Goal: Task Accomplishment & Management: Manage account settings

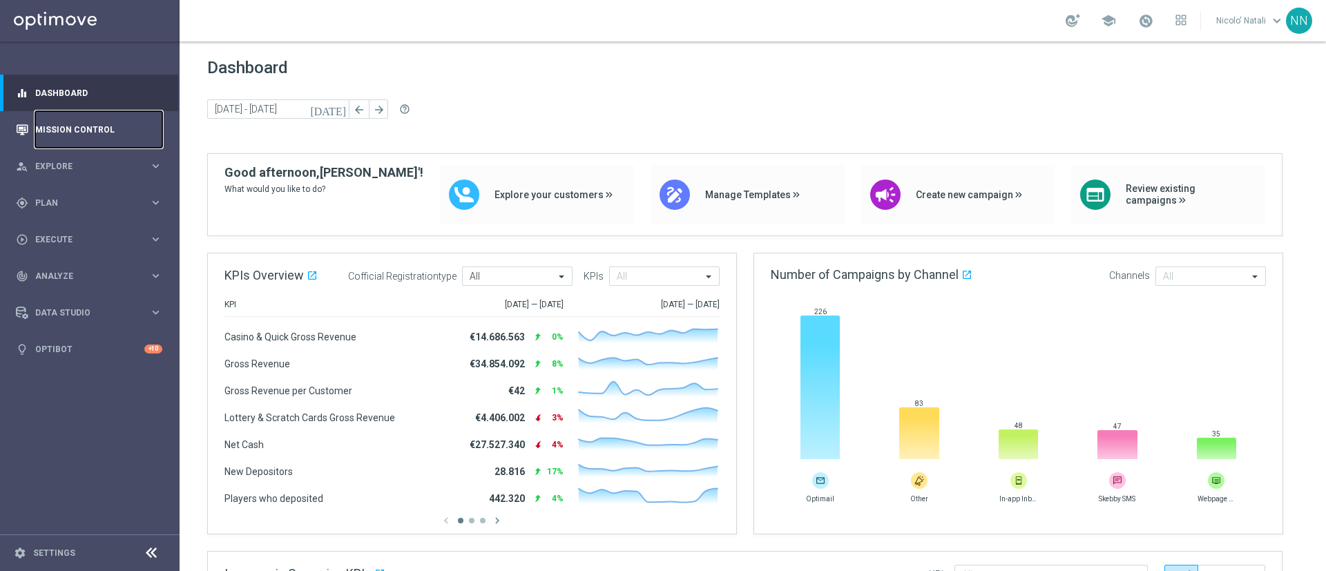
click at [48, 142] on link "Mission Control" at bounding box center [98, 129] width 127 height 37
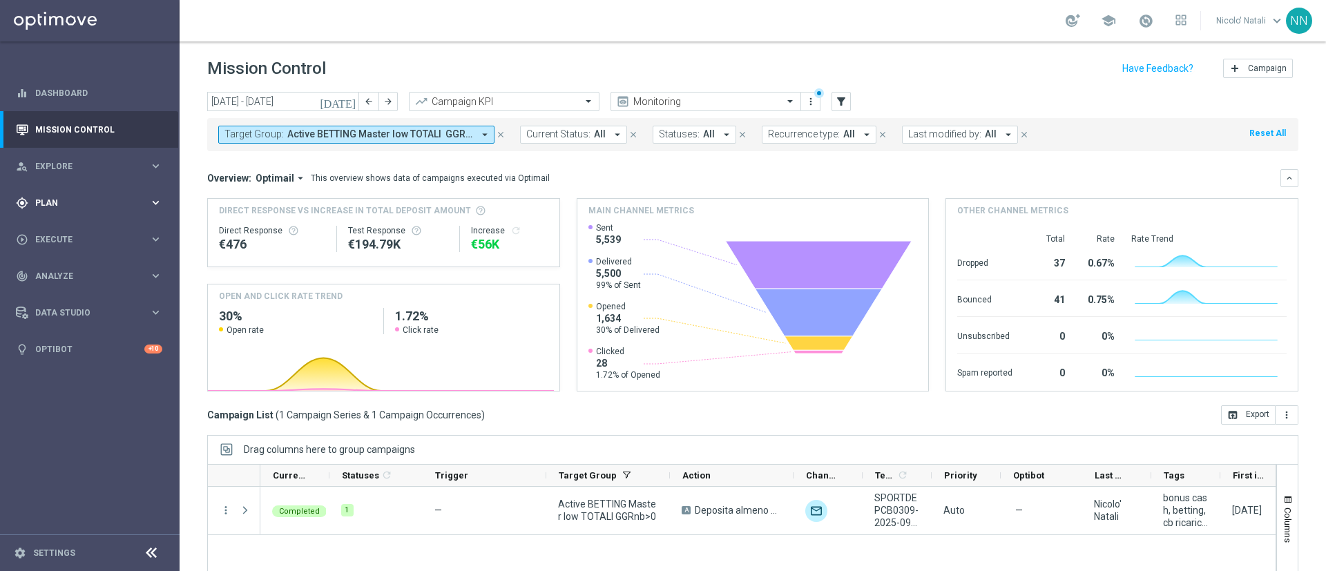
click at [53, 201] on span "Plan" at bounding box center [92, 203] width 114 height 8
click at [59, 272] on span "Templates" at bounding box center [86, 273] width 99 height 8
click at [62, 292] on link "Optimail" at bounding box center [93, 293] width 101 height 11
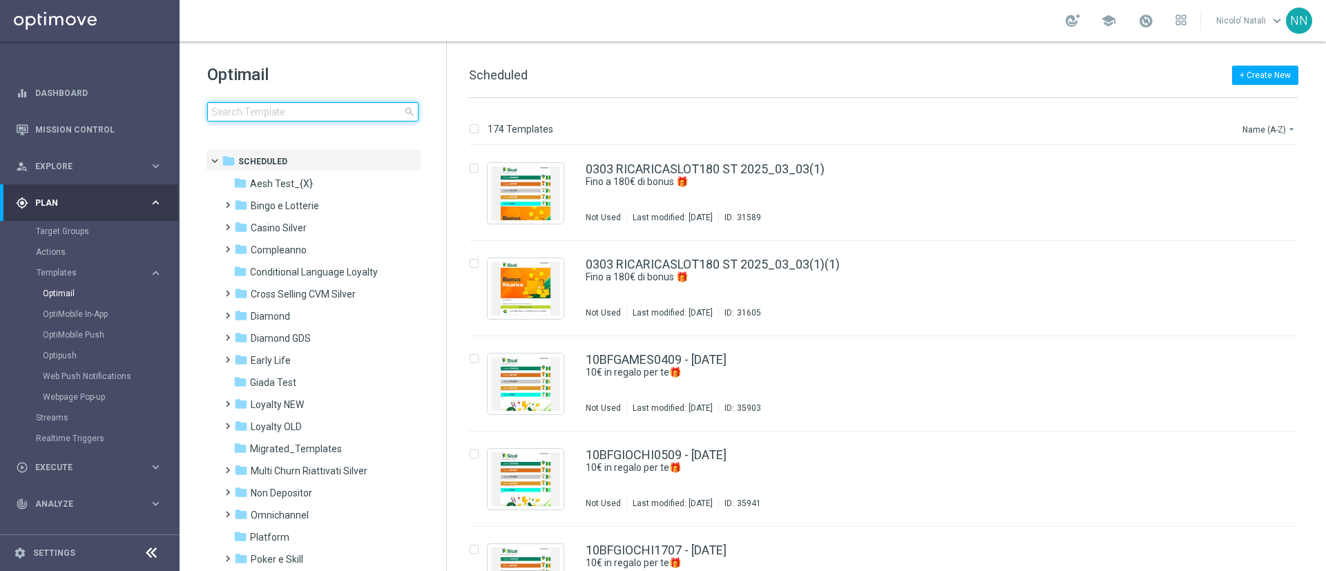
click at [265, 111] on input at bounding box center [312, 111] width 211 height 19
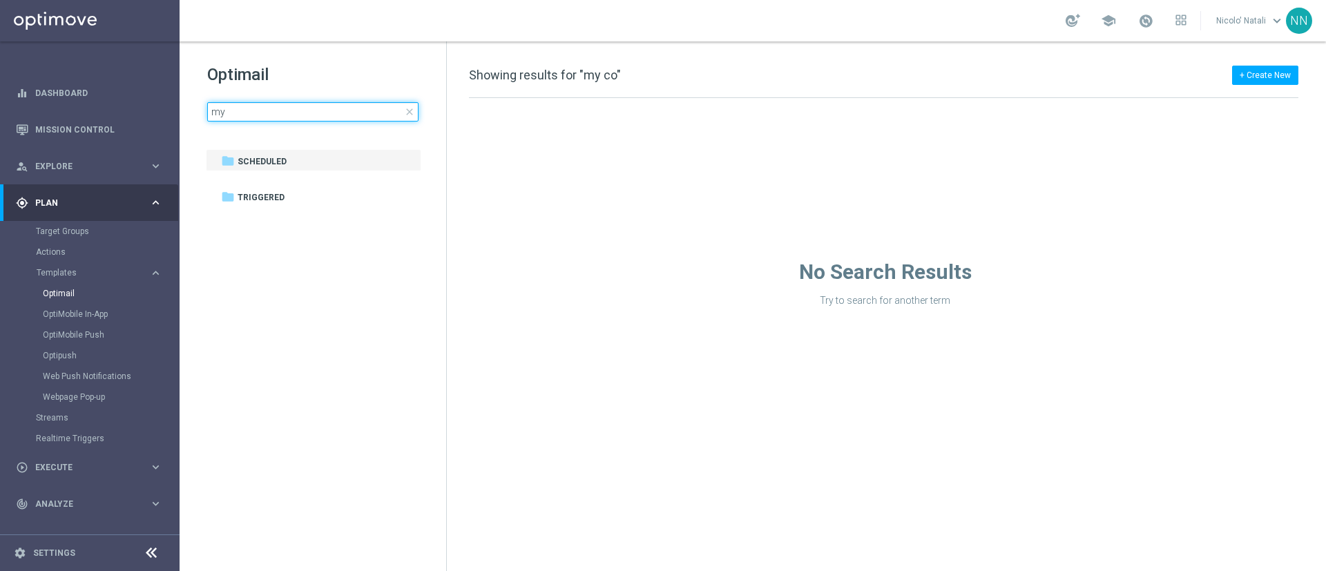
type input "m"
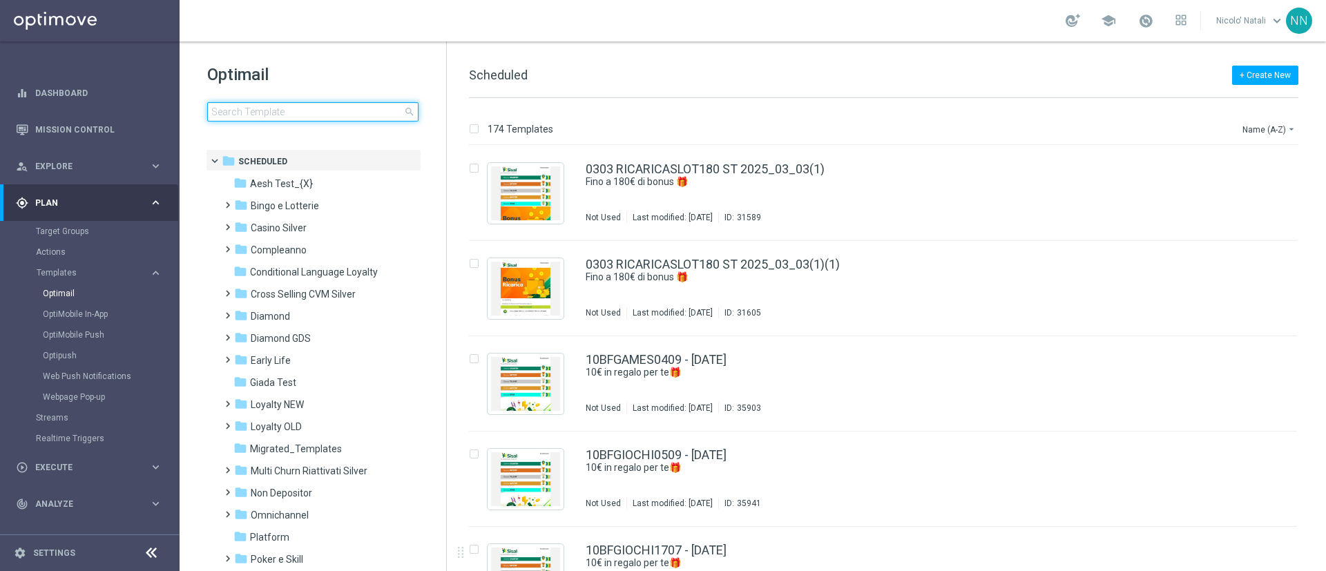
type input "MyCombo"
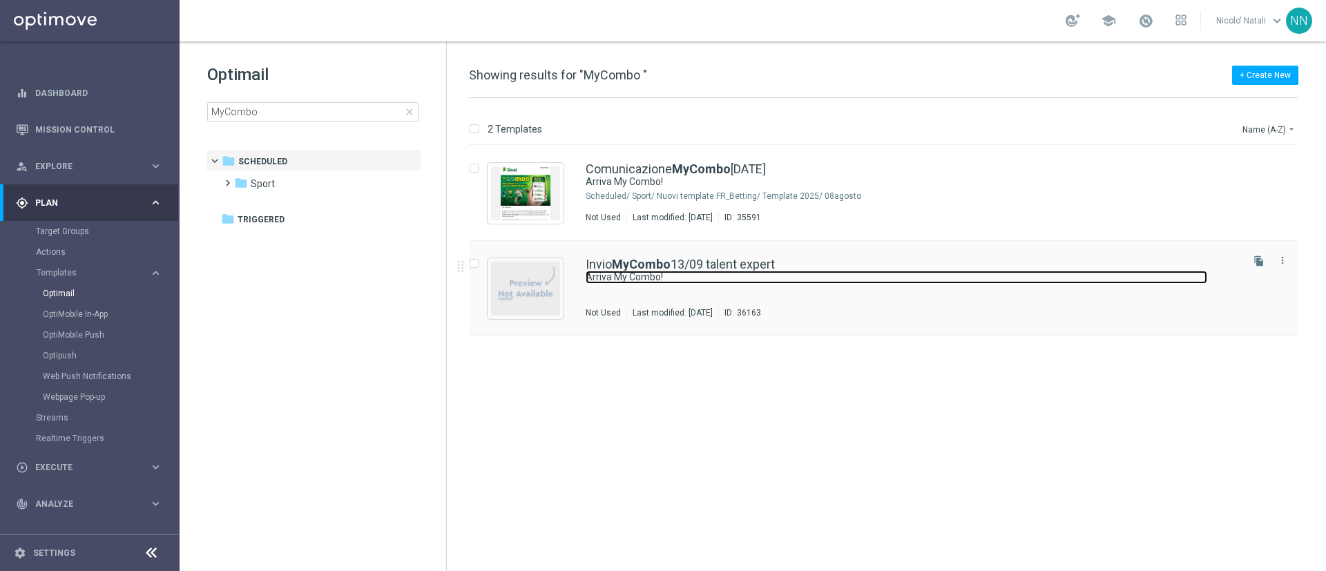
click at [629, 271] on link "Arriva My Combo!" at bounding box center [897, 277] width 622 height 13
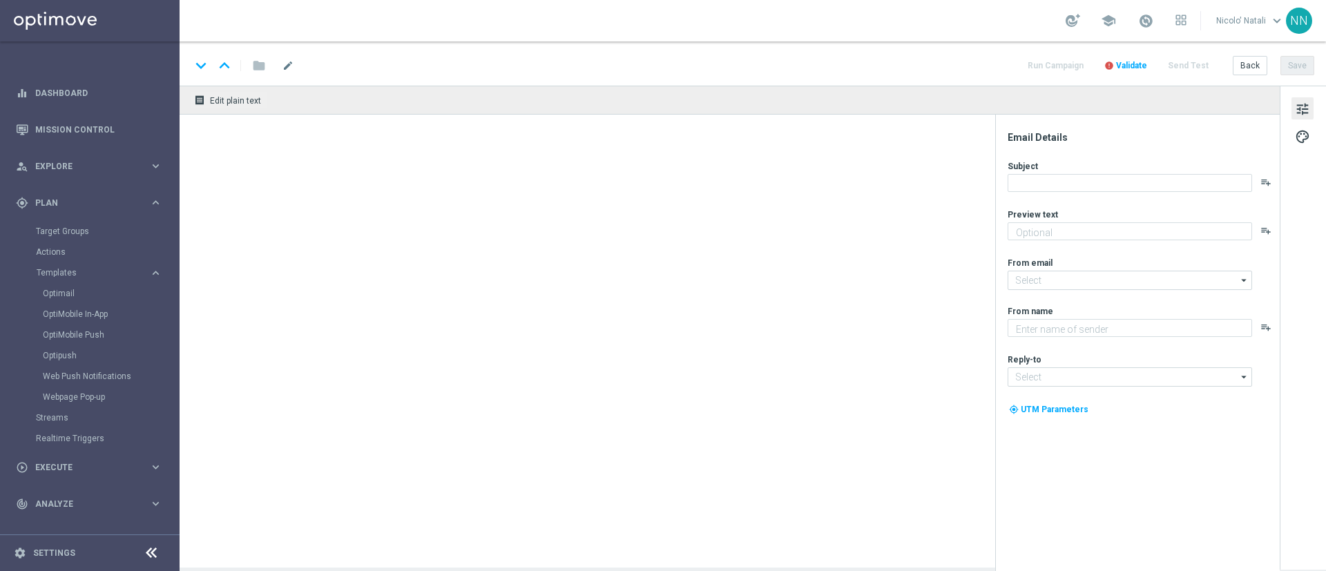
type textarea "Una partita, una combo infinita!"
type input "newsletter@comunicazioni.sisal.it"
type textarea "SISAL"
type input "info@sisal.it"
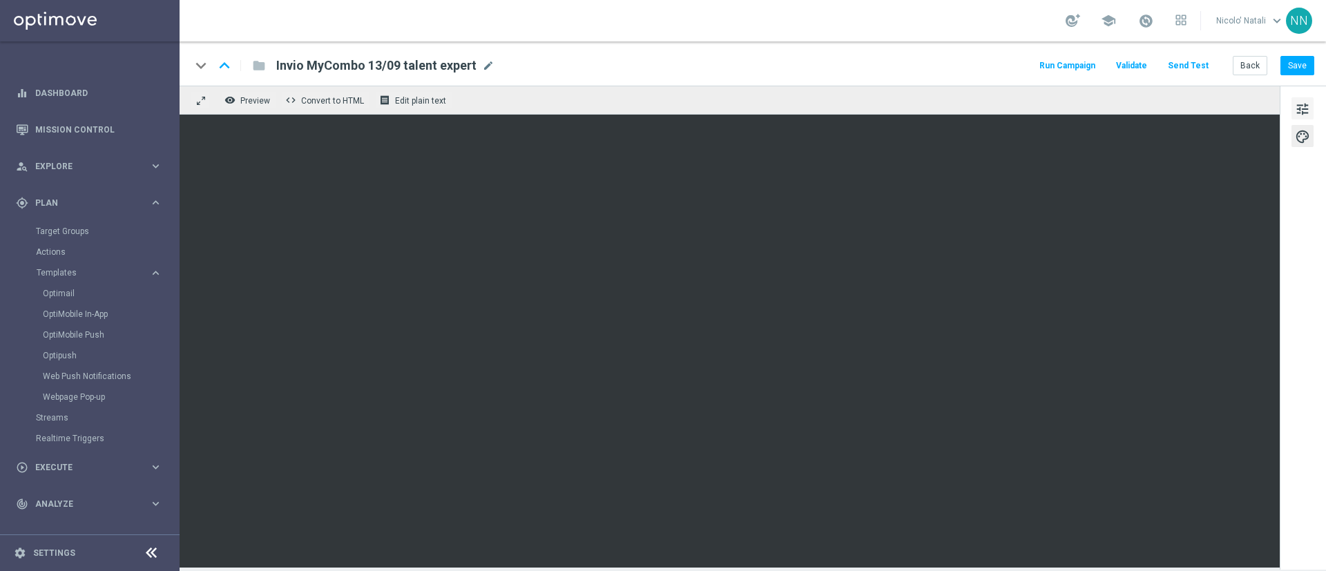
click at [884, 103] on span "tune" at bounding box center [1302, 109] width 15 height 18
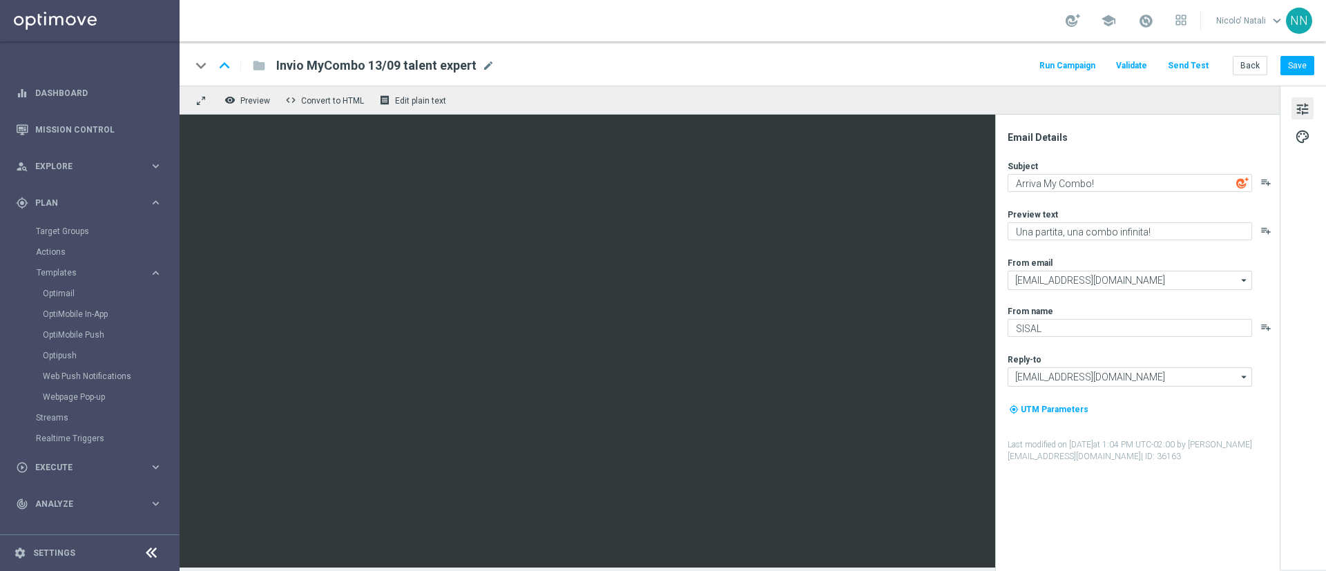
click at [884, 171] on div "Subject" at bounding box center [1143, 165] width 271 height 11
click at [884, 183] on textarea "Arriva My Combo!" at bounding box center [1130, 183] width 245 height 18
paste textarea "MyCombo"
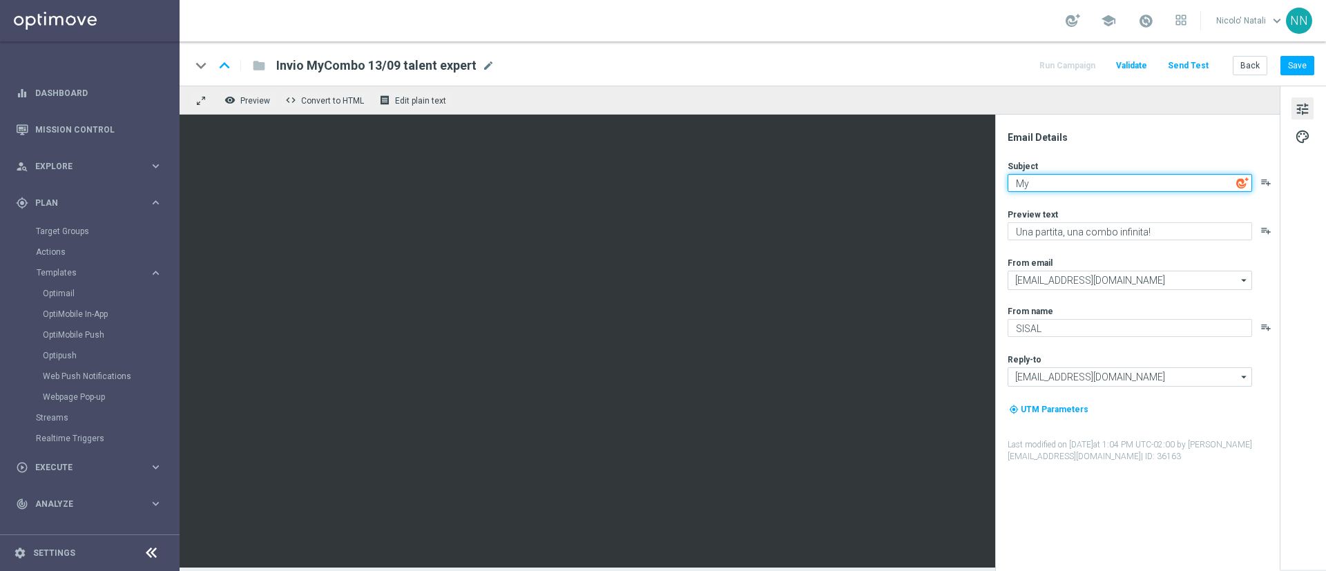
type textarea "M"
paste textarea "Prova My Combo su Juventus-Inter!"
type textarea "Prova My Combo su Juventus-Inter!"
click at [884, 21] on span at bounding box center [1145, 20] width 15 height 15
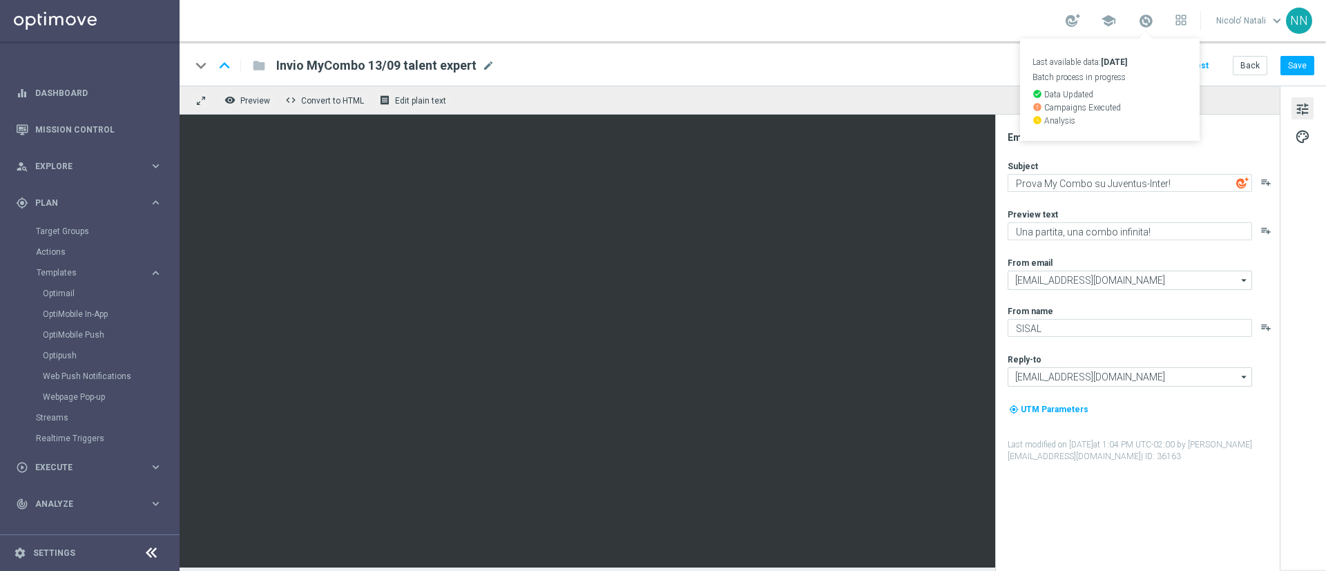
click at [884, 61] on div "keyboard_arrow_down keyboard_arrow_up folder Invio MyCombo 13/09 talent expert …" at bounding box center [753, 66] width 1124 height 18
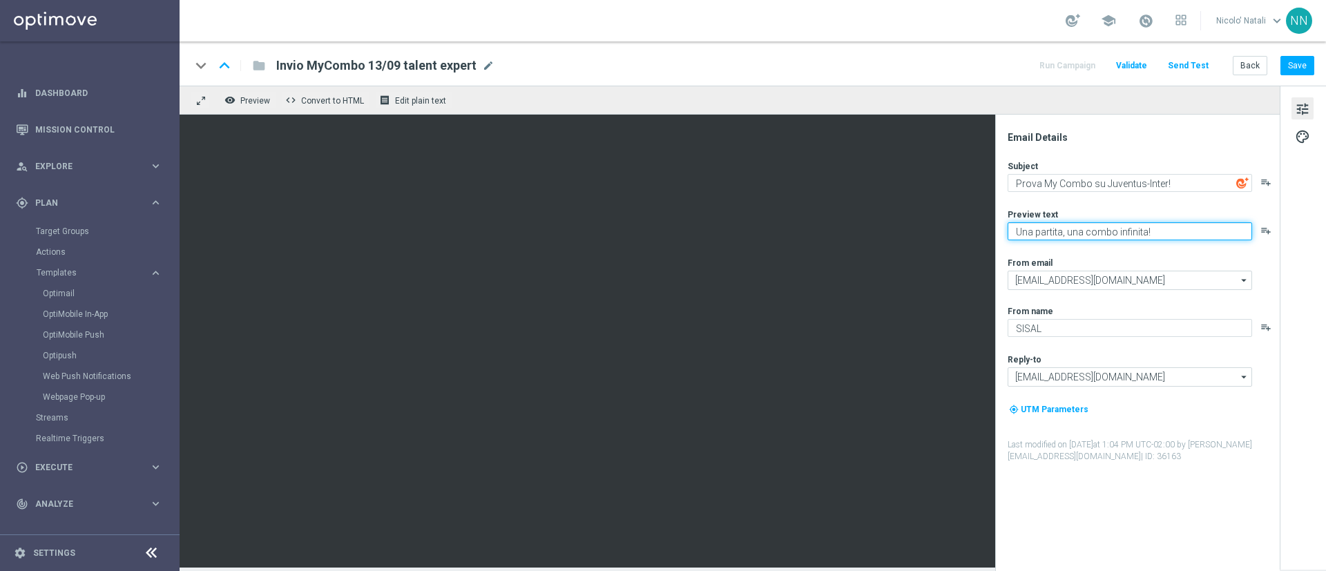
click at [884, 226] on textarea "Una partita, una combo infinita!" at bounding box center [1130, 231] width 245 height 18
click at [884, 10] on link at bounding box center [1146, 21] width 18 height 22
click at [884, 223] on textarea at bounding box center [1130, 231] width 245 height 18
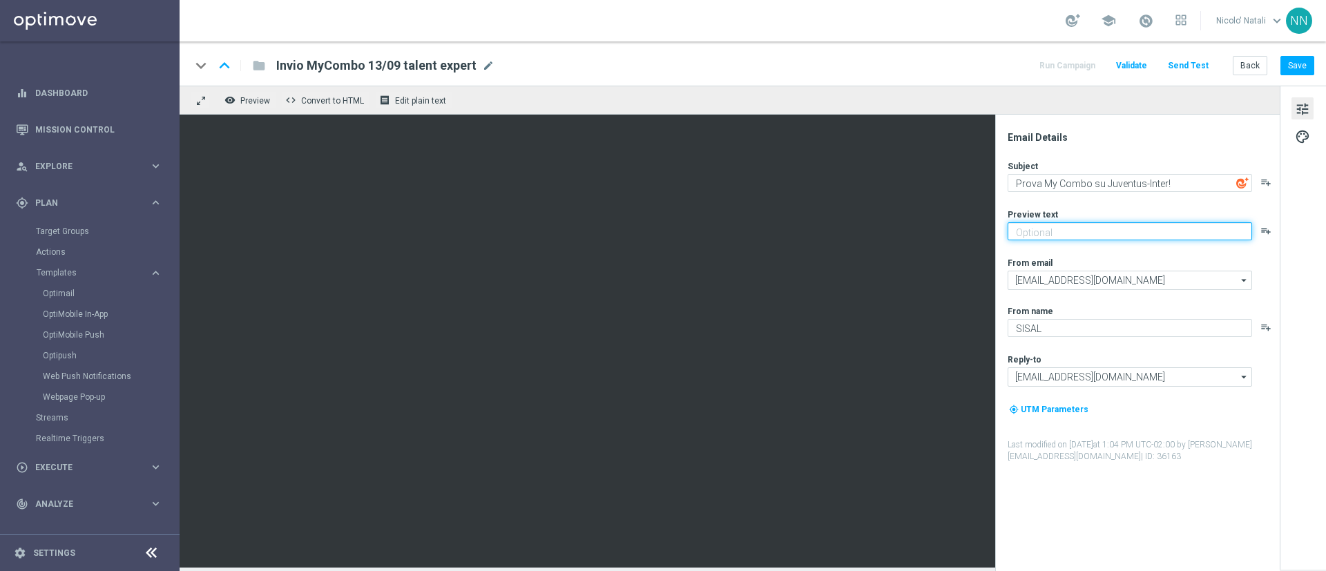
paste textarea "Crea la tua scommessa personalizzata sul derby d’Italia"
type textarea "Crea la tua scommessa personalizzata sul derby d’Italia"
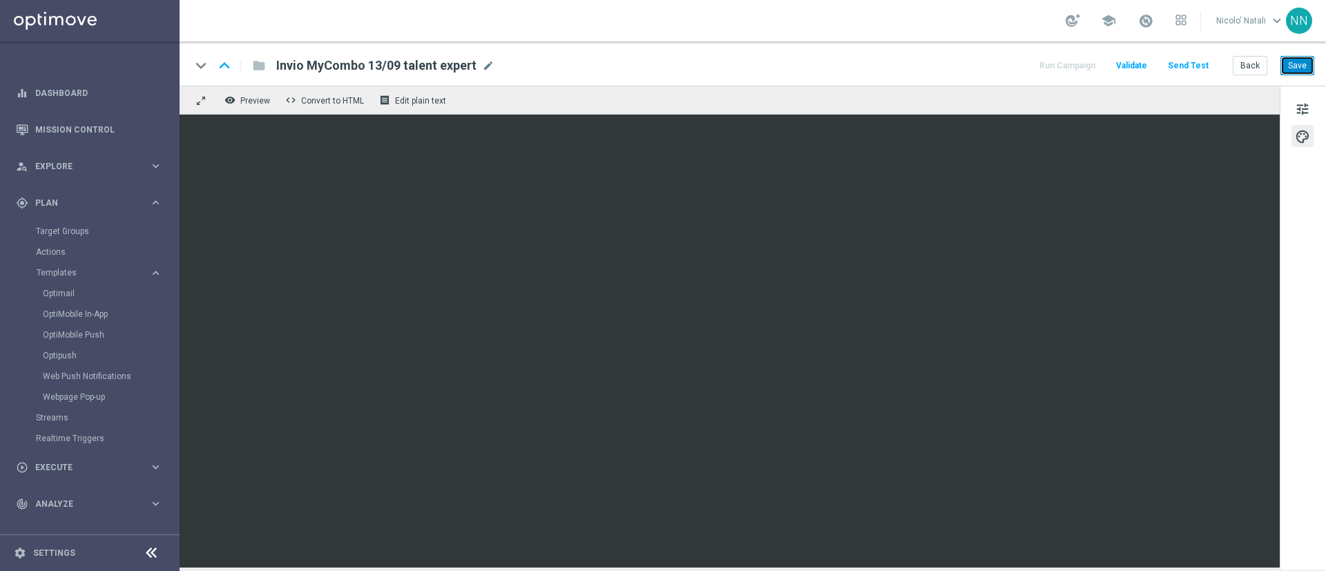
click at [884, 59] on button "Save" at bounding box center [1298, 65] width 34 height 19
click at [884, 102] on span "tune" at bounding box center [1302, 109] width 15 height 18
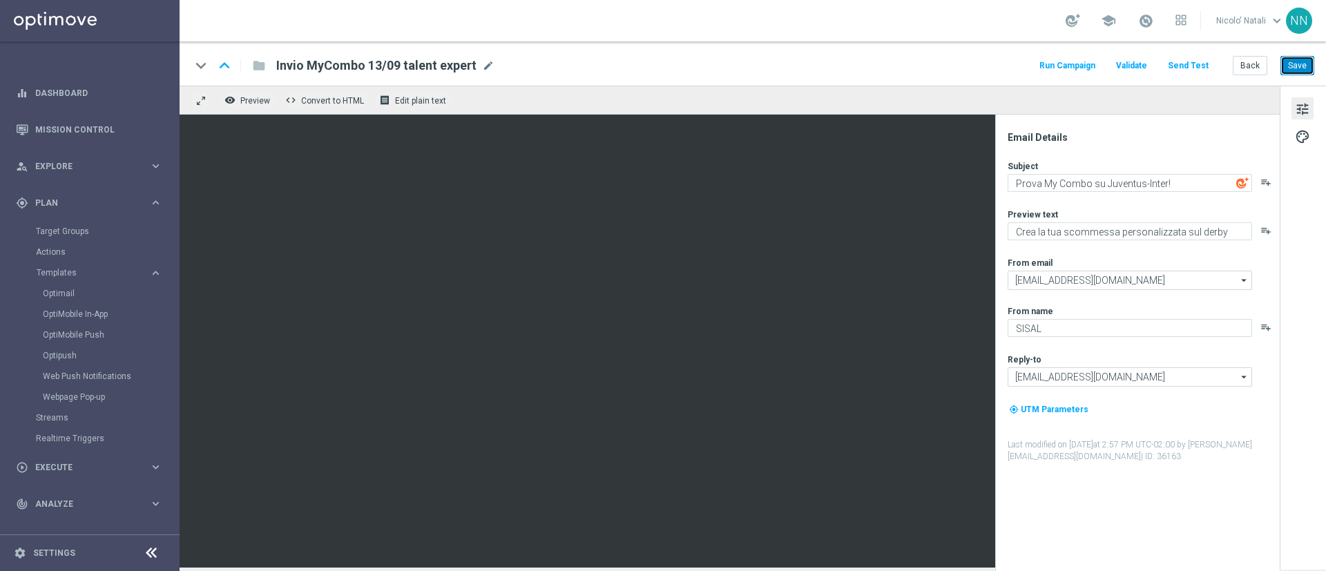
click at [884, 63] on button "Save" at bounding box center [1298, 65] width 34 height 19
click at [487, 68] on span "mode_edit" at bounding box center [488, 65] width 12 height 12
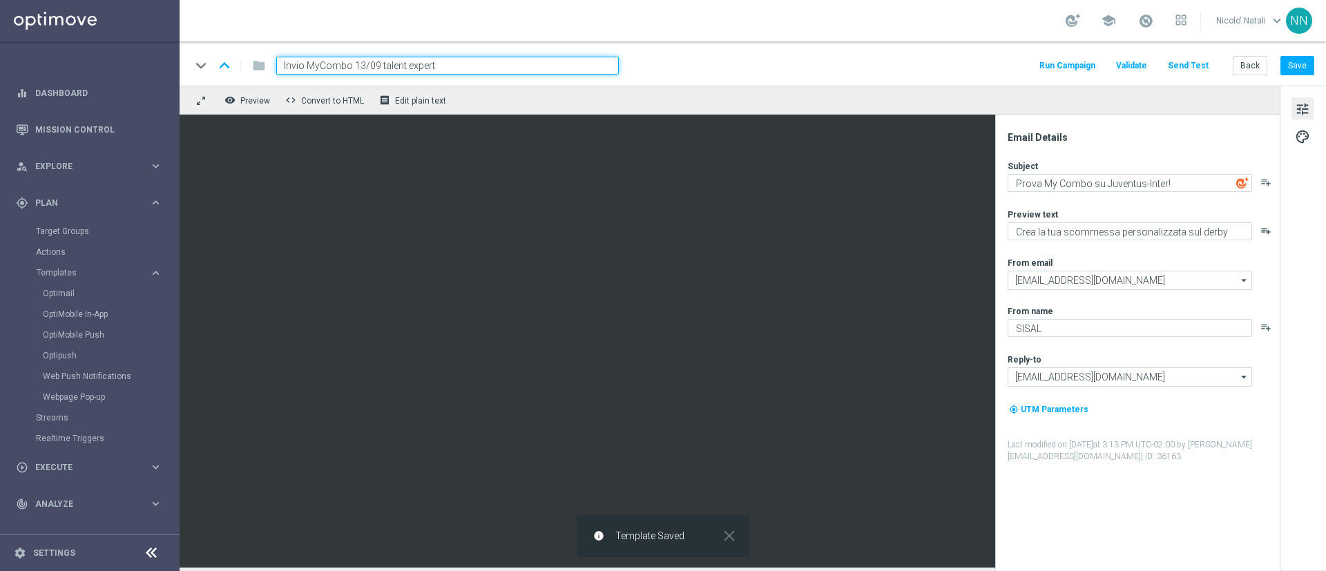
click at [487, 68] on input "Invio MyCombo 13/09 talent expert" at bounding box center [447, 66] width 343 height 18
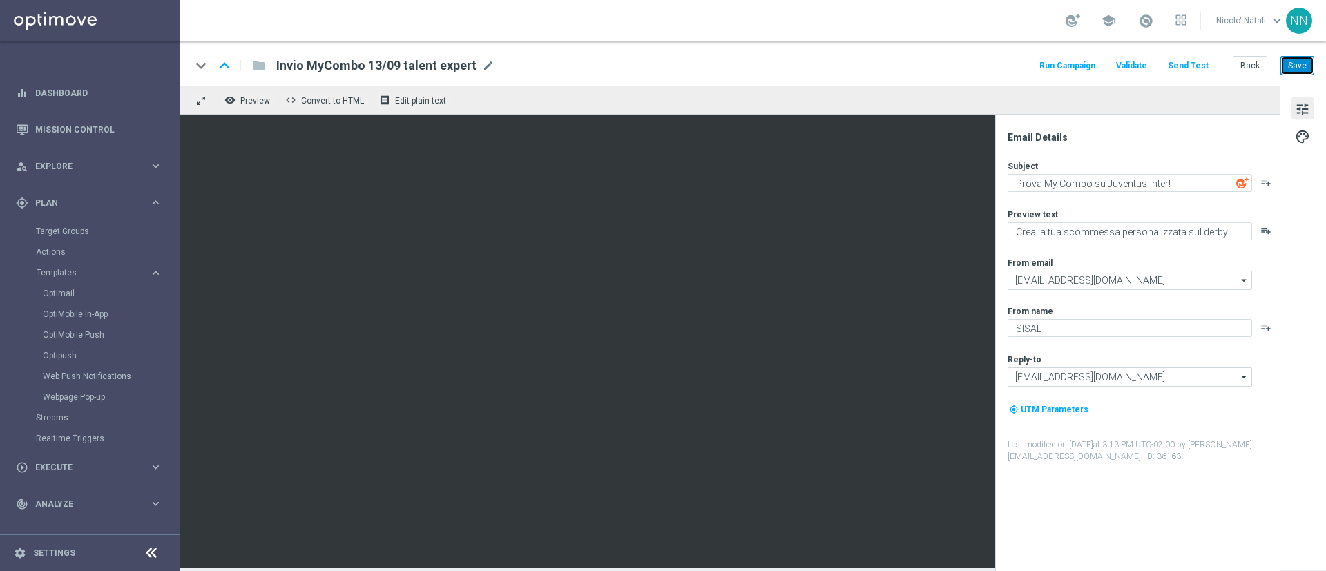
click at [884, 65] on button "Save" at bounding box center [1298, 65] width 34 height 19
click at [61, 231] on link "Target Groups" at bounding box center [90, 231] width 108 height 11
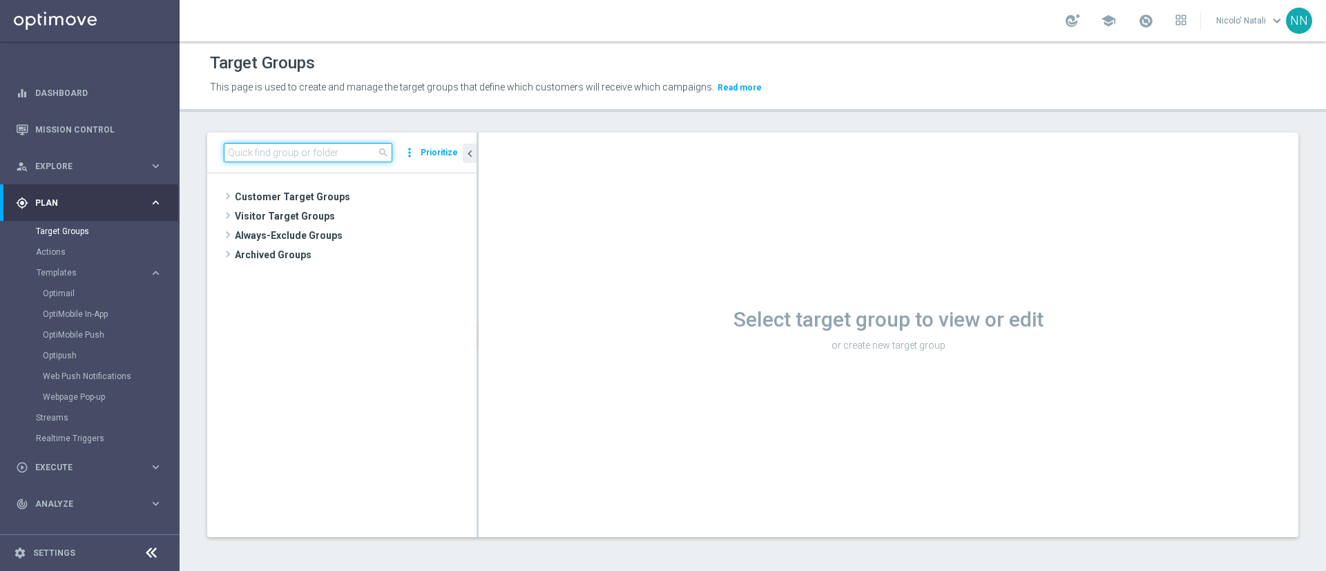
click at [285, 153] on input at bounding box center [308, 152] width 169 height 19
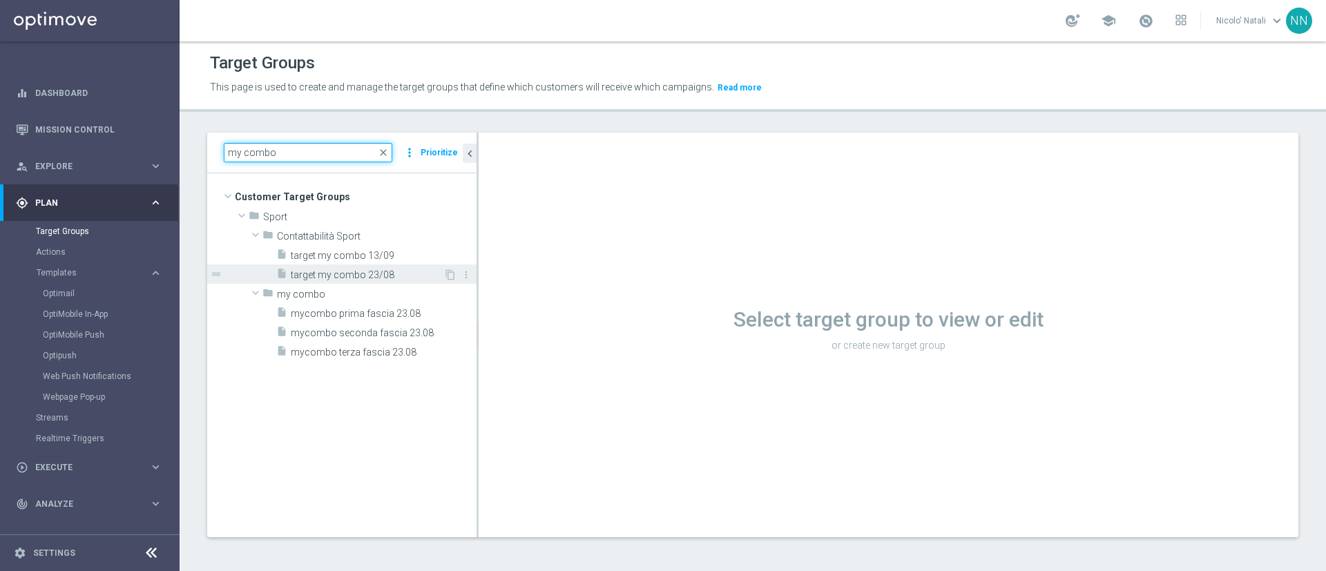
type input "my combo"
click at [320, 276] on span "target my combo 23/08" at bounding box center [367, 275] width 153 height 12
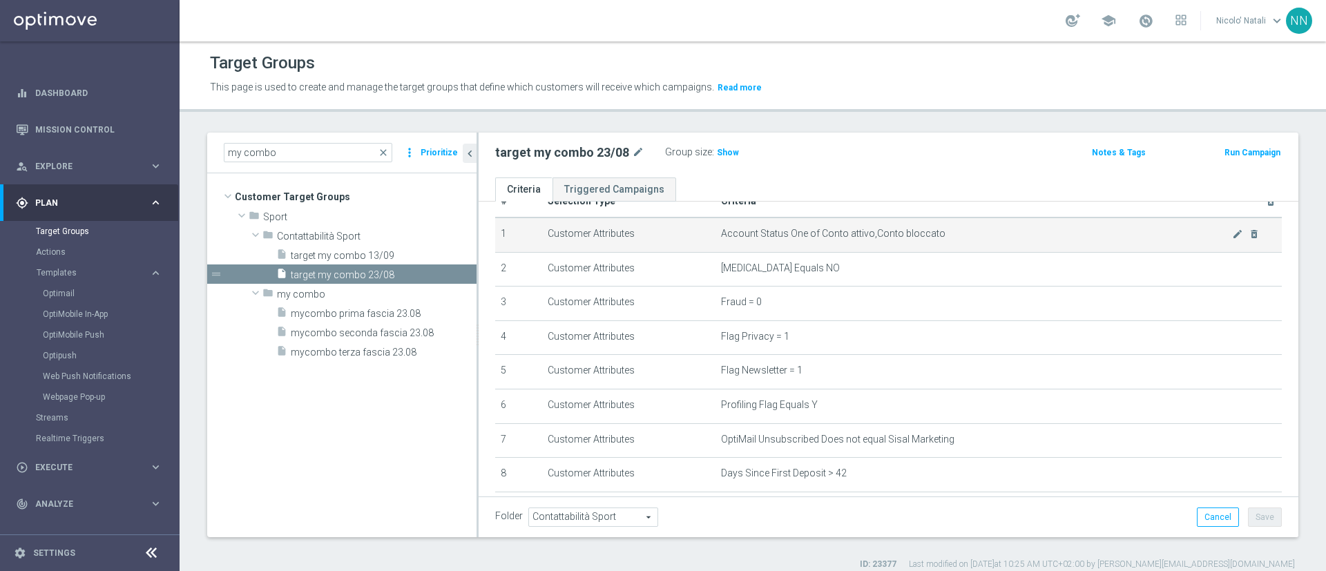
scroll to position [32, 0]
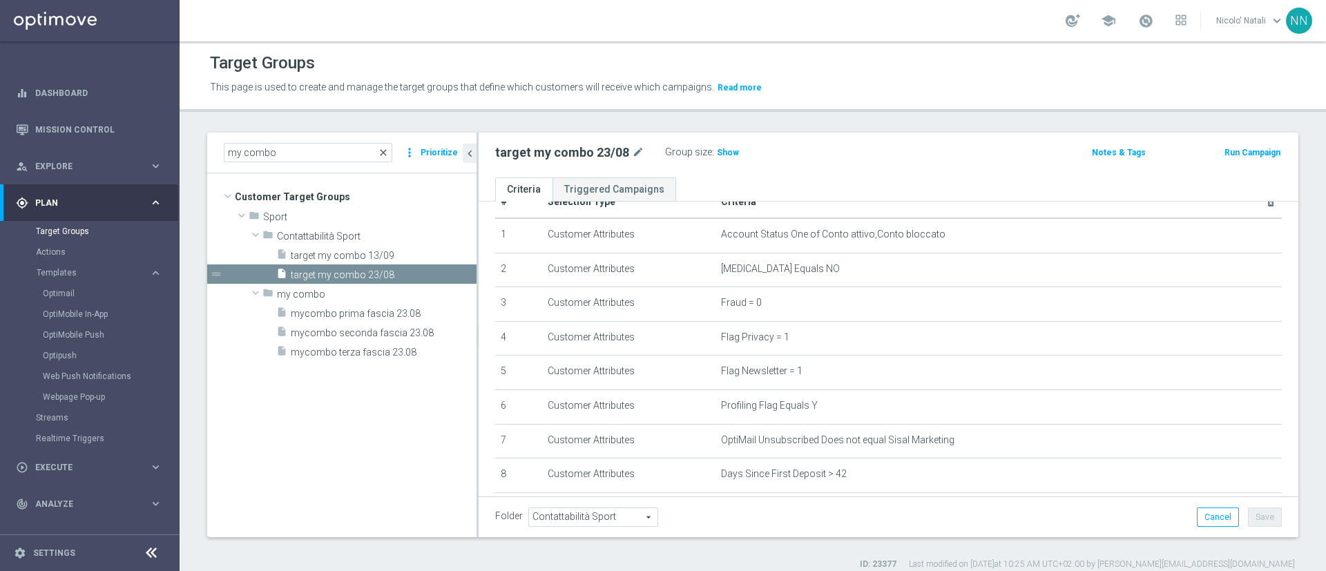
click at [382, 152] on span "close" at bounding box center [383, 152] width 11 height 11
click at [321, 155] on input "my combo" at bounding box center [308, 152] width 169 height 19
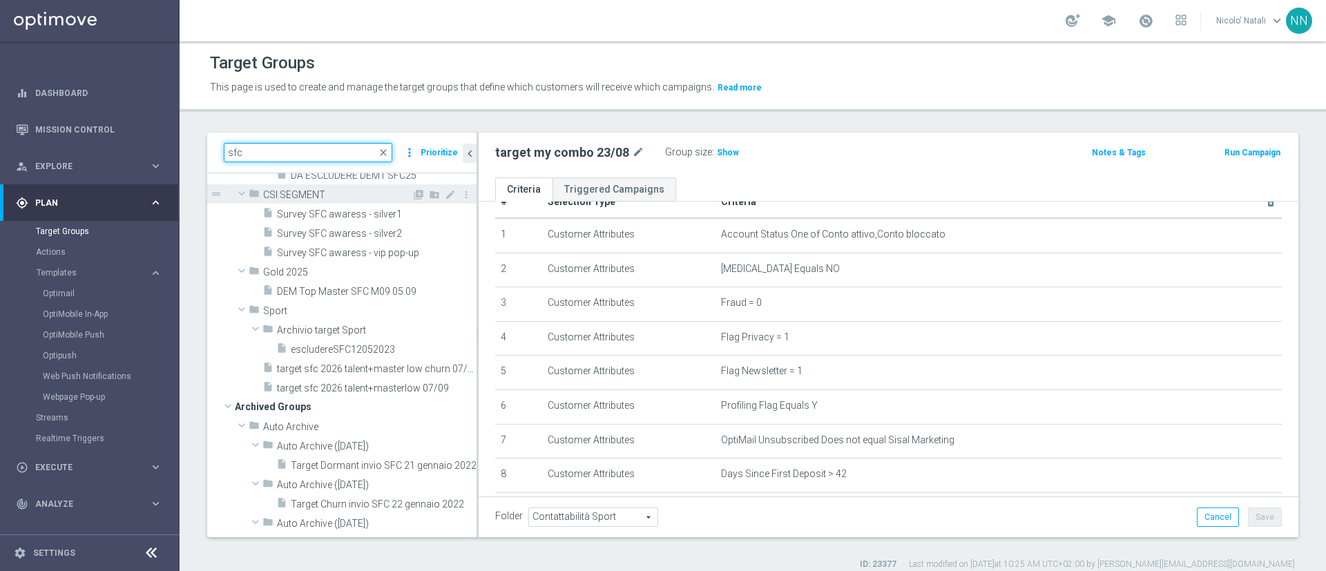
scroll to position [139, 0]
type input "sfc"
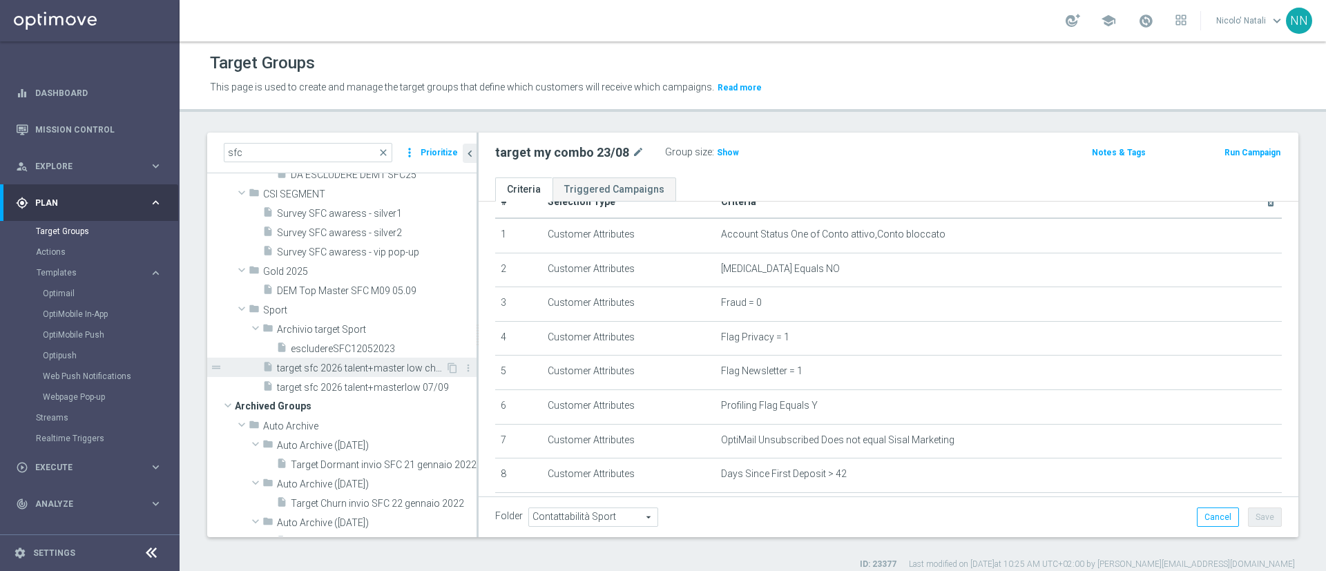
click at [333, 359] on div "insert_drive_file target sfc 2026 talent+master low churn 07/09" at bounding box center [354, 367] width 183 height 19
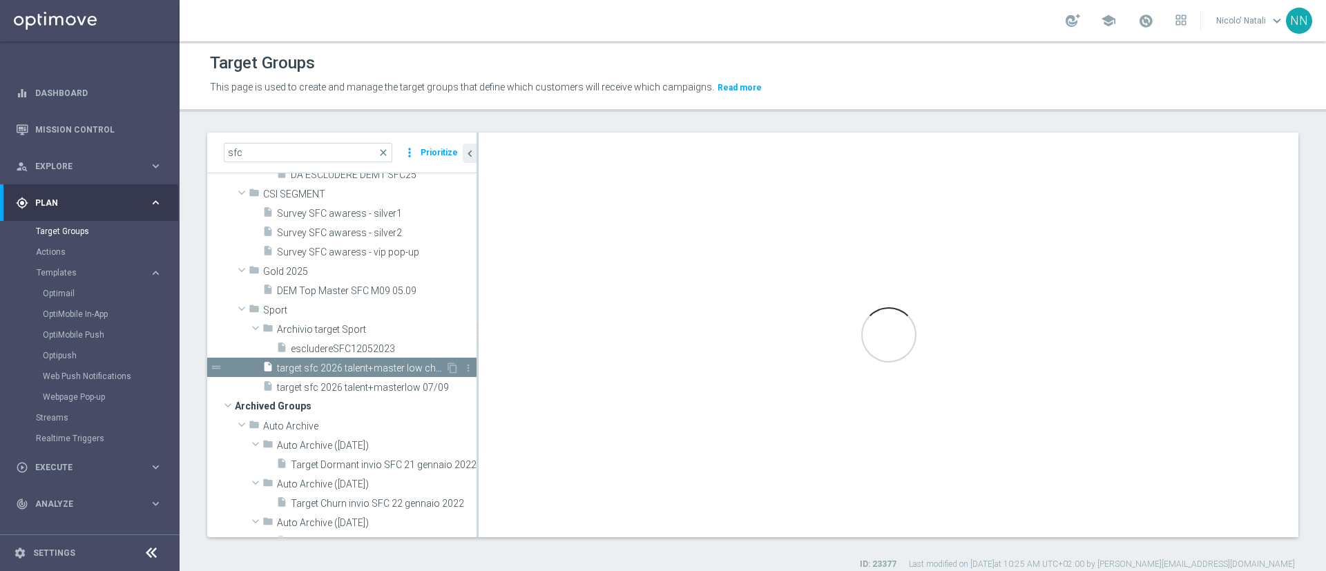
type input "Sport"
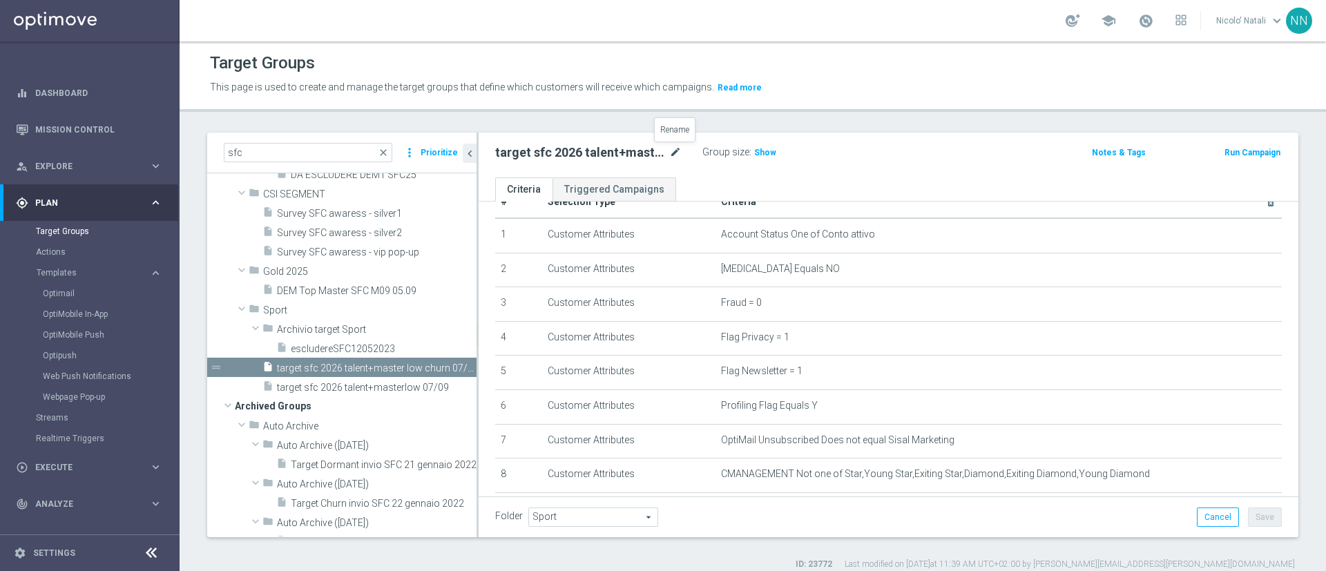
click at [671, 144] on icon "mode_edit" at bounding box center [675, 152] width 12 height 17
click at [703, 172] on div "target sfc 2026 talent+master low churn 07/09 mode_edit Group size : Show Notes…" at bounding box center [889, 155] width 820 height 45
click at [754, 152] on span "Show" at bounding box center [765, 153] width 22 height 10
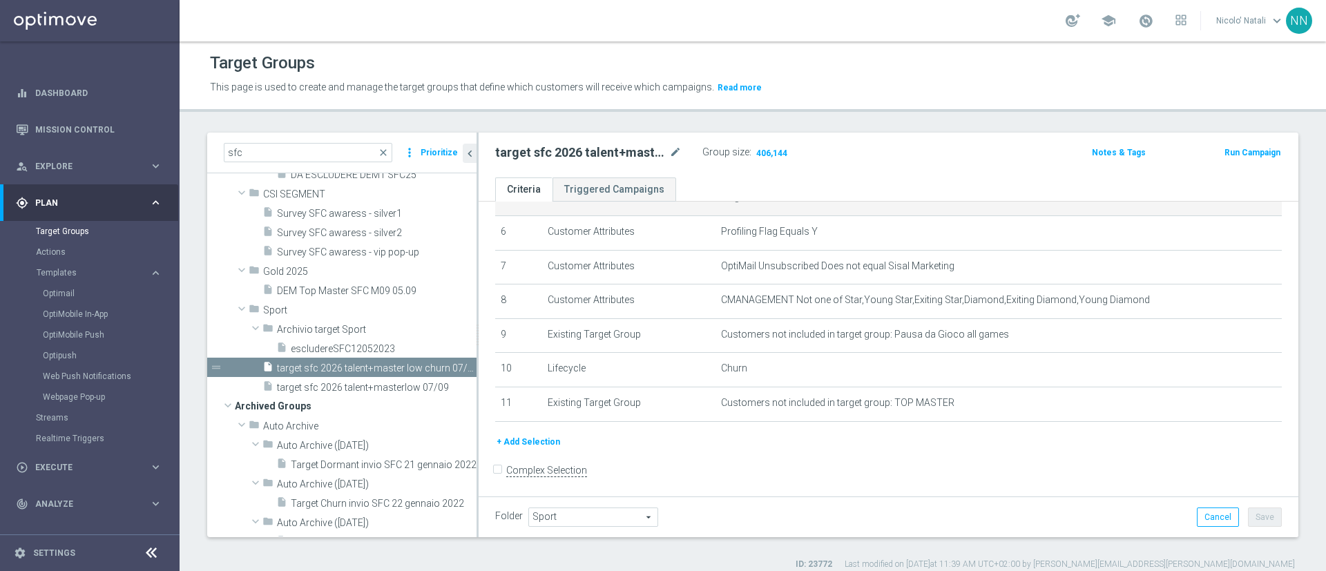
scroll to position [0, 0]
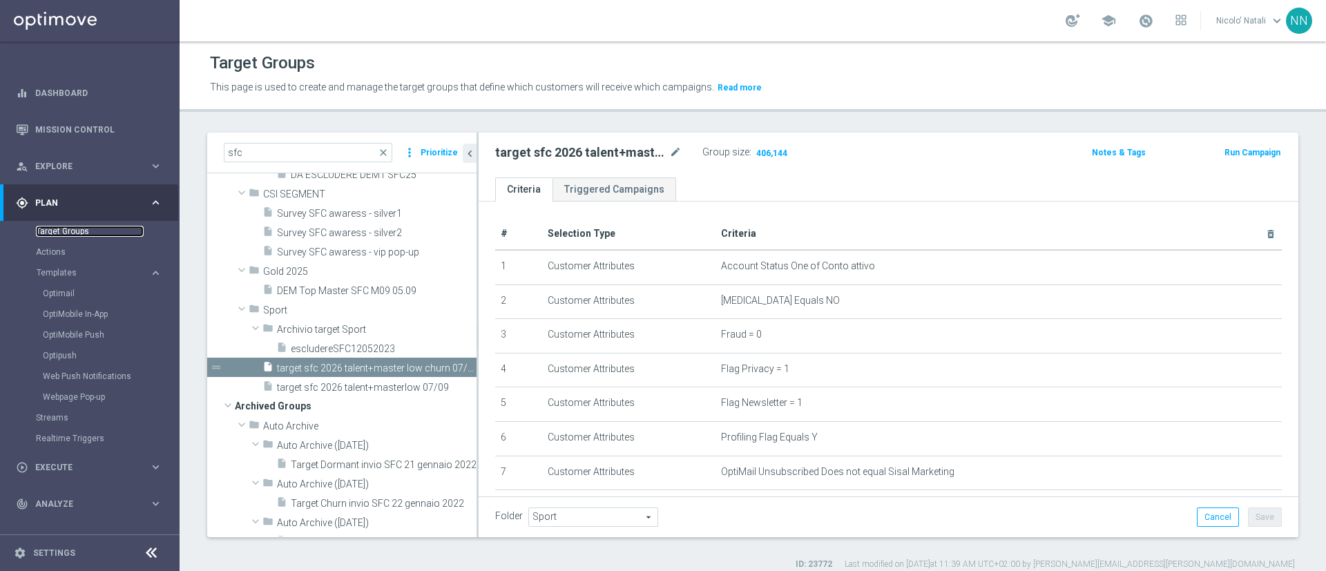
click at [69, 231] on link "Target Groups" at bounding box center [90, 231] width 108 height 11
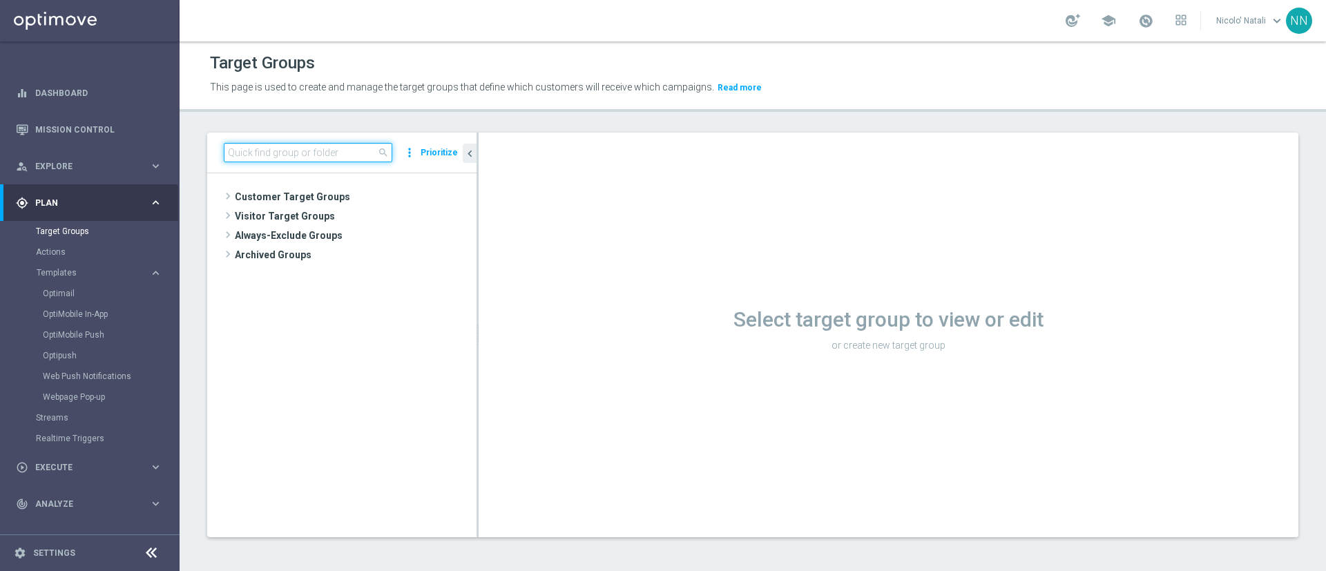
click at [324, 146] on input at bounding box center [308, 152] width 169 height 19
paste input "Active BETTING nosaldo GGR > 0 L3M modeH"
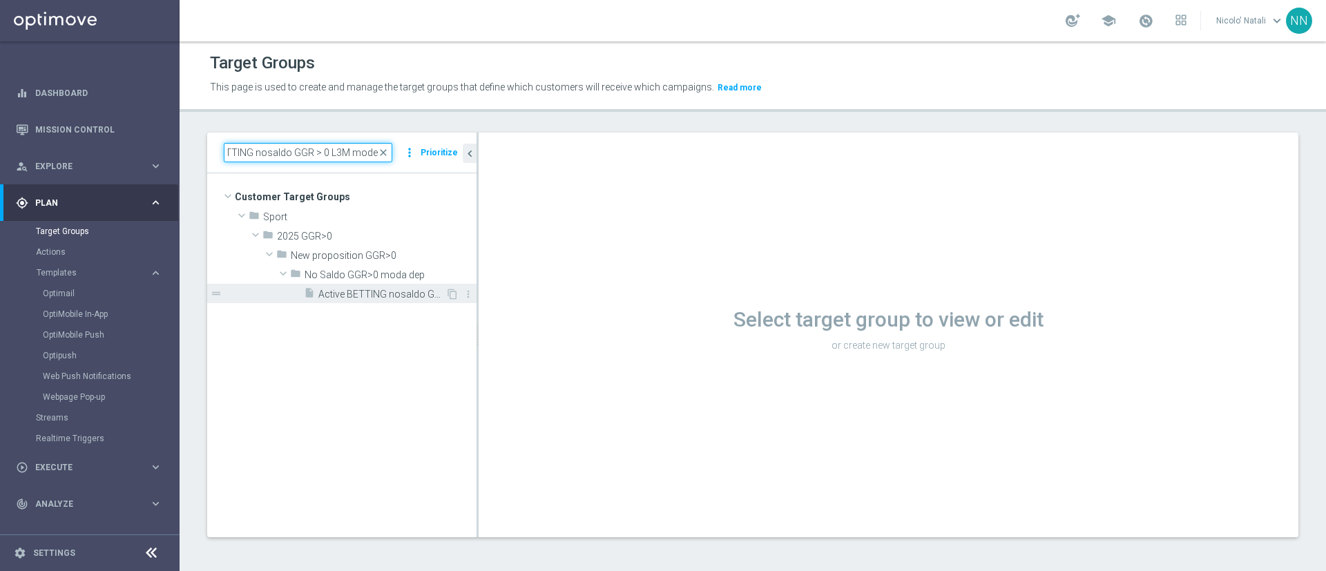
type input "Active BETTING nosaldo GGR > 0 L3M modeH"
click at [371, 295] on span "Active BETTING nosaldo GGR > 0 L3M modeH" at bounding box center [381, 295] width 127 height 12
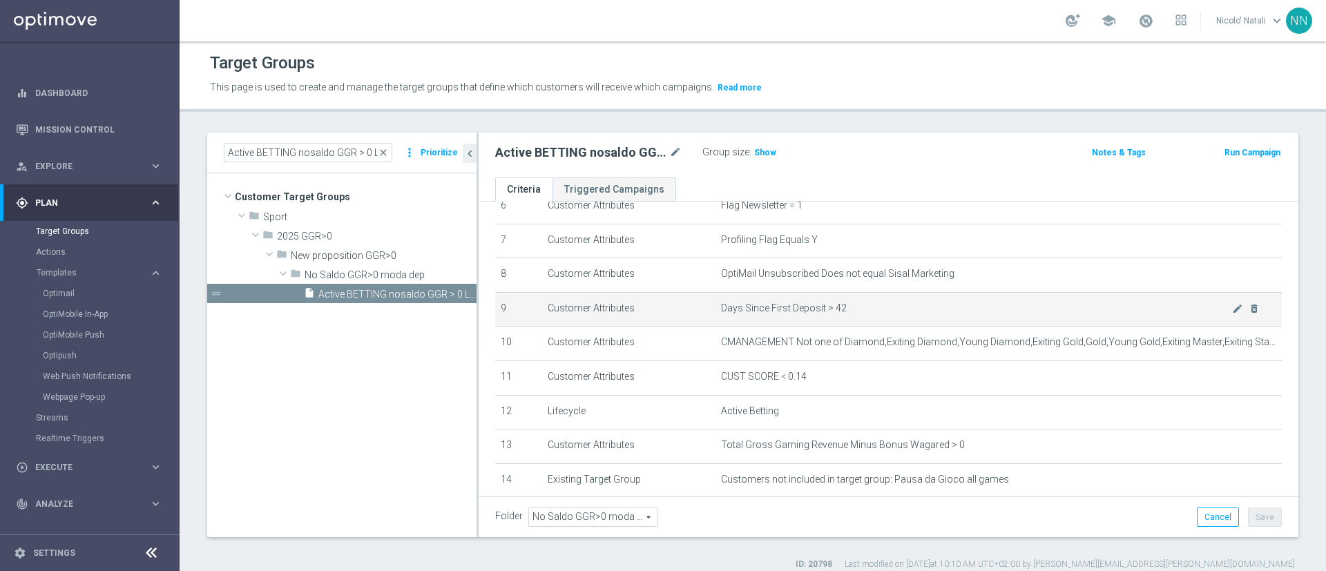
scroll to position [391, 0]
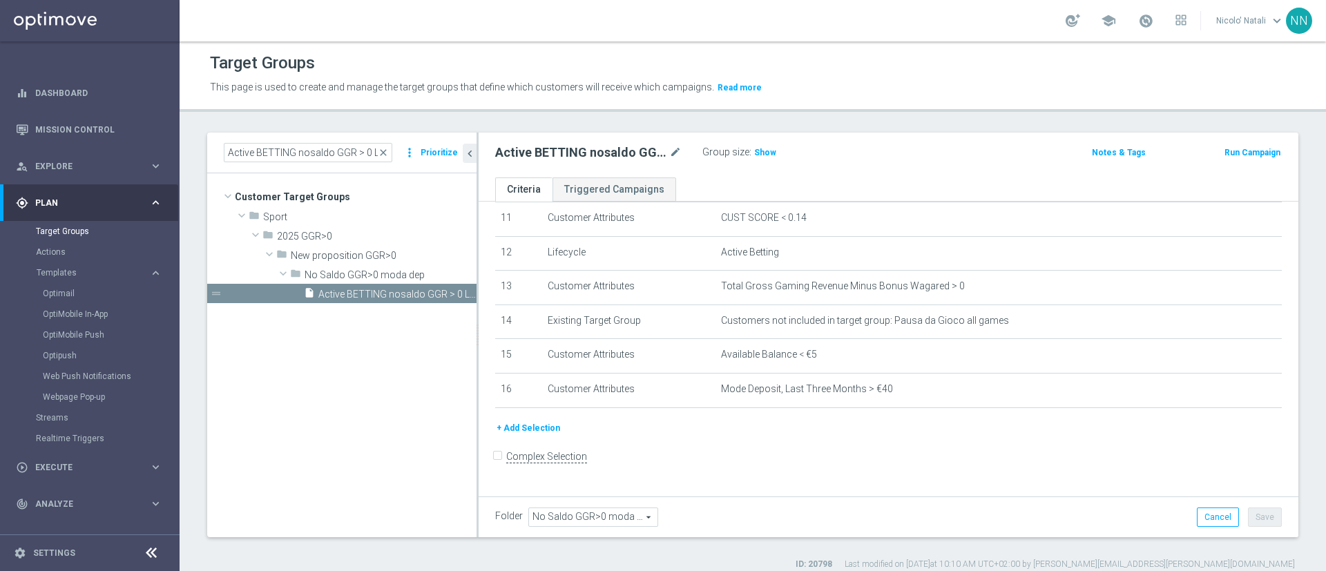
click at [884, 162] on div "Active BETTING nosaldo GGR > 0 L3M modeH mode_edit Group size : Show Notes & Ta…" at bounding box center [889, 152] width 808 height 19
click at [884, 159] on button "Run Campaign" at bounding box center [1252, 152] width 59 height 15
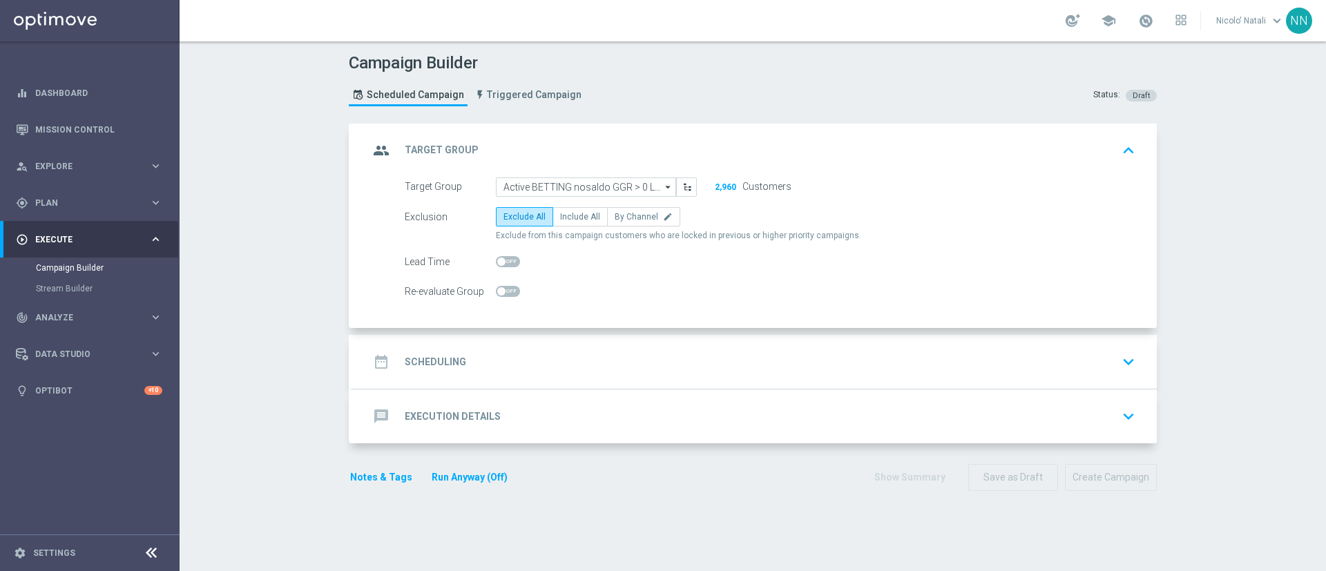
click at [569, 377] on div "date_range Scheduling keyboard_arrow_down" at bounding box center [754, 362] width 805 height 54
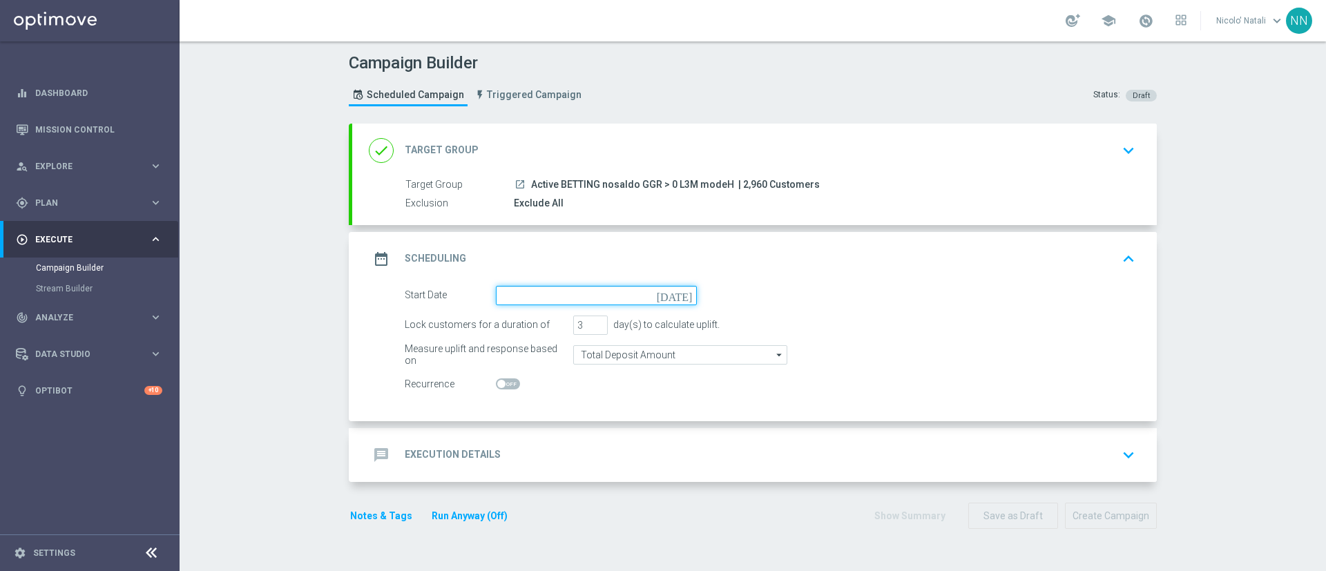
click at [542, 289] on input at bounding box center [596, 295] width 201 height 19
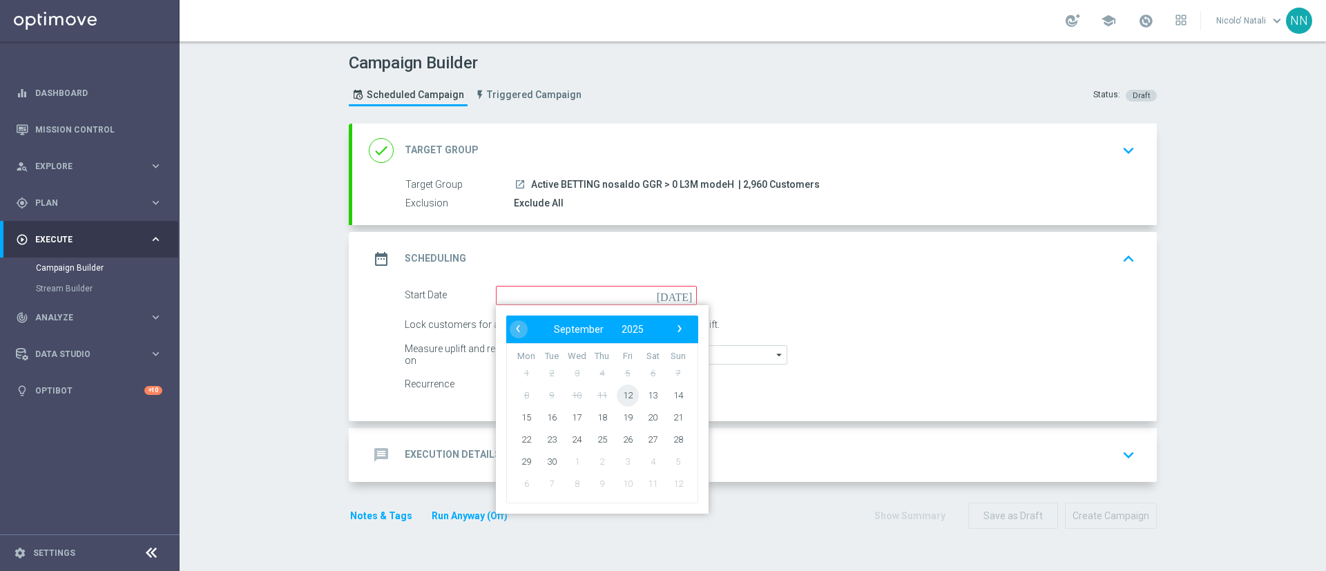
click at [618, 380] on span "12" at bounding box center [628, 395] width 22 height 22
type input "12 Sep 2025"
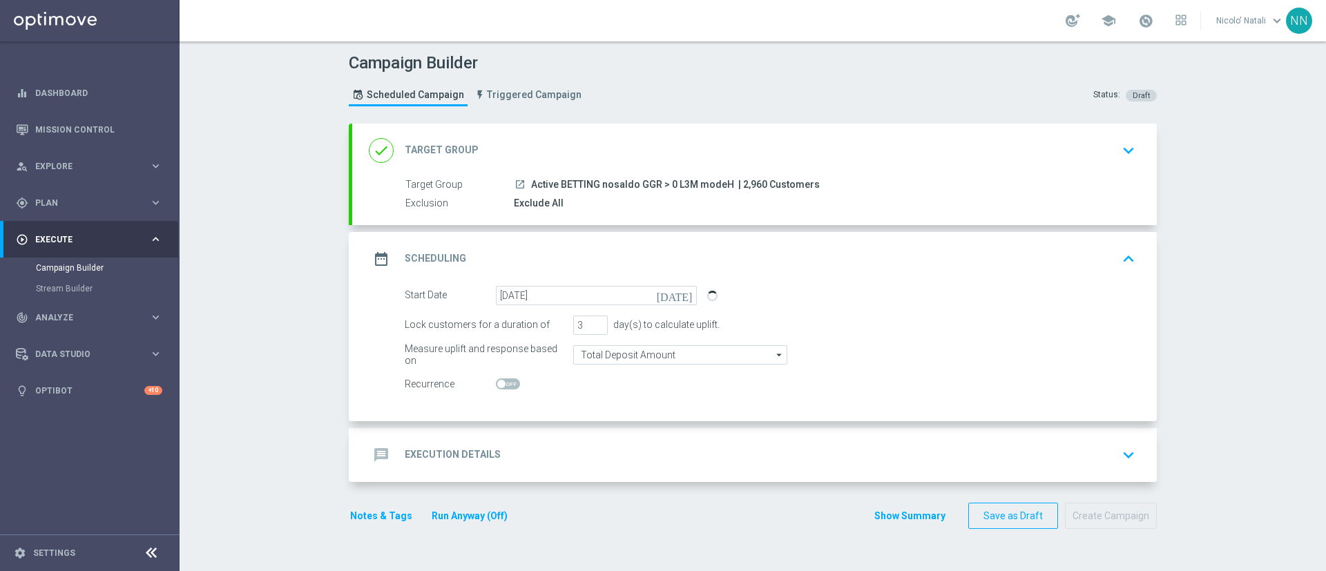
click at [598, 380] on div "message Execution Details keyboard_arrow_down" at bounding box center [754, 455] width 805 height 54
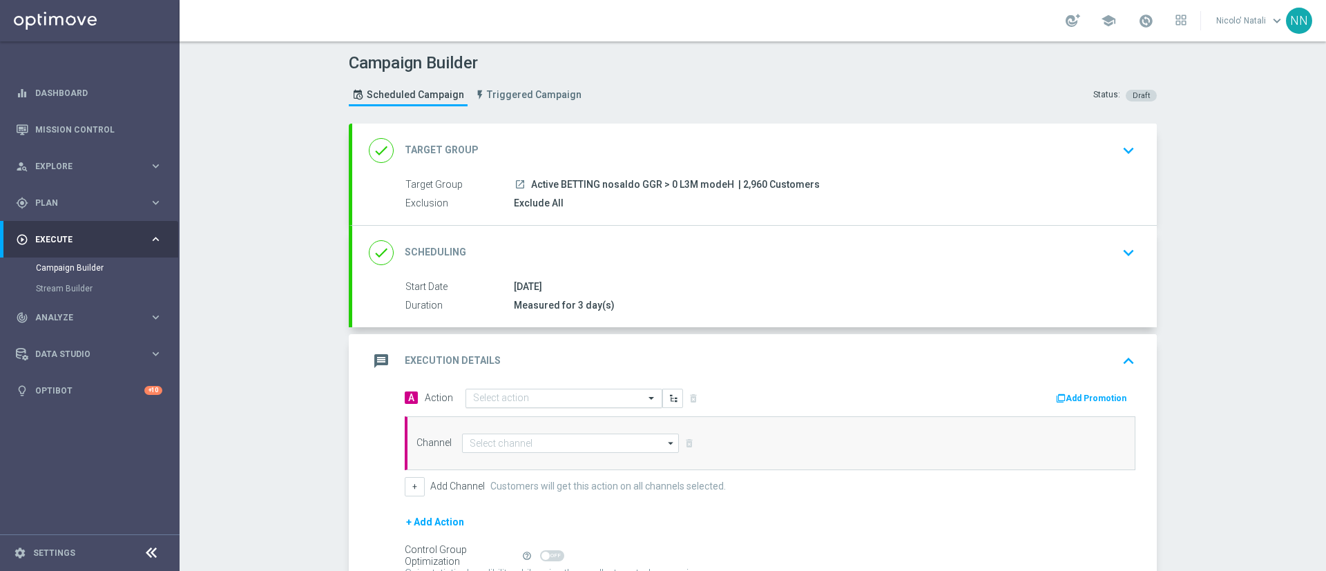
click at [568, 380] on div "Select action" at bounding box center [564, 398] width 197 height 19
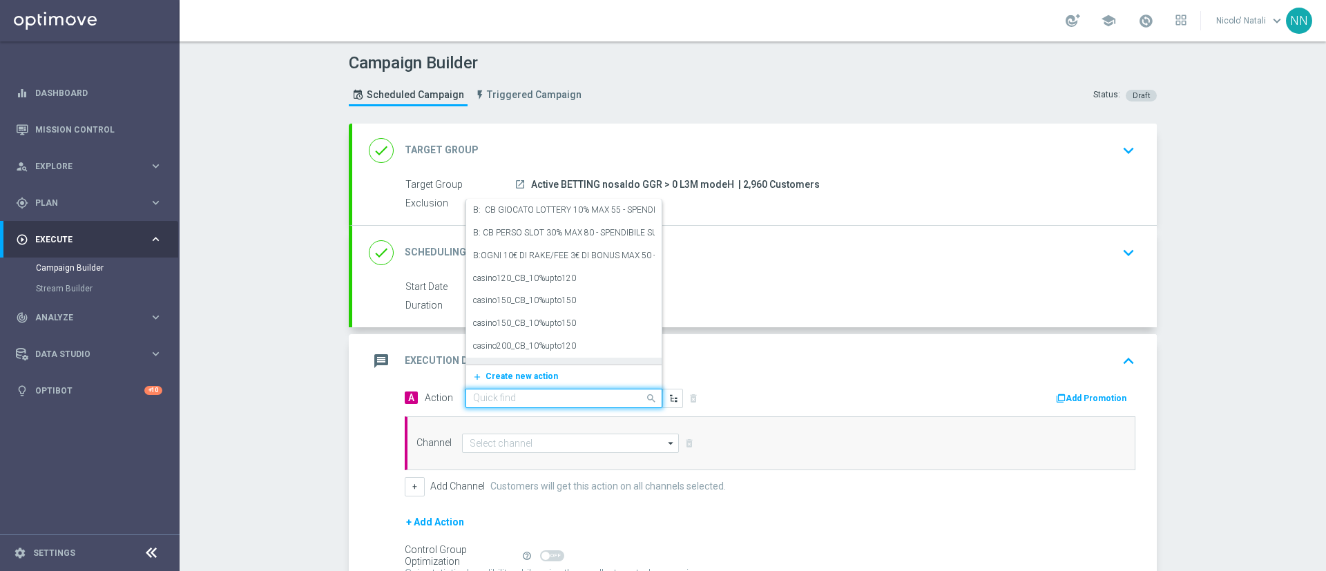
paste input "Deposita almeno 50 per ricevere 5€ freebet , deposita almeno 80€per ricevere 10…"
type input "Deposita almeno 50 per ricevere 5€ freebet , deposita almeno 80€per ricevere 10…"
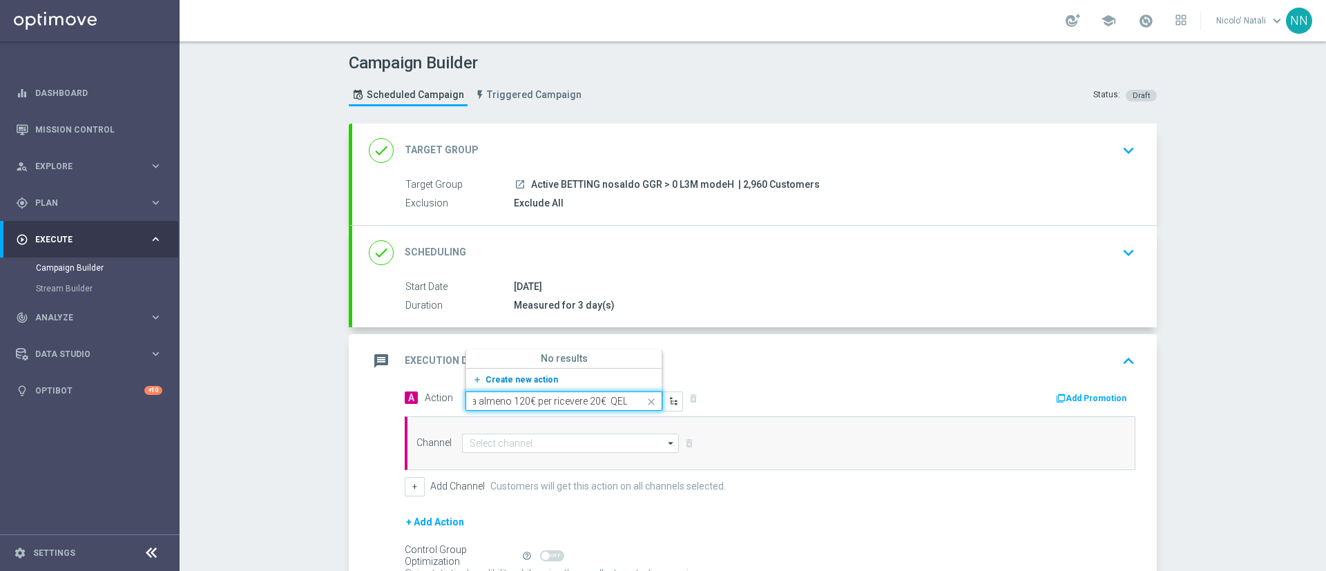
click at [502, 375] on span "Create new action" at bounding box center [522, 380] width 73 height 10
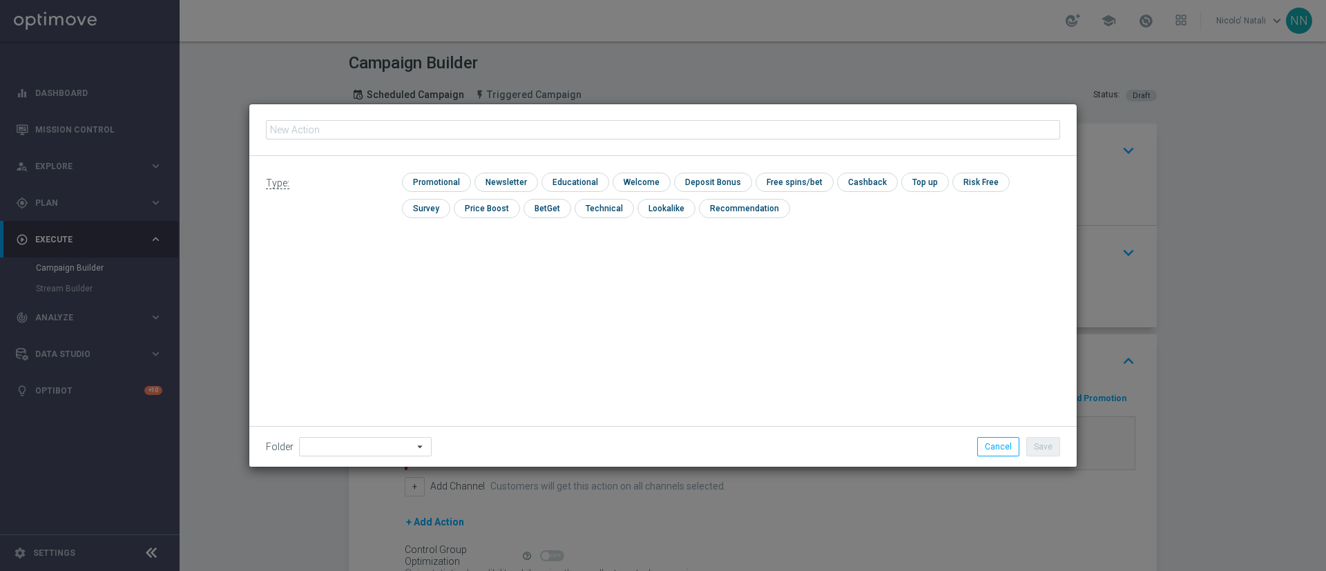
type input "Deposita almeno 50 per ricevere 5€ freebet , deposita almeno 80€per ricevere 10…"
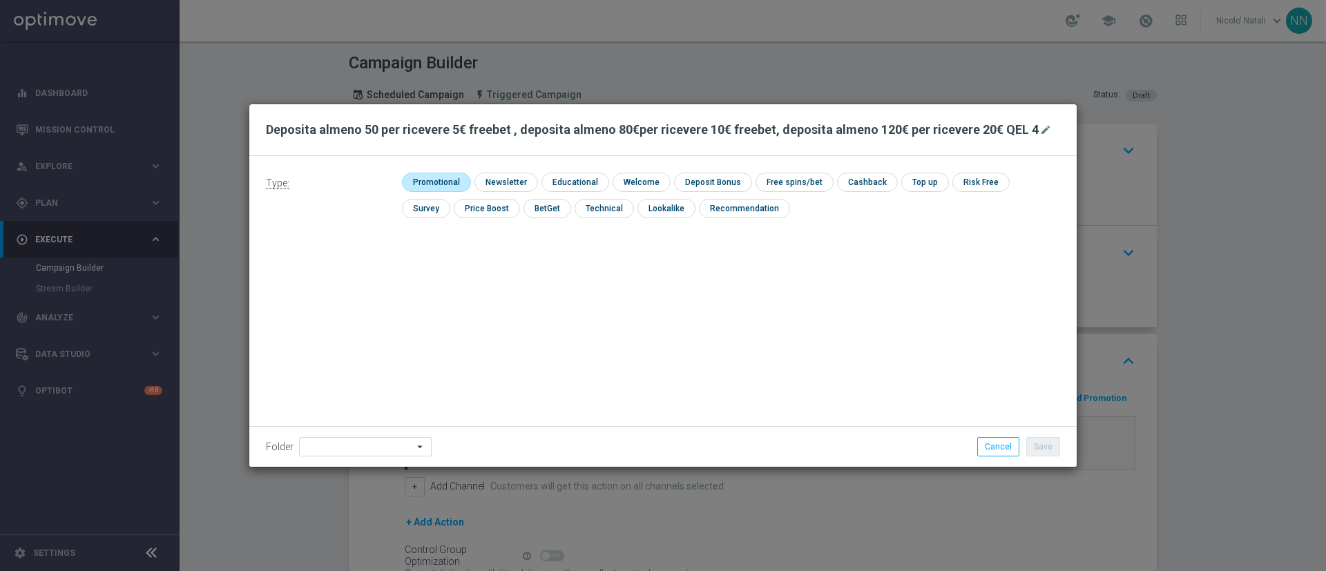
click at [439, 178] on input "checkbox" at bounding box center [435, 182] width 66 height 19
checkbox input "true"
click at [725, 178] on input "checkbox" at bounding box center [725, 182] width 74 height 19
checkbox input "true"
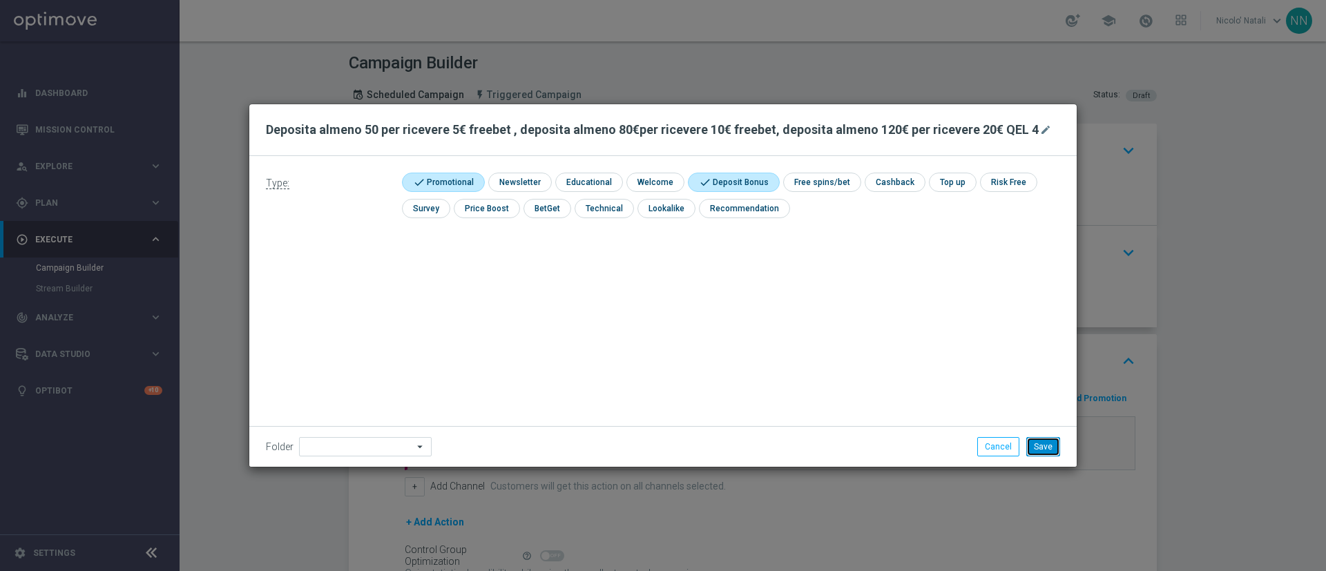
click at [884, 380] on button "Save" at bounding box center [1044, 446] width 34 height 19
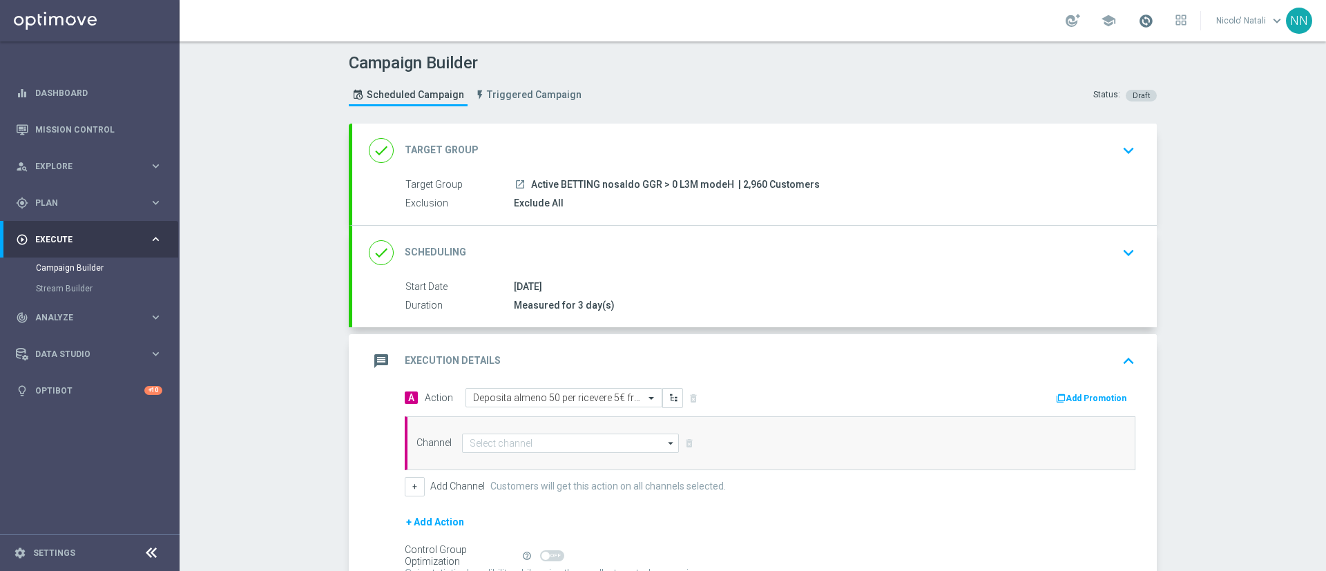
click at [884, 21] on span at bounding box center [1145, 20] width 15 height 15
click at [884, 188] on div "Campaign Builder Scheduled Campaign Triggered Campaign Status: Draft done Targe…" at bounding box center [753, 306] width 1147 height 530
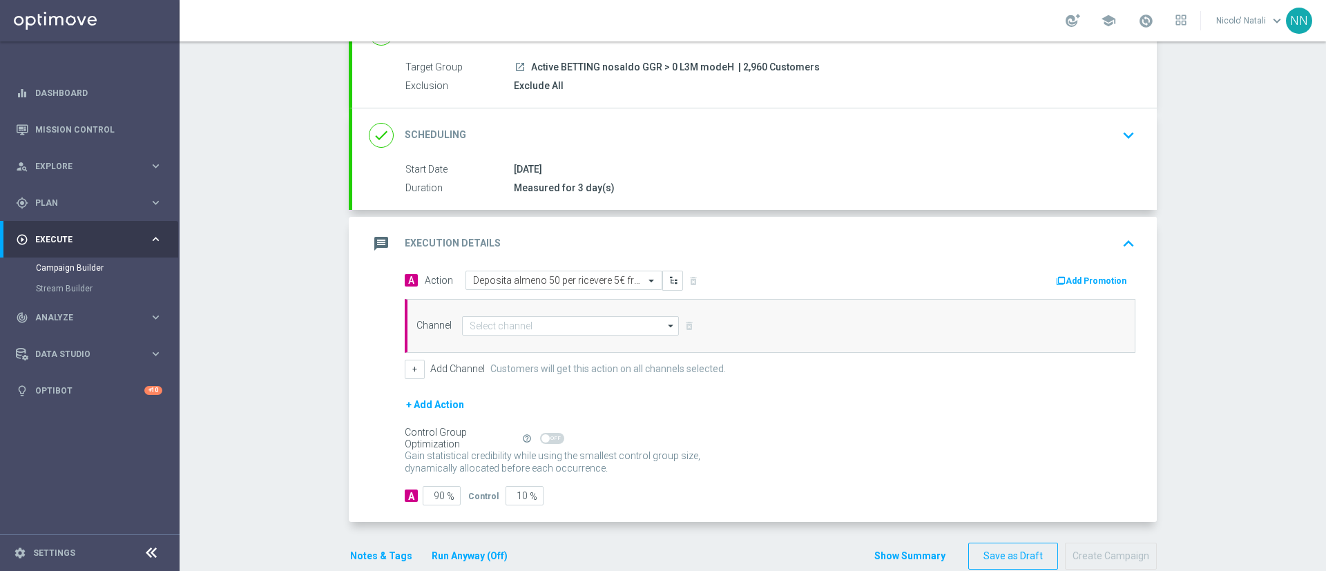
scroll to position [118, 0]
click at [514, 316] on input at bounding box center [570, 325] width 217 height 19
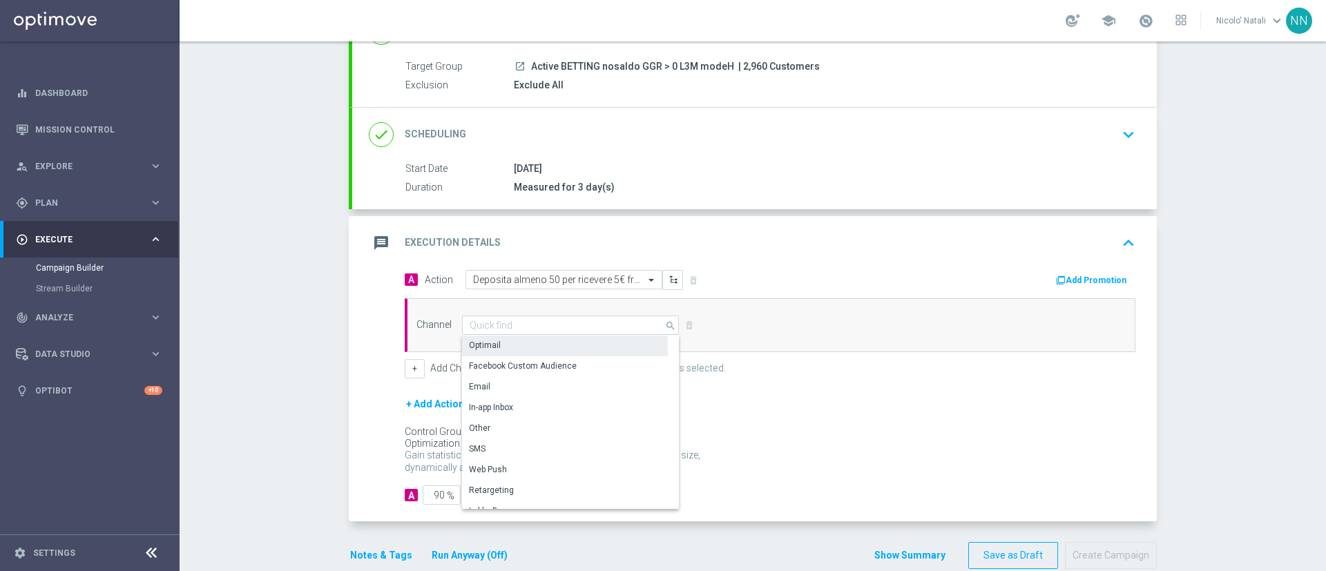
click at [504, 344] on div "Optimail" at bounding box center [565, 345] width 206 height 19
type input "Optimail"
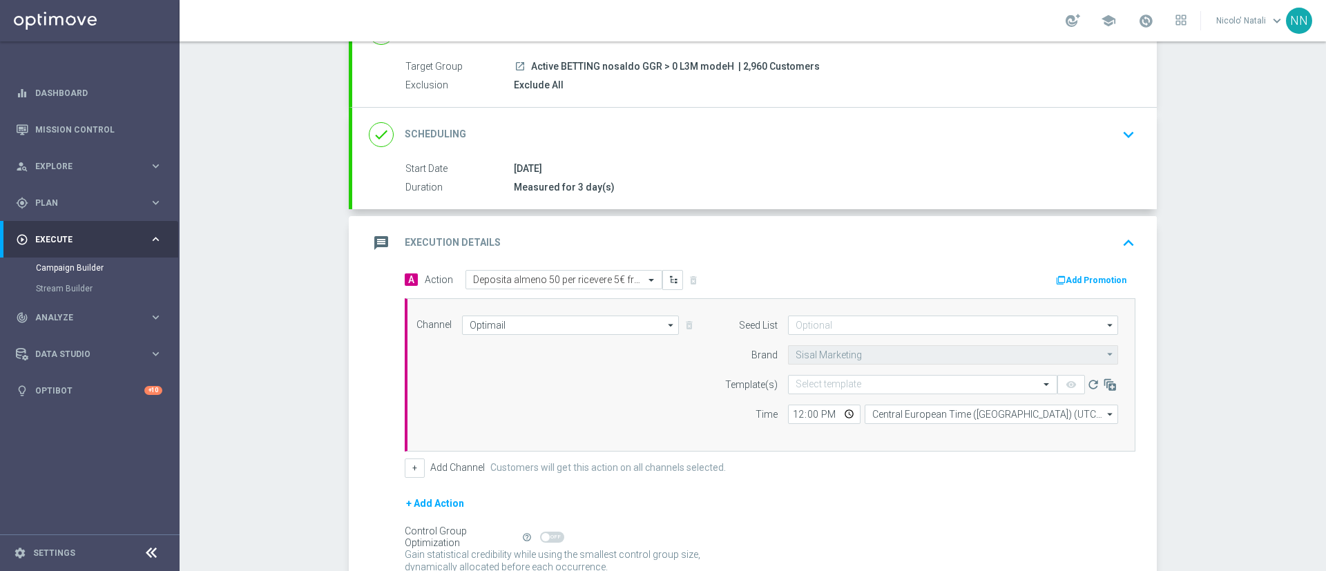
click at [884, 286] on button "Add Promotion" at bounding box center [1093, 280] width 77 height 15
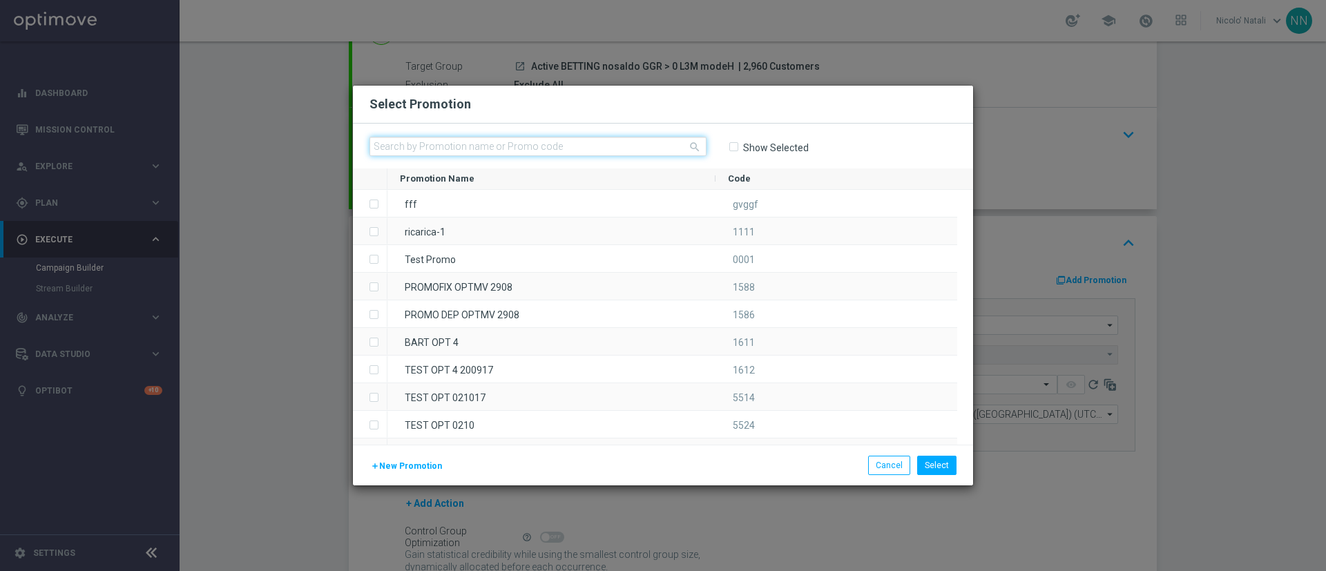
click at [632, 149] on input "text" at bounding box center [538, 146] width 337 height 19
paste input "SPORTDEPH1209"
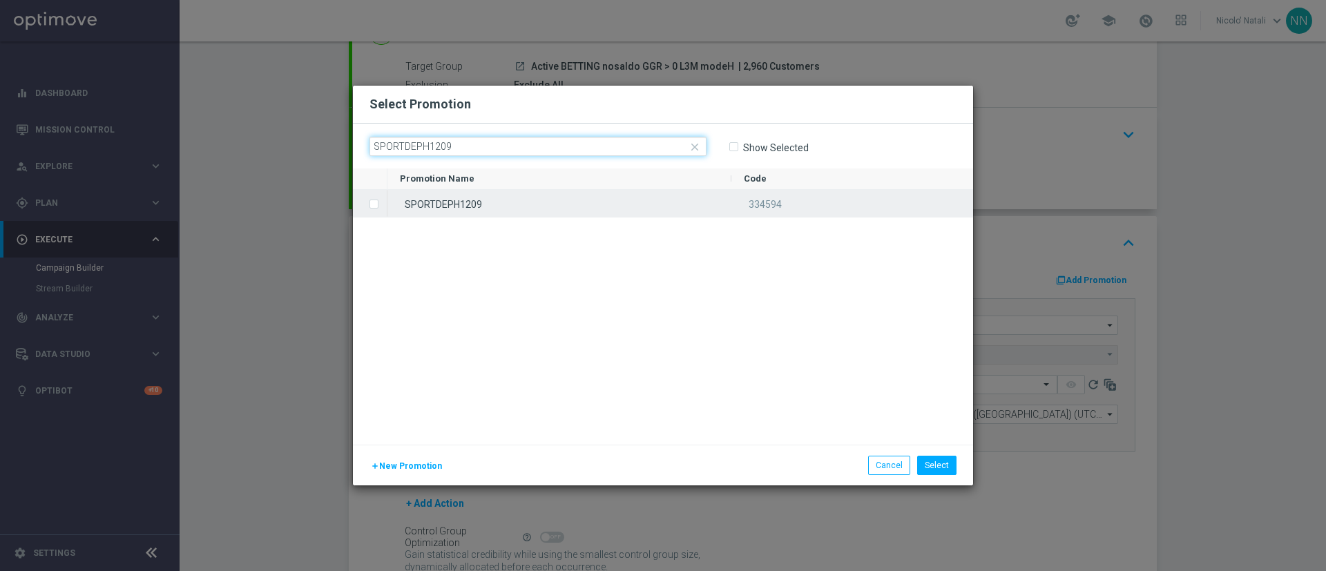
type input "SPORTDEPH1209"
click at [611, 190] on div "SPORTDEPH1209" at bounding box center [560, 203] width 344 height 27
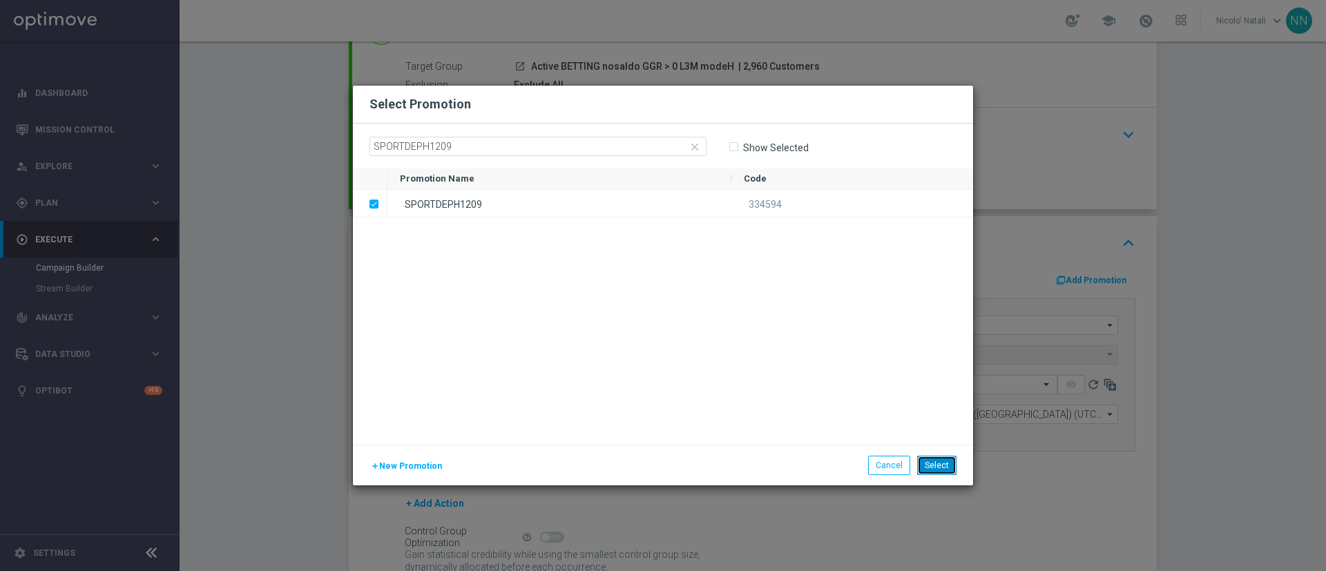
click at [884, 380] on button "Select" at bounding box center [936, 465] width 39 height 19
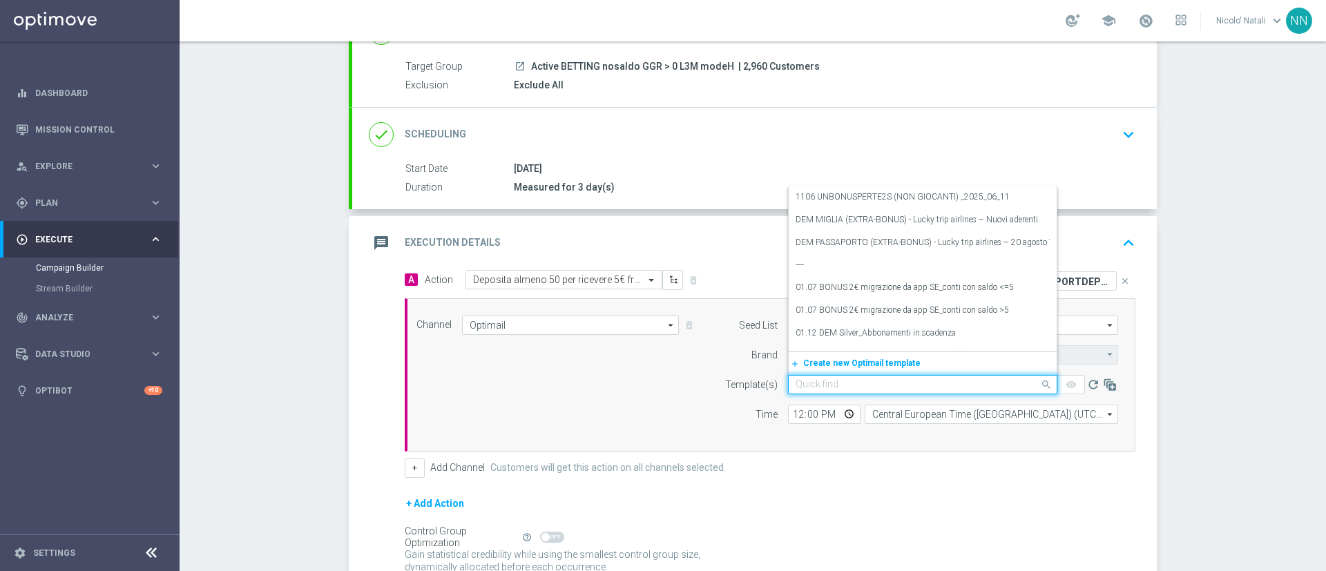
click at [799, 380] on input "text" at bounding box center [909, 385] width 227 height 12
paste input "SPORTDEPH1209"
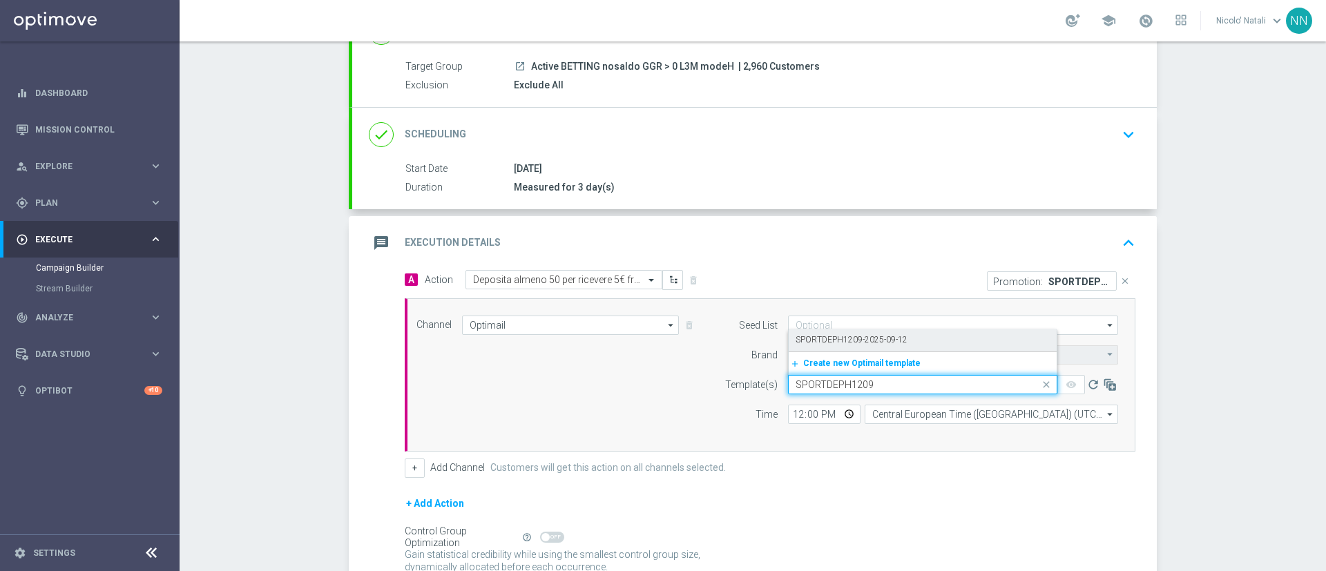
click at [817, 347] on div "SPORTDEPH1209-2025-09-12" at bounding box center [923, 340] width 254 height 23
type input "SPORTDEPH1209"
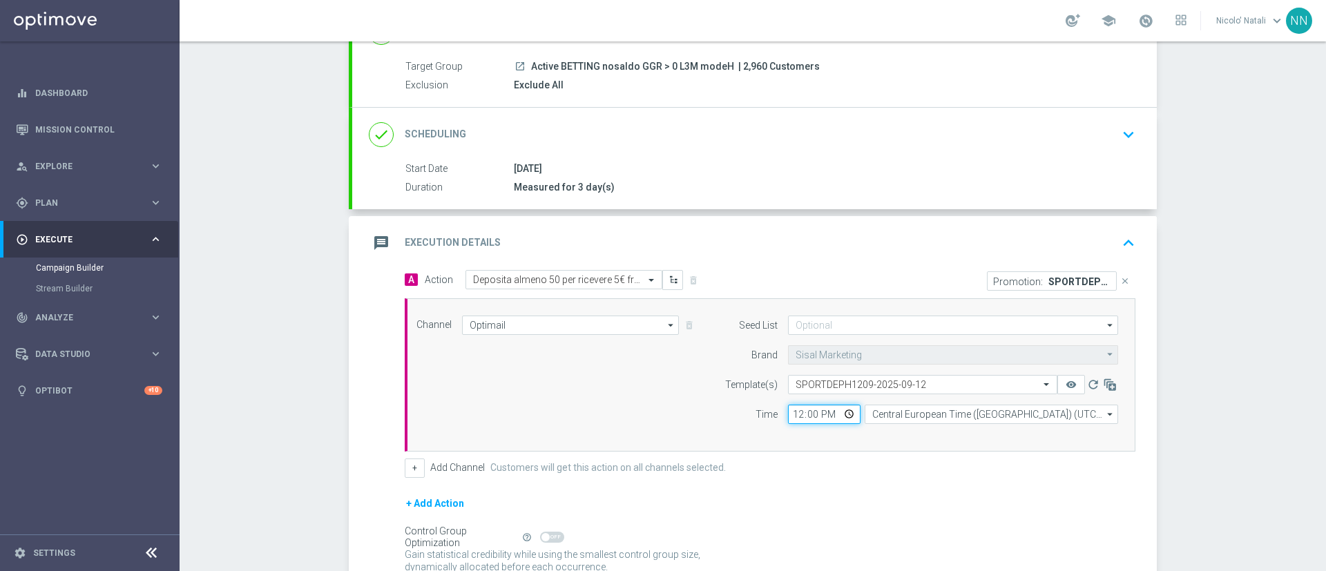
click at [789, 380] on input "12:00" at bounding box center [824, 414] width 73 height 19
type input "18:00"
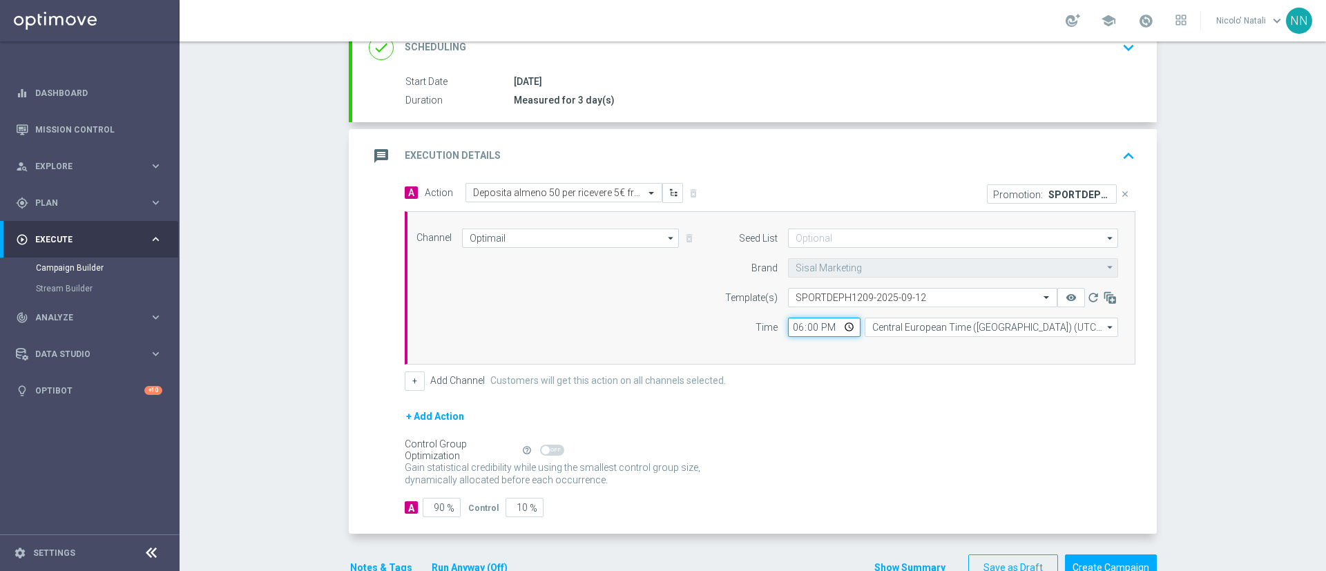
scroll to position [243, 0]
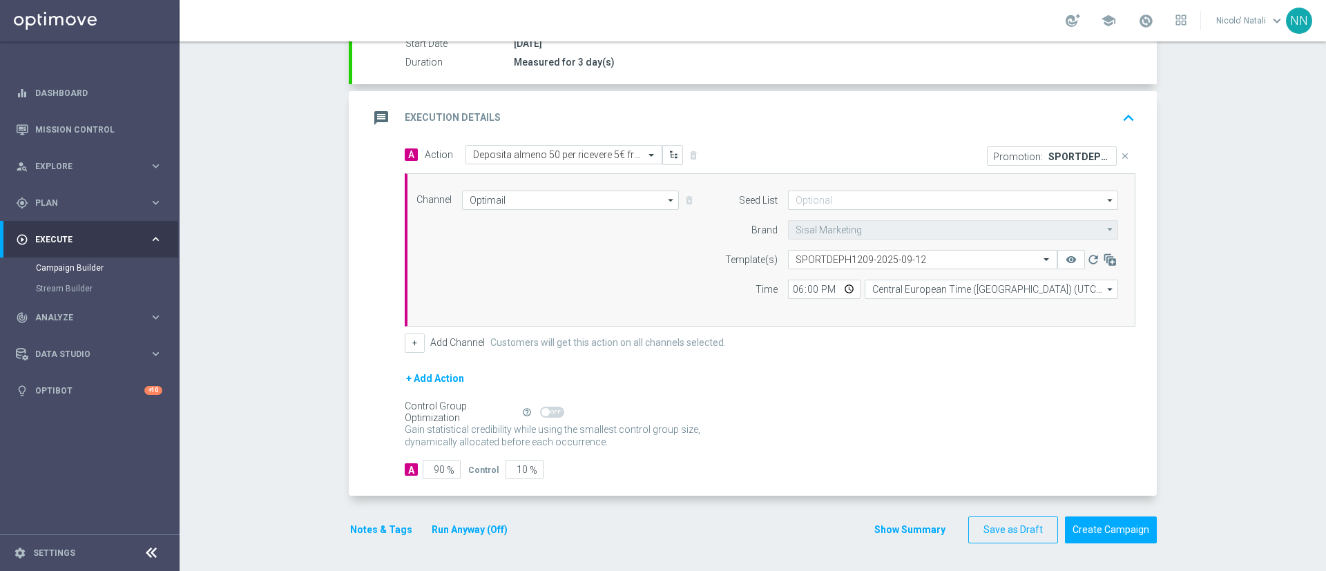
click at [384, 380] on button "Notes & Tags" at bounding box center [381, 530] width 65 height 17
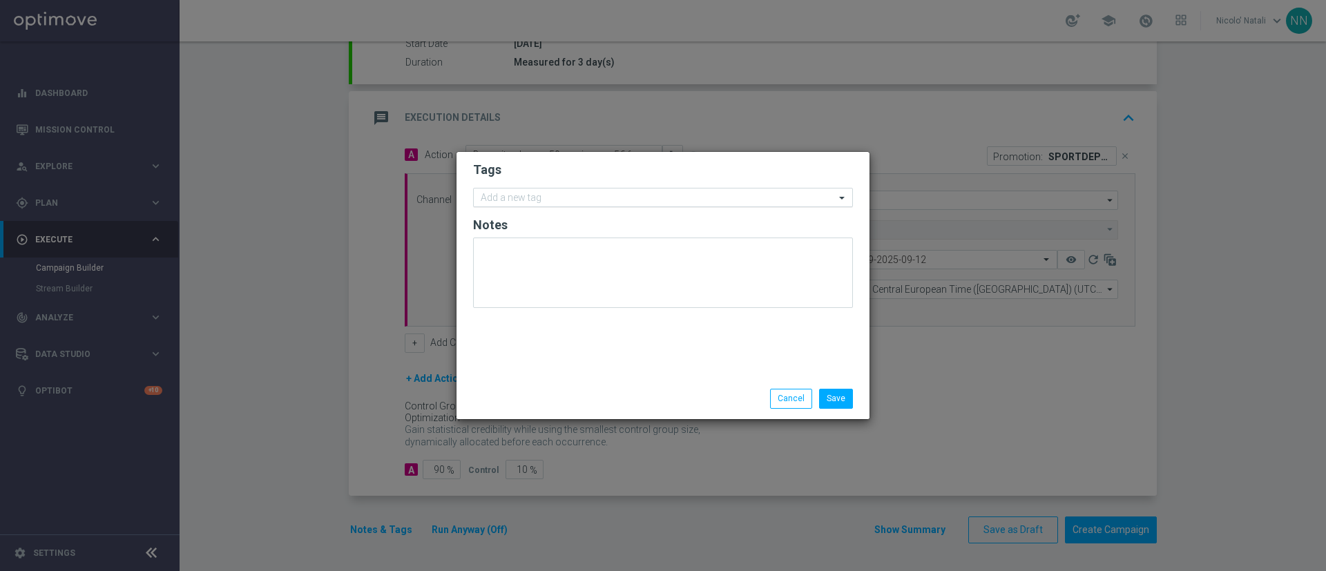
click at [556, 196] on input "text" at bounding box center [658, 199] width 354 height 12
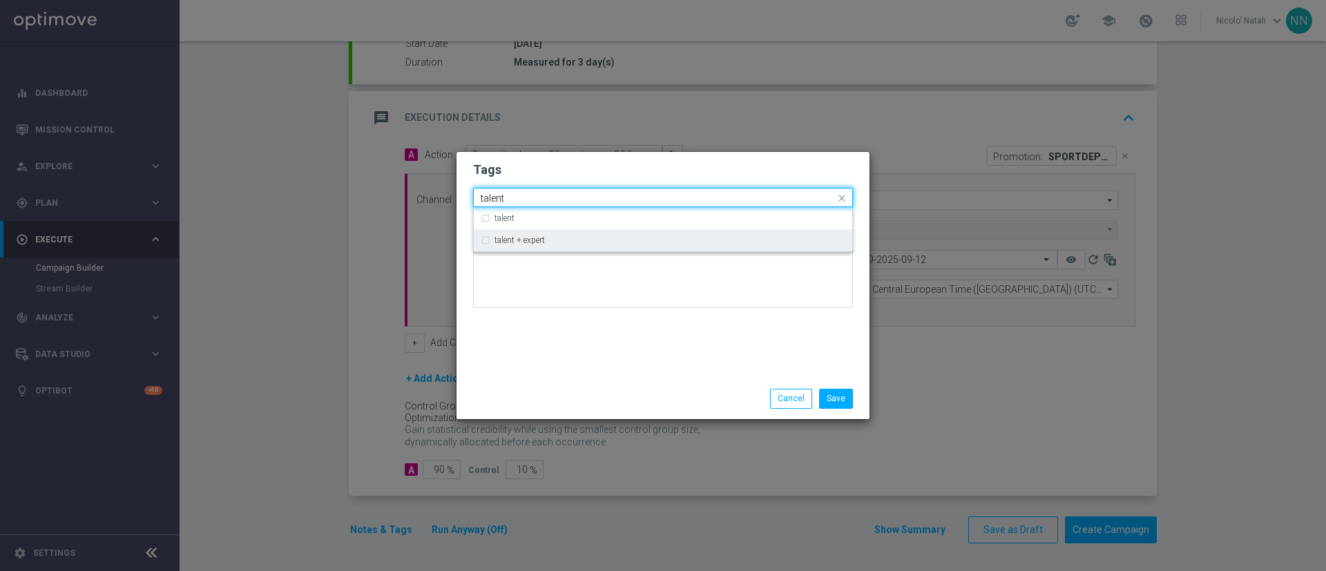
click at [546, 249] on div "talent + expert" at bounding box center [663, 240] width 365 height 22
type input "talent"
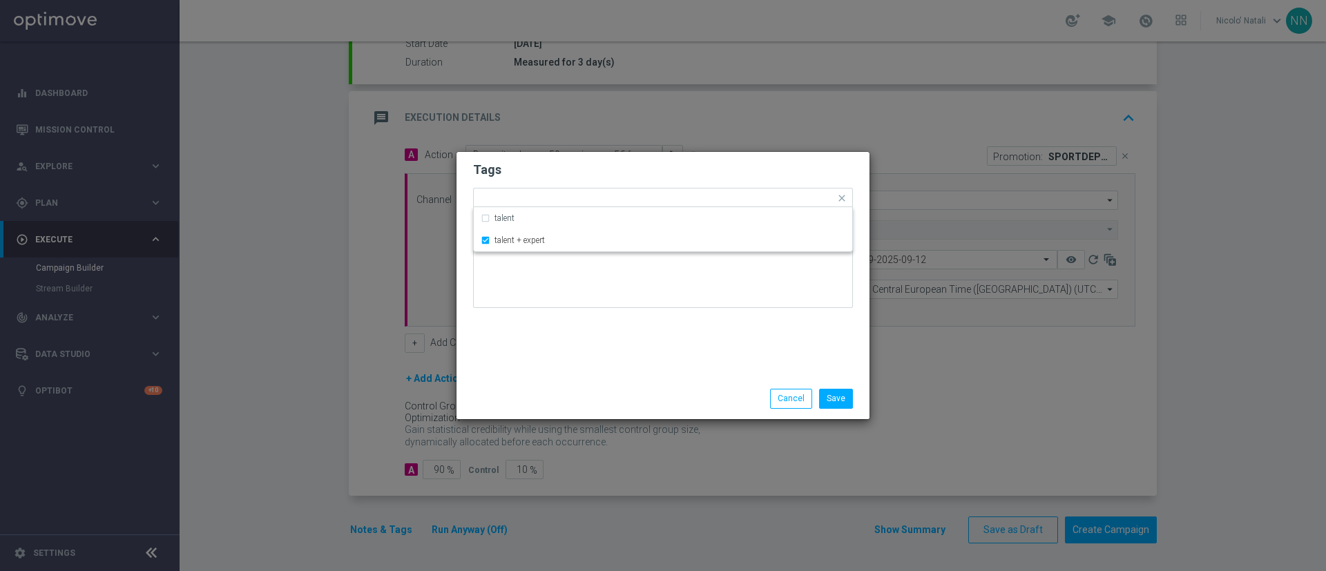
click at [557, 368] on div "Tags Quick find × talent + expert talent talent + expert Notes" at bounding box center [663, 265] width 413 height 227
click at [600, 196] on input "text" at bounding box center [699, 199] width 272 height 12
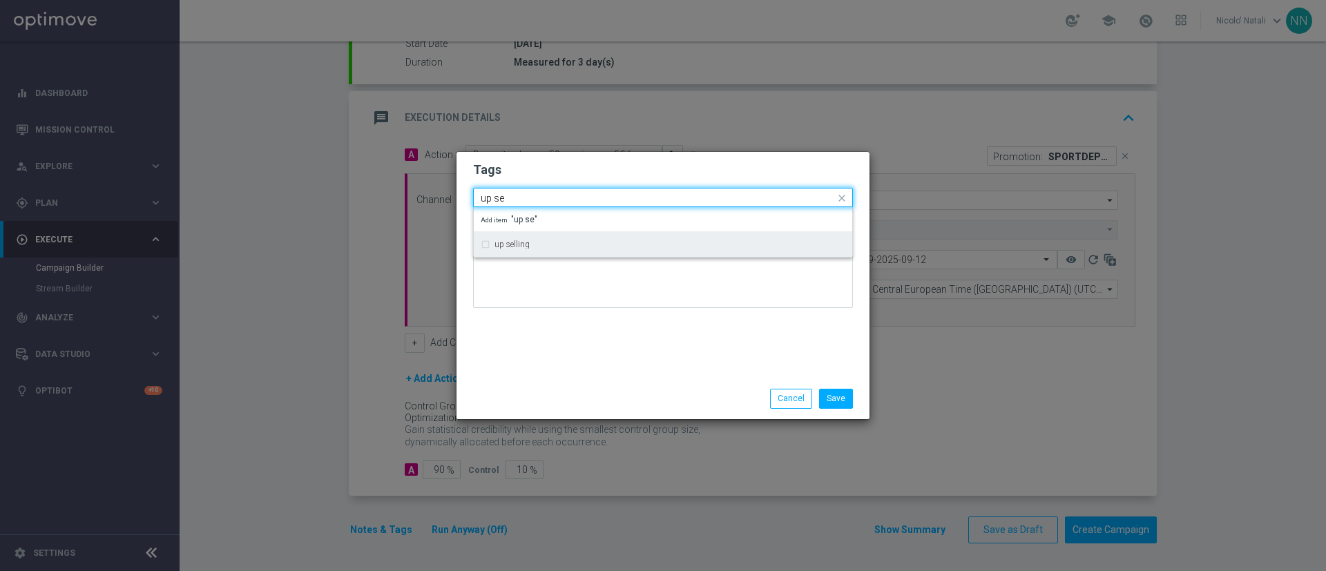
click at [583, 241] on div "up selling" at bounding box center [670, 244] width 351 height 8
type input "up se"
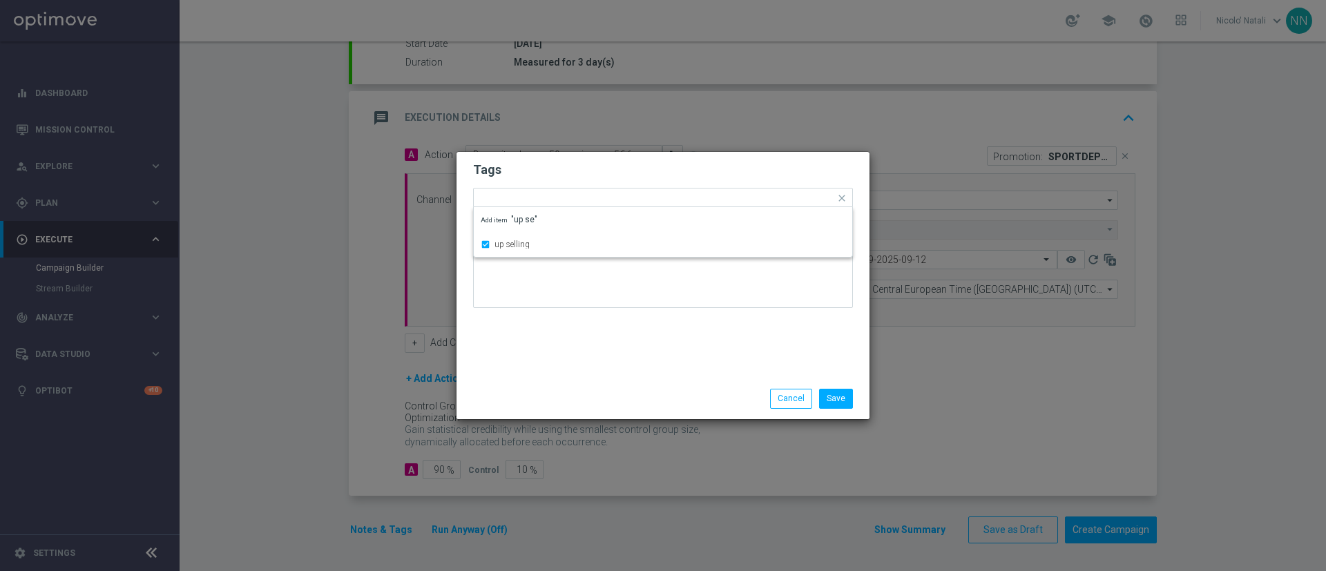
click at [589, 334] on div "Tags Quick find × talent + expert × up selling up selling Add item "up se" Notes" at bounding box center [663, 265] width 413 height 227
click at [651, 198] on input "text" at bounding box center [731, 199] width 209 height 12
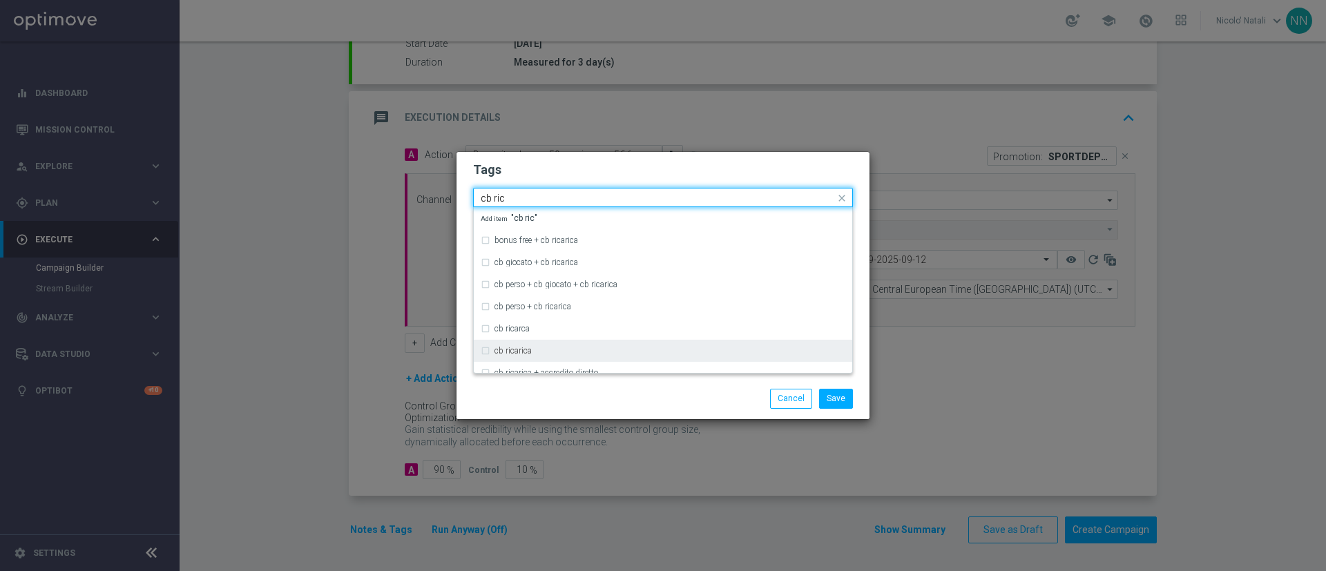
click at [573, 347] on div "cb ricarica" at bounding box center [670, 351] width 351 height 8
type input "cb ric"
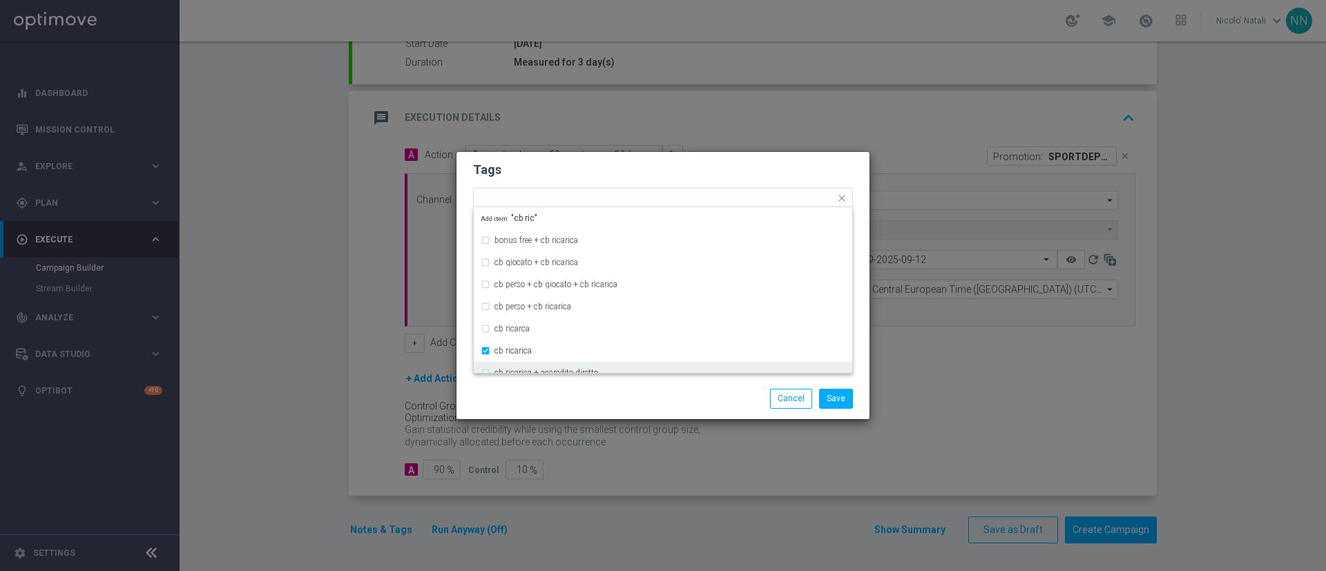
click at [573, 380] on div "Save Cancel" at bounding box center [663, 399] width 413 height 40
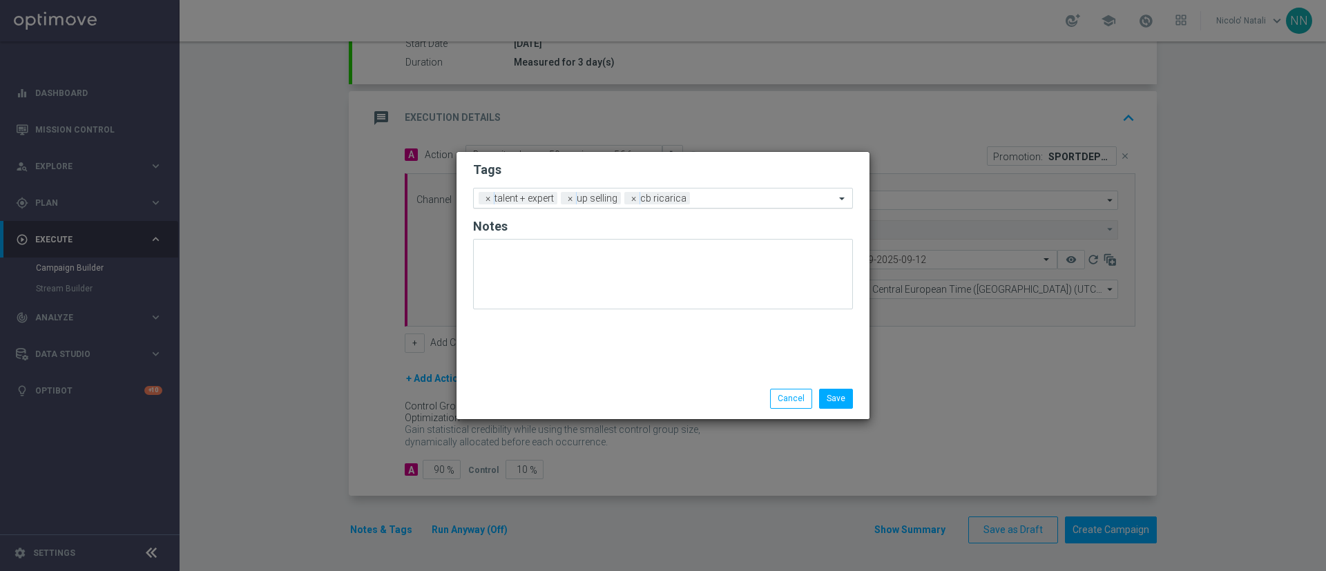
click at [727, 200] on input "text" at bounding box center [766, 199] width 140 height 12
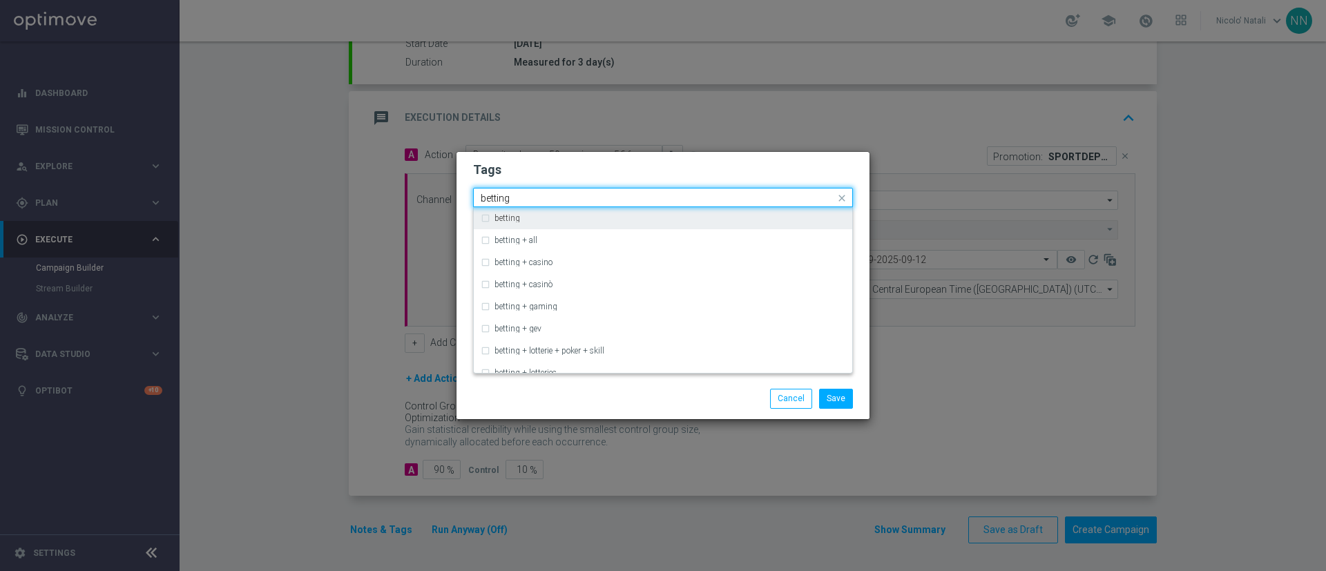
click at [710, 222] on div "betting" at bounding box center [670, 218] width 351 height 8
type input "betting"
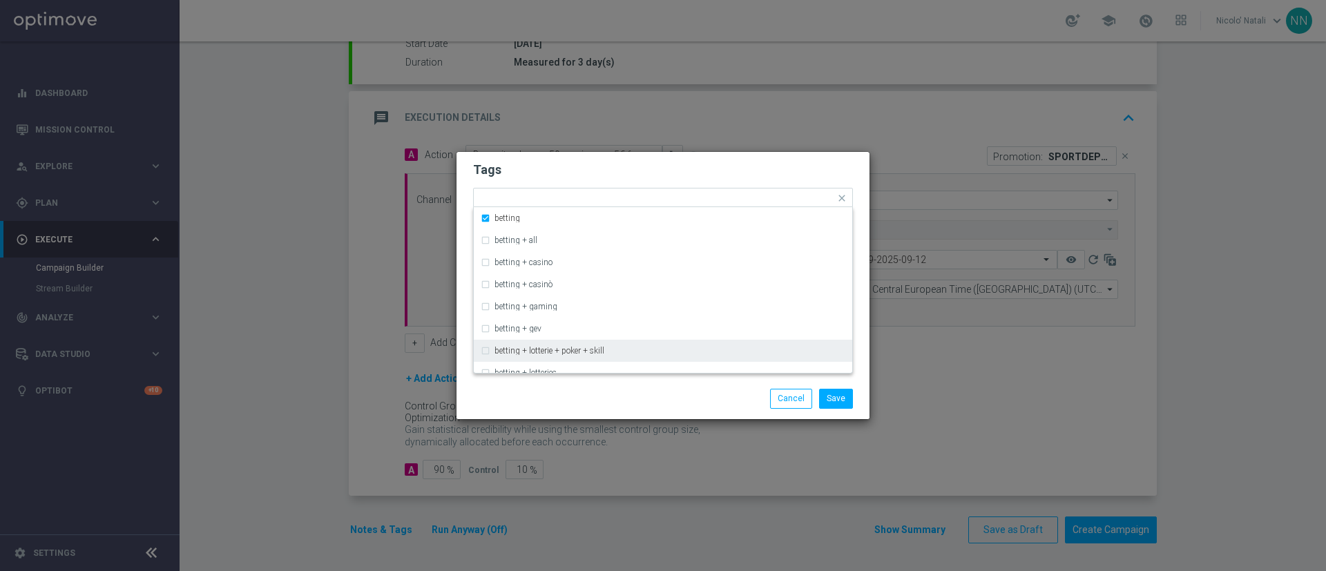
click at [693, 380] on div "Save Cancel" at bounding box center [729, 398] width 267 height 19
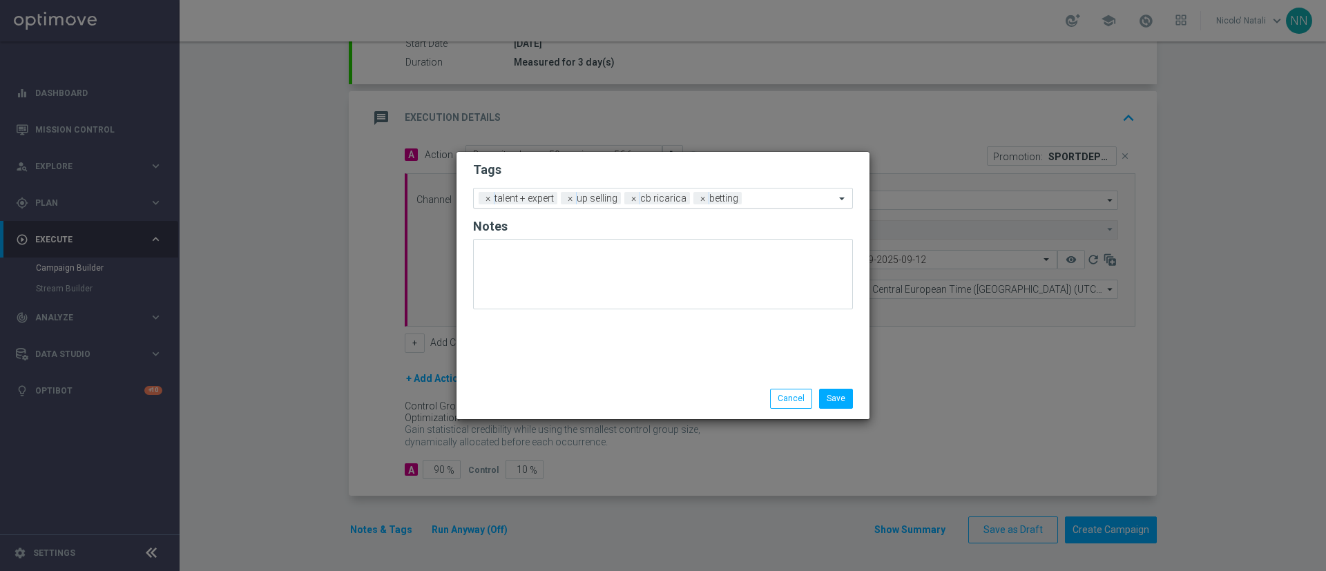
click at [773, 203] on input "text" at bounding box center [791, 199] width 88 height 12
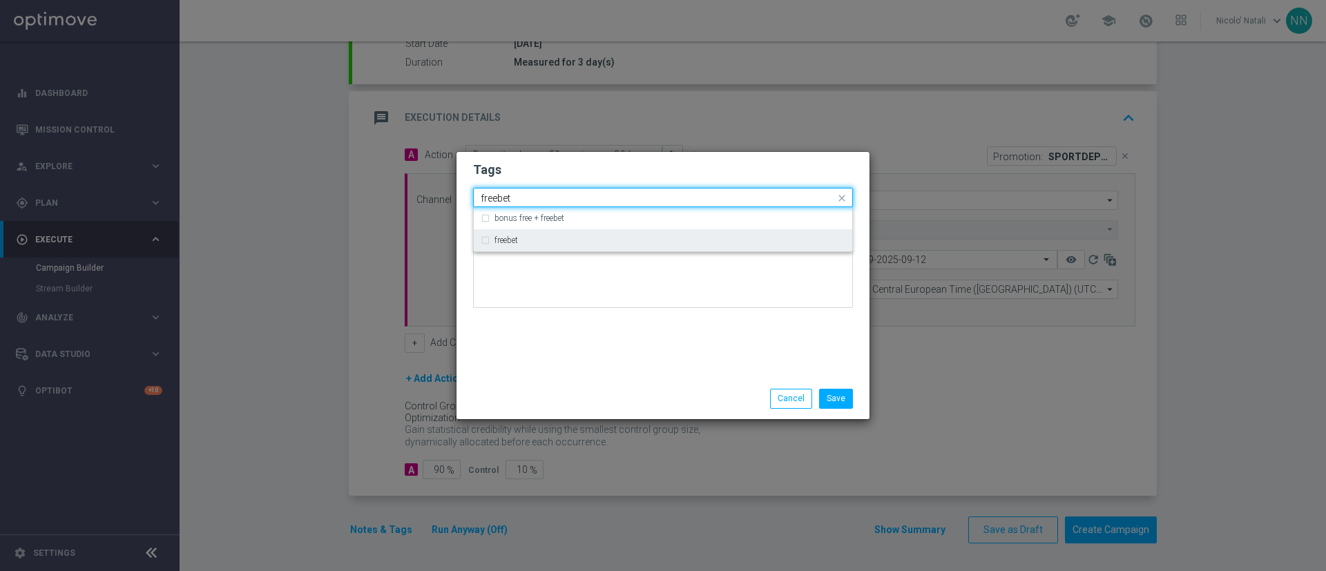
click at [707, 235] on div "freebet" at bounding box center [663, 240] width 365 height 22
type input "freebet"
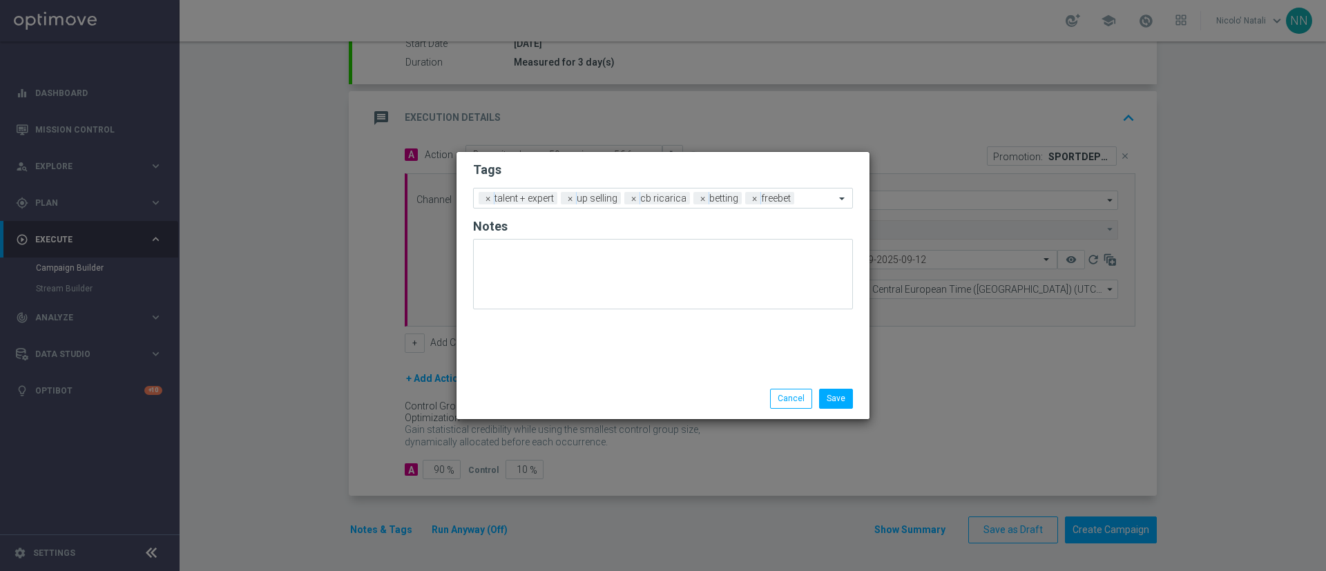
click at [680, 340] on div "Tags Add a new tag × talent + expert × up selling × cb ricarica × betting × fre…" at bounding box center [663, 265] width 413 height 227
click at [834, 380] on button "Save" at bounding box center [836, 398] width 34 height 19
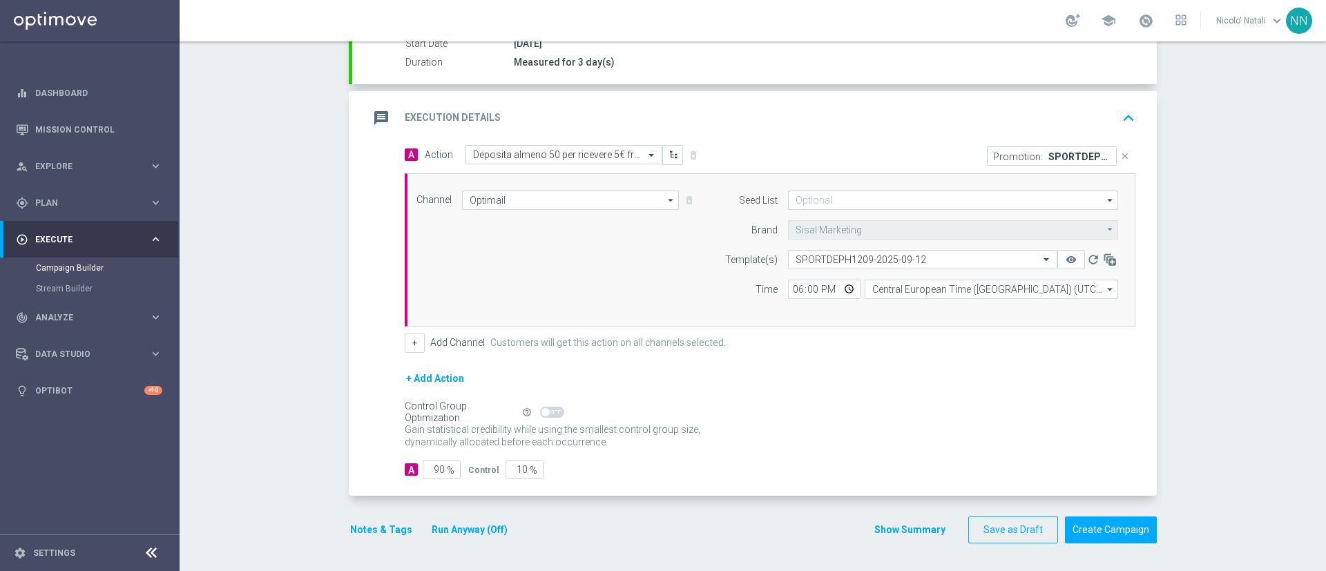
scroll to position [0, 0]
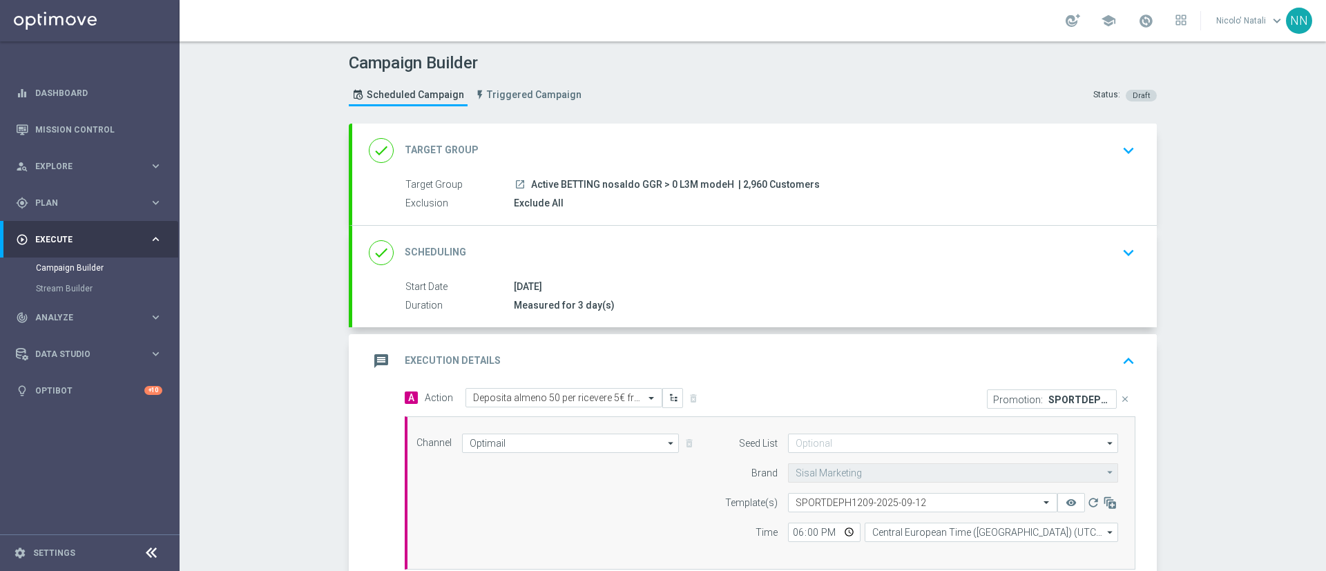
click at [805, 256] on div "done Scheduling keyboard_arrow_down" at bounding box center [755, 253] width 772 height 26
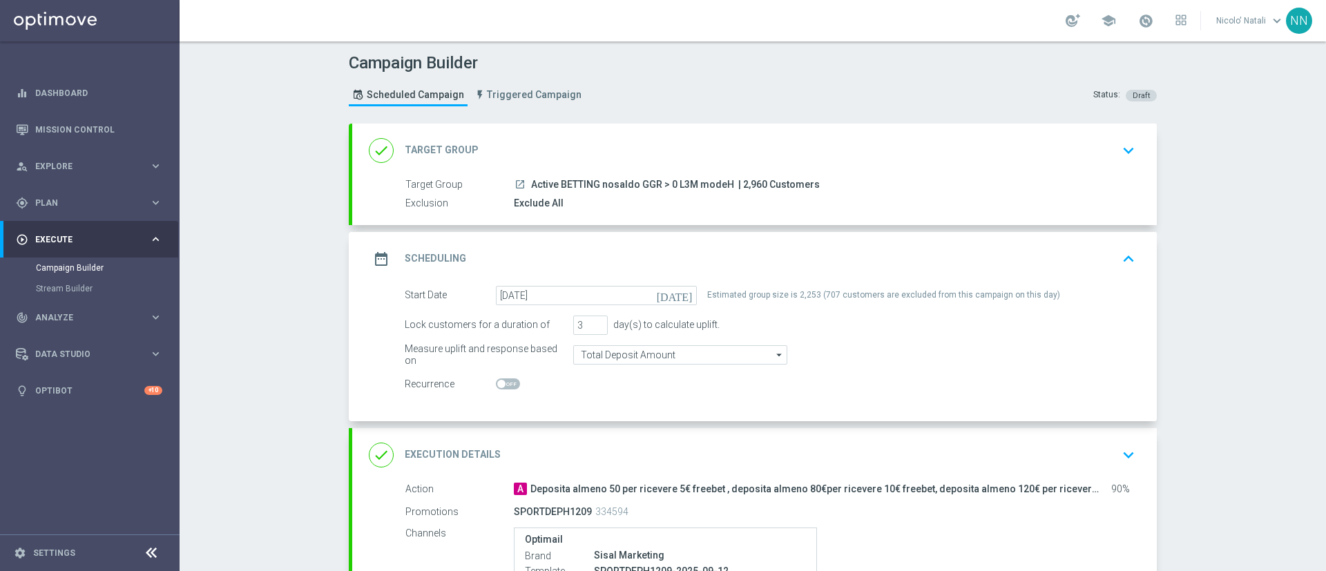
scroll to position [229, 0]
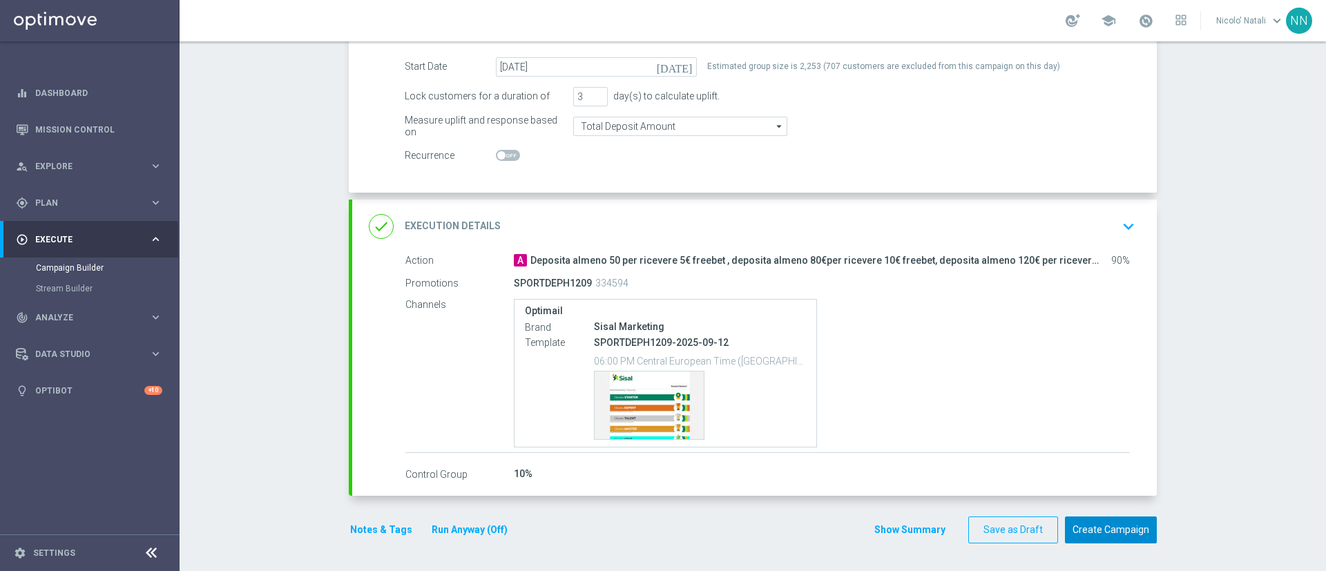
click at [884, 380] on button "Create Campaign" at bounding box center [1111, 530] width 92 height 27
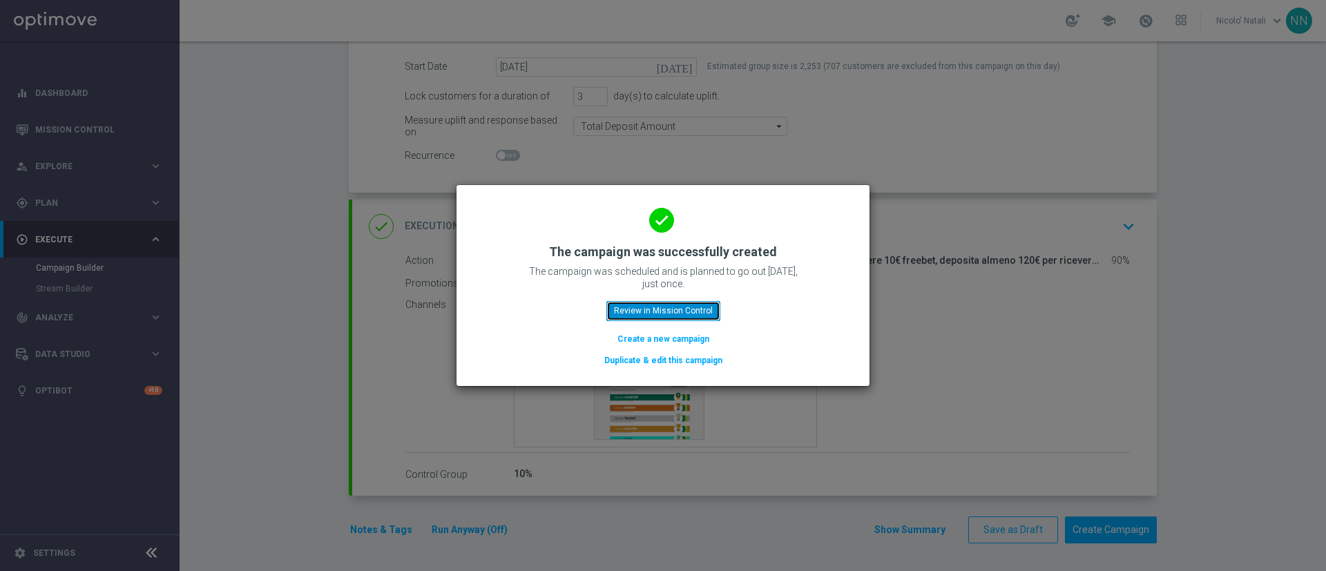
click at [707, 316] on button "Review in Mission Control" at bounding box center [664, 310] width 114 height 19
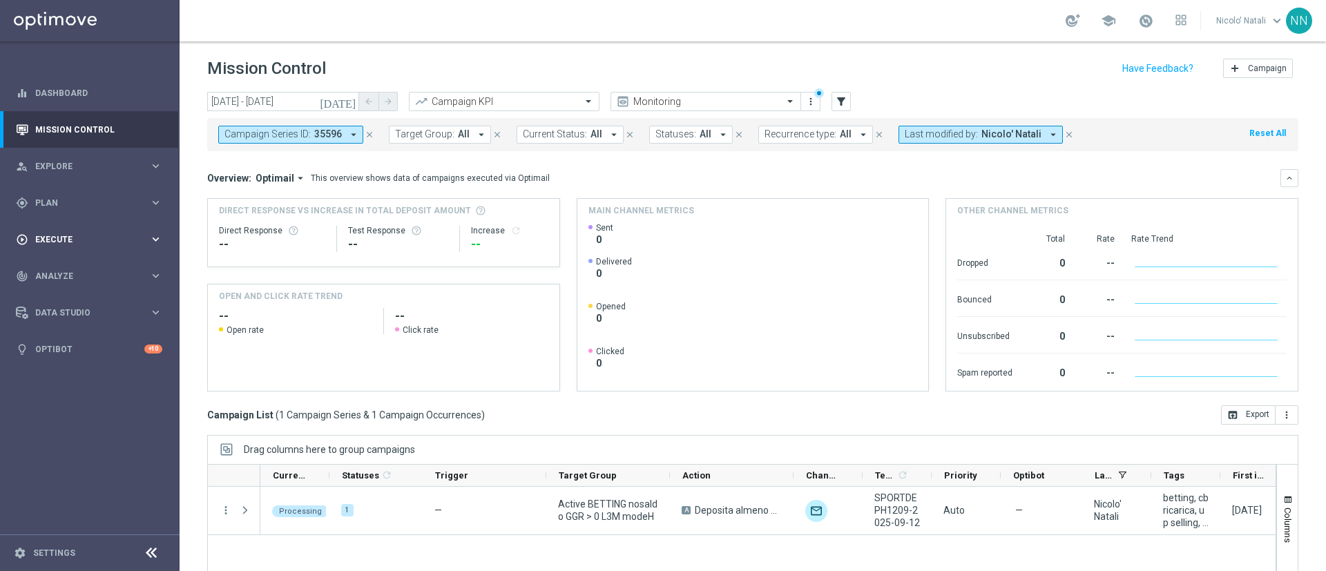
click at [68, 228] on div "play_circle_outline Execute keyboard_arrow_right" at bounding box center [89, 239] width 178 height 37
click at [64, 270] on link "Campaign Builder" at bounding box center [90, 268] width 108 height 11
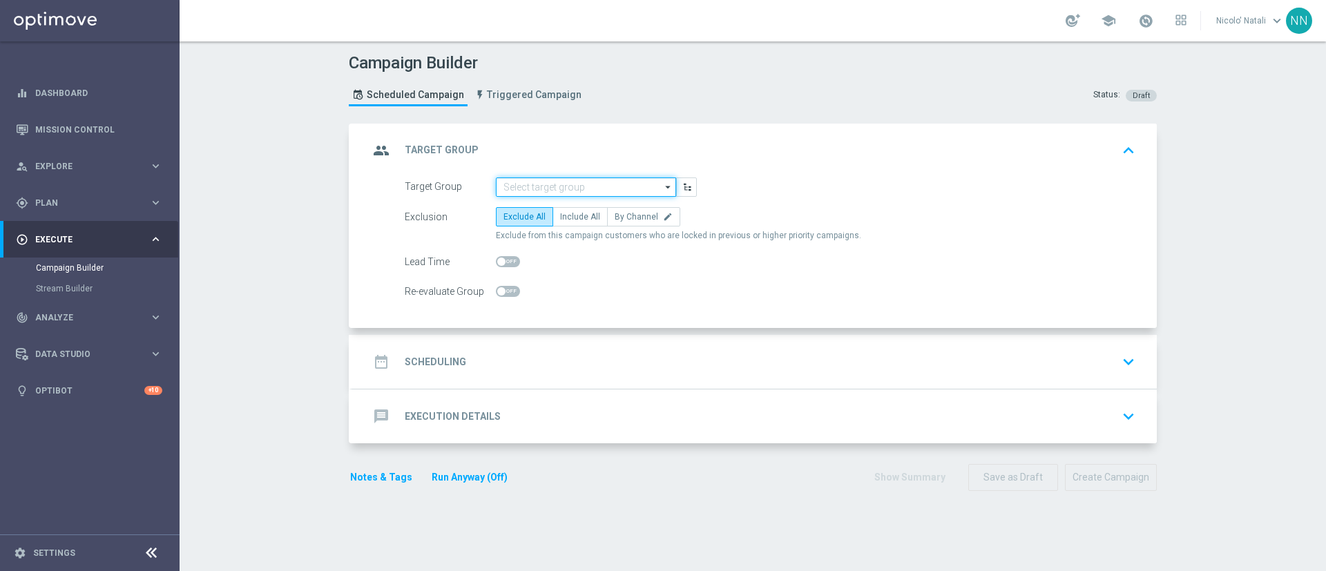
click at [588, 187] on input at bounding box center [586, 187] width 180 height 19
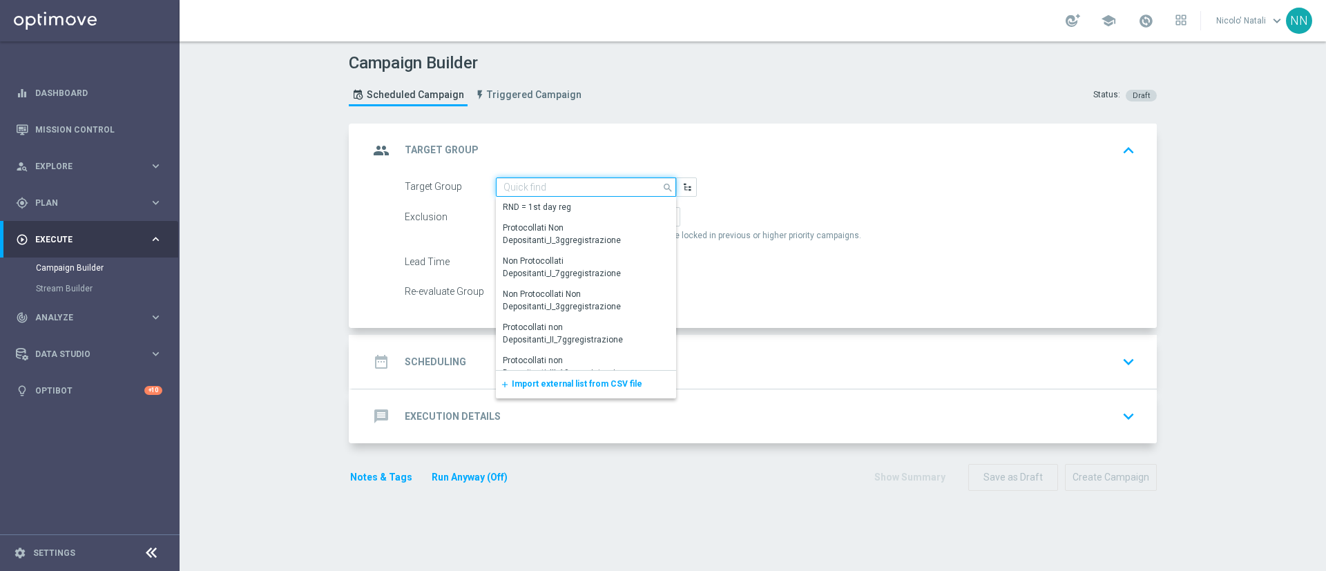
paste input "Active BETTING nosaldo GGR > 0 L3M modeM"
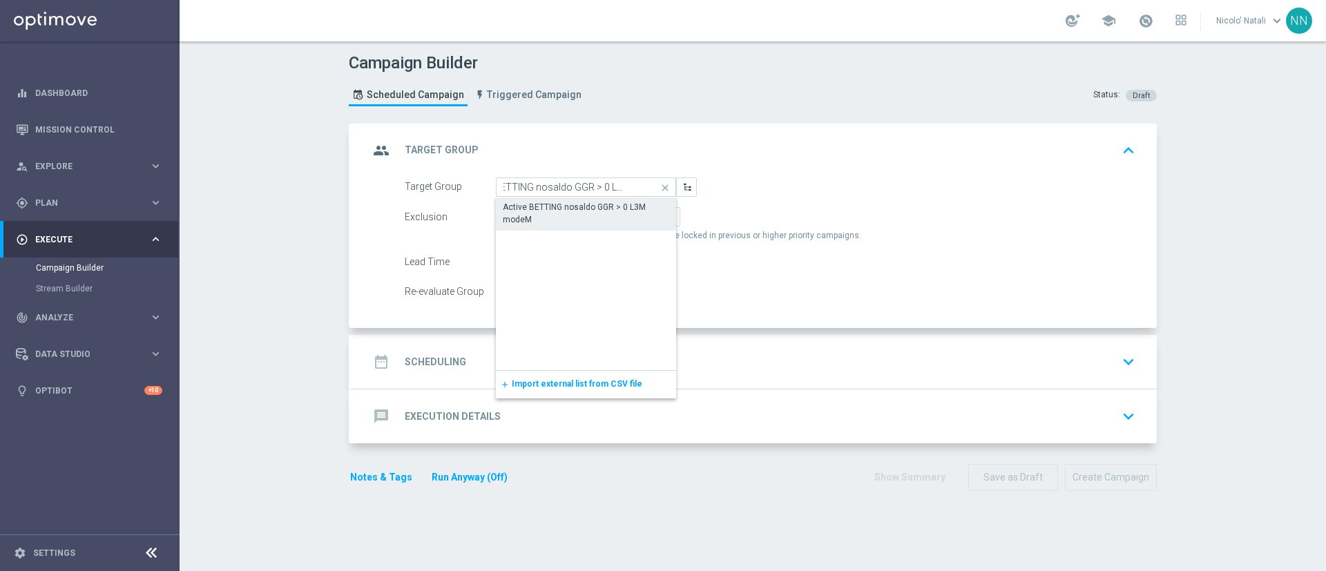
click at [523, 217] on div "Active BETTING nosaldo GGR > 0 L3M modeM" at bounding box center [586, 213] width 166 height 25
type input "Active BETTING nosaldo GGR > 0 L3M modeM"
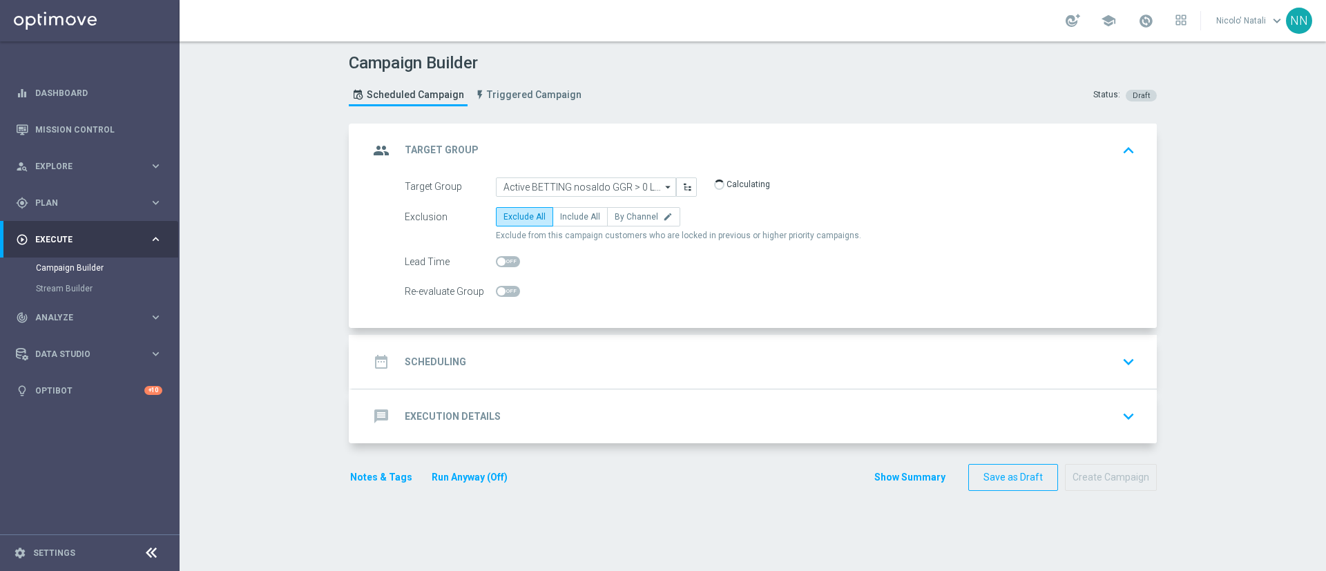
click at [545, 341] on div "date_range Scheduling keyboard_arrow_down" at bounding box center [754, 362] width 805 height 54
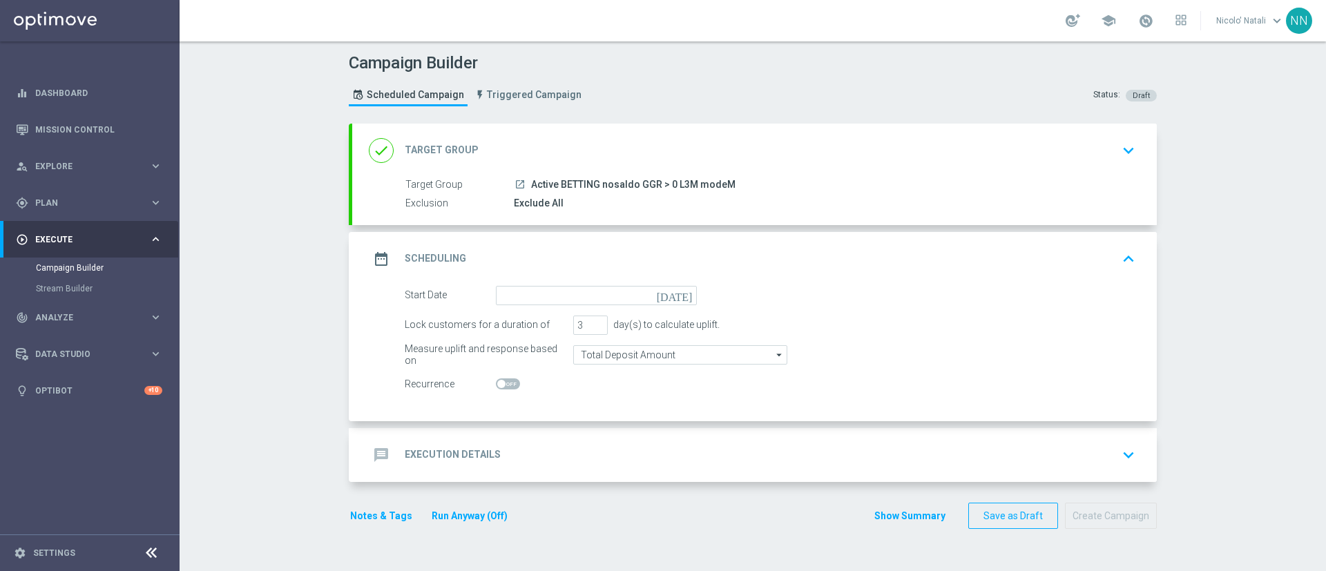
click at [535, 283] on div "date_range Scheduling keyboard_arrow_up" at bounding box center [754, 259] width 805 height 54
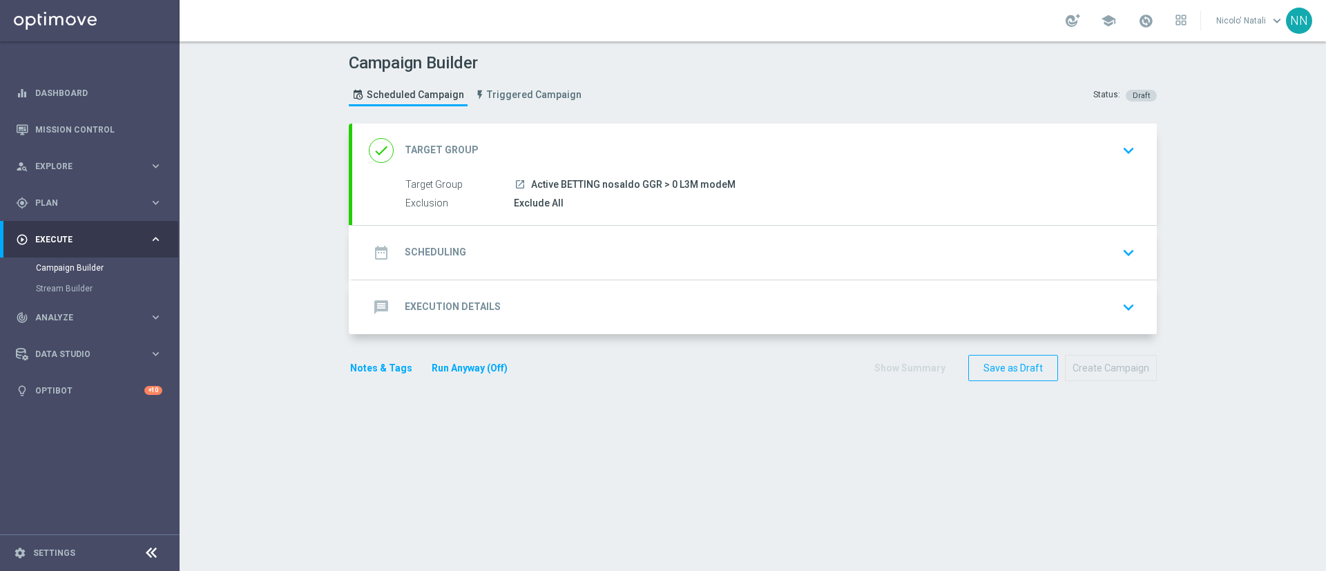
click at [524, 250] on div "date_range Scheduling keyboard_arrow_down" at bounding box center [755, 253] width 772 height 26
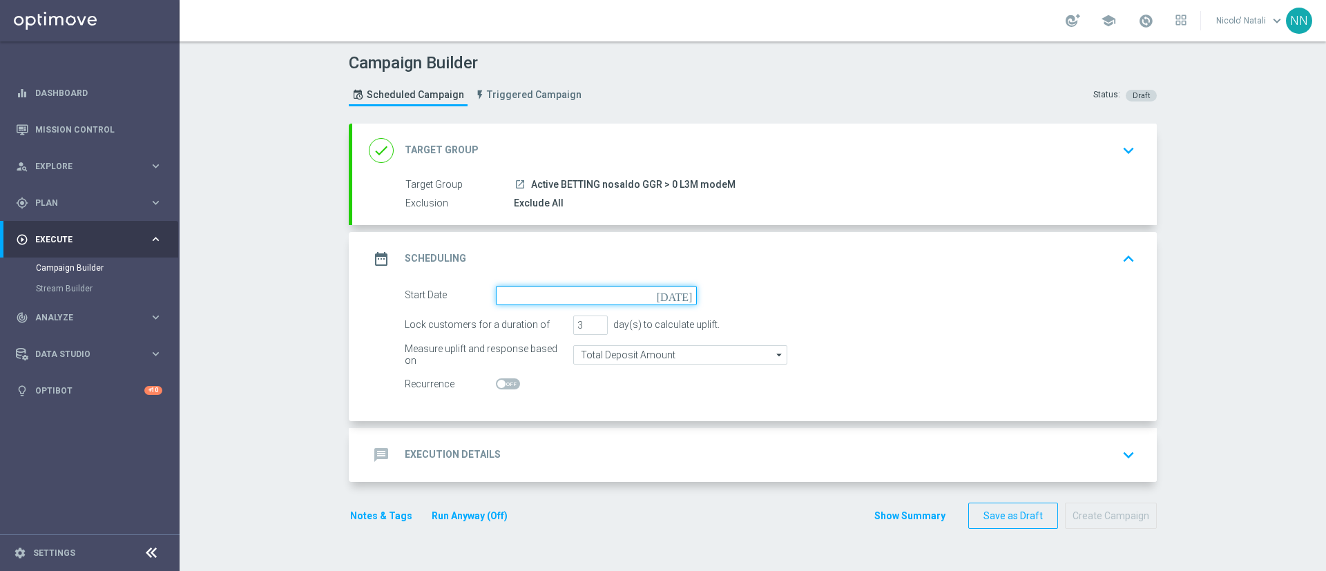
click at [527, 286] on input at bounding box center [596, 295] width 201 height 19
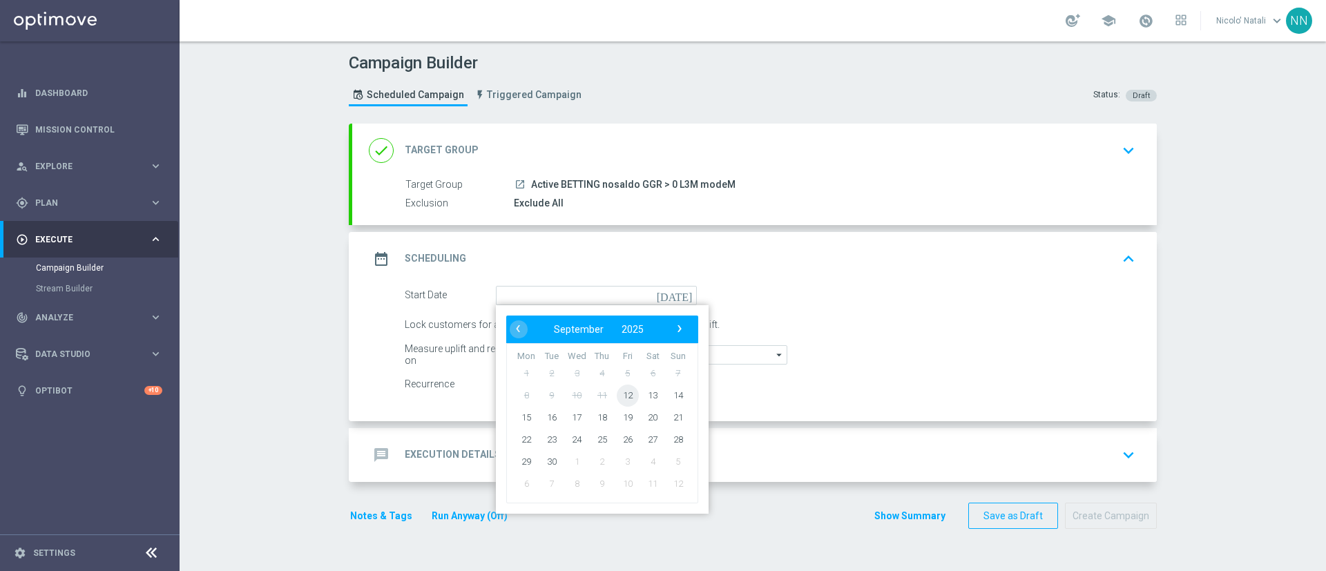
click at [617, 380] on span "12" at bounding box center [628, 395] width 22 height 22
type input "12 Sep 2025"
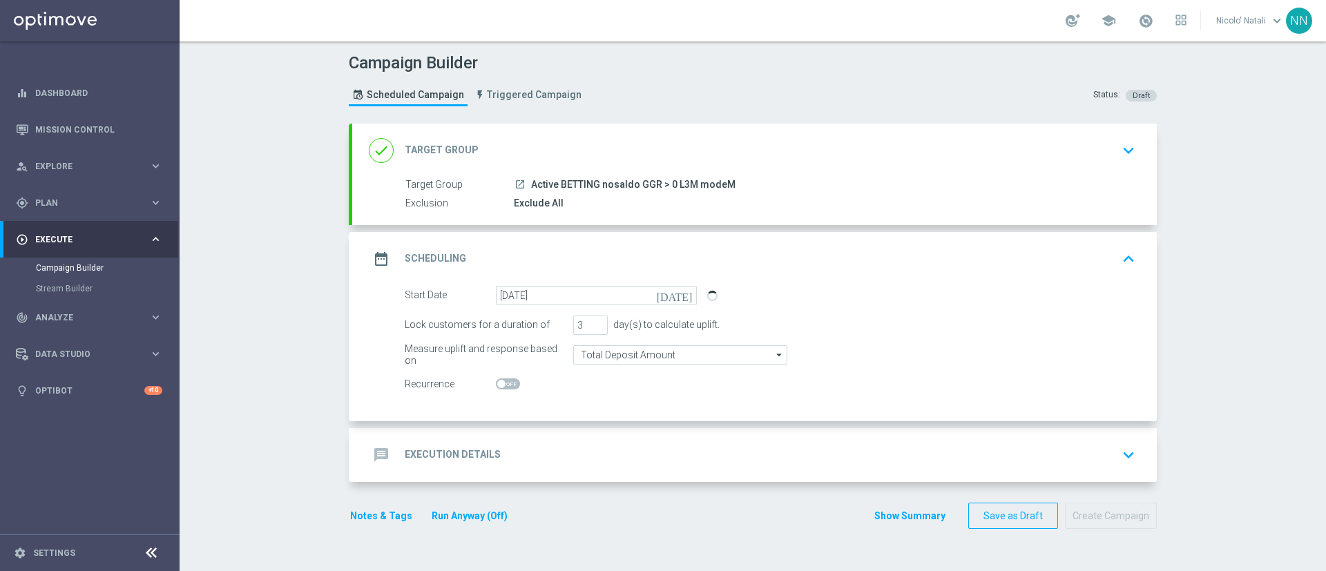
click at [573, 380] on div "message Execution Details keyboard_arrow_down" at bounding box center [754, 455] width 805 height 54
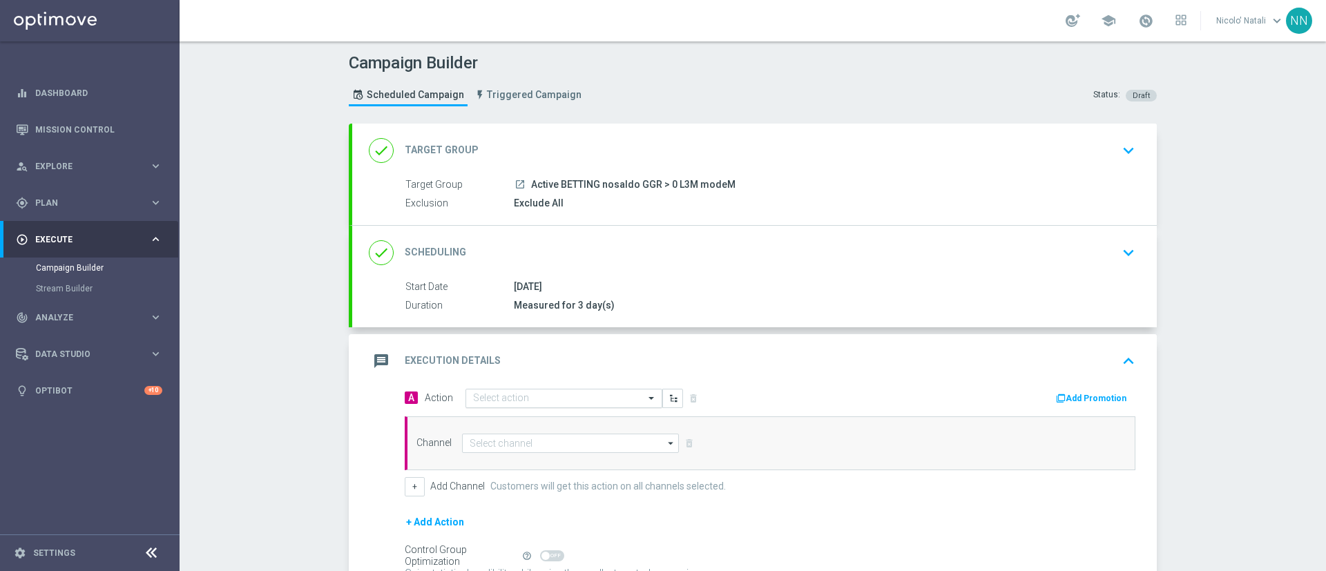
click at [567, 380] on div "Select action" at bounding box center [564, 398] width 197 height 19
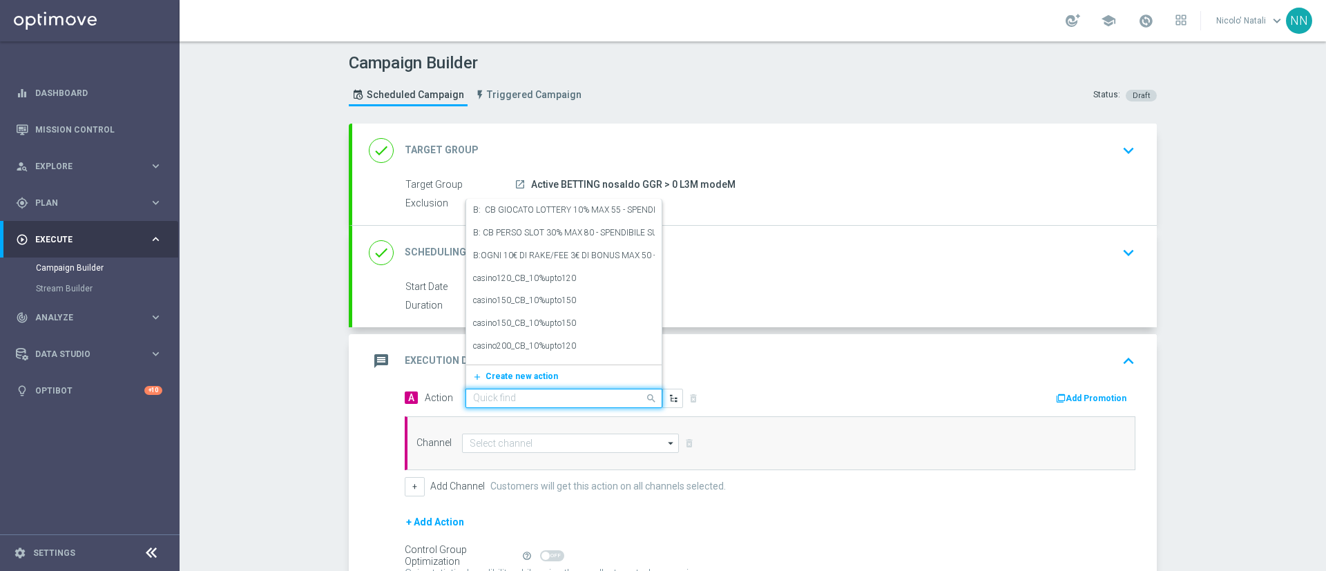
paste input "Deposita almeno 20 € per 2€ freebet almeno 40€ per 5€ freebet almeno 60€ per 10…"
type input "Deposita almeno 20 € per 2€ freebet almeno 40€ per 5€ freebet almeno 60€ per 10…"
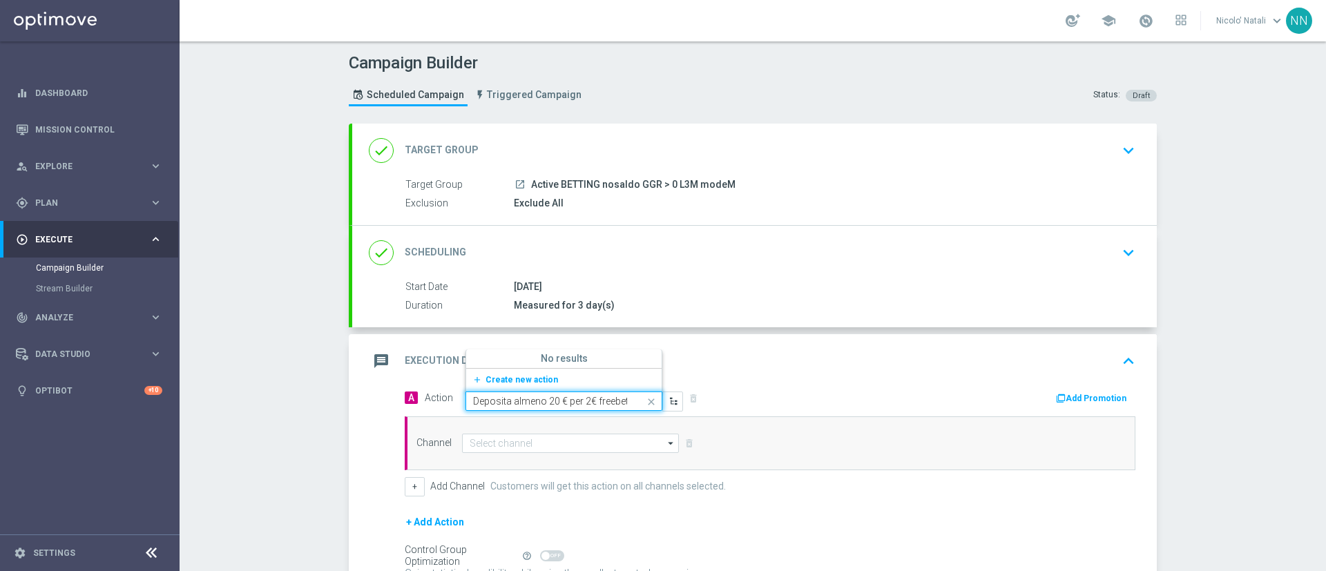
scroll to position [0, 262]
click at [511, 380] on span "Create new action" at bounding box center [522, 380] width 73 height 10
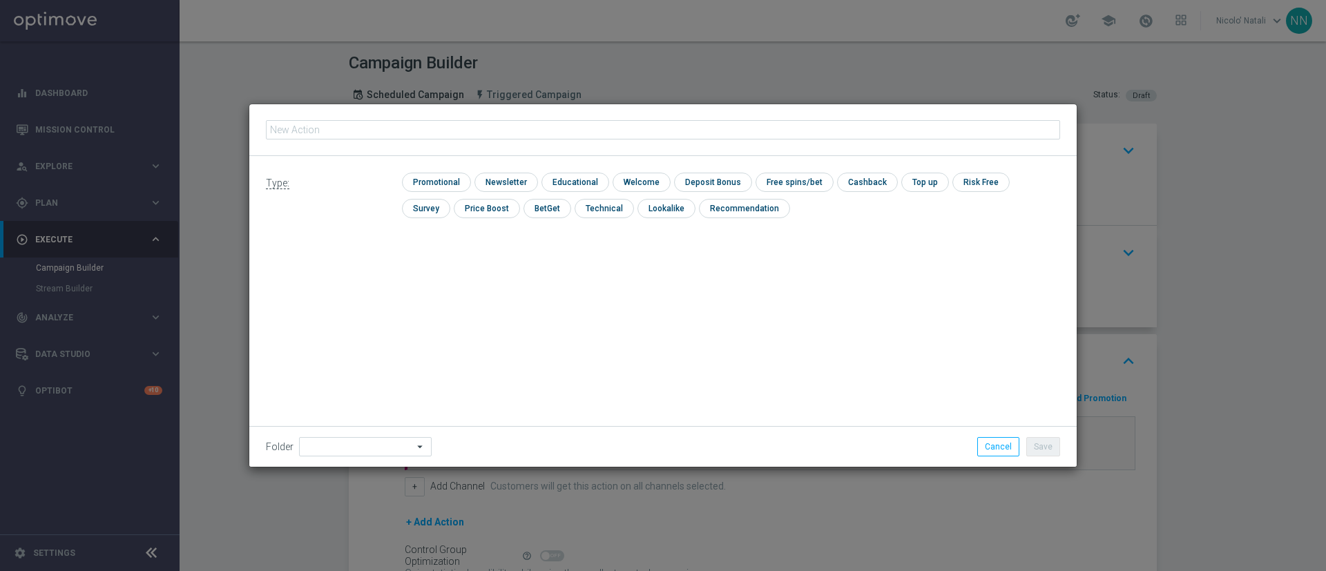
type input "Deposita almeno 20 € per 2€ freebet almeno 40€ per 5€ freebet almeno 60€ per 10…"
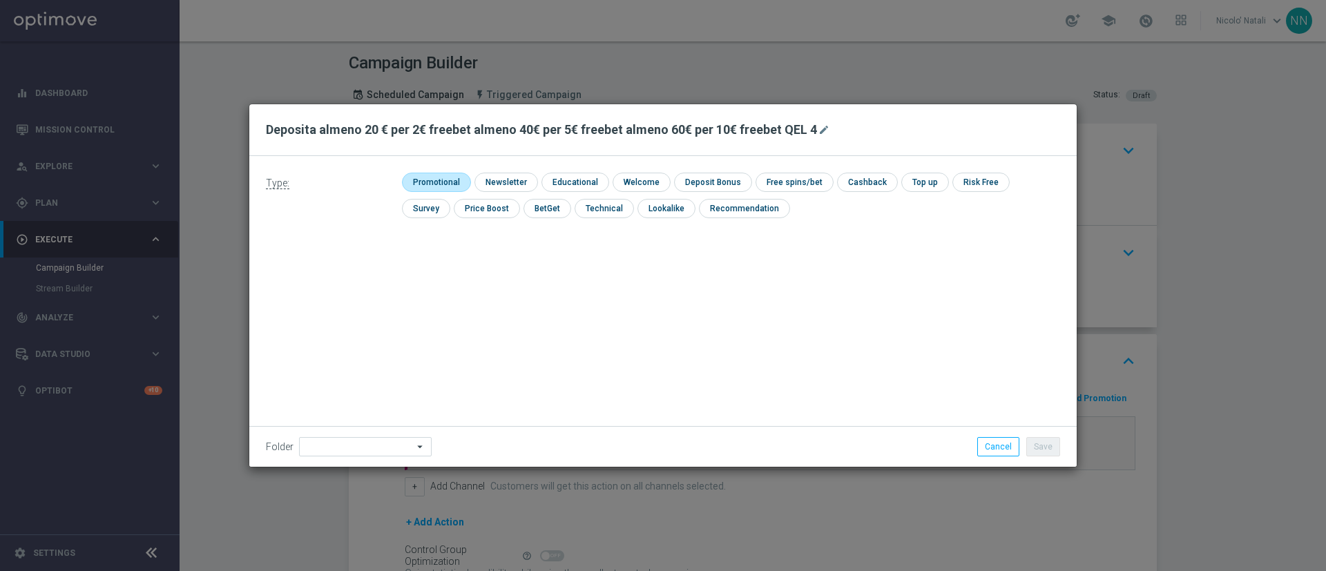
click at [414, 177] on input "checkbox" at bounding box center [435, 182] width 66 height 19
checkbox input "true"
click at [707, 176] on input "checkbox" at bounding box center [725, 182] width 74 height 19
checkbox input "true"
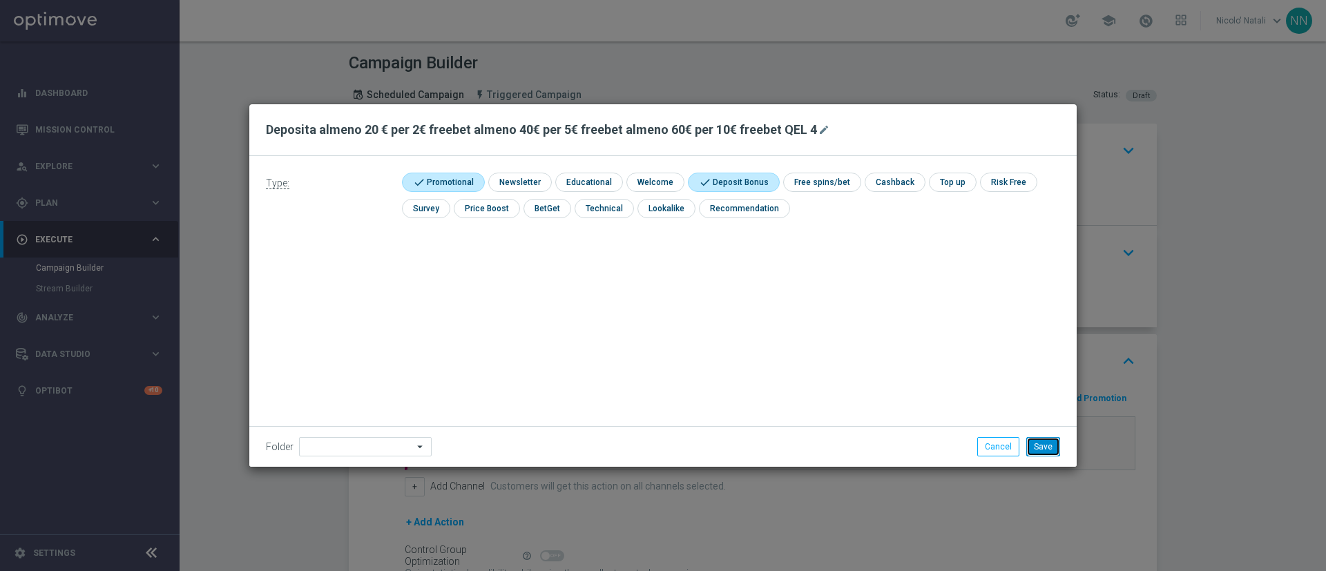
click at [884, 380] on button "Save" at bounding box center [1044, 446] width 34 height 19
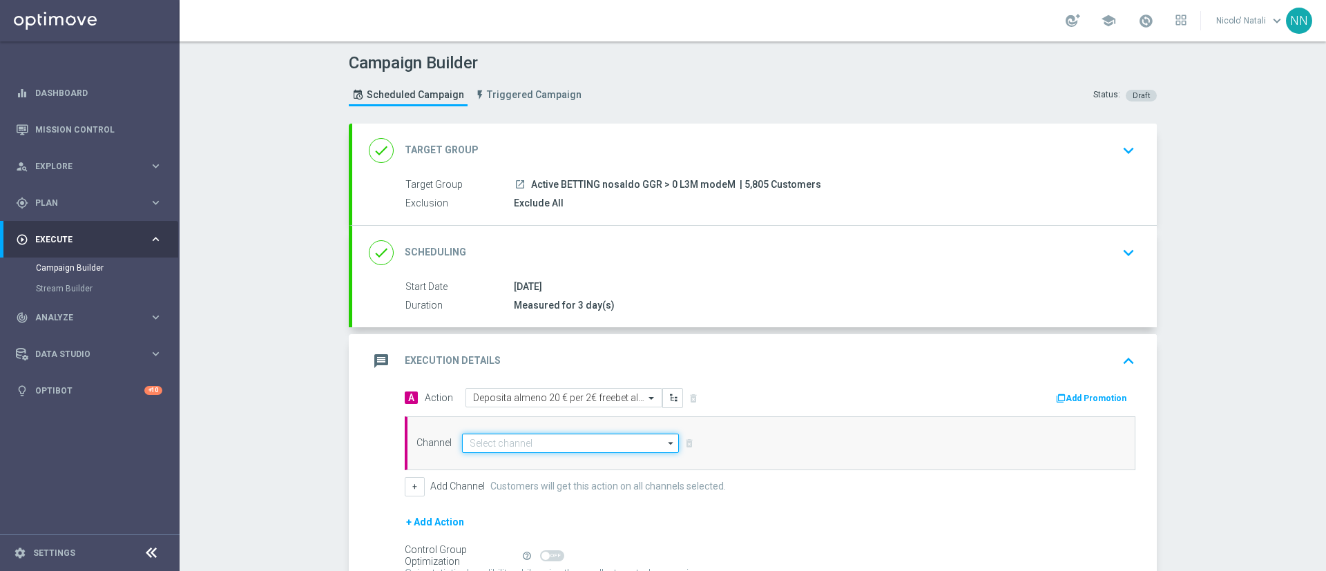
click at [589, 380] on input at bounding box center [570, 443] width 217 height 19
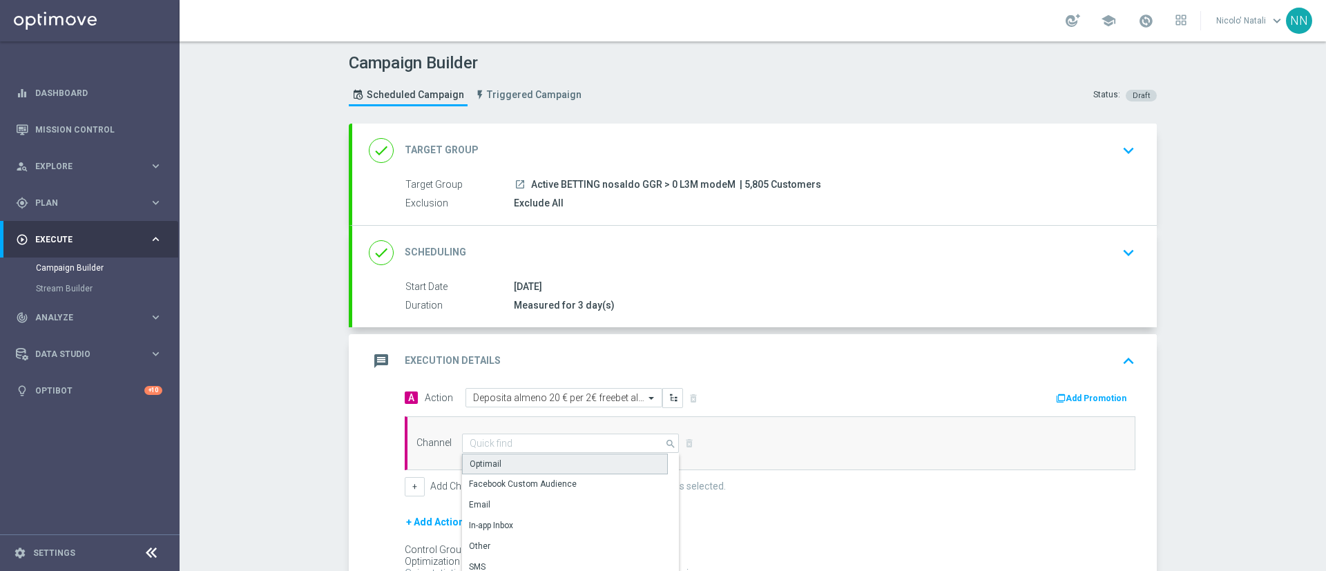
click at [541, 380] on div "Optimail" at bounding box center [565, 464] width 206 height 21
type input "Optimail"
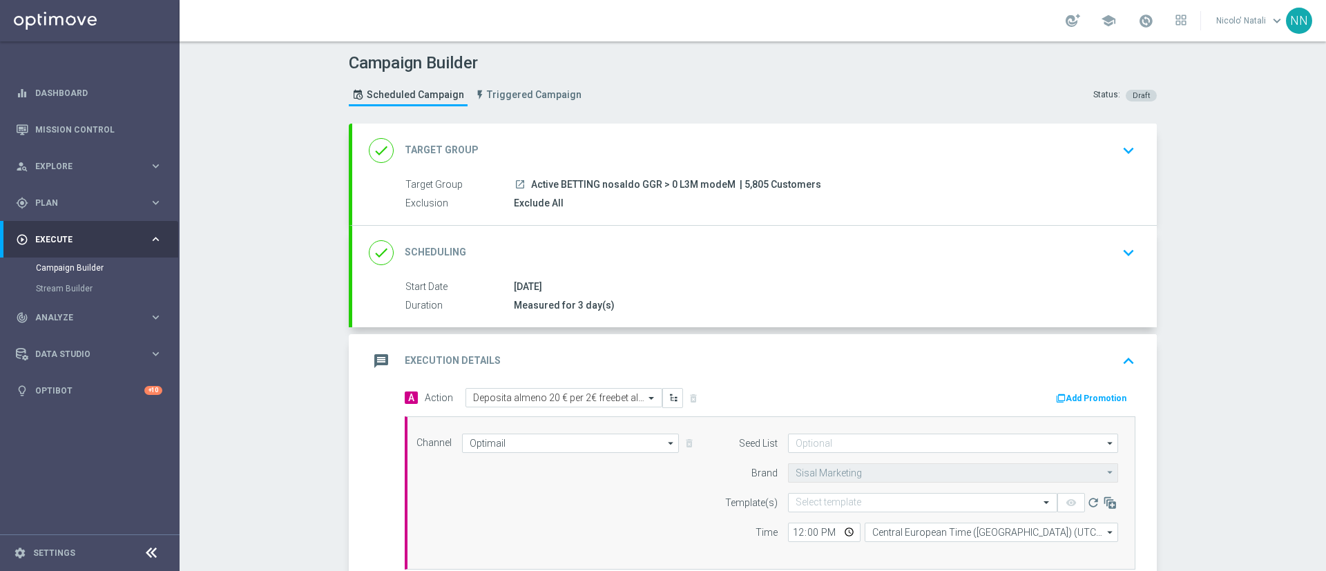
click at [884, 380] on button "Add Promotion" at bounding box center [1093, 398] width 77 height 15
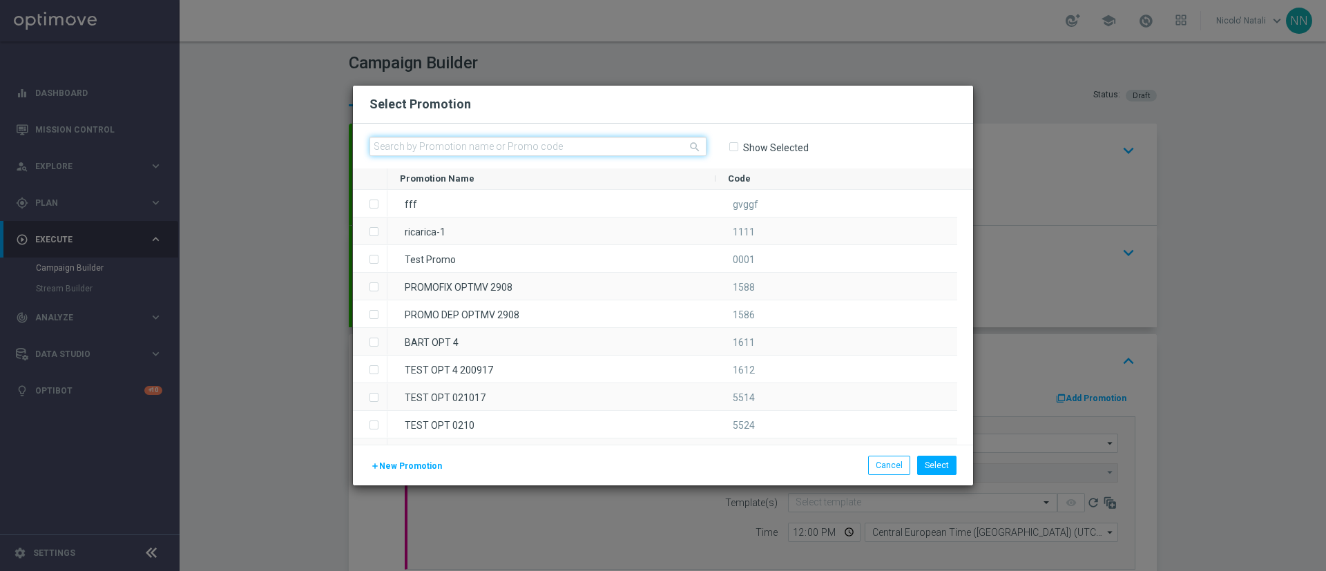
click at [579, 151] on input "text" at bounding box center [538, 146] width 337 height 19
paste input "SPORTDEPM1209"
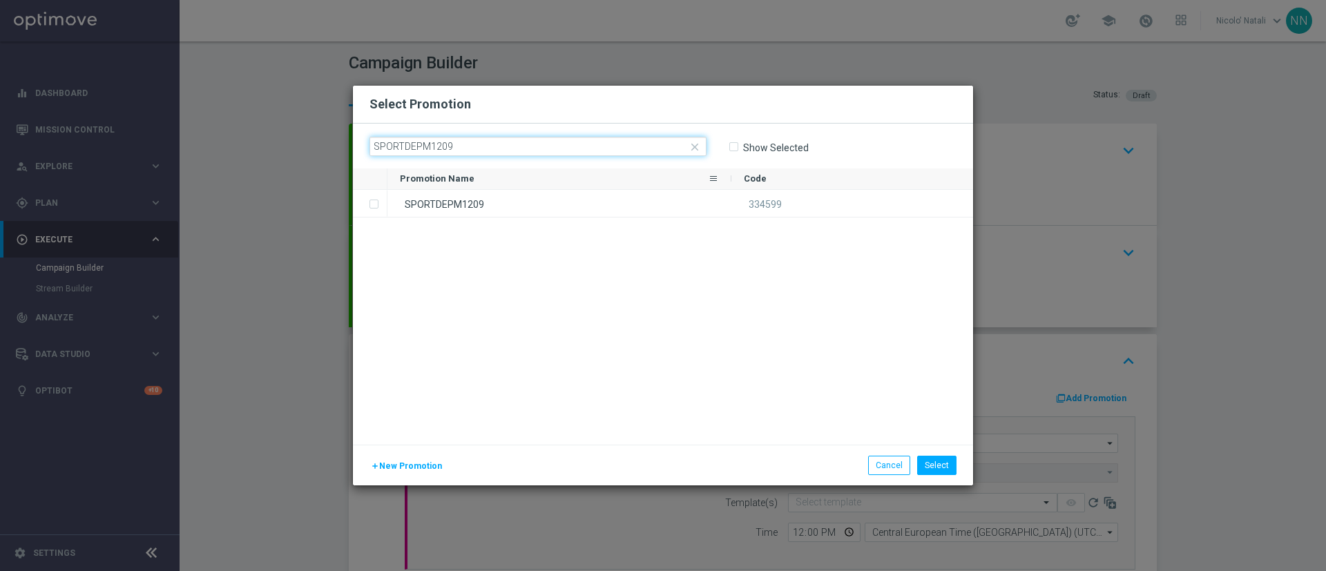
type input "SPORTDEPM1209"
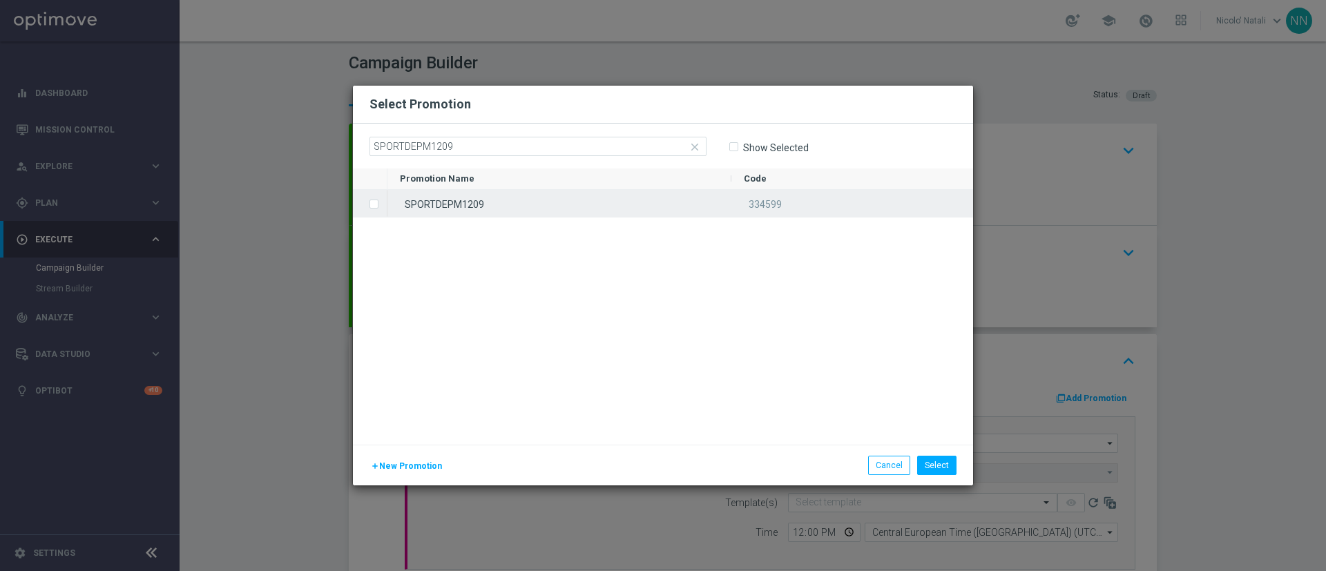
click at [573, 205] on div "SPORTDEPM1209" at bounding box center [560, 203] width 344 height 27
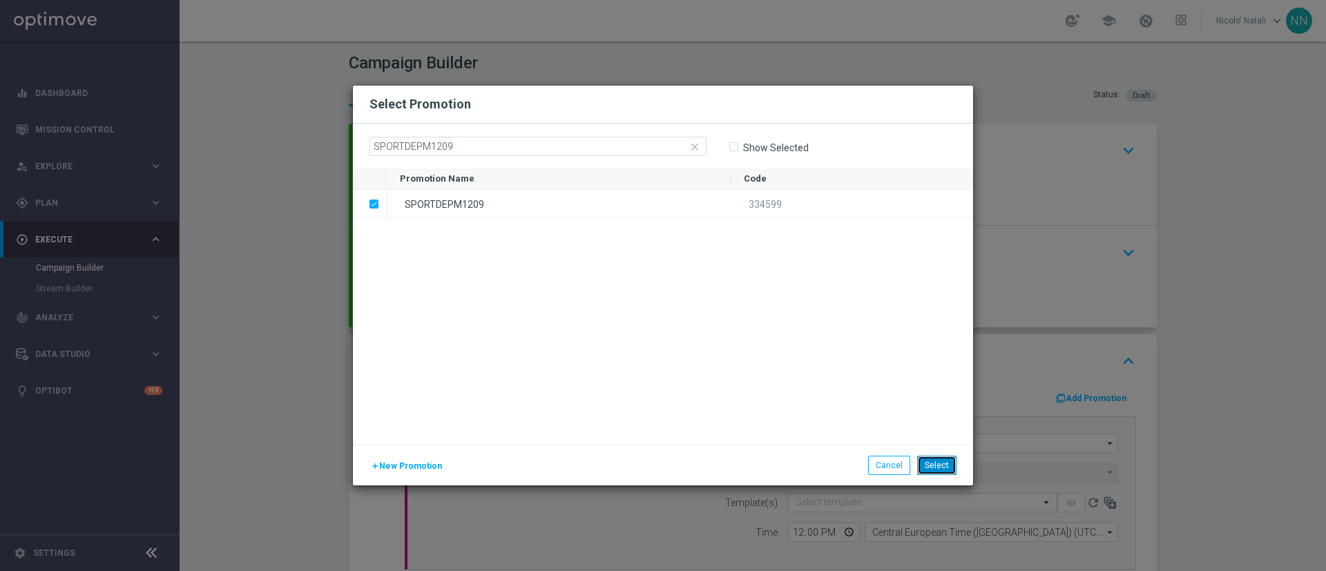
click at [884, 380] on button "Select" at bounding box center [936, 465] width 39 height 19
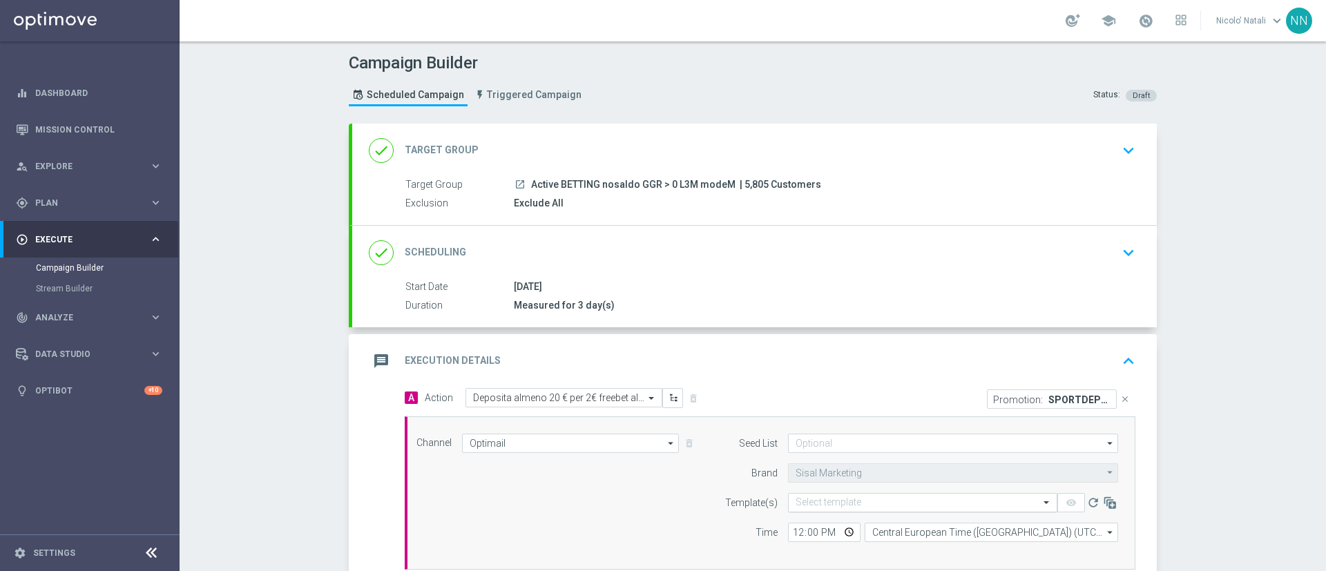
click at [879, 380] on input "text" at bounding box center [909, 503] width 227 height 12
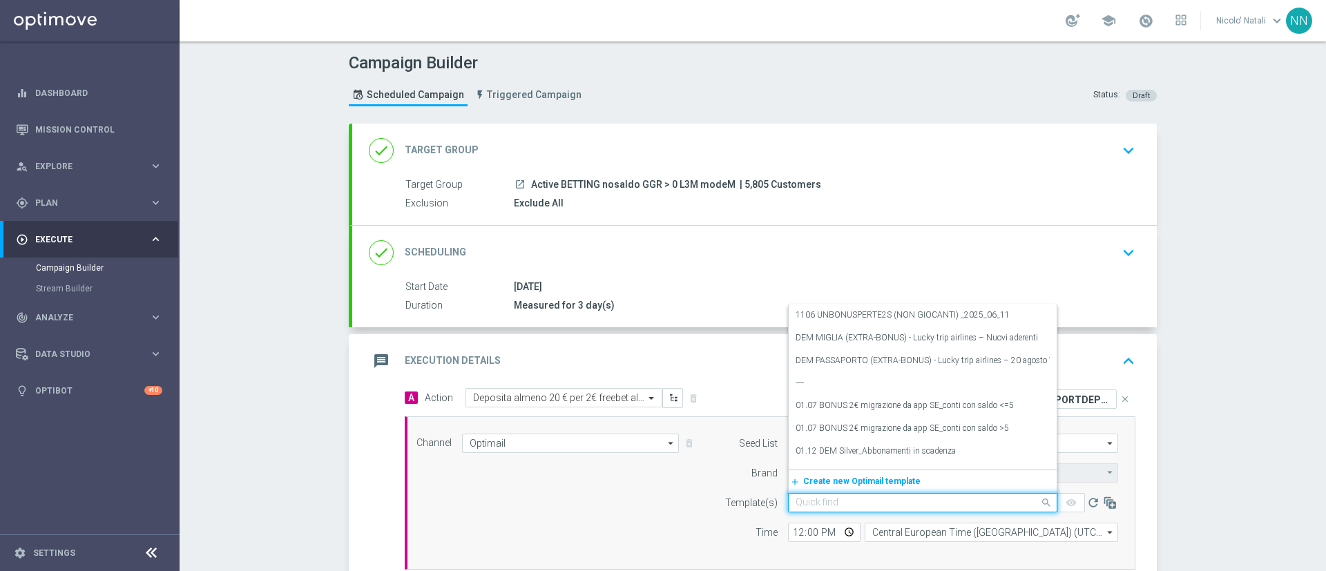
paste input "SPORTDEPM1209"
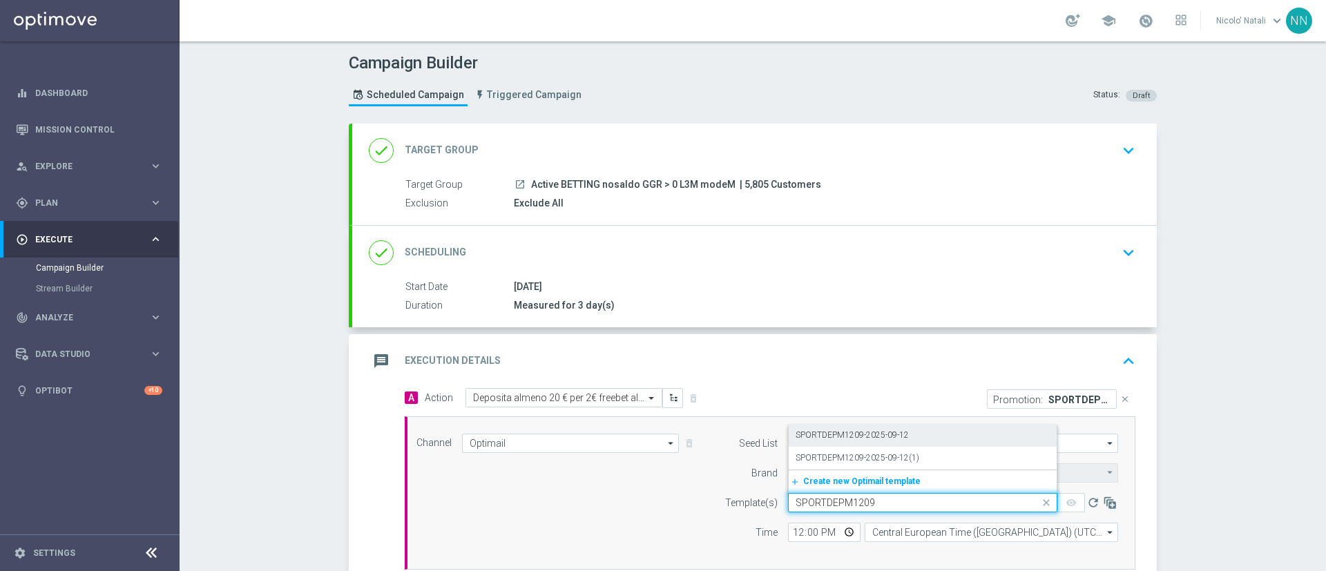
click at [822, 380] on label "SPORTDEPM1209-2025-09-12" at bounding box center [852, 436] width 113 height 12
type input "SPORTDEPM1209"
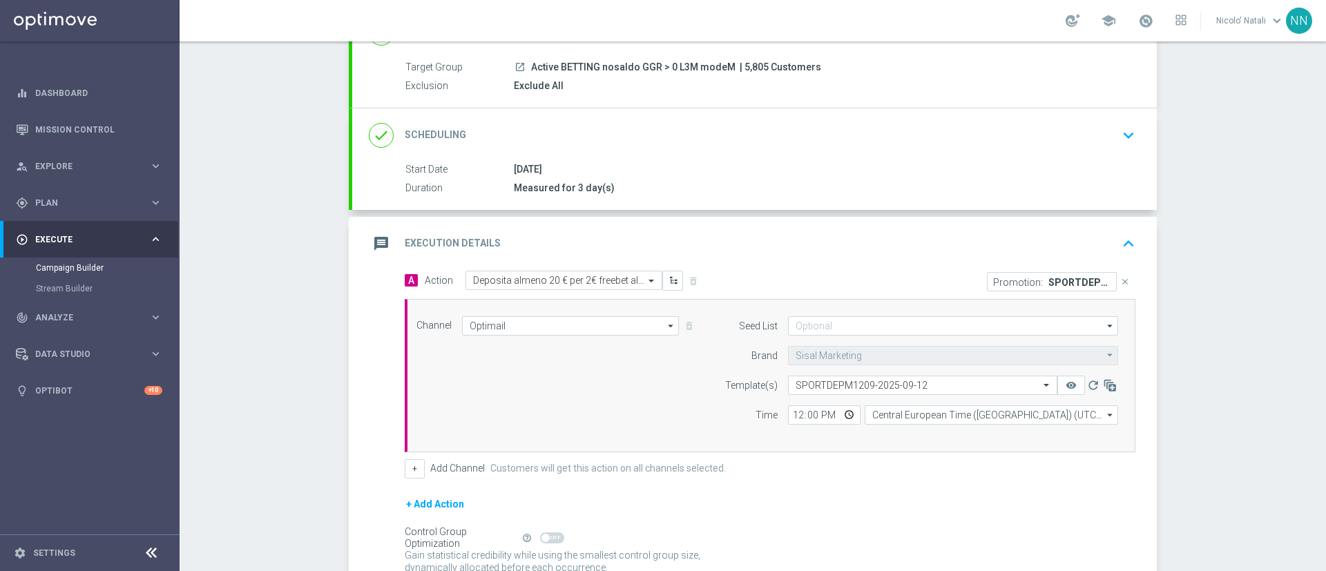
scroll to position [120, 0]
click at [789, 380] on input "12:00" at bounding box center [824, 412] width 73 height 19
type input "18:00"
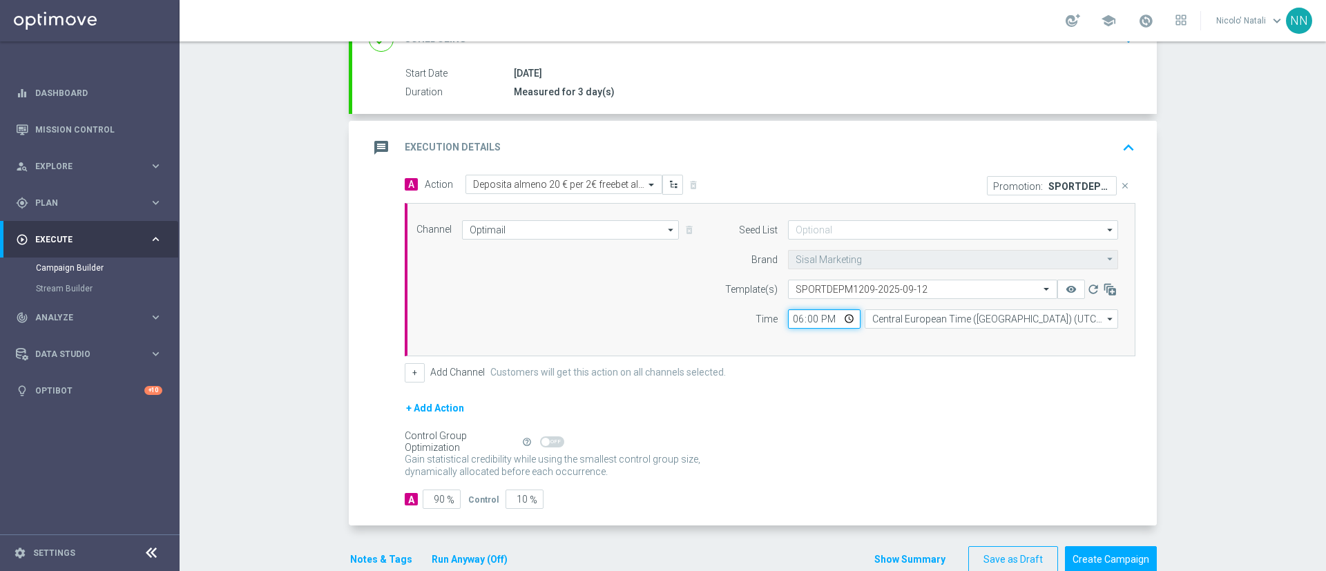
scroll to position [232, 0]
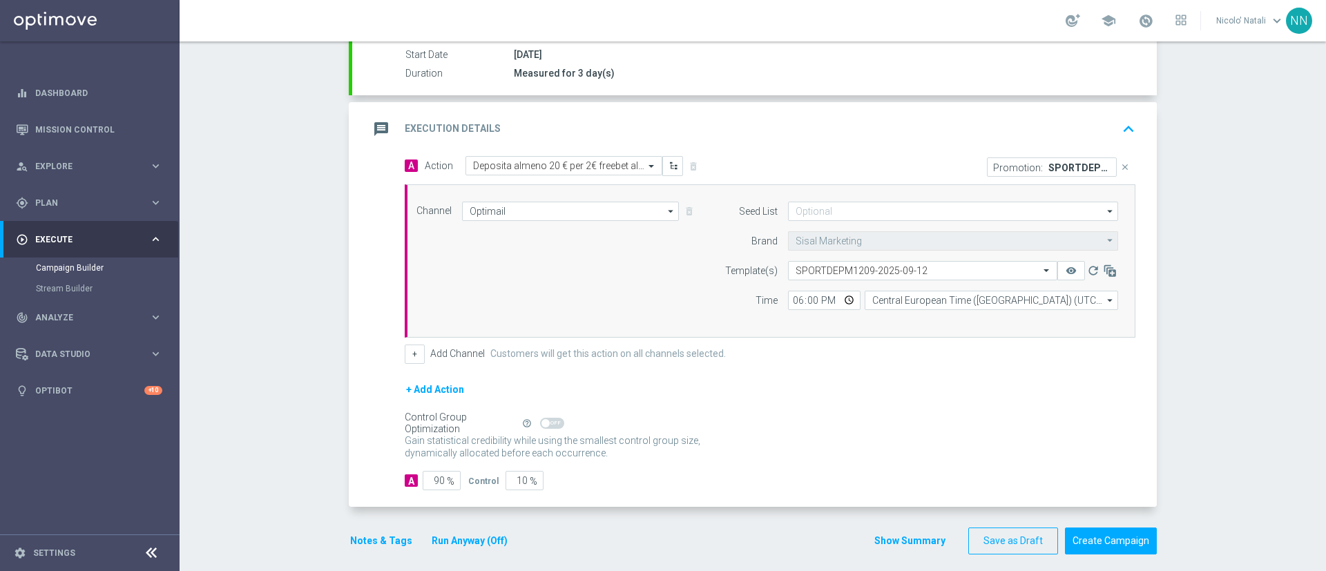
click at [378, 380] on button "Notes & Tags" at bounding box center [381, 541] width 65 height 17
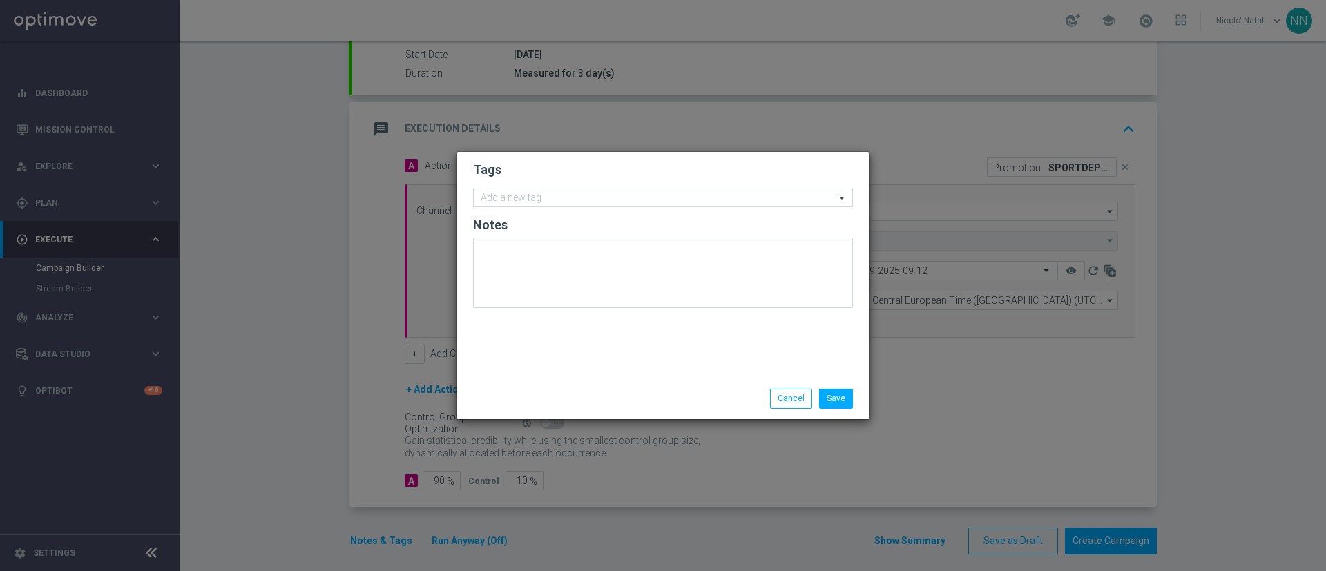
click at [503, 207] on form "Tags Add a new tag Notes" at bounding box center [663, 238] width 380 height 160
click at [503, 200] on input "text" at bounding box center [658, 199] width 354 height 12
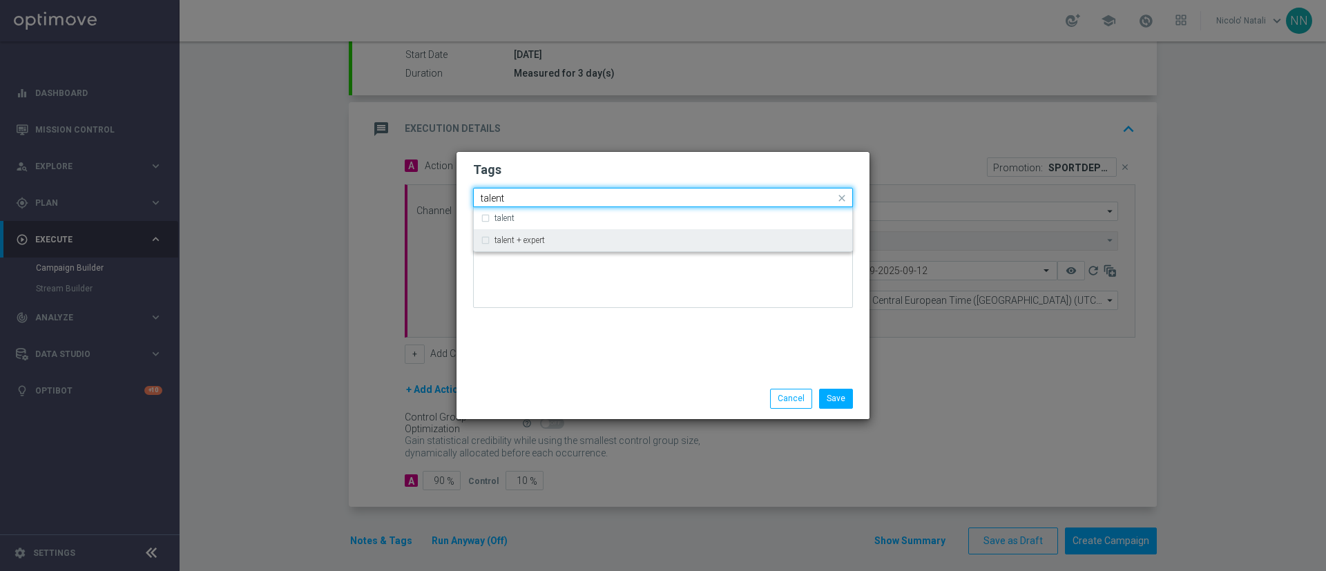
click at [510, 237] on label "talent + expert" at bounding box center [520, 240] width 50 height 8
type input "talent"
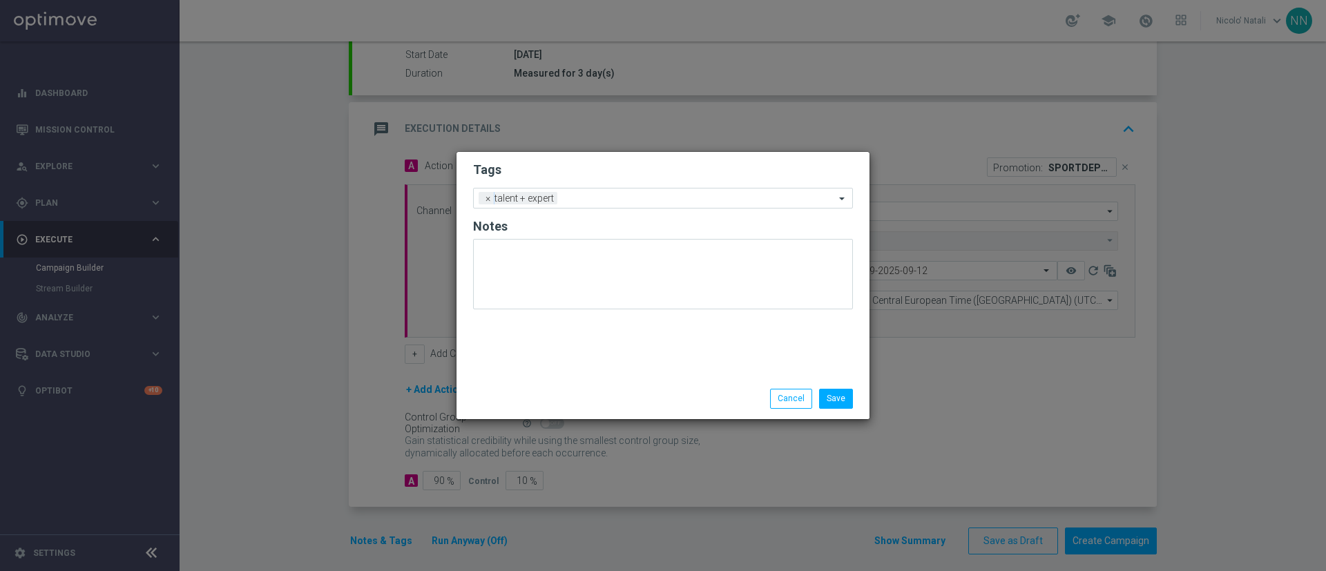
click at [545, 364] on div "Tags Add a new tag × talent + expert Notes" at bounding box center [663, 265] width 413 height 227
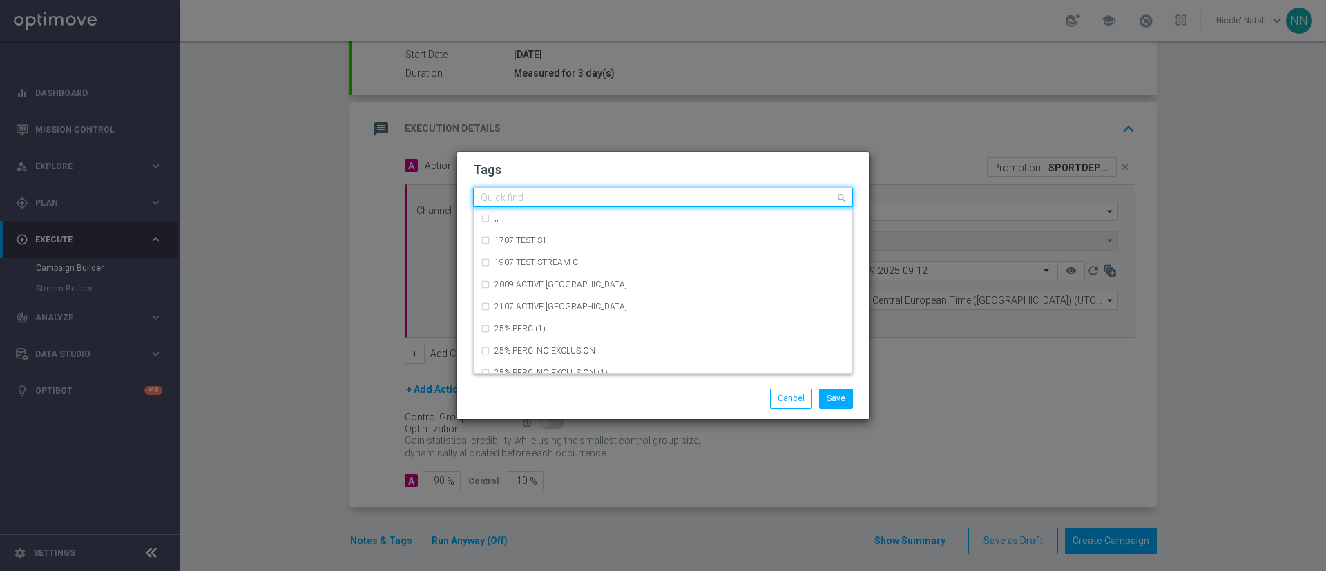
click at [587, 203] on input "text" at bounding box center [658, 199] width 354 height 12
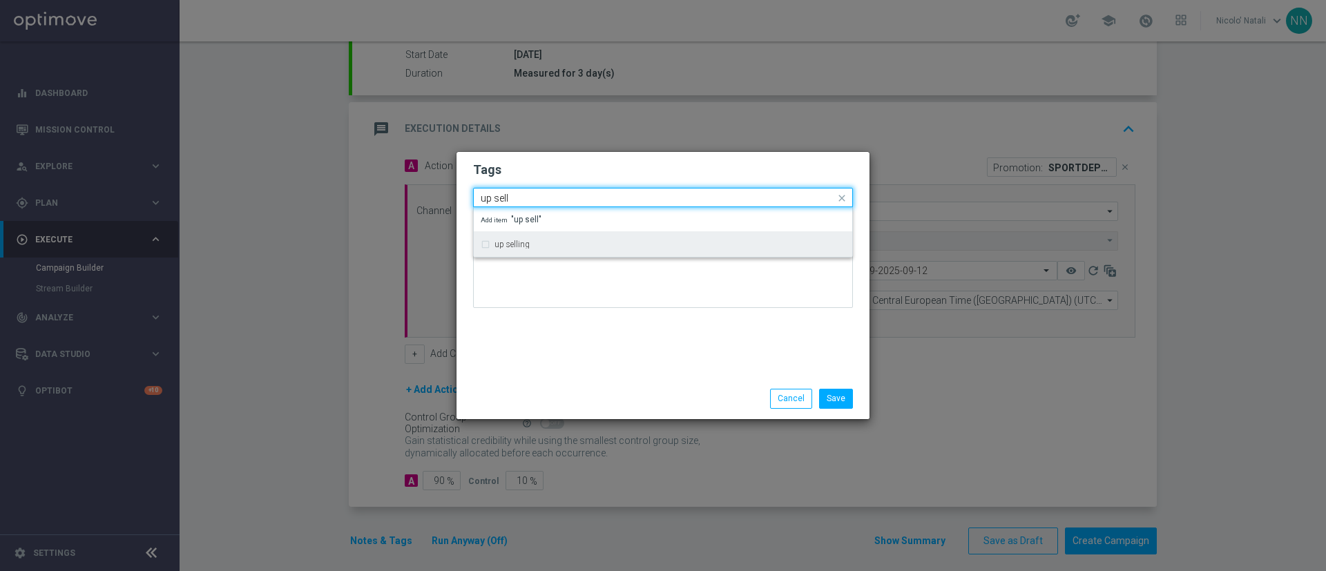
click at [580, 234] on div "up selling" at bounding box center [663, 244] width 365 height 22
type input "up sell"
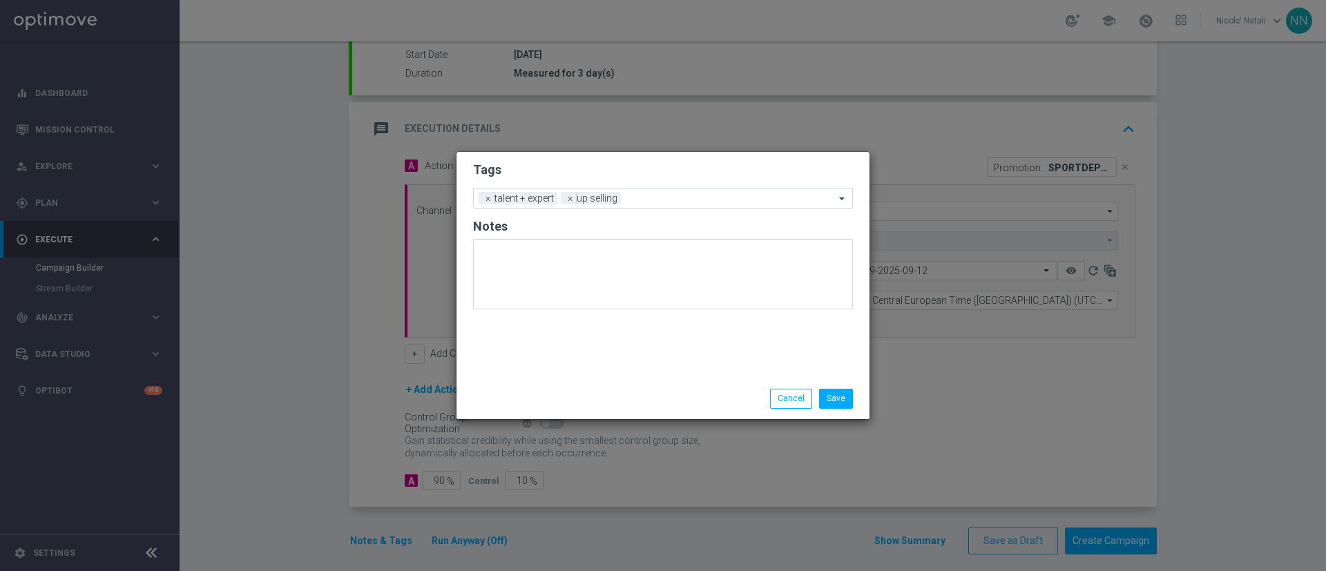
click at [594, 345] on div "Tags Add a new tag × talent + expert × up selling Notes" at bounding box center [663, 265] width 413 height 227
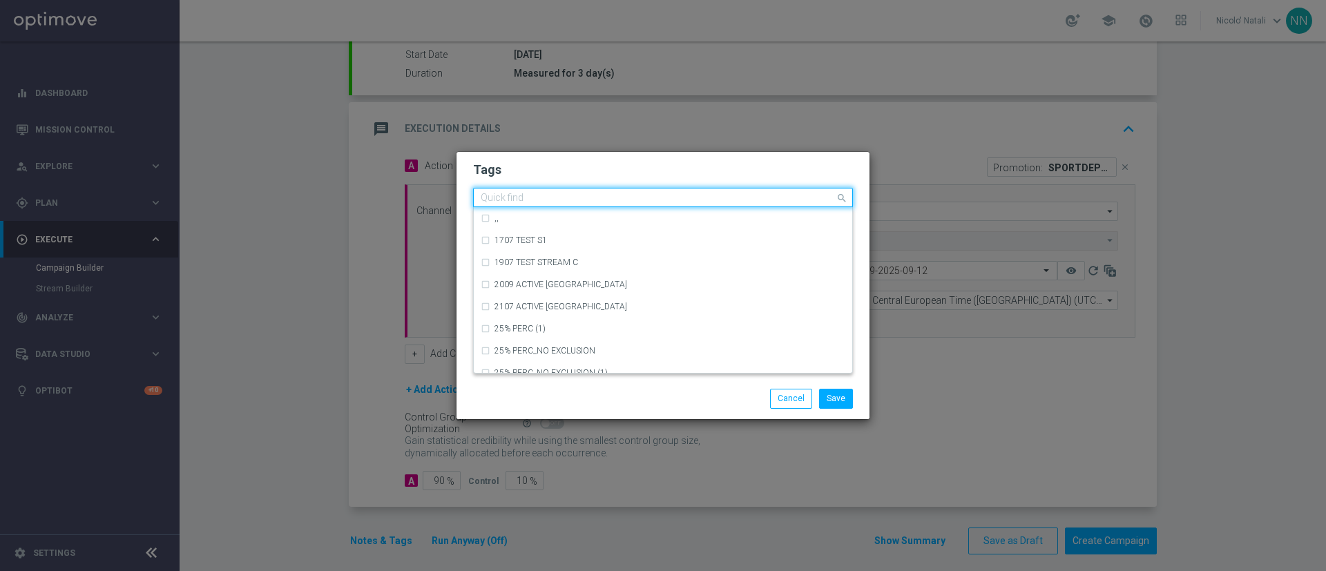
click at [662, 198] on input "text" at bounding box center [658, 199] width 354 height 12
click at [571, 325] on div "cb ricarica" at bounding box center [670, 329] width 351 height 8
type input "cb ricari"
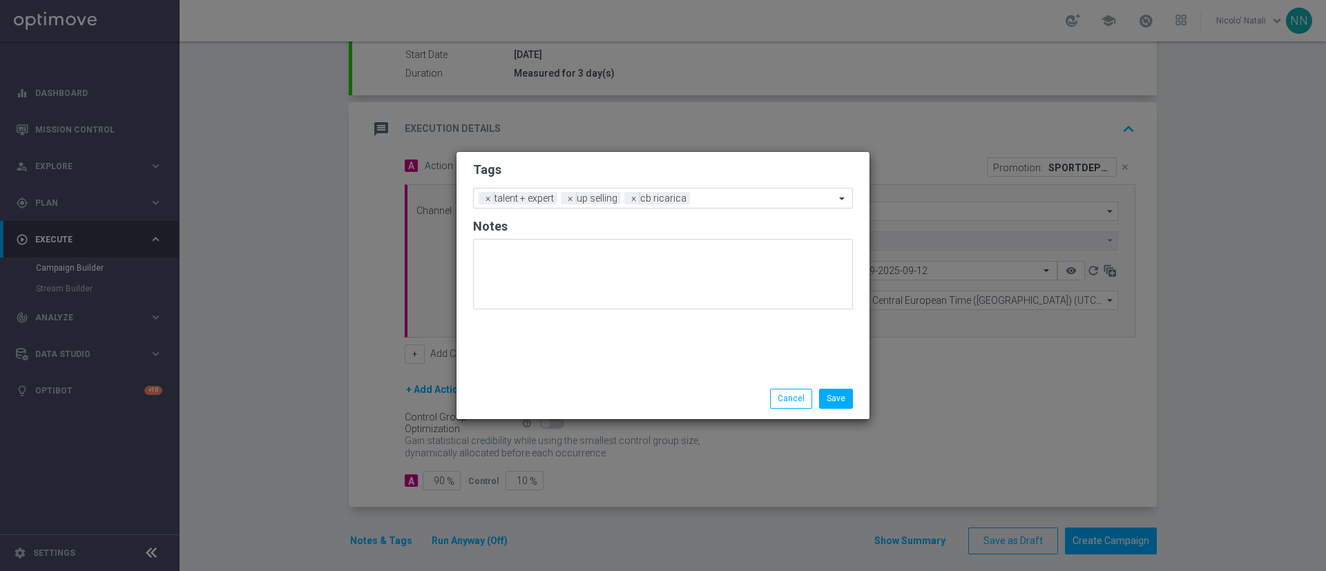
click at [571, 380] on div "Save Cancel" at bounding box center [663, 399] width 413 height 40
click at [721, 201] on input "text" at bounding box center [766, 199] width 140 height 12
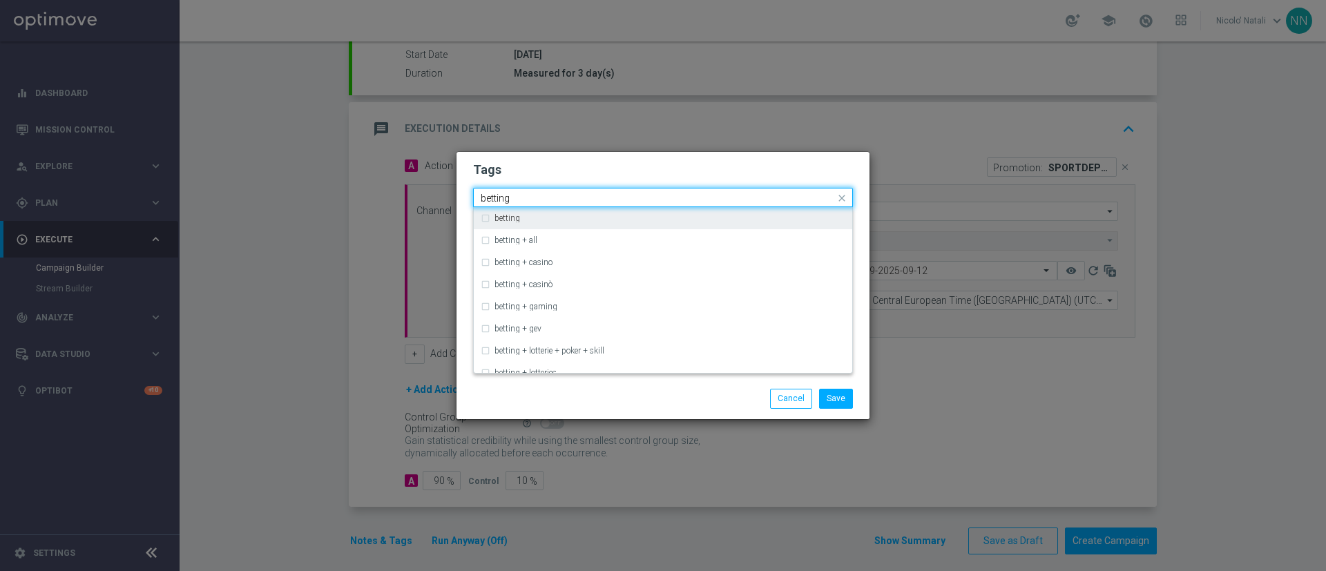
click at [714, 213] on div "betting" at bounding box center [663, 218] width 365 height 22
type input "betting"
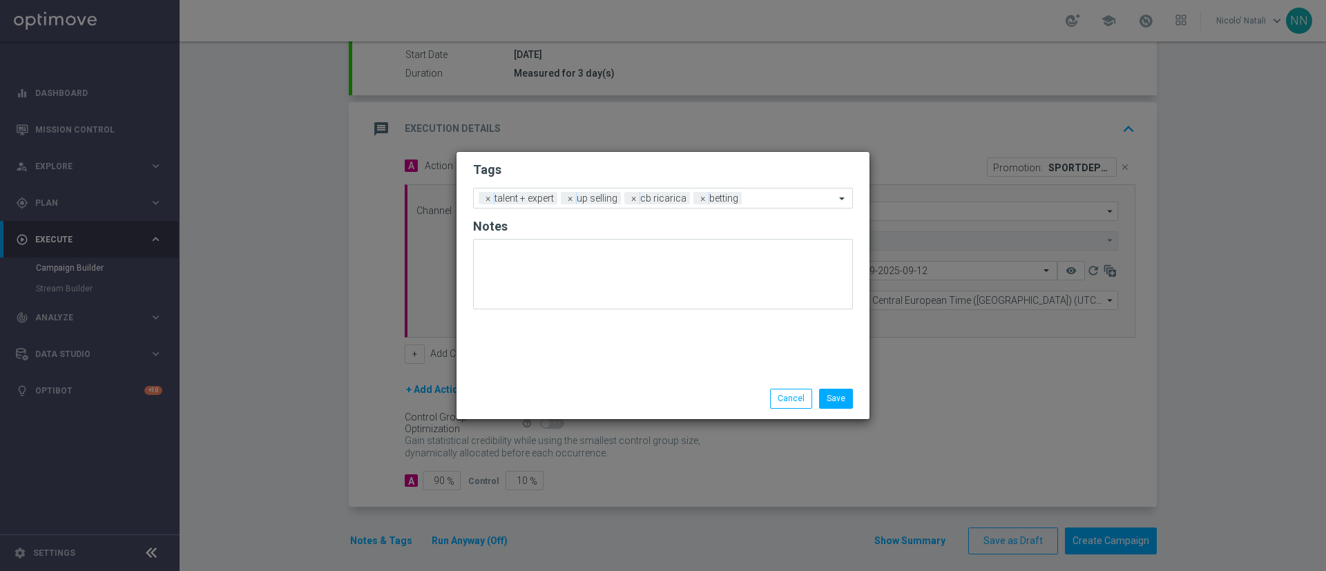
click at [691, 380] on div "Save Cancel" at bounding box center [729, 398] width 267 height 19
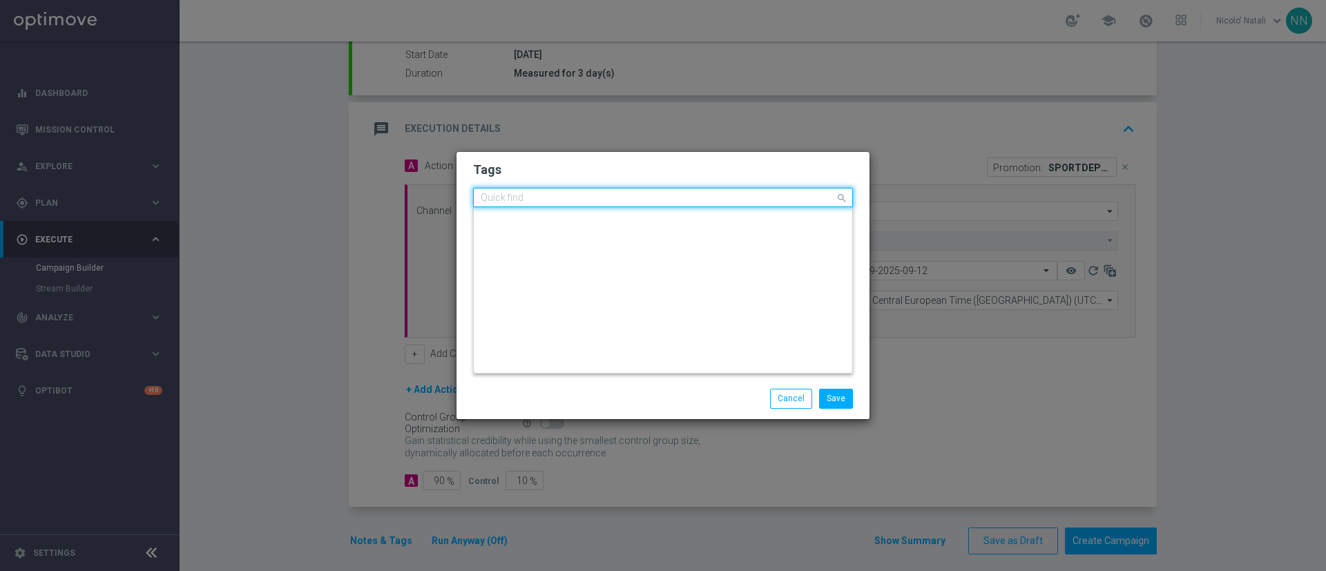
click at [774, 188] on div "Quick find × talent + expert × up selling × cb ricarica × betting" at bounding box center [663, 197] width 380 height 19
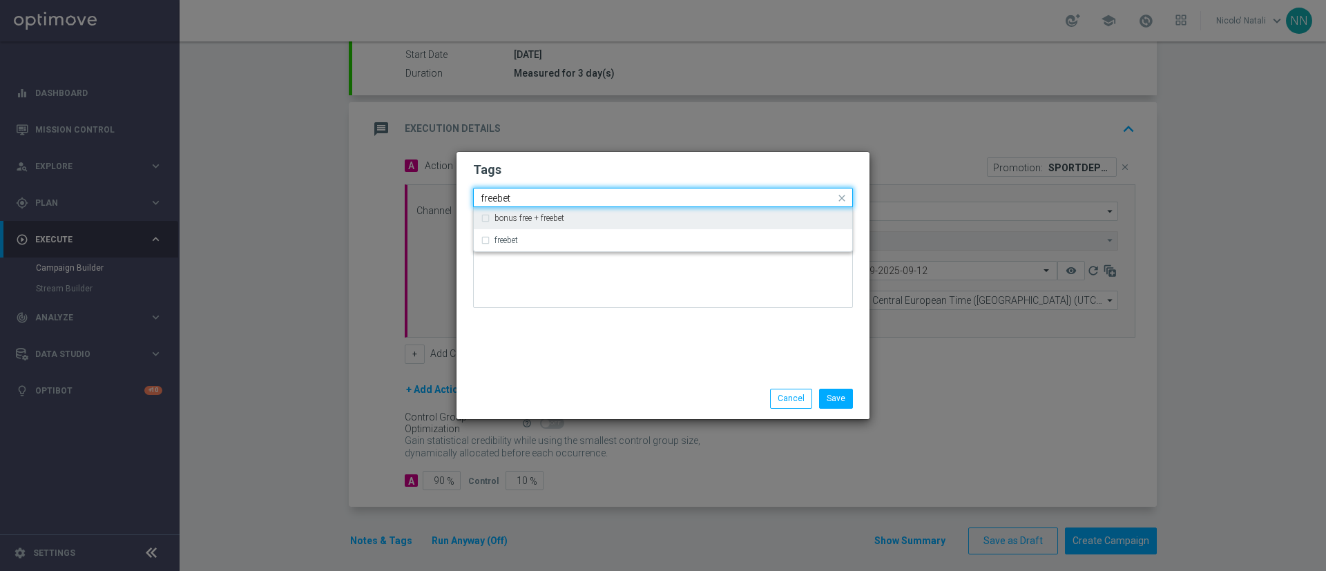
click at [758, 225] on div "bonus free + freebet" at bounding box center [663, 218] width 365 height 22
type input "freebet"
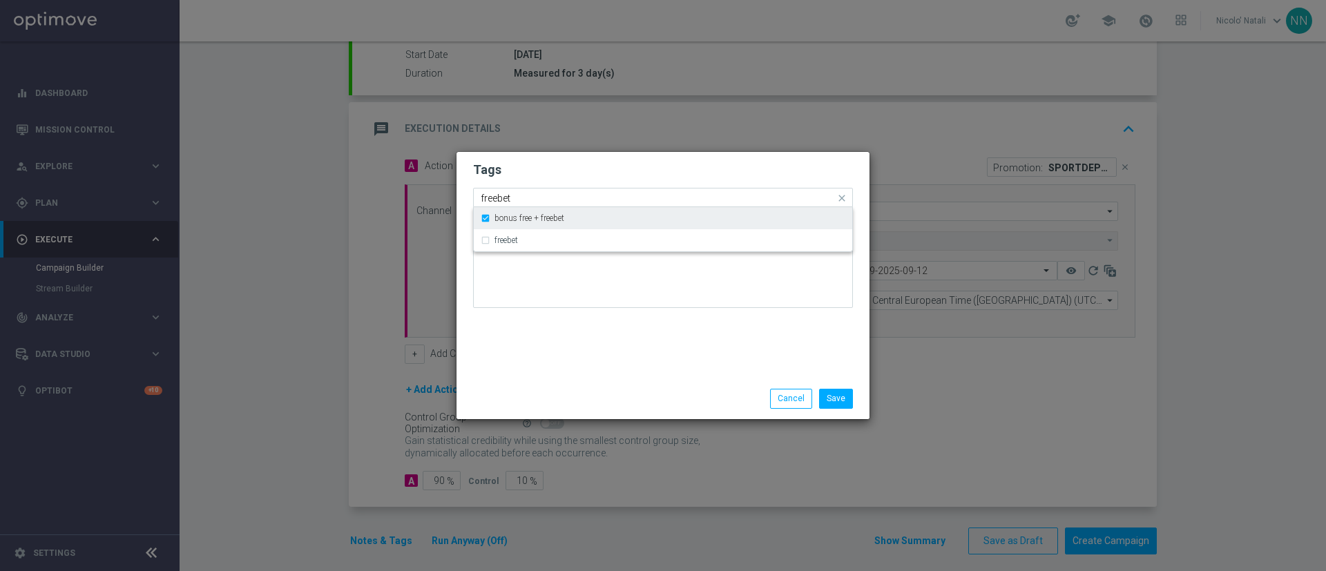
click at [758, 225] on div "bonus free + freebet" at bounding box center [663, 218] width 365 height 22
click at [746, 251] on ng-dropdown-panel "bonus free + freebet freebet" at bounding box center [663, 229] width 380 height 45
click at [714, 244] on div "freebet" at bounding box center [670, 240] width 351 height 8
click at [680, 368] on div "Tags Quick find × talent + expert × up selling × cb ricarica × betting × freebe…" at bounding box center [663, 265] width 413 height 227
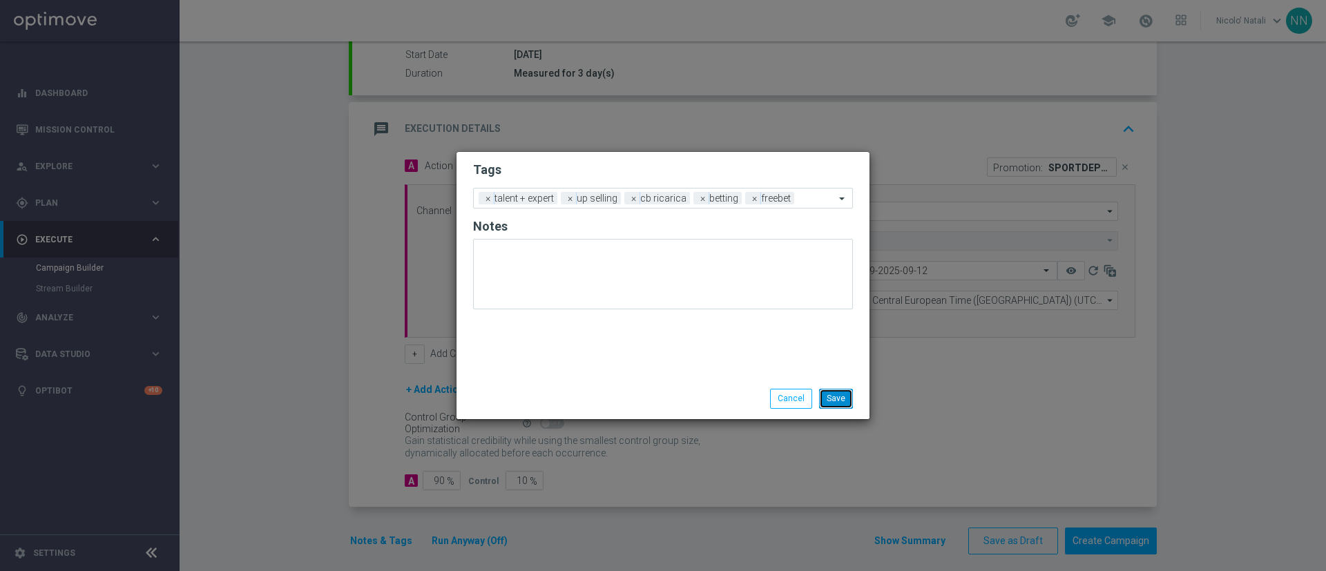
click at [830, 380] on button "Save" at bounding box center [836, 398] width 34 height 19
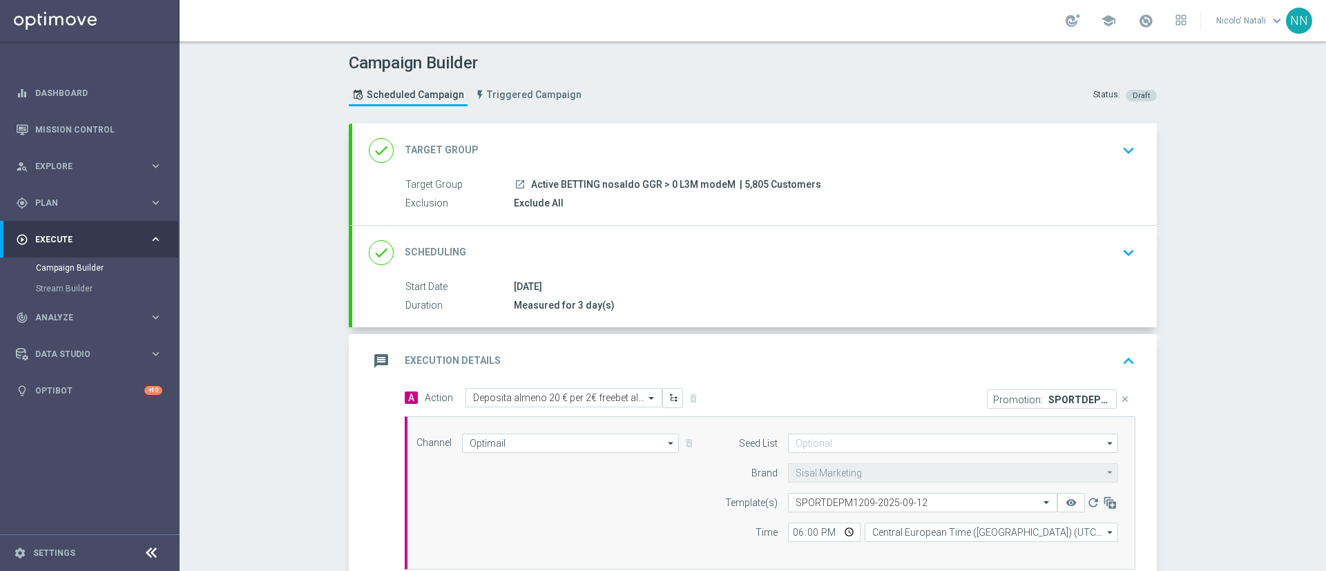
click at [757, 238] on div "done Scheduling keyboard_arrow_down" at bounding box center [754, 253] width 805 height 54
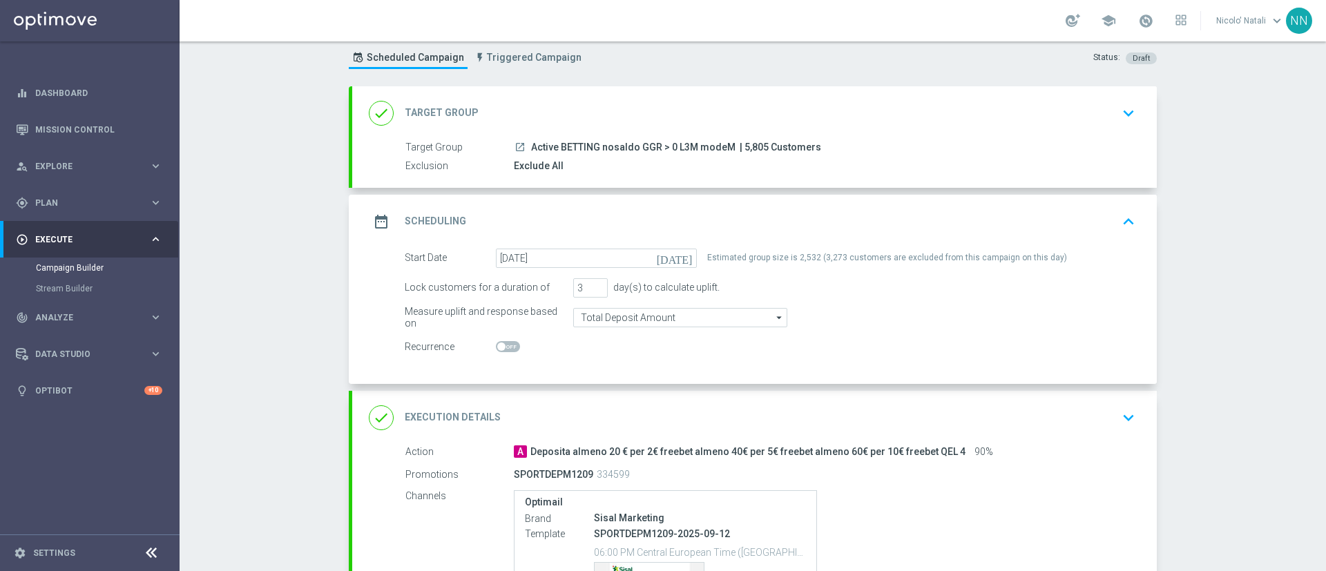
scroll to position [153, 0]
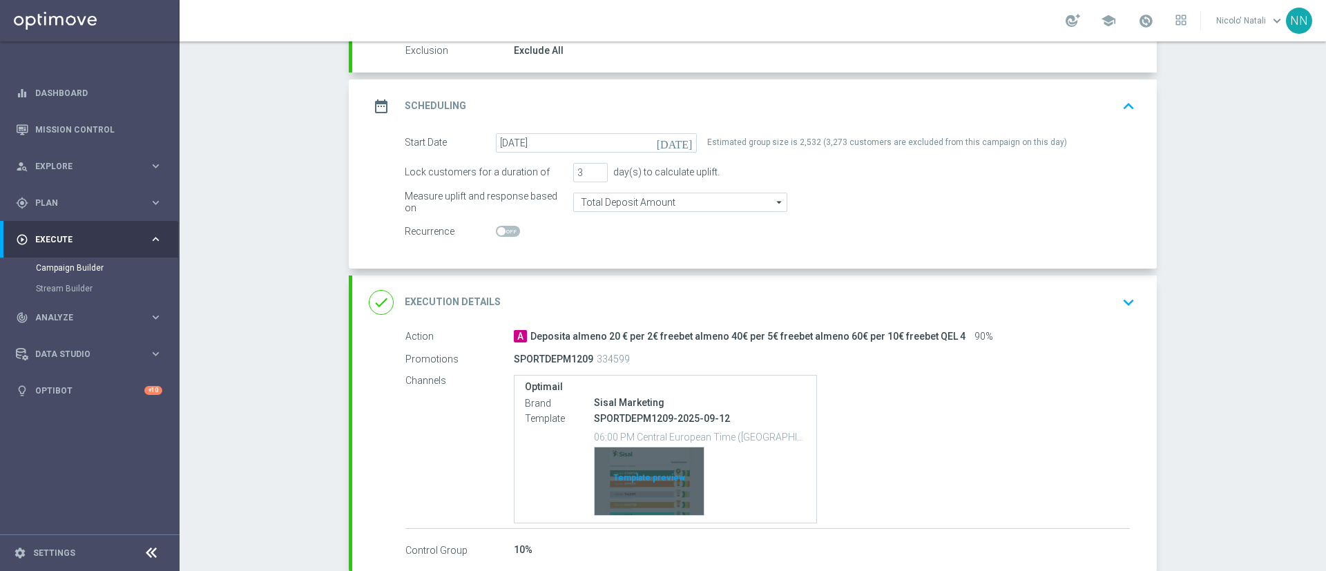
click at [654, 380] on div "Template preview" at bounding box center [649, 482] width 109 height 68
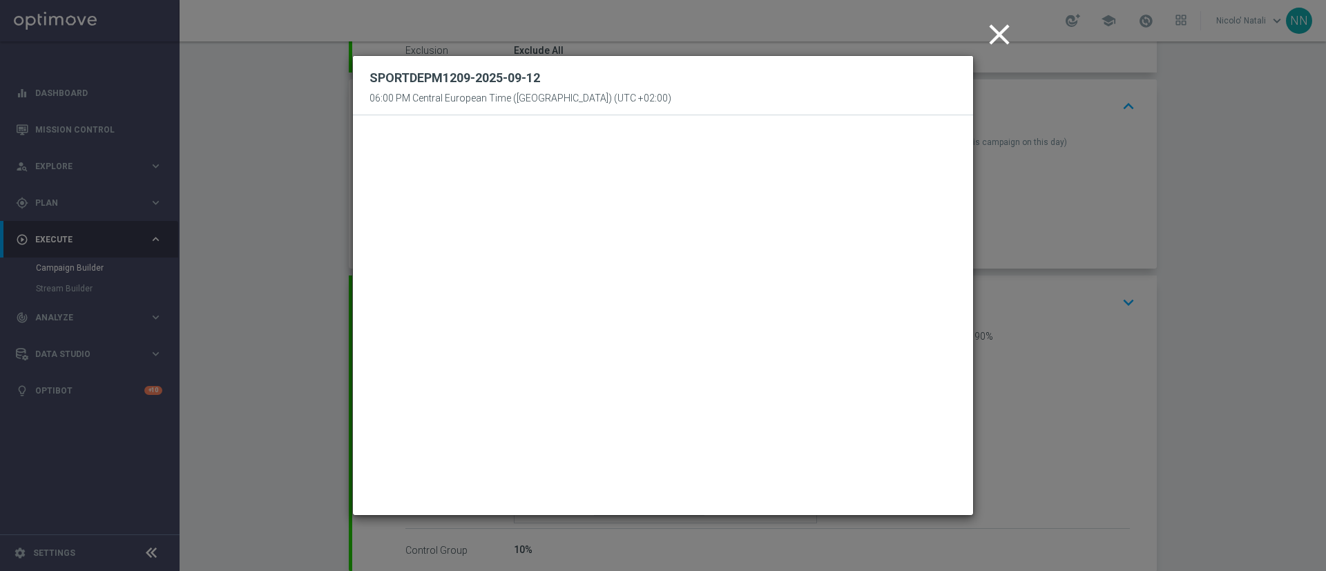
click at [884, 26] on icon "close" at bounding box center [999, 34] width 35 height 35
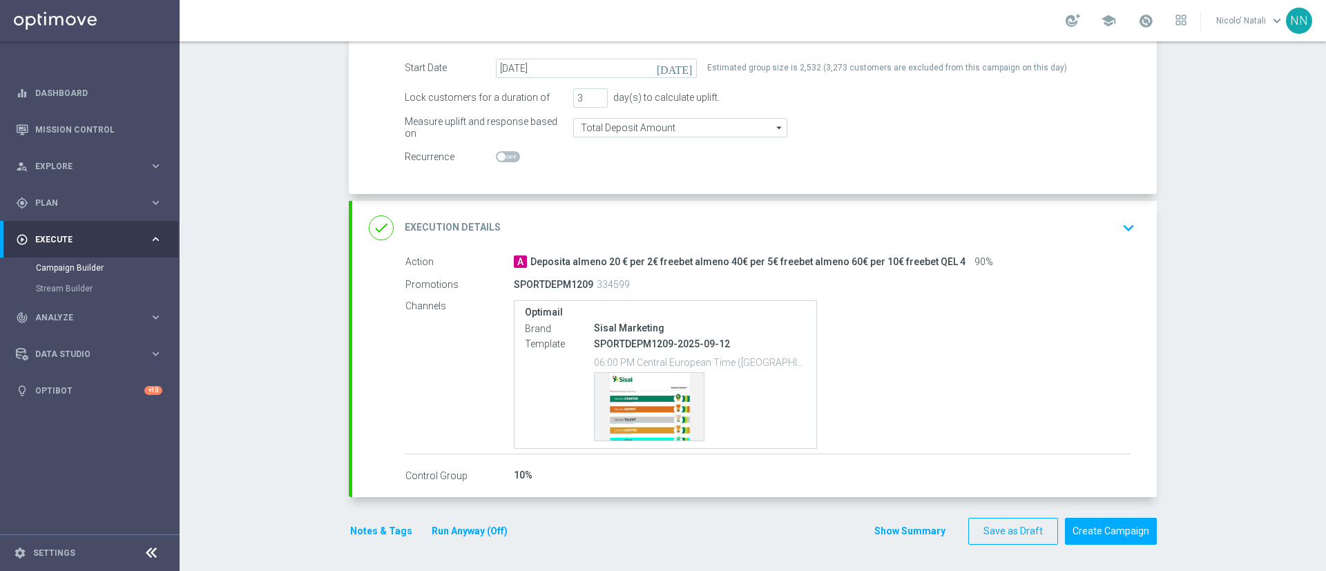
scroll to position [229, 0]
click at [884, 380] on button "Create Campaign" at bounding box center [1111, 530] width 92 height 27
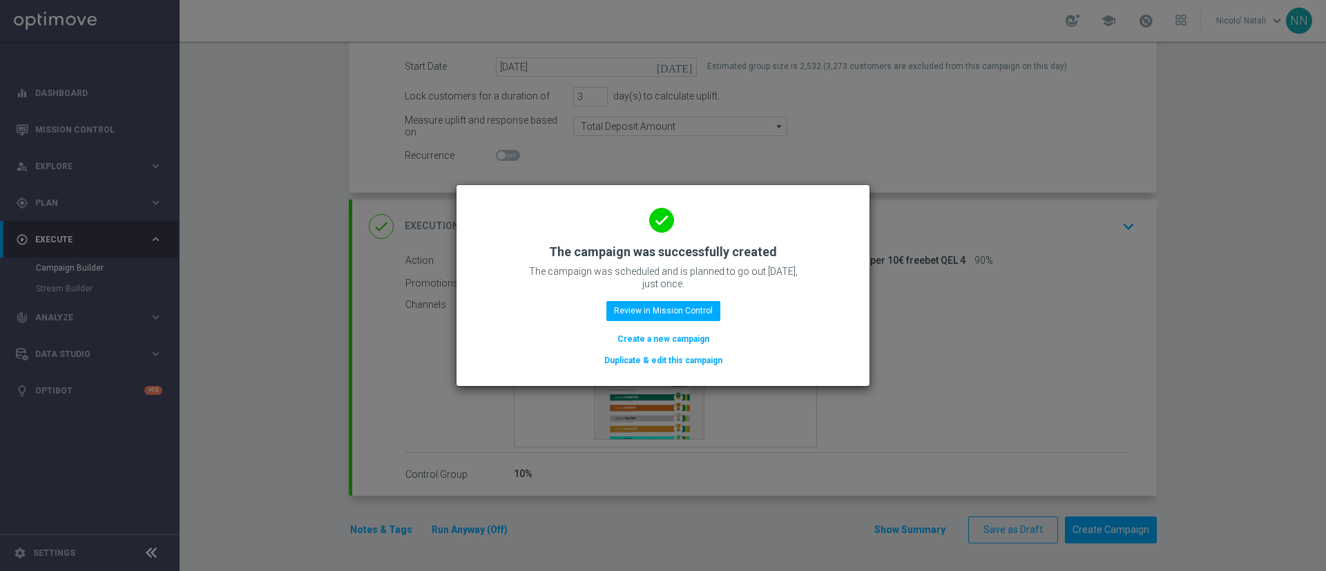
click at [693, 338] on button "Create a new campaign" at bounding box center [663, 339] width 95 height 15
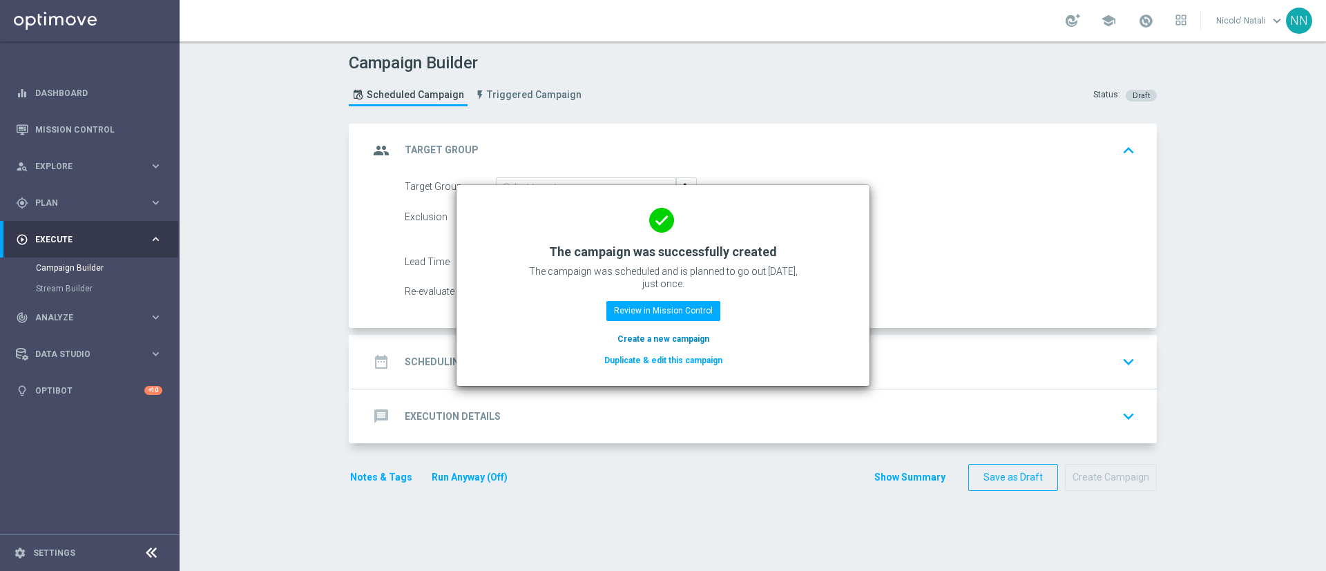
scroll to position [0, 0]
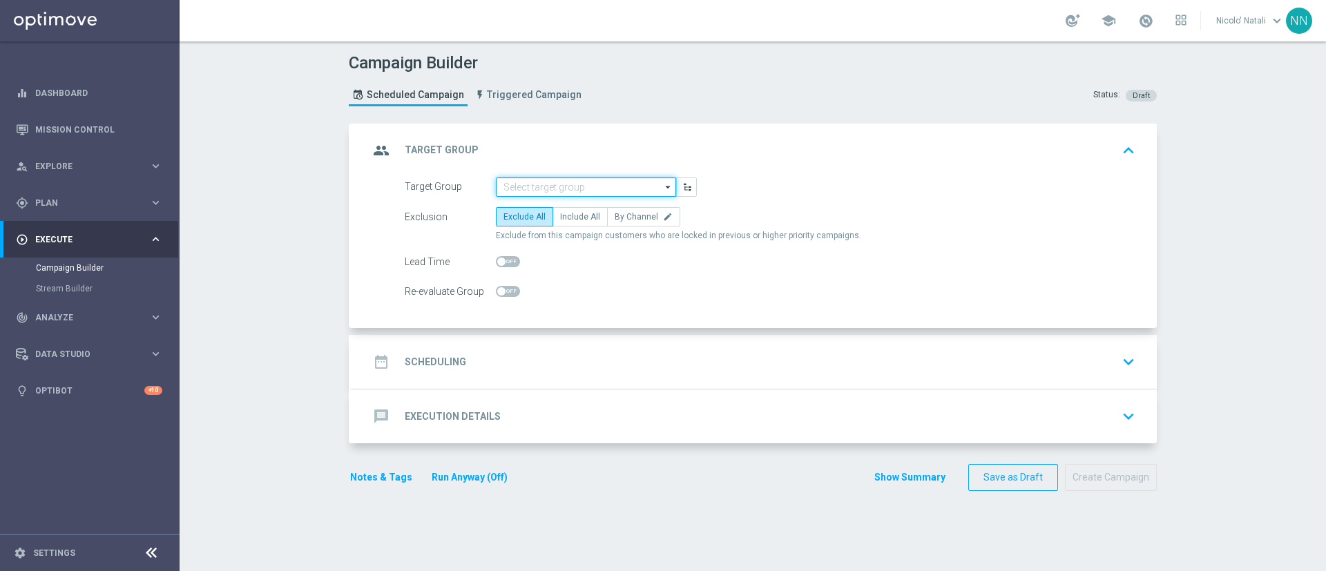
click at [569, 187] on input at bounding box center [586, 187] width 180 height 19
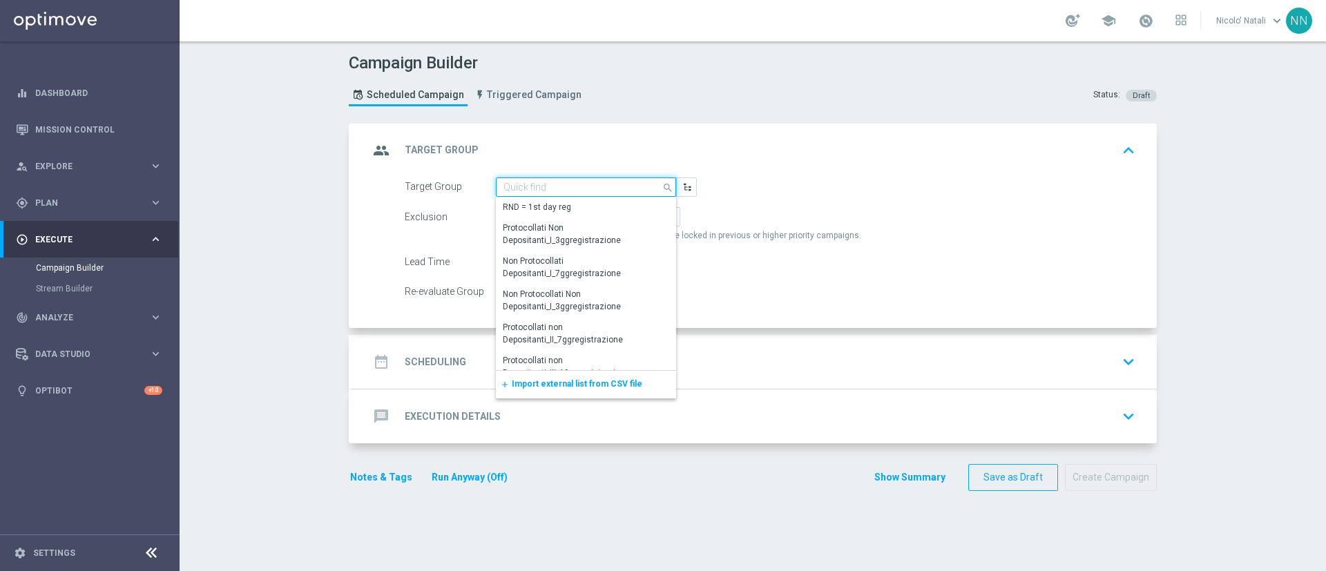
paste input "Active BETTING saldo GGR <= 0 L3M"
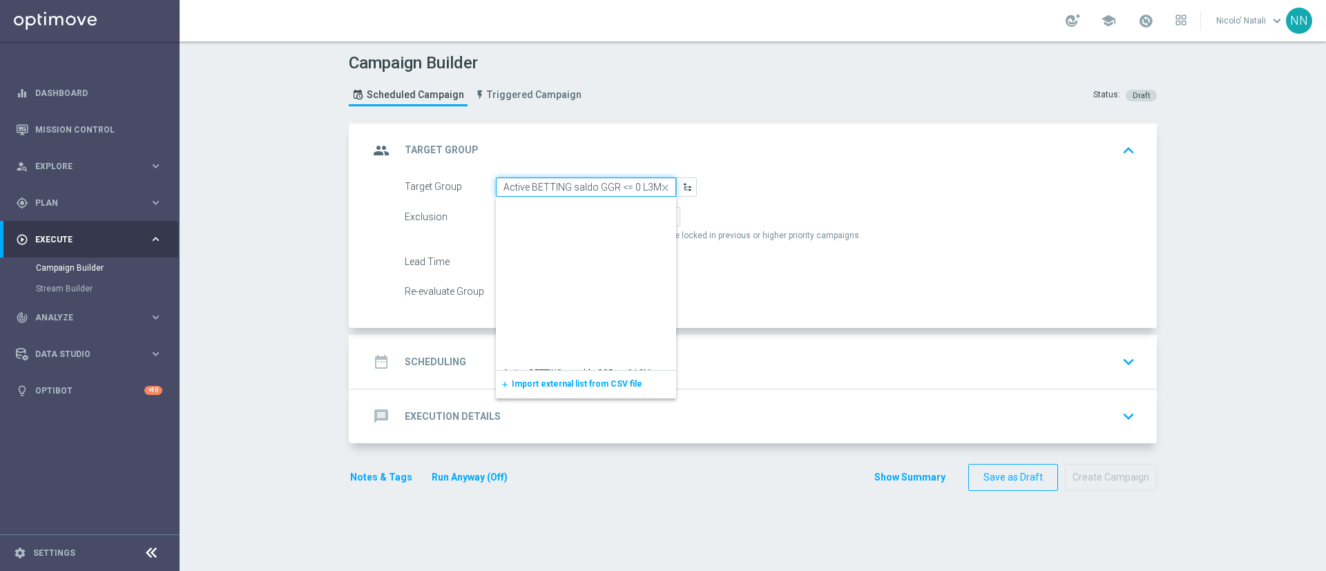
scroll to position [350, 0]
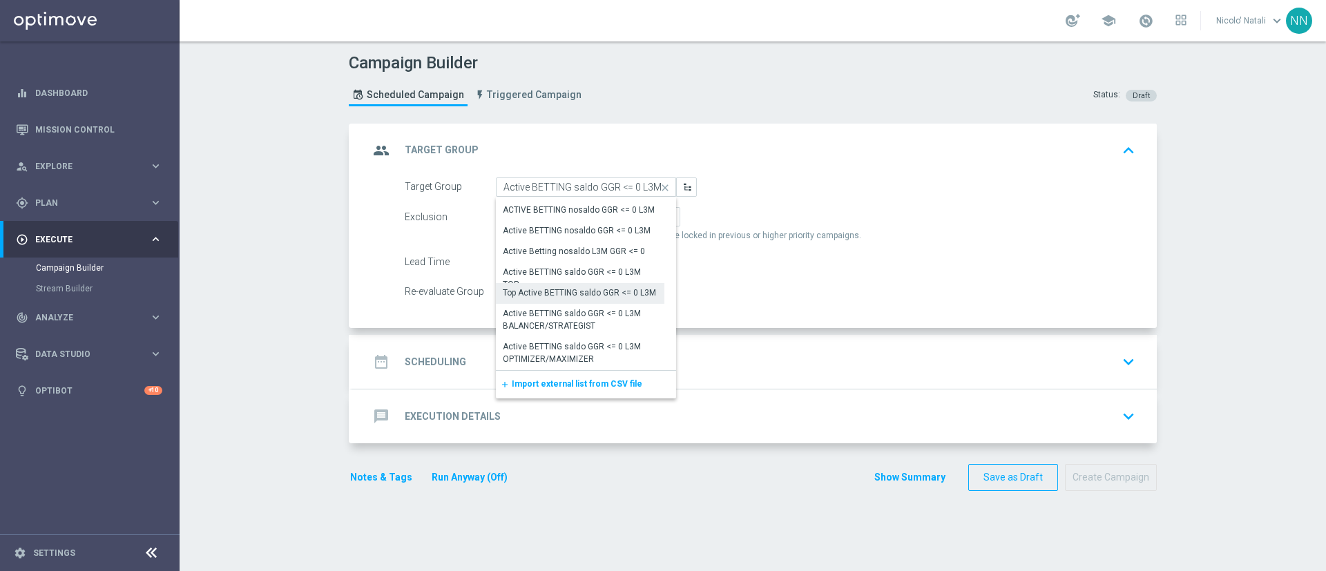
click at [571, 295] on div "Top Active BETTING saldo GGR <= 0 L3M" at bounding box center [579, 293] width 153 height 12
type input "Top Active BETTING saldo GGR <= 0 L3M"
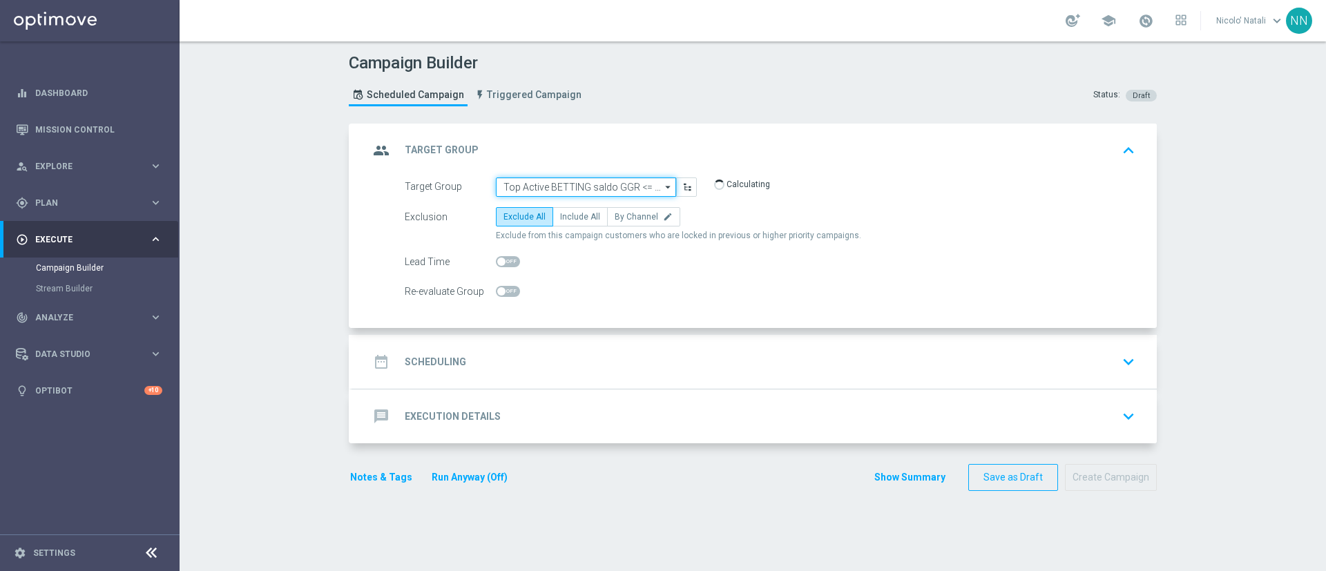
click at [539, 180] on input "Top Active BETTING saldo GGR <= 0 L3M" at bounding box center [586, 187] width 180 height 19
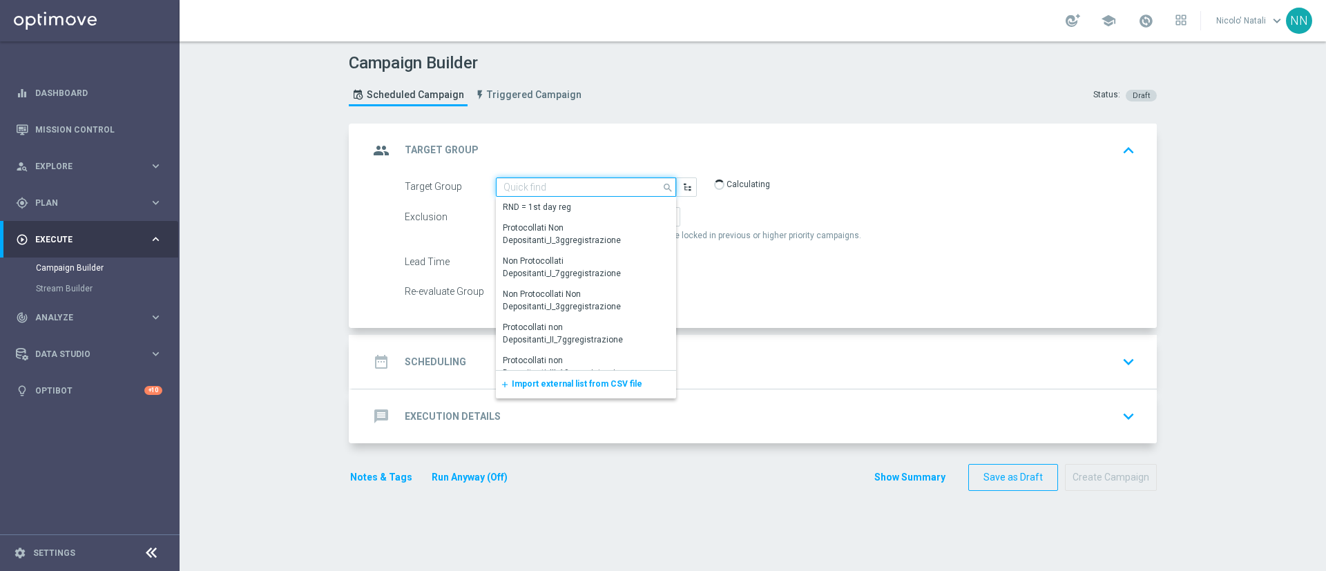
click at [539, 180] on input at bounding box center [586, 187] width 180 height 19
paste input "Active BETTING saldo GGR <= 0 L3M"
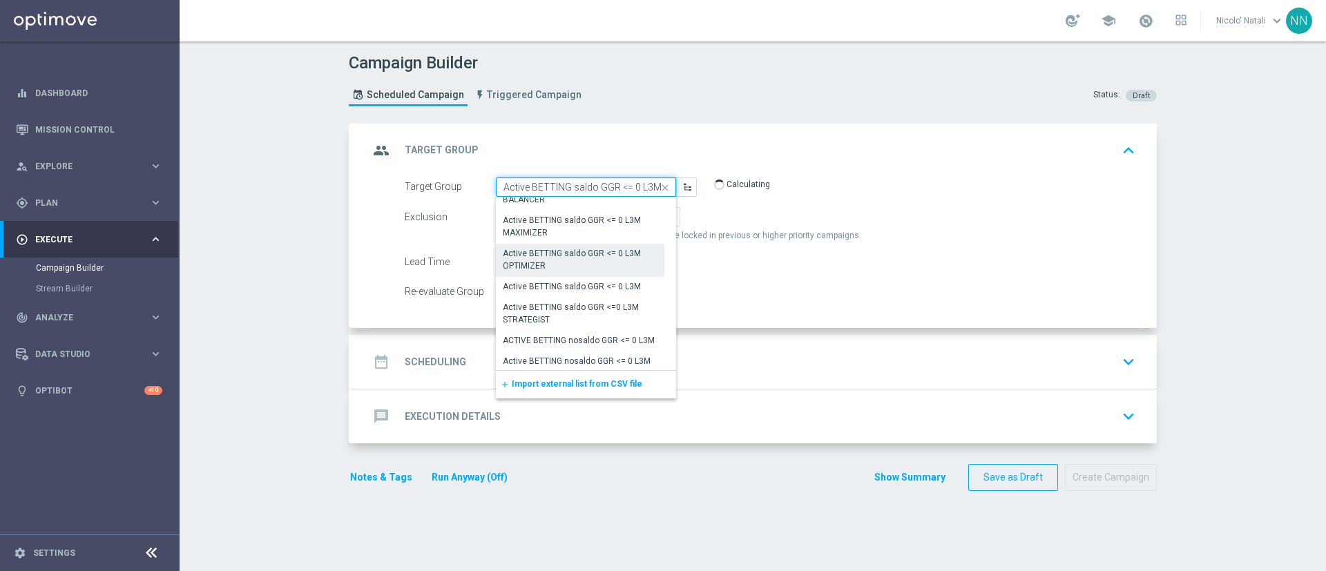
scroll to position [220, 0]
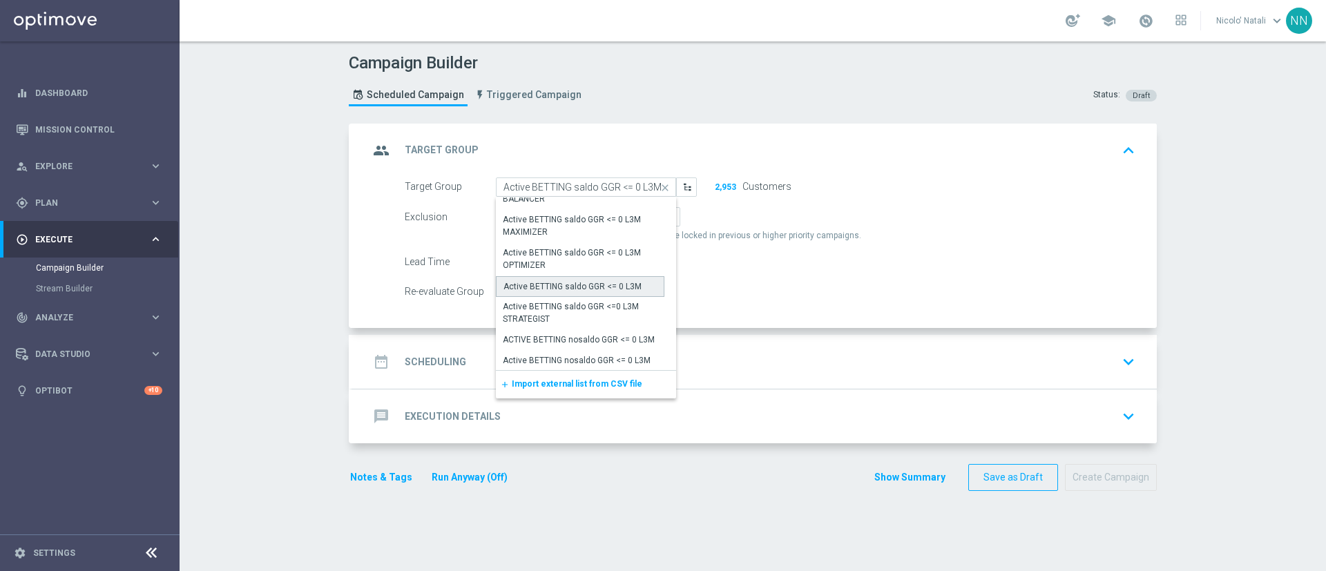
click at [553, 283] on div "Active BETTING saldo GGR <= 0 L3M" at bounding box center [573, 286] width 138 height 12
type input "Active BETTING saldo GGR <= 0 L3M"
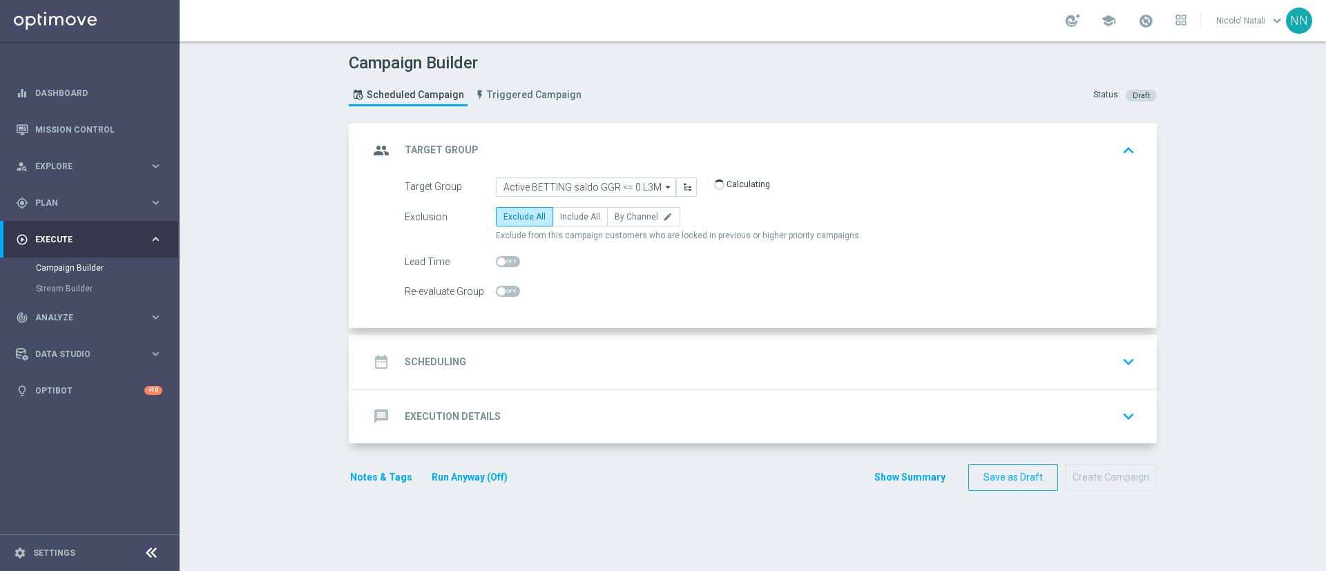
click at [632, 353] on div "date_range Scheduling keyboard_arrow_down" at bounding box center [755, 362] width 772 height 26
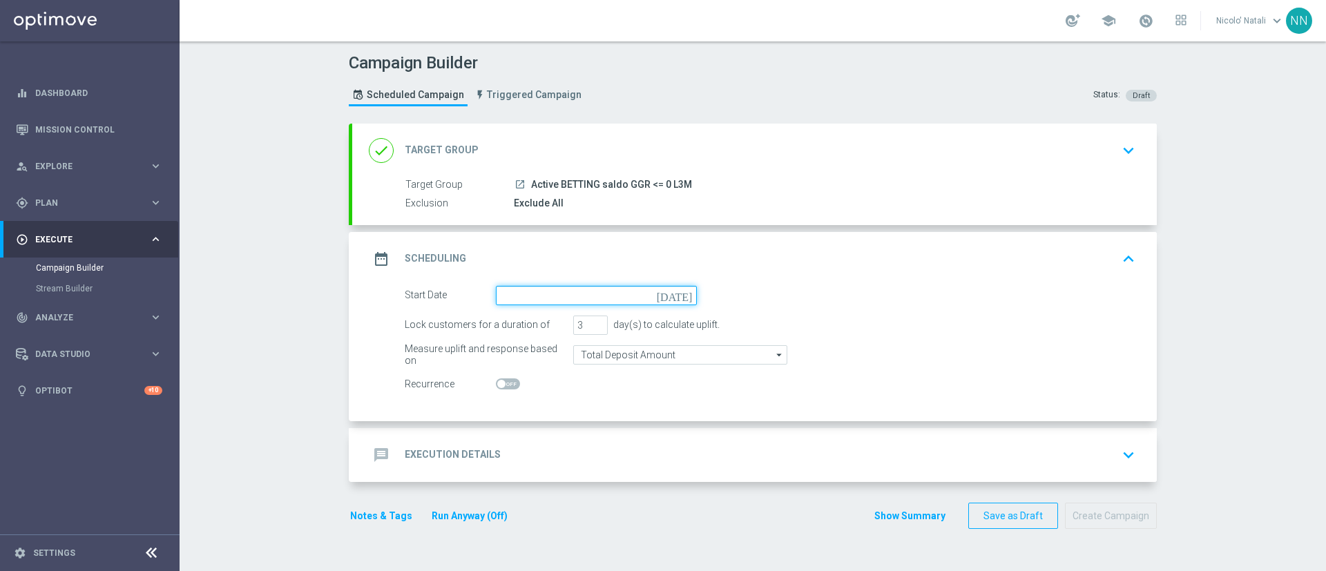
click at [544, 292] on input at bounding box center [596, 295] width 201 height 19
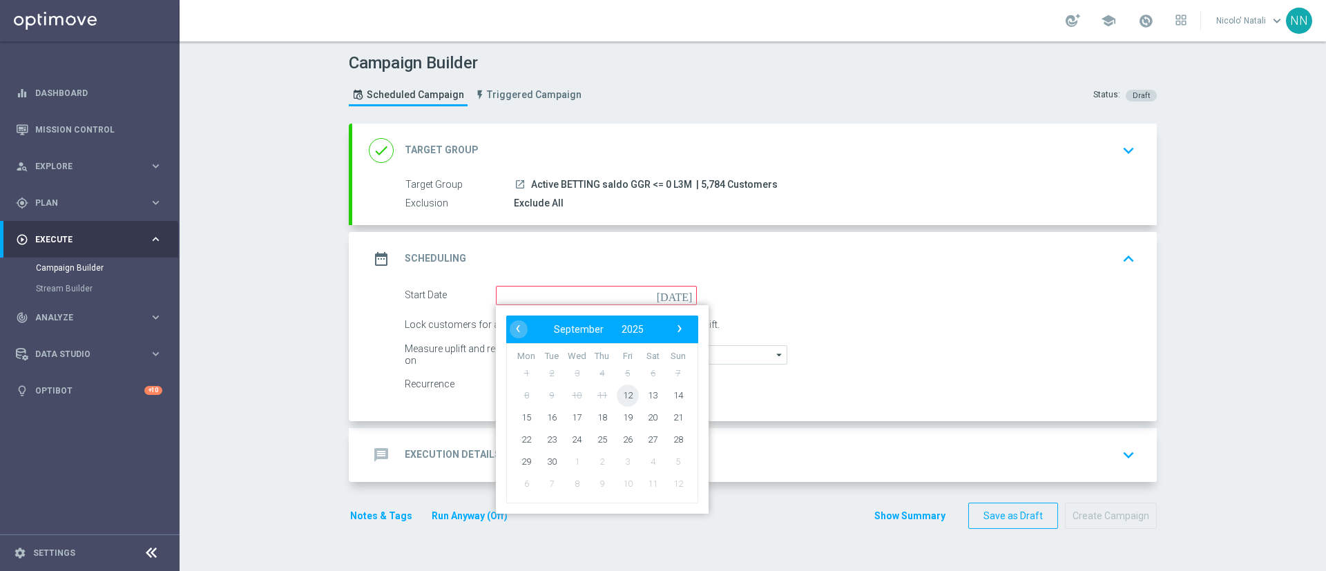
click at [618, 380] on span "12" at bounding box center [628, 395] width 22 height 22
type input "12 Sep 2025"
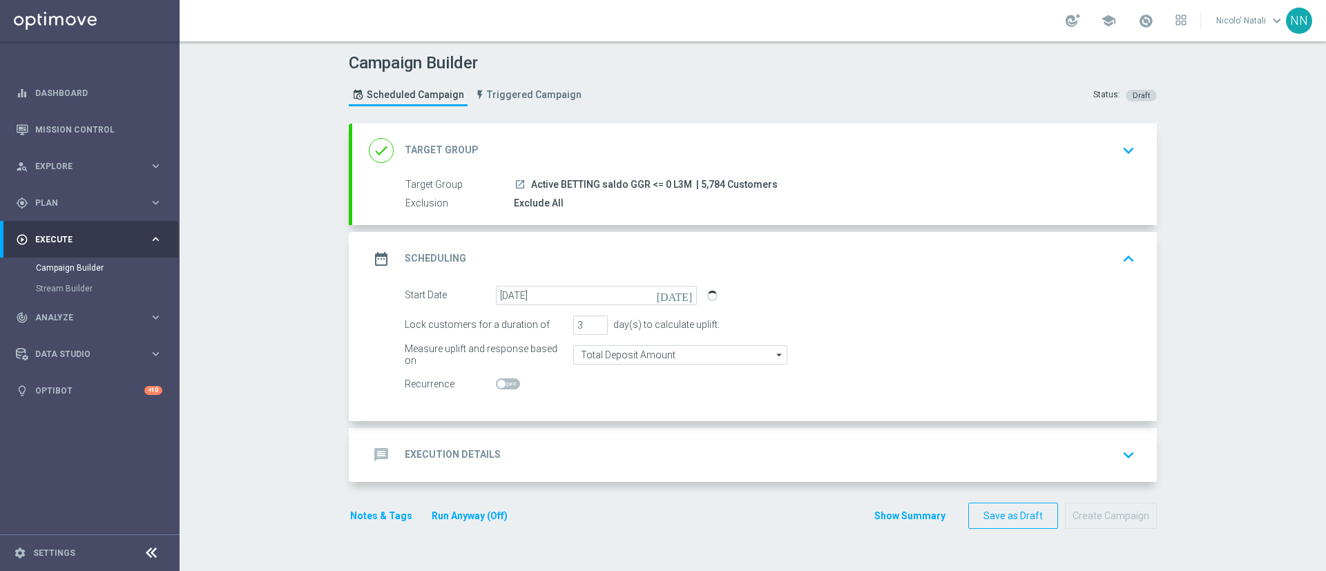
click at [586, 380] on div "Start Date 12 Sep 2025 today Lock customers for a duration of 3 day(s) to calcu…" at bounding box center [754, 353] width 805 height 135
click at [582, 380] on div "message Execution Details keyboard_arrow_down" at bounding box center [754, 455] width 805 height 54
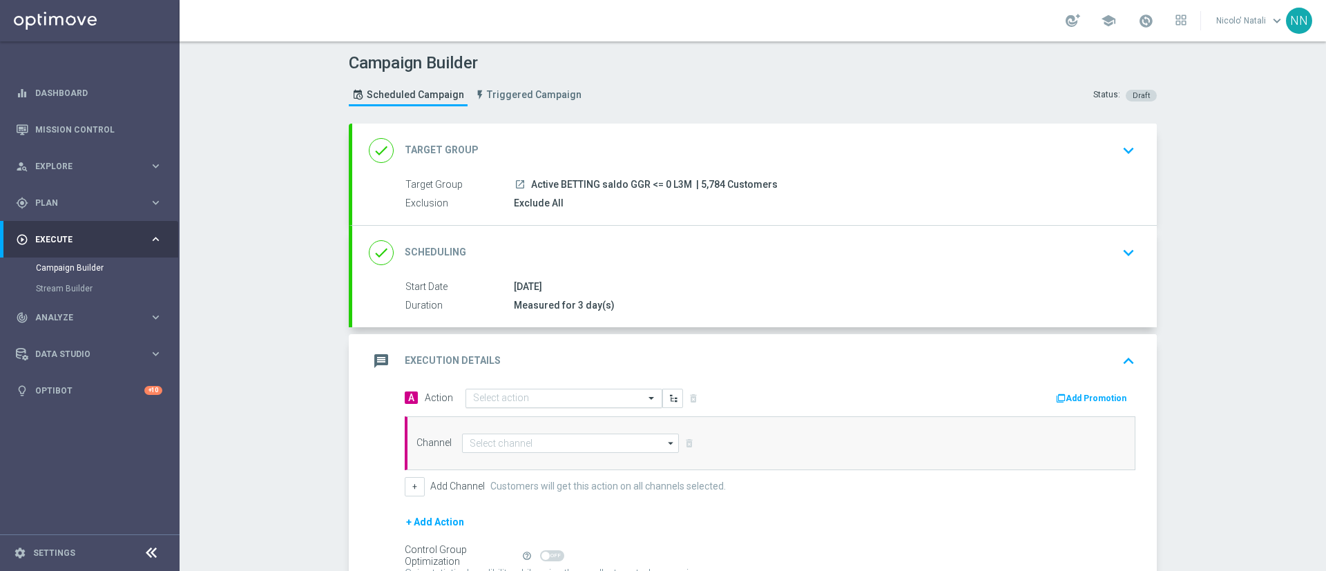
click at [564, 380] on input "text" at bounding box center [550, 399] width 154 height 12
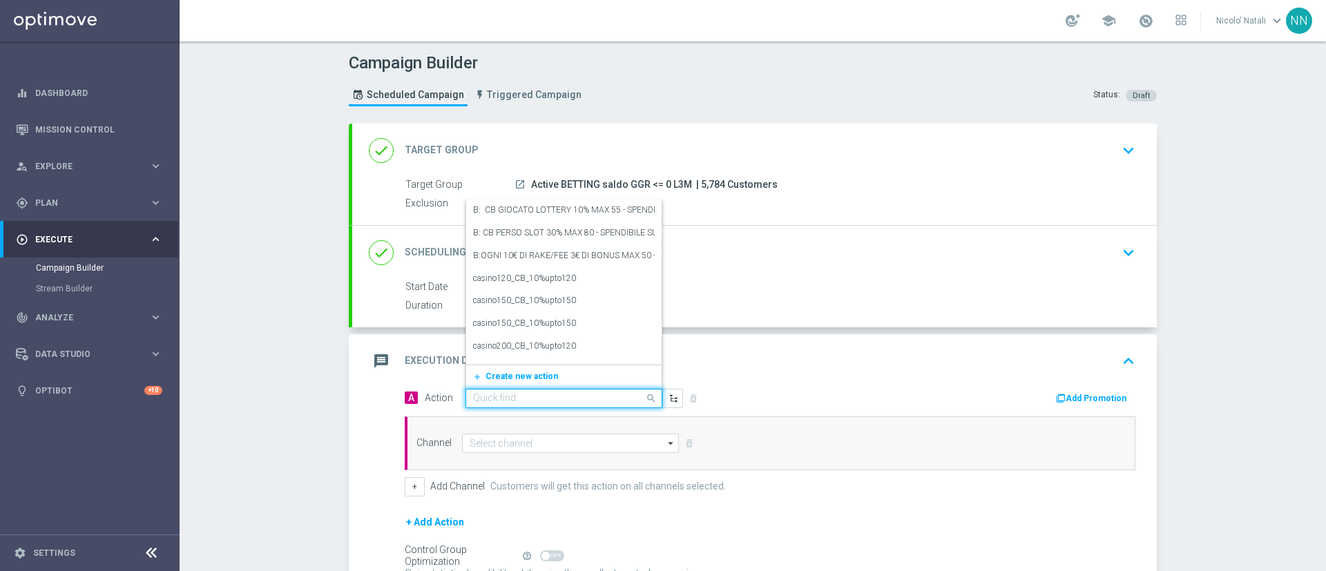
paste input "Gioca almeno 10€ con quota e legatura almeno 4 per ottenere 10% sulle giocate n…"
type input "Gioca almeno 10€ con quota e legatura almeno 4 per ottenere 10% sulle giocate n…"
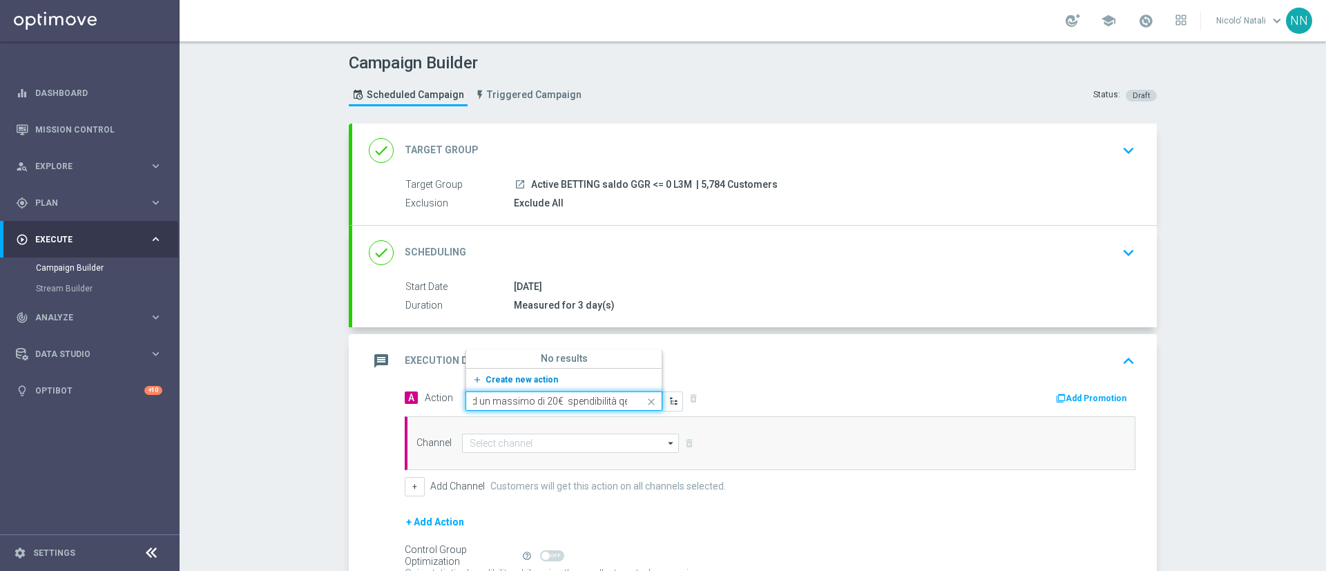
click at [506, 373] on button "add_new Create new action" at bounding box center [561, 380] width 191 height 16
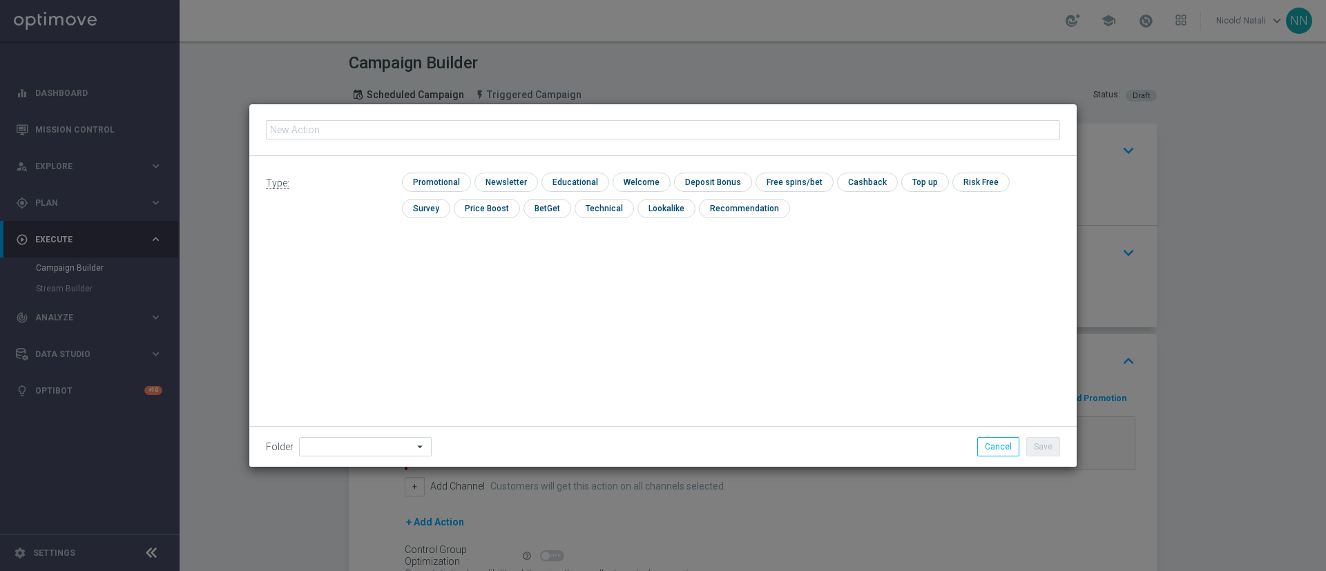
type input "Gioca almeno 10€ con quota e legatura almeno 4 per ottenere 10% sulle giocate n…"
click at [435, 176] on input "checkbox" at bounding box center [435, 182] width 66 height 19
checkbox input "true"
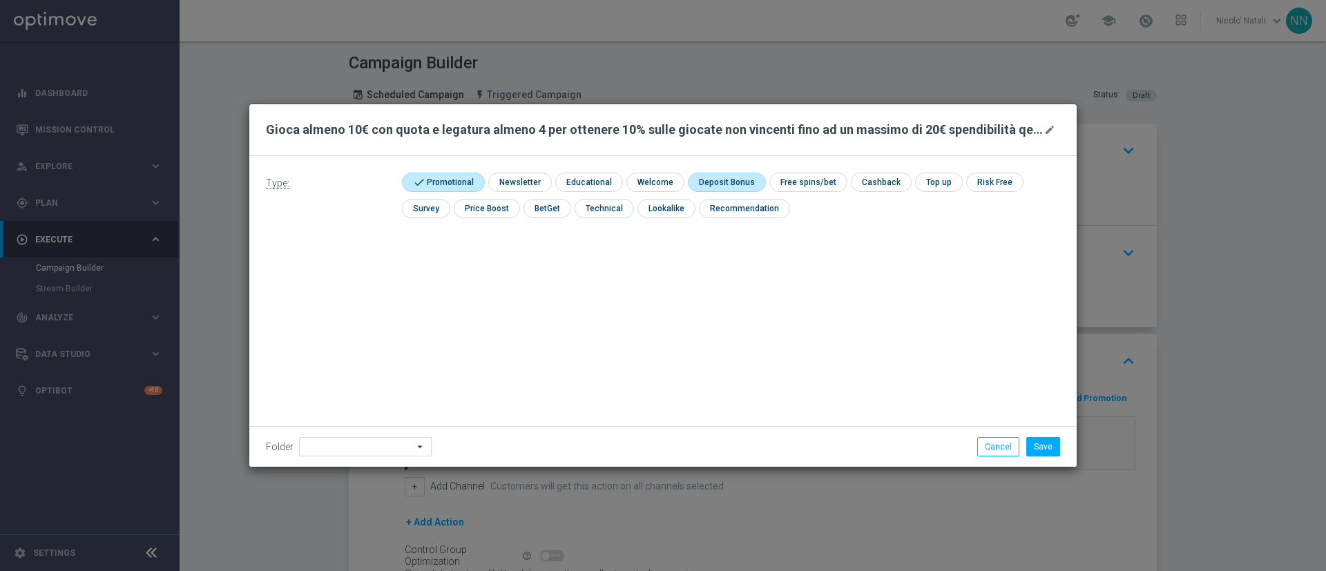
click at [733, 184] on input "checkbox" at bounding box center [725, 182] width 74 height 19
checkbox input "true"
click at [884, 380] on button "Save" at bounding box center [1044, 446] width 34 height 19
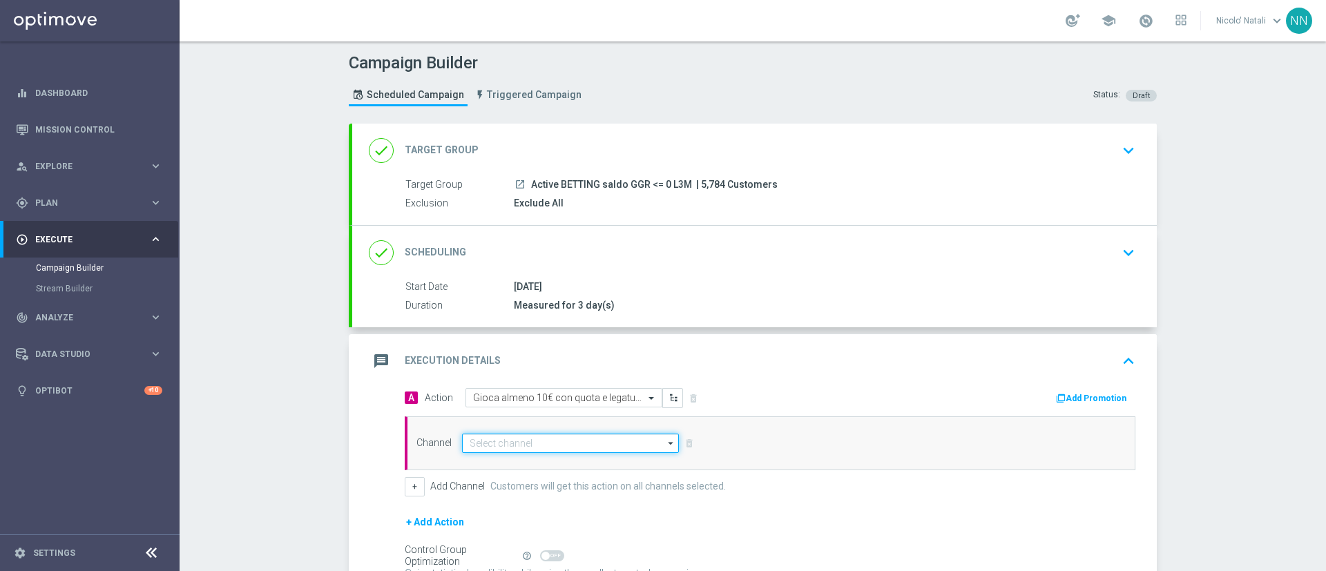
click at [623, 380] on input at bounding box center [570, 443] width 217 height 19
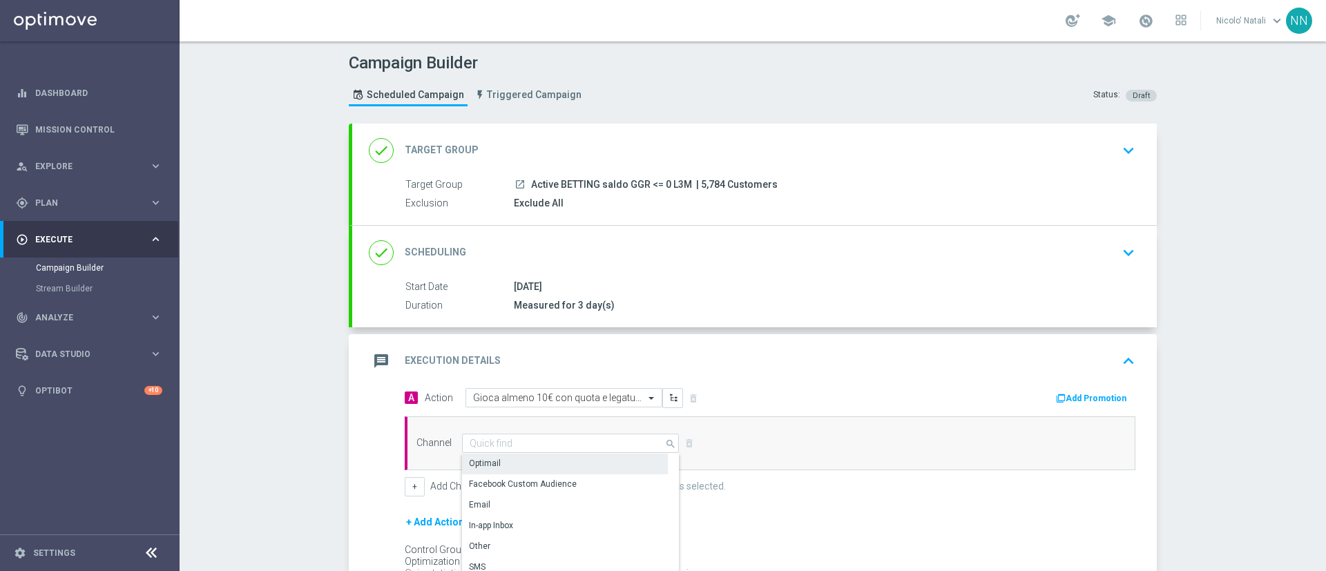
click at [572, 380] on div "Optimail" at bounding box center [565, 463] width 206 height 19
type input "Optimail"
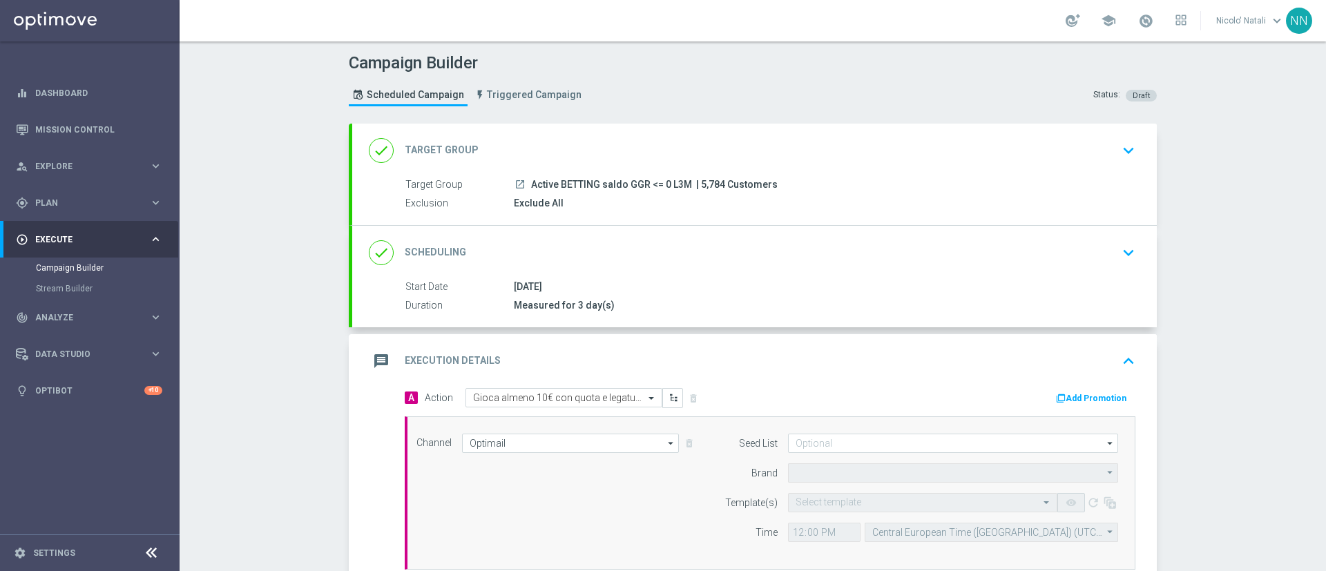
type input "Sisal Marketing"
click at [884, 380] on div "A Action Select action Gioca almeno 10€ con quota e legatura almeno 4 per otten…" at bounding box center [770, 492] width 752 height 208
click at [884, 380] on div "A Action Select action Gioca almeno 10€ con quota e legatura almeno 4 per otten…" at bounding box center [770, 398] width 752 height 21
click at [884, 380] on button "Add Promotion" at bounding box center [1093, 398] width 77 height 15
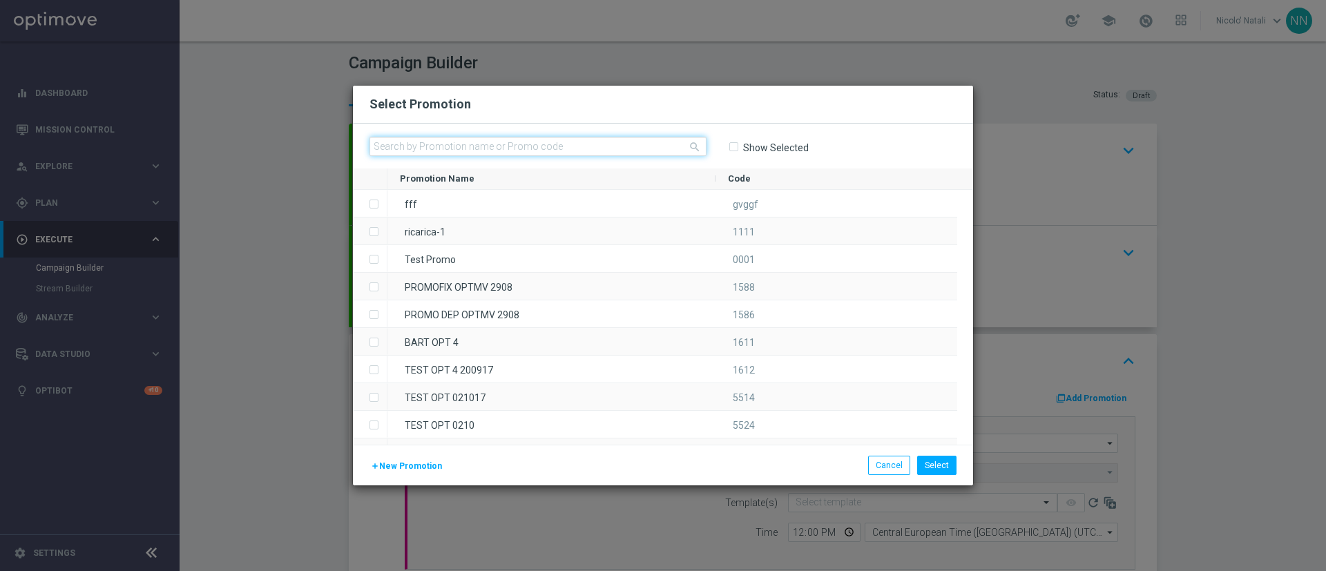
click at [589, 153] on input "text" at bounding box center [538, 146] width 337 height 19
paste input "SCOMMESSE1209"
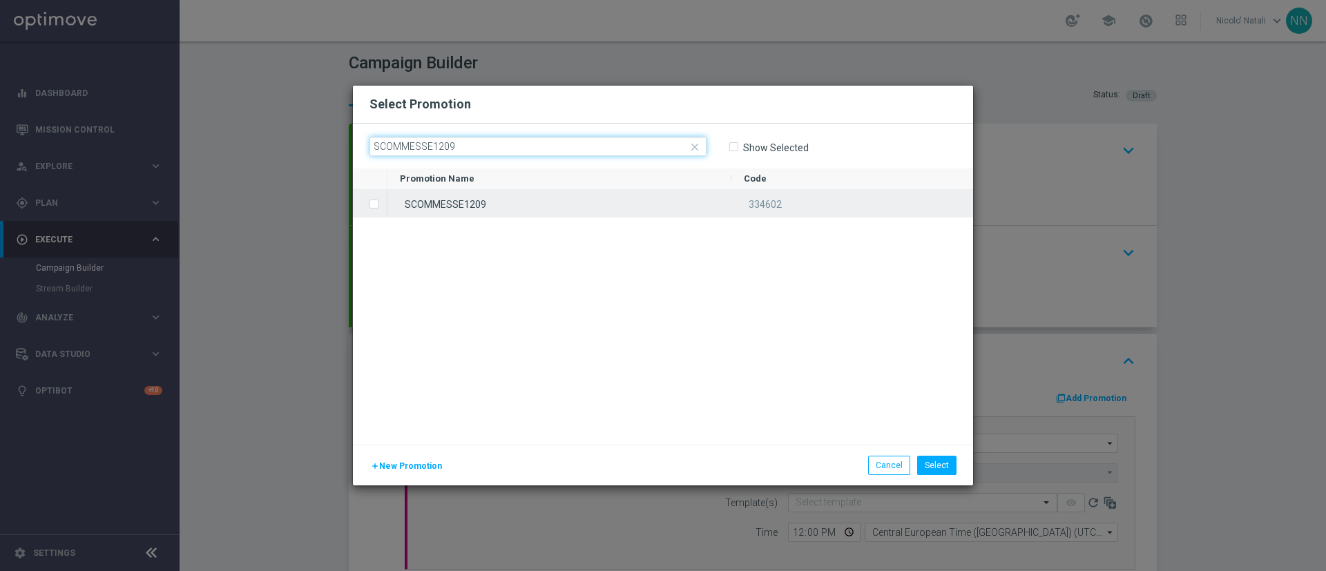
type input "SCOMMESSE1209"
click at [580, 210] on div "SCOMMESSE1209" at bounding box center [560, 203] width 344 height 27
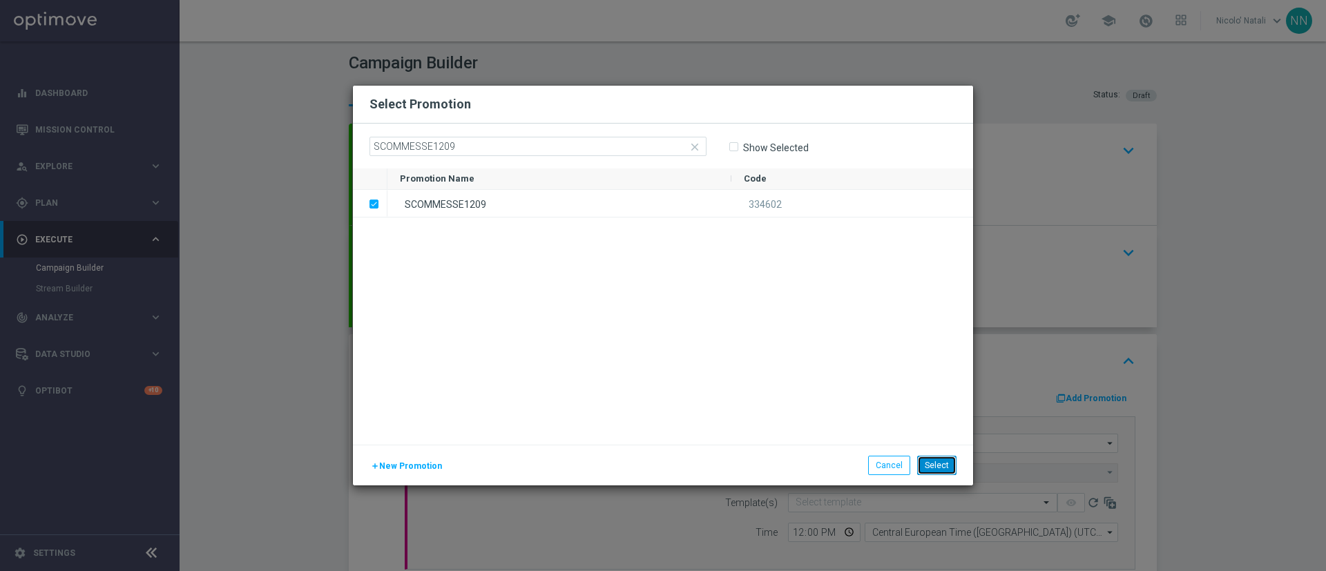
click at [884, 380] on button "Select" at bounding box center [936, 465] width 39 height 19
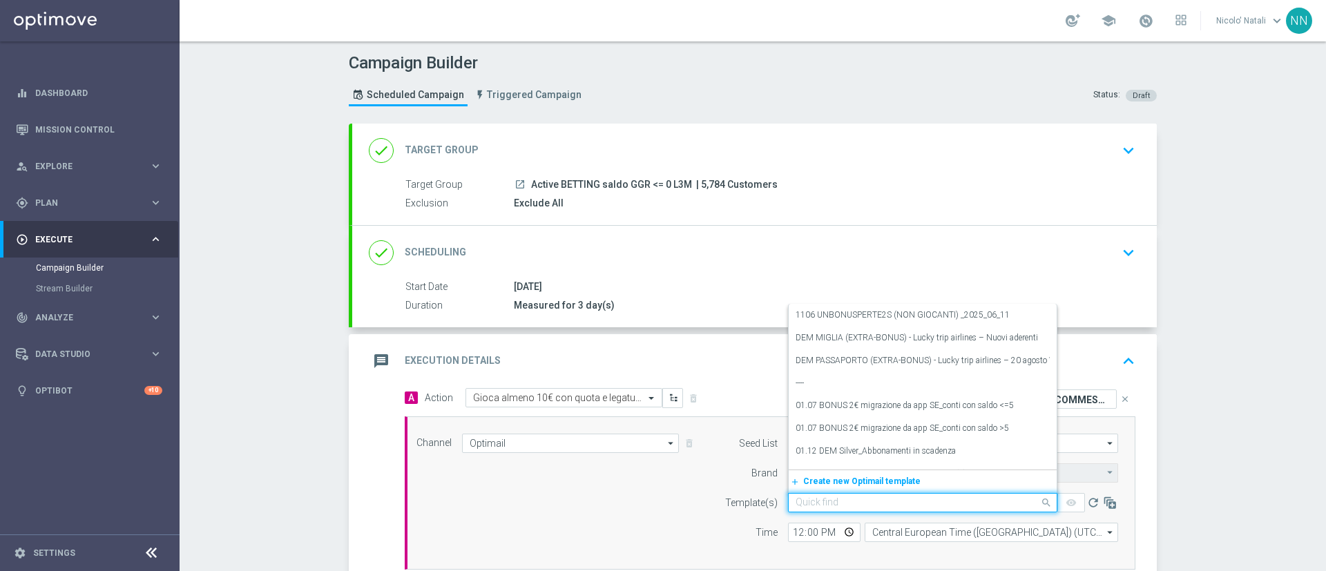
click at [846, 380] on input "text" at bounding box center [909, 503] width 227 height 12
paste input "SCOMMESSE1209"
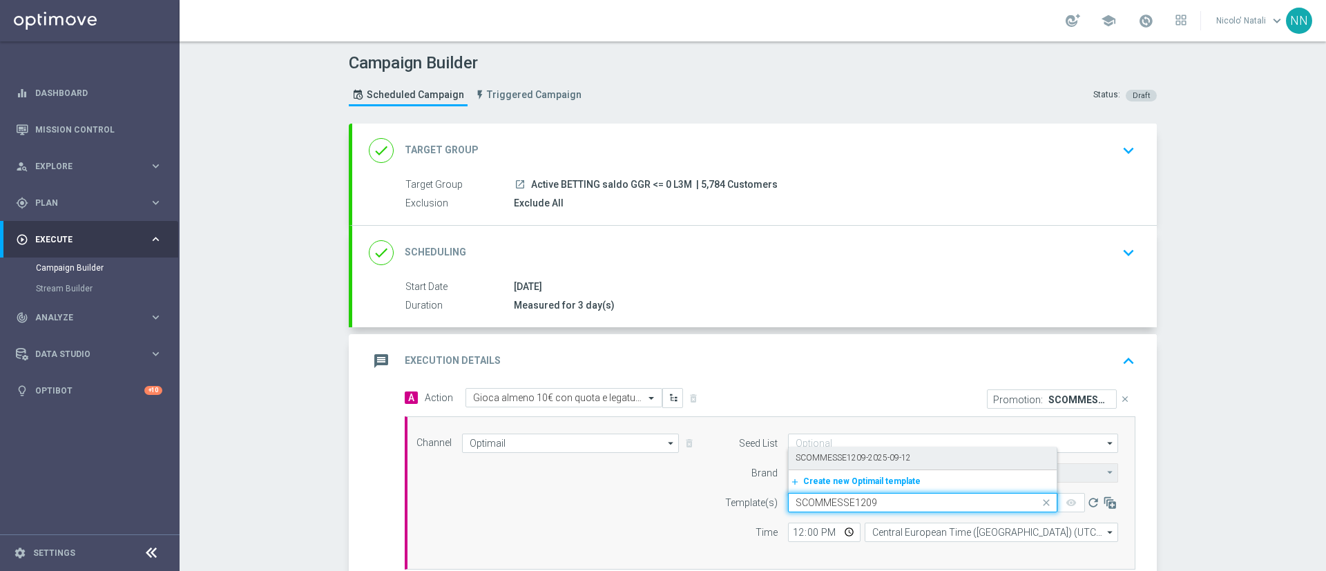
click at [840, 380] on label "SCOMMESSE1209-2025-09-12" at bounding box center [853, 458] width 115 height 12
type input "SCOMMESSE1209"
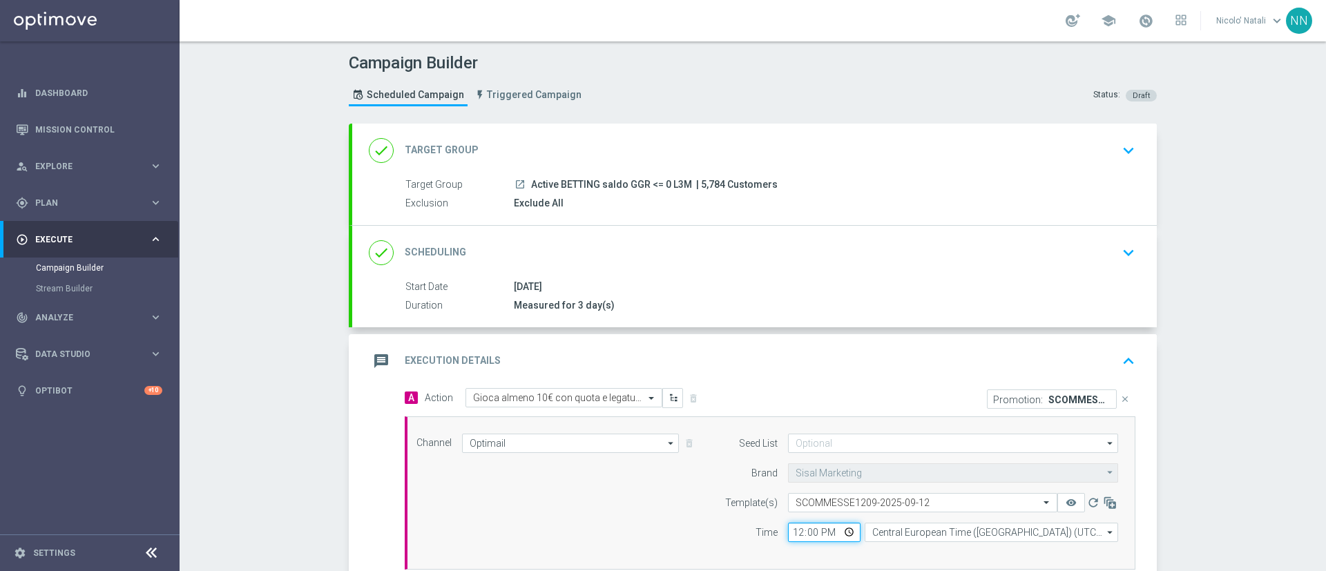
click at [793, 380] on input "12:00" at bounding box center [824, 532] width 73 height 19
type input "18:00"
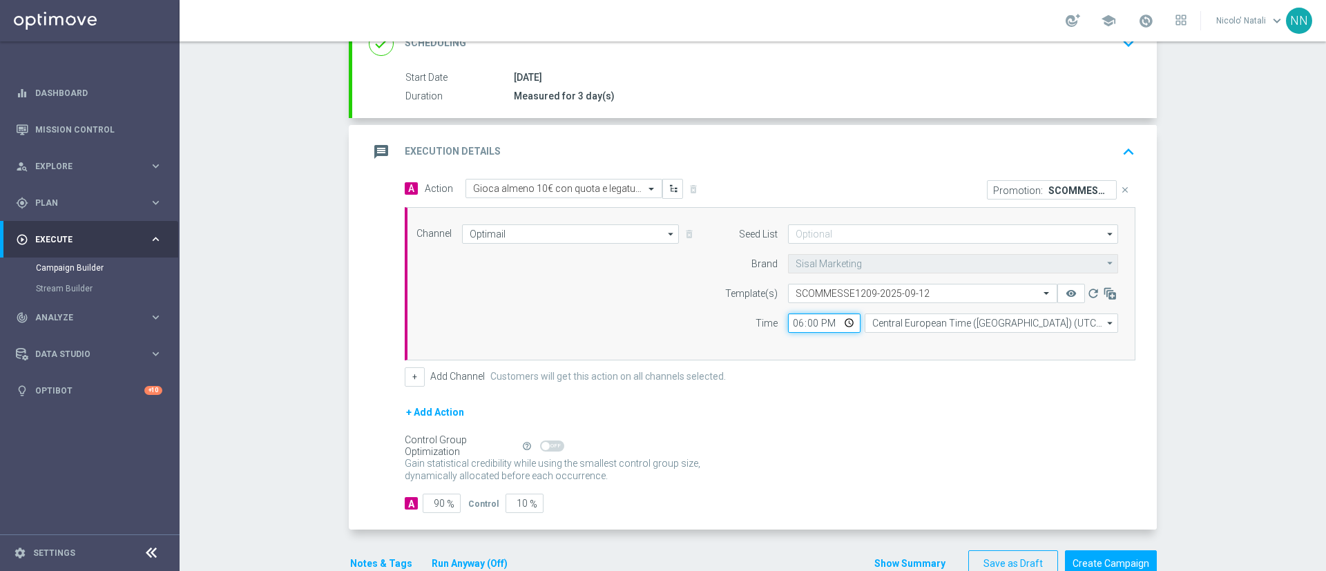
scroll to position [243, 0]
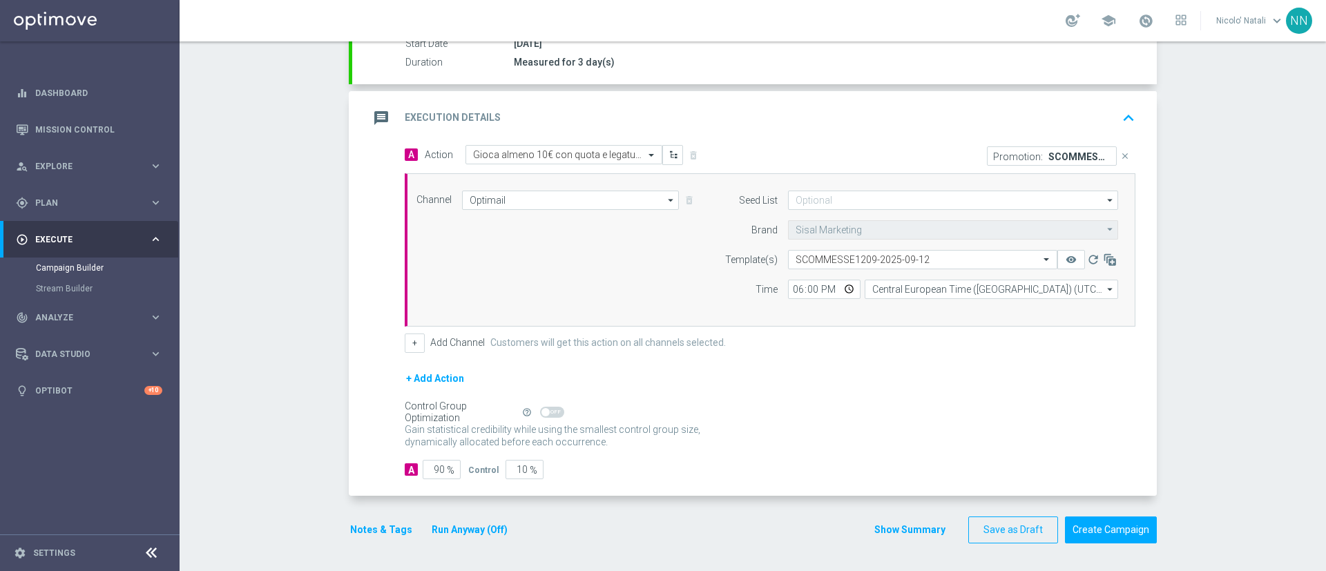
click at [390, 380] on button "Notes & Tags" at bounding box center [381, 530] width 65 height 17
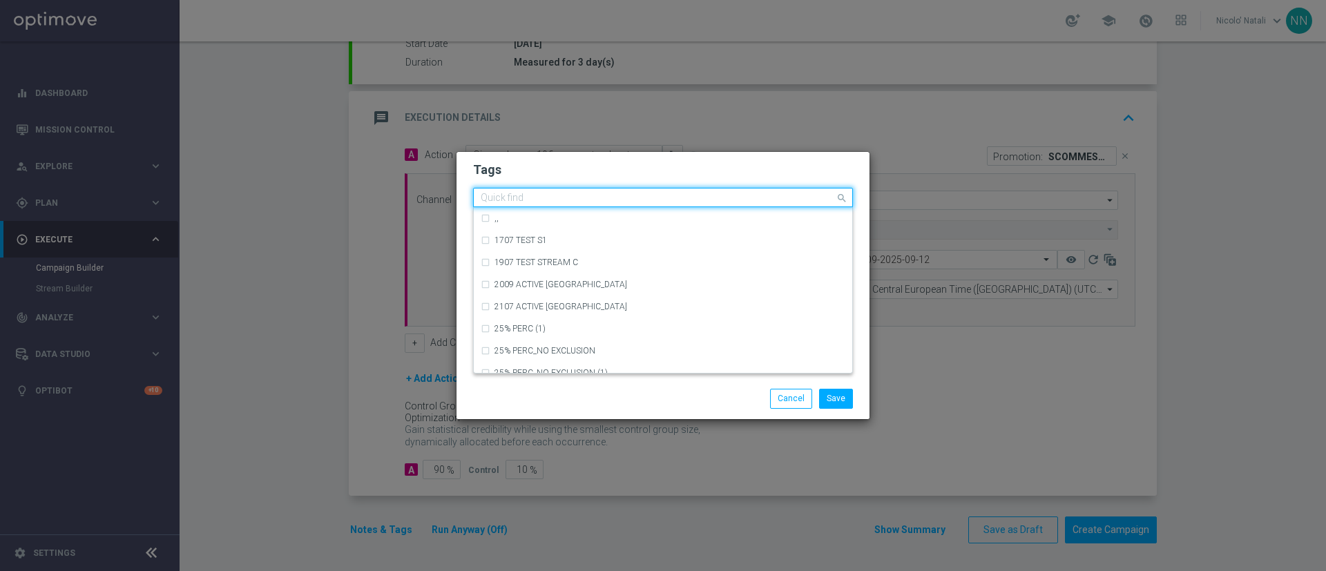
click at [519, 196] on input "text" at bounding box center [658, 199] width 354 height 12
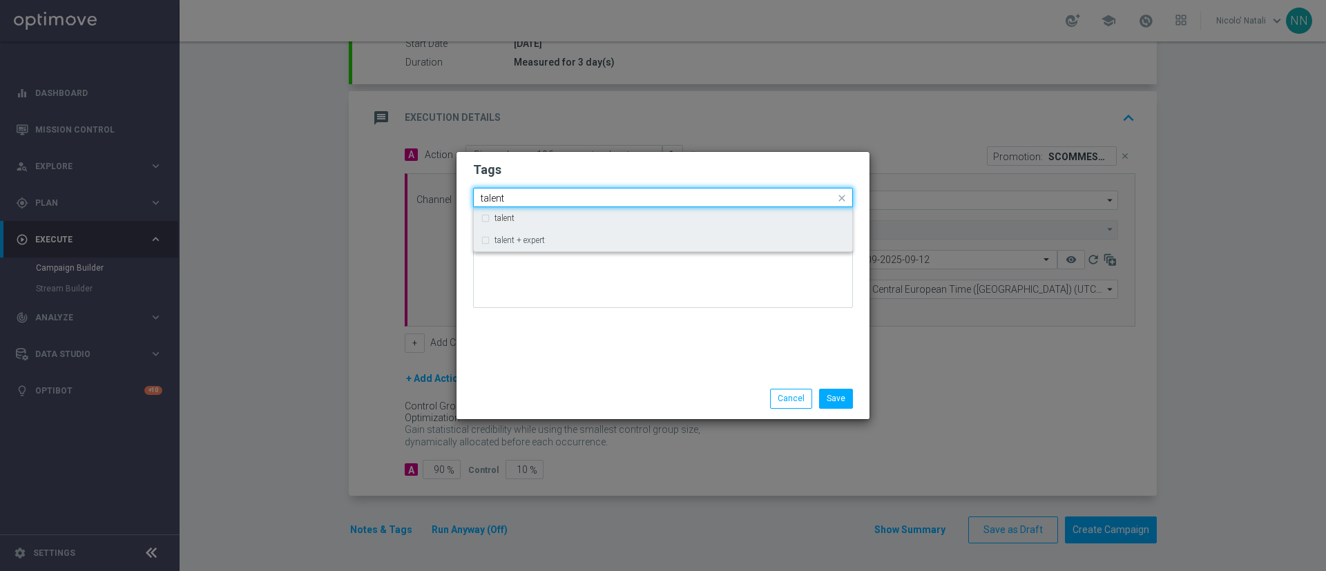
click at [528, 235] on div "talent + expert" at bounding box center [663, 240] width 365 height 22
type input "talent"
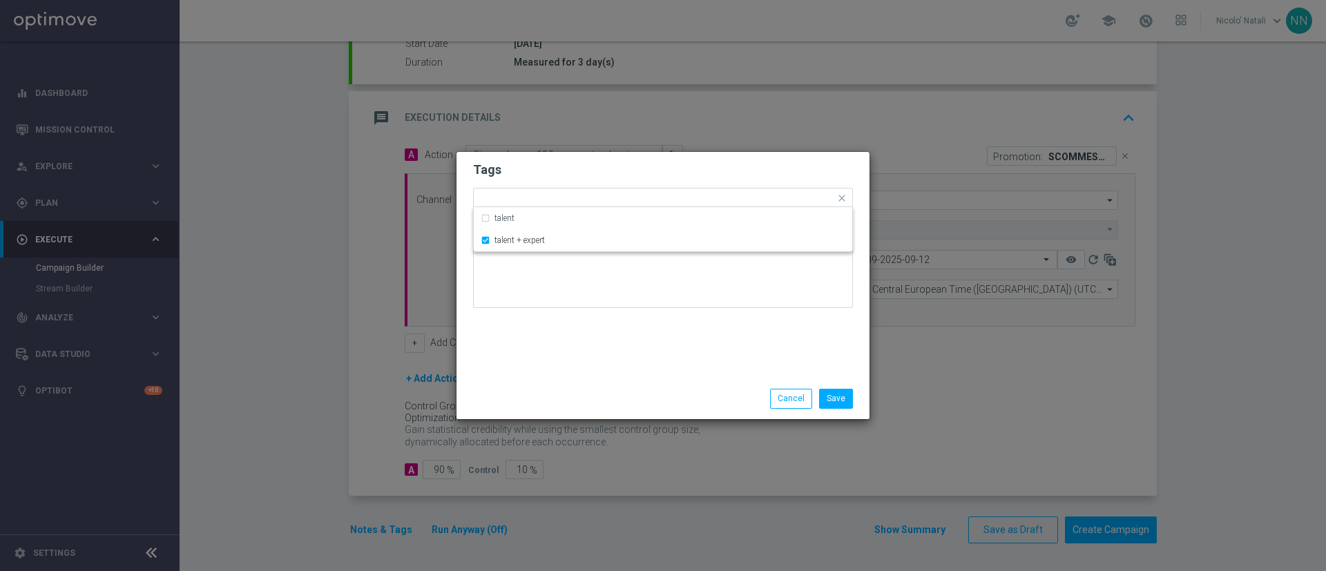
click at [532, 349] on div "Tags Quick find × talent + expert talent talent + expert Notes" at bounding box center [663, 265] width 413 height 227
click at [595, 195] on input "text" at bounding box center [699, 199] width 272 height 12
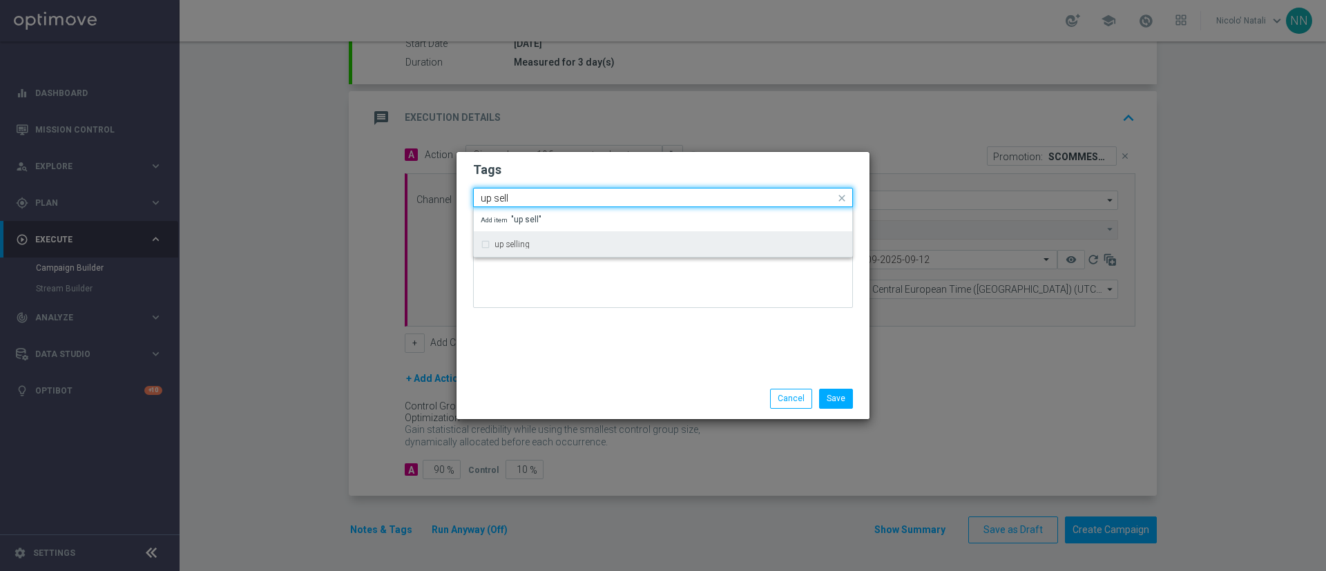
click at [578, 239] on div "up selling" at bounding box center [663, 244] width 365 height 22
type input "up sell"
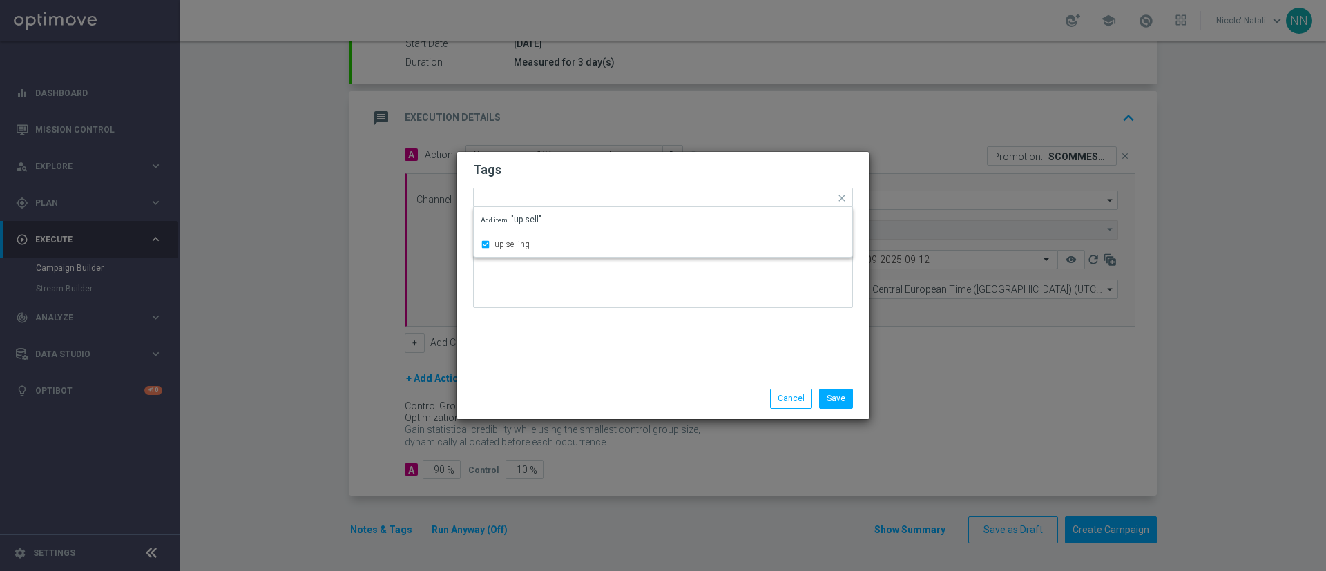
click at [571, 359] on div "Tags Quick find × talent + expert × up selling up selling Add item "up sell" No…" at bounding box center [663, 265] width 413 height 227
click at [646, 201] on input "text" at bounding box center [731, 199] width 209 height 12
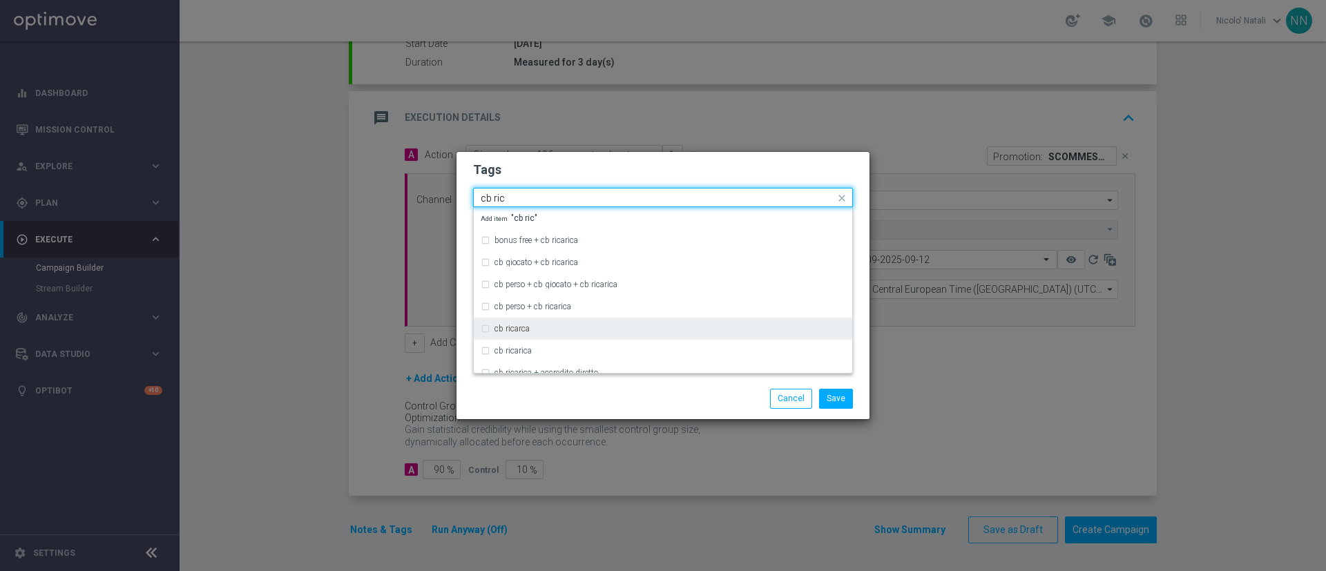
click at [550, 328] on div "cb ricarca" at bounding box center [670, 329] width 351 height 8
type input "cb ric"
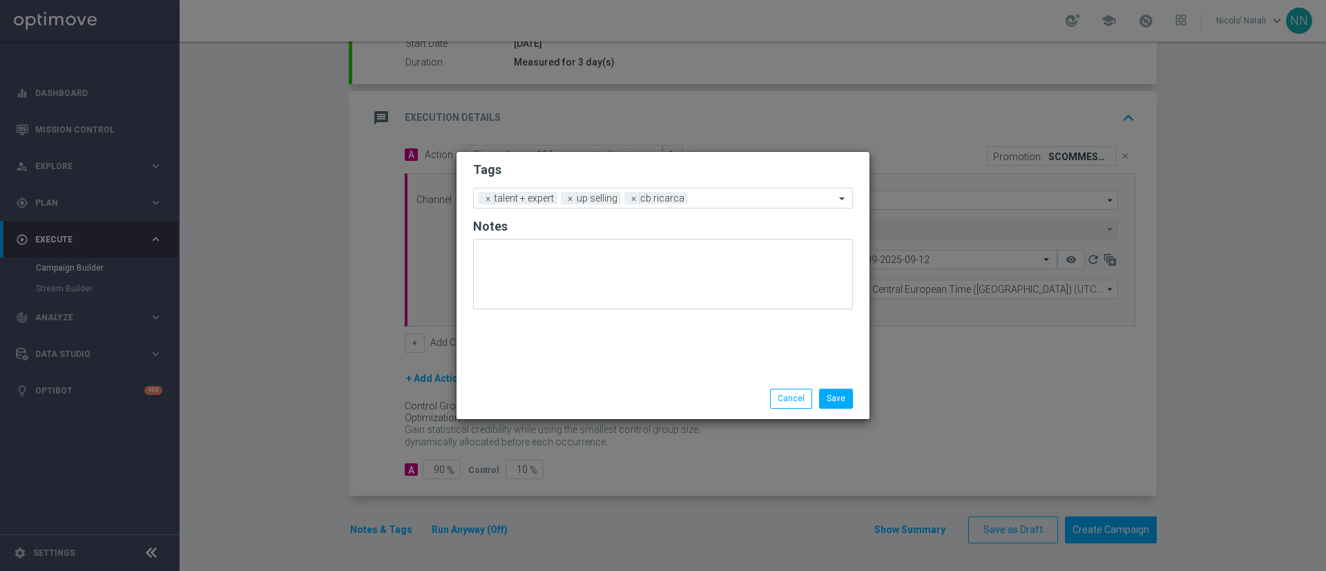
click at [557, 380] on div "Save Cancel" at bounding box center [663, 399] width 413 height 40
click at [719, 208] on ng-select "Add a new tag × talent + expert × up selling × cb ricarca" at bounding box center [663, 198] width 380 height 21
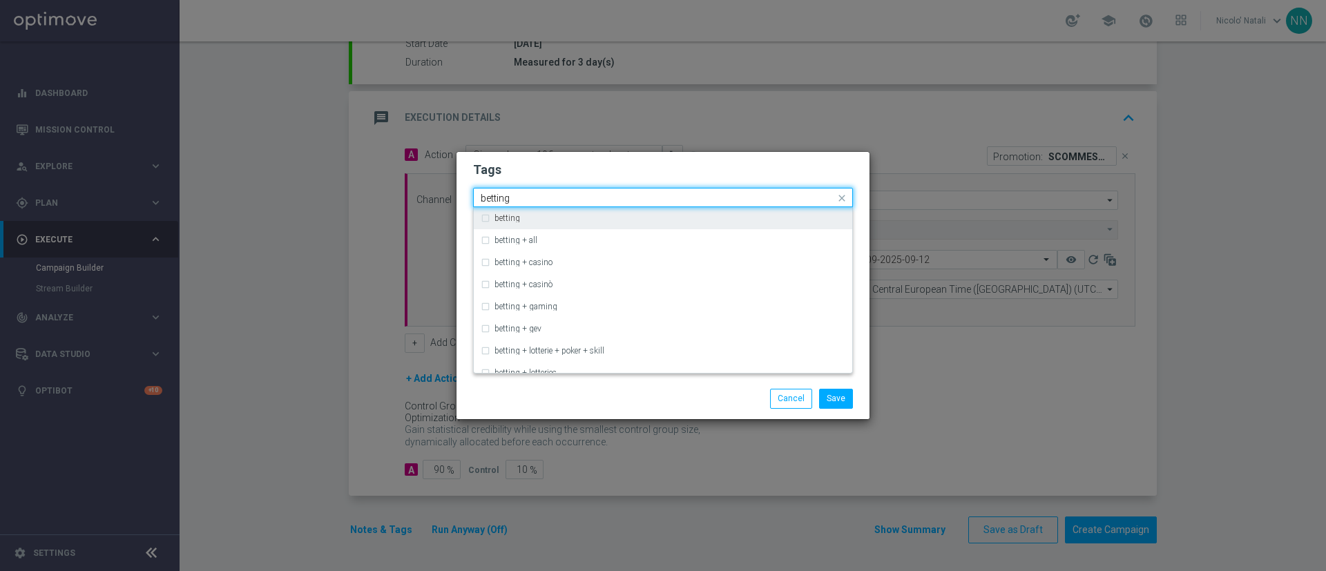
click at [706, 212] on div "betting" at bounding box center [663, 218] width 365 height 22
type input "betting"
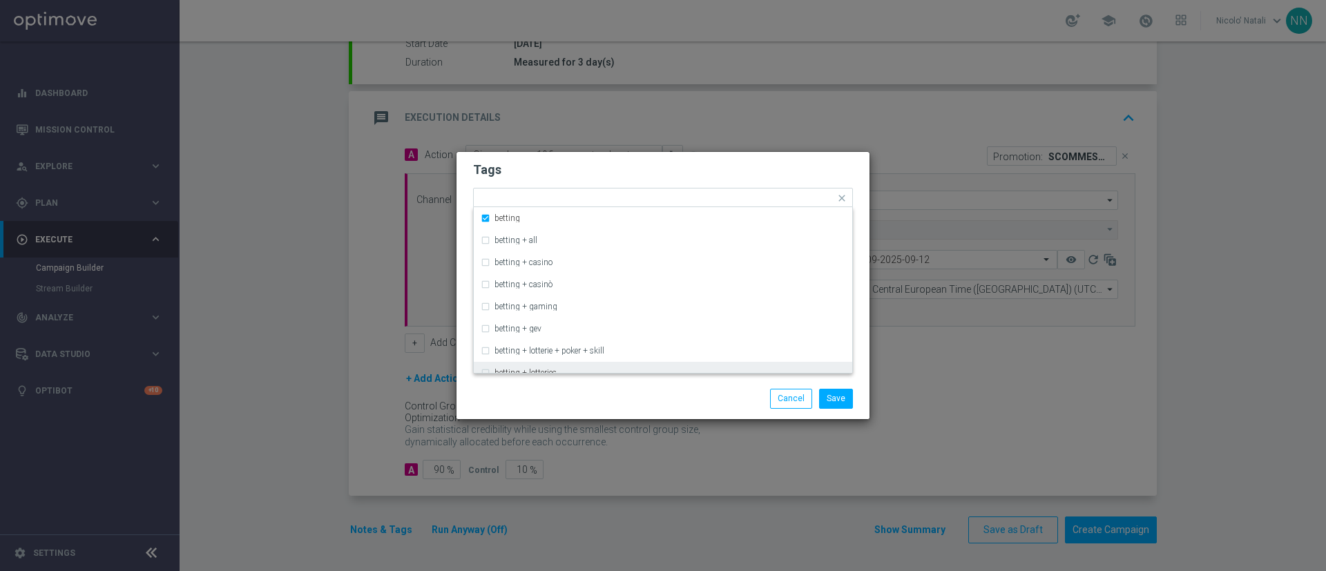
click at [676, 380] on div "Save Cancel" at bounding box center [729, 398] width 267 height 19
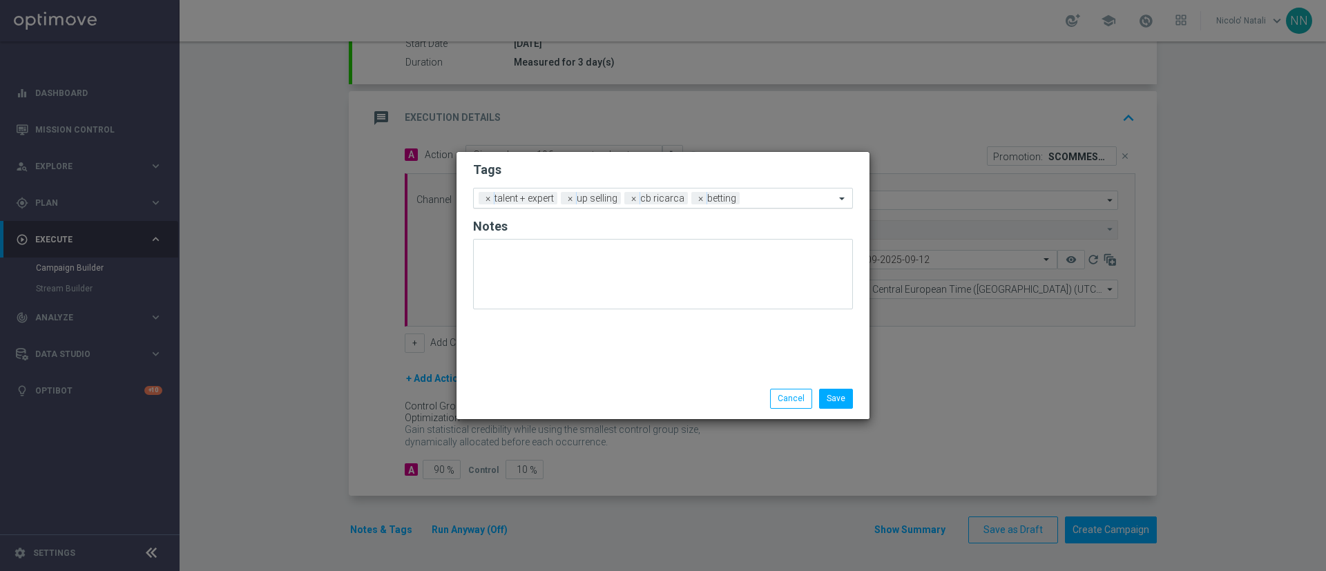
click at [780, 203] on input "text" at bounding box center [790, 199] width 90 height 12
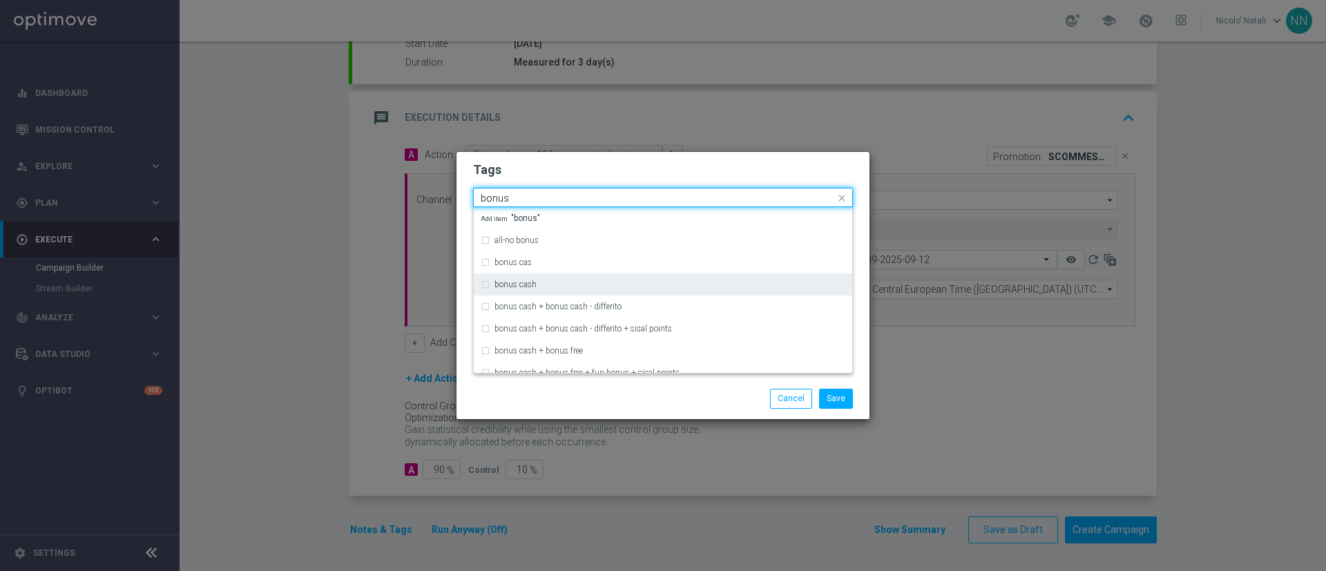
click at [629, 277] on div "bonus cash" at bounding box center [663, 285] width 365 height 22
type input "bonus"
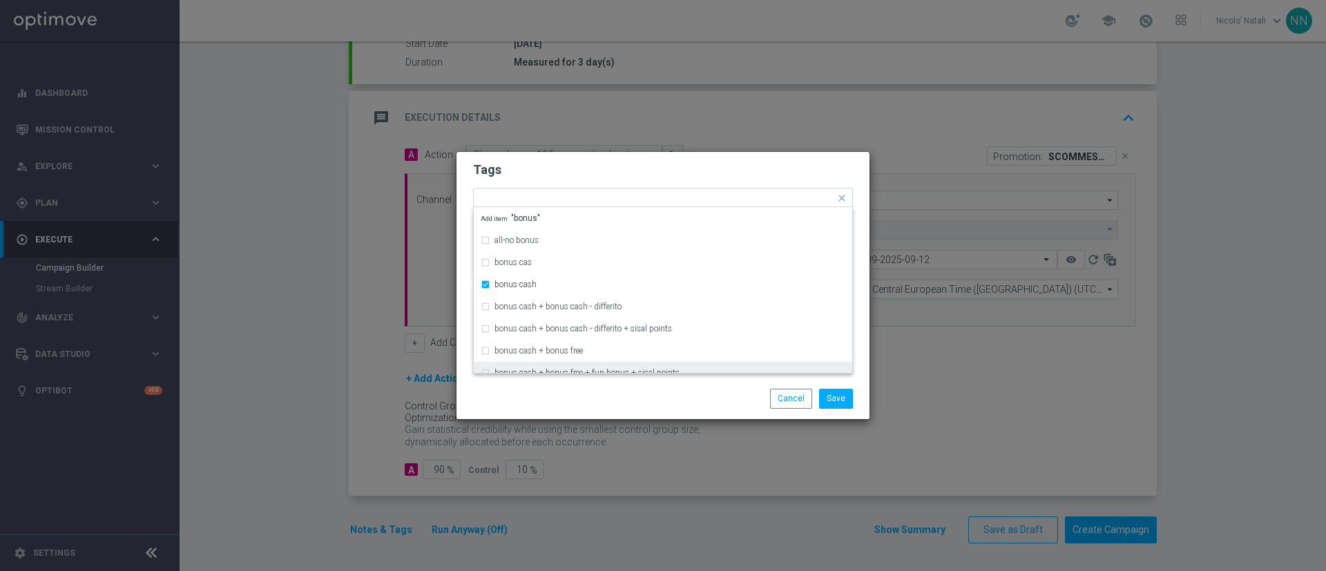
click at [616, 380] on div "Save Cancel" at bounding box center [729, 398] width 267 height 19
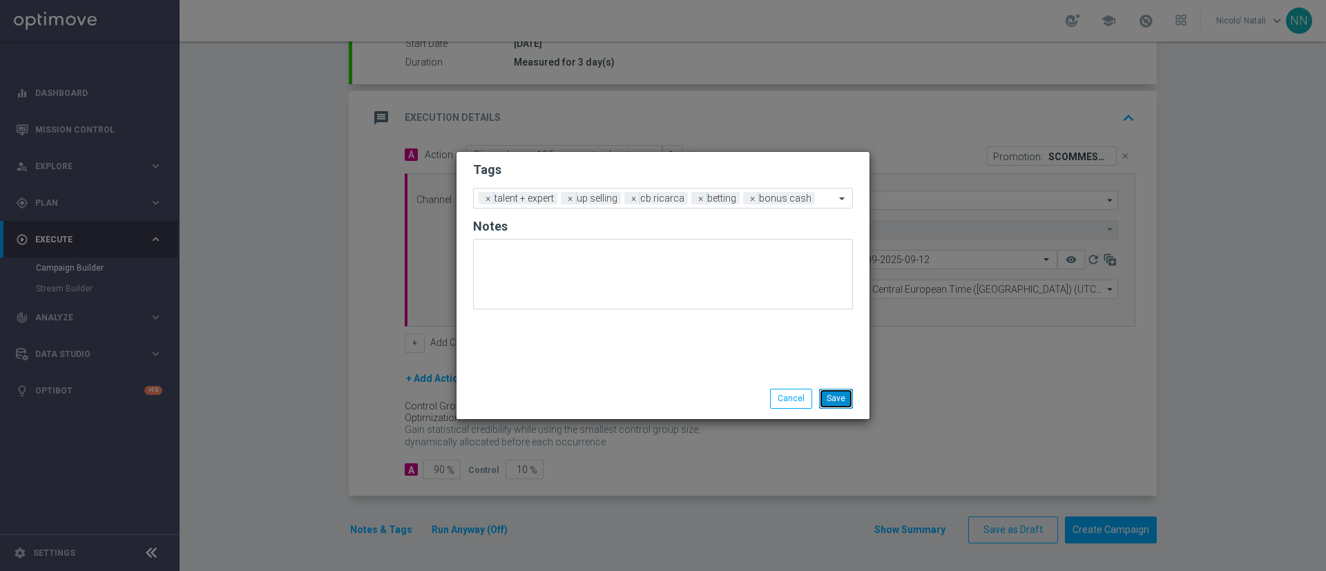
click at [844, 380] on button "Save" at bounding box center [836, 398] width 34 height 19
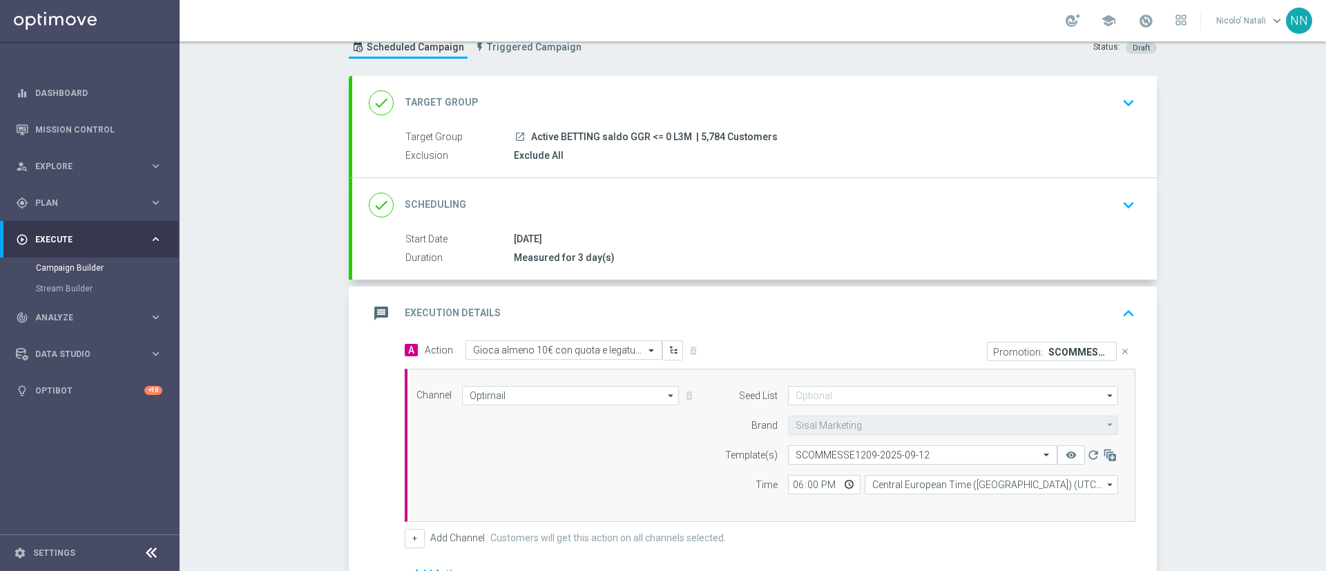
scroll to position [0, 0]
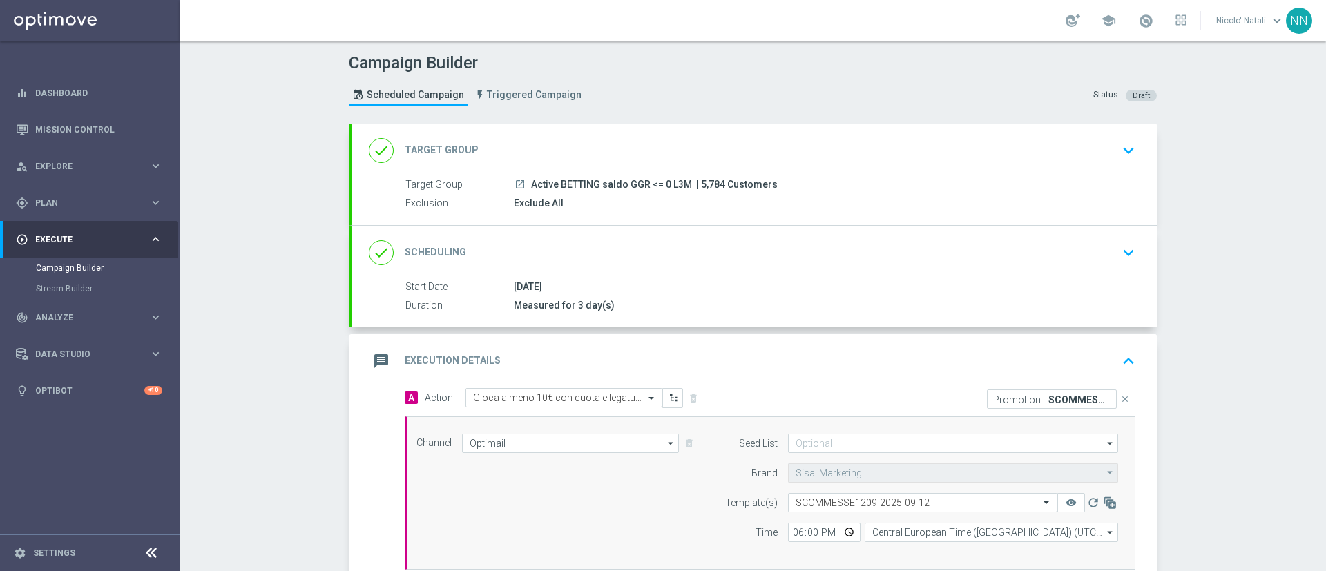
click at [830, 254] on div "done Scheduling keyboard_arrow_down" at bounding box center [755, 253] width 772 height 26
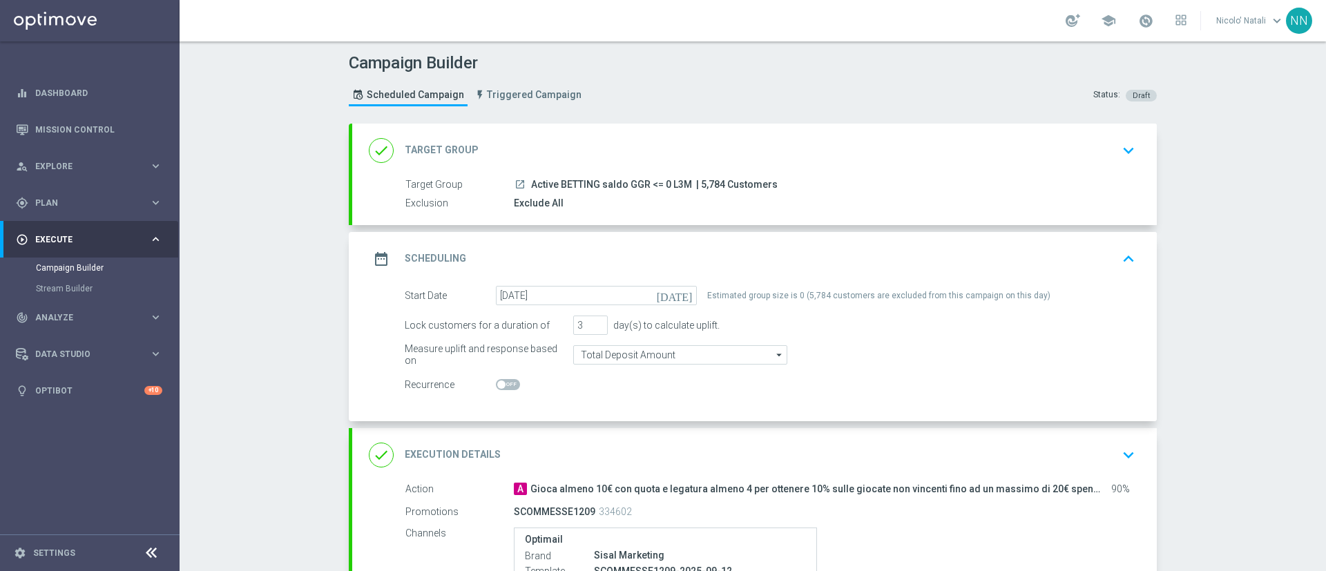
click at [775, 166] on div "done Target Group keyboard_arrow_down" at bounding box center [754, 151] width 805 height 54
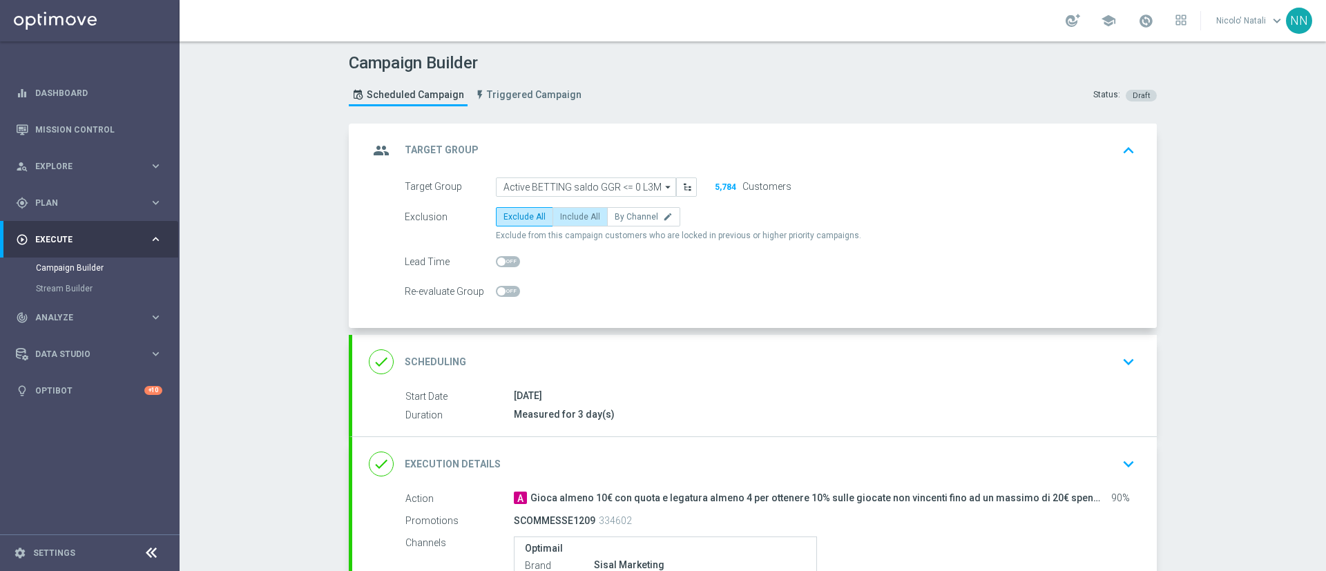
click at [578, 210] on label "Include All" at bounding box center [580, 216] width 55 height 19
click at [569, 215] on input "Include All" at bounding box center [564, 219] width 9 height 9
radio input "true"
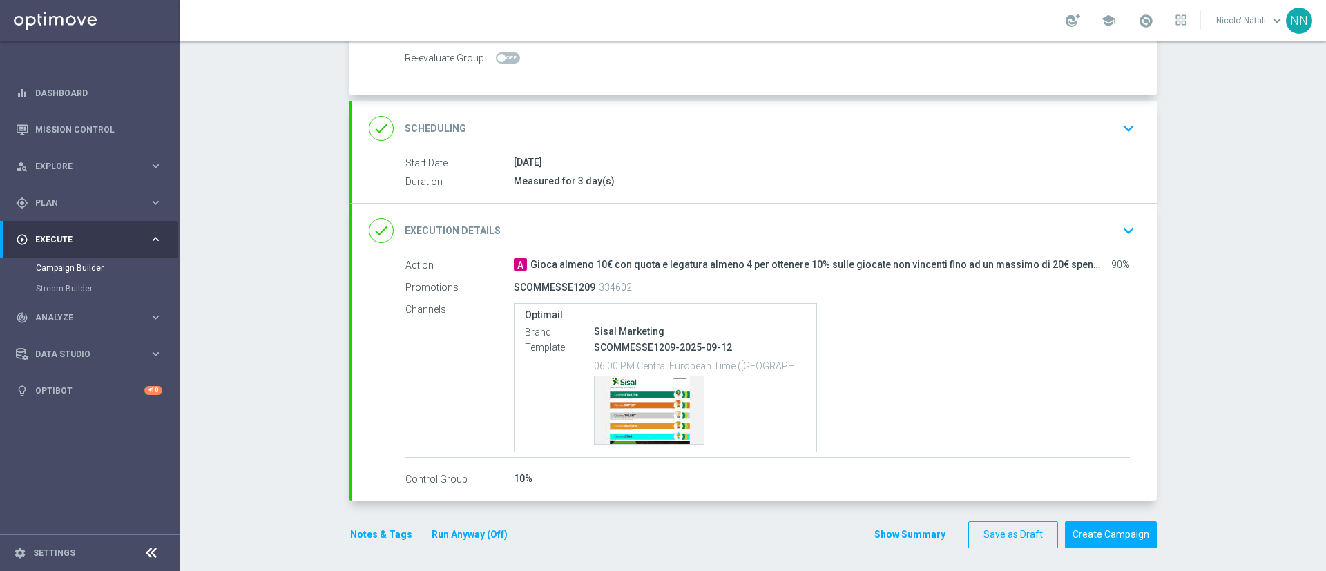
scroll to position [238, 0]
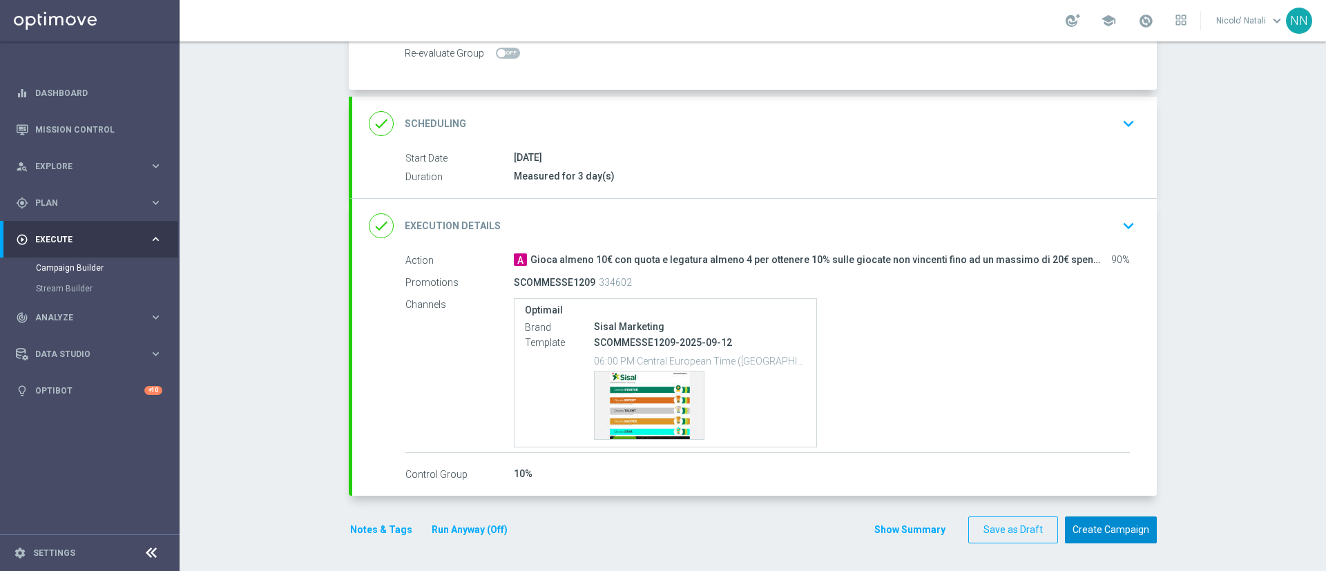
click at [884, 380] on button "Create Campaign" at bounding box center [1111, 530] width 92 height 27
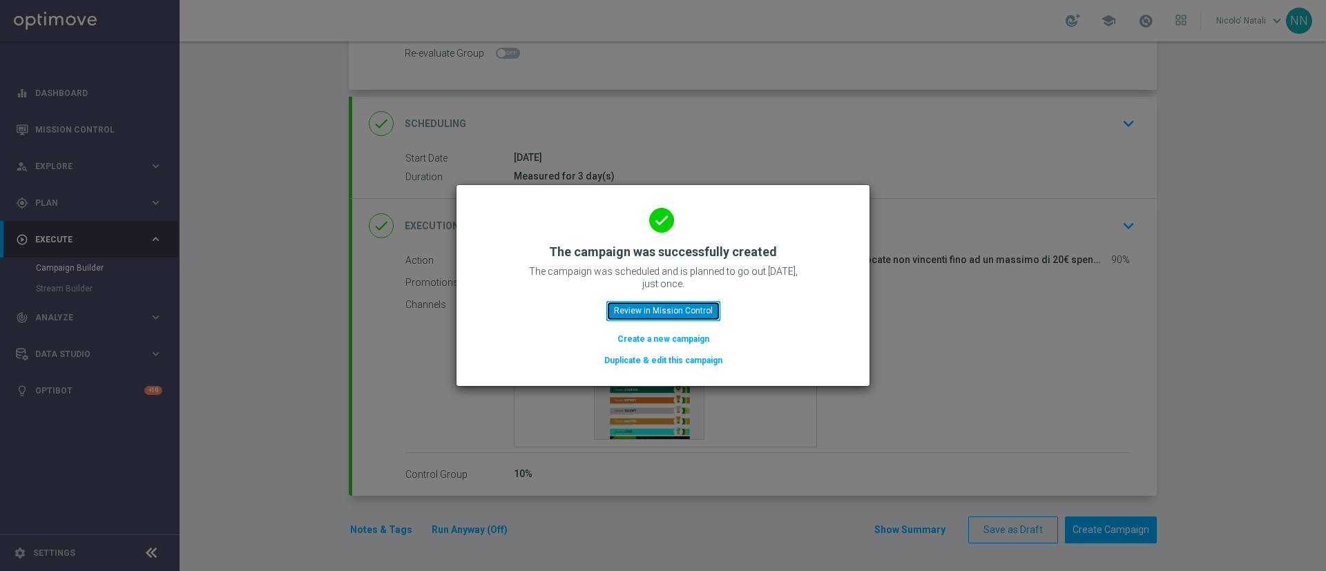
click at [674, 307] on button "Review in Mission Control" at bounding box center [664, 310] width 114 height 19
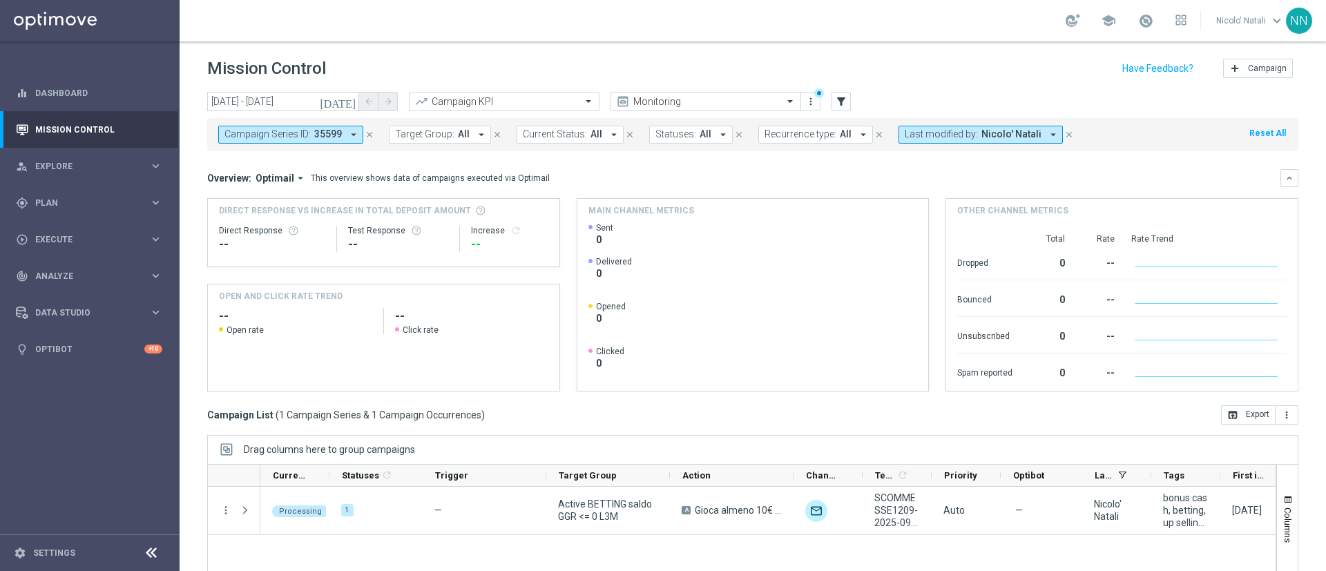
click at [884, 142] on button "Last modified by: Nicolo' Natali arrow_drop_down" at bounding box center [981, 135] width 164 height 18
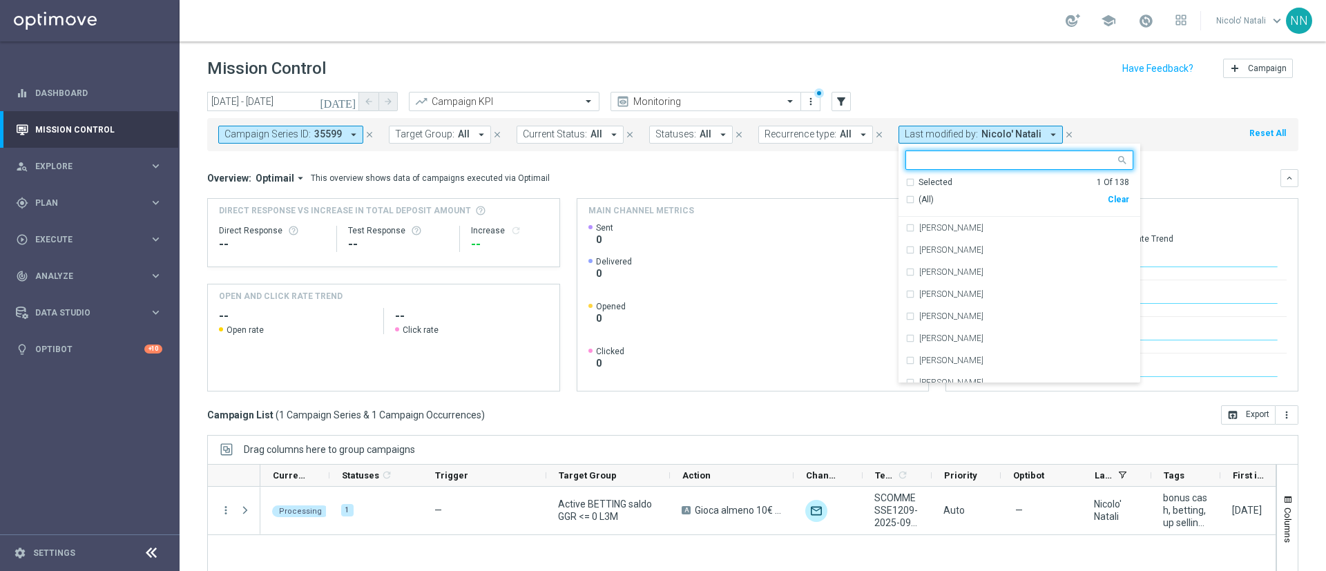
click at [884, 66] on div "Mission Control add Campaign" at bounding box center [752, 68] width 1091 height 27
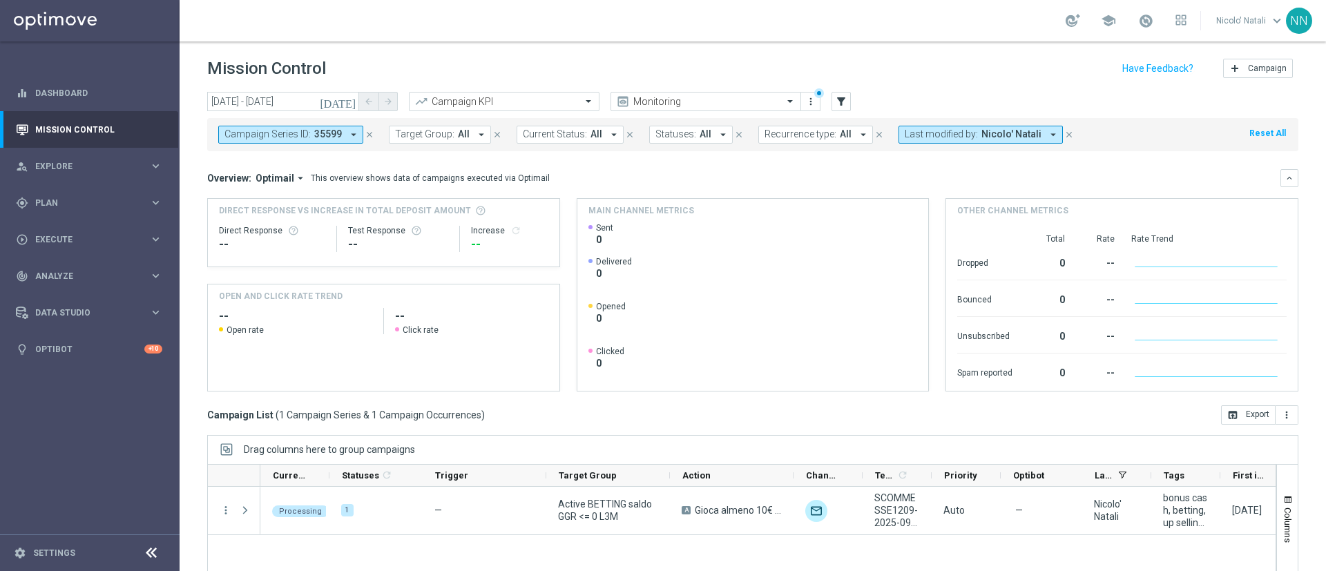
click at [365, 130] on icon "close" at bounding box center [370, 135] width 10 height 10
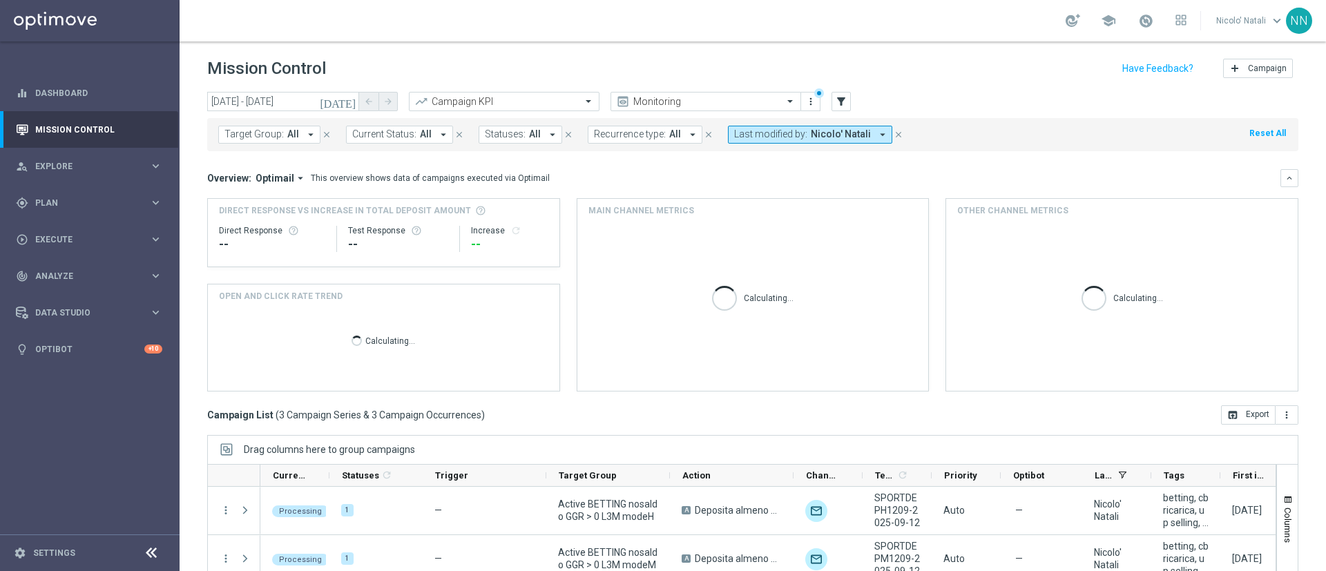
click at [352, 101] on icon "[DATE]" at bounding box center [338, 101] width 37 height 12
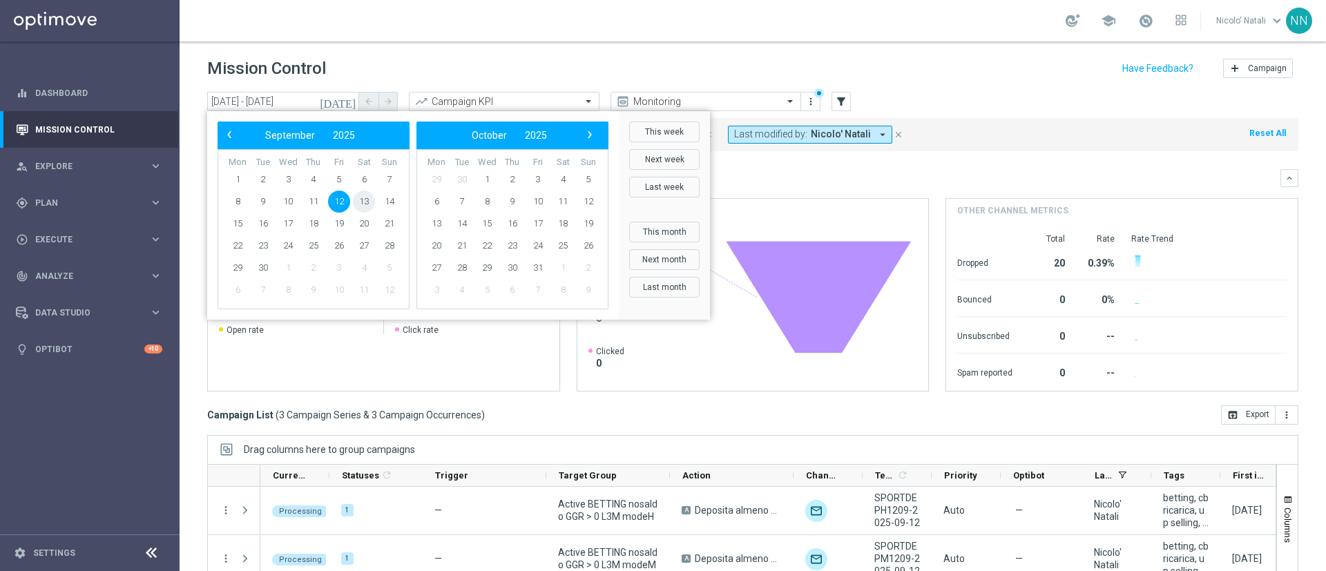
click at [360, 200] on span "13" at bounding box center [364, 202] width 22 height 22
type input "13 Sep 2025 - 13 Sep 2025"
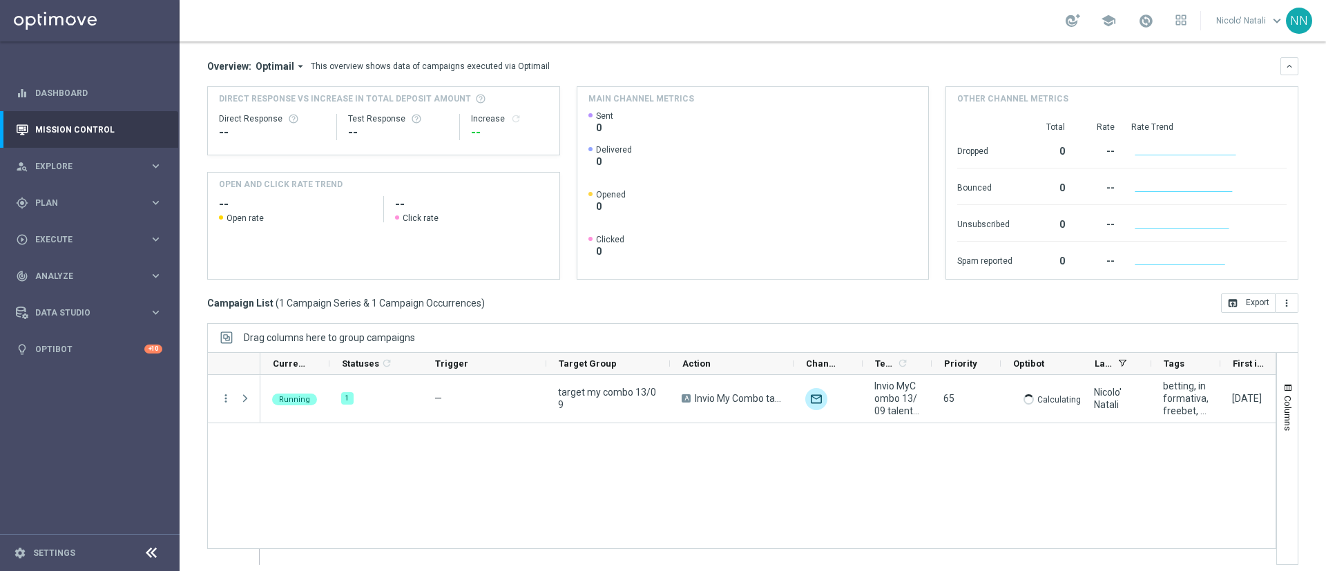
scroll to position [114, 0]
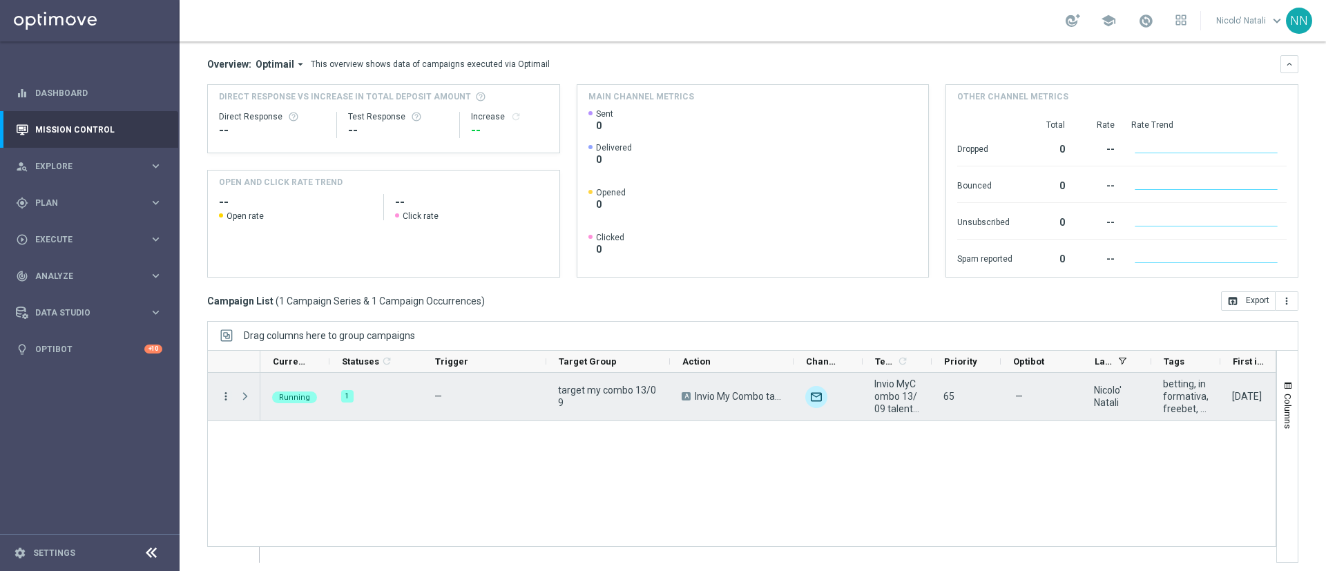
click at [225, 380] on icon "more_vert" at bounding box center [226, 396] width 12 height 12
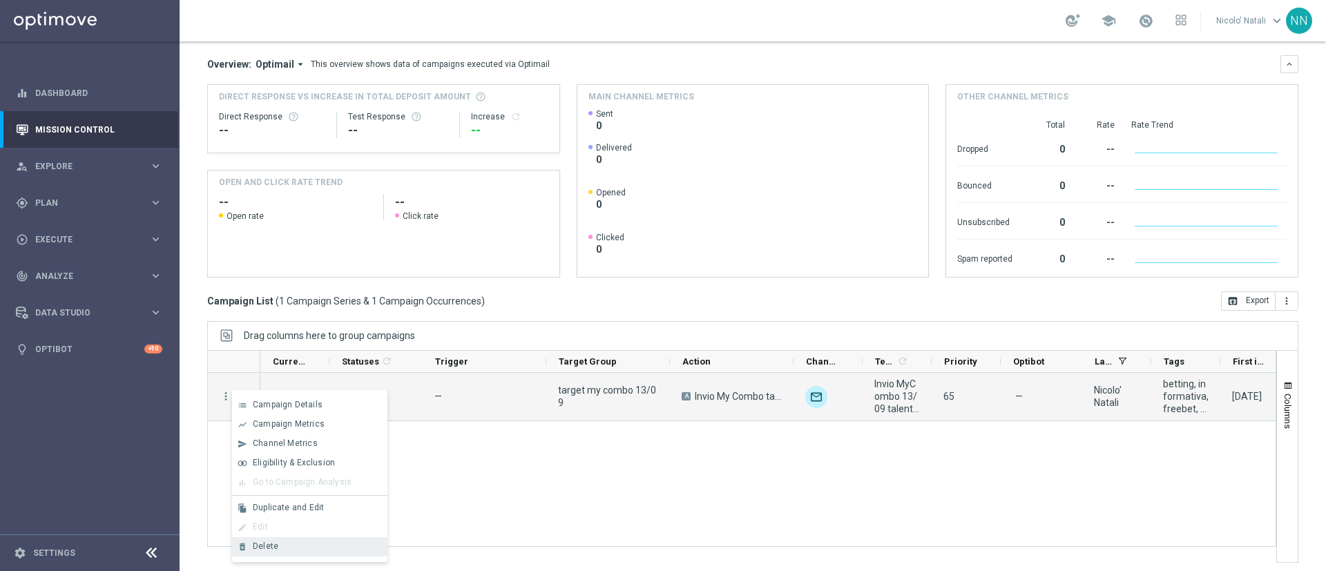
click at [291, 380] on div "Delete" at bounding box center [317, 547] width 128 height 10
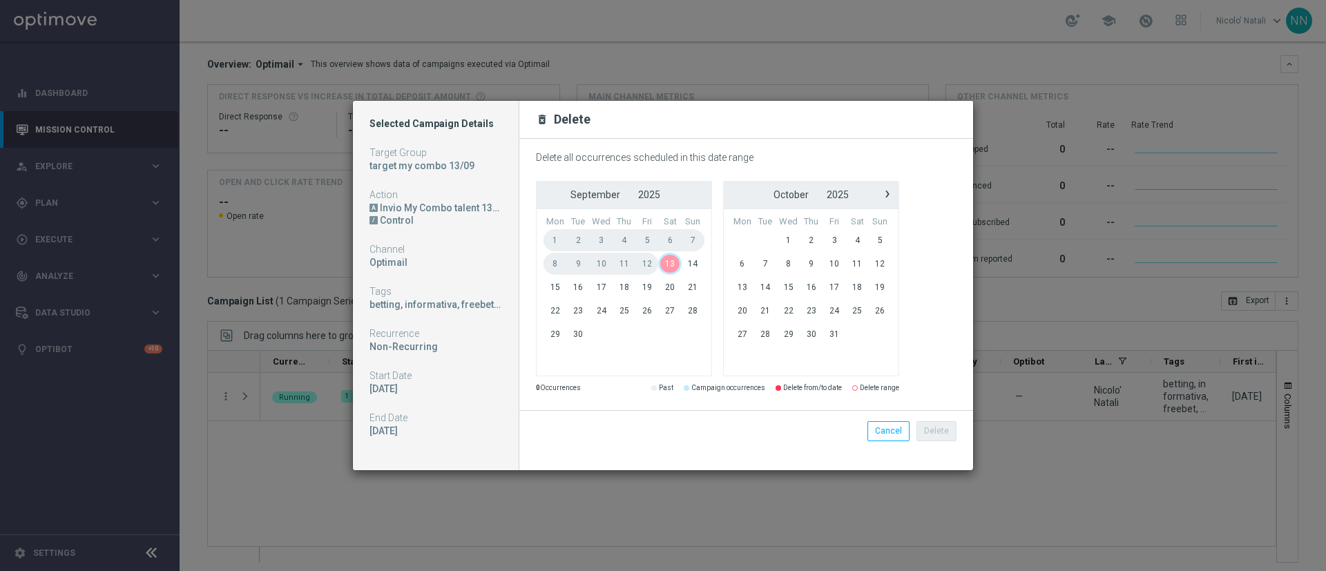
click at [677, 261] on span "13" at bounding box center [669, 264] width 23 height 22
click at [884, 380] on button "Delete" at bounding box center [937, 430] width 40 height 19
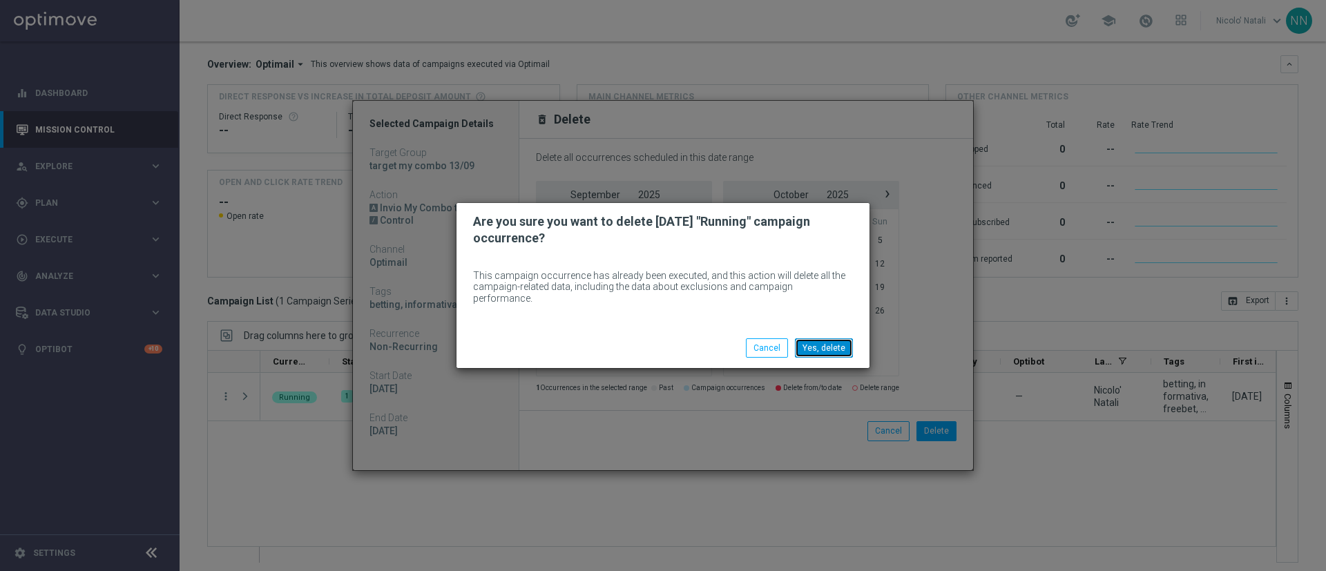
click at [828, 351] on button "Yes, delete" at bounding box center [824, 347] width 58 height 19
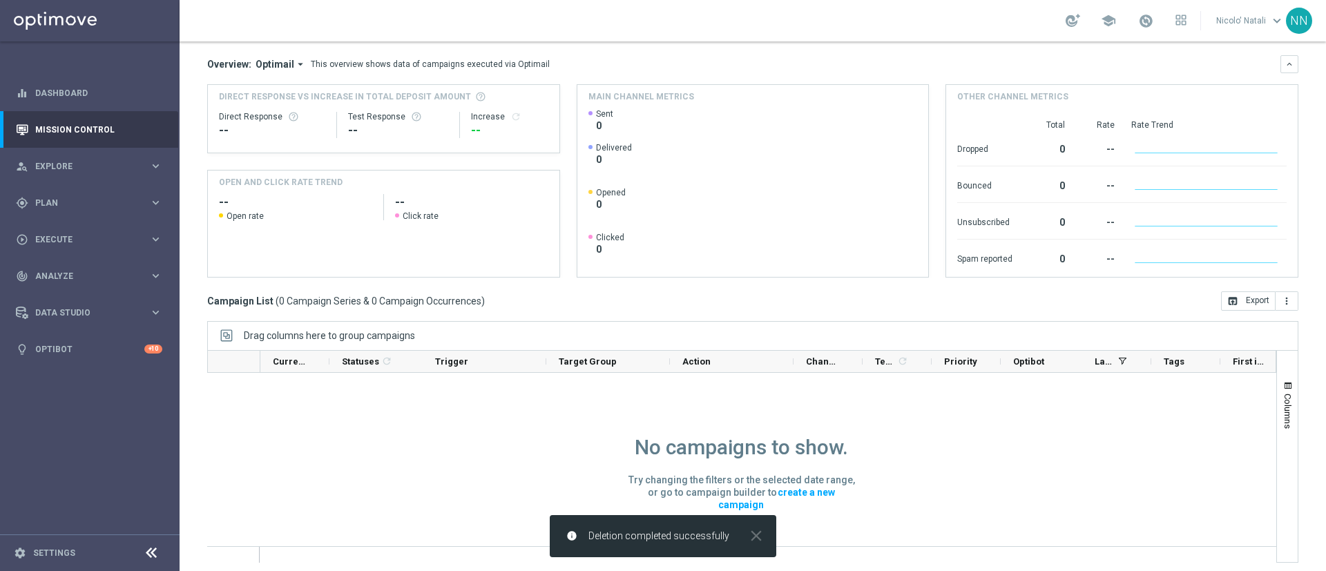
scroll to position [0, 0]
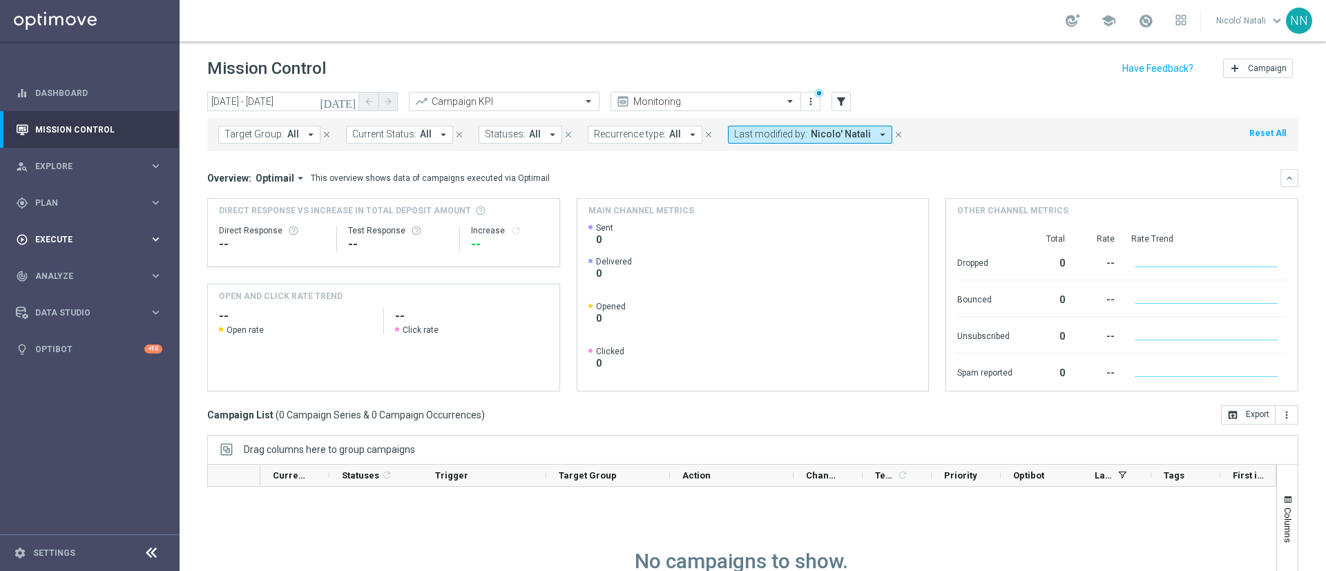
click at [76, 240] on span "Execute" at bounding box center [92, 240] width 114 height 8
click at [57, 199] on span "Plan" at bounding box center [92, 203] width 114 height 8
click at [66, 227] on link "Target Groups" at bounding box center [90, 231] width 108 height 11
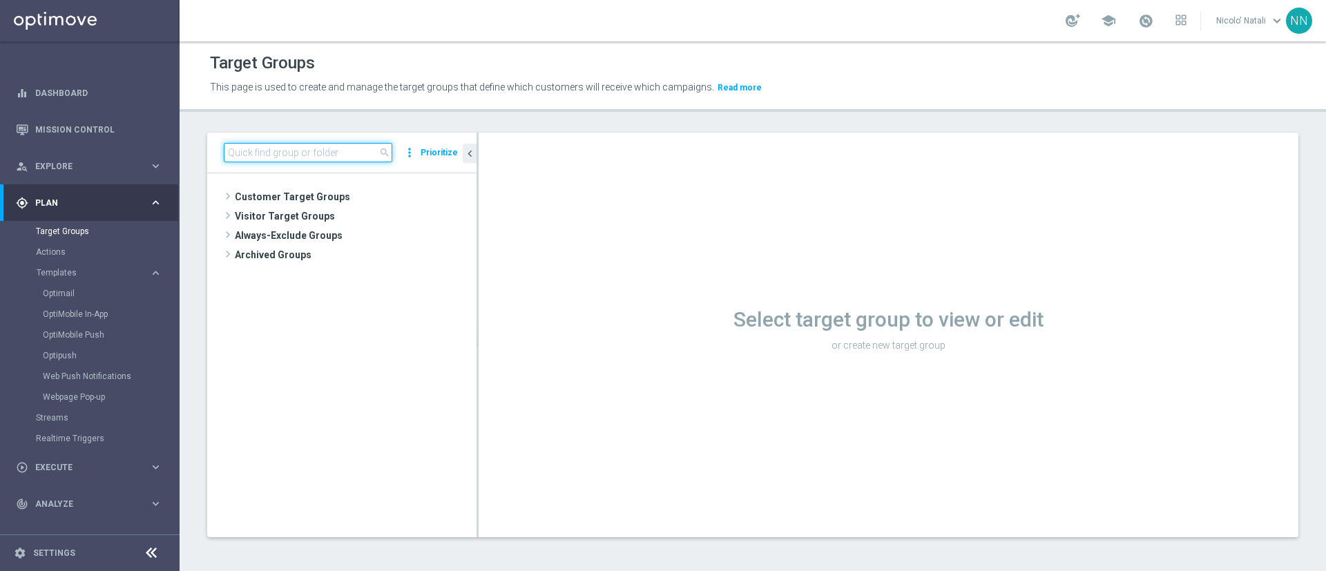
click at [305, 159] on input at bounding box center [308, 152] width 169 height 19
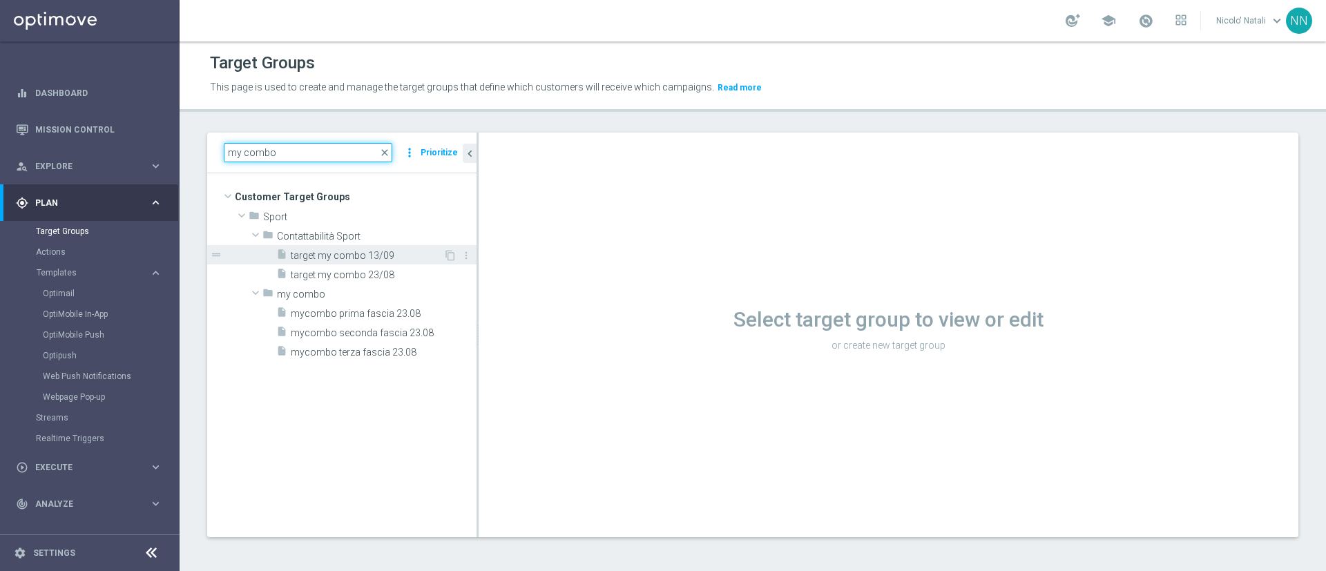
type input "my combo"
click at [343, 257] on span "target my combo 13/09" at bounding box center [367, 256] width 153 height 12
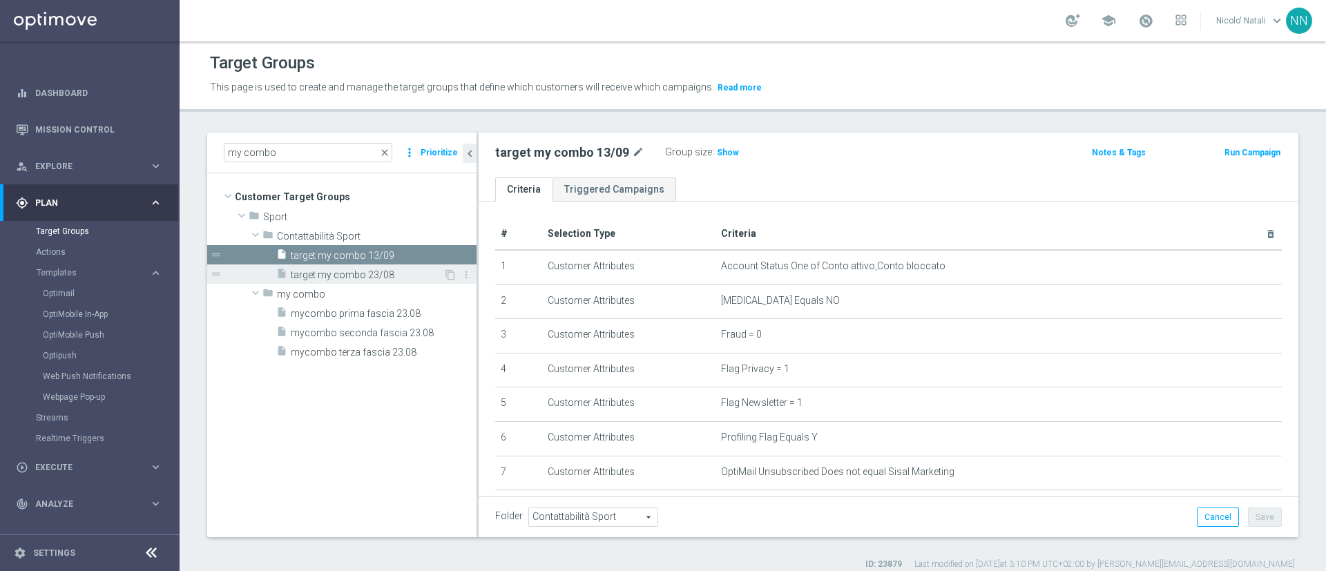
click at [359, 266] on div "insert_drive_file target my combo 23/08" at bounding box center [359, 274] width 167 height 19
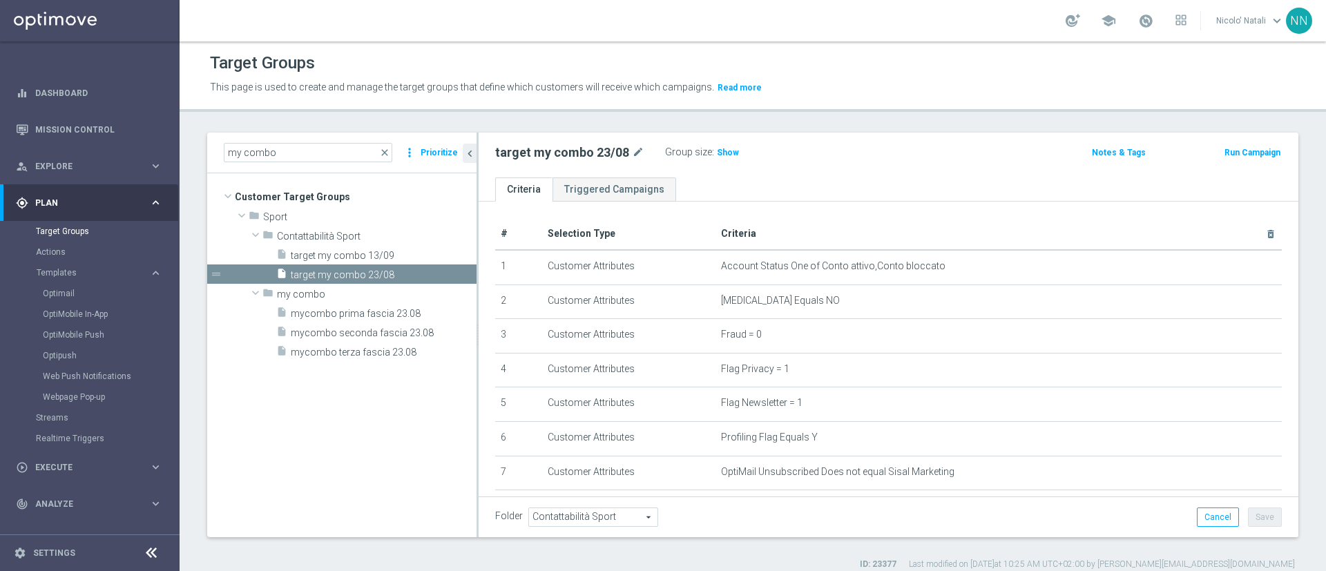
scroll to position [146, 0]
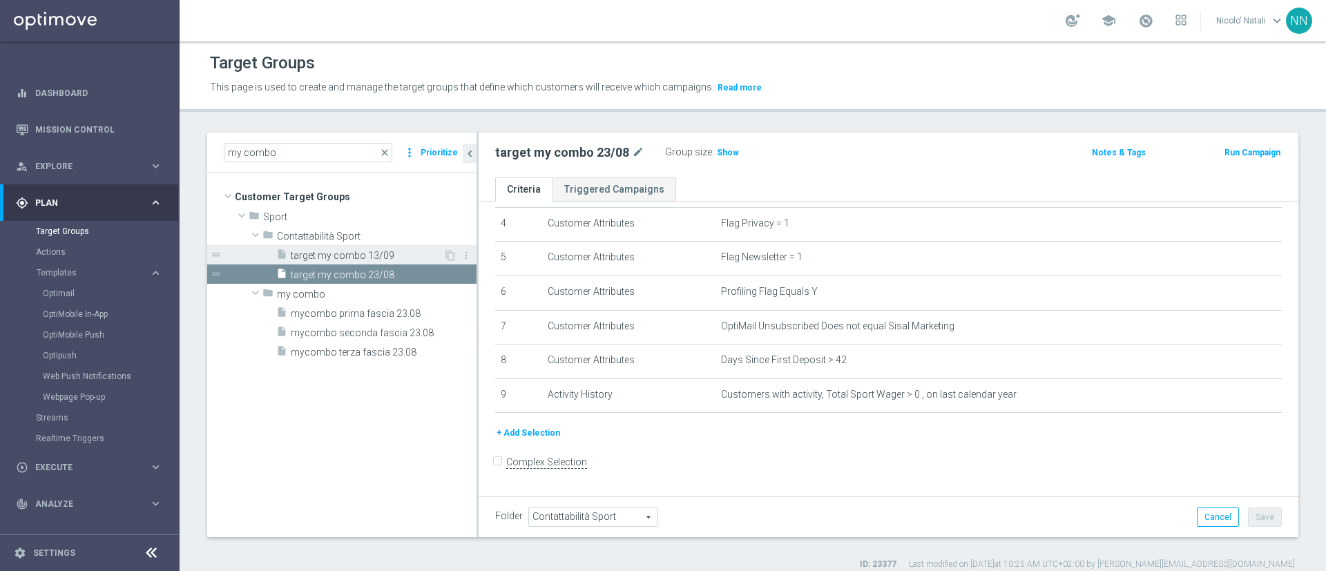
click at [363, 255] on span "target my combo 13/09" at bounding box center [367, 256] width 153 height 12
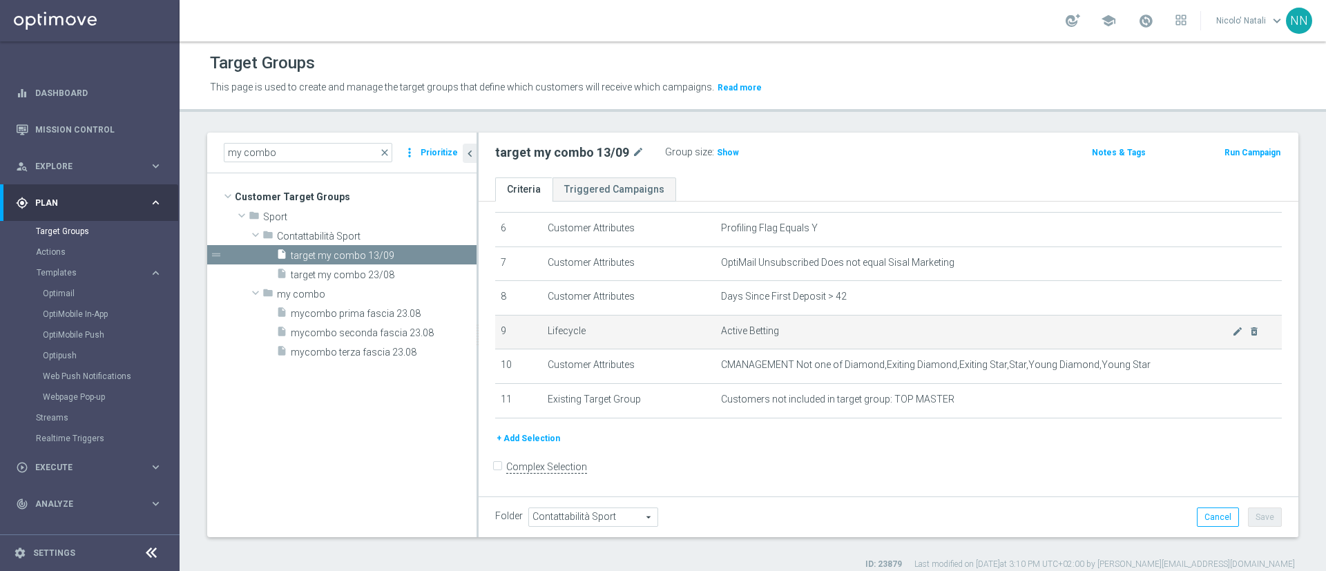
scroll to position [216, 0]
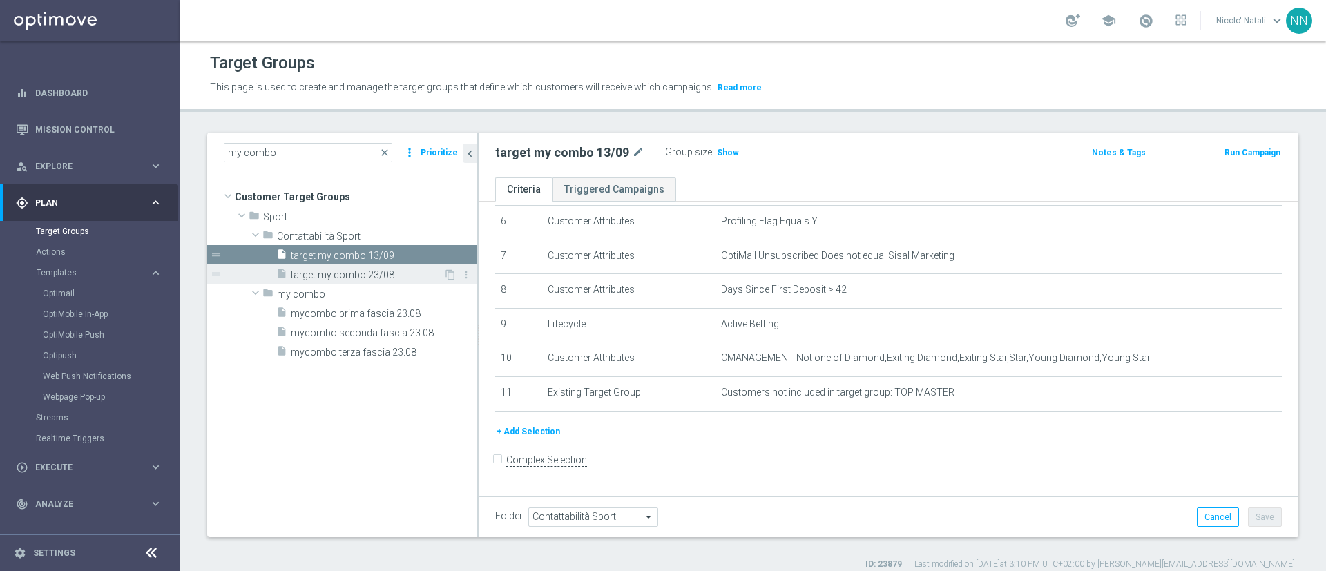
click at [388, 267] on div "insert_drive_file target my combo 23/08" at bounding box center [359, 274] width 167 height 19
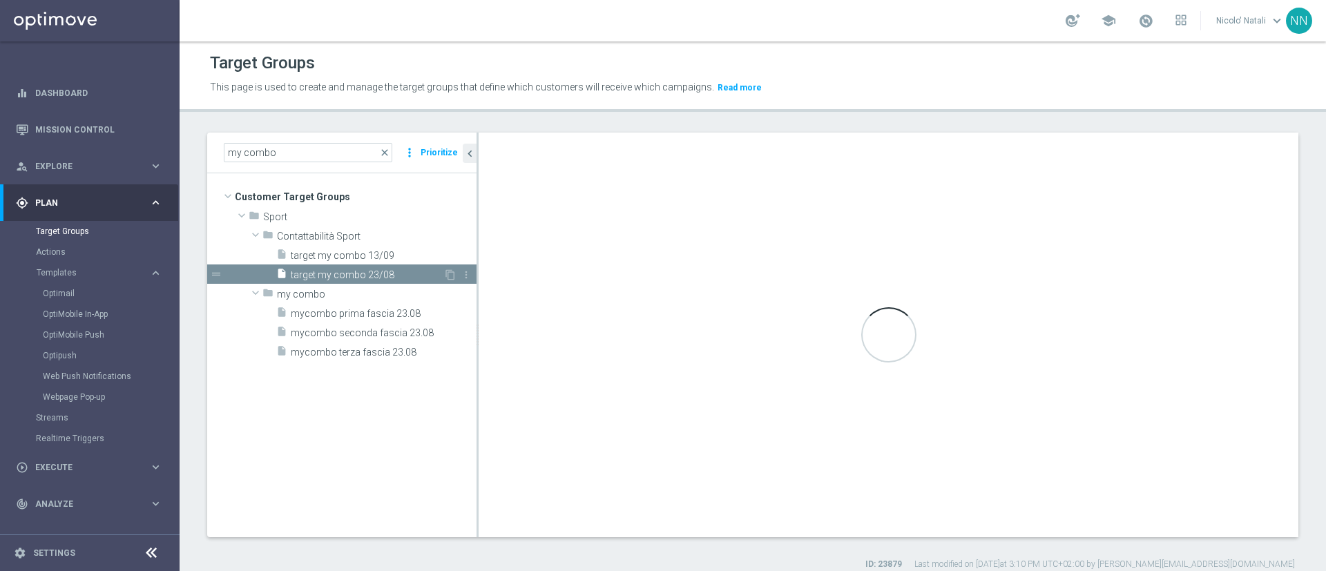
scroll to position [146, 0]
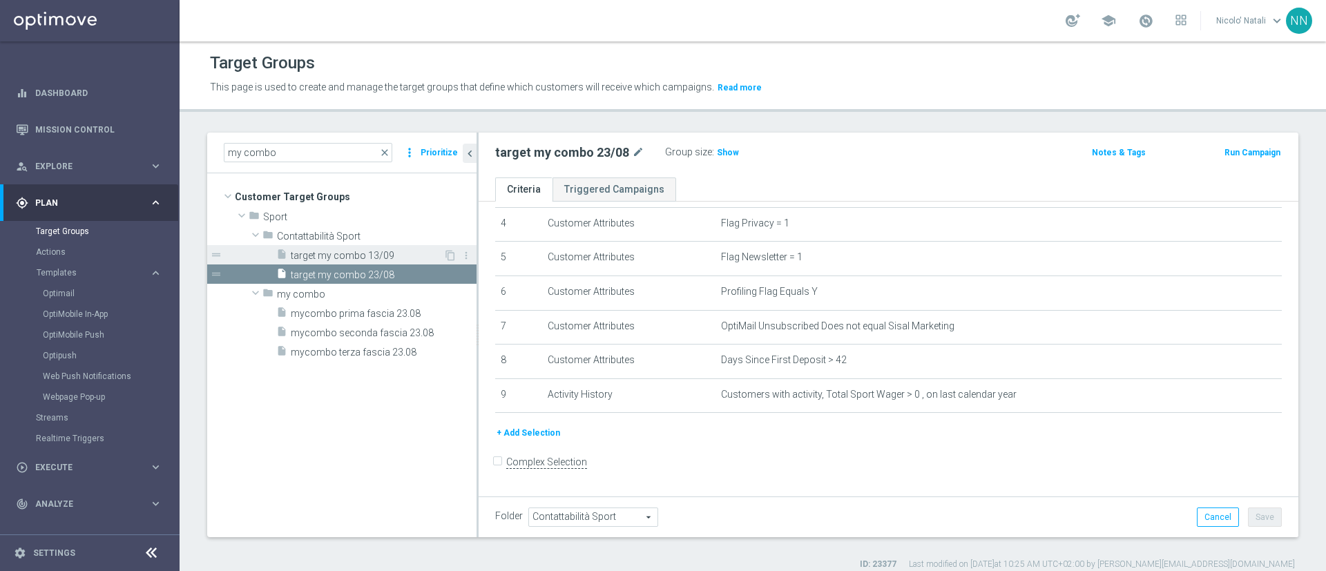
click at [368, 251] on span "target my combo 13/09" at bounding box center [367, 256] width 153 height 12
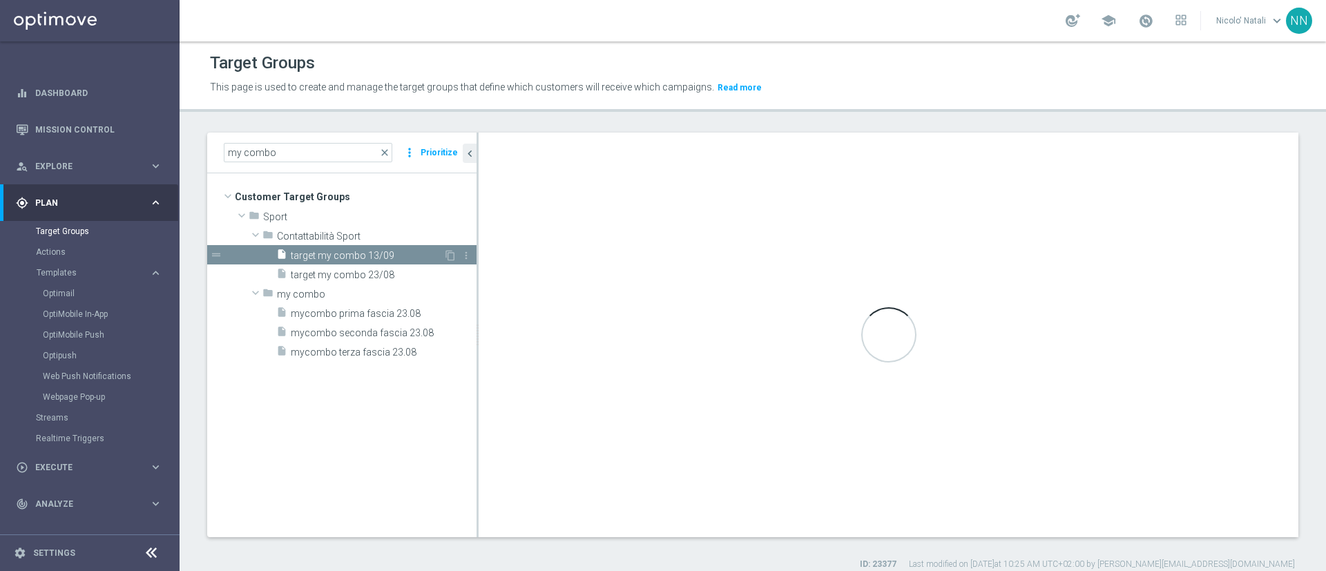
scroll to position [216, 0]
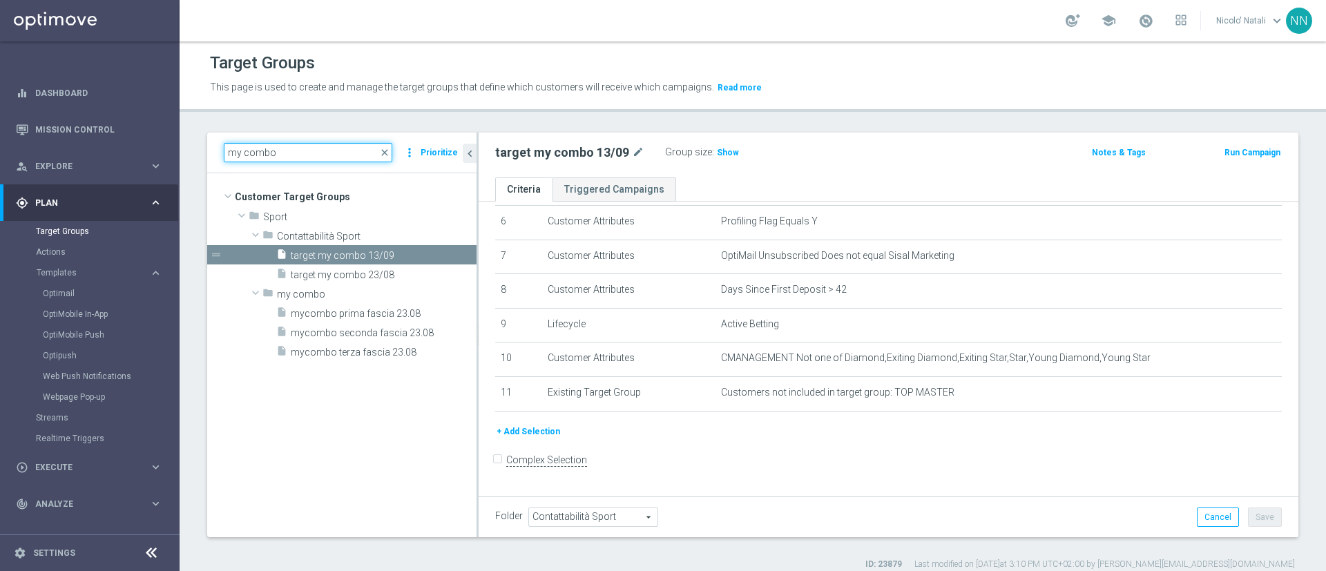
click at [324, 150] on input "my combo" at bounding box center [308, 152] width 169 height 19
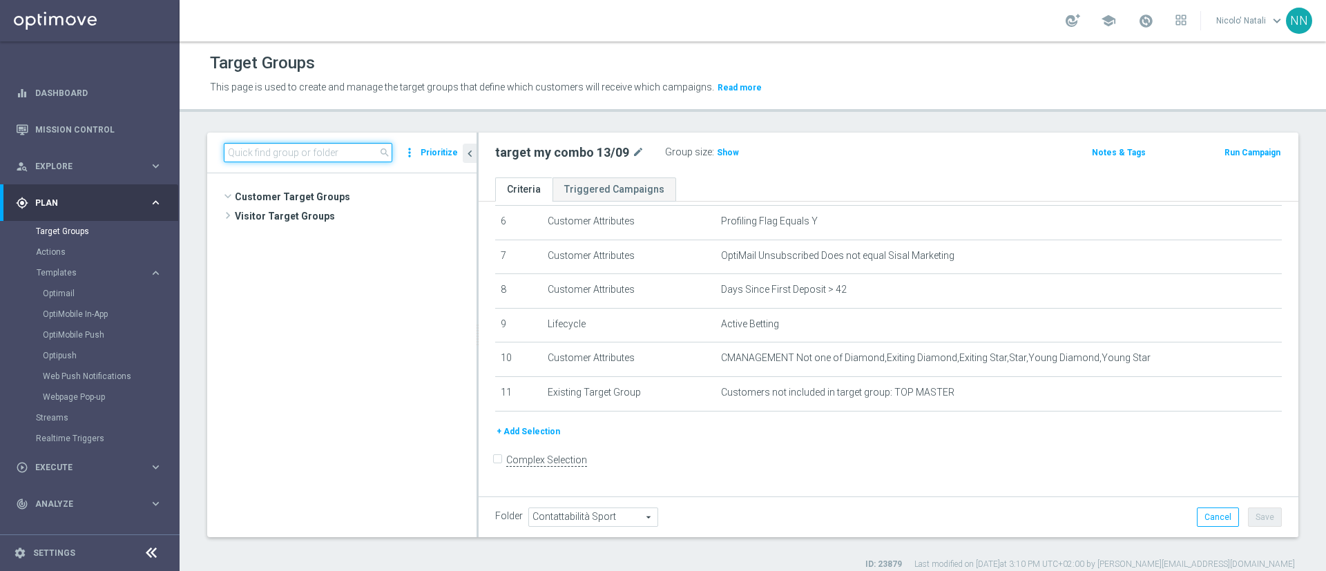
scroll to position [788, 0]
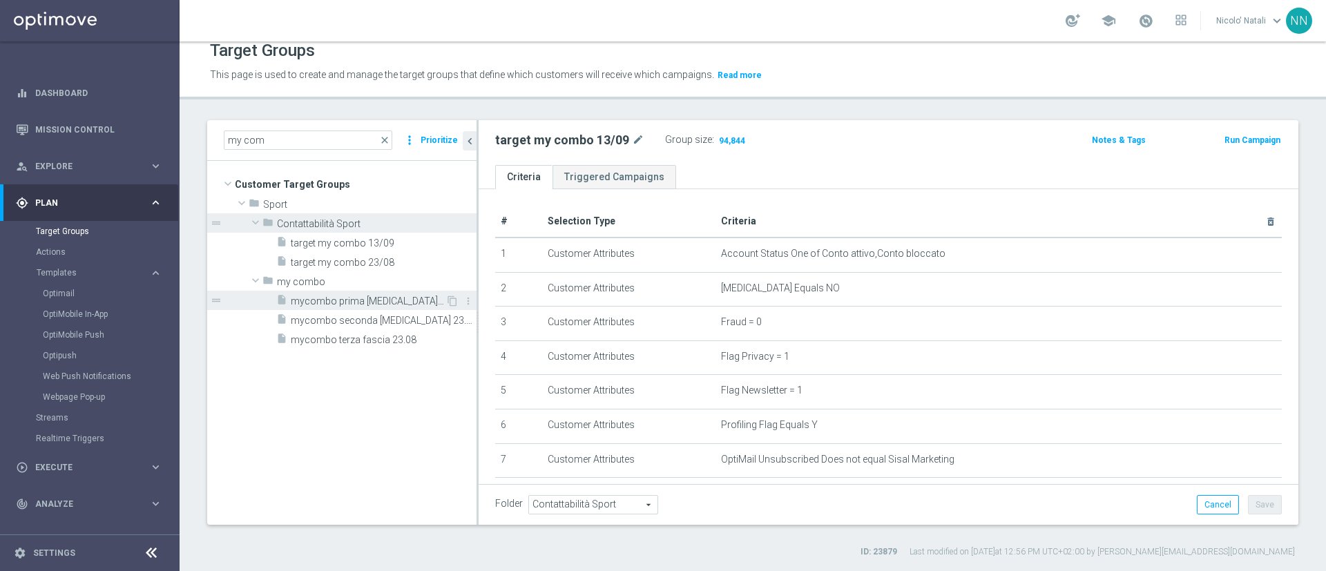
click at [366, 305] on span "mycombo prima fascia 23.08" at bounding box center [368, 302] width 155 height 12
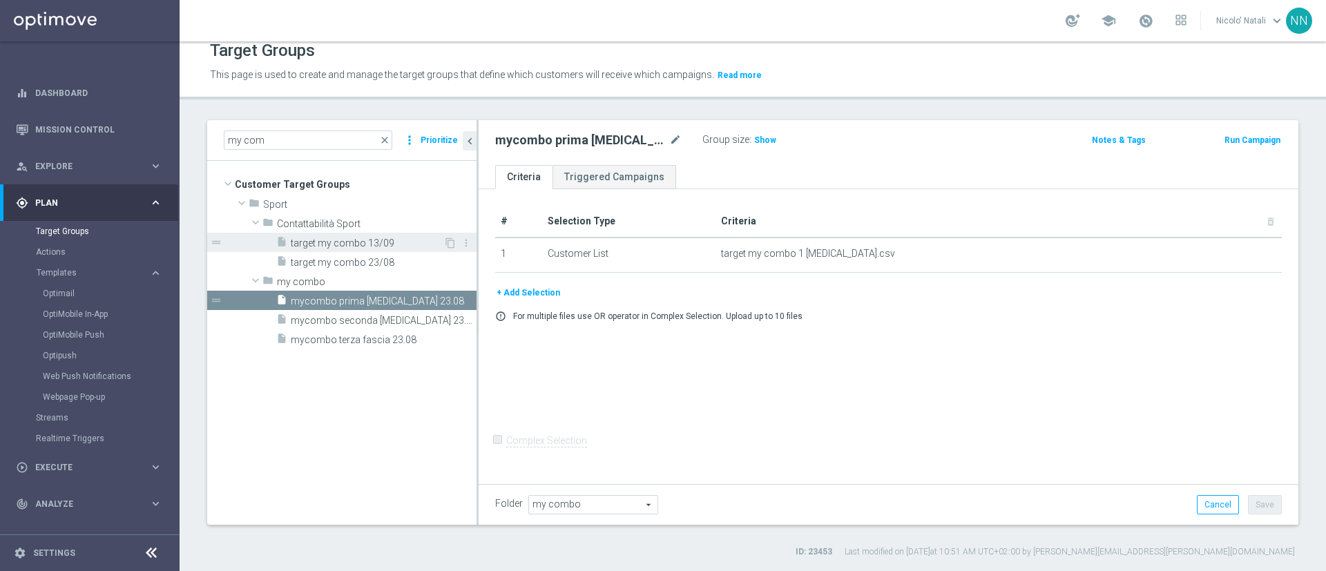
click at [333, 246] on span "target my combo 13/09" at bounding box center [367, 244] width 153 height 12
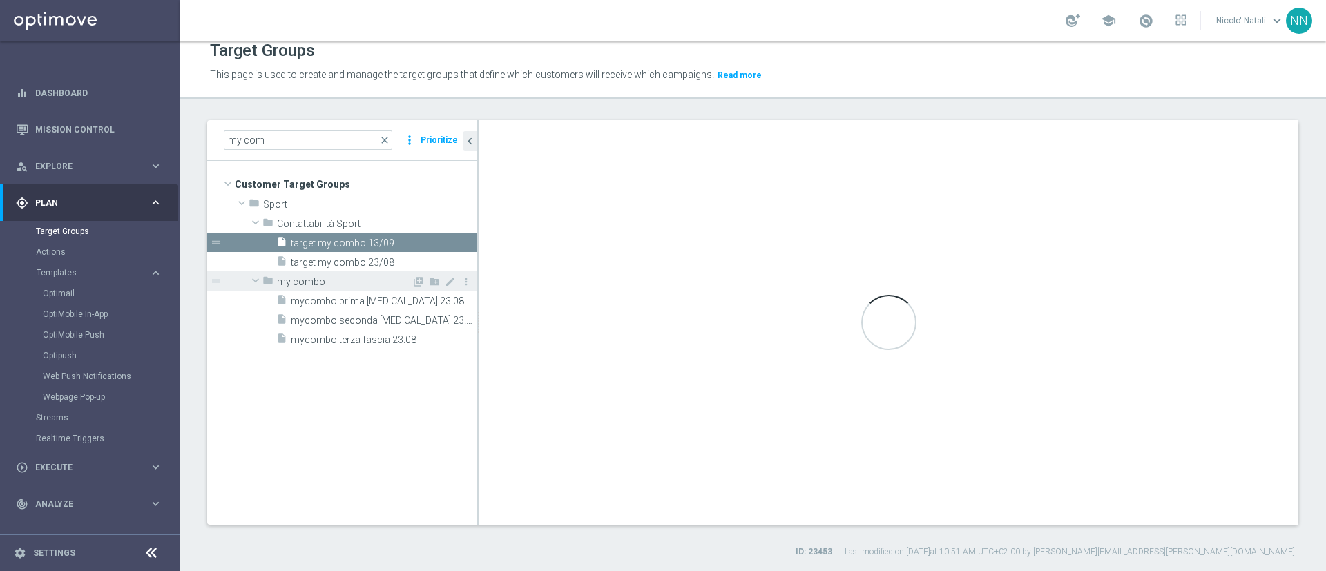
type input "Contattabilità Sport"
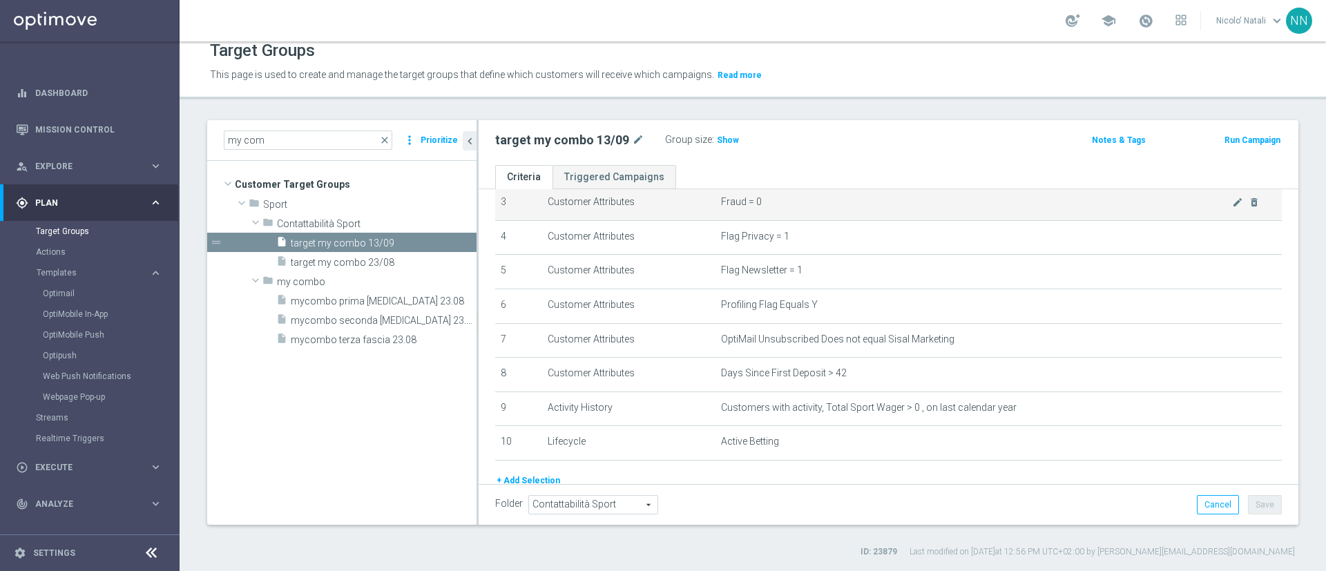
scroll to position [181, 0]
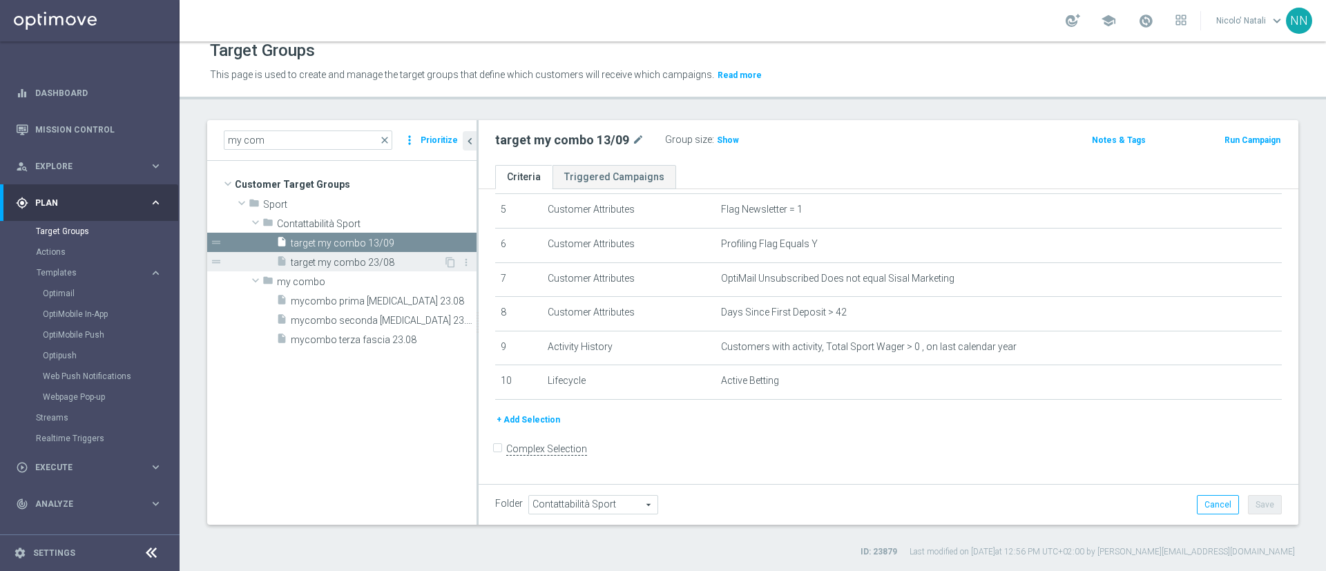
click at [356, 261] on span "target my combo 23/08" at bounding box center [367, 263] width 153 height 12
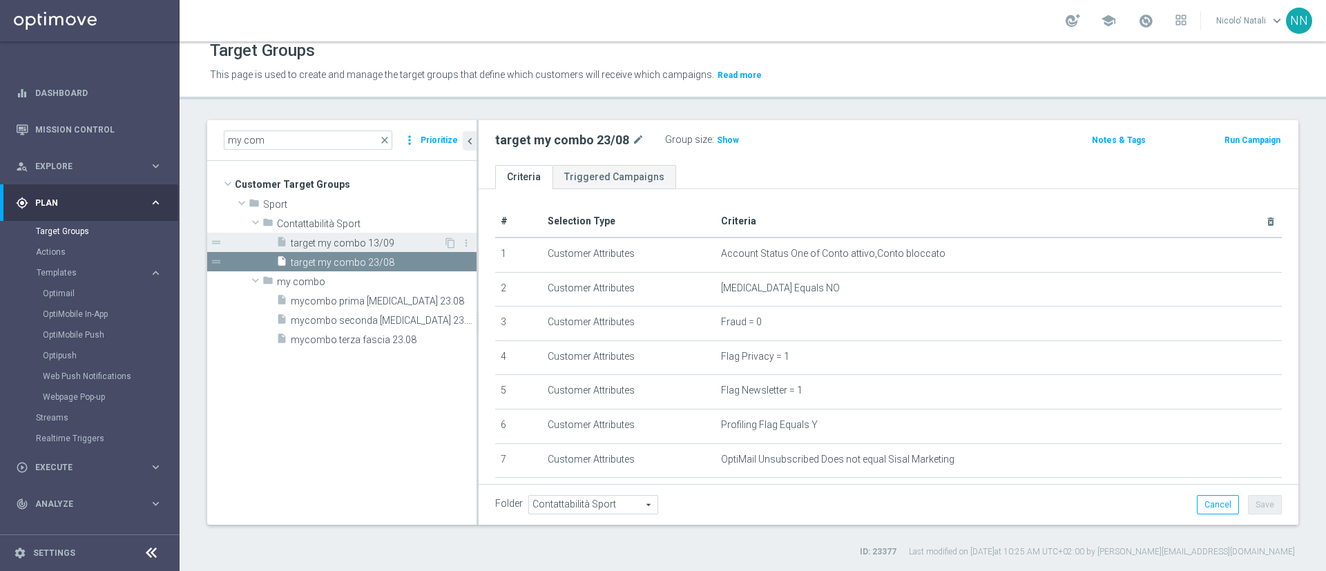
click at [394, 241] on span "target my combo 13/09" at bounding box center [367, 244] width 153 height 12
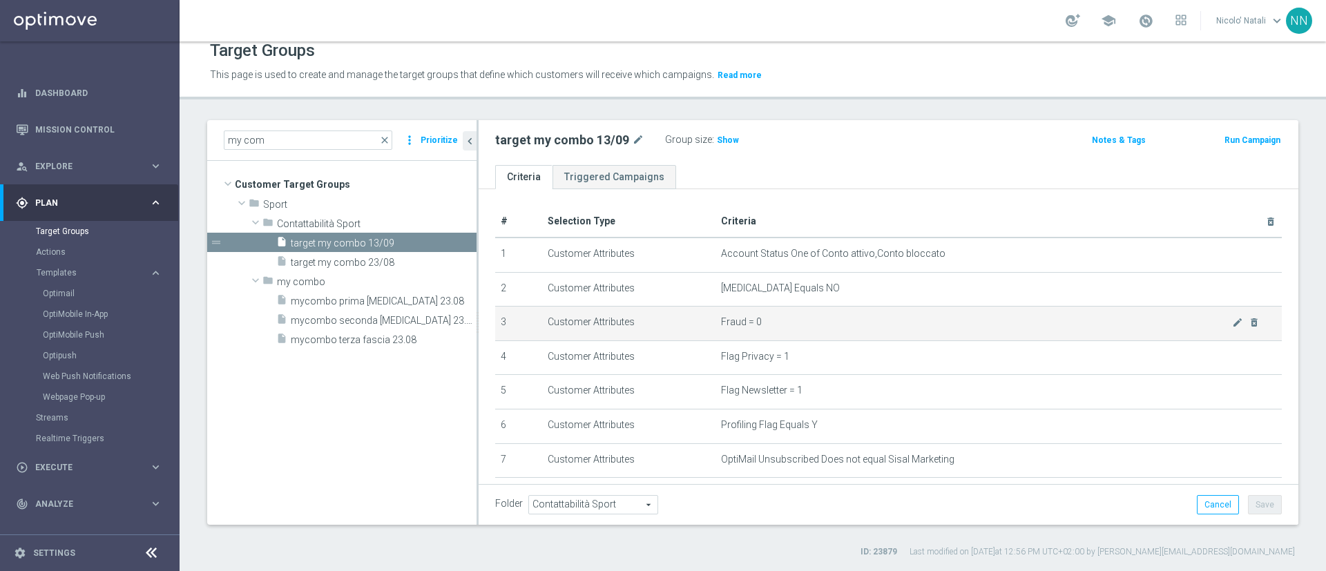
scroll to position [181, 0]
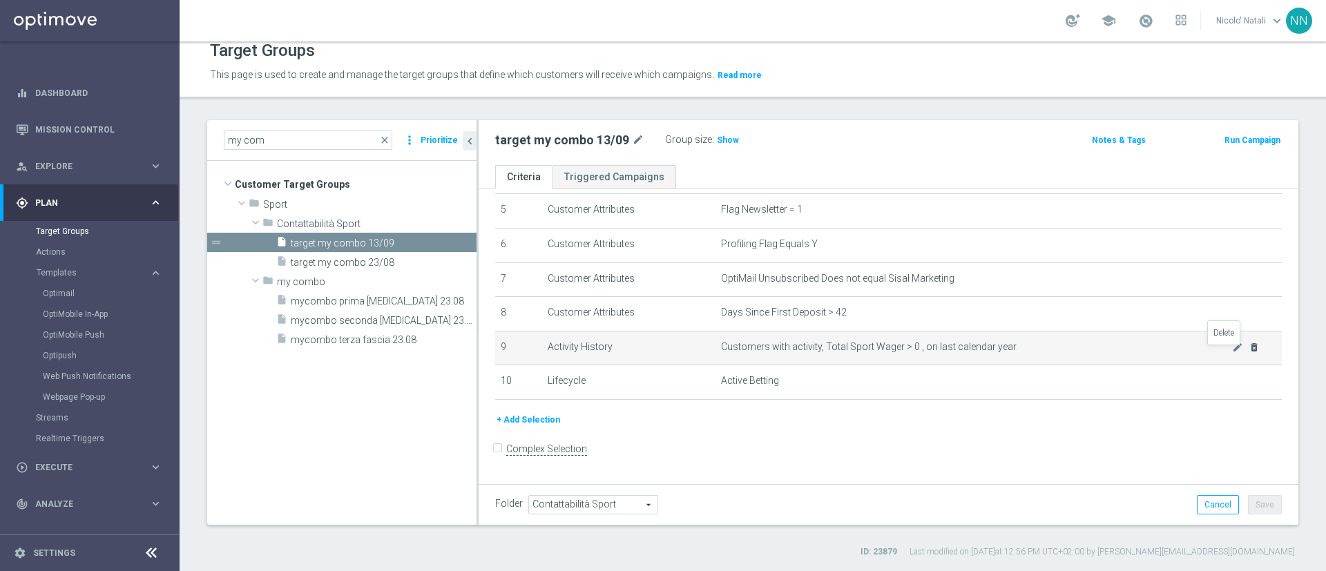
click at [1249, 352] on icon "delete_forever" at bounding box center [1254, 347] width 11 height 11
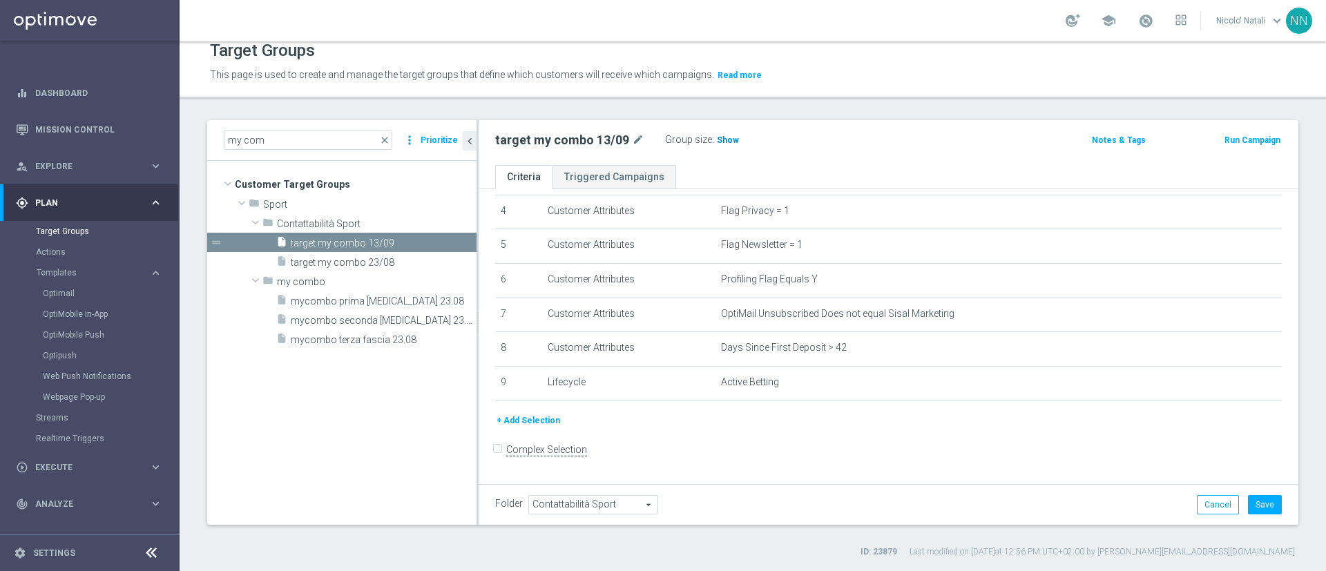
click at [723, 139] on span "Show" at bounding box center [728, 140] width 22 height 10
click at [508, 422] on button "+ Add Selection" at bounding box center [528, 420] width 66 height 15
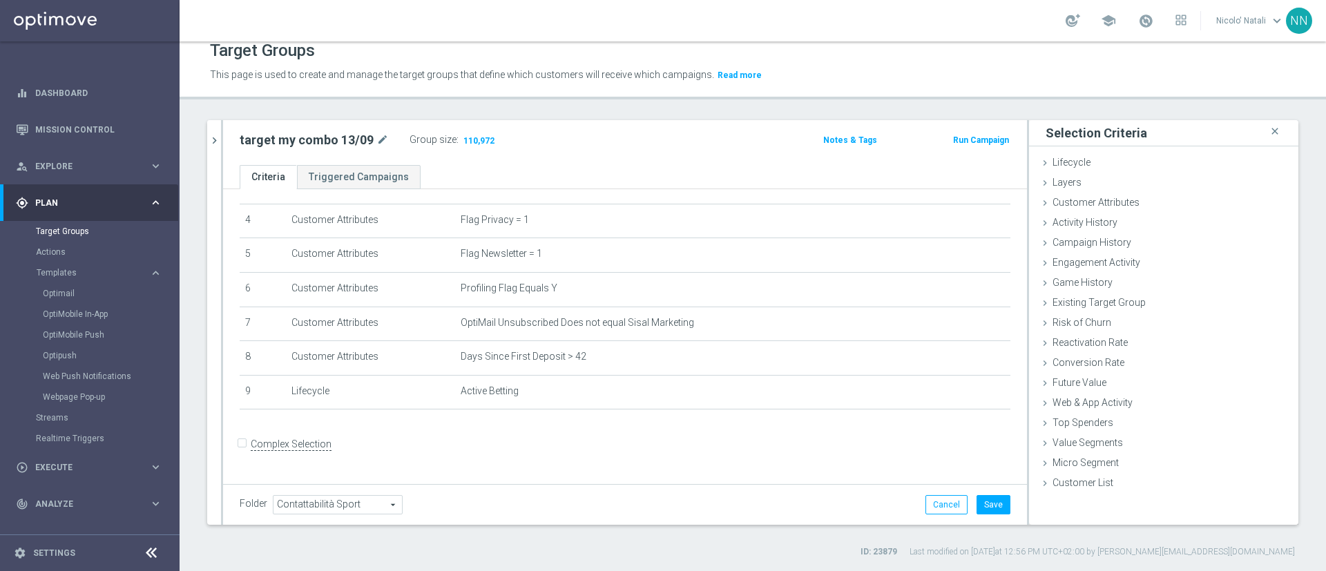
scroll to position [131, 0]
click at [1074, 198] on span "Customer Attributes" at bounding box center [1096, 202] width 87 height 11
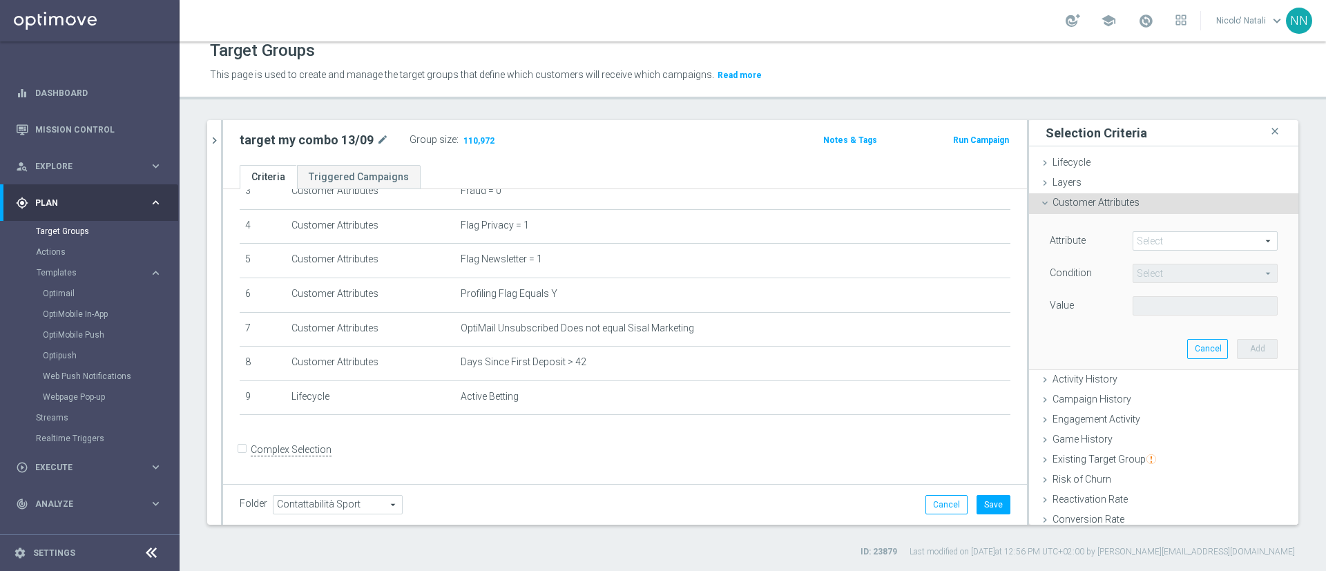
click at [1163, 249] on span at bounding box center [1206, 241] width 144 height 18
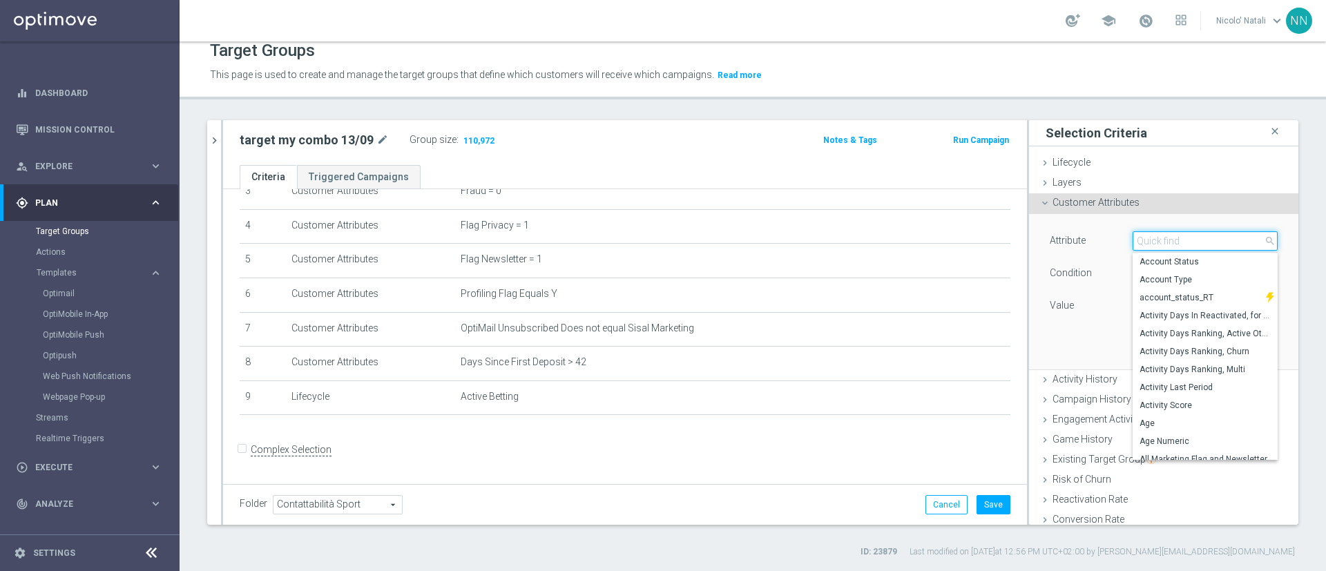
click at [1147, 233] on input "search" at bounding box center [1205, 240] width 145 height 19
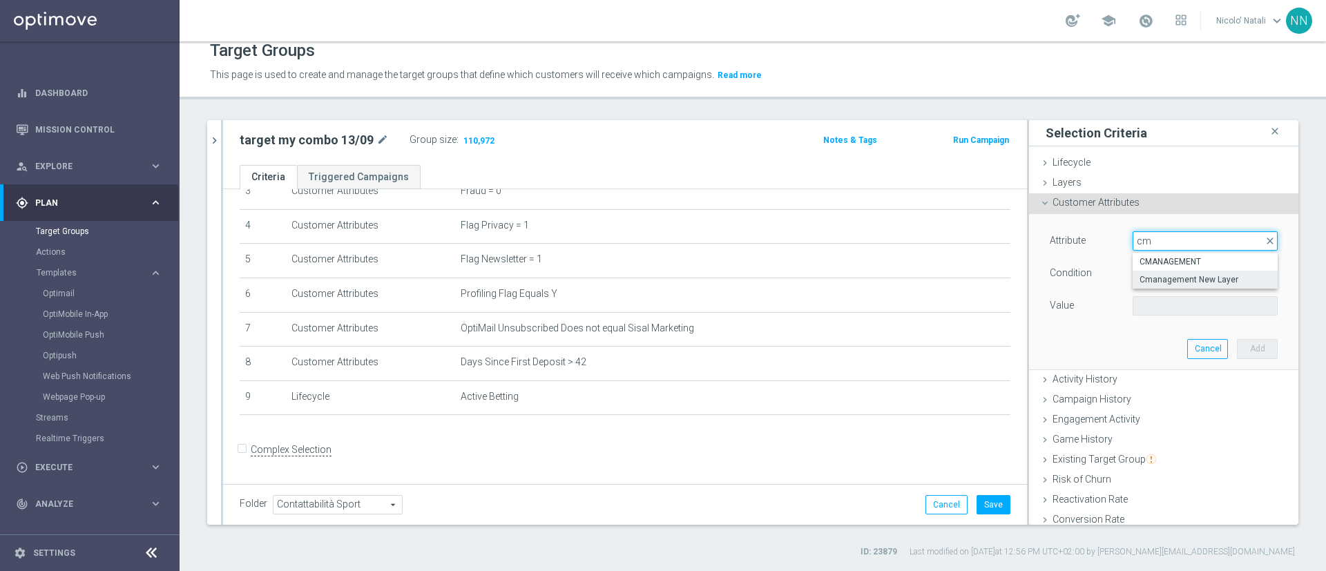
type input "cm"
click at [1158, 282] on span "Cmanagement New Layer" at bounding box center [1205, 279] width 131 height 11
type input "Cmanagement New Layer"
type input "Equals"
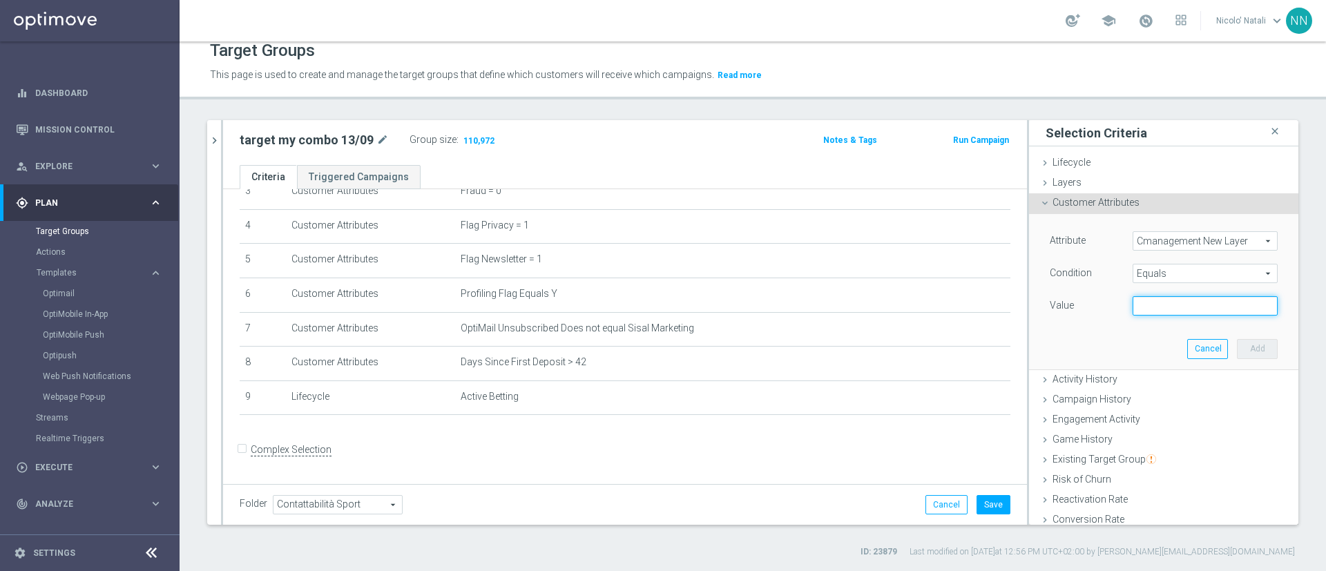
click at [1147, 307] on input "text" at bounding box center [1205, 305] width 145 height 19
type input "ta"
click at [1160, 238] on span "Cmanagement New Layer" at bounding box center [1206, 241] width 144 height 18
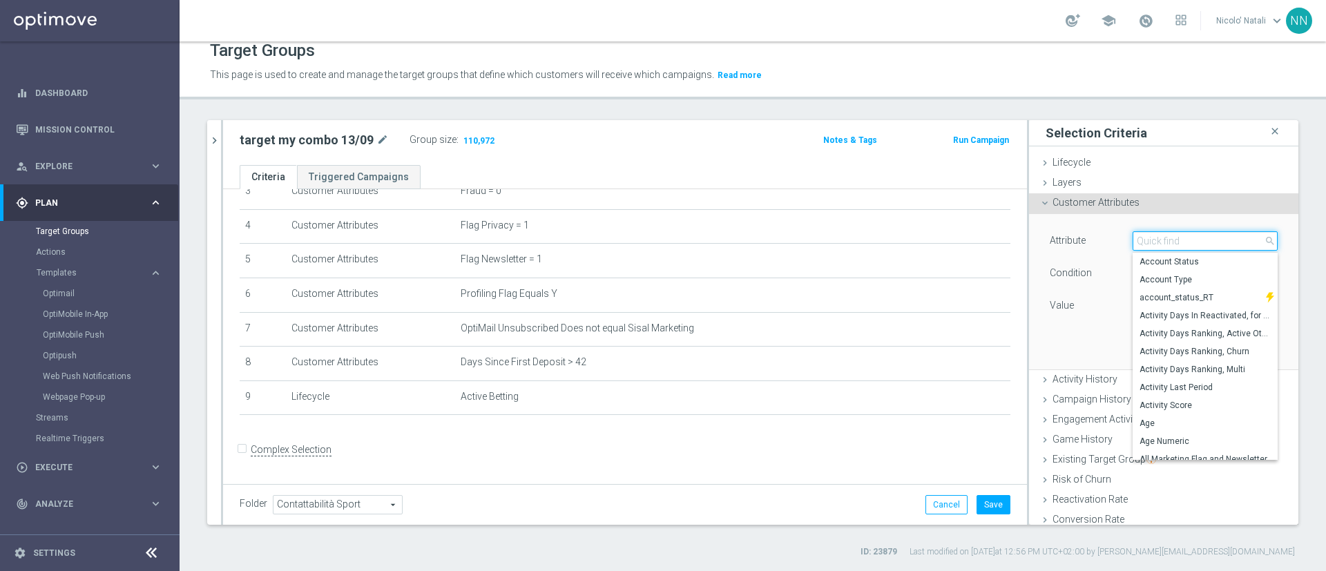
drag, startPoint x: 1160, startPoint y: 238, endPoint x: 1147, endPoint y: 249, distance: 17.6
click at [1147, 249] on input "search" at bounding box center [1205, 240] width 145 height 19
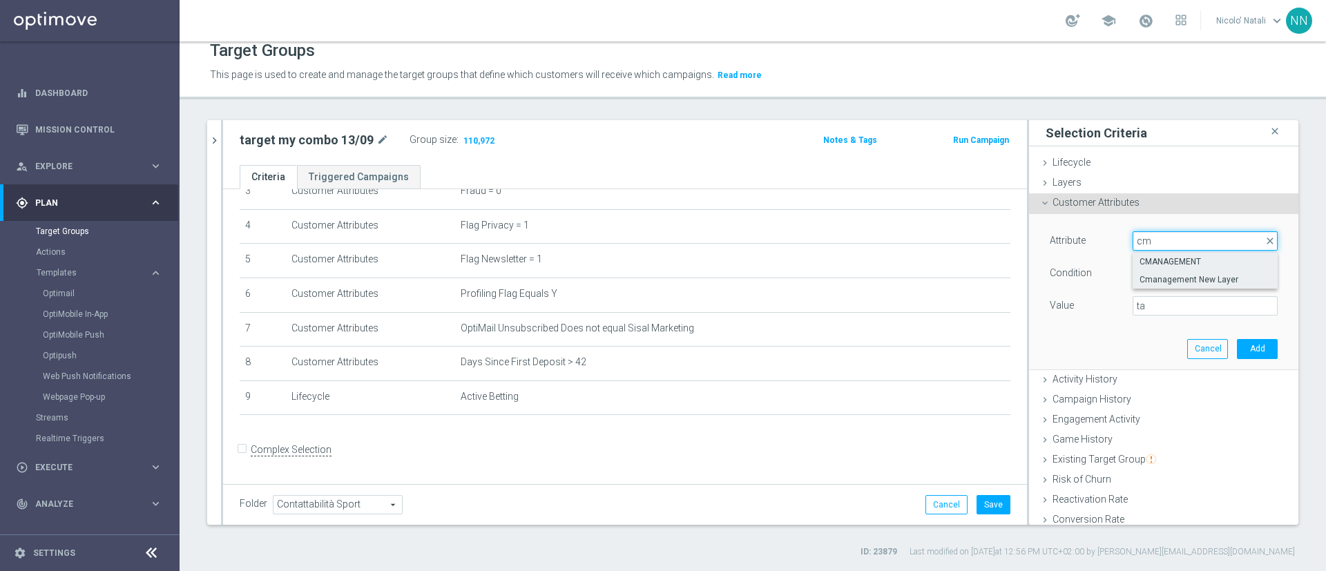
type input "cm"
click at [1147, 261] on span "CMANAGEMENT" at bounding box center [1205, 261] width 131 height 11
type input "CMANAGEMENT"
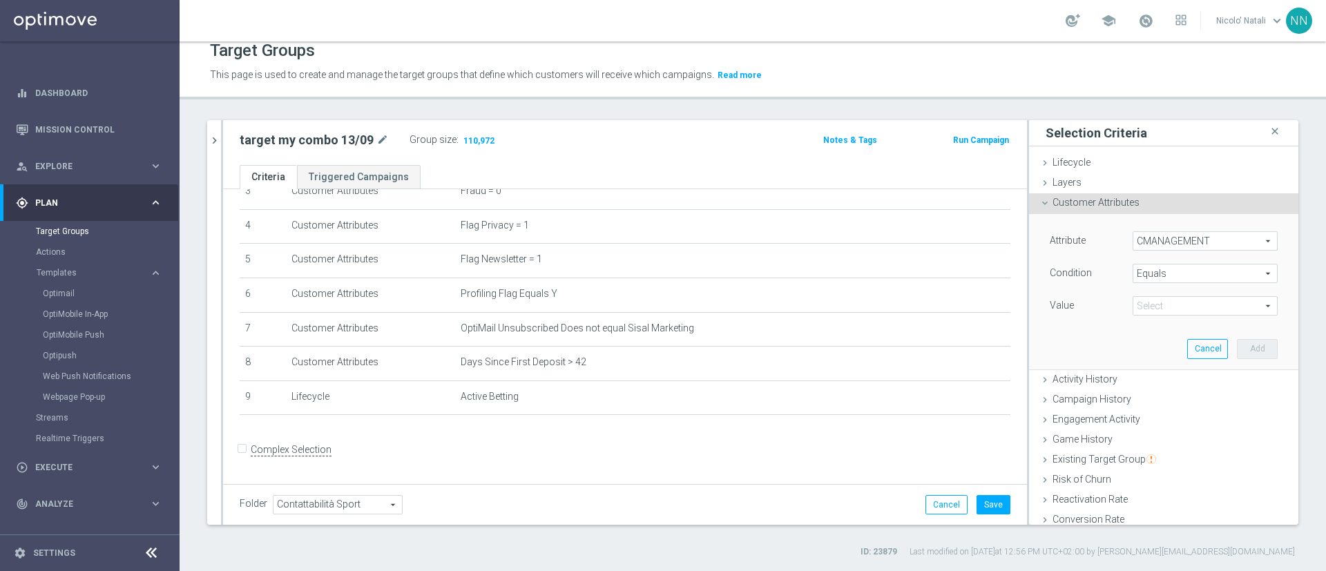
click at [1144, 274] on span "Equals" at bounding box center [1206, 274] width 144 height 18
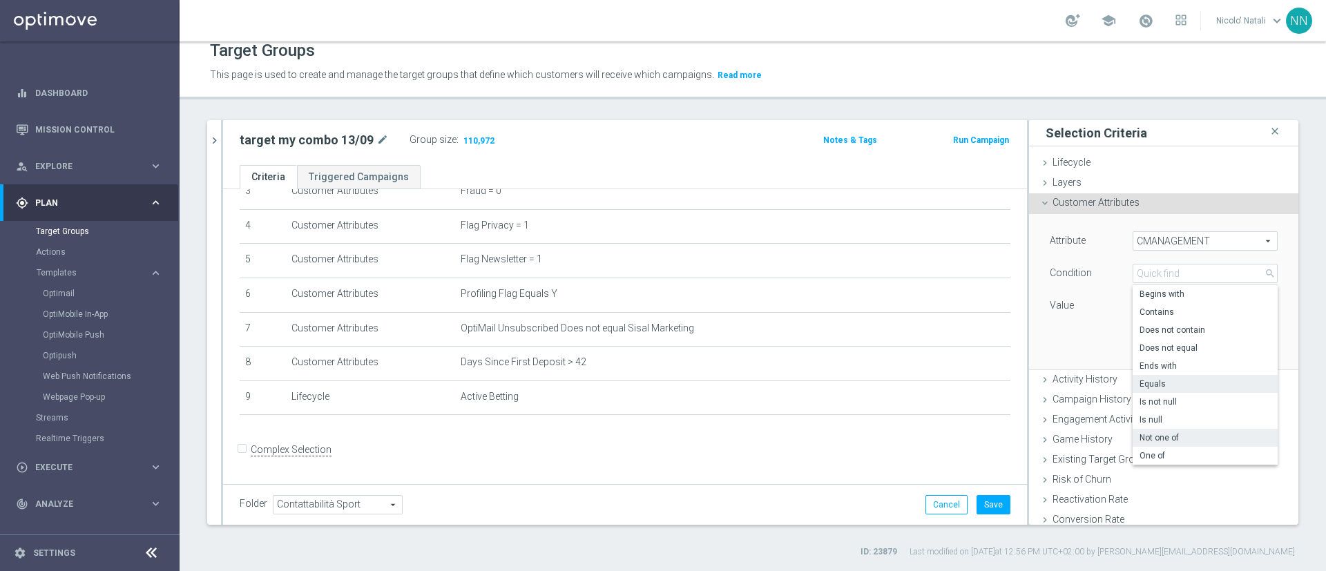
click at [1145, 430] on label "Not one of" at bounding box center [1205, 438] width 145 height 18
type input "Not one of"
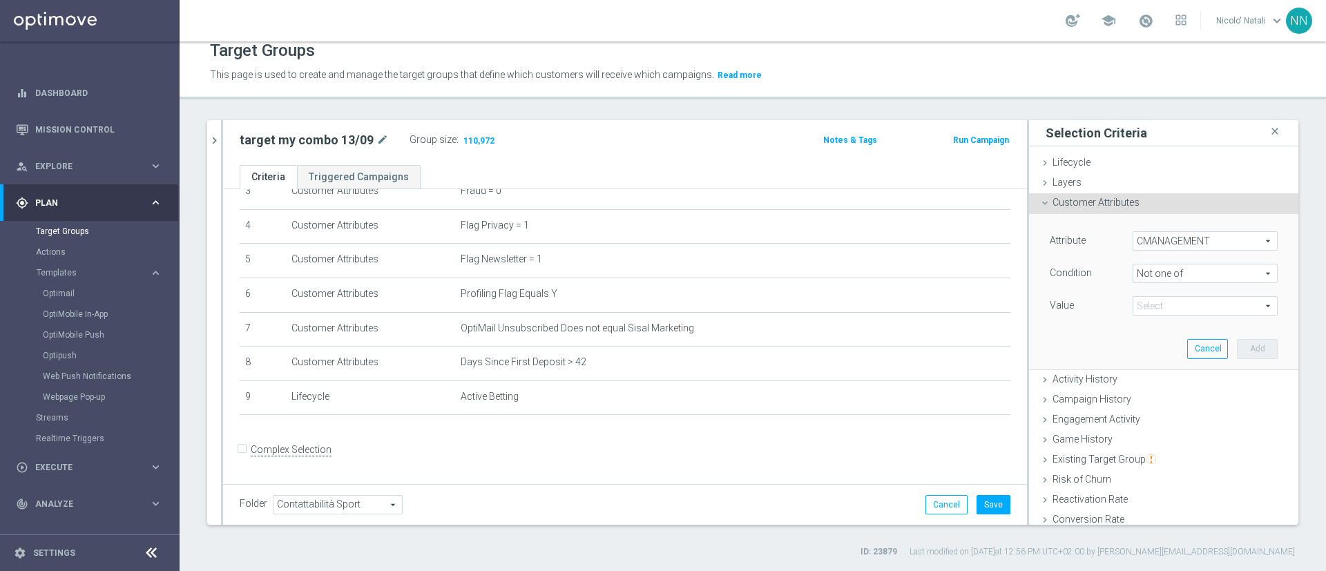
click at [1158, 304] on span at bounding box center [1206, 306] width 144 height 18
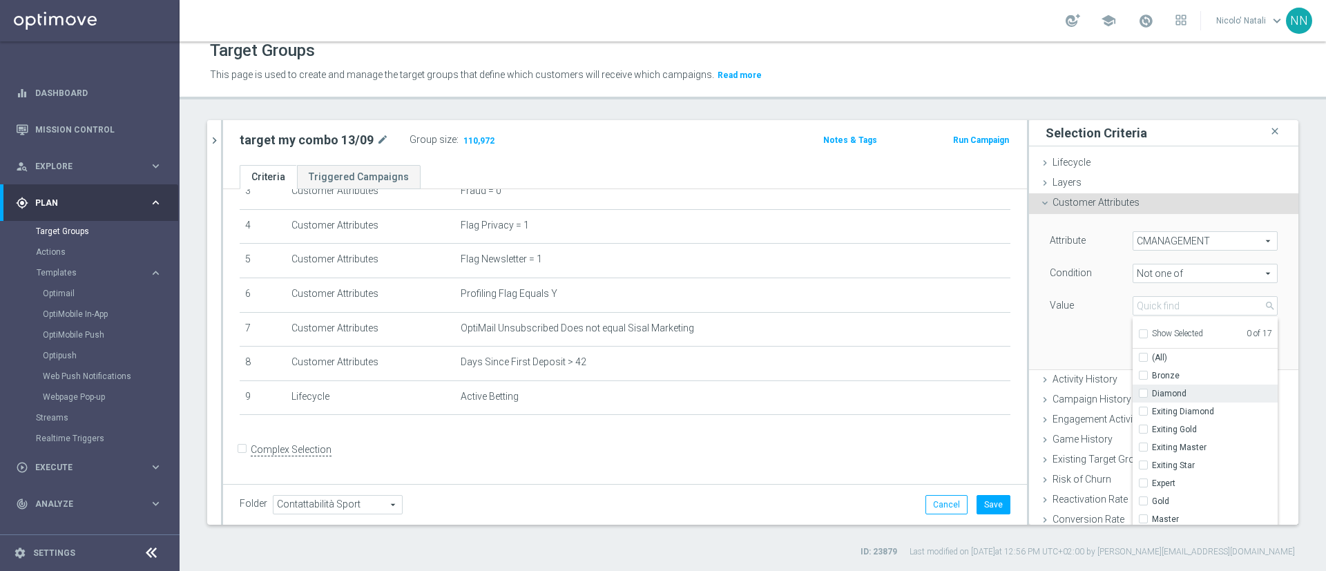
click at [1143, 393] on input "Diamond" at bounding box center [1147, 394] width 9 height 9
checkbox input "true"
type input "Diamond"
click at [1143, 412] on input "Exiting Diamond" at bounding box center [1147, 412] width 9 height 9
checkbox input "true"
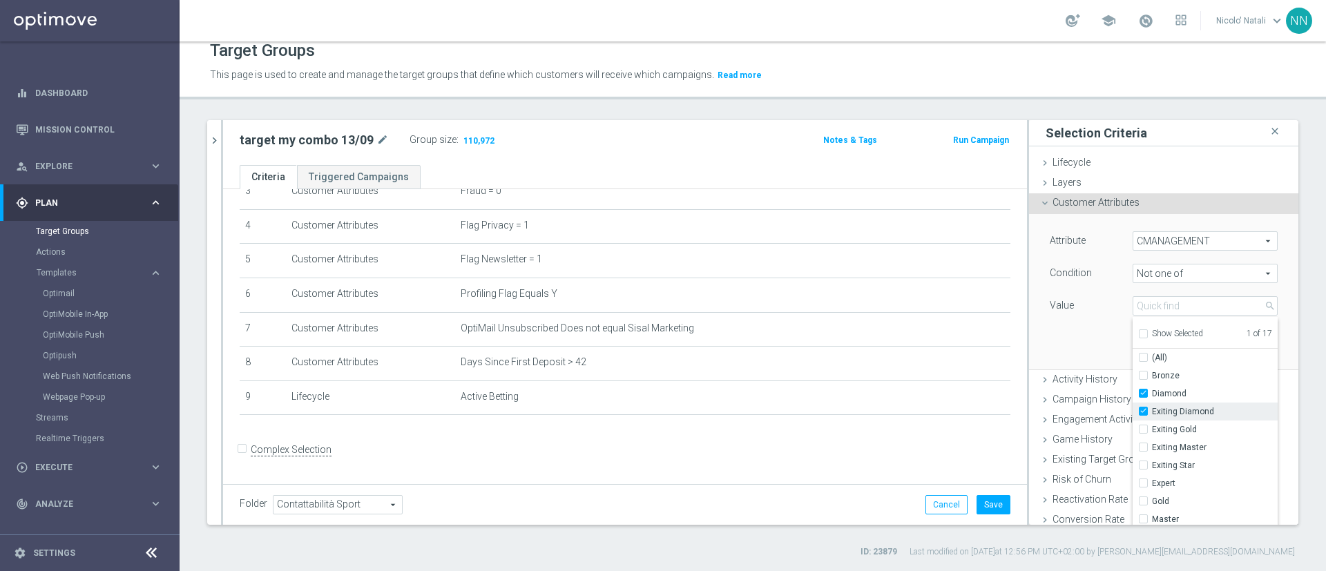
type input "Selected 2 of 17"
click at [1143, 394] on input "Exiting Gold" at bounding box center [1147, 393] width 9 height 9
checkbox input "true"
type input "Selected 3 of 17"
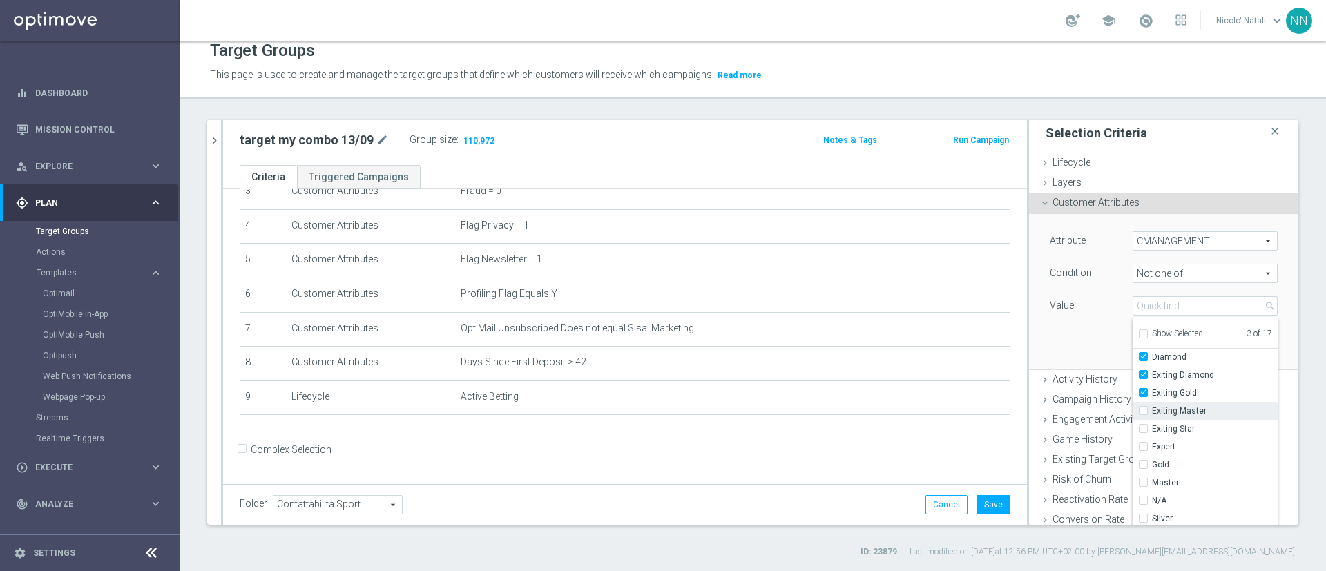
click at [1143, 411] on input "Exiting Master" at bounding box center [1147, 411] width 9 height 9
checkbox input "true"
type input "Selected 4 of 17"
click at [1143, 428] on input "Exiting Star" at bounding box center [1147, 429] width 9 height 9
checkbox input "true"
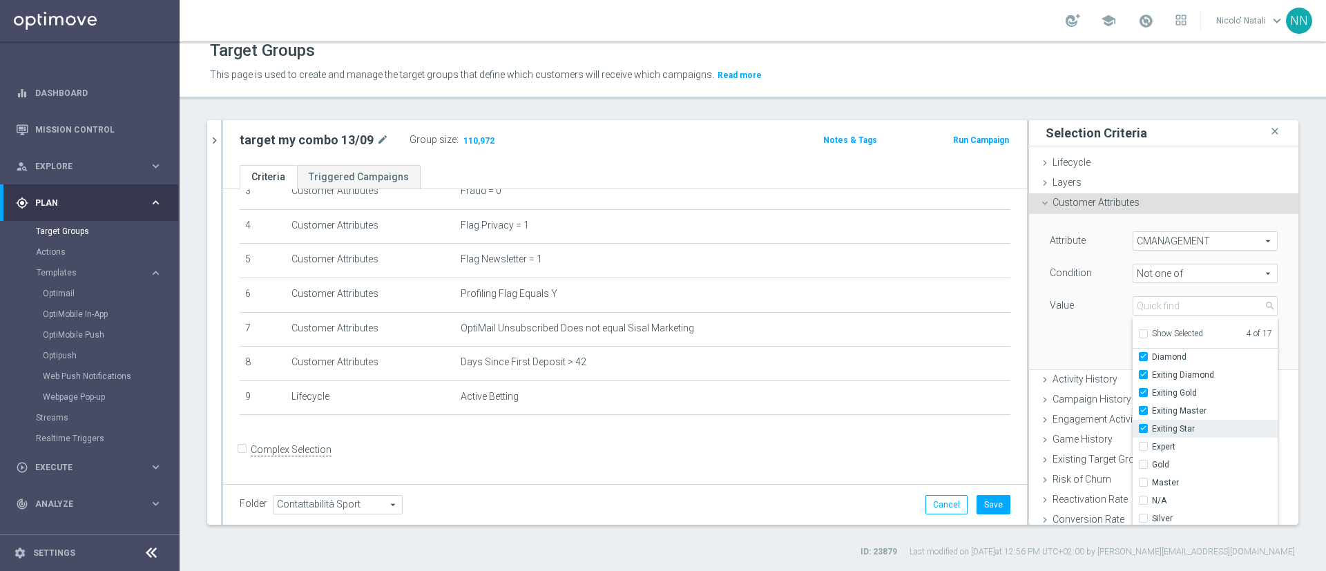
type input "Selected 5 of 17"
click at [1143, 462] on input "Gold" at bounding box center [1147, 459] width 9 height 9
checkbox input "true"
type input "Selected 6 of 17"
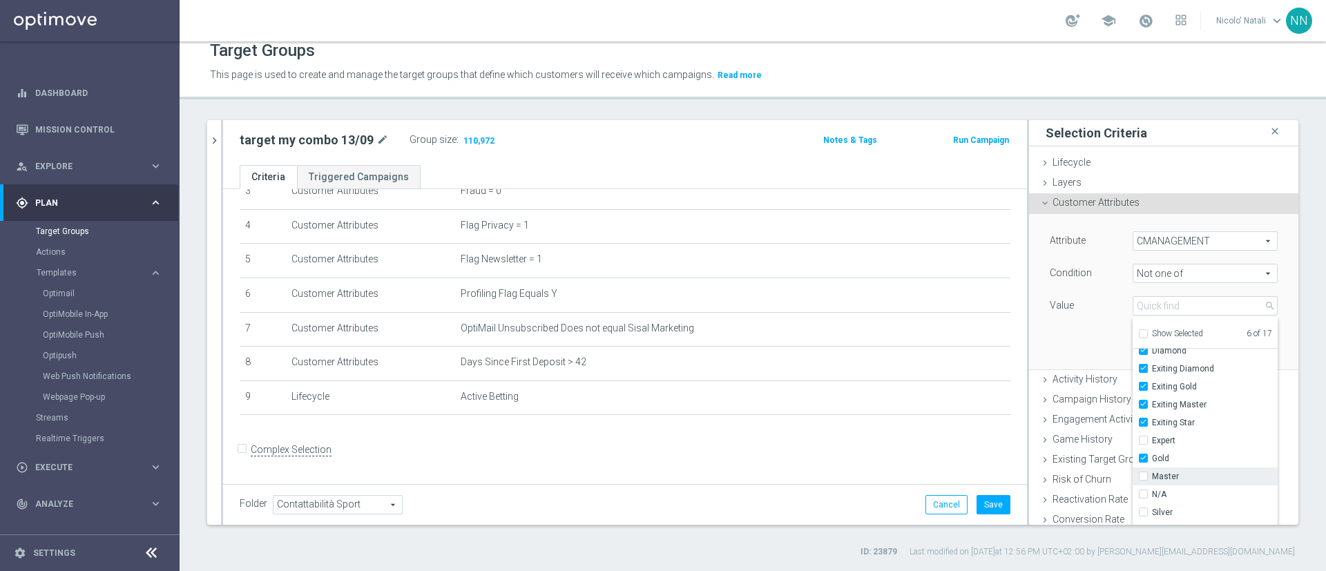
click at [1143, 477] on input "Master" at bounding box center [1147, 477] width 9 height 9
checkbox input "true"
type input "Selected 7 of 17"
click at [1143, 466] on input "N/A" at bounding box center [1147, 463] width 9 height 9
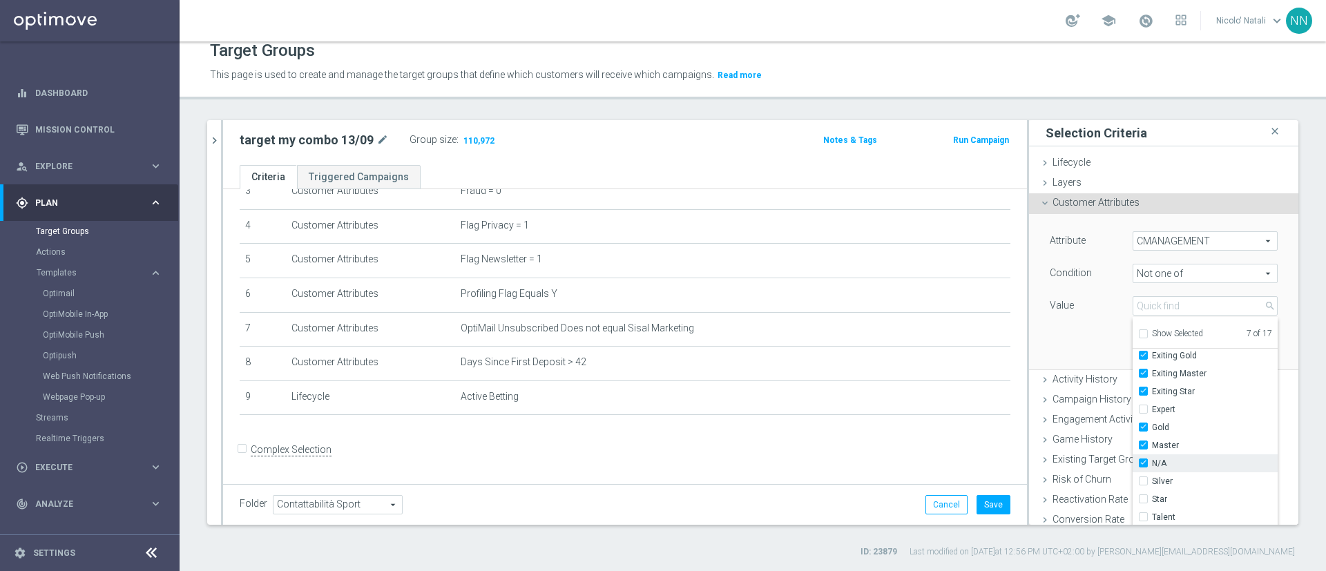
checkbox input "true"
type input "Selected 8 of 17"
click at [1143, 466] on input "N/A" at bounding box center [1147, 463] width 9 height 9
checkbox input "false"
type input "Selected 7 of 17"
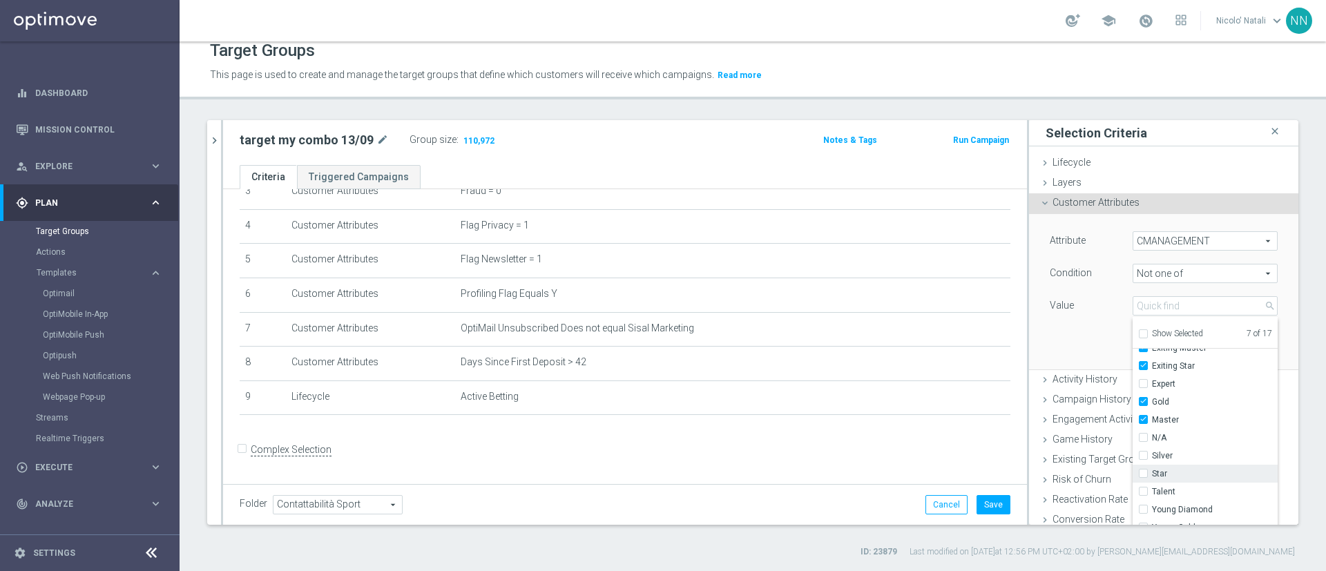
scroll to position [105, 0]
click at [1143, 472] on input "Star" at bounding box center [1147, 468] width 9 height 9
checkbox input "true"
type input "Selected 8 of 17"
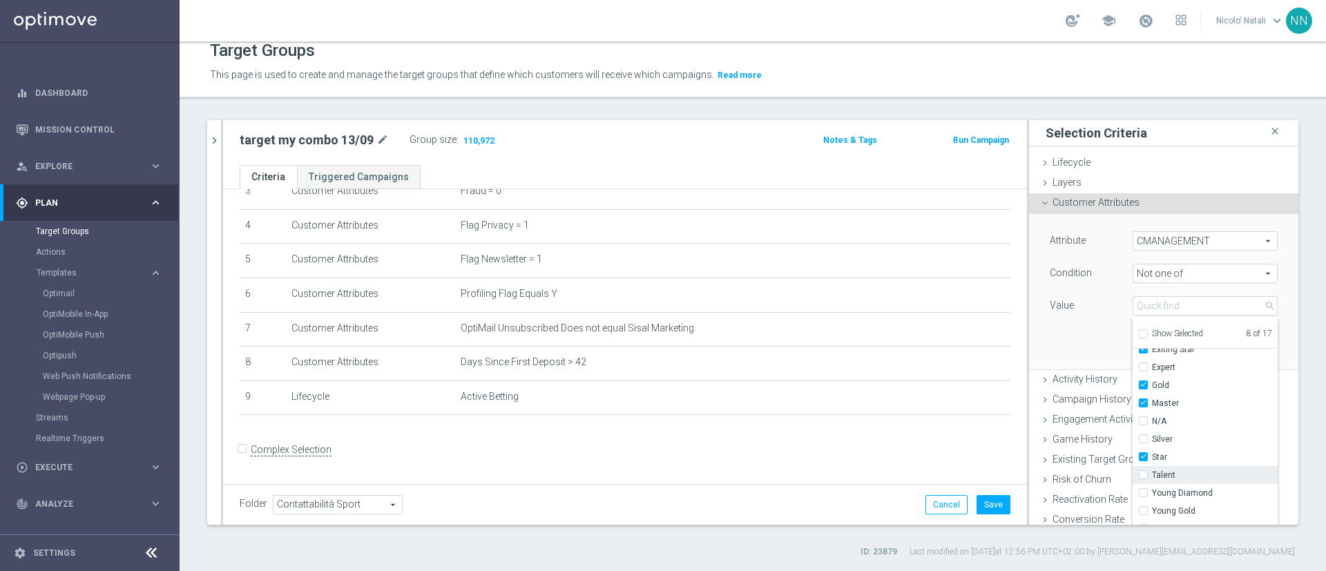
click at [1152, 488] on label "Young Diamond" at bounding box center [1215, 493] width 126 height 18
click at [1143, 489] on input "Young Diamond" at bounding box center [1147, 493] width 9 height 9
checkbox input "true"
type input "Selected 9 of 17"
click at [1143, 508] on input "Young Gold" at bounding box center [1147, 511] width 9 height 9
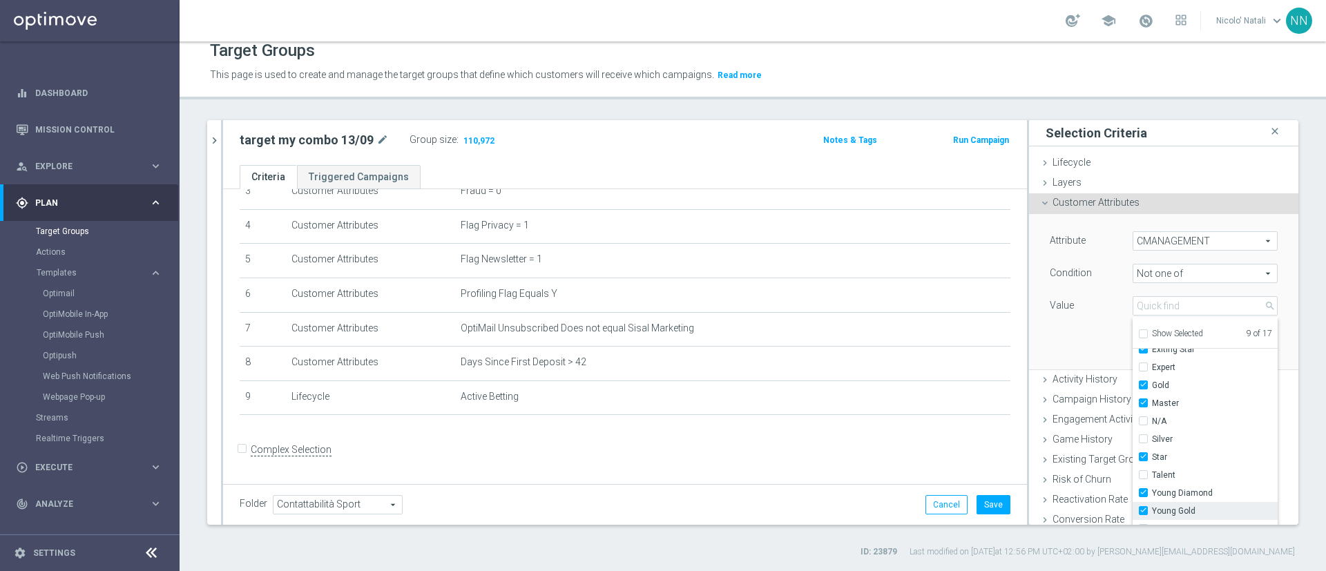
checkbox input "true"
type input "Selected 10 of 17"
click at [1064, 334] on div "Attribute CMANAGEMENT CMANAGEMENT arrow_drop_down search Condition Not one of N…" at bounding box center [1164, 291] width 249 height 155
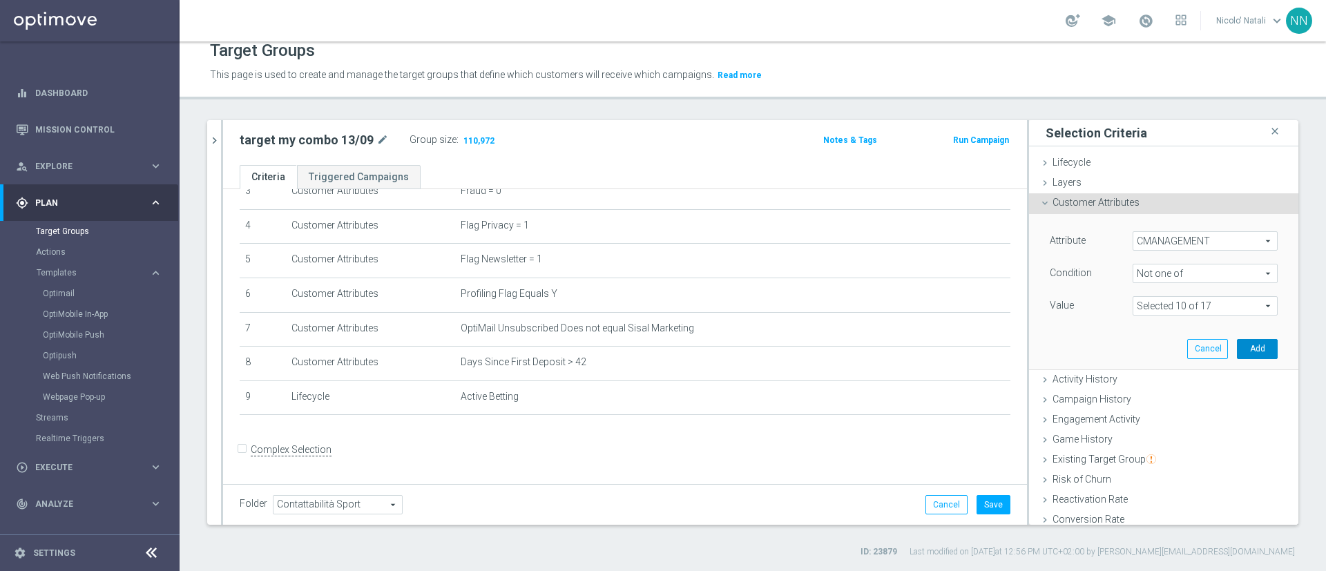
click at [1237, 357] on button "Add" at bounding box center [1257, 348] width 41 height 19
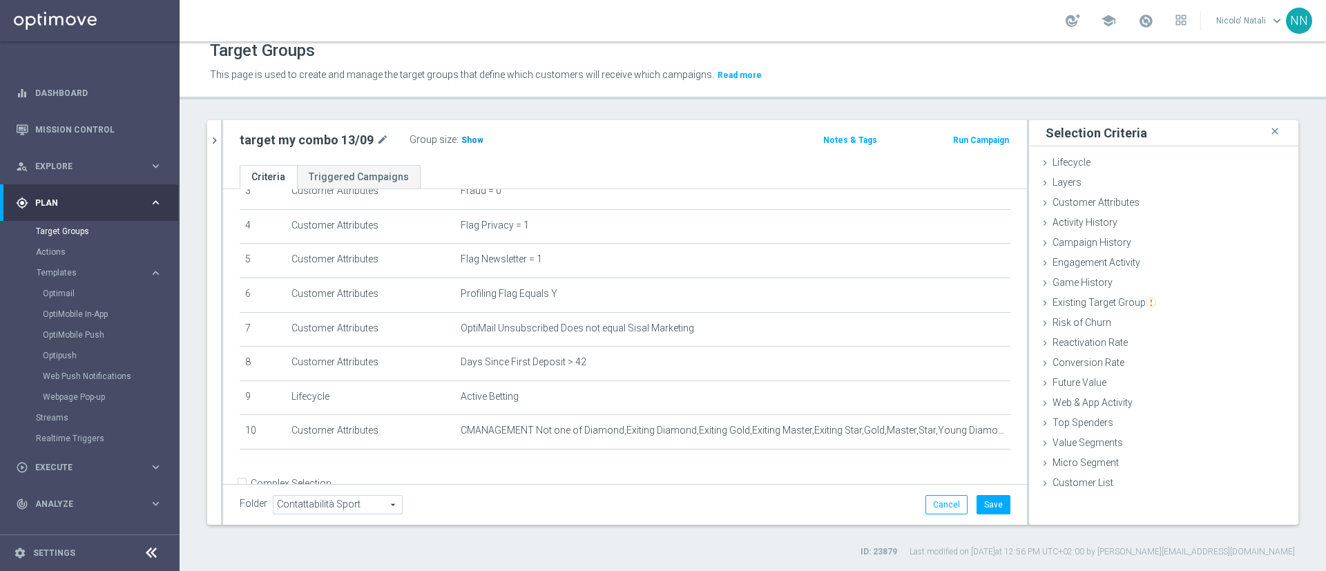
click at [473, 145] on h3 "Show" at bounding box center [472, 140] width 25 height 15
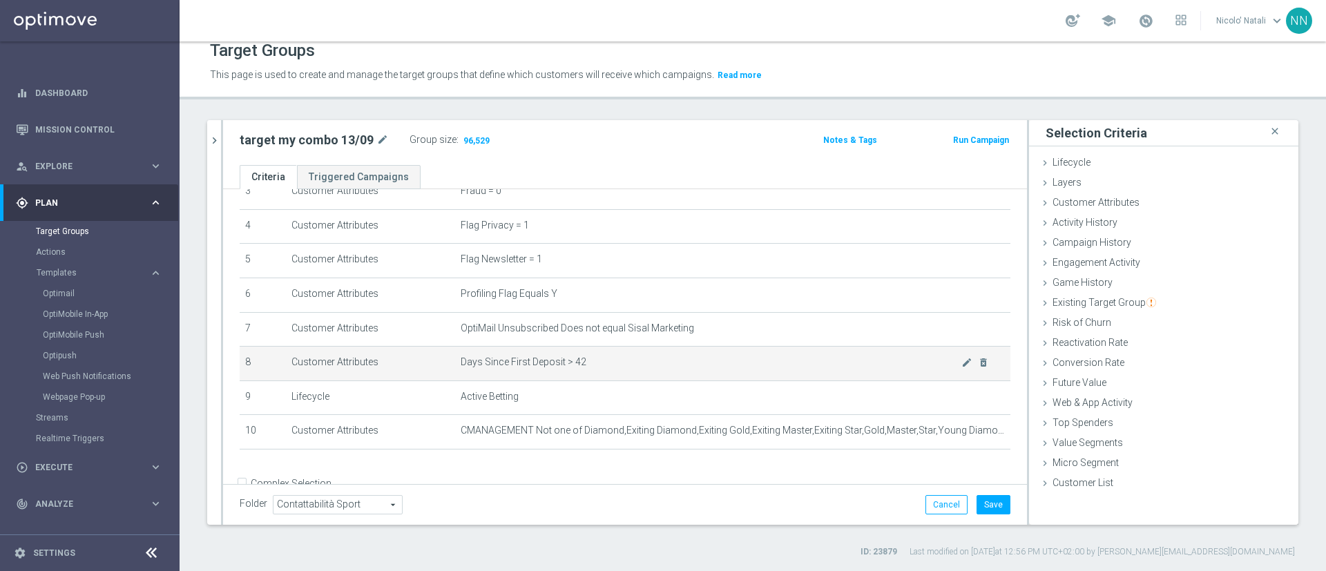
scroll to position [166, 0]
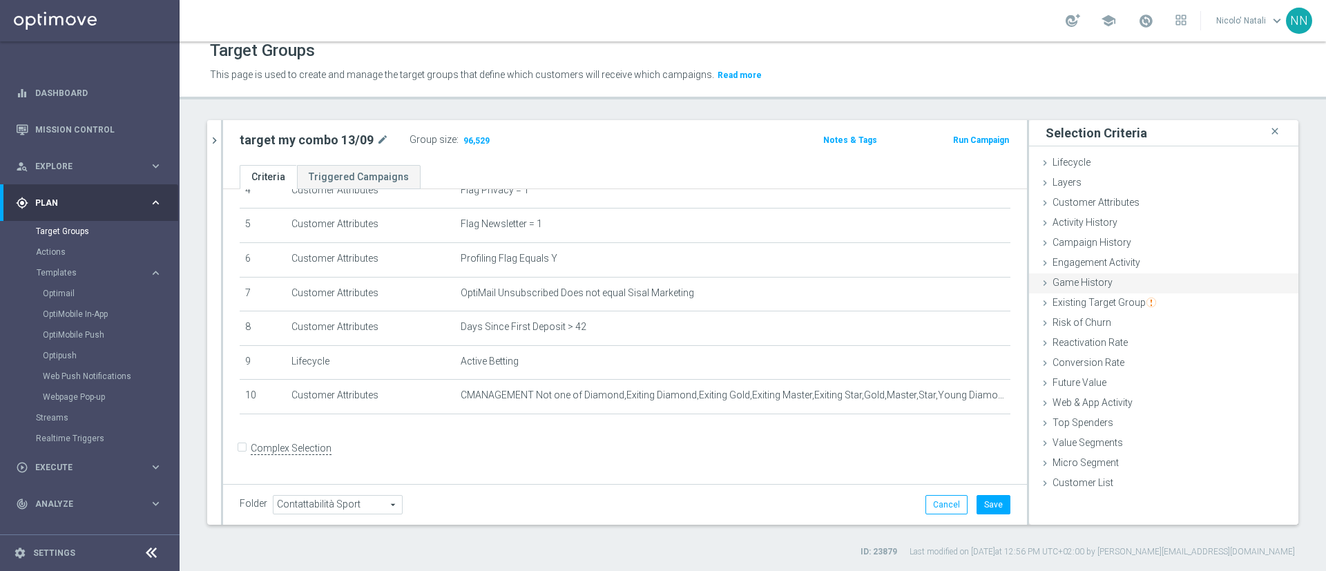
click at [1070, 291] on div "Game History done" at bounding box center [1163, 284] width 269 height 21
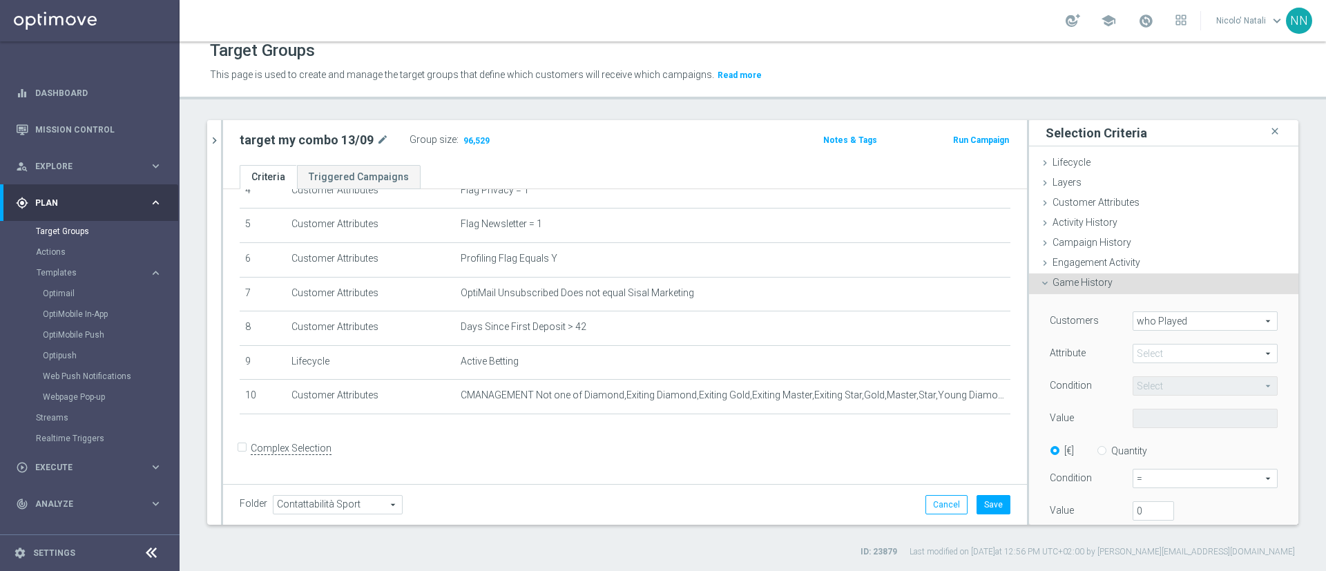
click at [1070, 291] on div "Game History done" at bounding box center [1163, 284] width 269 height 21
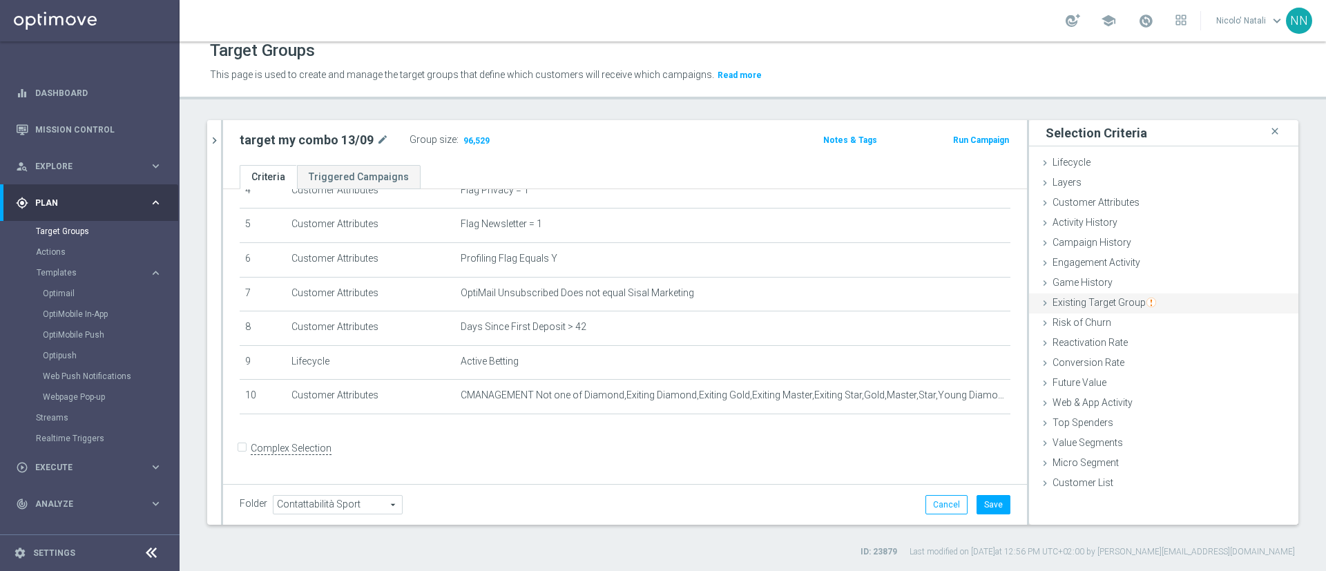
click at [1071, 298] on span "Existing Target Group" at bounding box center [1105, 302] width 104 height 11
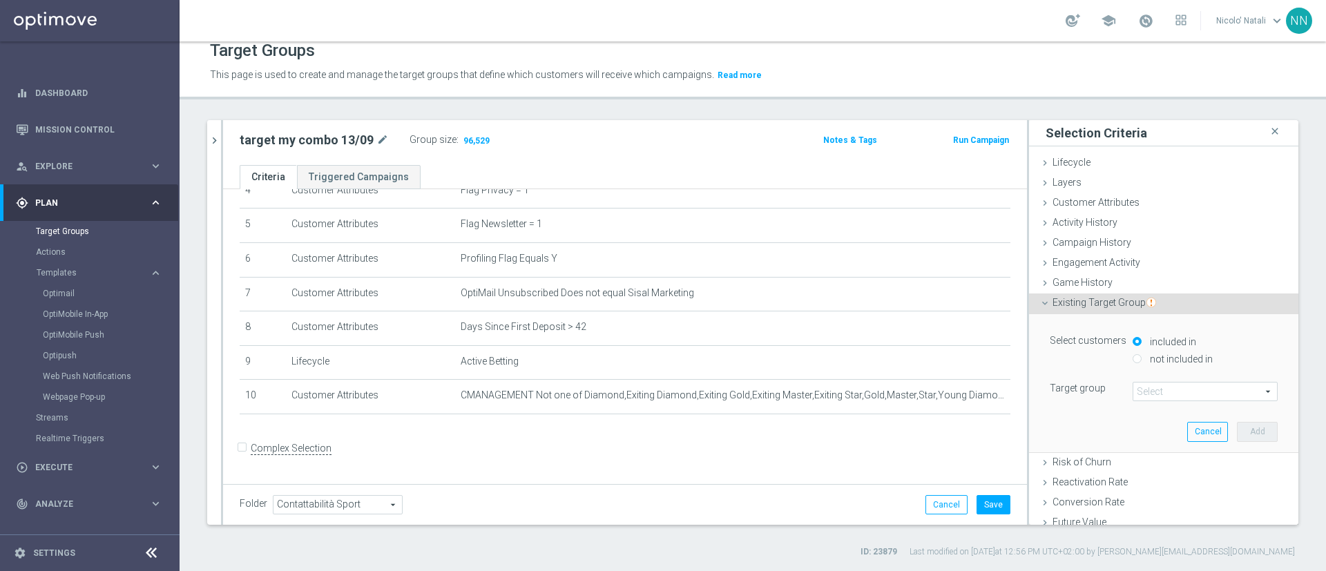
click at [1156, 364] on label "not included in" at bounding box center [1180, 359] width 66 height 12
click at [1142, 363] on input "not included in" at bounding box center [1137, 358] width 9 height 9
radio input "true"
click at [1147, 388] on span at bounding box center [1206, 392] width 144 height 18
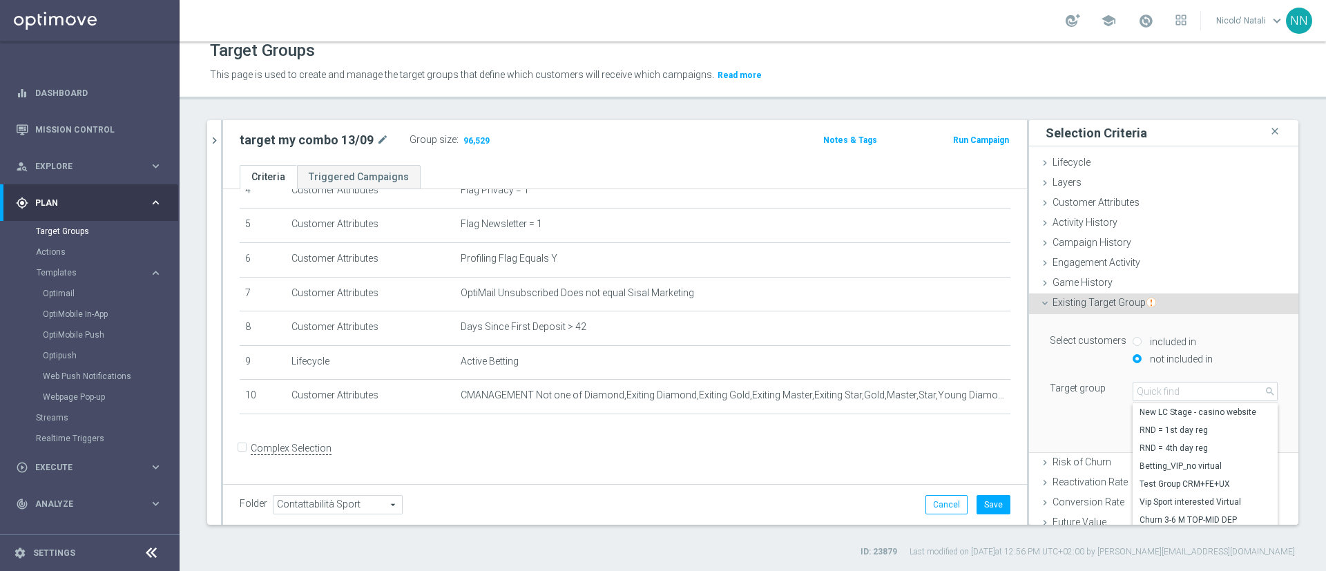
scroll to position [109, 0]
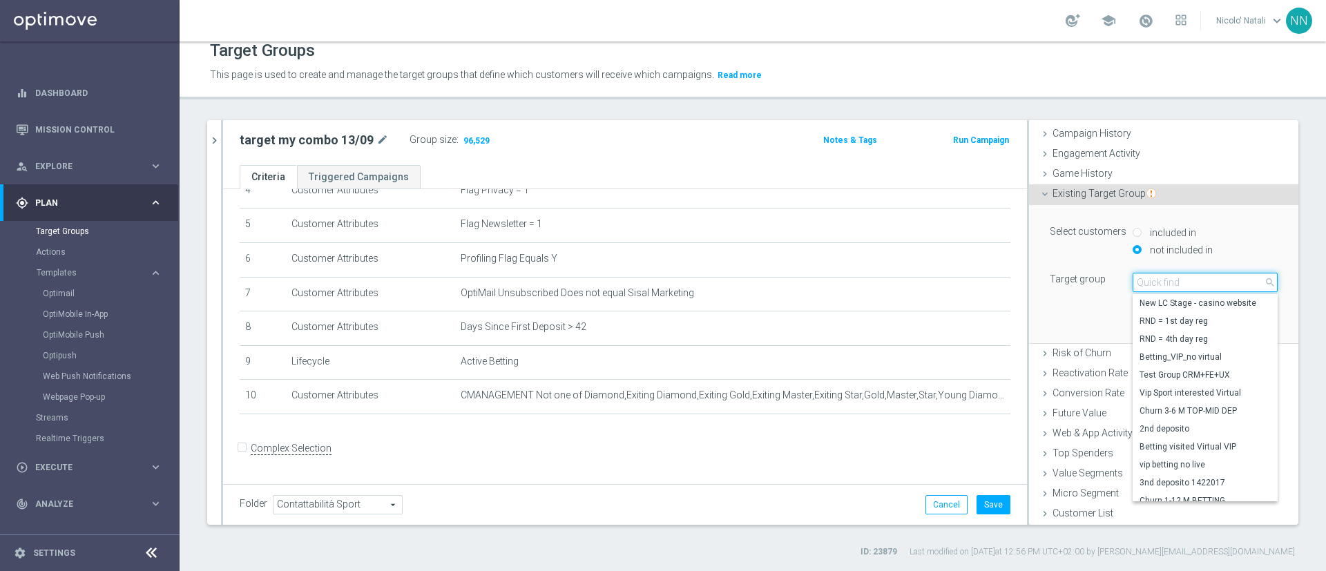
click at [1135, 280] on input "search" at bounding box center [1205, 282] width 145 height 19
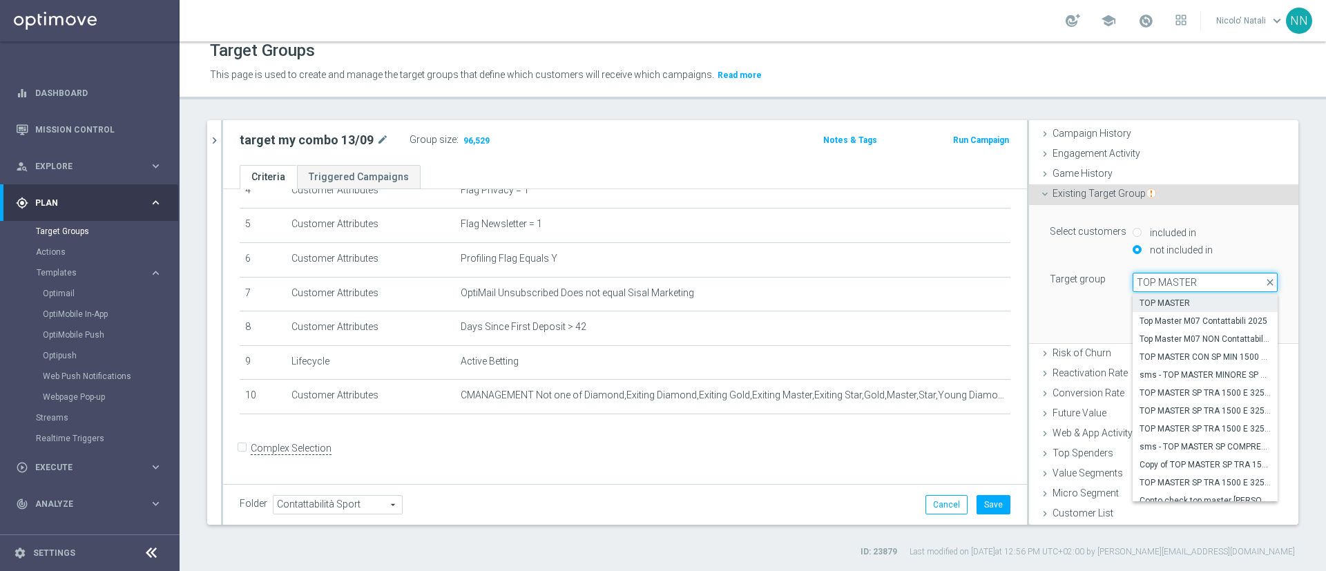
type input "TOP MASTER"
click at [1149, 302] on span "TOP MASTER" at bounding box center [1205, 303] width 131 height 11
type input "TOP MASTER"
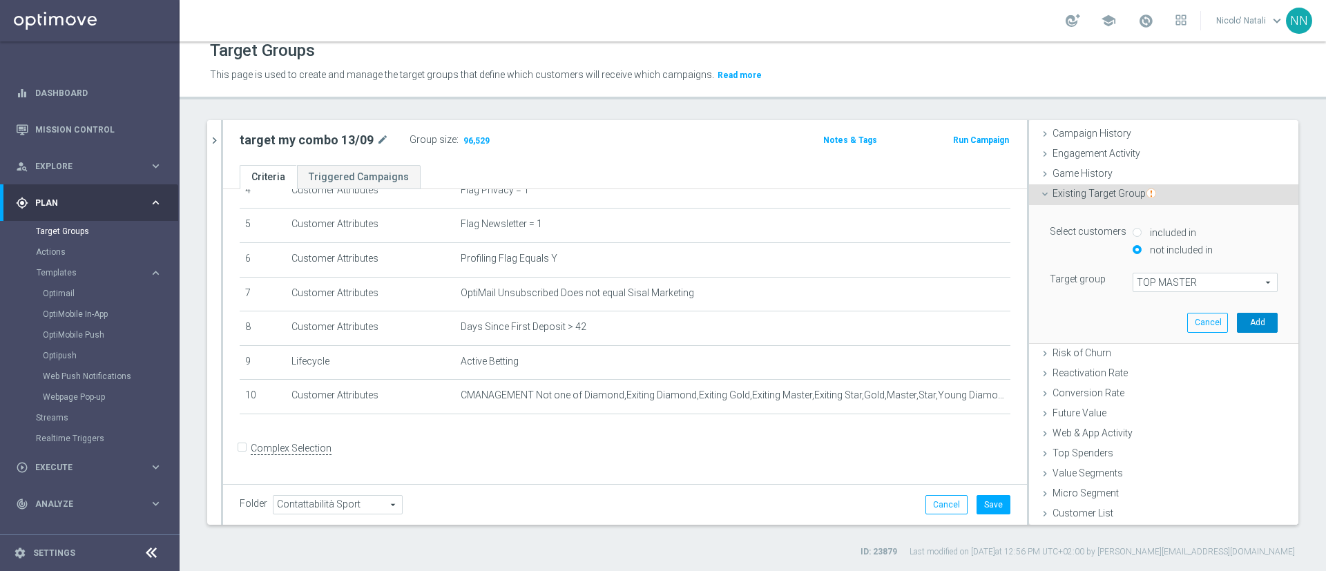
click at [1237, 314] on button "Add" at bounding box center [1257, 322] width 41 height 19
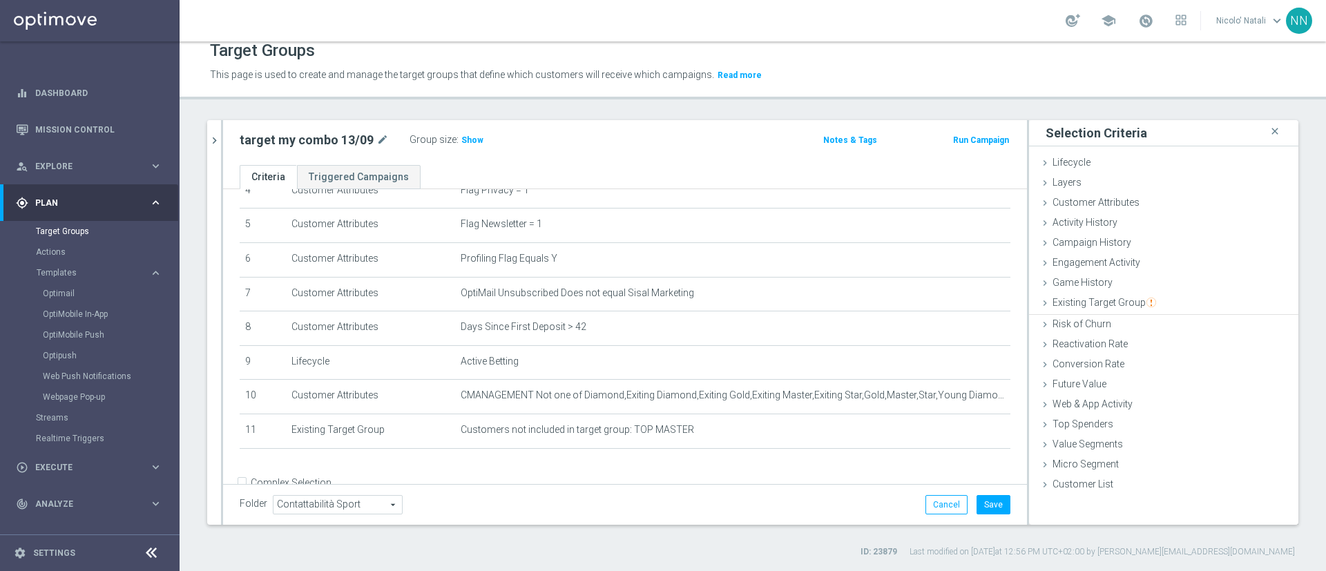
scroll to position [0, 0]
click at [977, 509] on button "Save" at bounding box center [994, 504] width 34 height 19
click at [468, 140] on span "Show" at bounding box center [472, 140] width 22 height 10
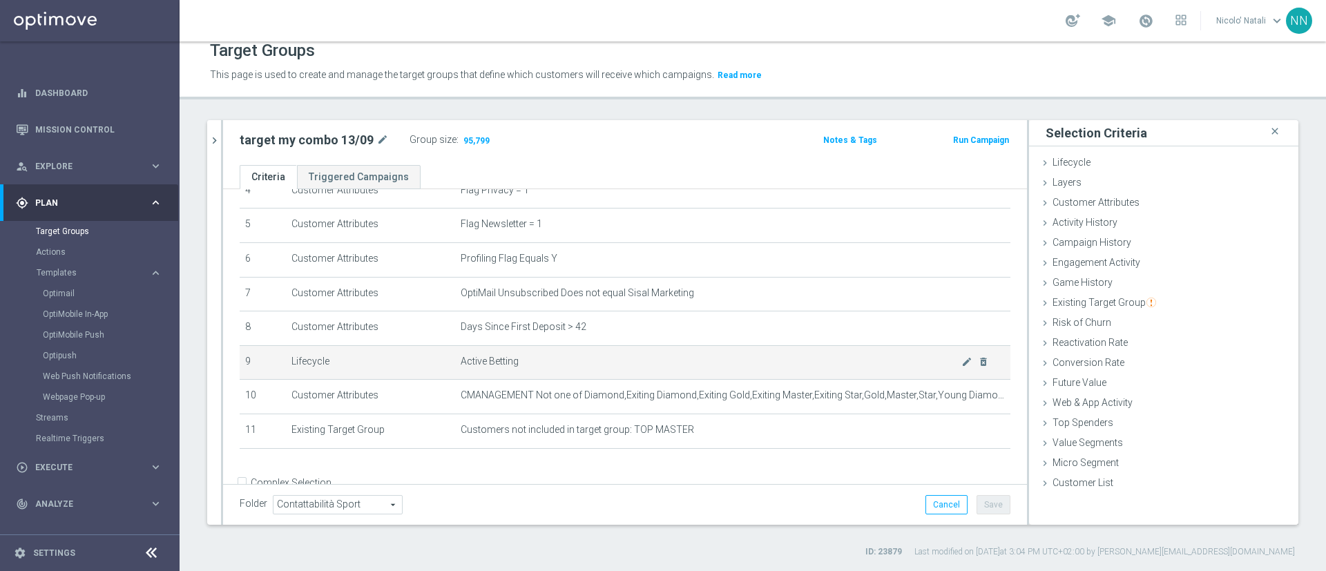
scroll to position [201, 0]
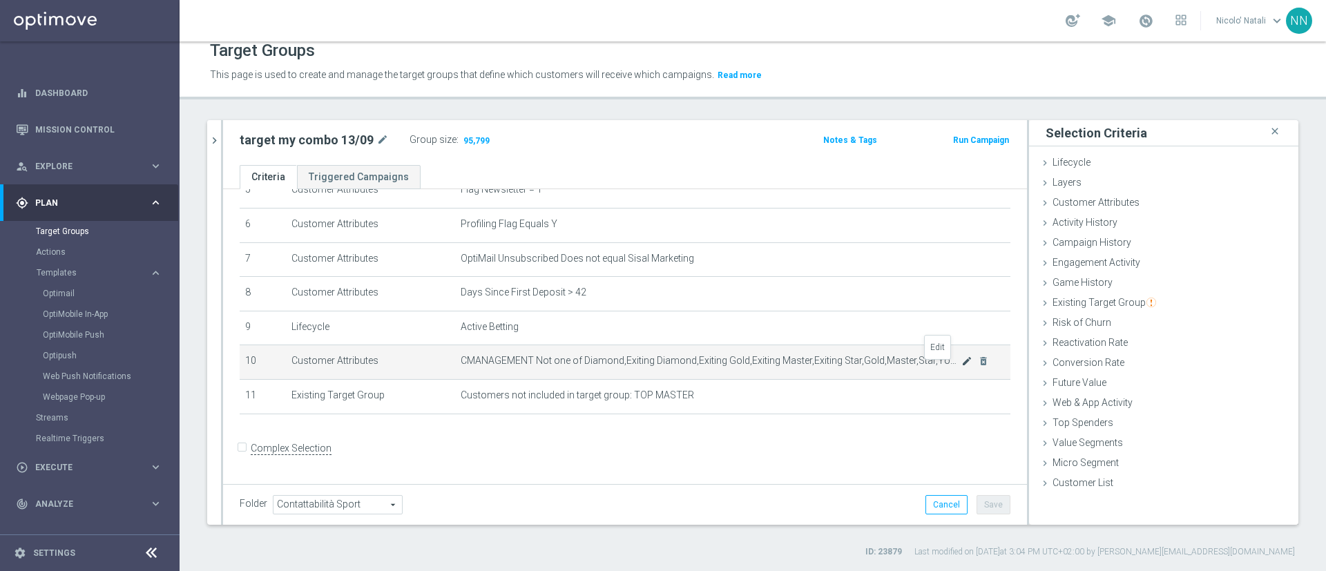
click at [962, 365] on icon "mode_edit" at bounding box center [967, 361] width 11 height 11
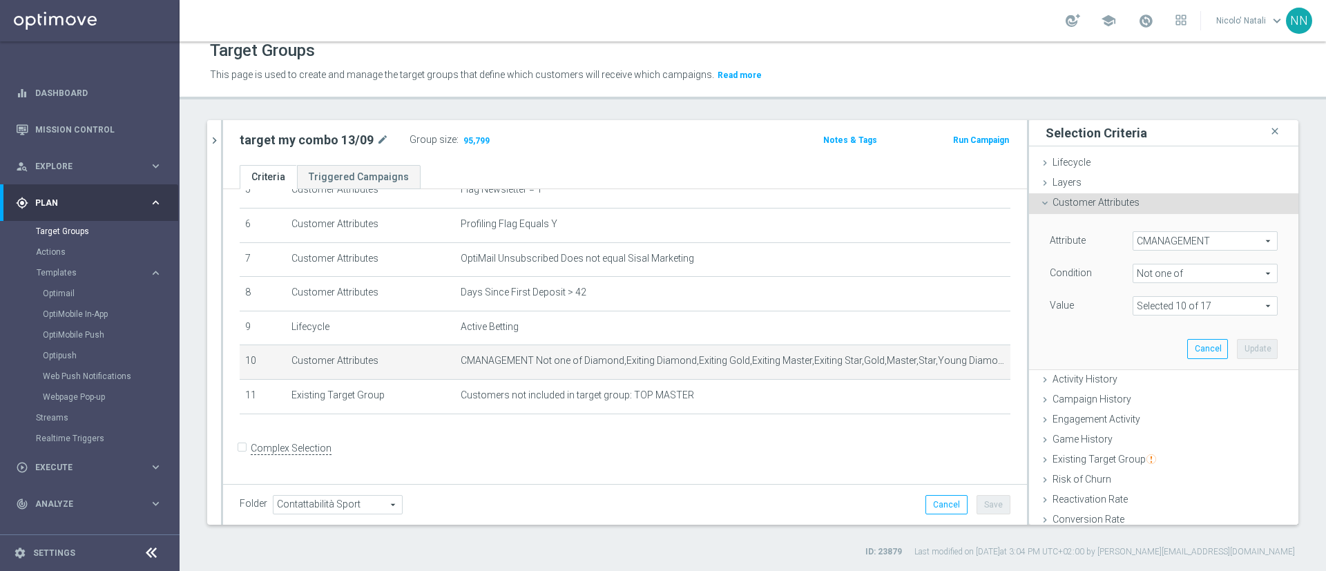
click at [1141, 300] on span at bounding box center [1206, 306] width 144 height 18
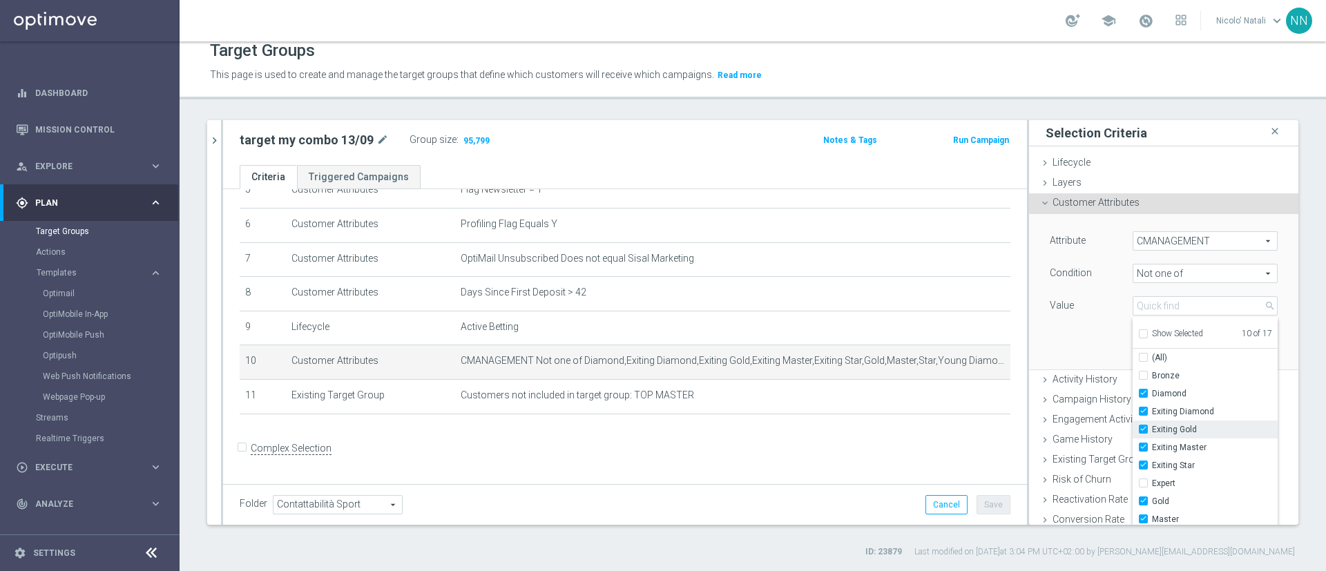
click at [1152, 425] on span "Exiting Gold" at bounding box center [1215, 429] width 126 height 11
click at [1147, 426] on input "Exiting Gold" at bounding box center [1147, 430] width 9 height 9
checkbox input "false"
type input "Selected 9 of 17"
click at [1152, 446] on span "Exiting Master" at bounding box center [1215, 447] width 126 height 11
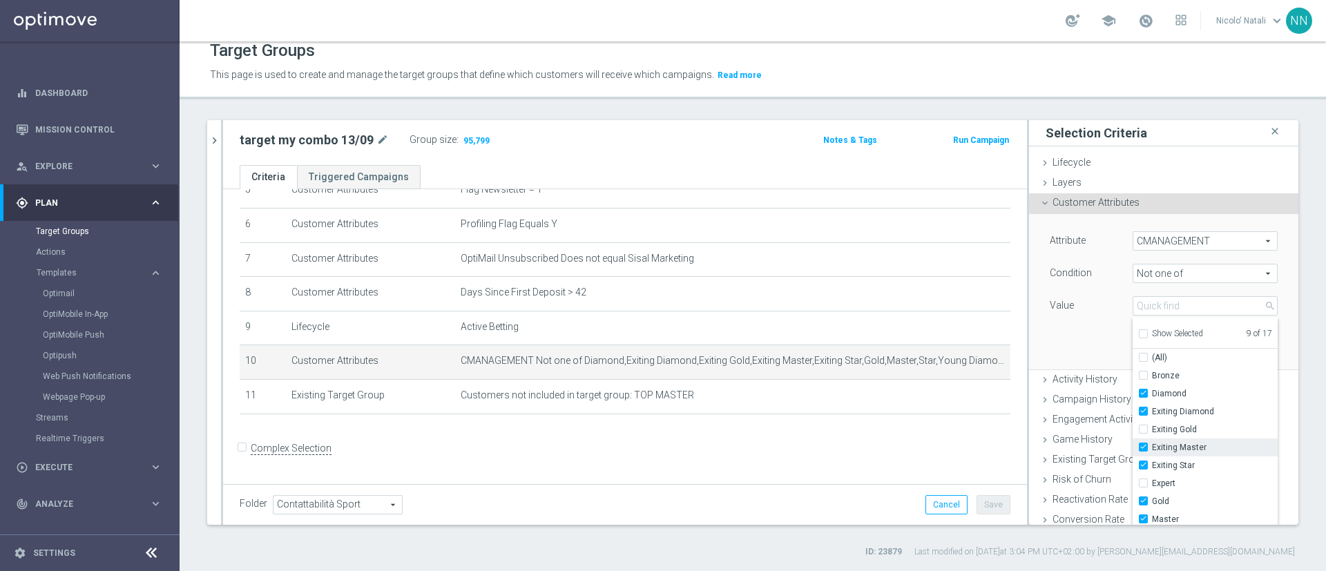
click at [1150, 446] on input "Exiting Master" at bounding box center [1147, 447] width 9 height 9
checkbox input "false"
type input "Selected 8 of 17"
click at [1152, 430] on span "Gold" at bounding box center [1215, 429] width 126 height 11
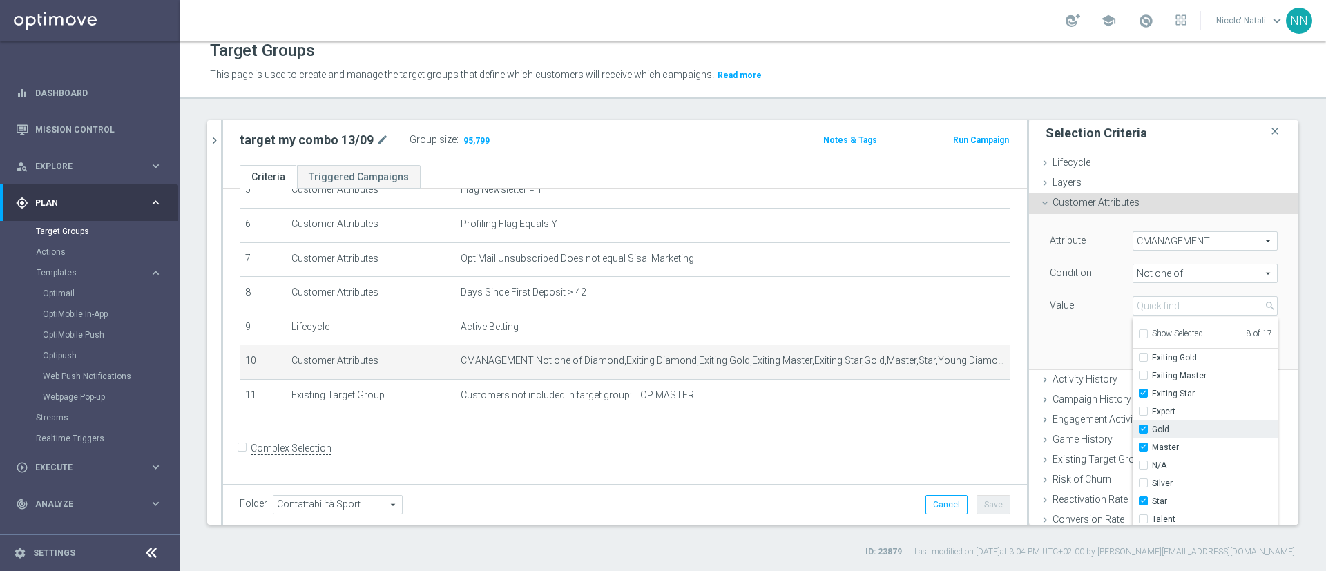
click at [1151, 430] on input "Gold" at bounding box center [1147, 430] width 9 height 9
checkbox input "false"
type input "Selected 7 of 17"
click at [1152, 446] on span "Master" at bounding box center [1215, 447] width 126 height 11
click at [1150, 446] on input "Master" at bounding box center [1147, 447] width 9 height 9
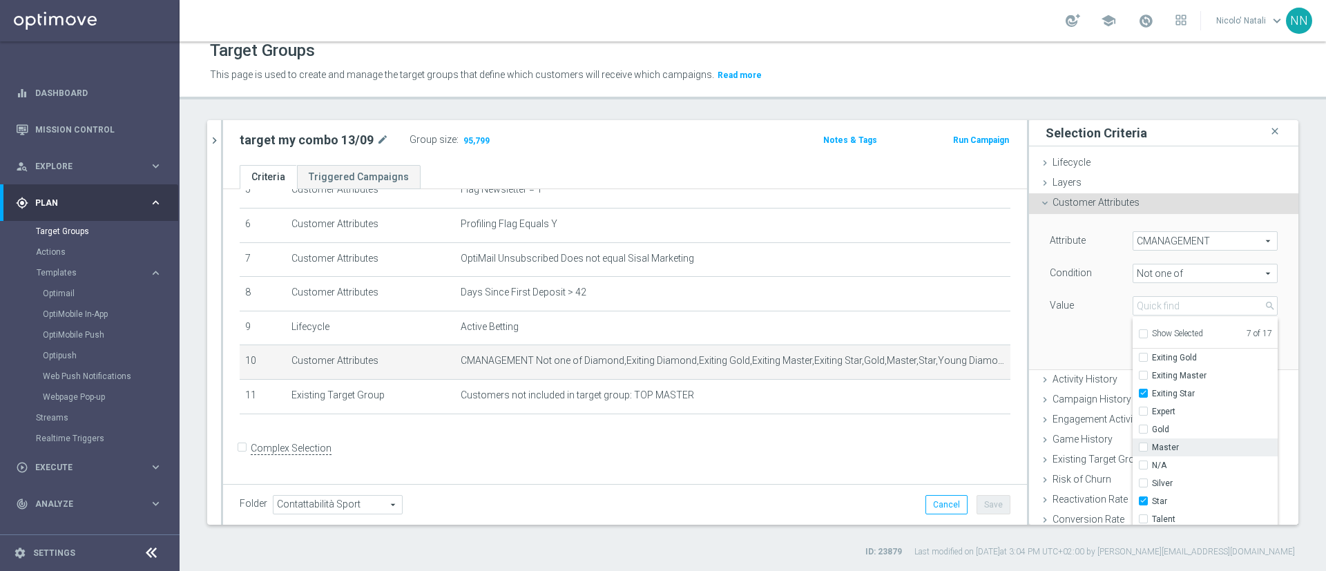
checkbox input "false"
type input "Selected 6 of 17"
click at [1154, 508] on span "Young Gold" at bounding box center [1215, 511] width 126 height 11
click at [1152, 508] on input "Young Gold" at bounding box center [1147, 511] width 9 height 9
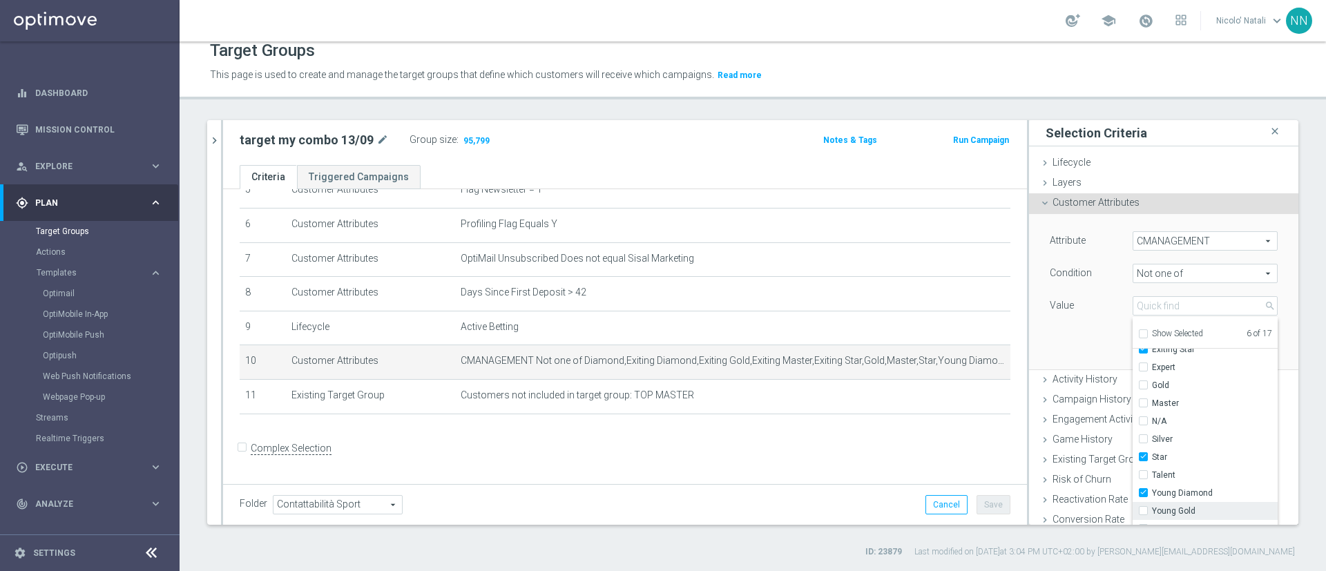
checkbox input "false"
type input "Selected 5 of 17"
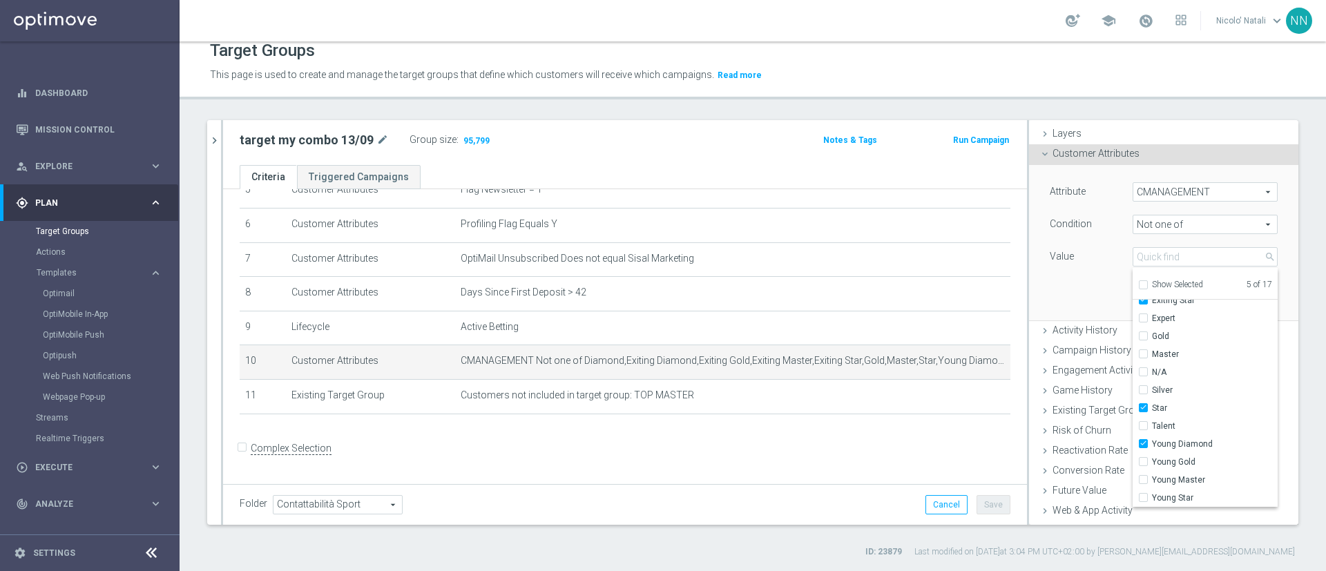
scroll to position [64, 0]
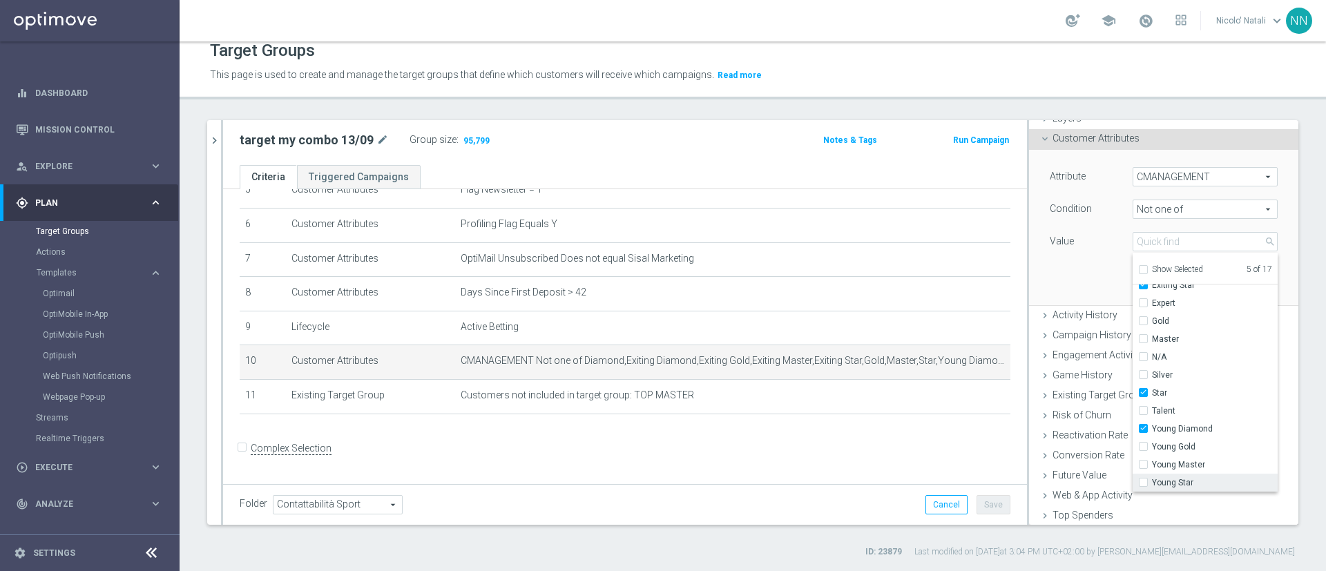
click at [1152, 480] on span "Young Star" at bounding box center [1215, 482] width 126 height 11
click at [1143, 480] on input "Young Star" at bounding box center [1147, 483] width 9 height 9
checkbox input "true"
type input "Selected 6 of 17"
click at [1049, 266] on div "Attribute CMANAGEMENT CMANAGEMENT arrow_drop_down search Condition Not one of N…" at bounding box center [1164, 227] width 249 height 155
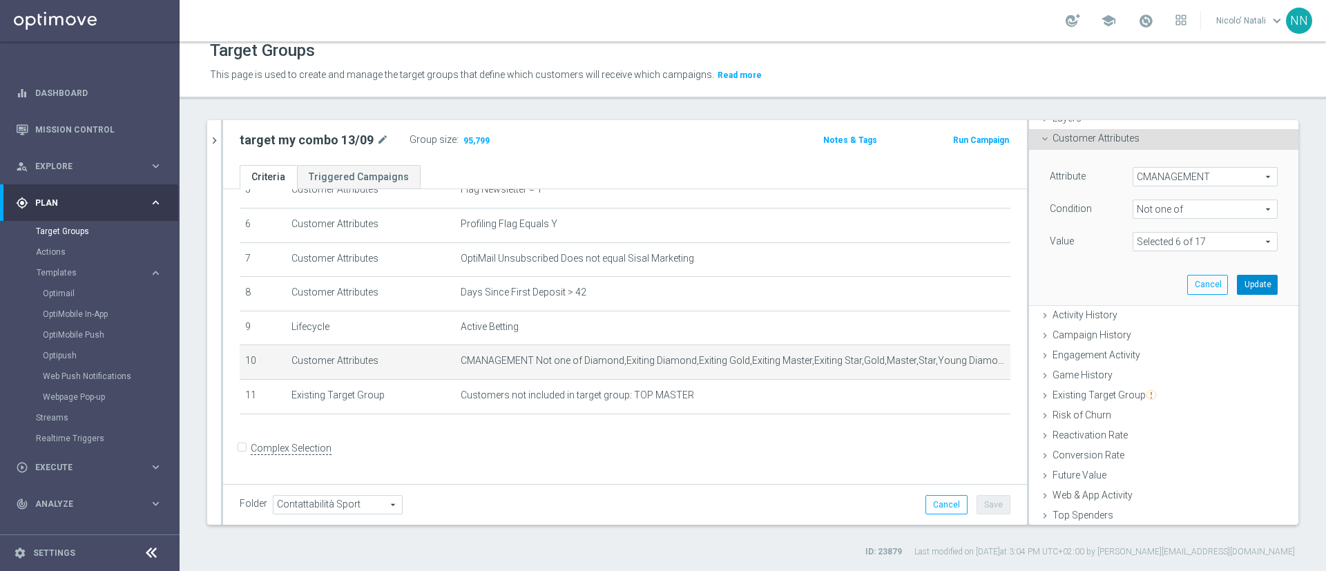
click at [1237, 282] on button "Update" at bounding box center [1257, 284] width 41 height 19
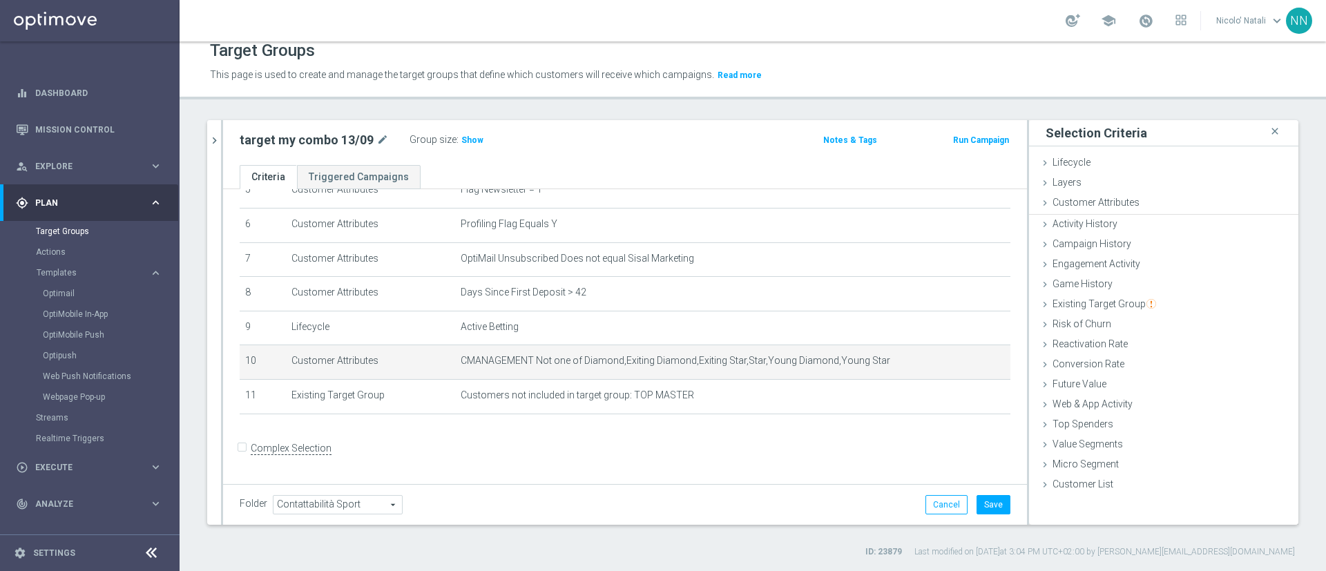
scroll to position [0, 0]
click at [980, 499] on button "Save" at bounding box center [994, 504] width 34 height 19
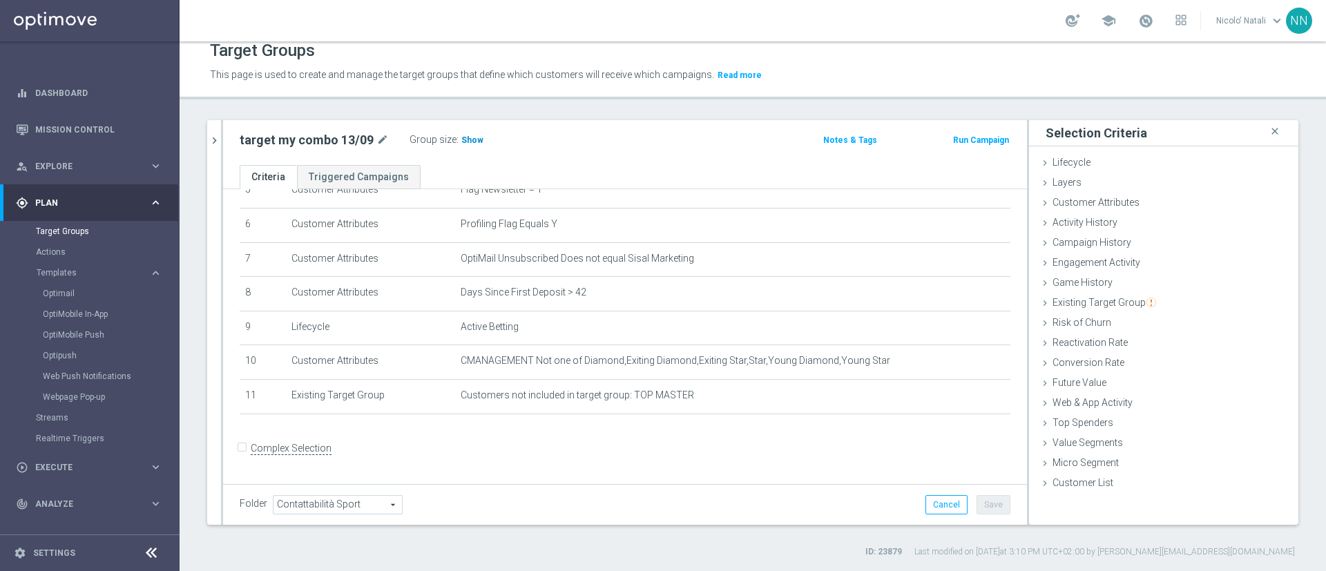
click at [468, 139] on span "Show" at bounding box center [472, 140] width 22 height 10
click at [974, 141] on button "Run Campaign" at bounding box center [981, 140] width 59 height 15
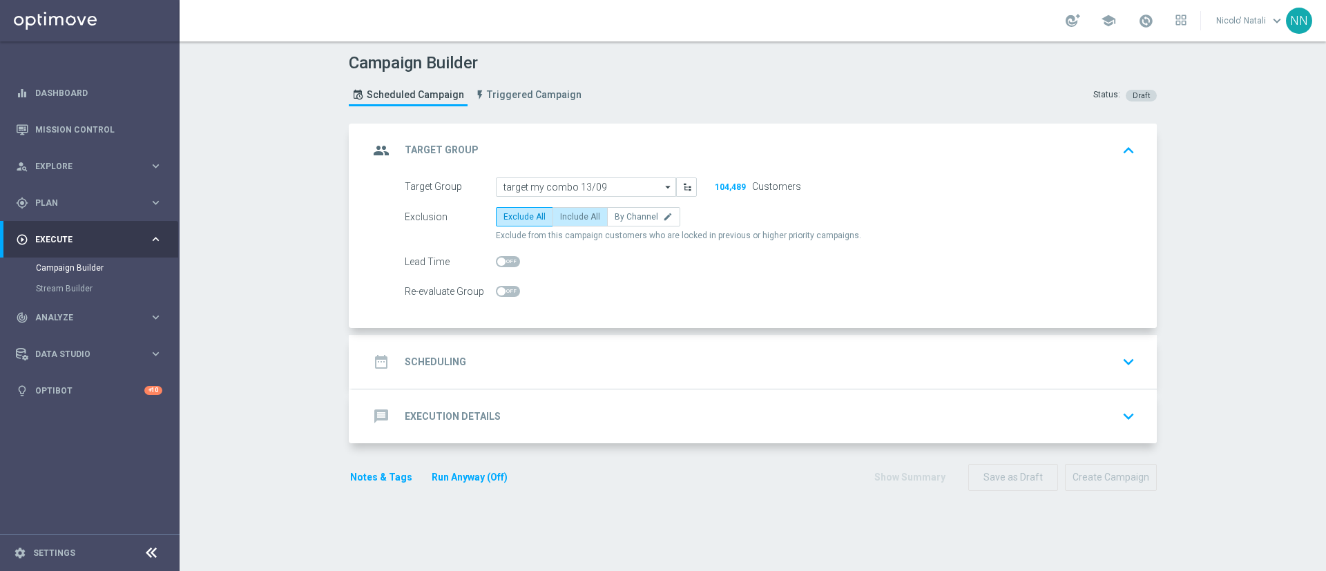
click at [583, 215] on span "Include All" at bounding box center [580, 217] width 40 height 10
click at [569, 215] on input "Include All" at bounding box center [564, 219] width 9 height 9
radio input "true"
click at [499, 265] on span at bounding box center [508, 261] width 24 height 11
click at [499, 265] on input "checkbox" at bounding box center [508, 261] width 24 height 11
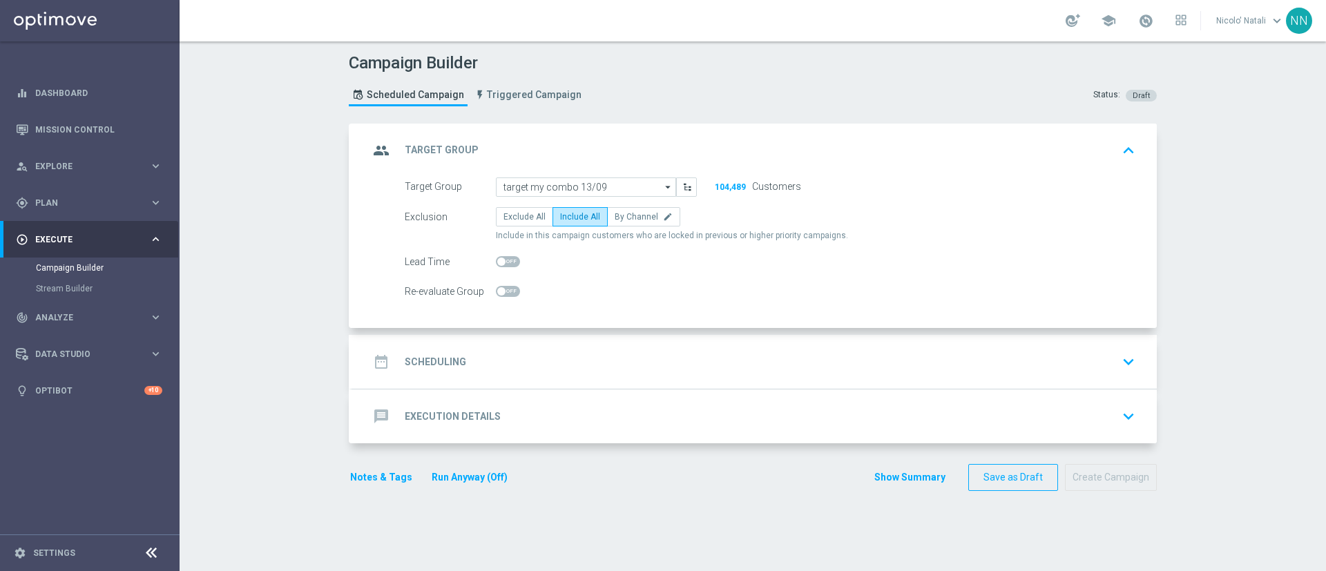
checkbox input "true"
click at [531, 356] on div "date_range Scheduling keyboard_arrow_down" at bounding box center [755, 362] width 772 height 26
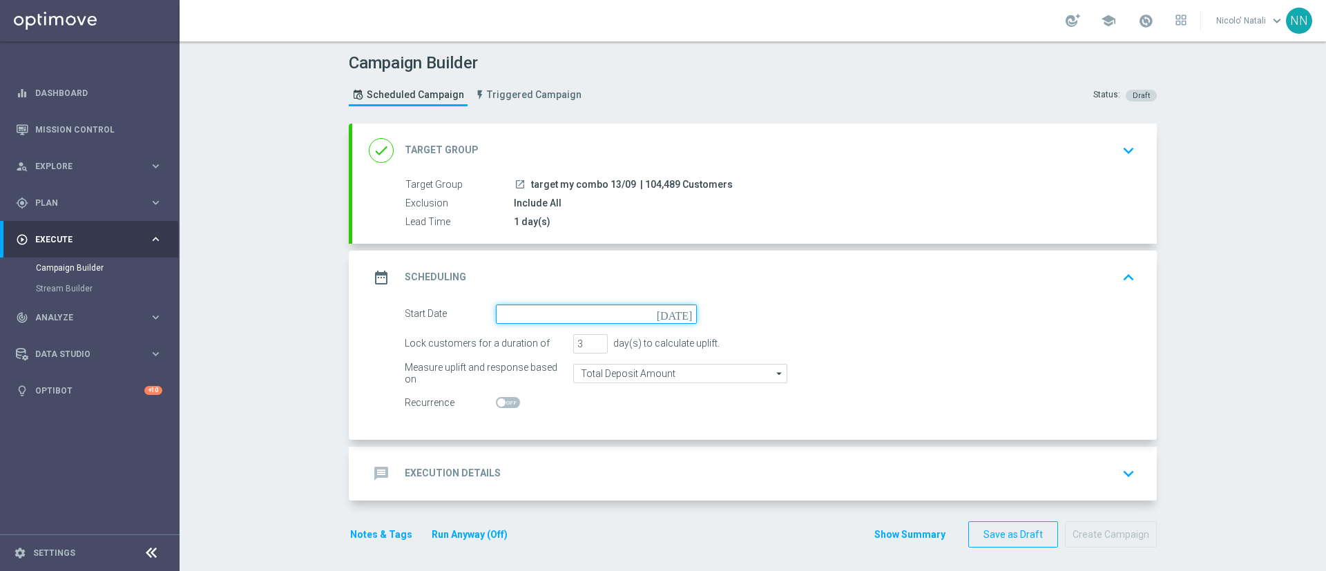
click at [526, 309] on input at bounding box center [596, 314] width 201 height 19
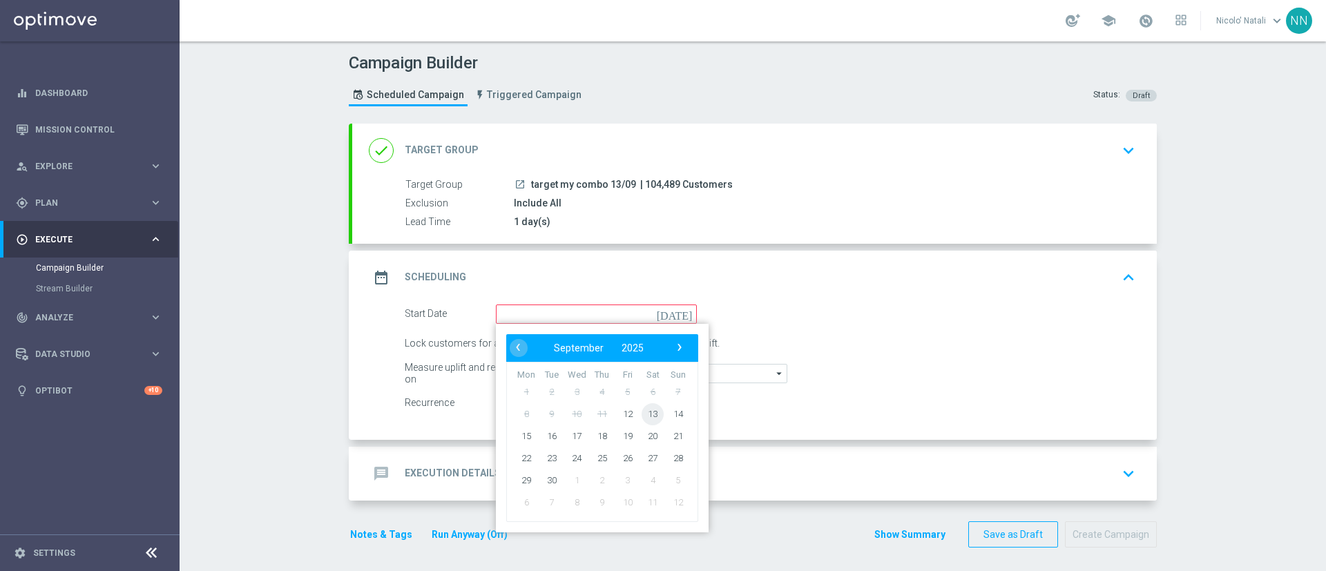
click at [642, 411] on span "13" at bounding box center [653, 414] width 22 height 22
type input "13 Sep 2025"
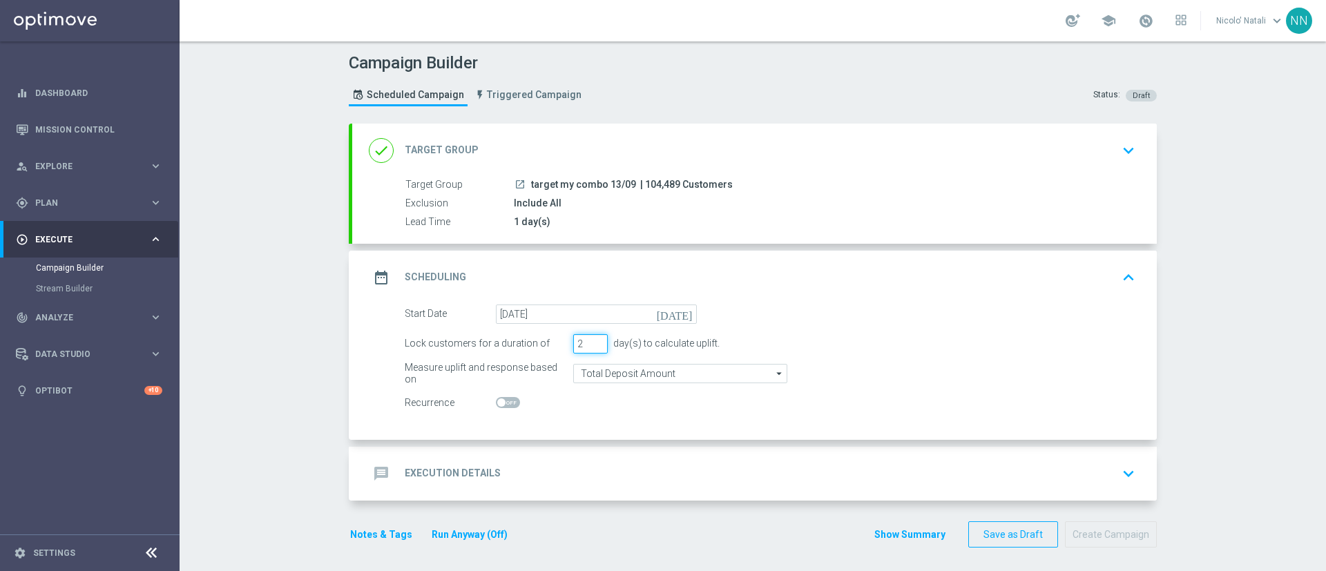
click at [592, 348] on input "2" at bounding box center [590, 343] width 35 height 19
type input "1"
click at [592, 348] on input "1" at bounding box center [590, 343] width 35 height 19
click at [608, 372] on input "Total Deposit Amount" at bounding box center [680, 373] width 214 height 19
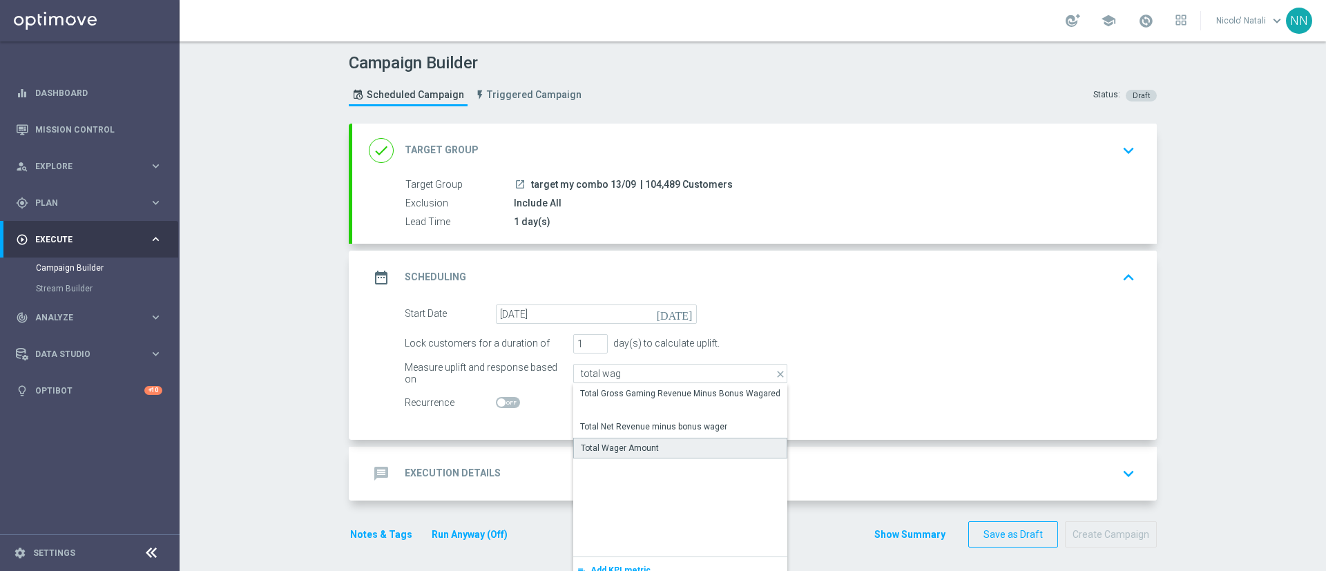
click at [604, 443] on div "Total Wager Amount" at bounding box center [620, 448] width 78 height 12
type input "Total Wager Amount"
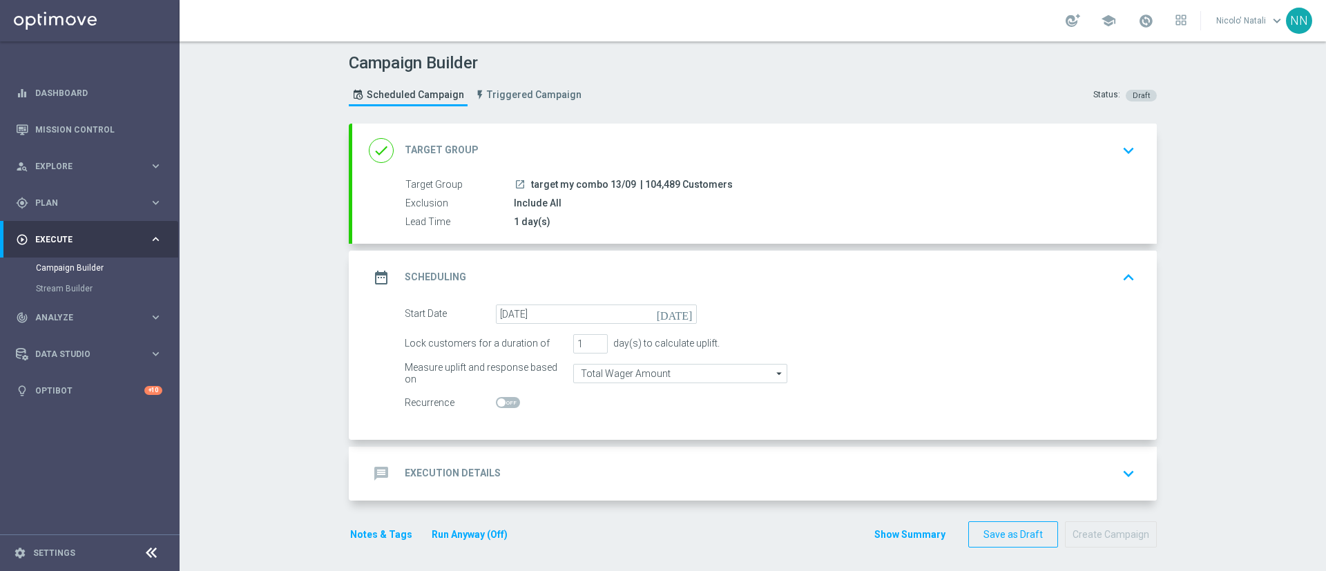
click at [604, 417] on div "Start Date 13 Sep 2025 today Lock customers for a duration of 1 day(s) to calcu…" at bounding box center [754, 372] width 805 height 135
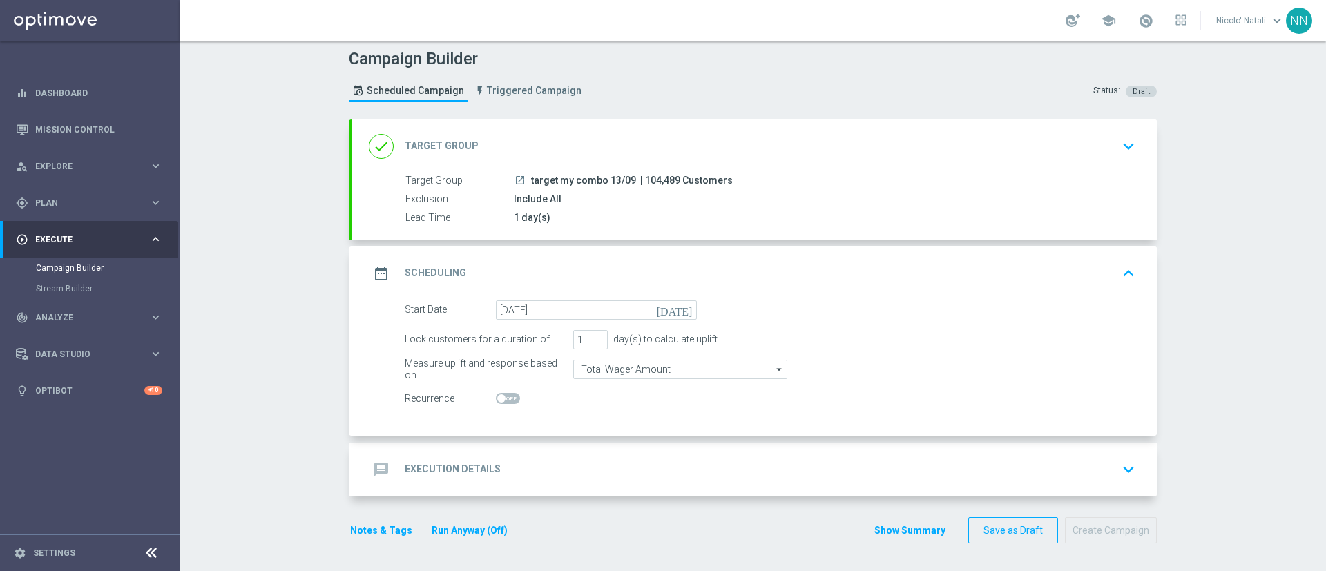
click at [589, 468] on div "message Execution Details keyboard_arrow_down" at bounding box center [755, 470] width 772 height 26
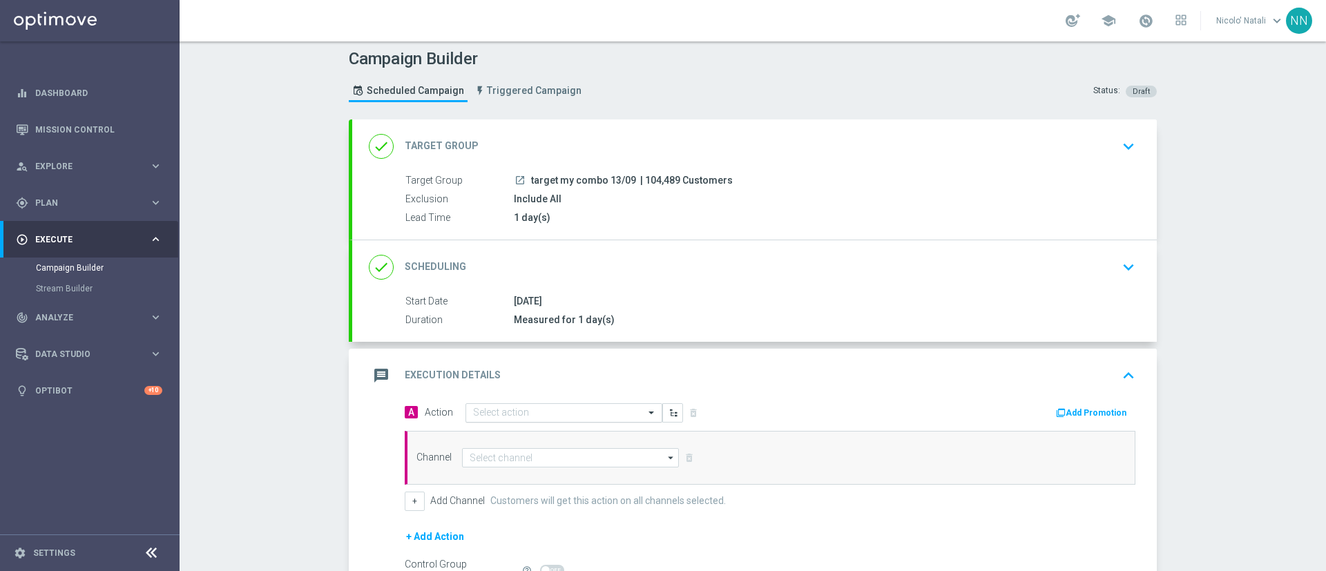
click at [568, 414] on input "text" at bounding box center [550, 414] width 154 height 12
type input "Invio My Combo talent 13/09"
click at [577, 411] on input "Invio My Combo talent 13/09" at bounding box center [550, 416] width 154 height 12
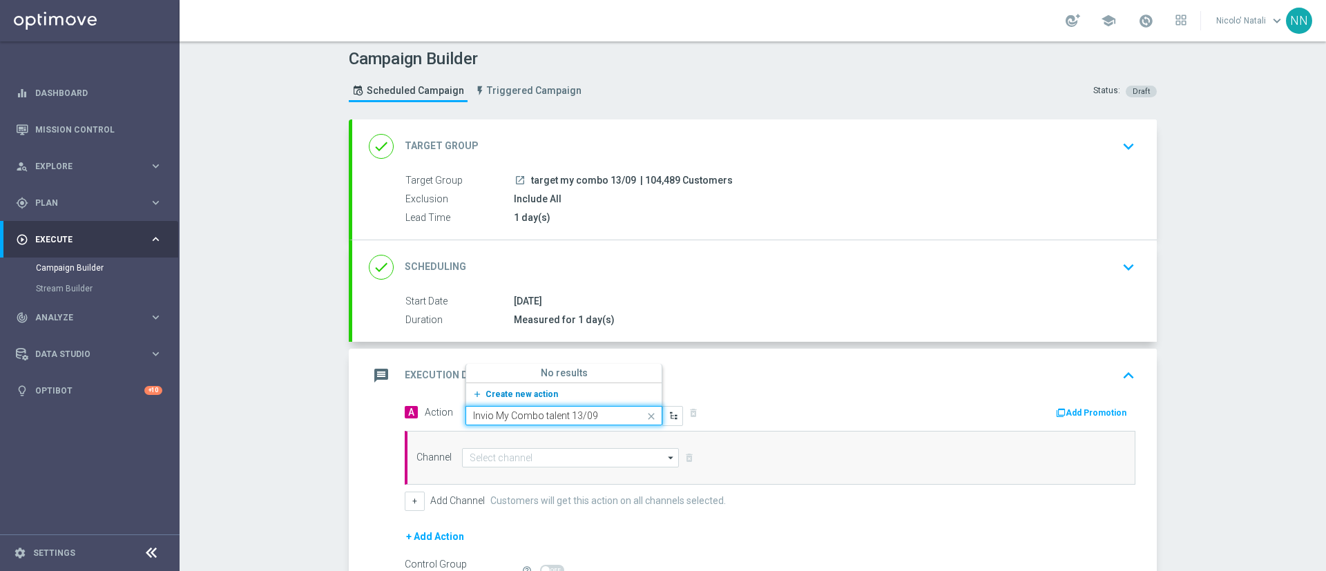
click at [518, 396] on span "Create new action" at bounding box center [522, 395] width 73 height 10
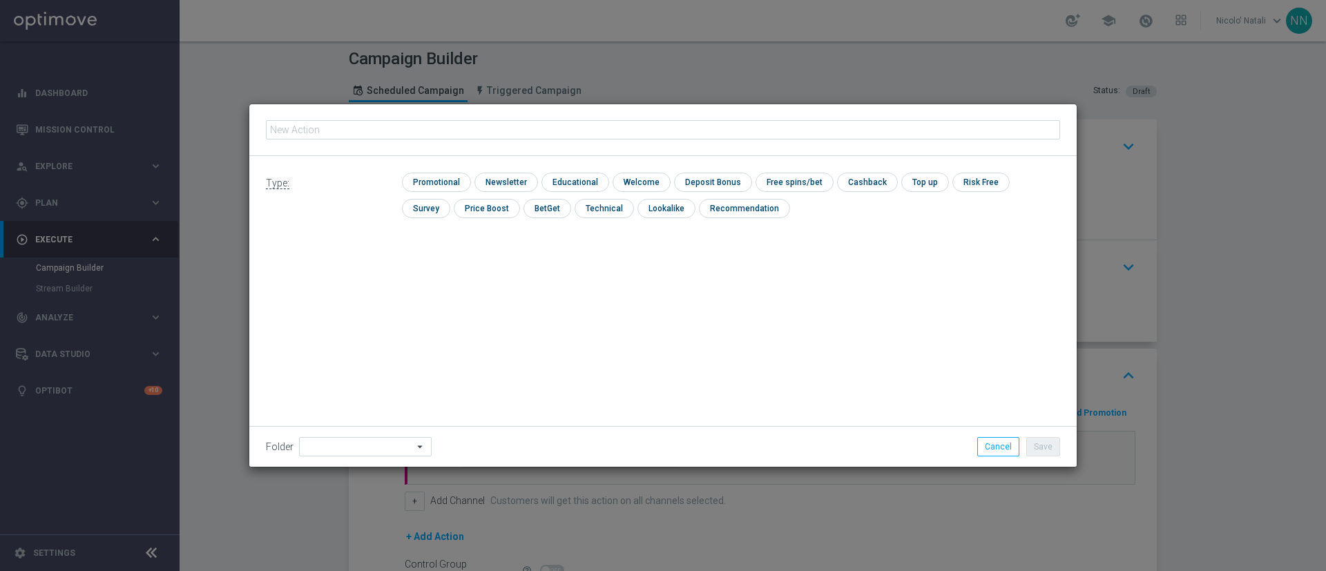
type input "Invio My Combo talent 13/09"
click at [428, 174] on input "checkbox" at bounding box center [435, 182] width 66 height 19
checkbox input "true"
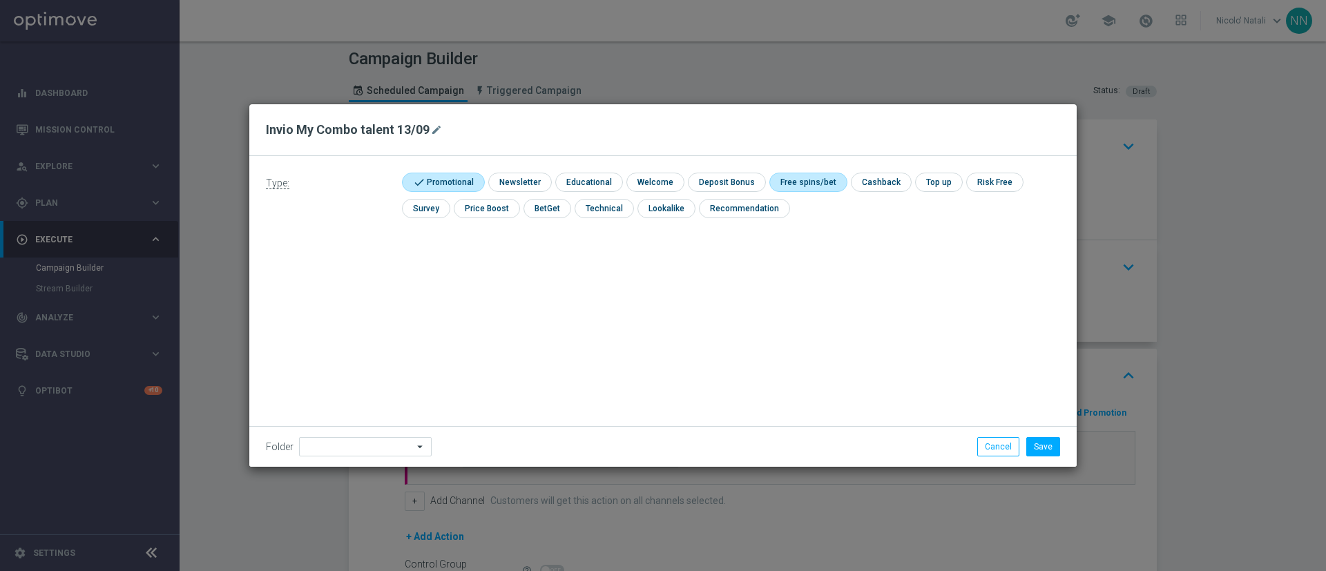
click at [810, 177] on input "checkbox" at bounding box center [807, 182] width 74 height 19
checkbox input "true"
click at [1041, 441] on button "Save" at bounding box center [1044, 446] width 34 height 19
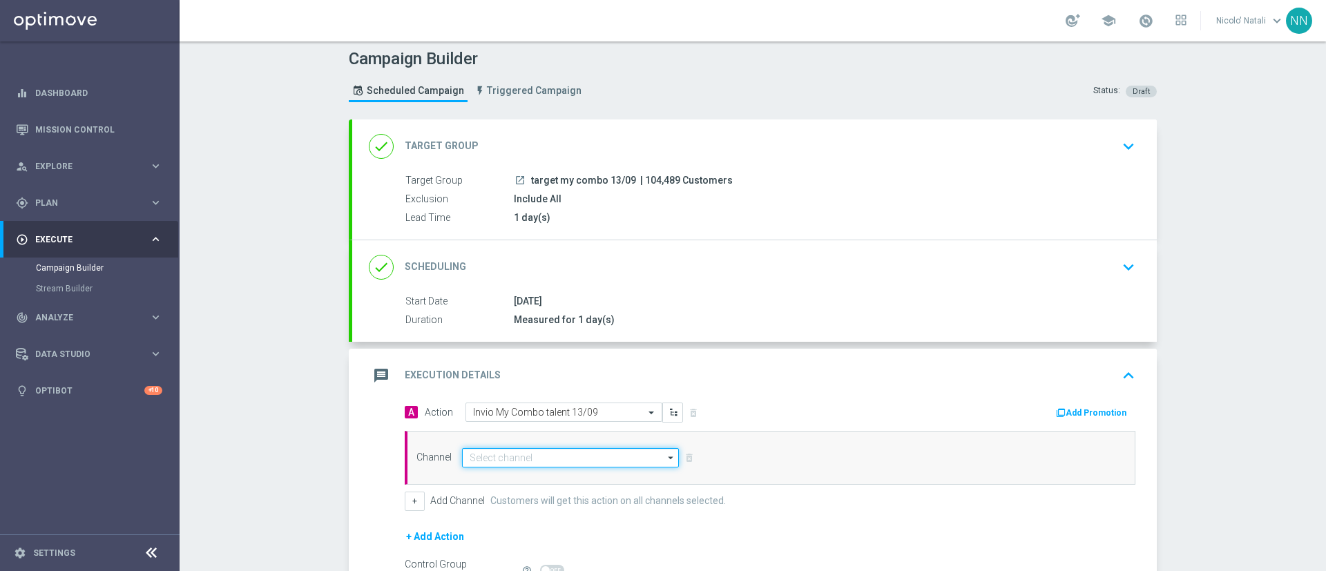
click at [537, 455] on input at bounding box center [570, 457] width 217 height 19
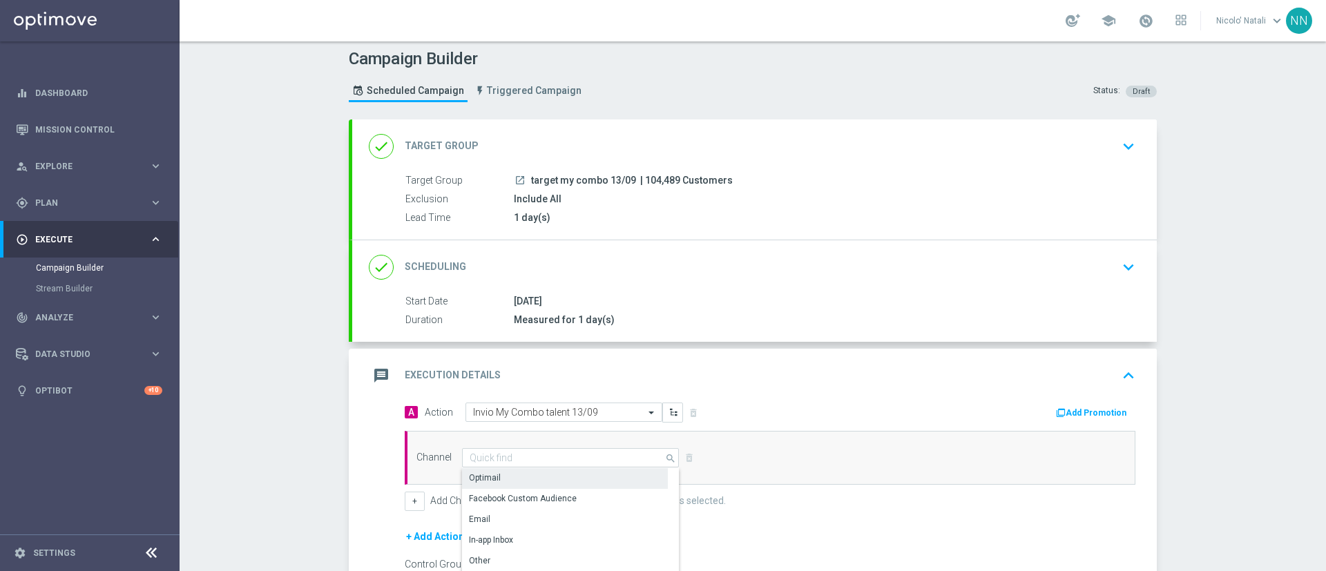
click at [522, 477] on div "Optimail" at bounding box center [565, 477] width 206 height 19
type input "Optimail"
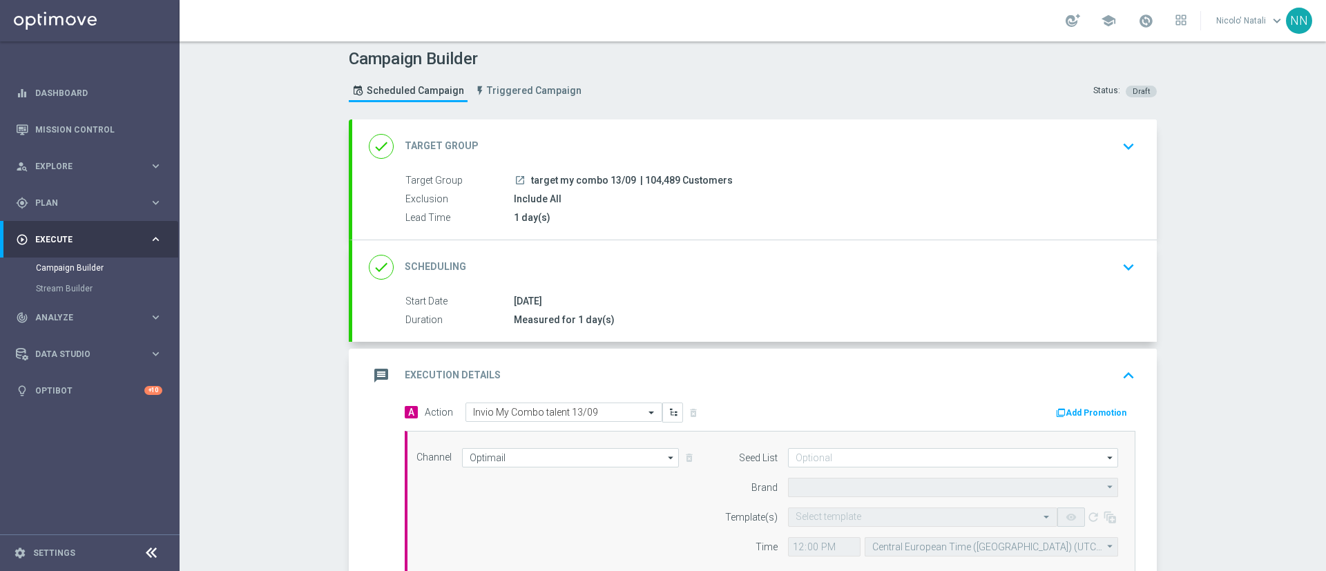
type input "Sisal Marketing"
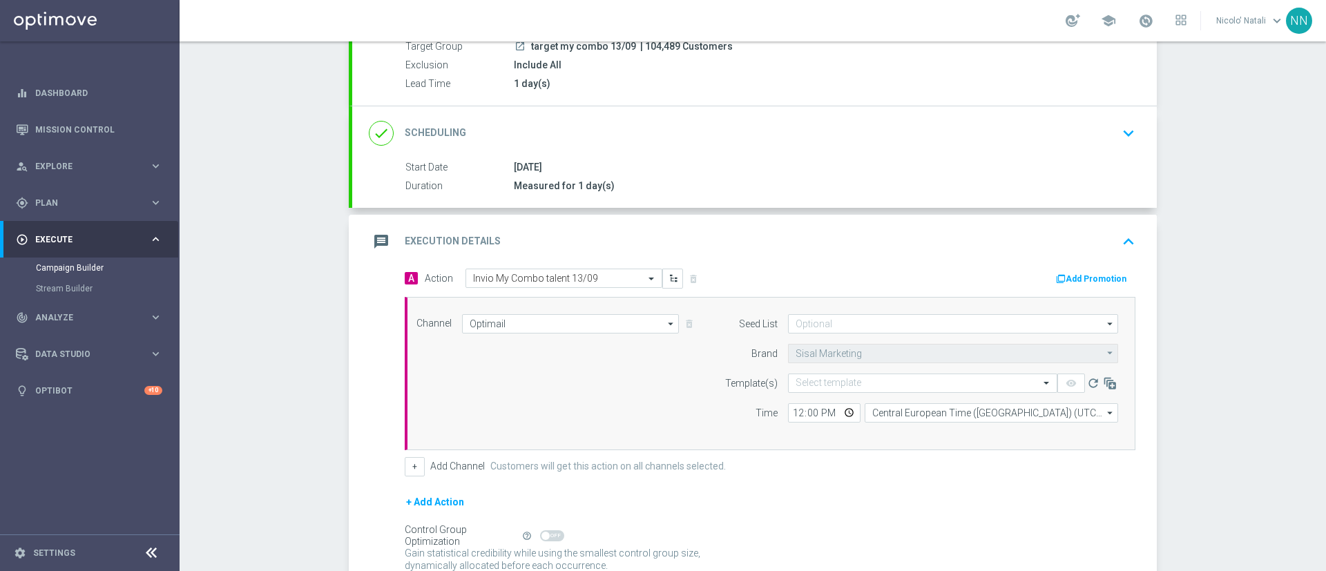
scroll to position [139, 0]
click at [1080, 278] on button "Add Promotion" at bounding box center [1093, 278] width 77 height 15
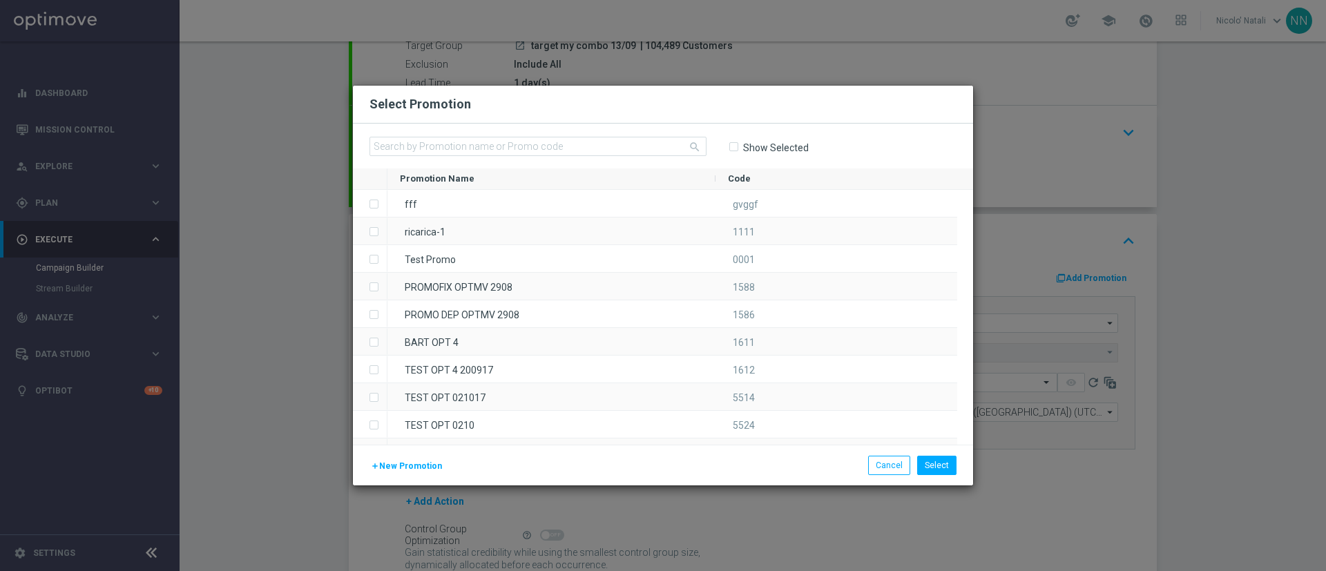
click at [1007, 148] on modal-container "Select Promotion search Show Selected Drag here to set row groups Drag here to …" at bounding box center [663, 285] width 1326 height 571
click at [902, 463] on button "Cancel" at bounding box center [889, 465] width 42 height 19
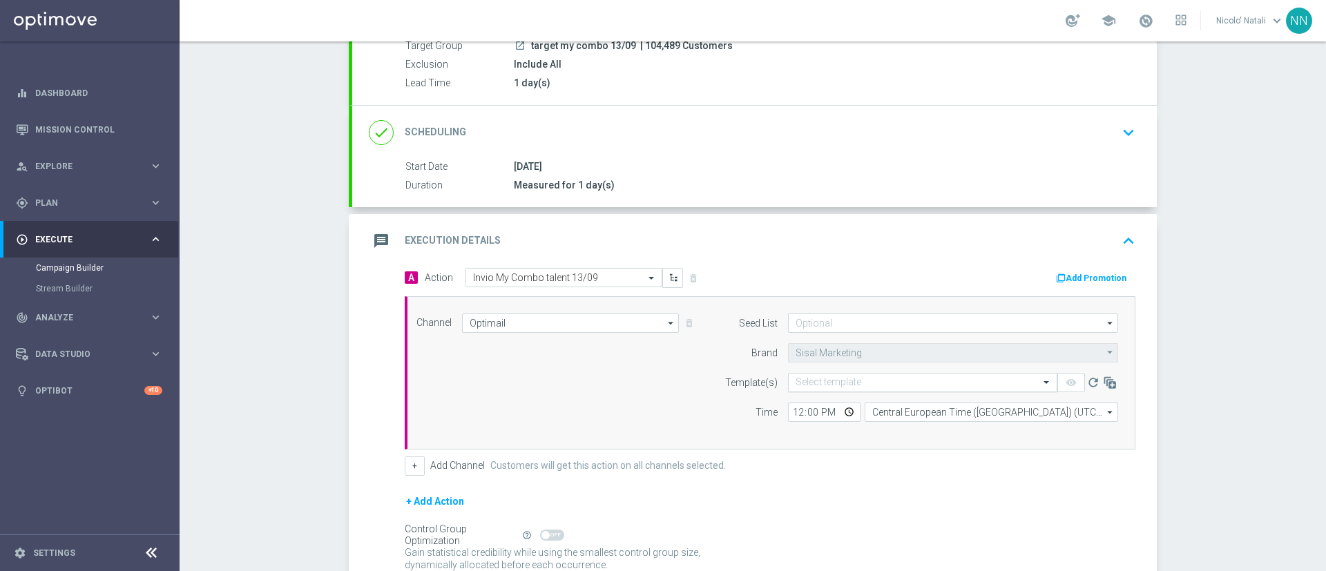
click at [928, 378] on input "text" at bounding box center [909, 383] width 227 height 12
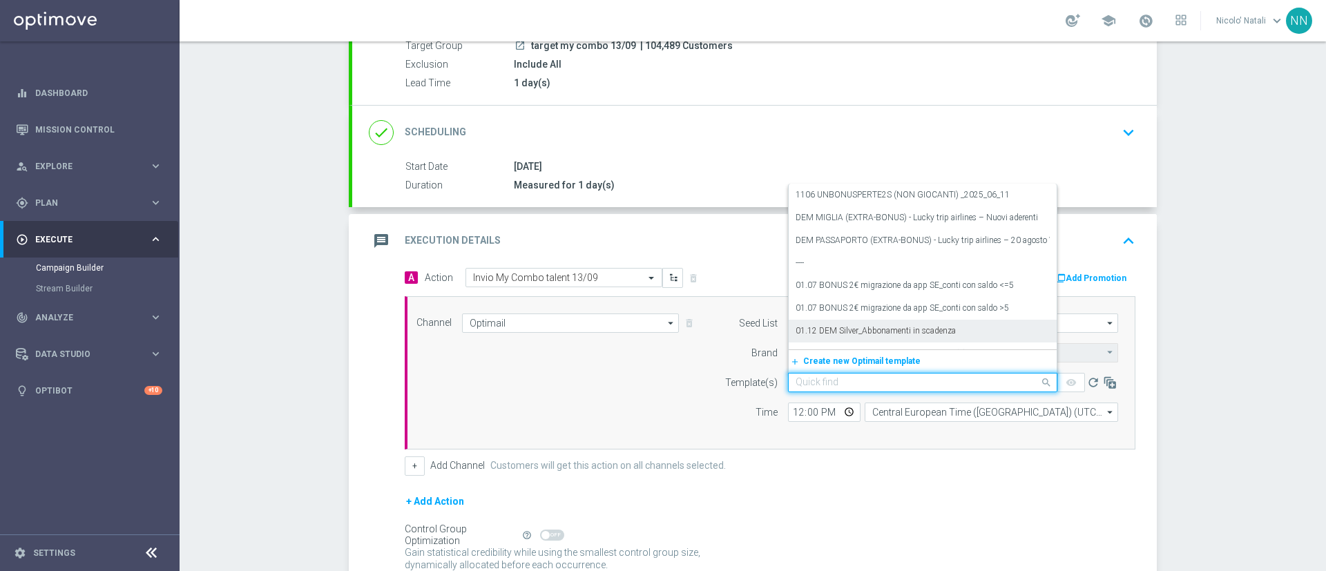
paste input "Invio MyCombo 13/09 talent expert"
type input "Invio MyCombo 13/09 talent expert"
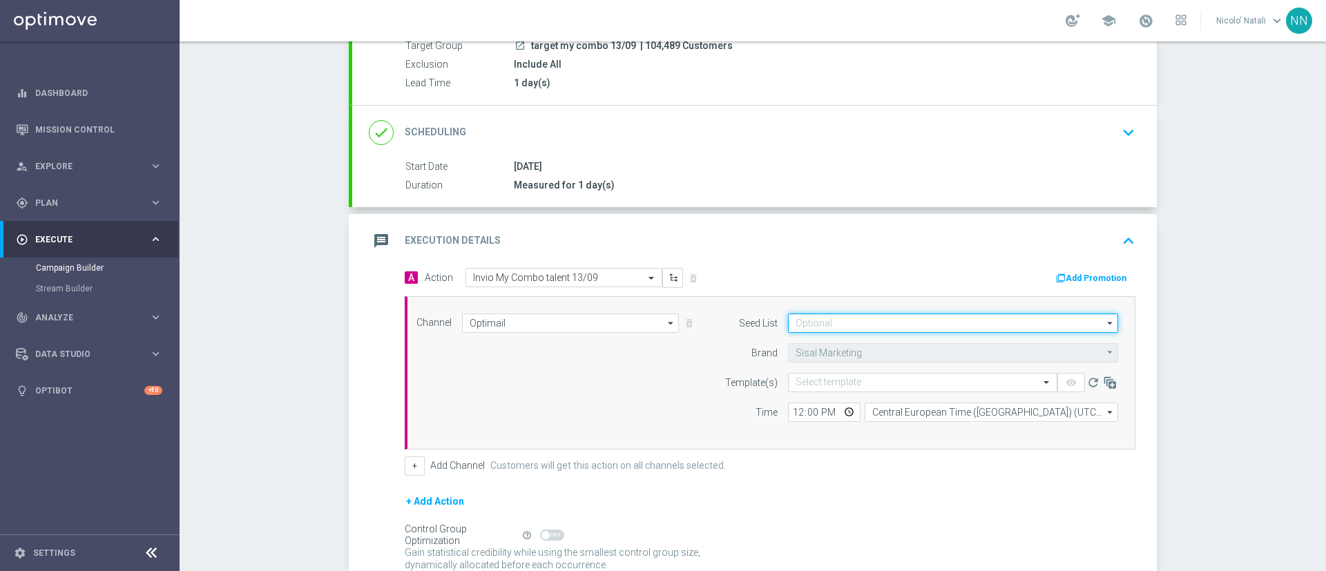
click at [948, 325] on input at bounding box center [953, 323] width 330 height 19
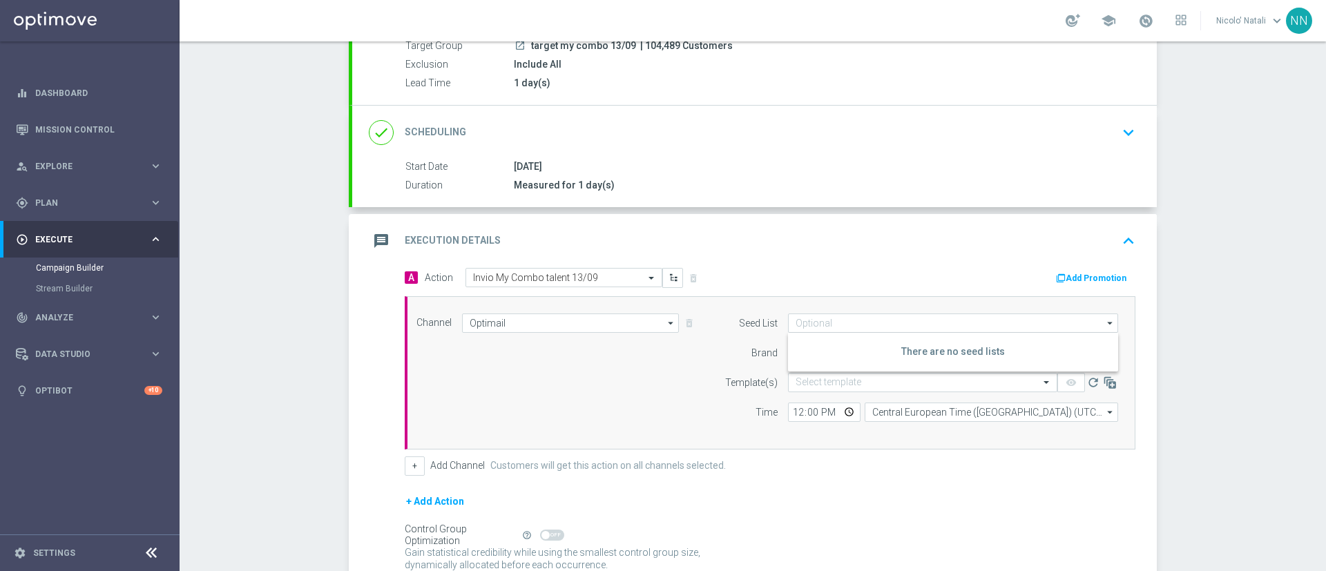
click at [878, 242] on div "message Execution Details keyboard_arrow_up" at bounding box center [755, 241] width 772 height 26
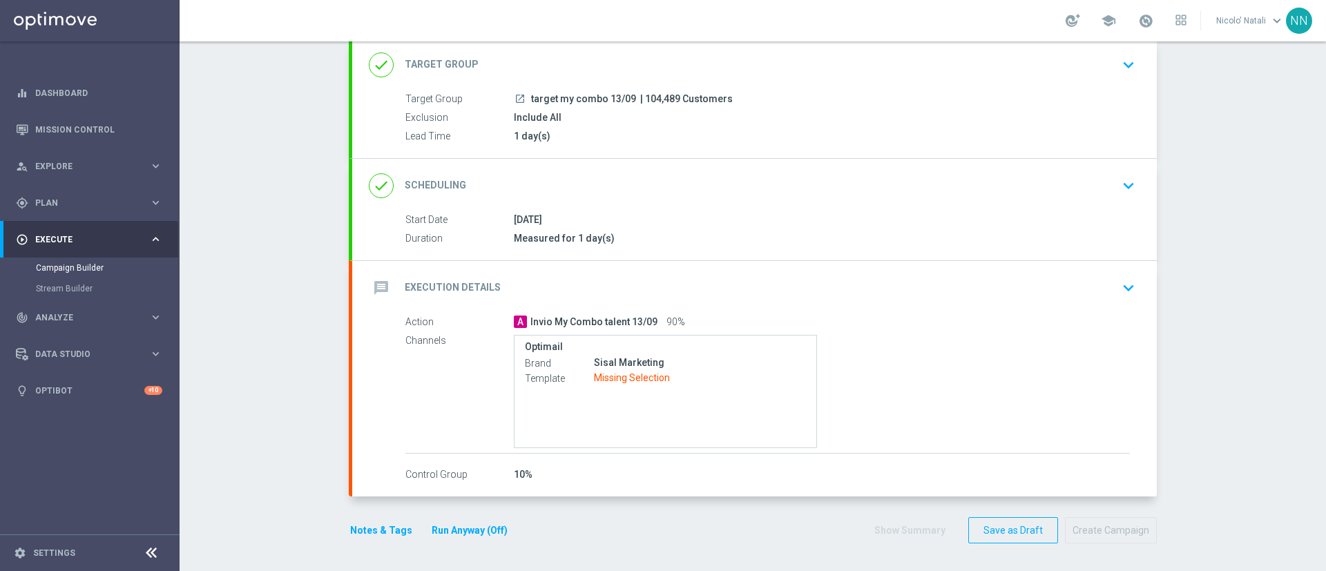
scroll to position [86, 0]
click at [728, 368] on div "Sisal Marketing" at bounding box center [700, 363] width 212 height 14
click at [756, 302] on div "message Execution Details keyboard_arrow_down" at bounding box center [754, 288] width 805 height 54
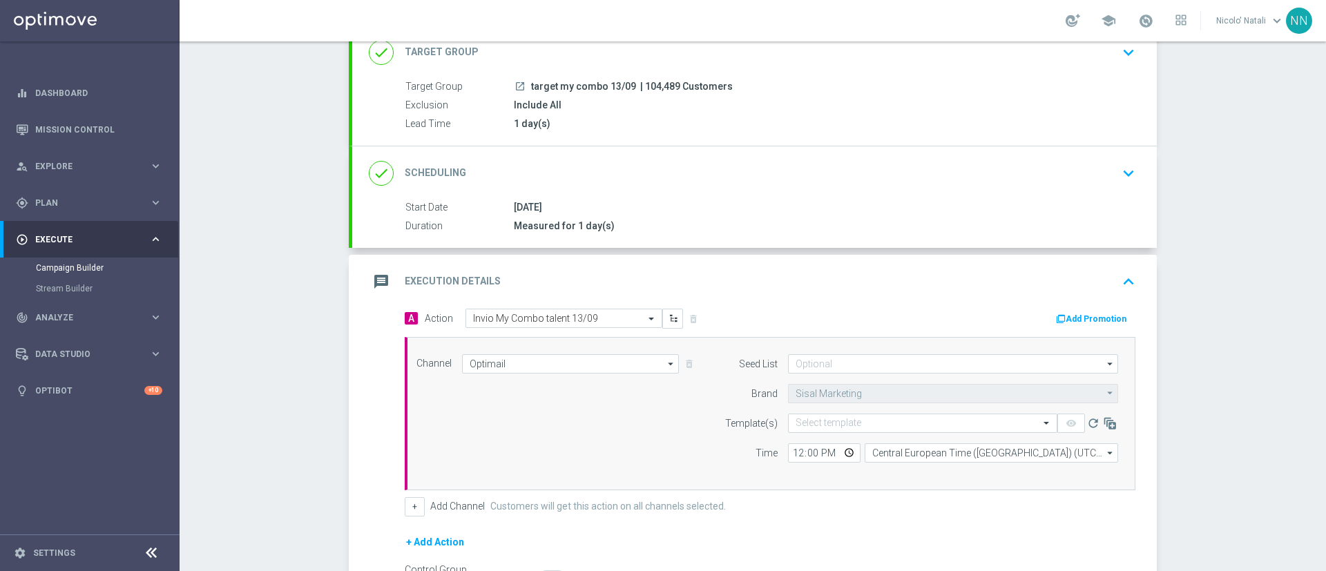
scroll to position [139, 0]
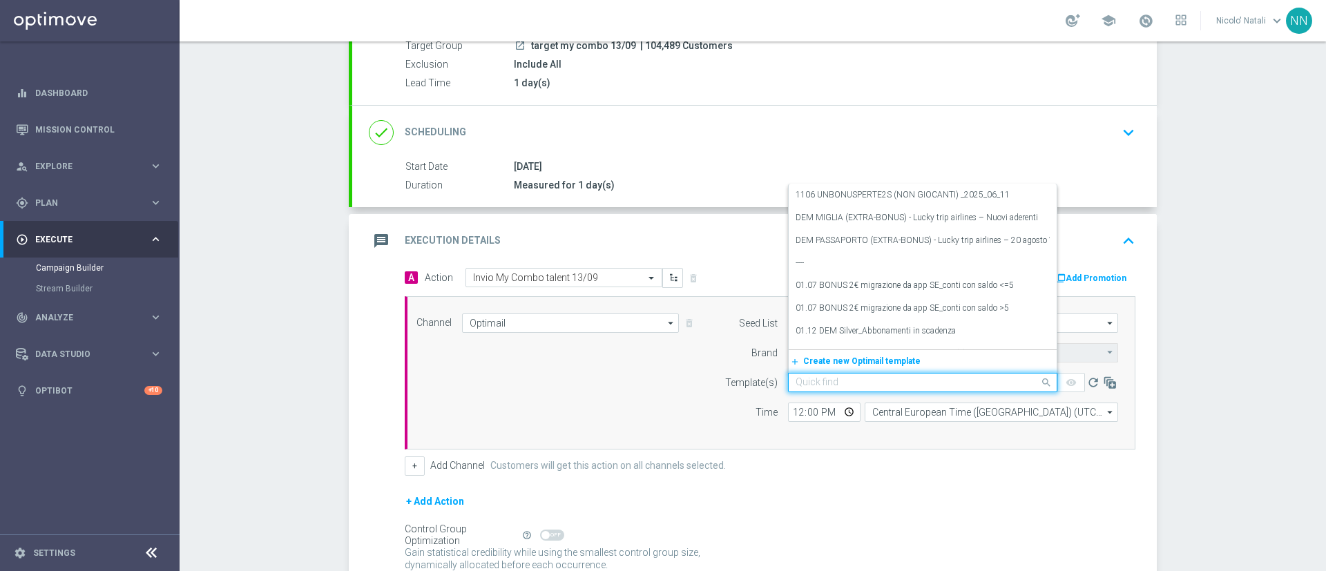
click at [843, 385] on input "text" at bounding box center [909, 383] width 227 height 12
paste input "Invio MyCombo 13/09 talent expert"
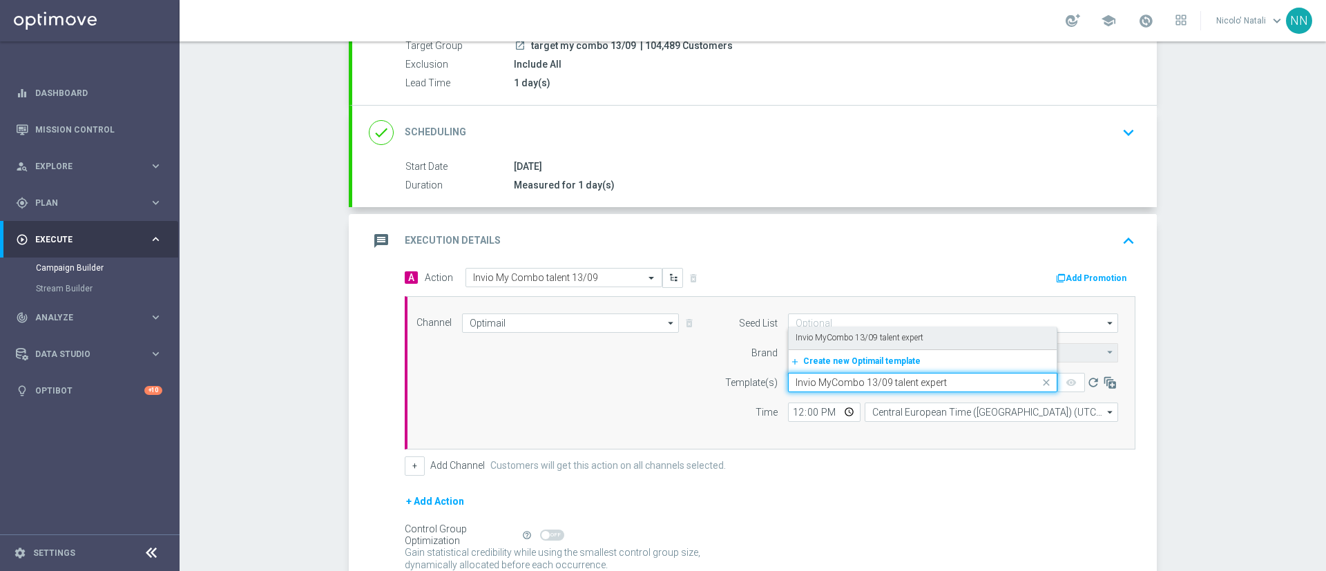
click at [839, 340] on label "Invio MyCombo 13/09 talent expert" at bounding box center [860, 338] width 128 height 12
type input "Invio MyCombo 13/09 talent expert"
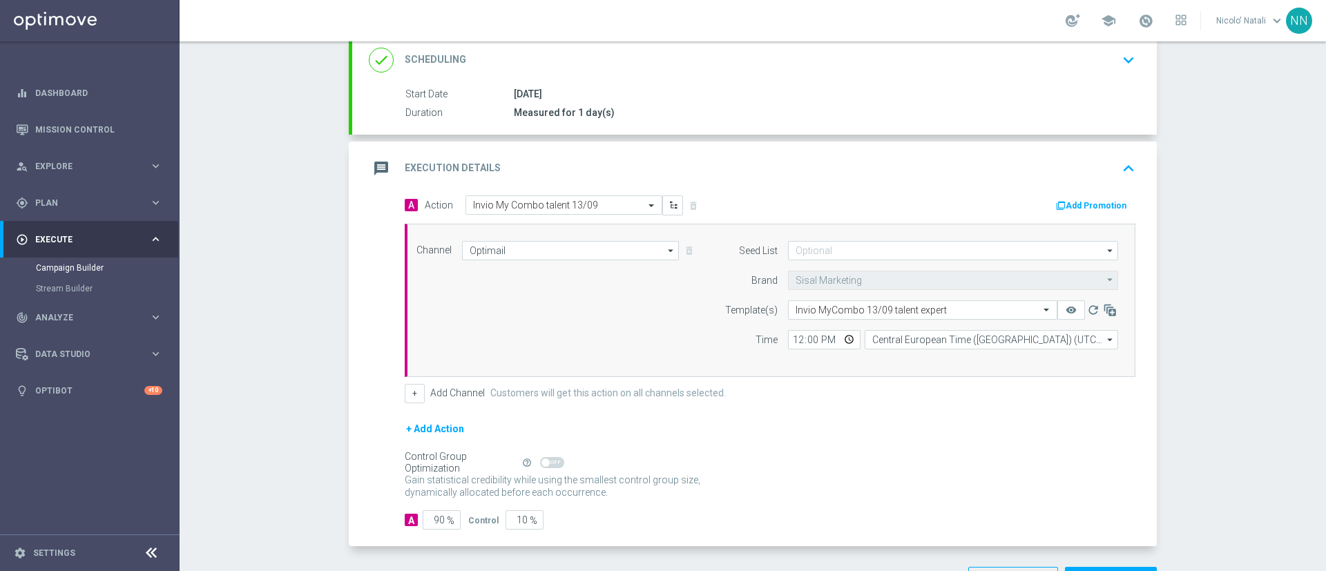
scroll to position [262, 0]
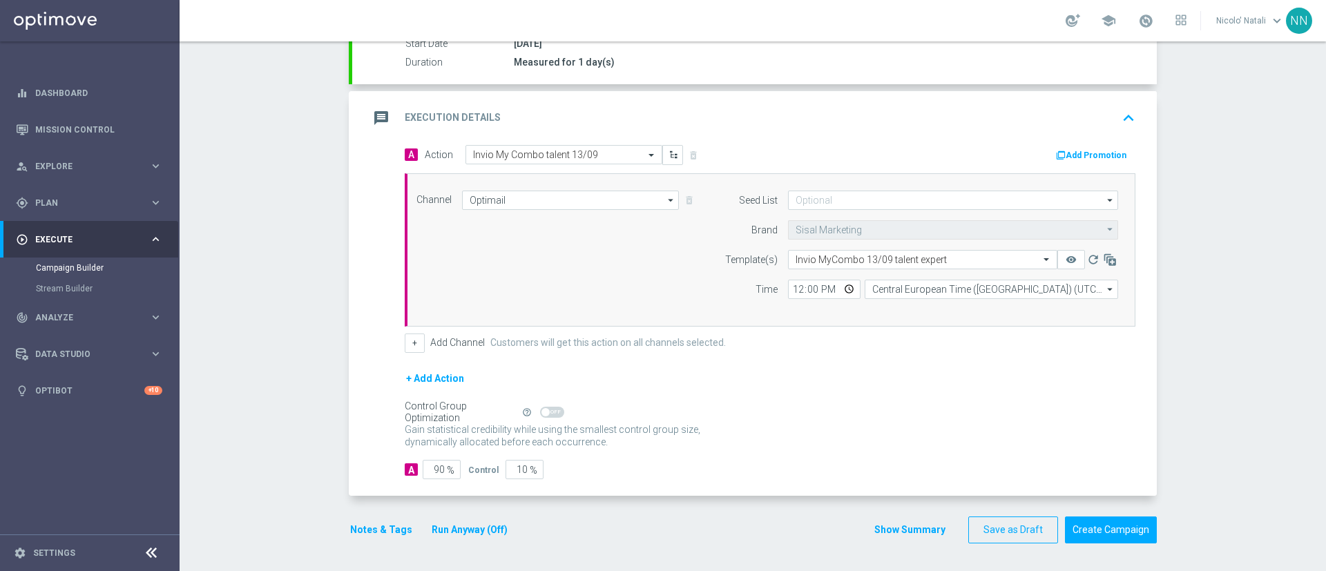
click at [447, 467] on span "%" at bounding box center [451, 471] width 8 height 12
click at [434, 466] on input "90" at bounding box center [442, 469] width 38 height 19
type input "0"
type input "100"
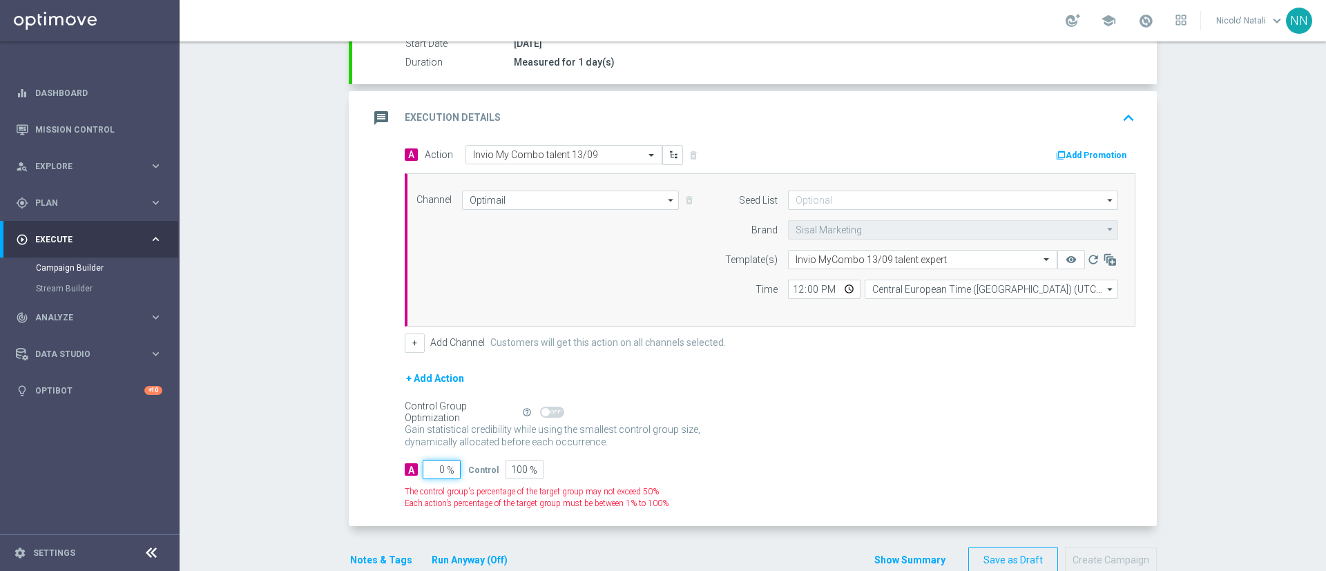
type input "10"
type input "90"
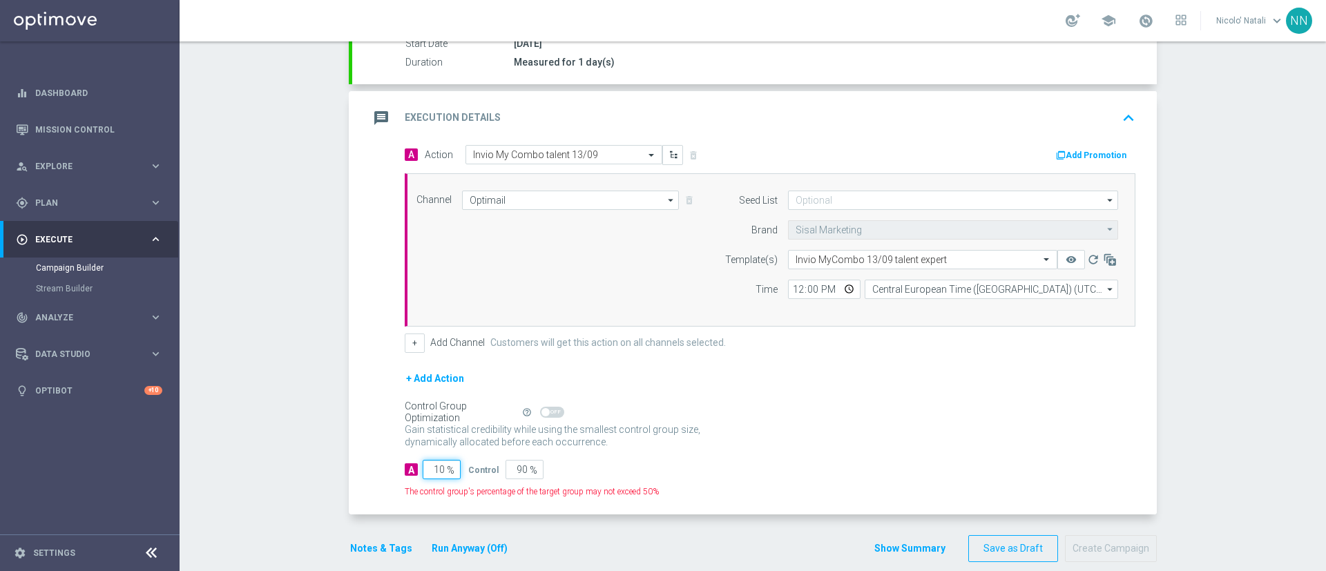
type input "100"
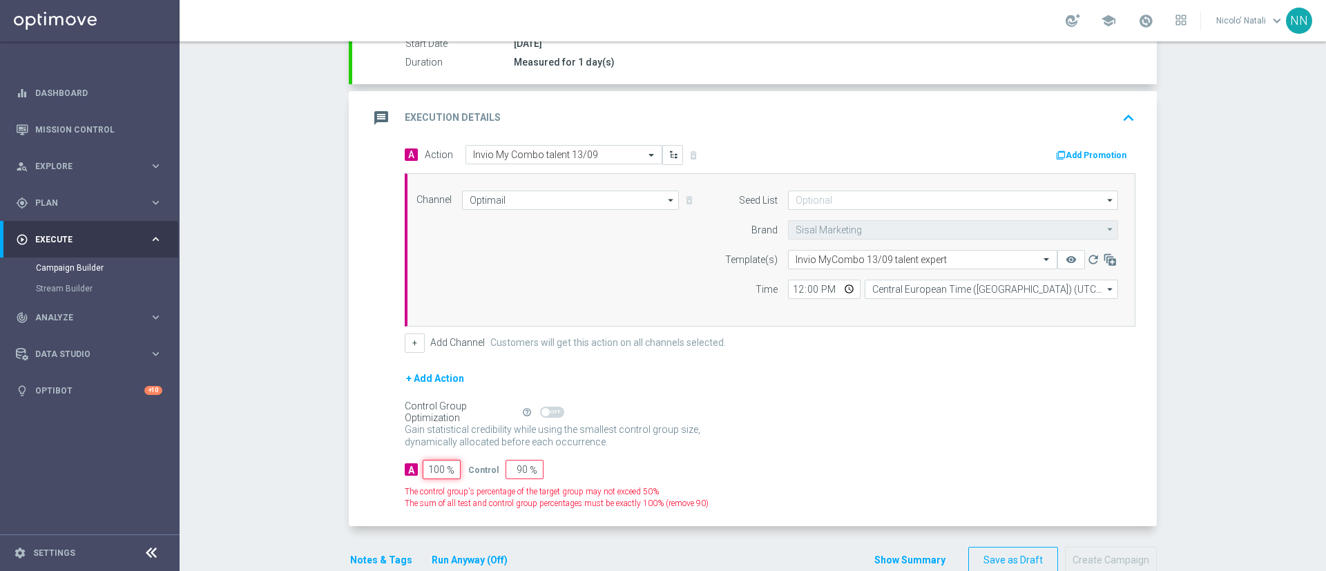
type input "0"
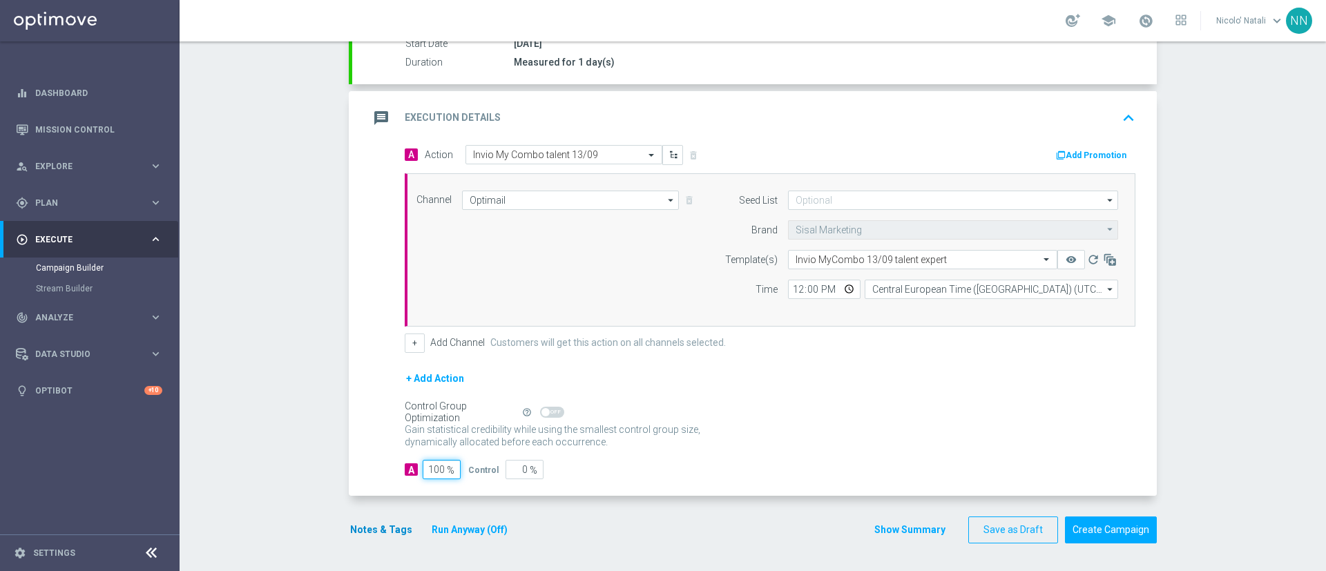
type input "100"
click at [397, 527] on button "Notes & Tags" at bounding box center [381, 530] width 65 height 17
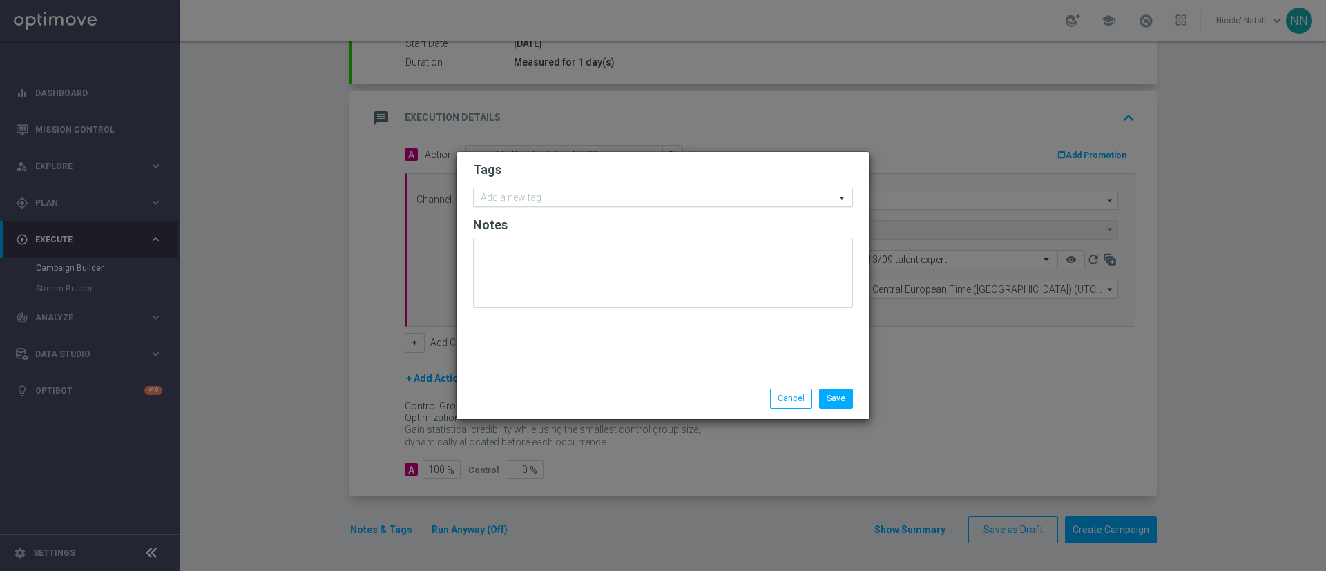
click at [525, 198] on input "text" at bounding box center [658, 199] width 354 height 12
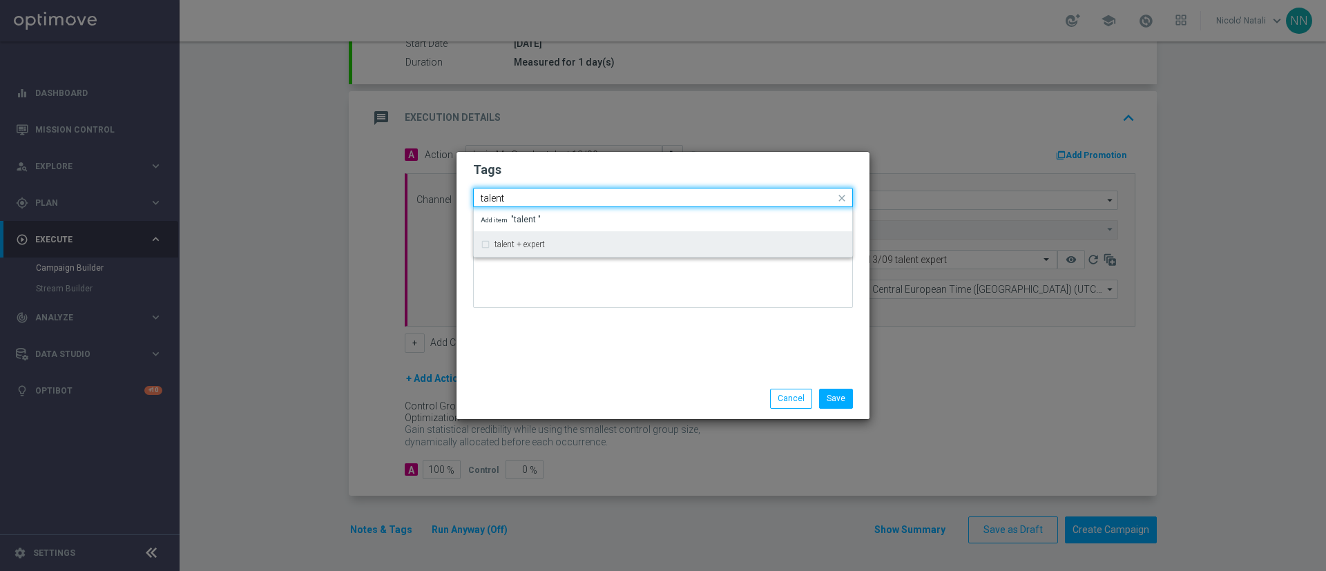
click at [526, 237] on div "talent + expert" at bounding box center [663, 244] width 365 height 22
type input "talent"
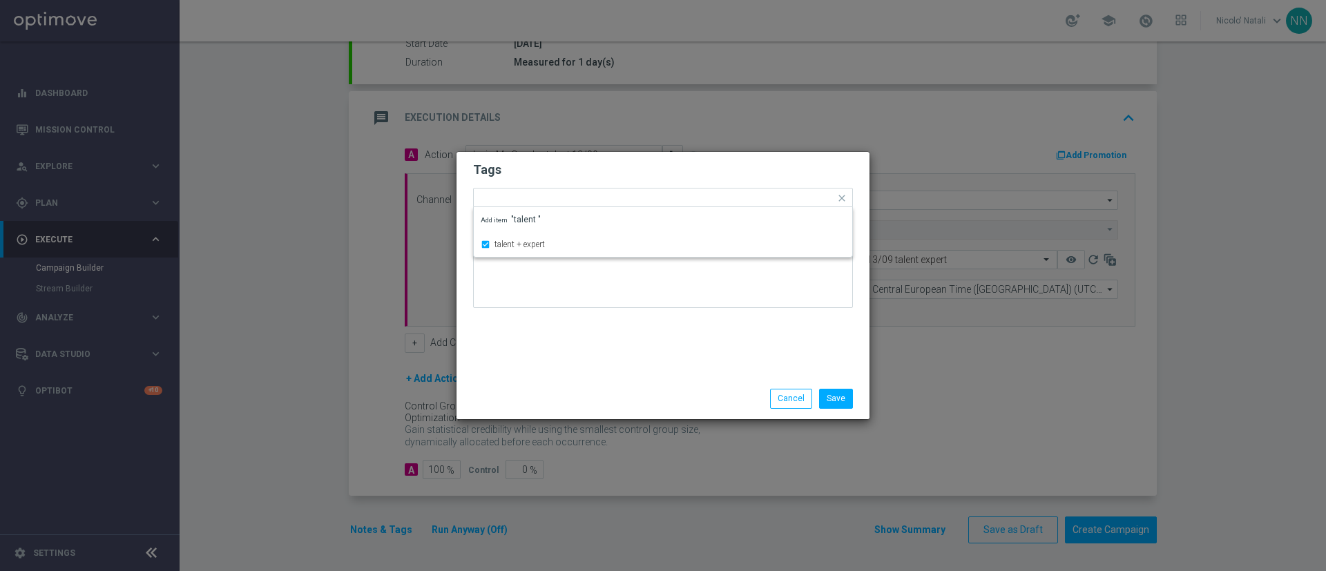
click at [535, 367] on div "Tags Quick find × talent + expert talent + expert Add item "talent " Notes" at bounding box center [663, 265] width 413 height 227
click at [593, 189] on div "Add a new tag × talent + expert" at bounding box center [654, 198] width 361 height 19
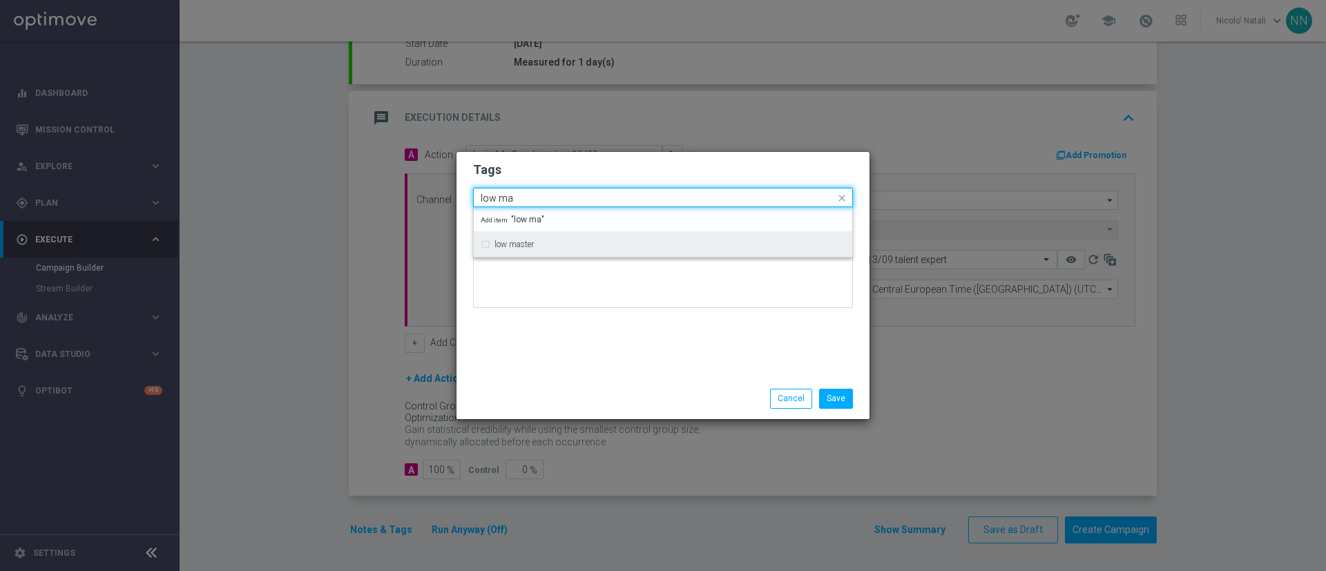
click at [563, 249] on div "low master" at bounding box center [663, 244] width 365 height 22
type input "low ma"
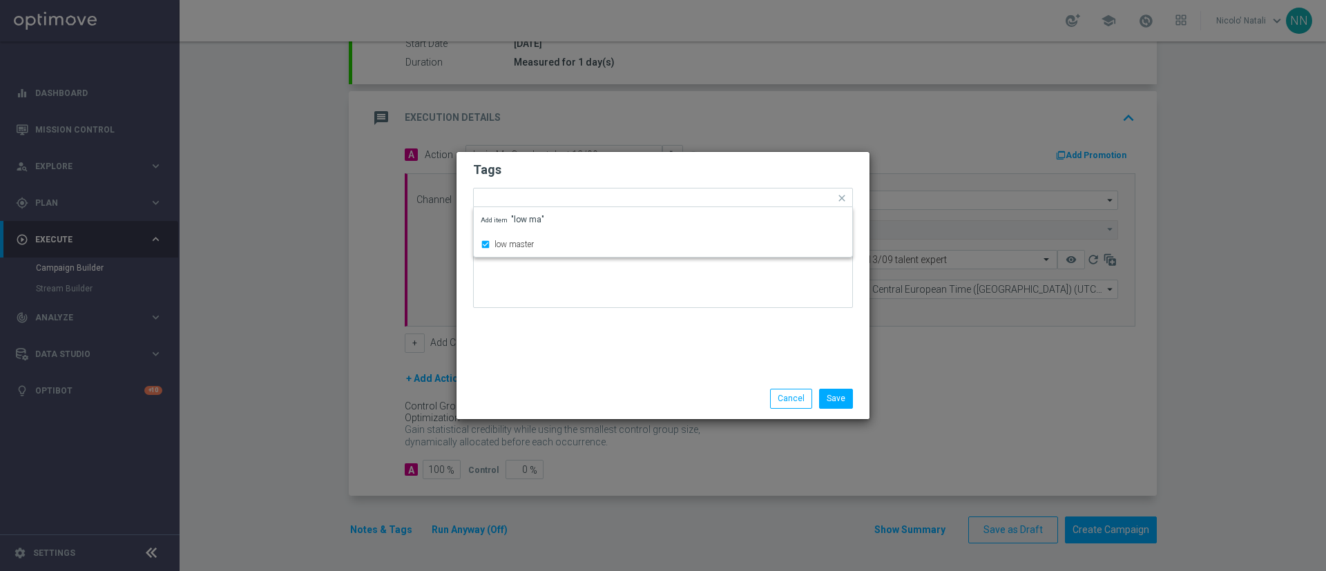
click at [555, 350] on div "Tags Quick find × talent + expert × low master low master Add item "low ma" Not…" at bounding box center [663, 265] width 413 height 227
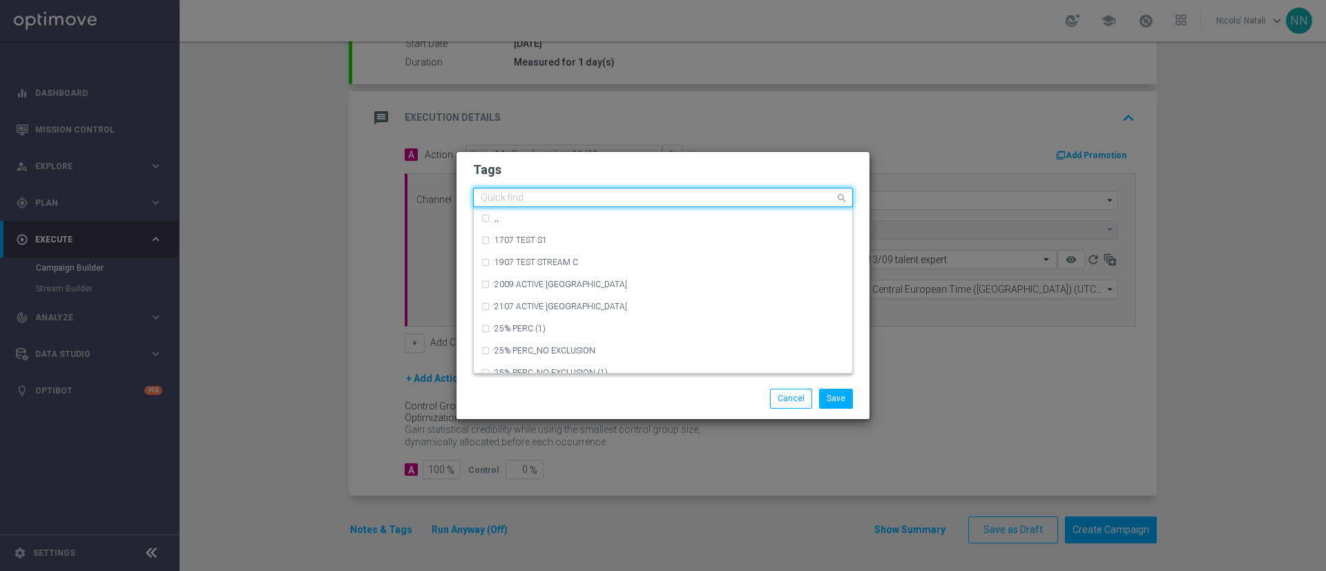
click at [654, 203] on input "text" at bounding box center [658, 199] width 354 height 12
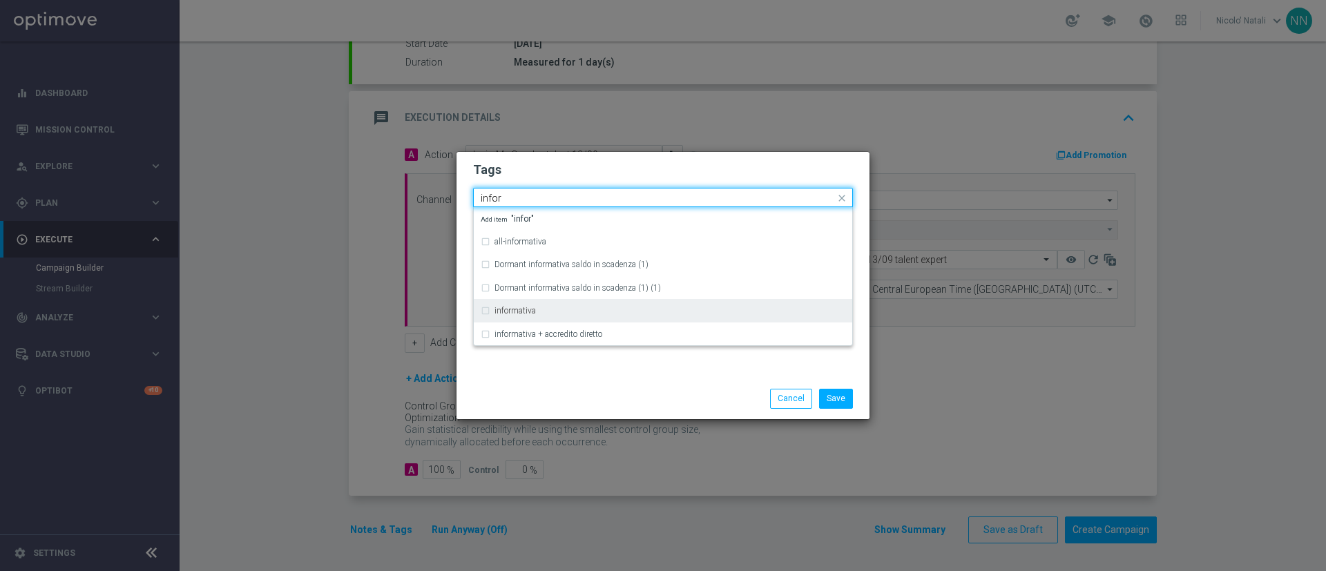
click at [573, 303] on div "informativa" at bounding box center [663, 311] width 365 height 22
type input "infor"
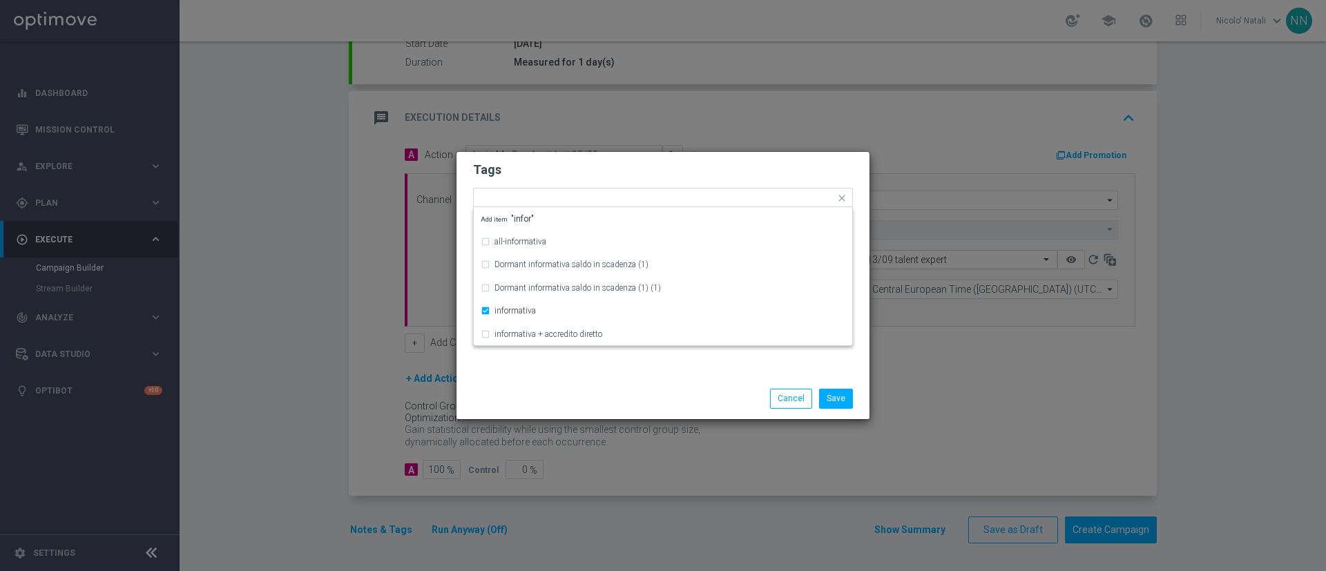
click at [568, 388] on div "Save Cancel" at bounding box center [663, 399] width 413 height 40
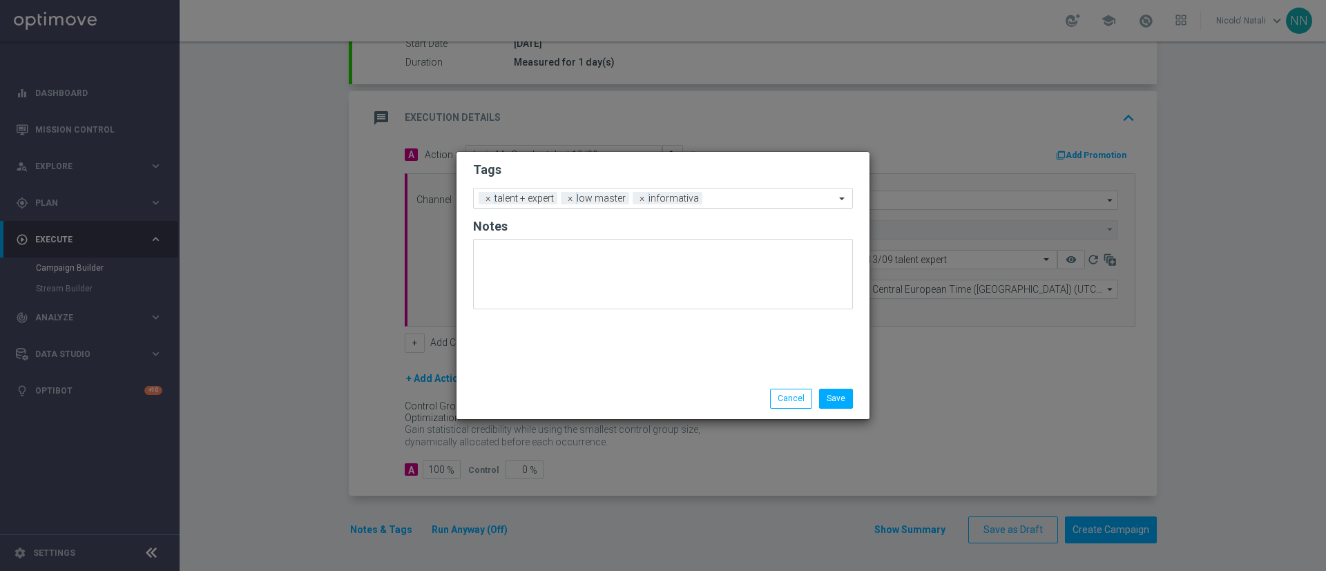
click at [724, 194] on input "text" at bounding box center [771, 199] width 127 height 12
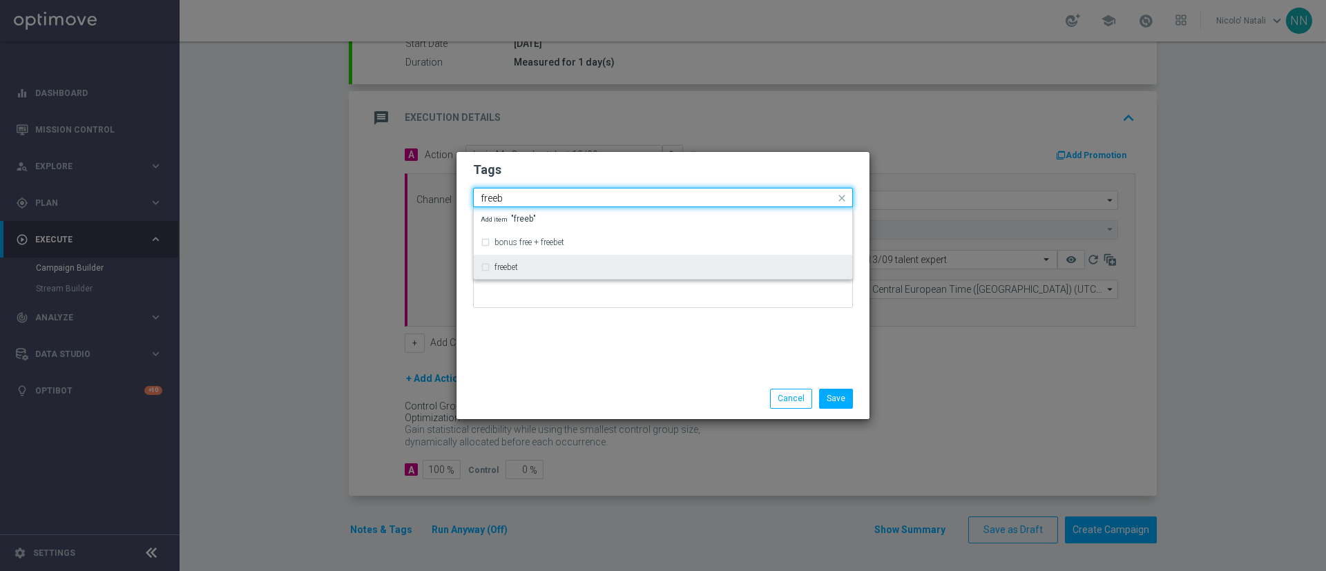
click at [532, 258] on div "freebet" at bounding box center [663, 267] width 365 height 22
type input "freeb"
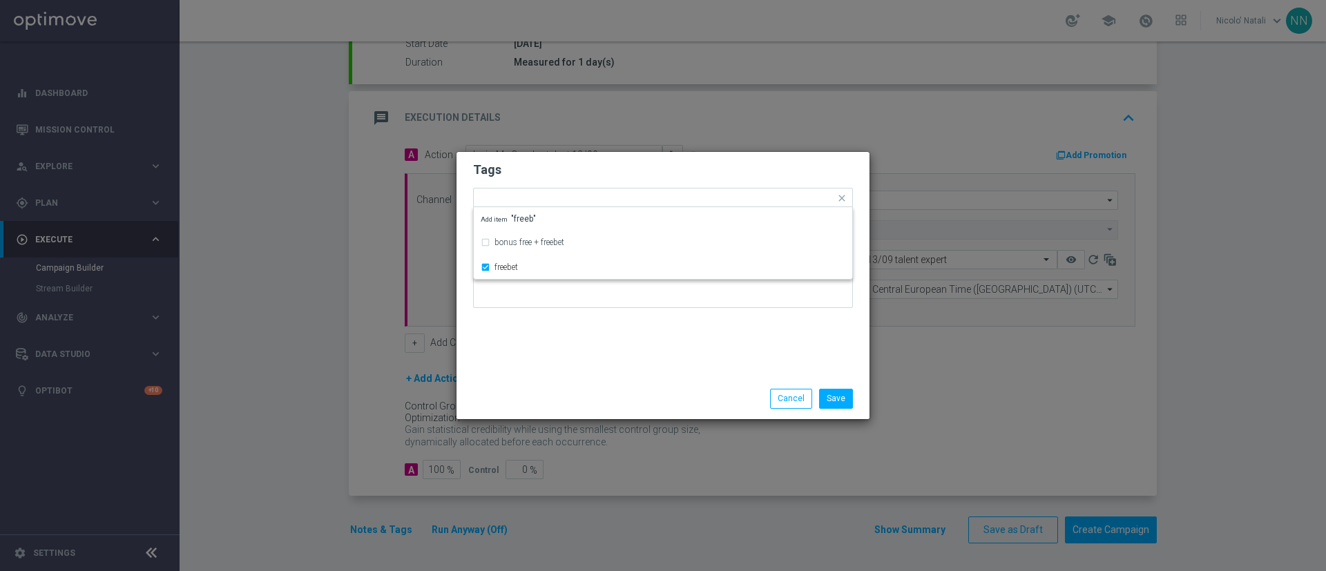
click at [542, 353] on div "Tags Quick find × talent + expert × low master × informativa × freebet bonus fr…" at bounding box center [663, 265] width 413 height 227
click at [772, 193] on input "text" at bounding box center [798, 199] width 75 height 12
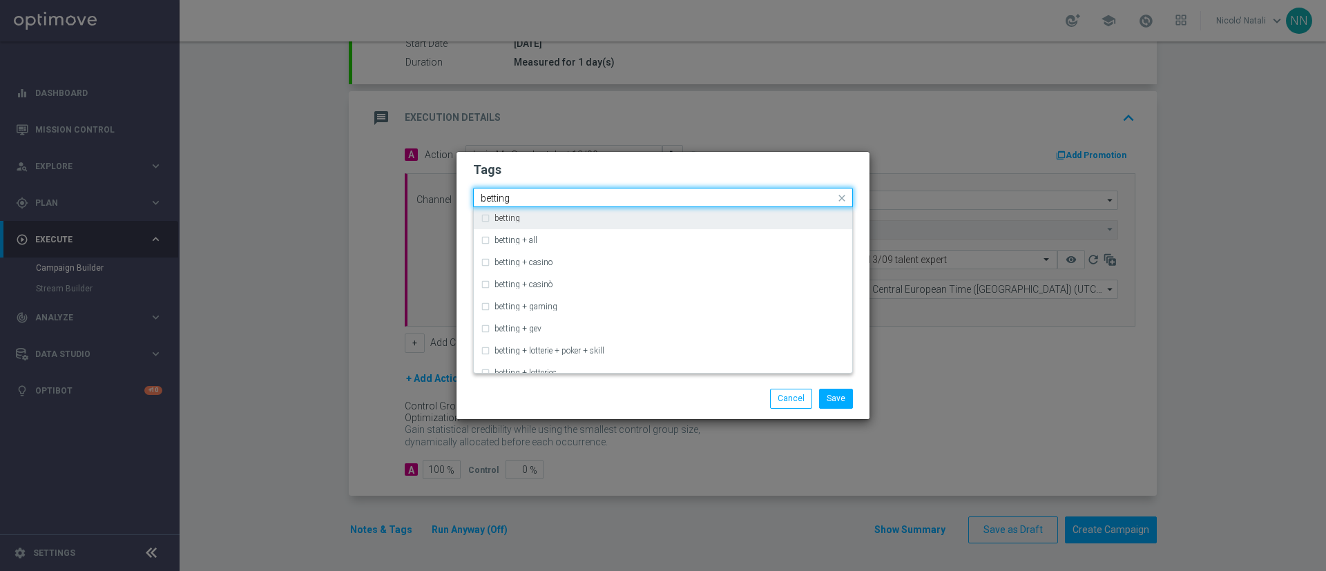
click at [753, 220] on div "betting" at bounding box center [670, 218] width 351 height 8
type input "betting"
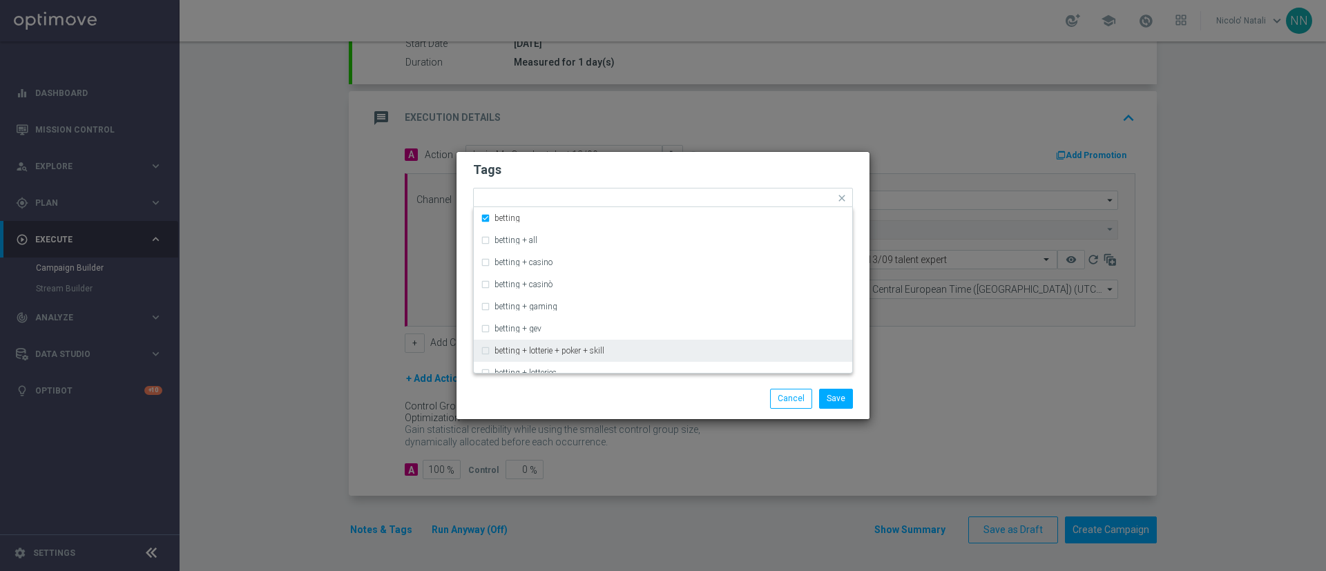
click at [729, 406] on div "Save Cancel" at bounding box center [729, 398] width 267 height 19
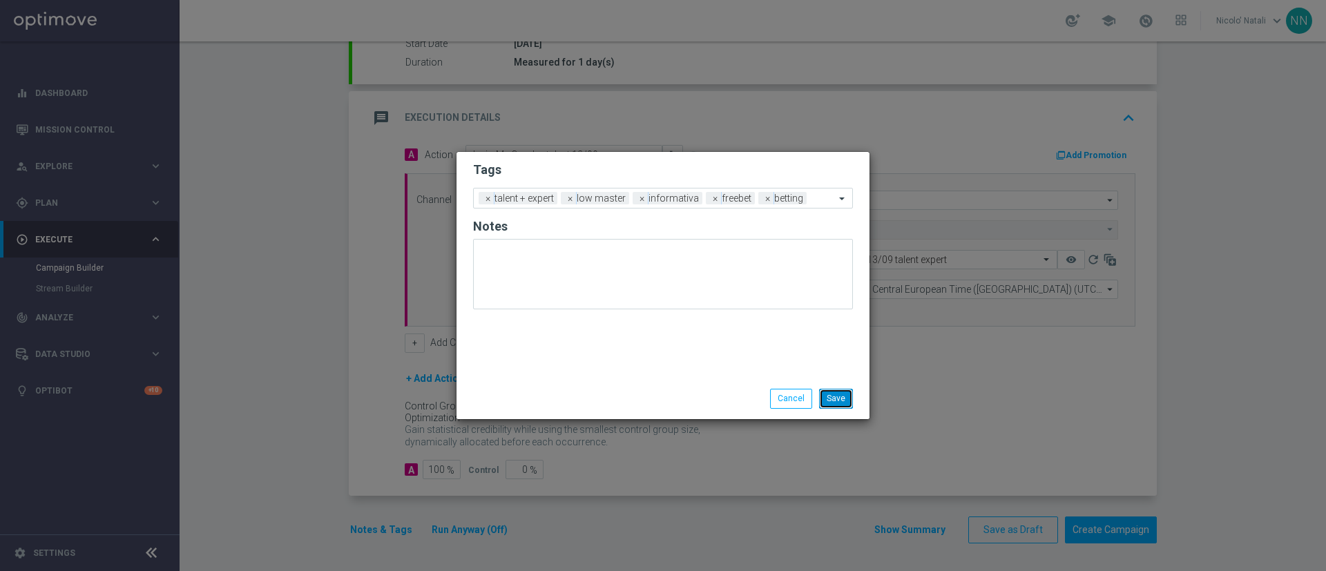
click at [831, 401] on button "Save" at bounding box center [836, 398] width 34 height 19
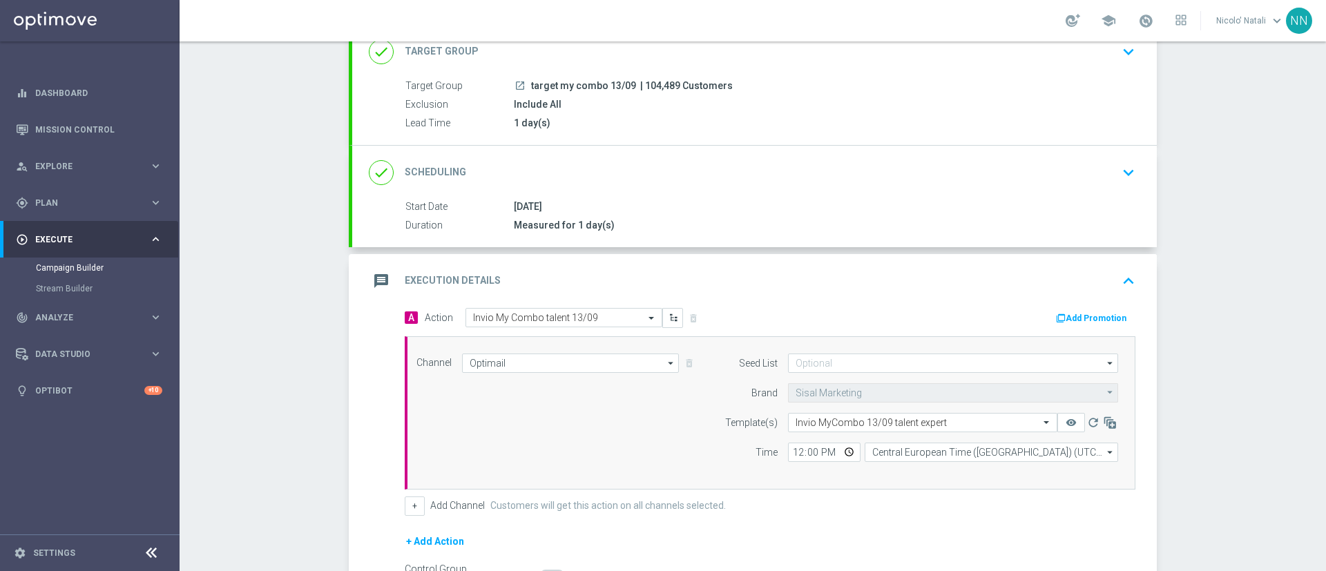
scroll to position [139, 0]
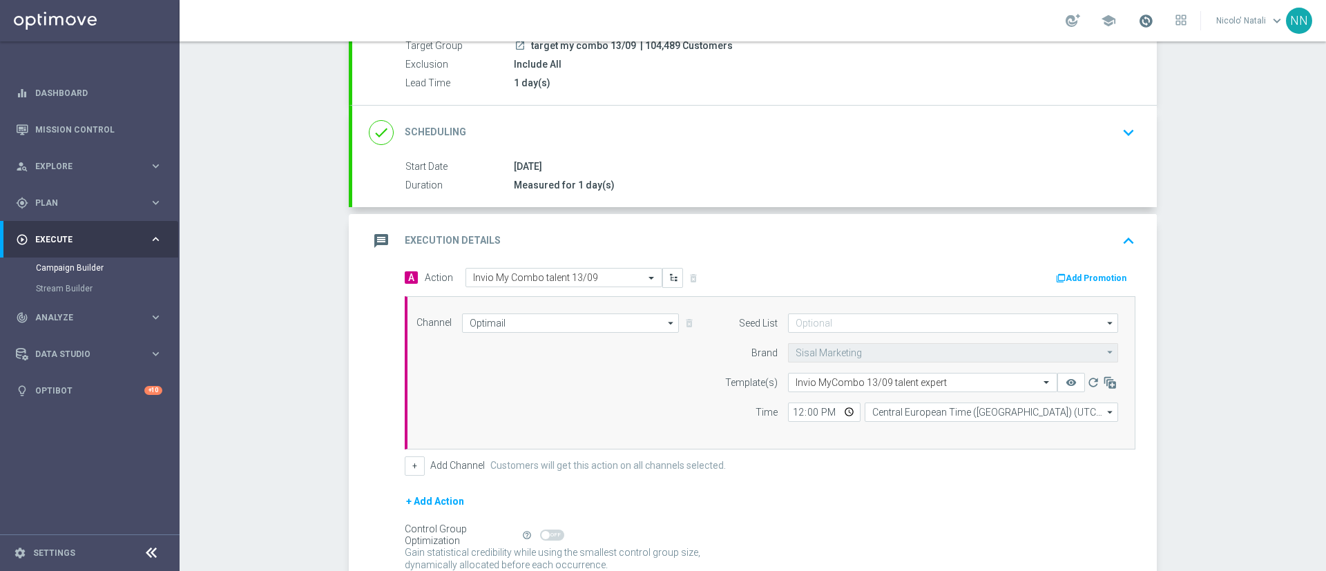
click at [1147, 26] on span at bounding box center [1145, 20] width 15 height 15
click at [1259, 160] on div "Campaign Builder Scheduled Campaign Triggered Campaign Status: Draft done Targe…" at bounding box center [753, 306] width 1147 height 530
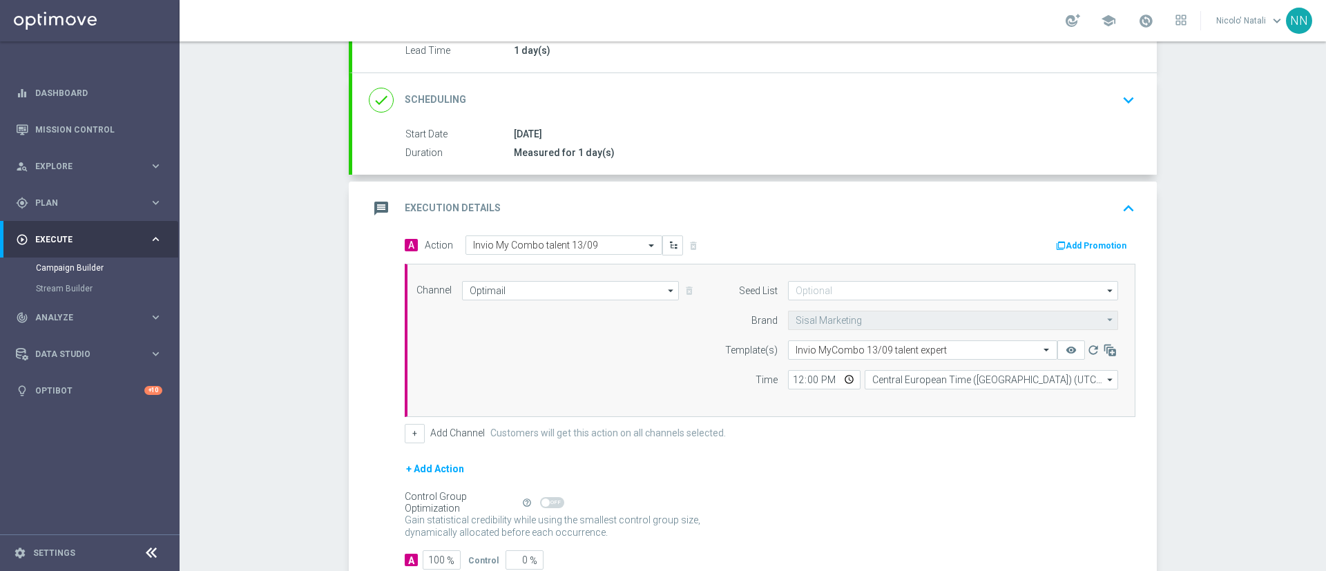
scroll to position [262, 0]
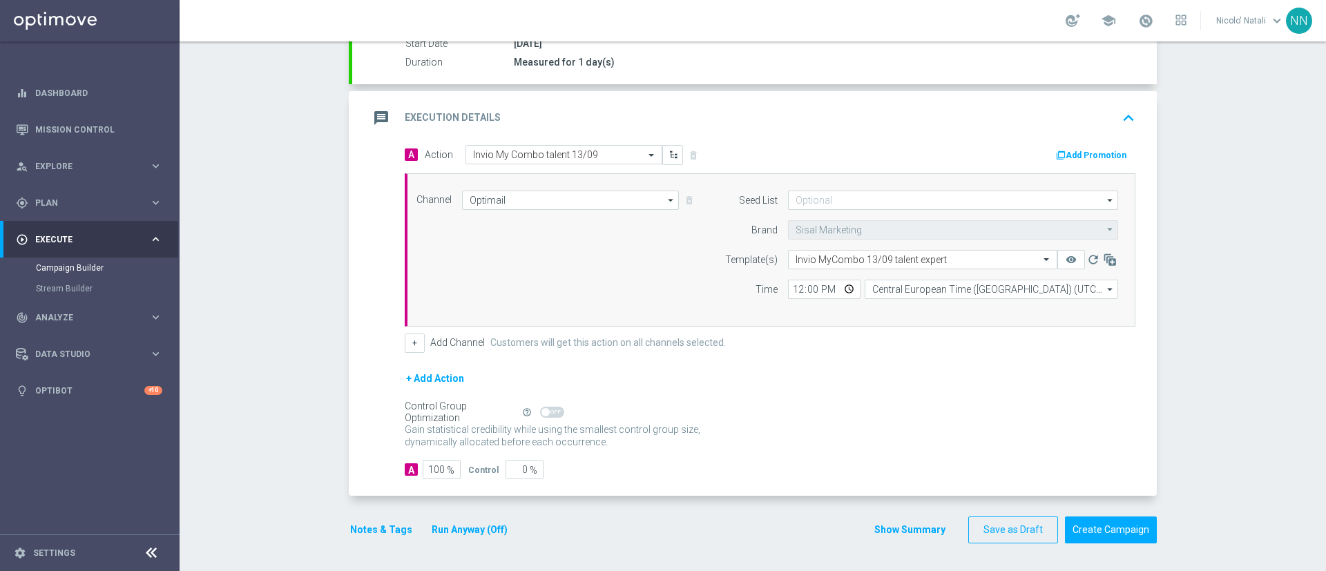
click at [469, 531] on button "Run Anyway (Off)" at bounding box center [469, 530] width 79 height 17
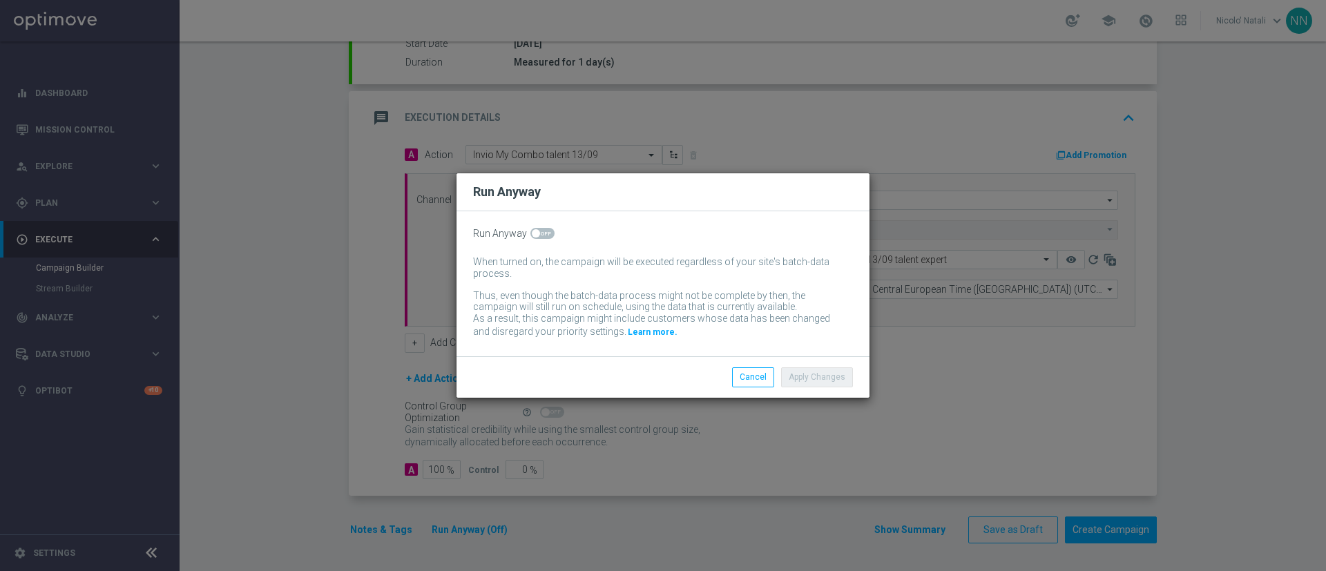
click at [548, 228] on span at bounding box center [543, 233] width 24 height 11
click at [548, 228] on input "checkbox" at bounding box center [543, 233] width 24 height 11
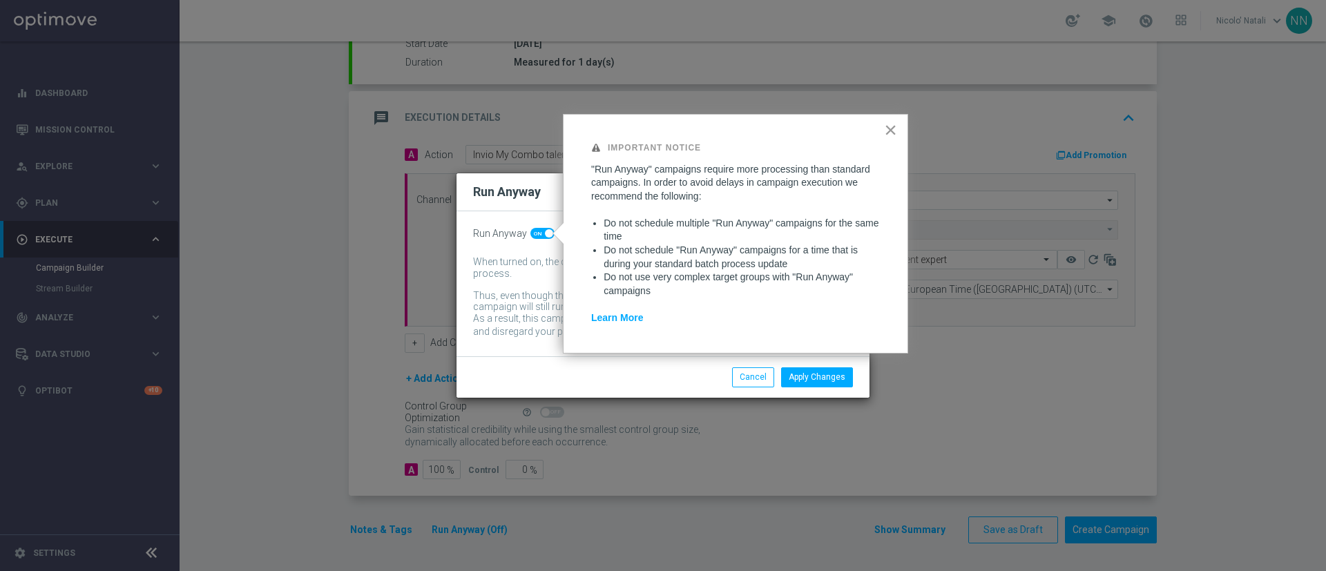
click at [888, 129] on button "×" at bounding box center [890, 130] width 13 height 22
click at [534, 236] on span at bounding box center [543, 233] width 24 height 11
click at [534, 236] on input "checkbox" at bounding box center [543, 233] width 24 height 11
checkbox input "false"
click at [764, 375] on button "Cancel" at bounding box center [753, 377] width 42 height 19
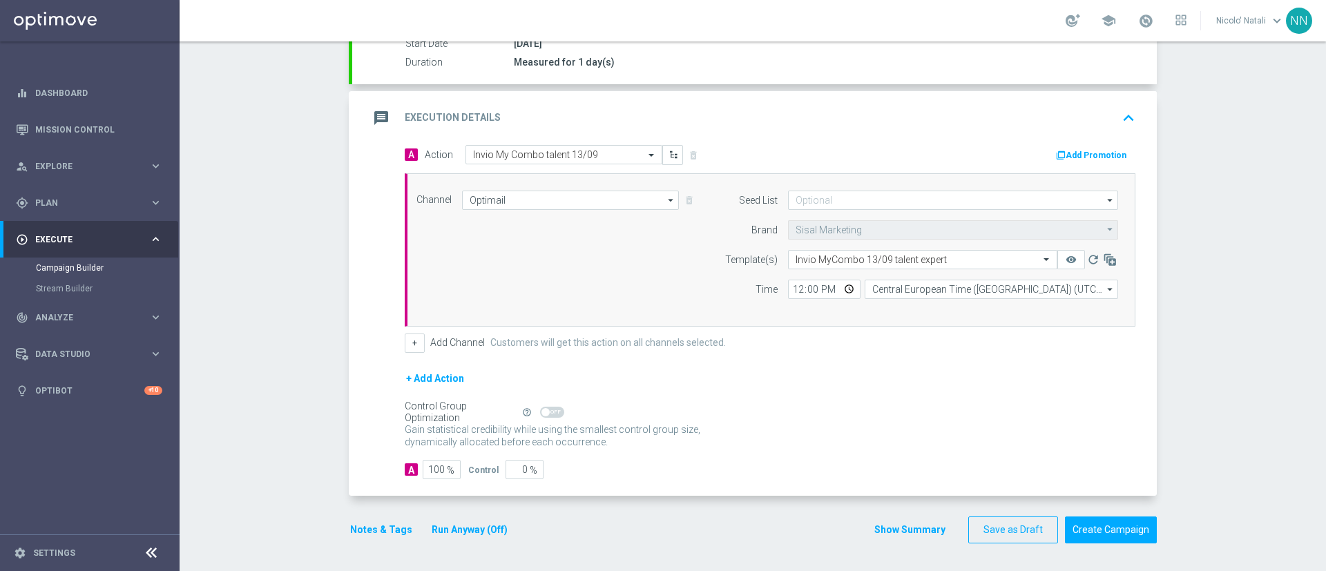
scroll to position [0, 0]
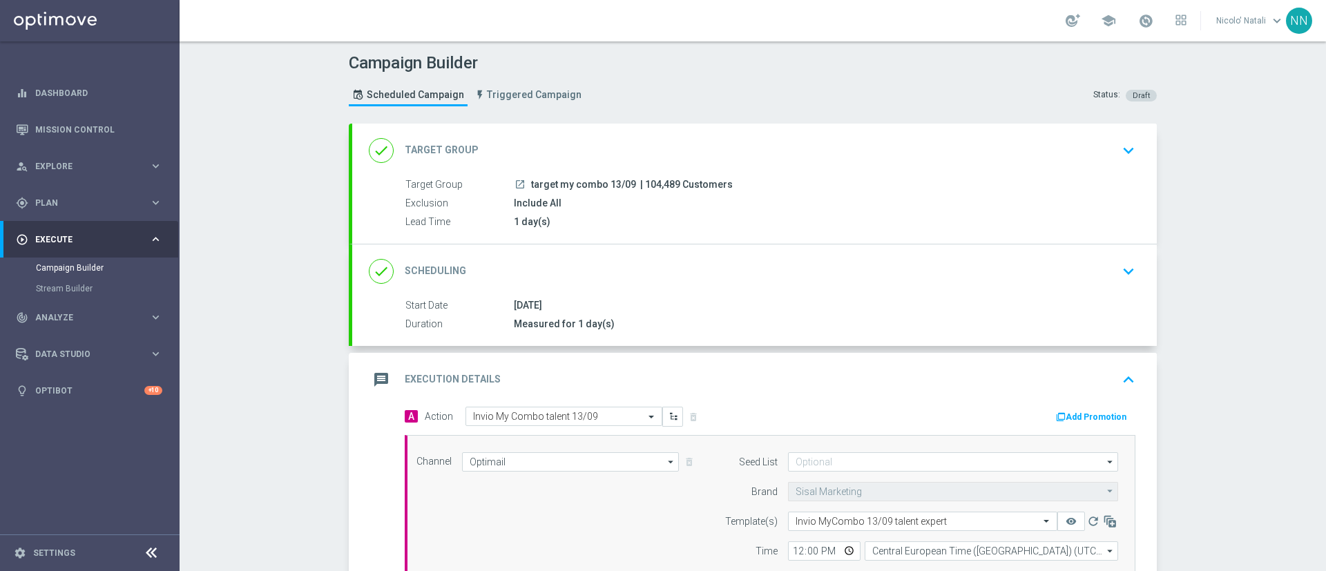
click at [649, 247] on div "done Scheduling keyboard_arrow_down" at bounding box center [754, 272] width 805 height 54
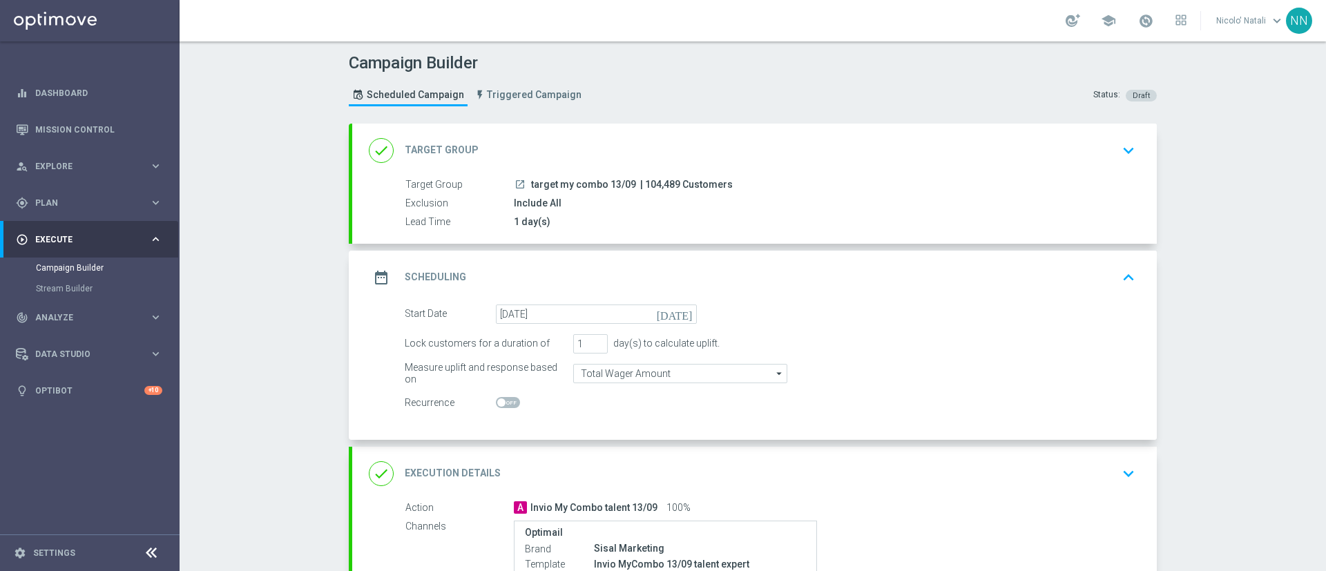
click at [601, 154] on div "done Target Group keyboard_arrow_down" at bounding box center [755, 150] width 772 height 26
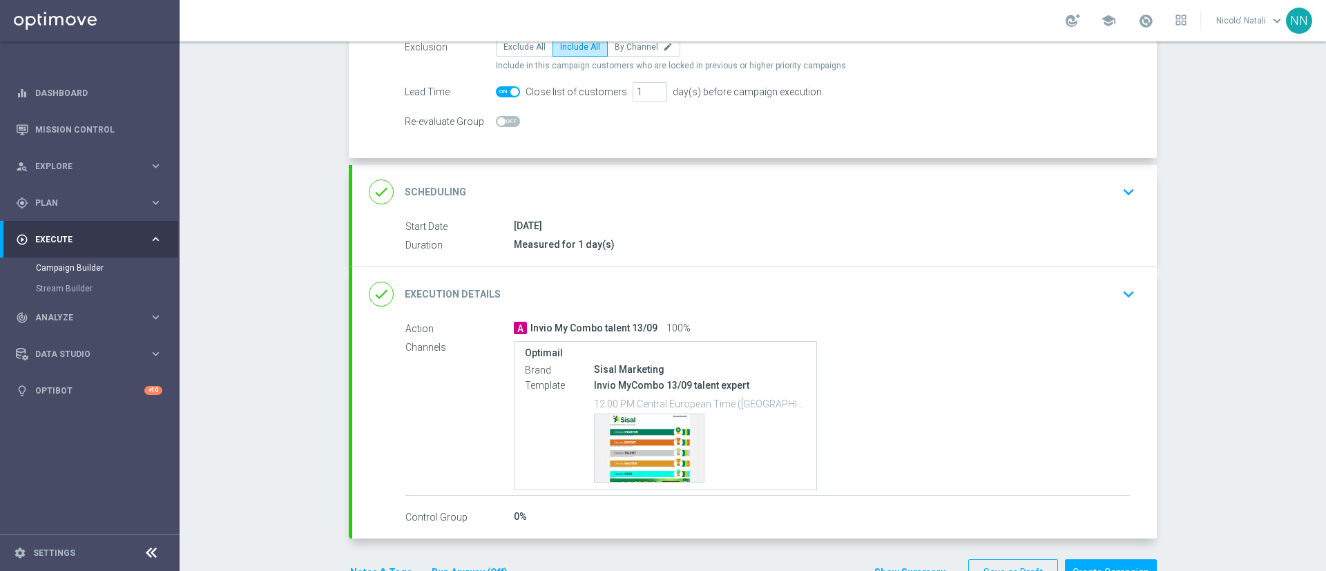
scroll to position [213, 0]
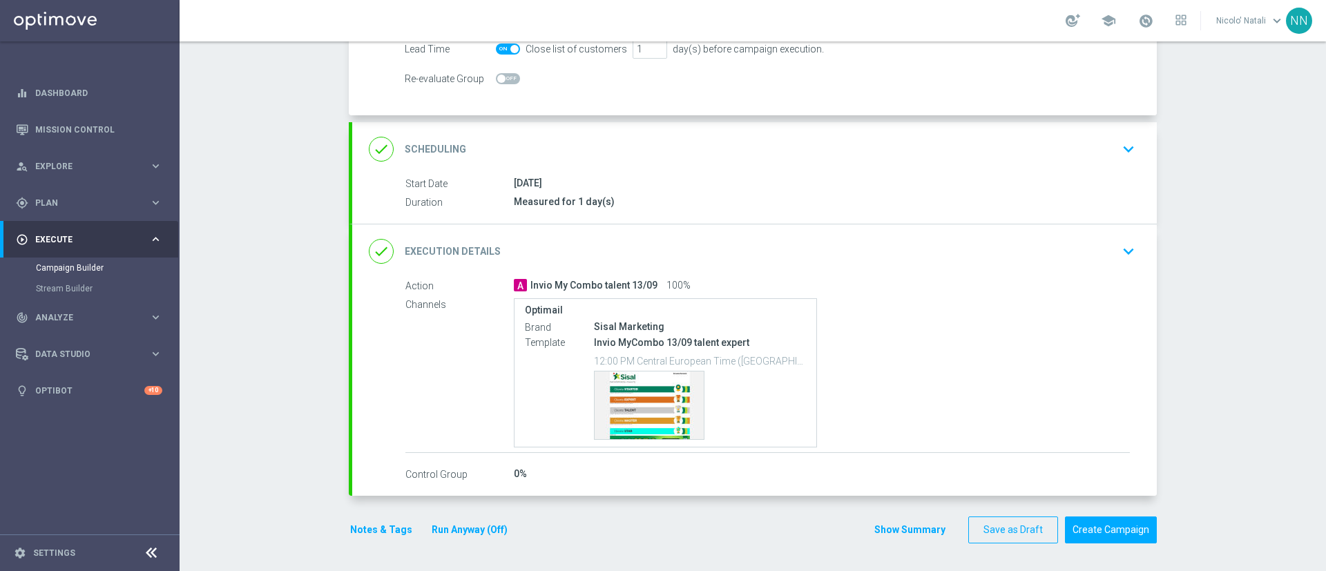
click at [842, 173] on div "done Scheduling keyboard_arrow_down" at bounding box center [754, 149] width 805 height 54
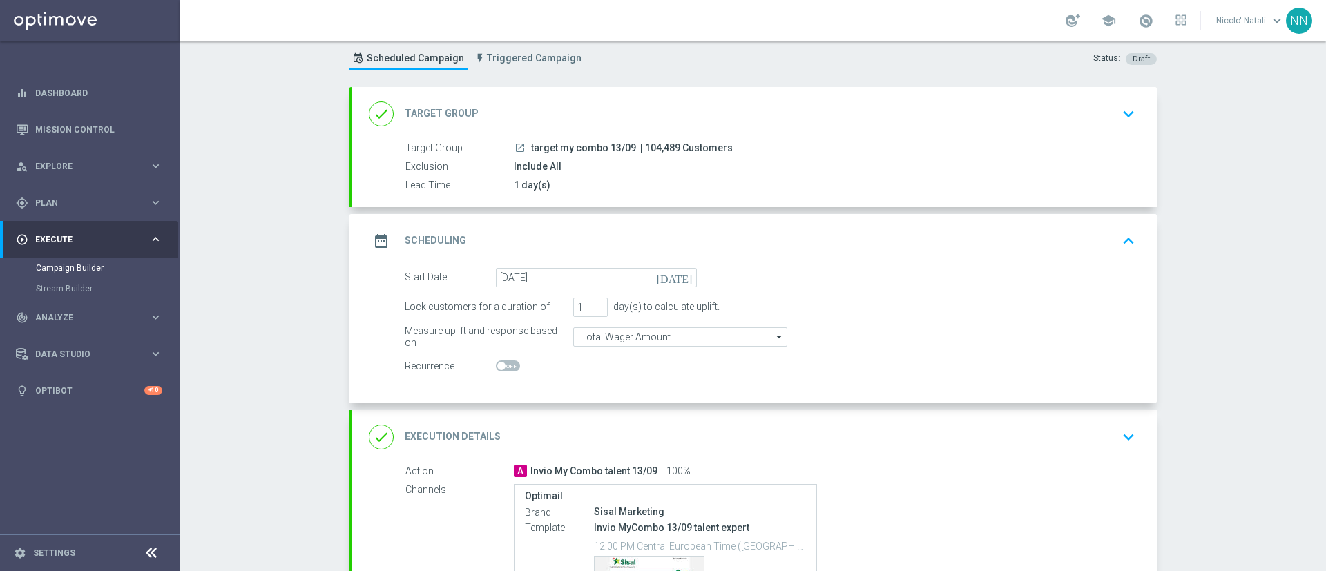
scroll to position [0, 0]
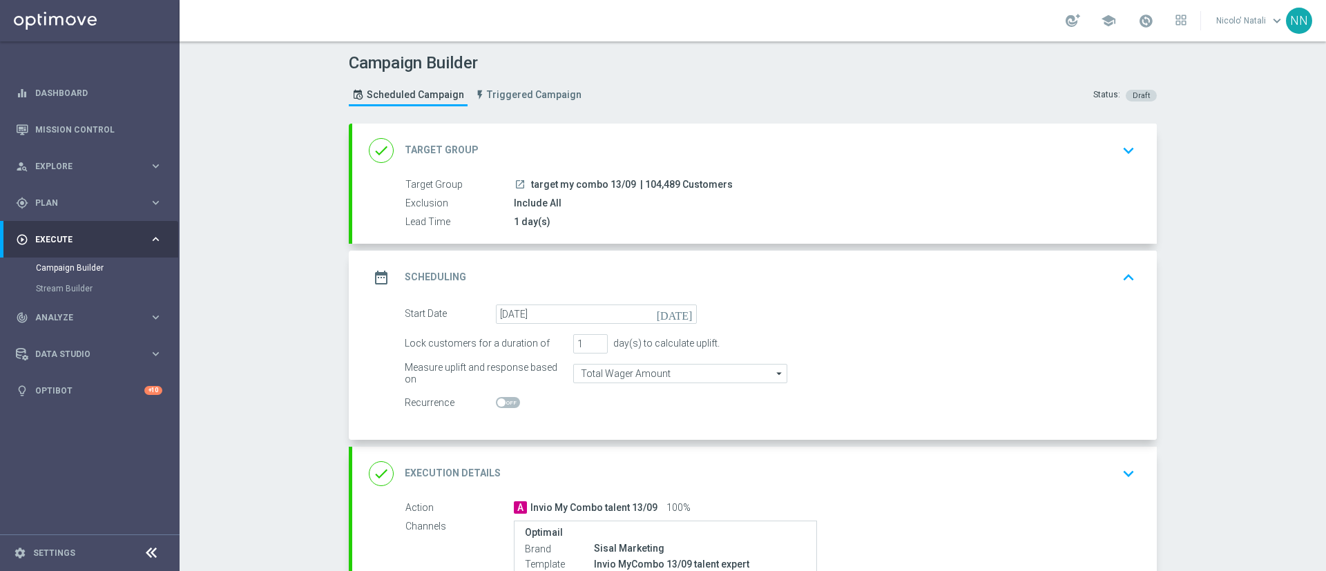
click at [870, 298] on div "date_range Scheduling keyboard_arrow_up" at bounding box center [754, 278] width 805 height 54
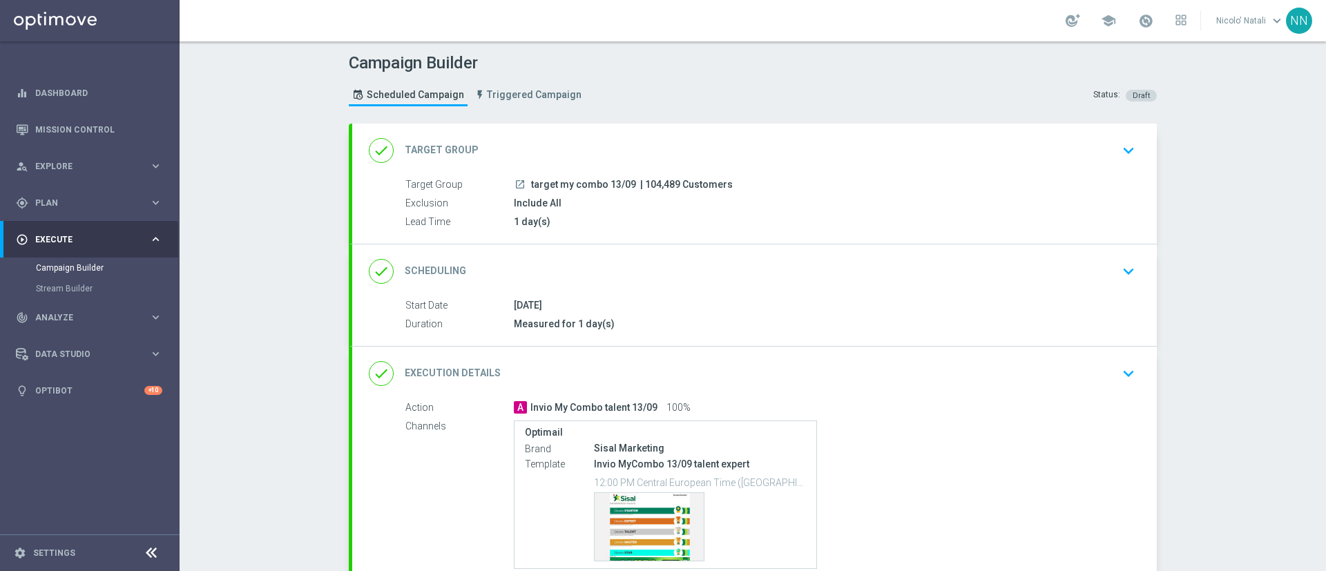
click at [935, 379] on div "done Execution Details keyboard_arrow_down" at bounding box center [755, 374] width 772 height 26
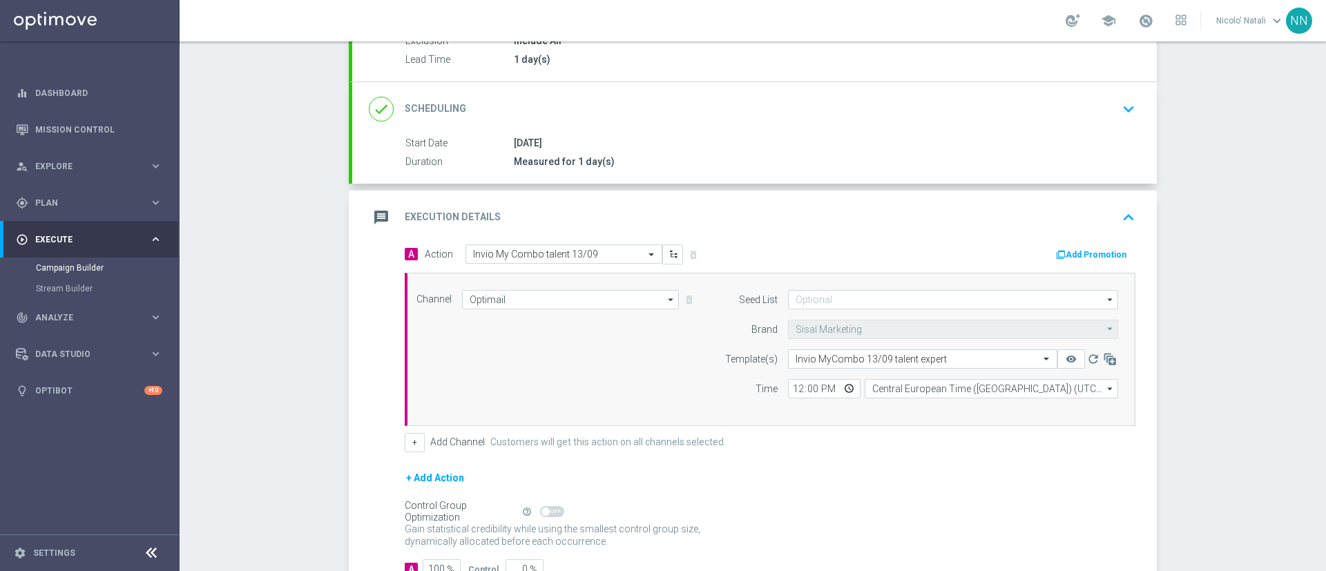
scroll to position [262, 0]
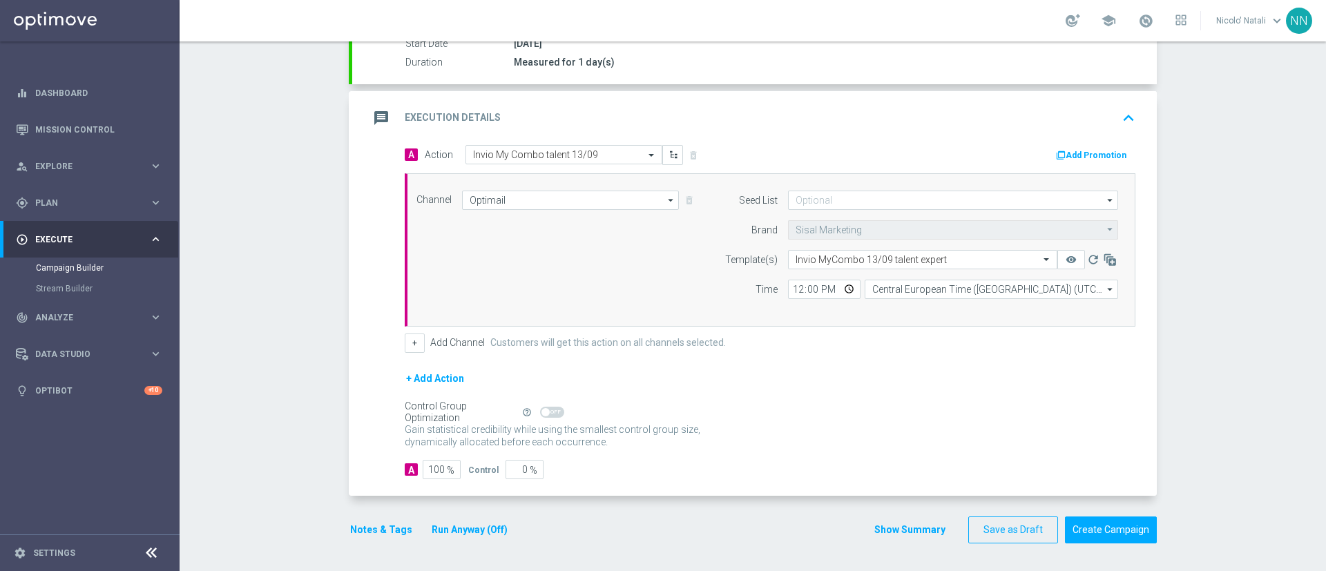
click at [1146, 8] on div "school Nicolo' Natali keyboard_arrow_down NN" at bounding box center [753, 20] width 1147 height 41
click at [1146, 9] on div "school" at bounding box center [1126, 20] width 121 height 23
click at [1146, 13] on span at bounding box center [1145, 20] width 15 height 15
click at [1232, 183] on div "Campaign Builder Scheduled Campaign Triggered Campaign Status: Draft done Targe…" at bounding box center [753, 306] width 1147 height 530
click at [1106, 517] on button "Create Campaign" at bounding box center [1111, 530] width 92 height 27
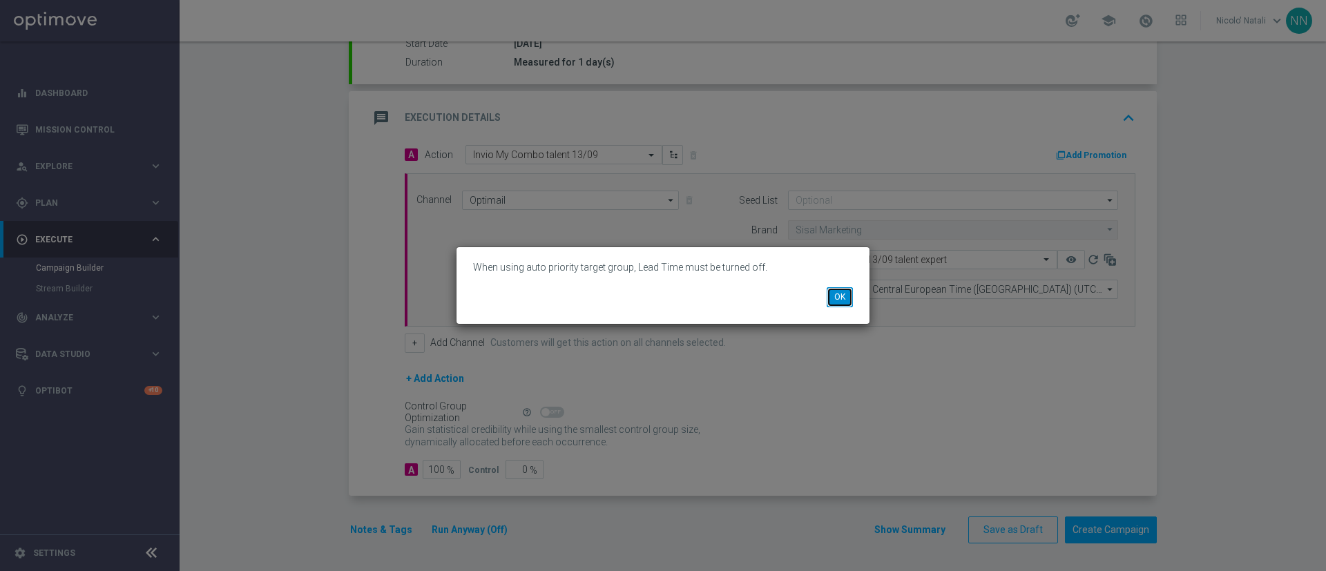
click at [848, 299] on button "OK" at bounding box center [840, 296] width 26 height 19
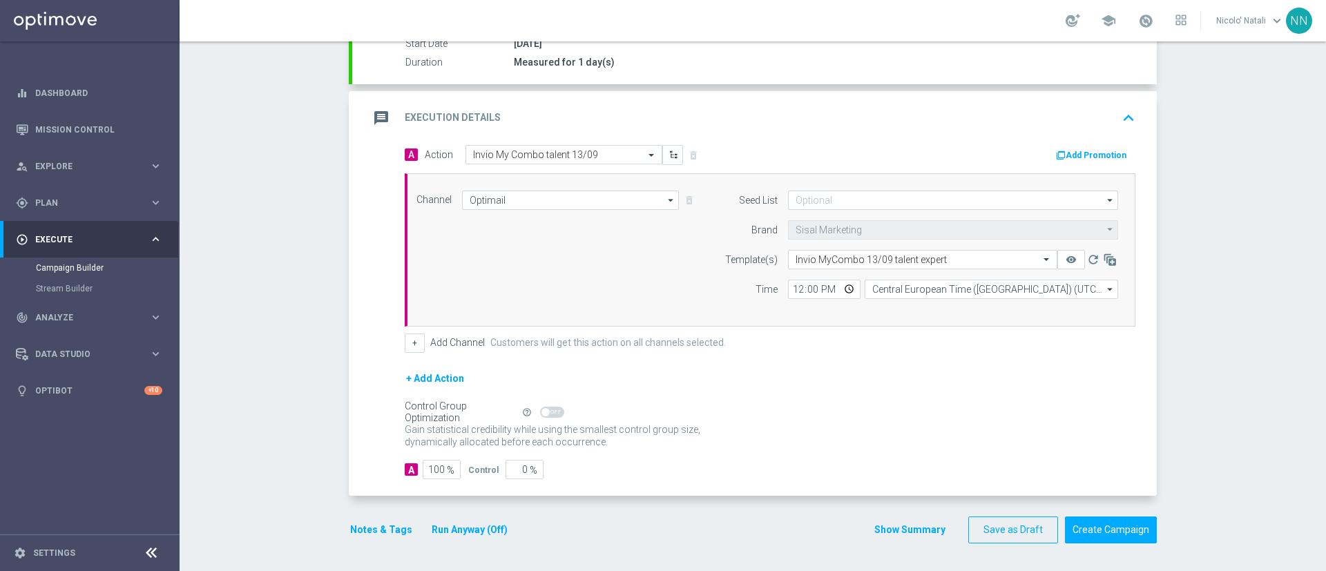
scroll to position [0, 0]
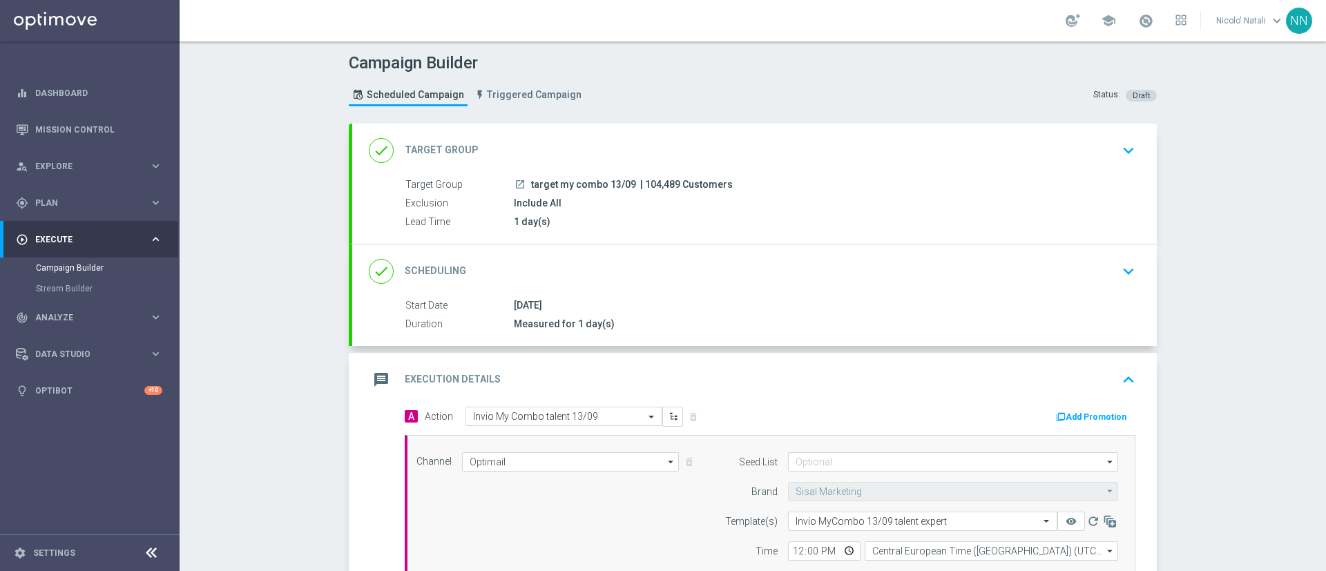
click at [679, 260] on div "done Scheduling keyboard_arrow_down" at bounding box center [755, 271] width 772 height 26
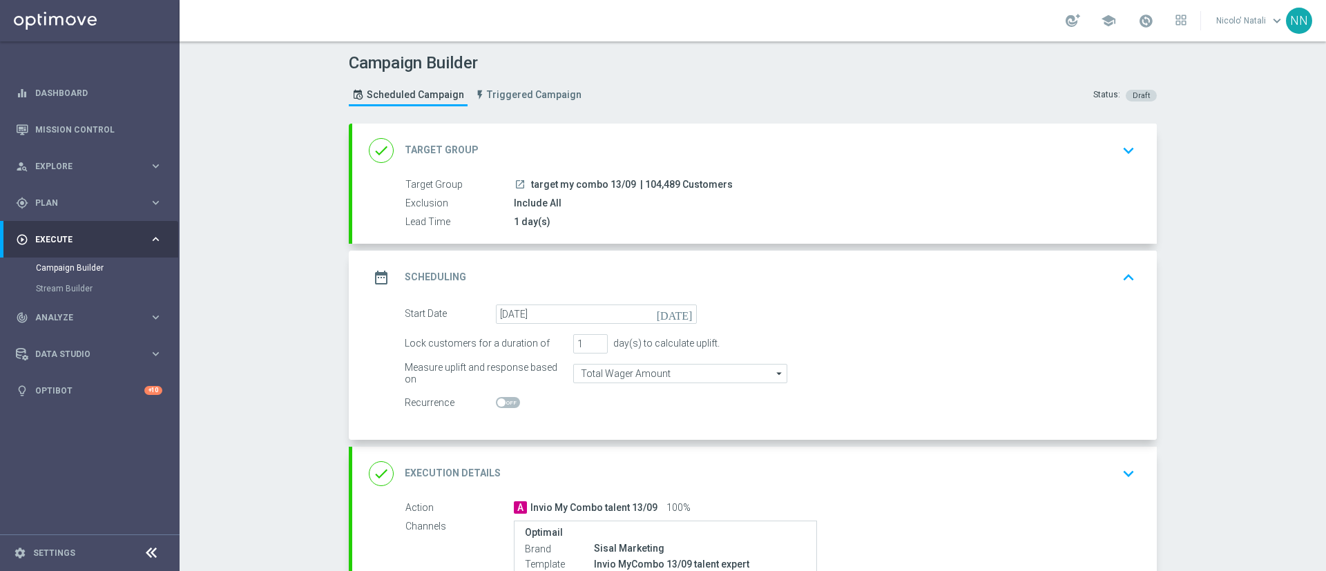
click at [679, 260] on div "date_range Scheduling keyboard_arrow_up" at bounding box center [754, 278] width 805 height 54
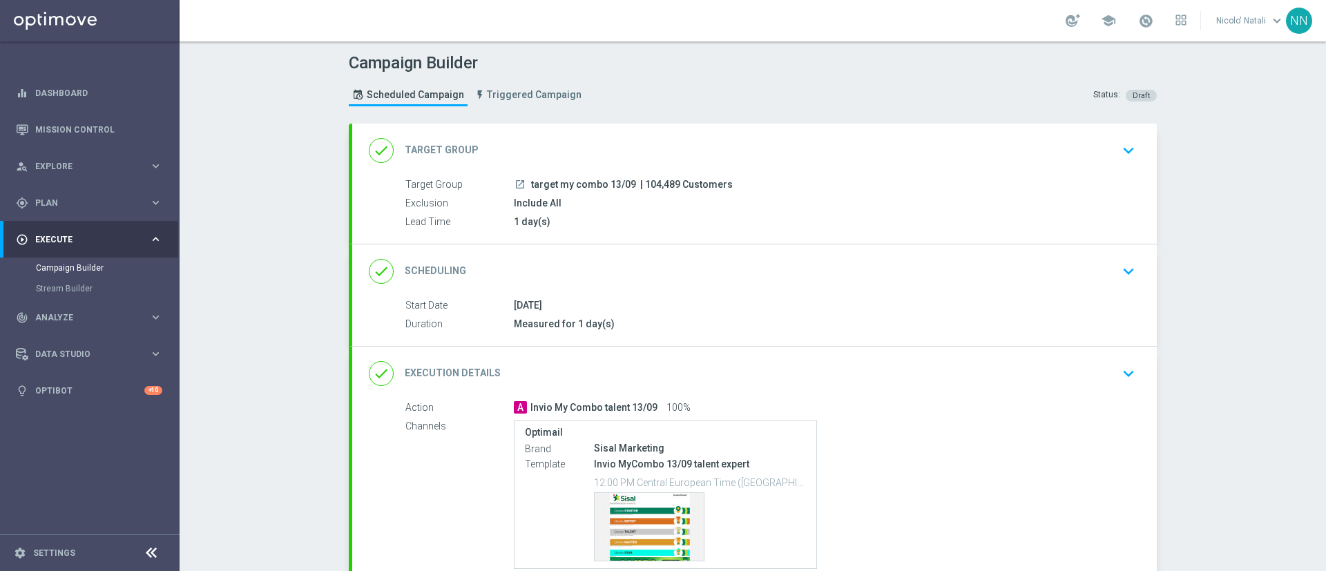
click at [679, 260] on div "done Scheduling keyboard_arrow_down" at bounding box center [755, 271] width 772 height 26
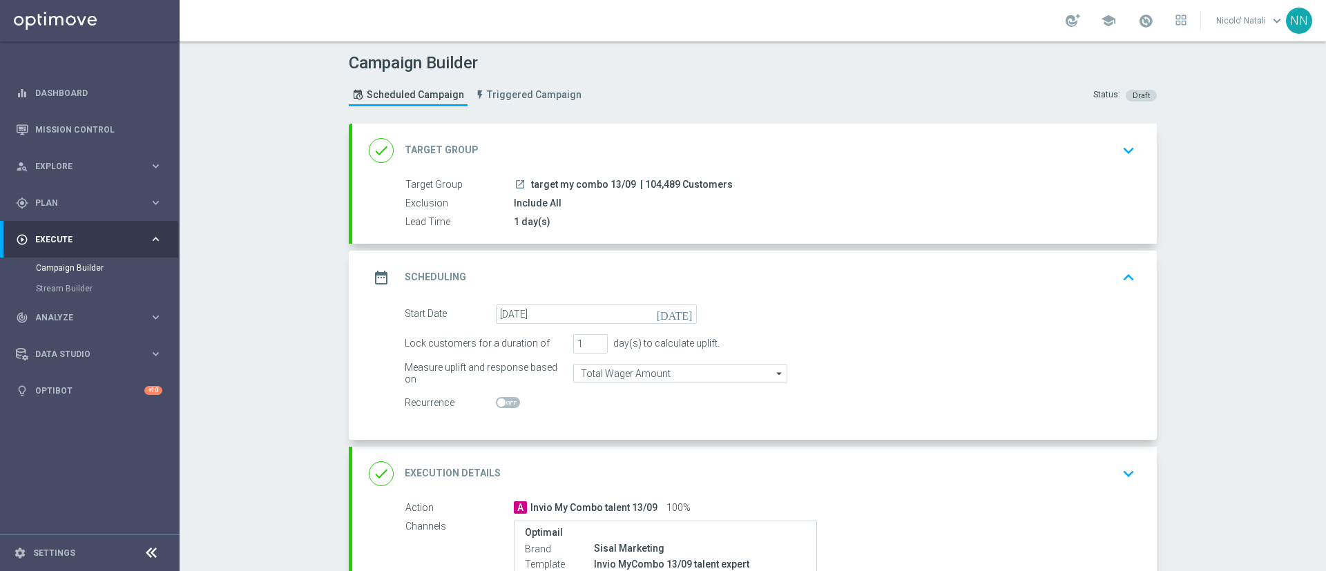
click at [620, 158] on div "done Target Group keyboard_arrow_down" at bounding box center [755, 150] width 772 height 26
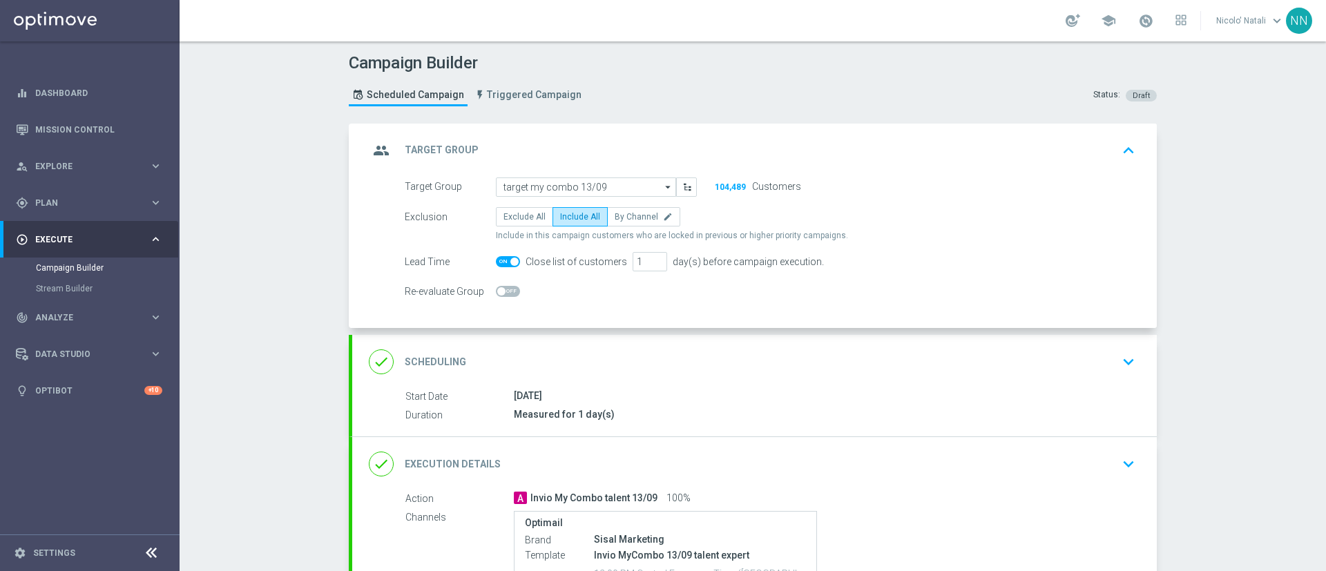
scroll to position [213, 0]
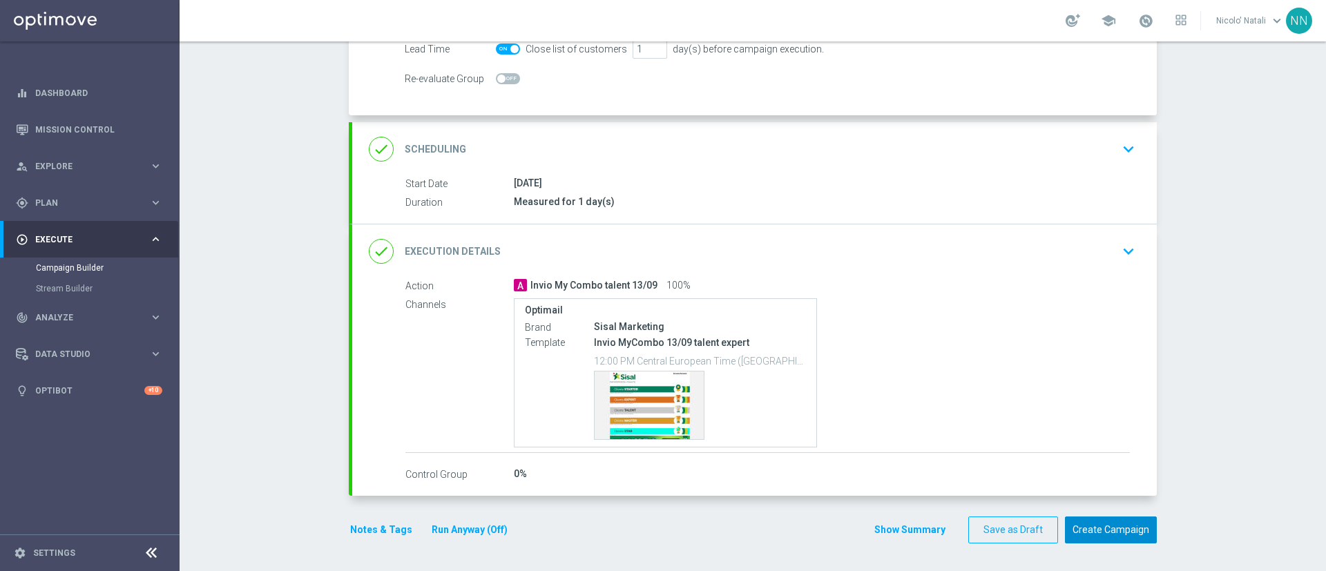
click at [1129, 526] on button "Create Campaign" at bounding box center [1111, 530] width 92 height 27
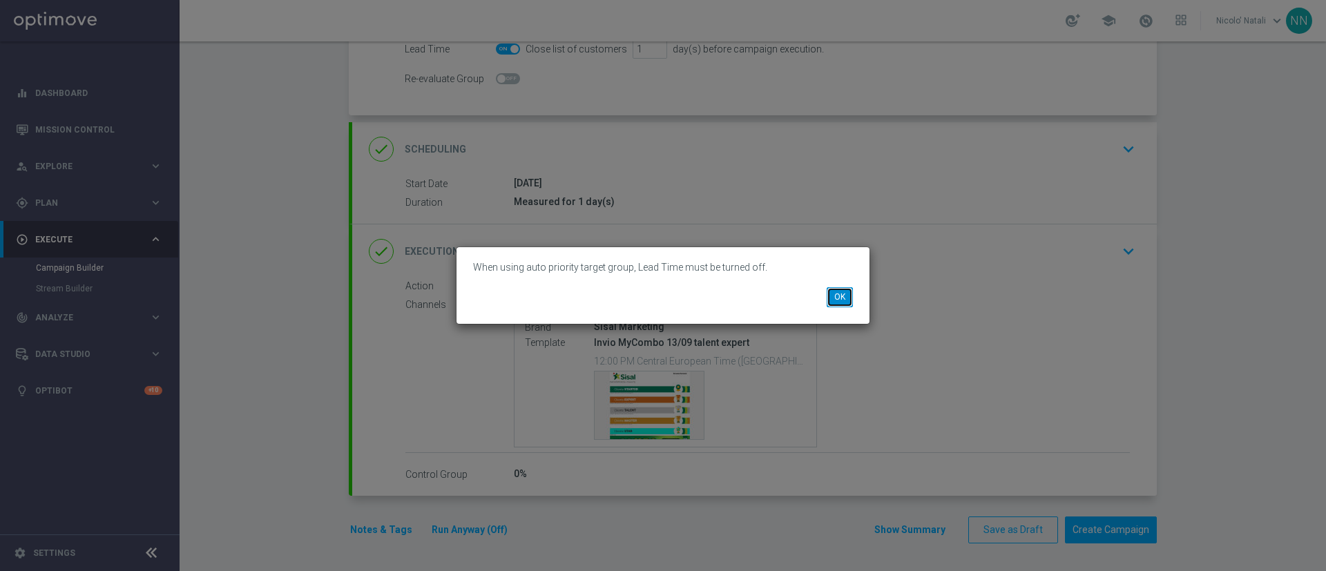
click at [837, 290] on button "OK" at bounding box center [840, 296] width 26 height 19
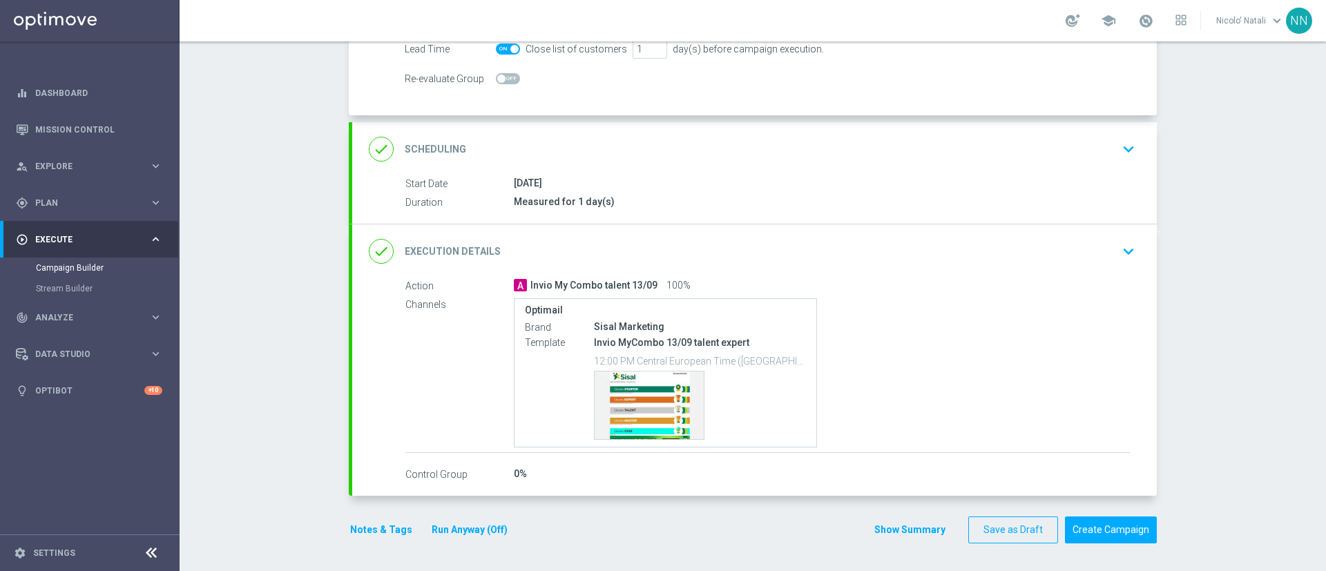
scroll to position [0, 0]
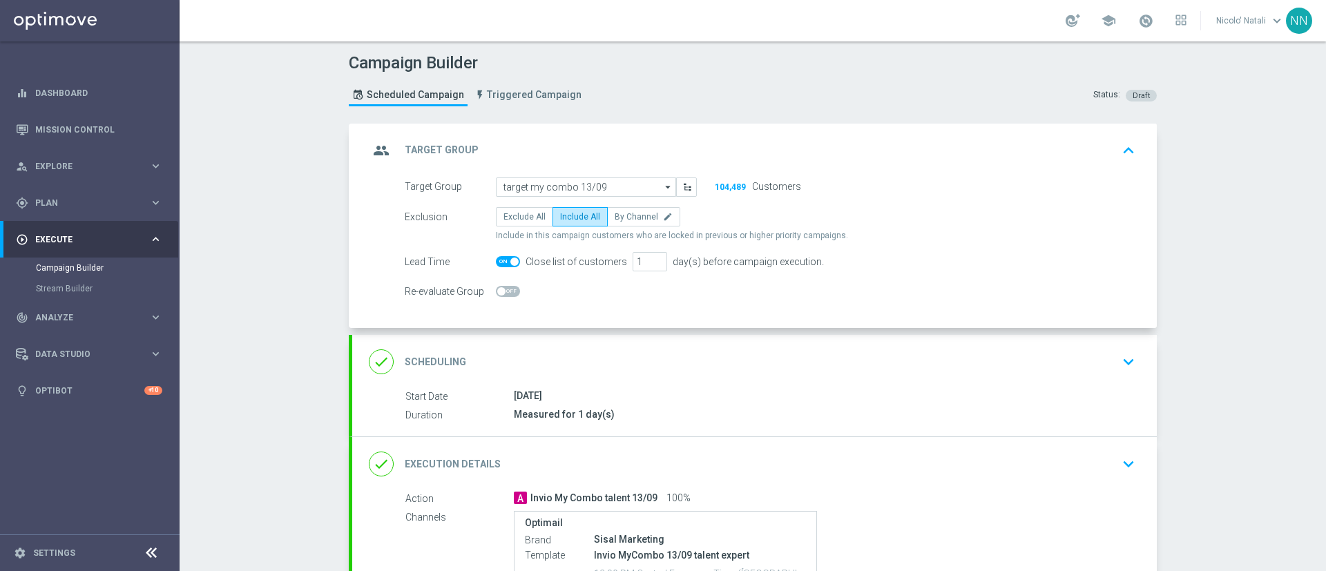
click at [497, 263] on span at bounding box center [508, 261] width 24 height 11
click at [497, 263] on input "checkbox" at bounding box center [508, 261] width 24 height 11
click at [500, 260] on span at bounding box center [508, 261] width 24 height 11
click at [500, 260] on input "checkbox" at bounding box center [508, 261] width 24 height 11
click at [497, 260] on span at bounding box center [508, 261] width 24 height 11
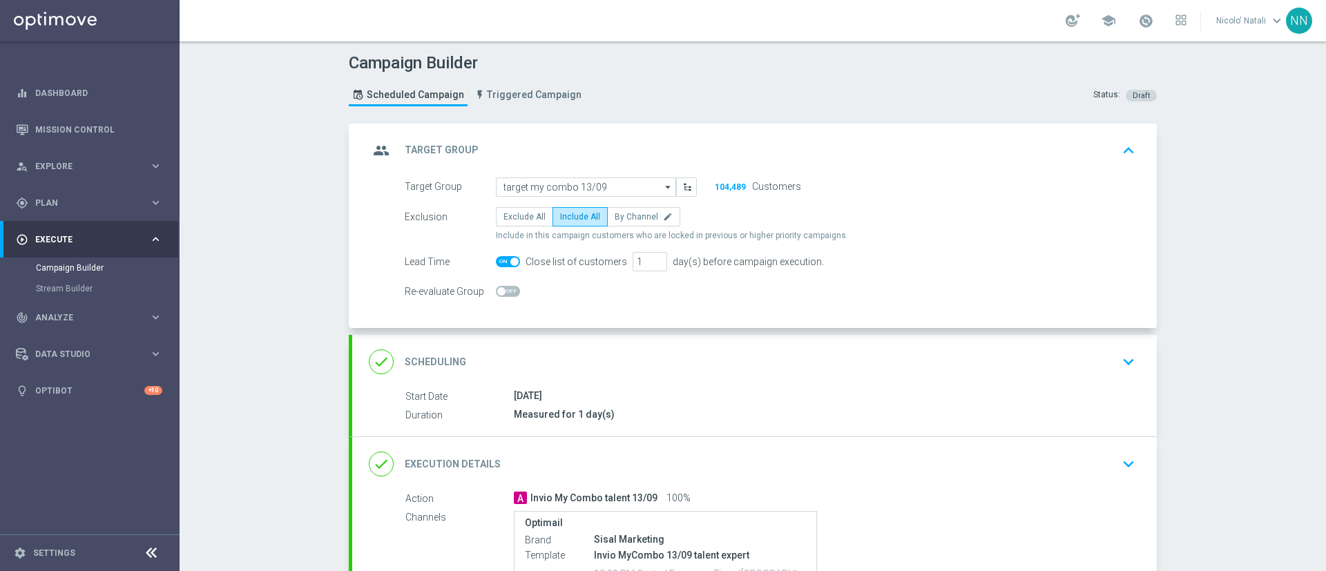
click at [497, 260] on input "checkbox" at bounding box center [508, 261] width 24 height 11
checkbox input "false"
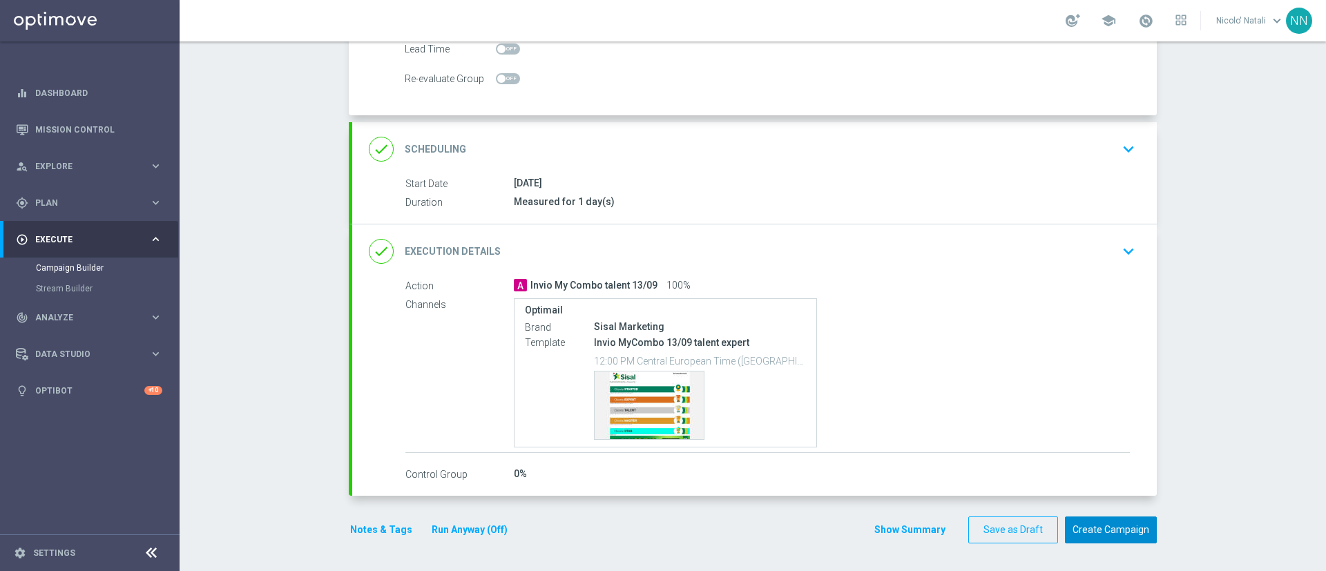
click at [1115, 531] on button "Create Campaign" at bounding box center [1111, 530] width 92 height 27
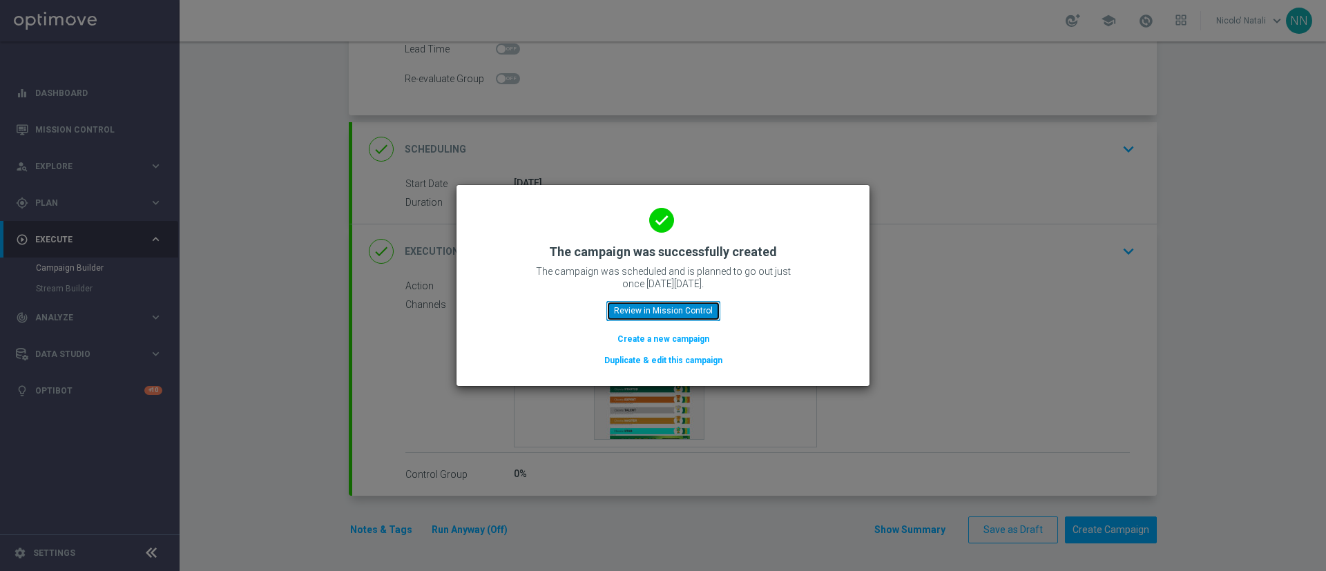
click at [679, 308] on button "Review in Mission Control" at bounding box center [664, 310] width 114 height 19
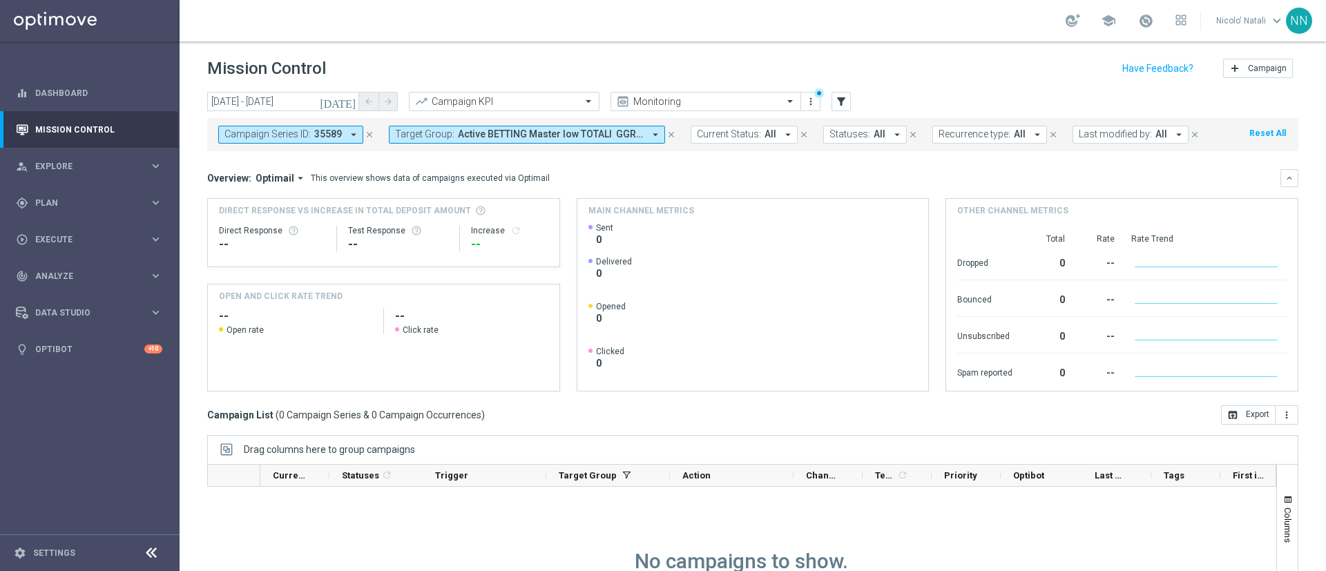
click at [656, 133] on icon "arrow_drop_down" at bounding box center [655, 134] width 12 height 12
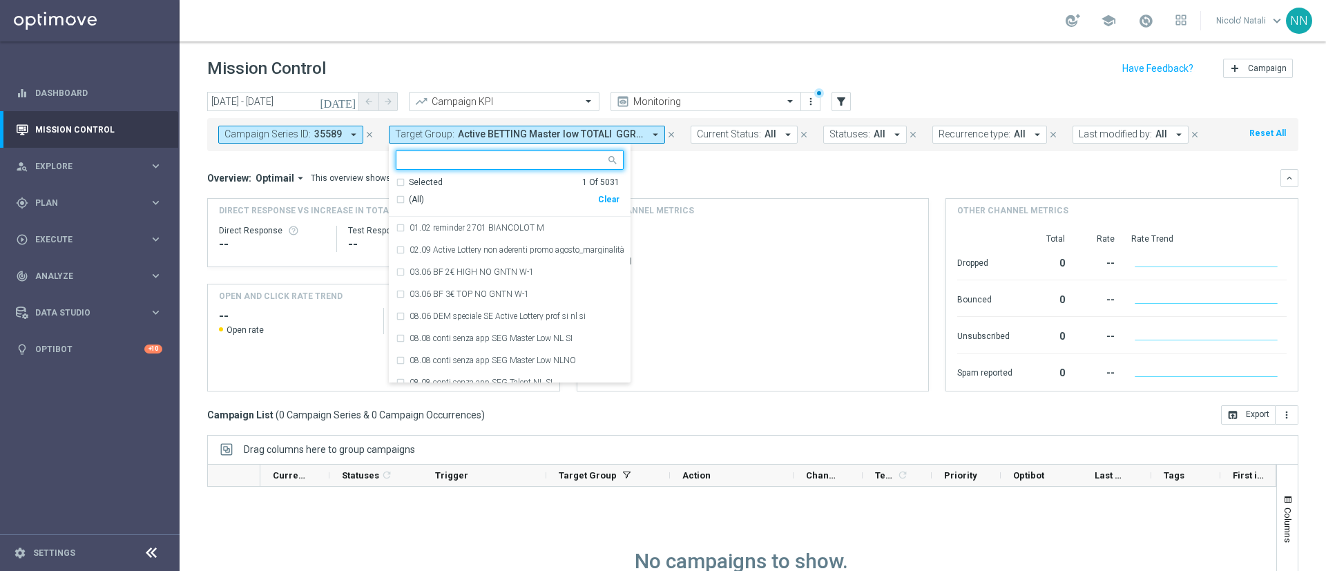
click at [0, 0] on div "Clear" at bounding box center [0, 0] width 0 height 0
click at [684, 162] on mini-dashboard "Overview: Optimail arrow_drop_down This overview shows data of campaigns execut…" at bounding box center [752, 278] width 1091 height 254
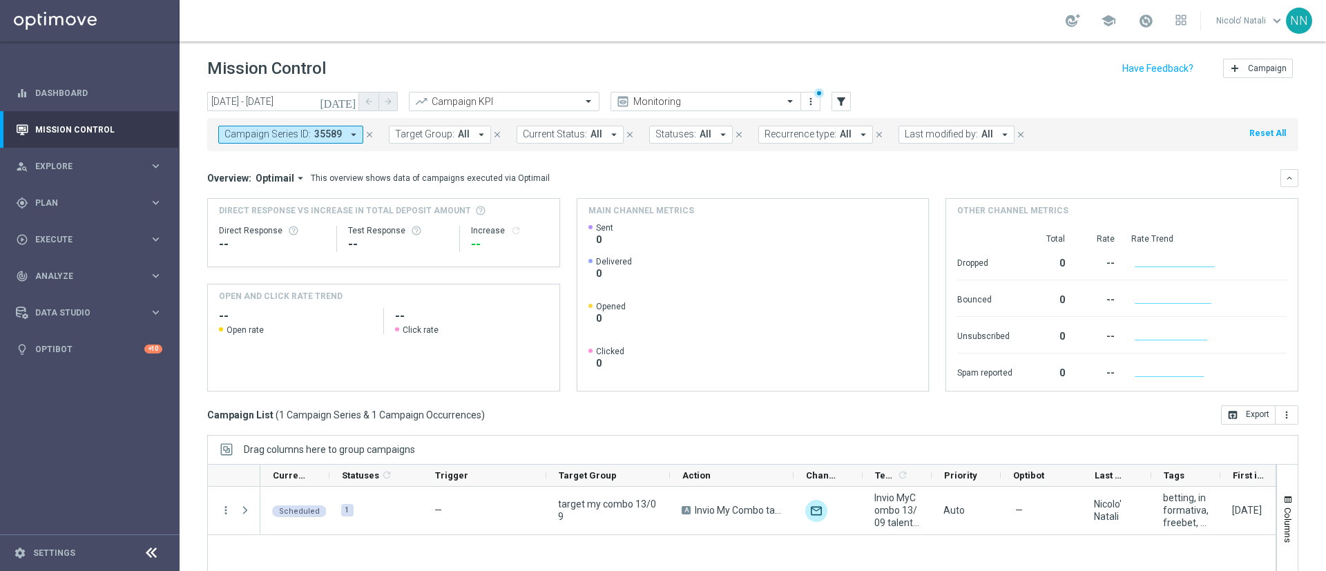
click at [352, 139] on icon "arrow_drop_down" at bounding box center [353, 134] width 12 height 12
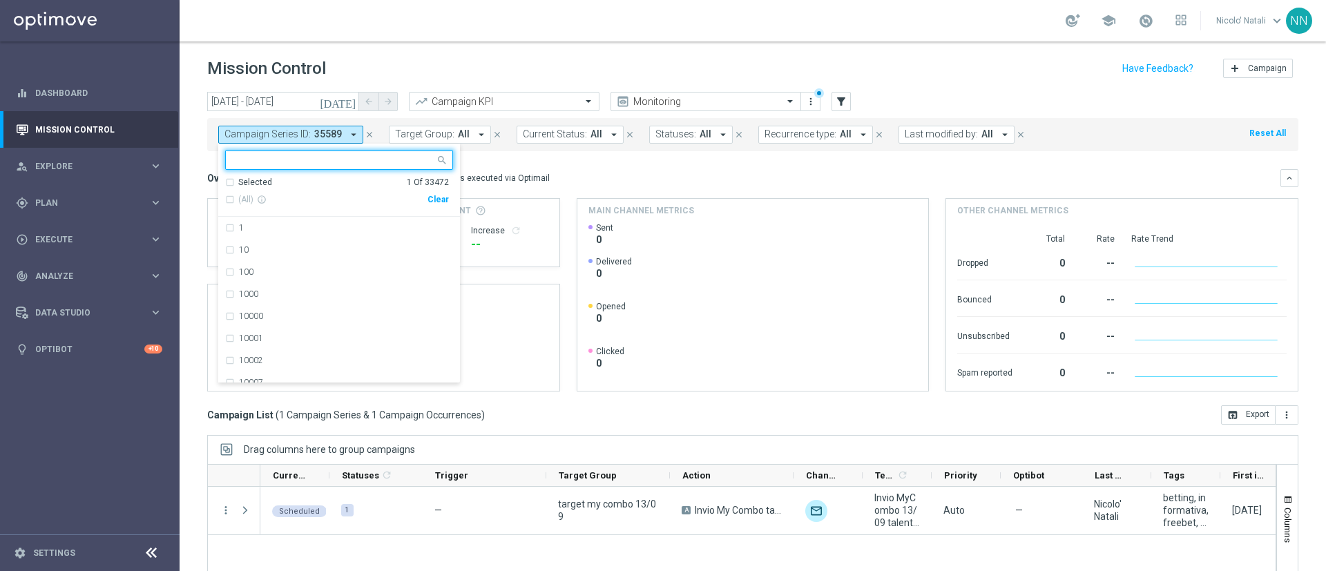
click at [0, 0] on div "Clear" at bounding box center [0, 0] width 0 height 0
click at [540, 187] on div "Overview: Optimail arrow_drop_down This overview shows data of campaigns execut…" at bounding box center [752, 280] width 1091 height 222
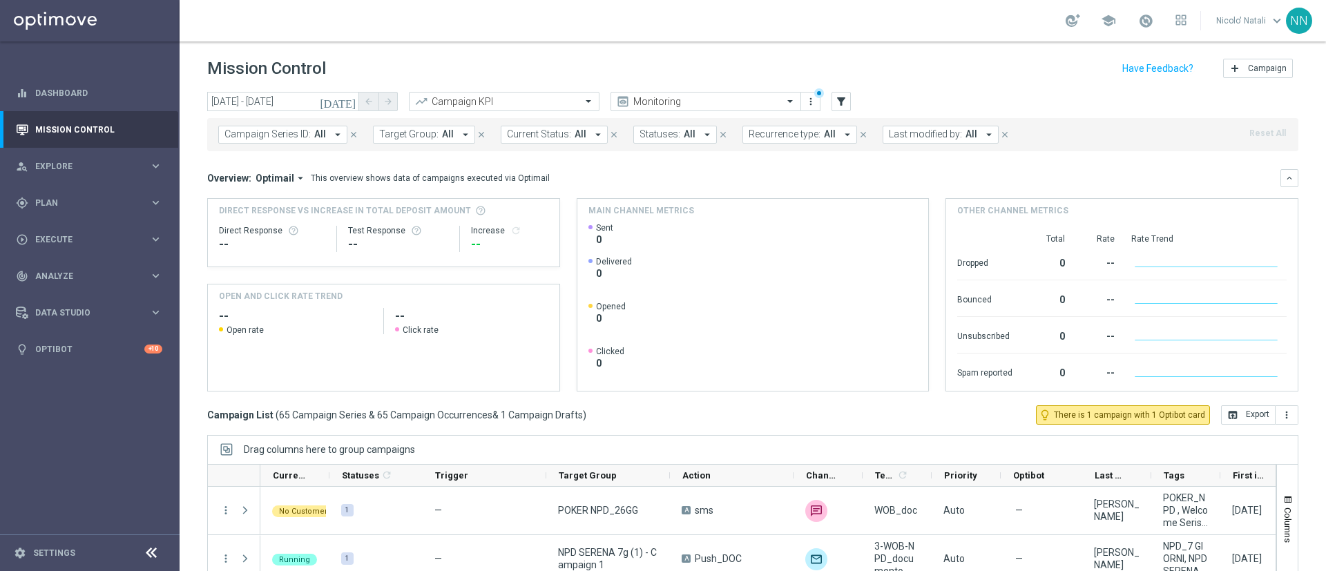
click at [892, 135] on span "Last modified by:" at bounding box center [925, 134] width 73 height 12
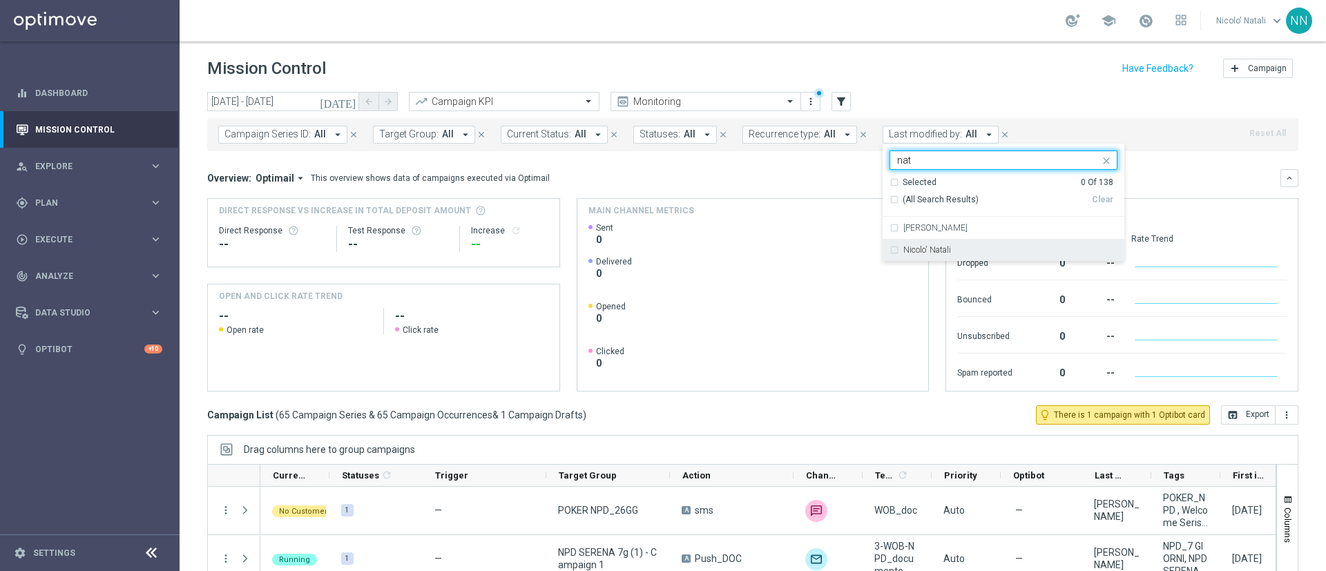
click at [925, 254] on div "Nicolo' Natali" at bounding box center [1004, 250] width 228 height 22
type input "nat"
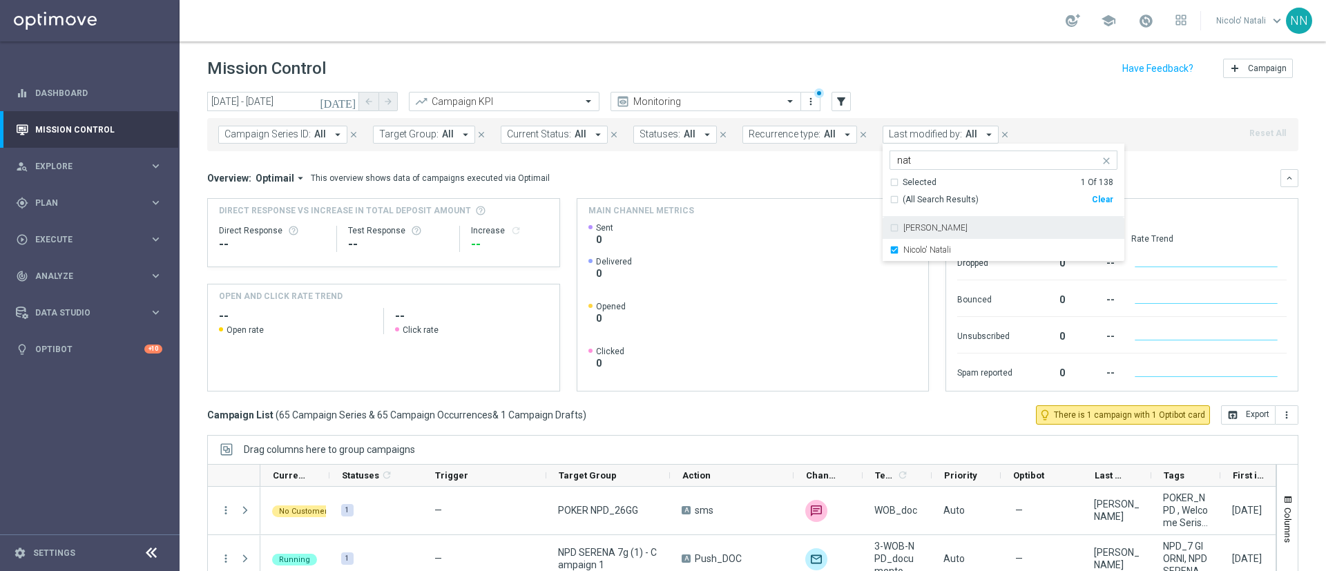
click at [1125, 191] on div "Overview: Optimail arrow_drop_down This overview shows data of campaigns execut…" at bounding box center [752, 280] width 1091 height 222
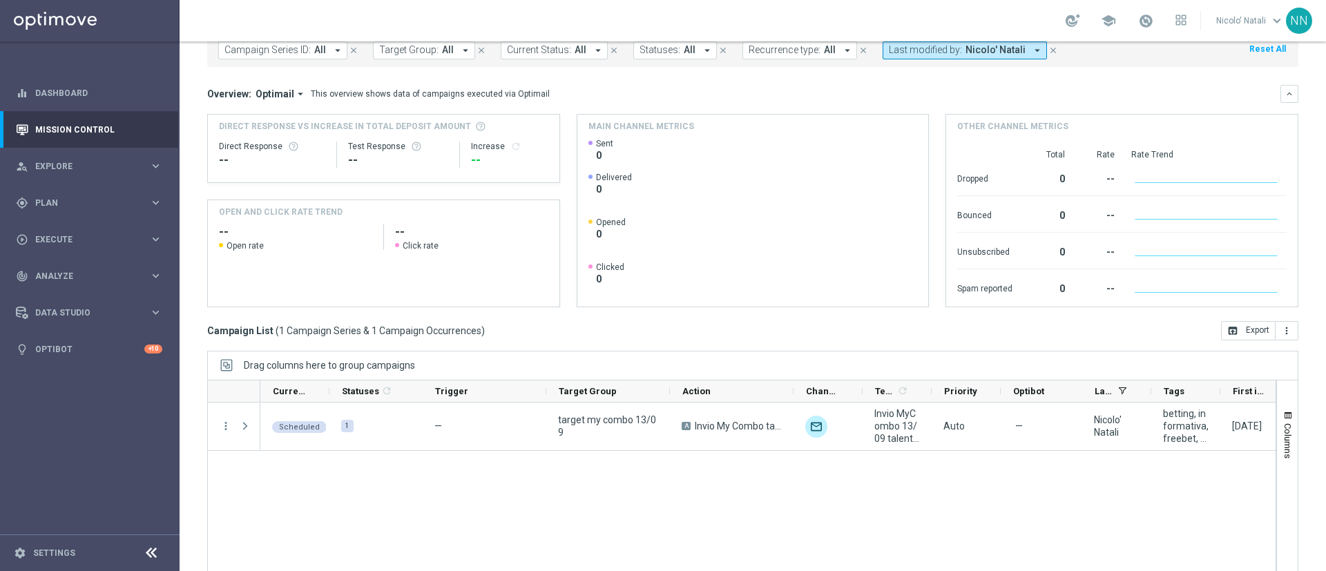
scroll to position [85, 0]
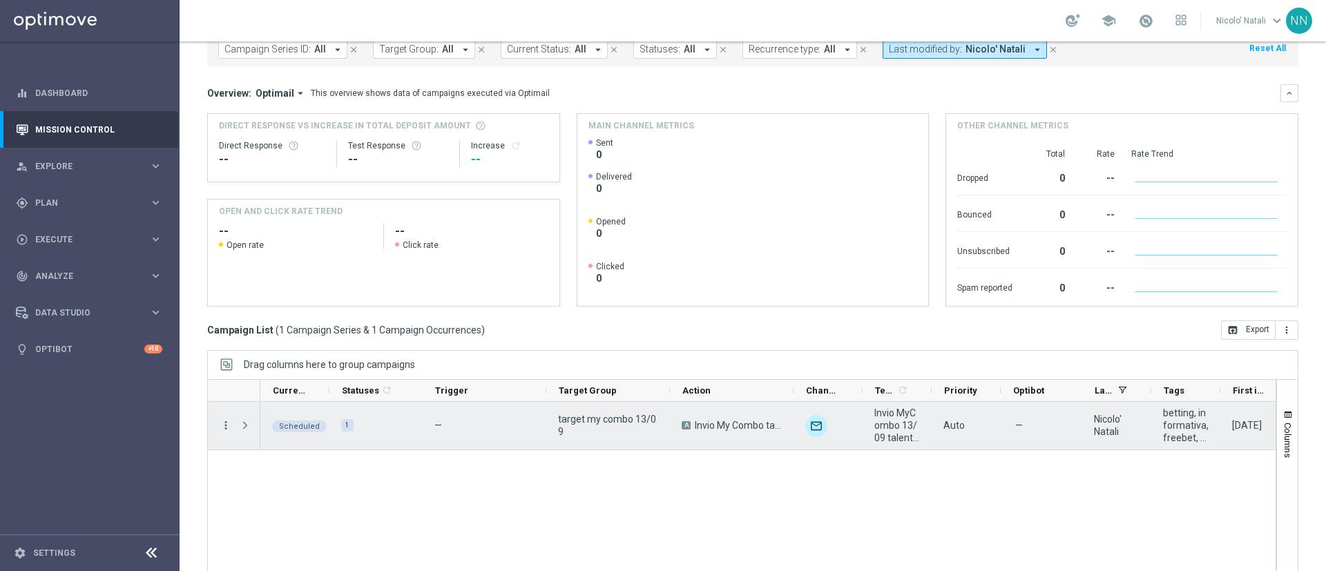
click at [225, 425] on icon "more_vert" at bounding box center [226, 425] width 12 height 12
click at [280, 487] on div "Scheduled 1 — target my combo 13/09 A Invio My Combo talent 13/09 unfold_more I…" at bounding box center [767, 496] width 1015 height 189
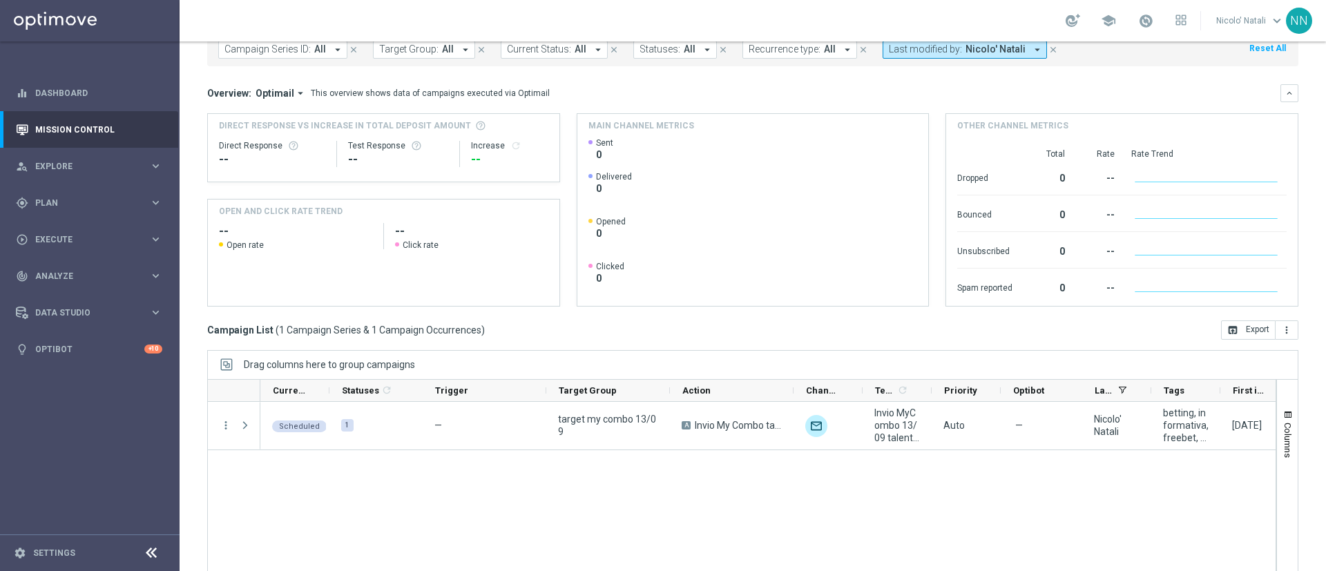
scroll to position [0, 0]
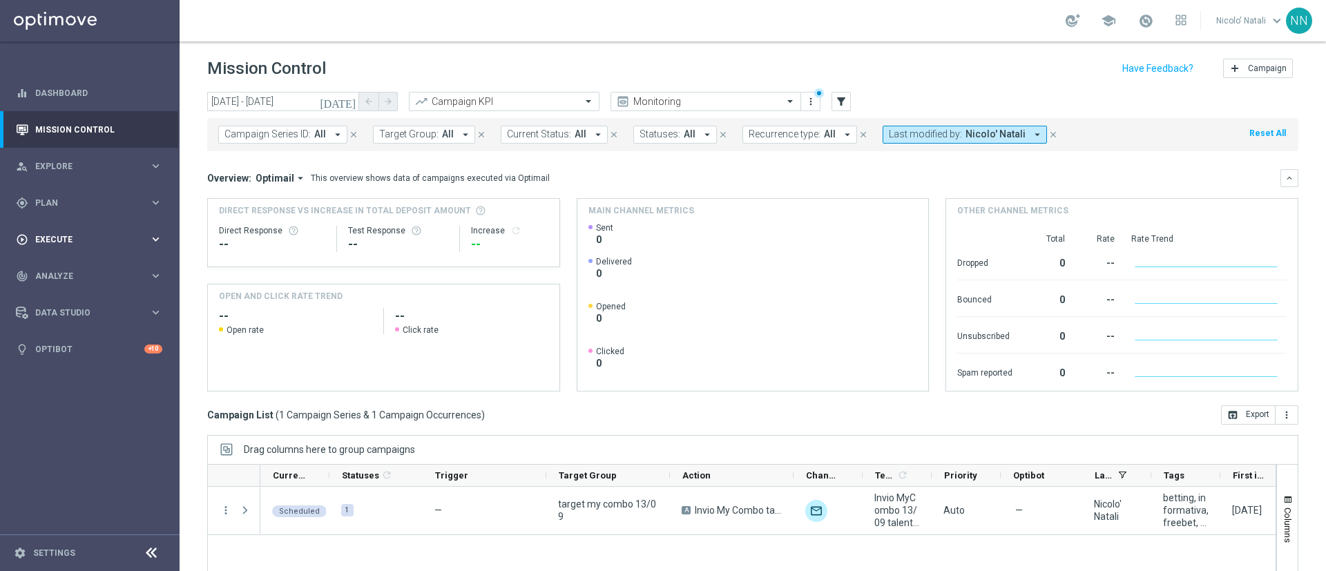
click at [64, 231] on div "play_circle_outline Execute keyboard_arrow_right" at bounding box center [89, 239] width 178 height 37
click at [41, 204] on span "Plan" at bounding box center [92, 203] width 114 height 8
click at [50, 231] on link "Target Groups" at bounding box center [90, 231] width 108 height 11
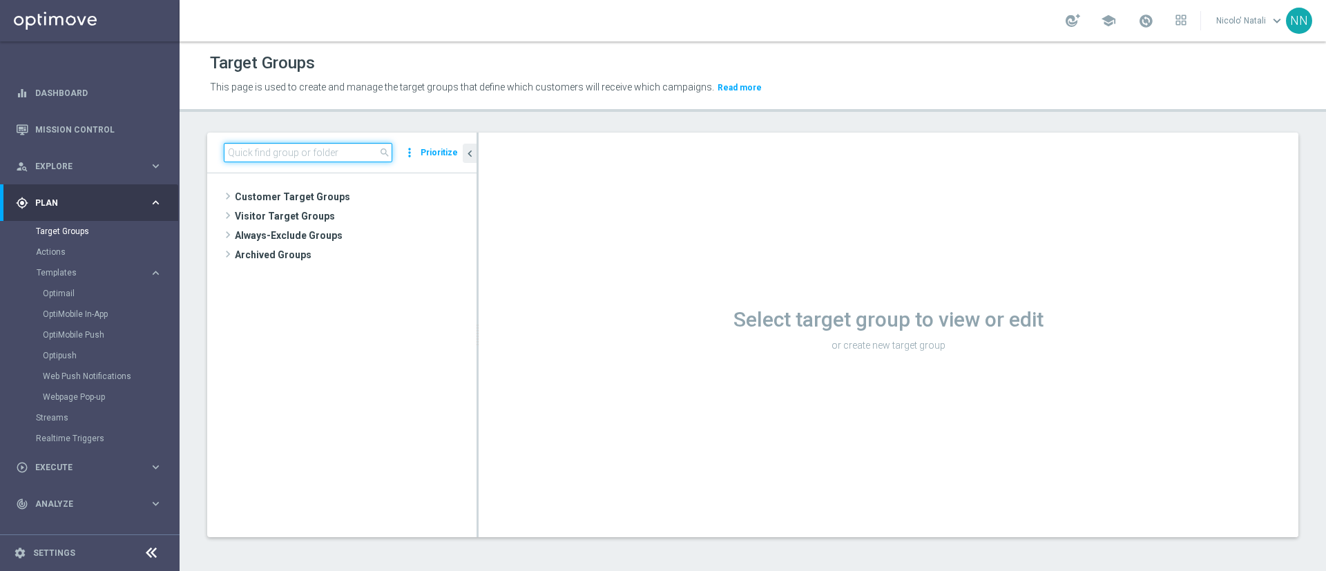
click at [317, 146] on input at bounding box center [308, 152] width 169 height 19
type input "i"
click at [317, 146] on input "my combo" at bounding box center [308, 152] width 169 height 19
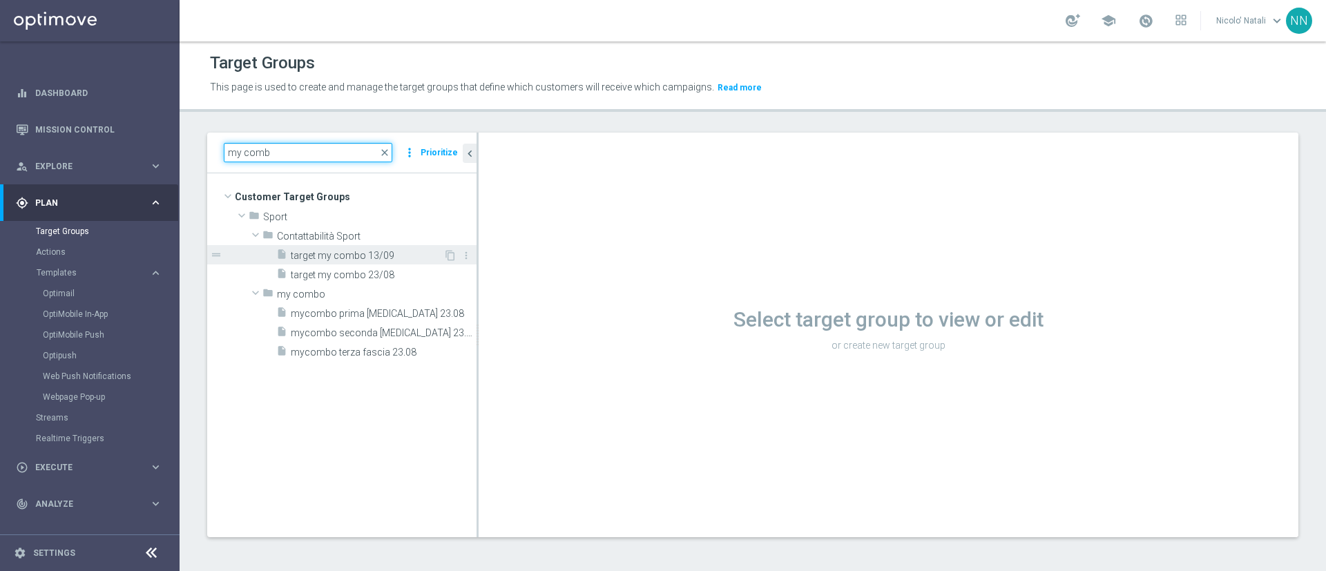
type input "my comb"
click at [342, 248] on div "insert_drive_file target my combo 13/09" at bounding box center [359, 254] width 167 height 19
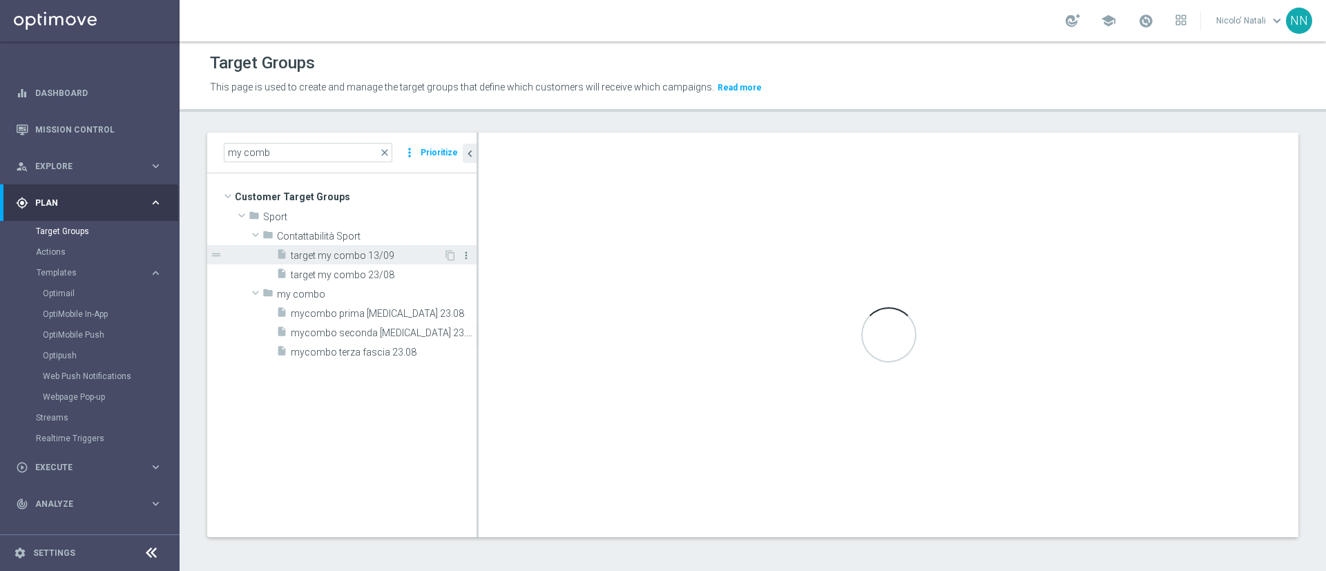
click at [470, 254] on icon "more_vert" at bounding box center [466, 255] width 11 height 11
click at [388, 253] on span "target my combo 13/09" at bounding box center [367, 256] width 153 height 12
click at [220, 254] on div "insert_drive_file target my combo 13/09 content_copy more_vert drag_handle" at bounding box center [341, 264] width 269 height 39
click at [294, 252] on span "target my combo 13/09" at bounding box center [367, 256] width 153 height 12
click at [220, 256] on icon "drag_handle" at bounding box center [216, 255] width 12 height 12
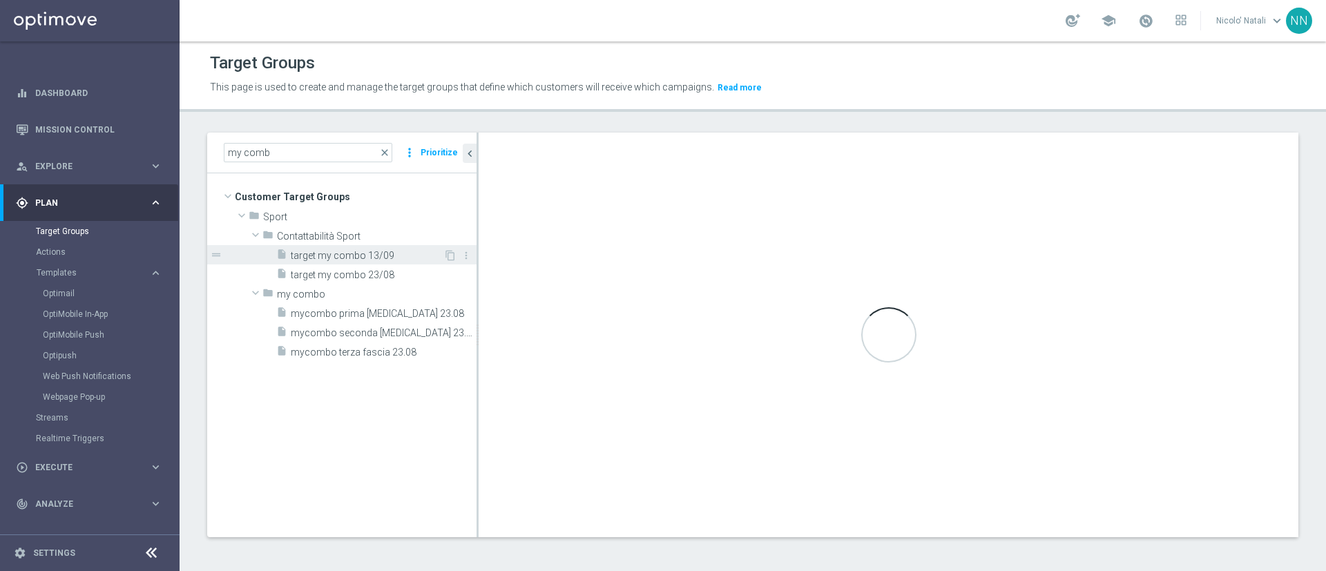
click at [220, 256] on icon "drag_handle" at bounding box center [216, 255] width 12 height 12
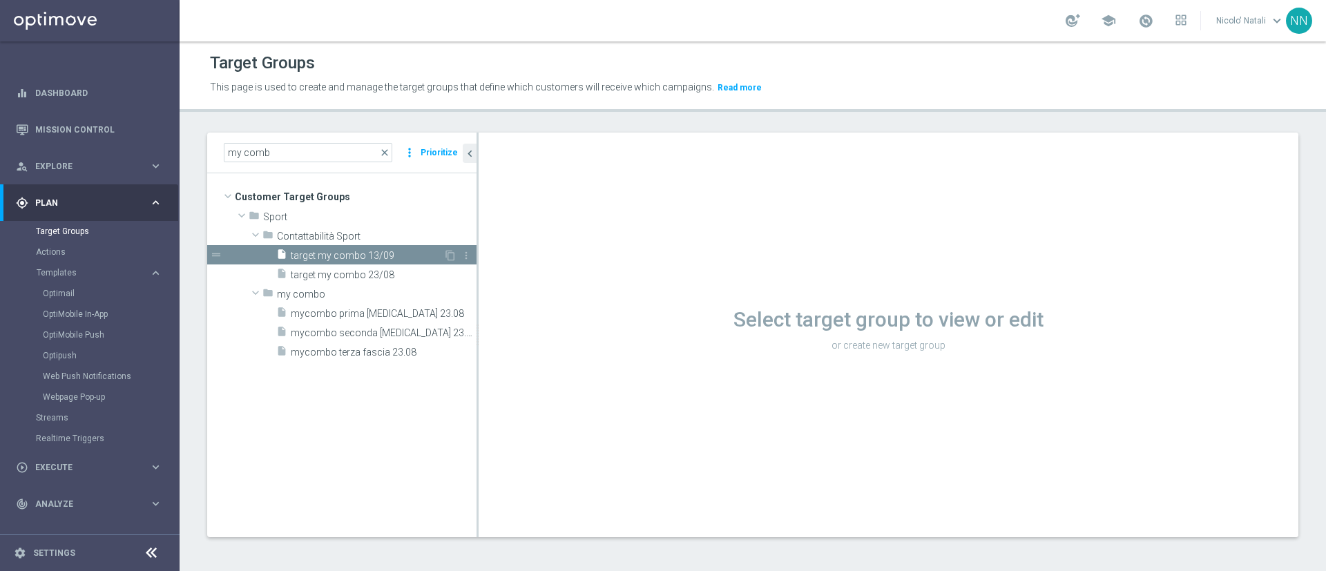
click at [399, 255] on span "target my combo 13/09" at bounding box center [367, 256] width 153 height 12
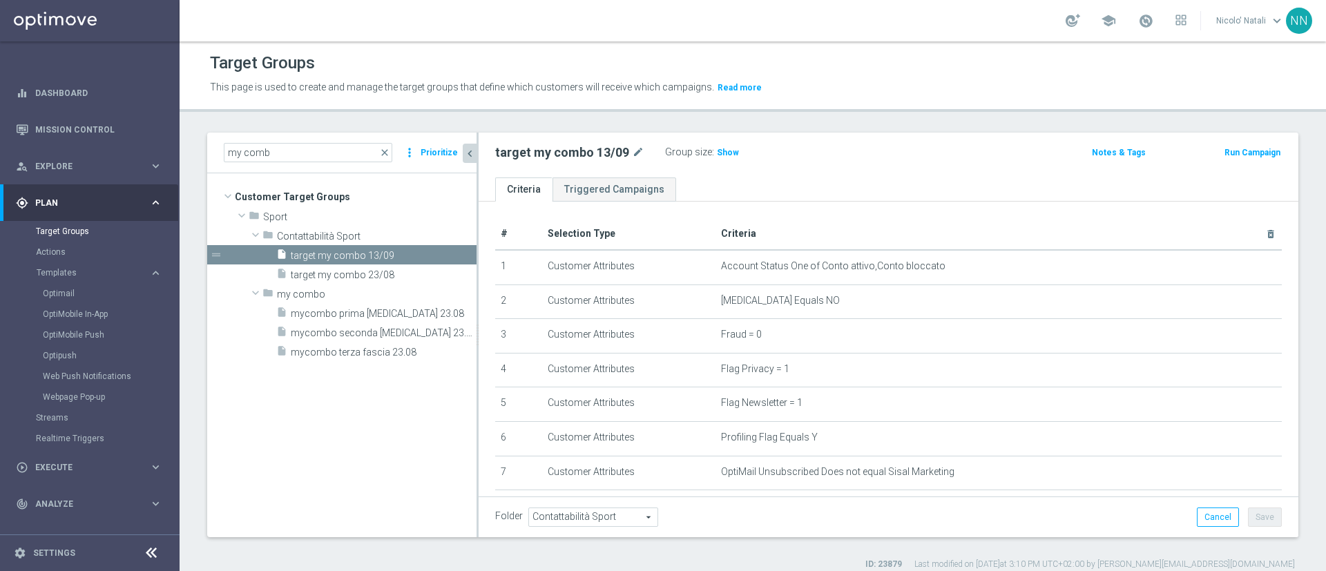
click at [467, 151] on icon "chevron_left" at bounding box center [470, 153] width 13 height 13
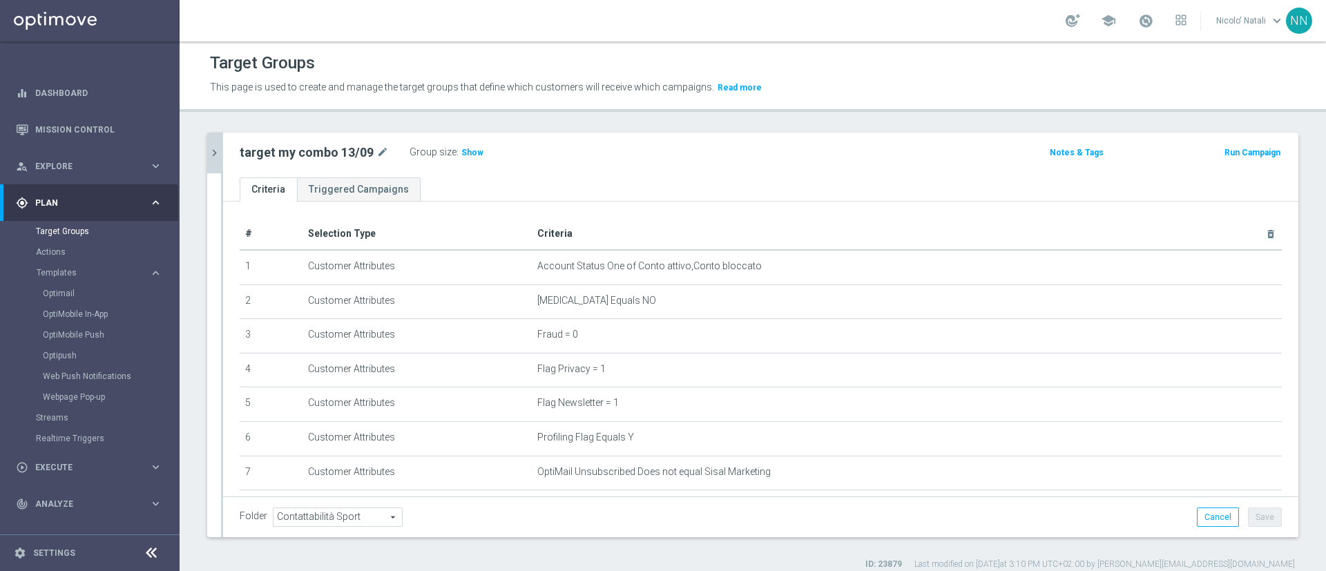
click at [218, 142] on button "chevron_right" at bounding box center [214, 153] width 14 height 41
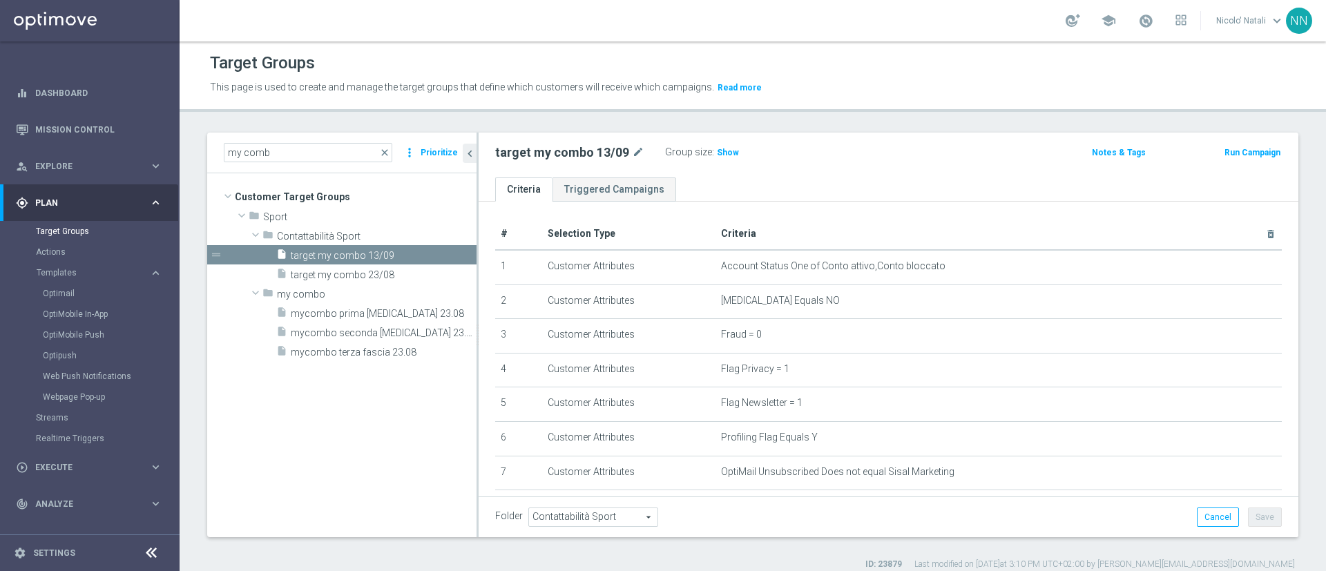
click at [440, 151] on button "Prioritize" at bounding box center [439, 153] width 41 height 19
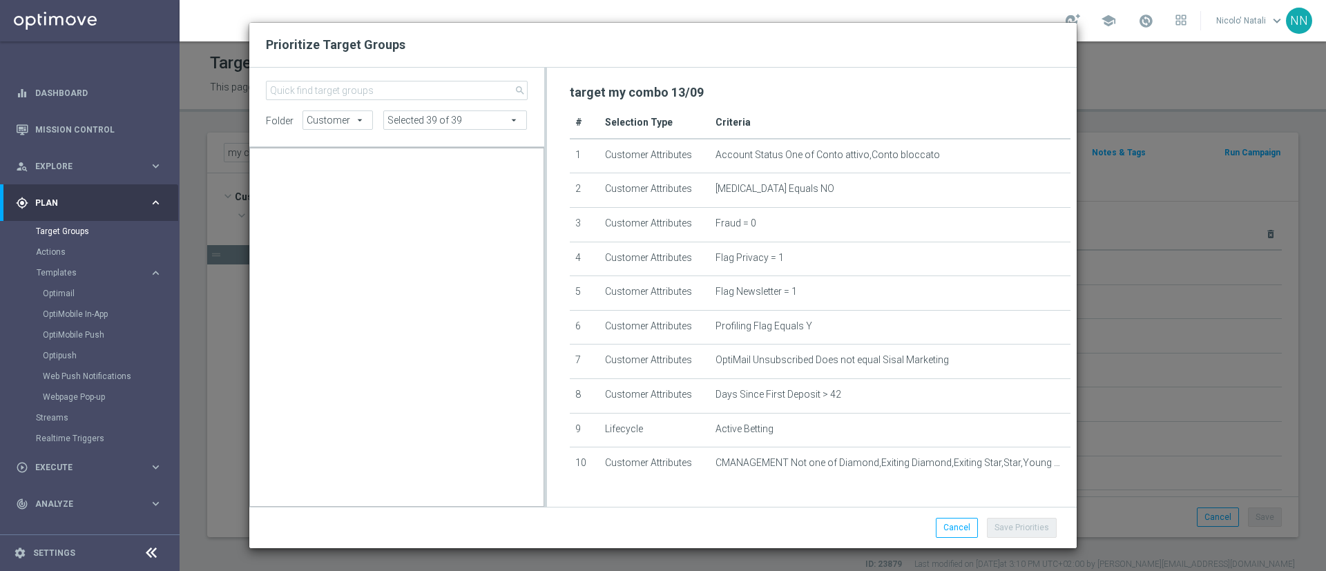
scroll to position [126999, 0]
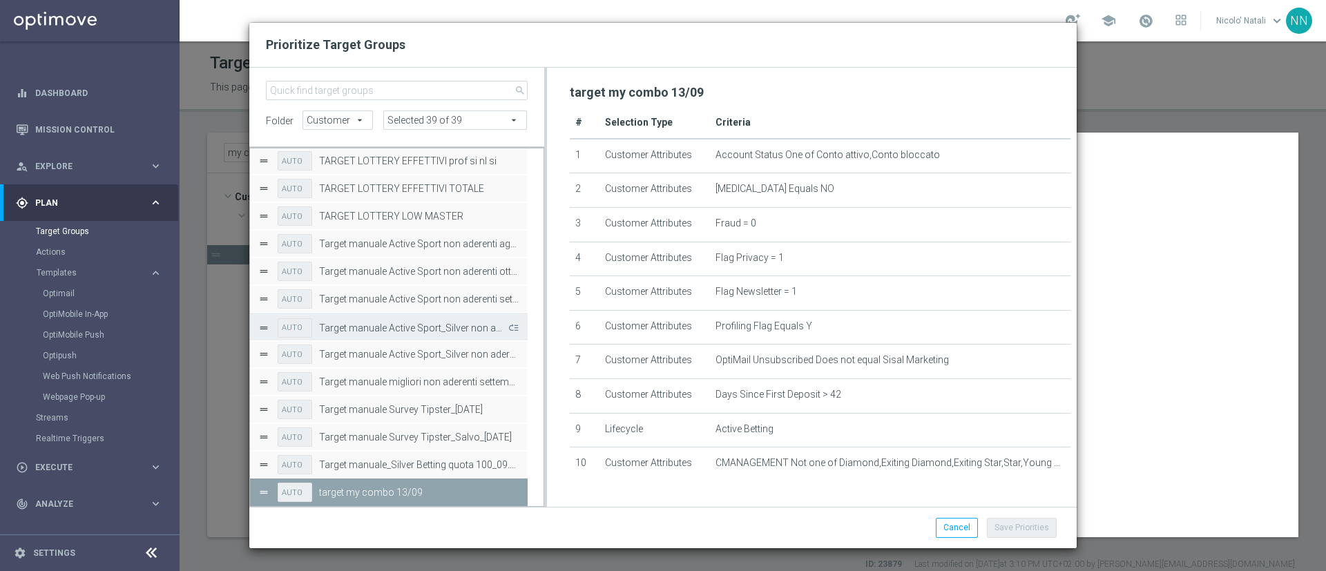
drag, startPoint x: 515, startPoint y: 493, endPoint x: 518, endPoint y: 502, distance: 8.7
click at [271, 494] on div "AUTO target my combo 13/09" at bounding box center [388, 493] width 261 height 28
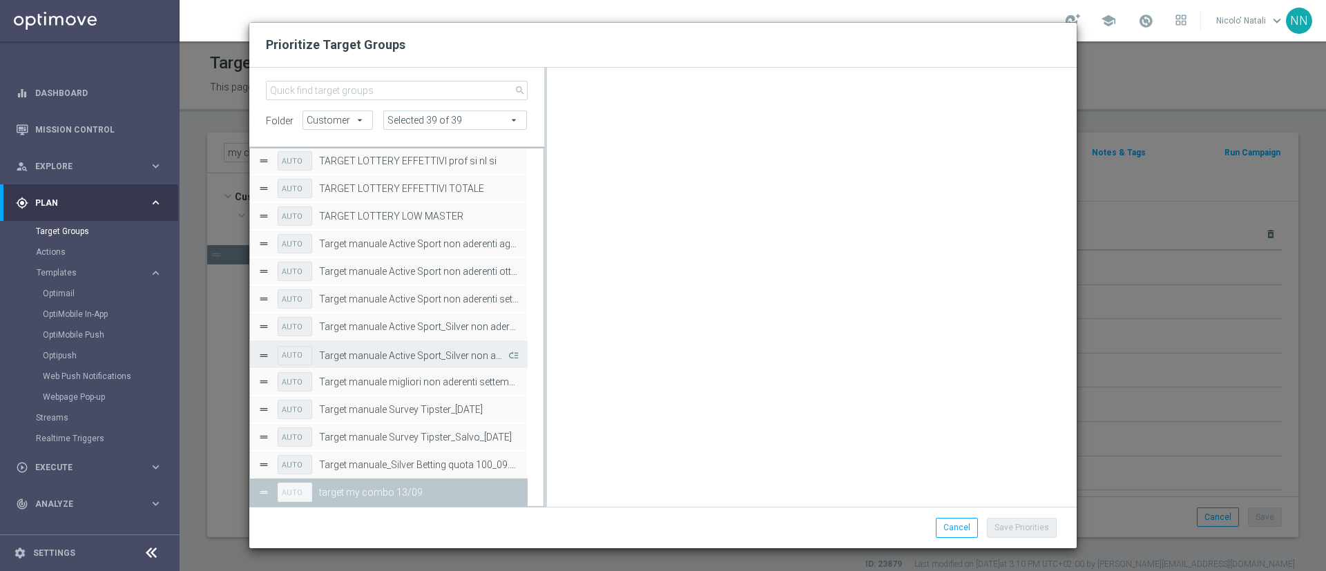
drag, startPoint x: 263, startPoint y: 494, endPoint x: 266, endPoint y: 181, distance: 313.0
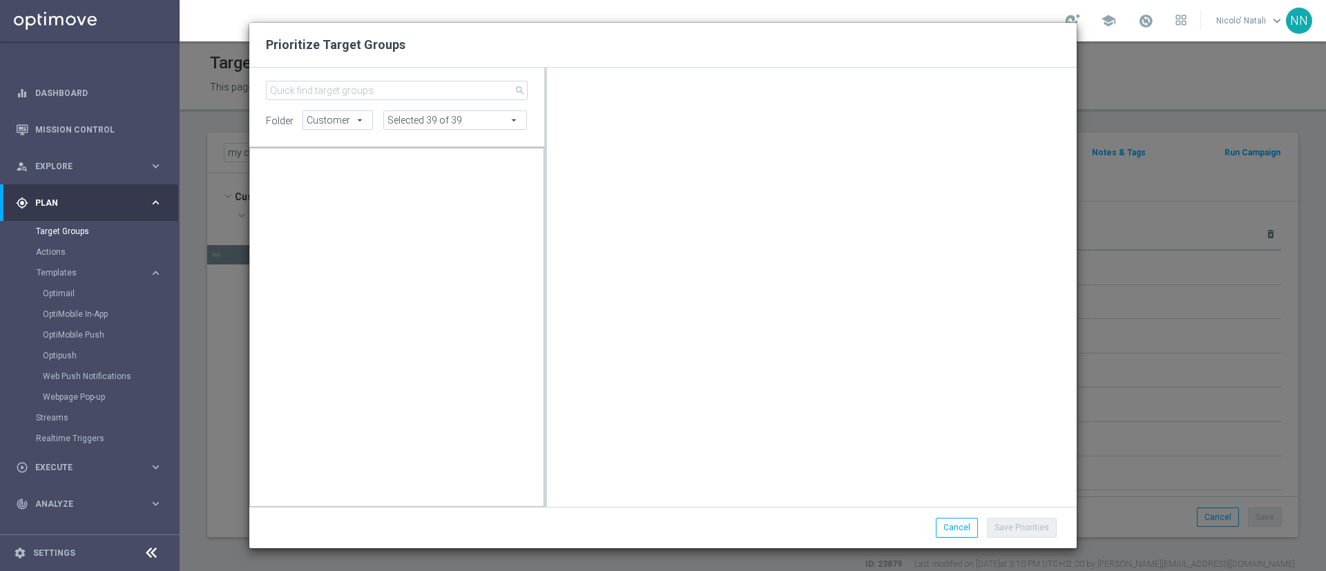
scroll to position [126008, 0]
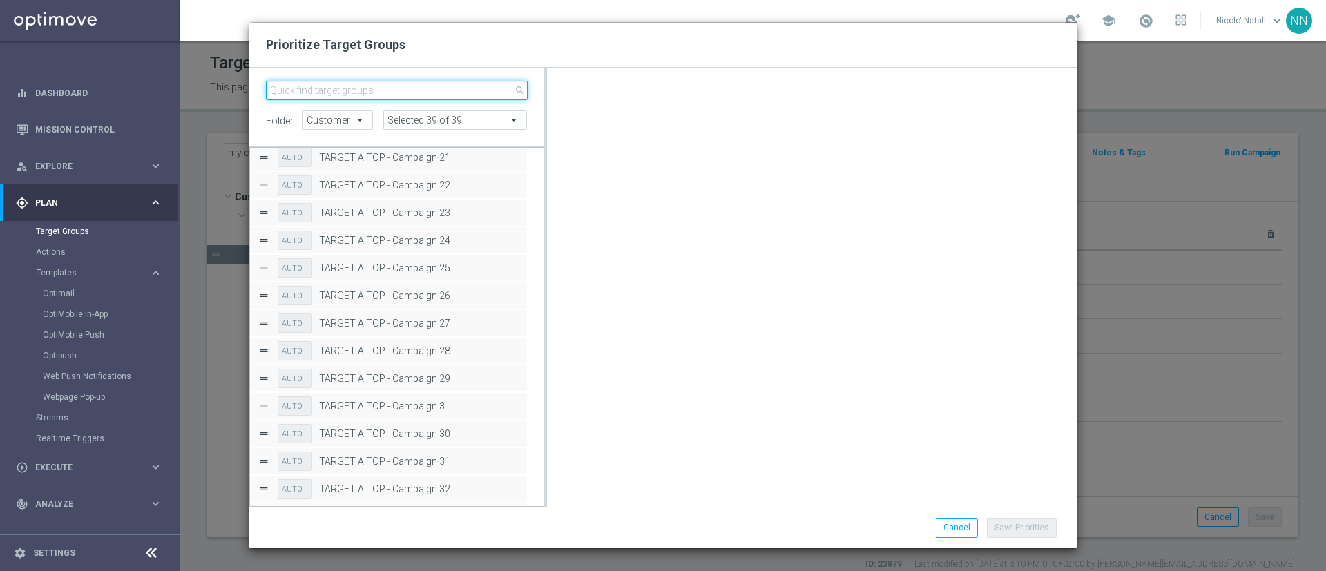
click at [365, 91] on input "search" at bounding box center [397, 90] width 262 height 19
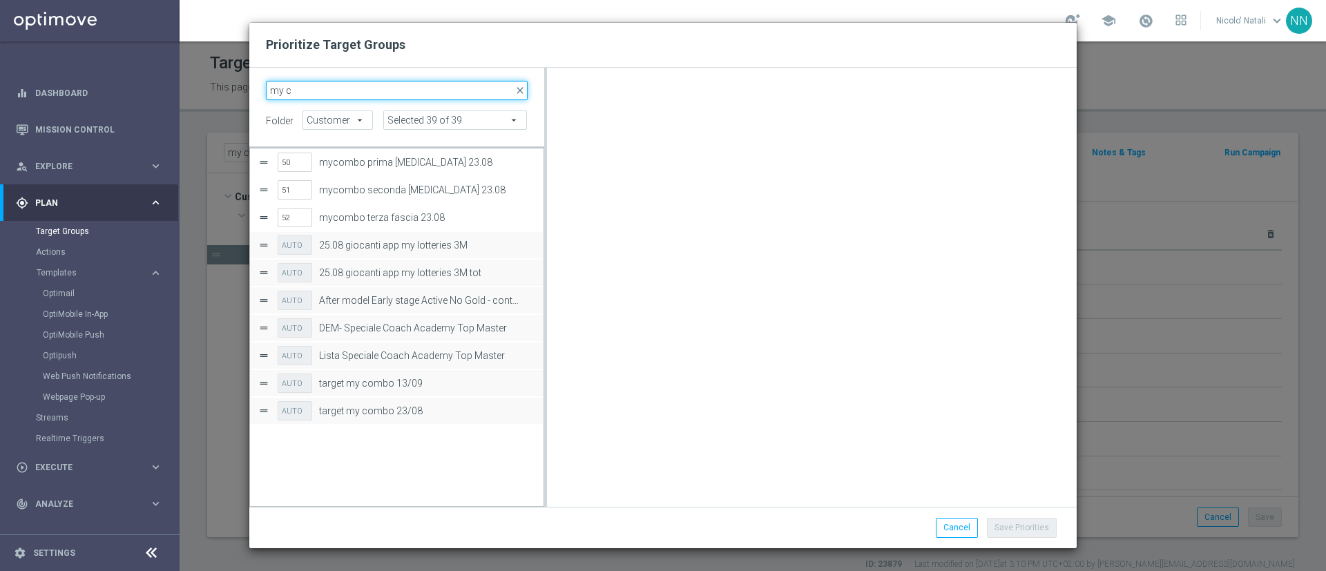
scroll to position [0, 0]
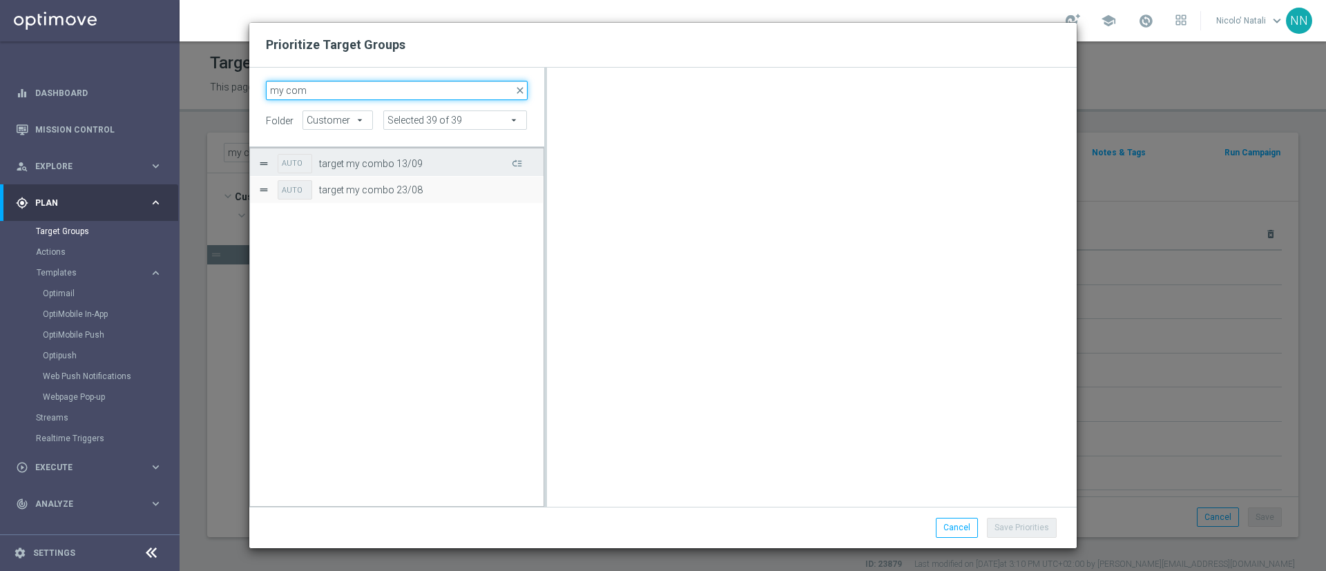
type input "my com"
click at [276, 162] on div "AUTO target my combo 13/09" at bounding box center [396, 163] width 277 height 28
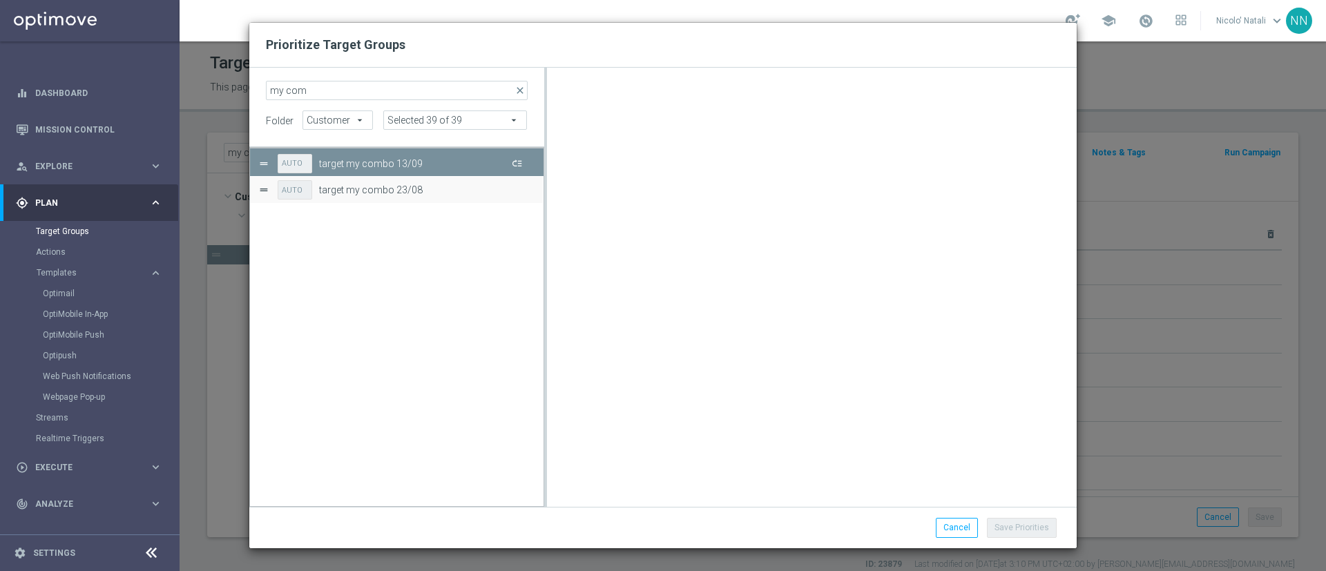
click at [519, 164] on button "Press SPACE to deselect this row." at bounding box center [516, 163] width 14 height 20
click at [294, 158] on input "233" at bounding box center [295, 163] width 35 height 19
type input "2"
type input "6"
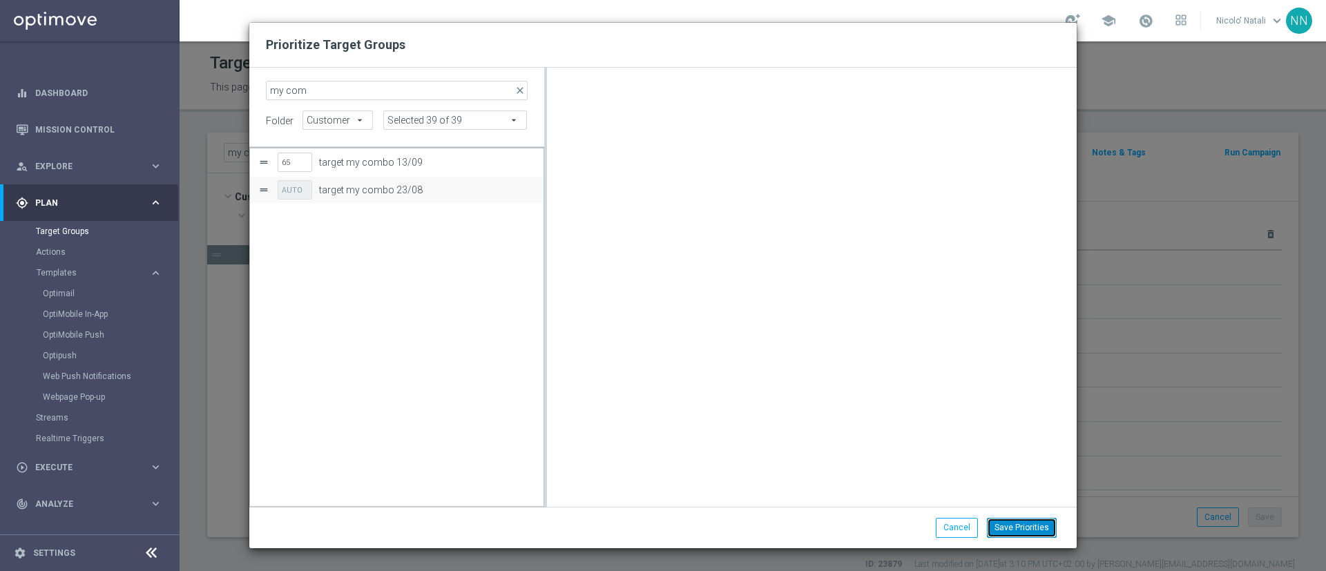
click at [1015, 524] on button "Save Priorities" at bounding box center [1022, 527] width 70 height 19
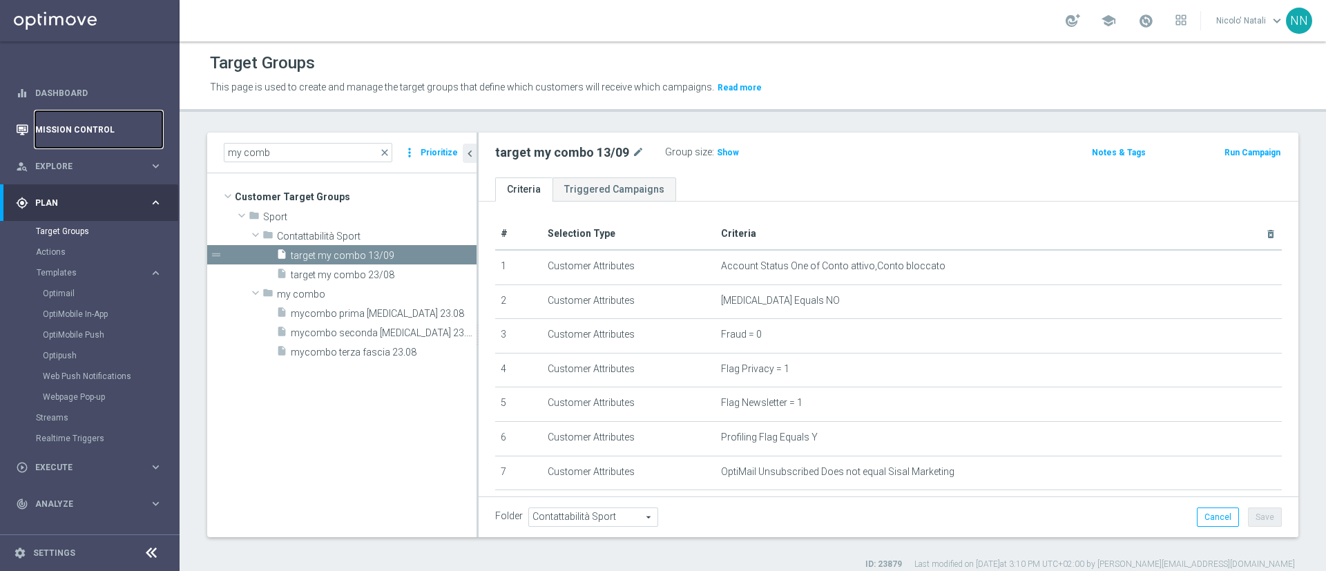
click at [68, 129] on link "Mission Control" at bounding box center [98, 129] width 127 height 37
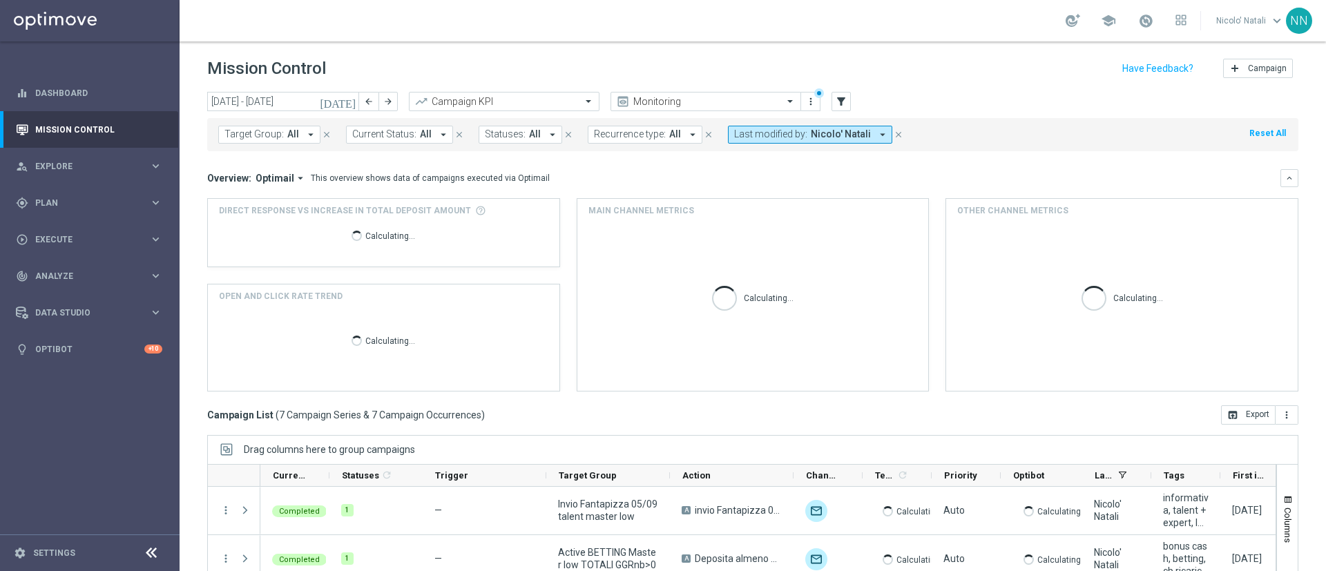
click at [354, 99] on icon "[DATE]" at bounding box center [338, 101] width 37 height 12
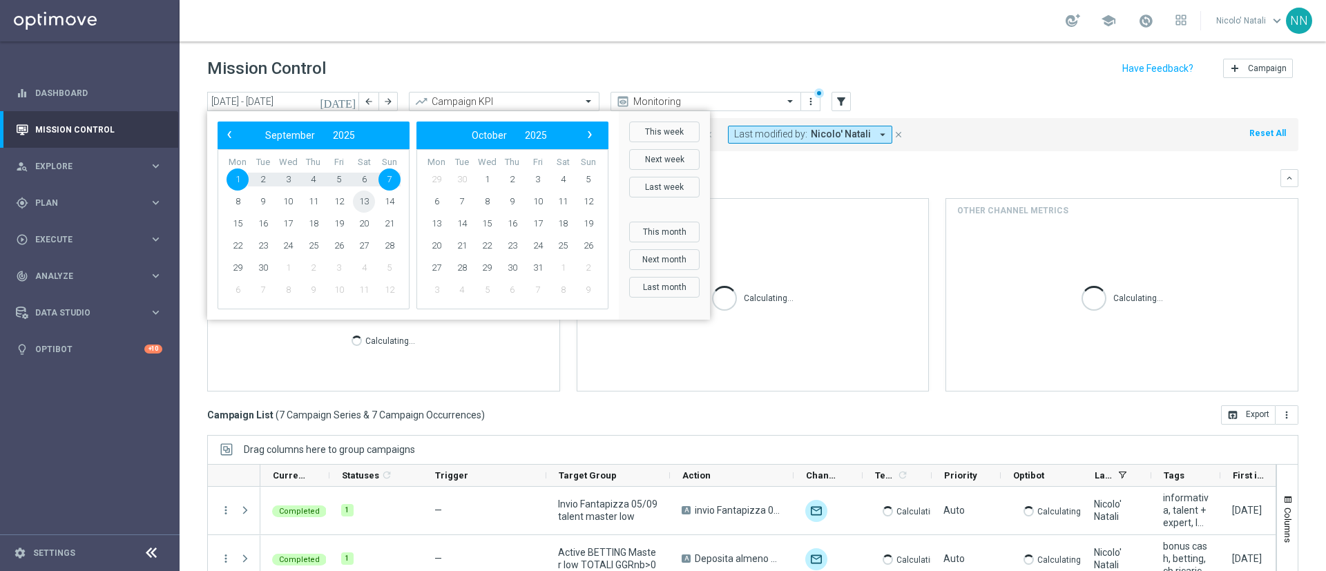
click at [361, 201] on span "13" at bounding box center [364, 202] width 22 height 22
type input "13 Sep 2025 - 13 Sep 2025"
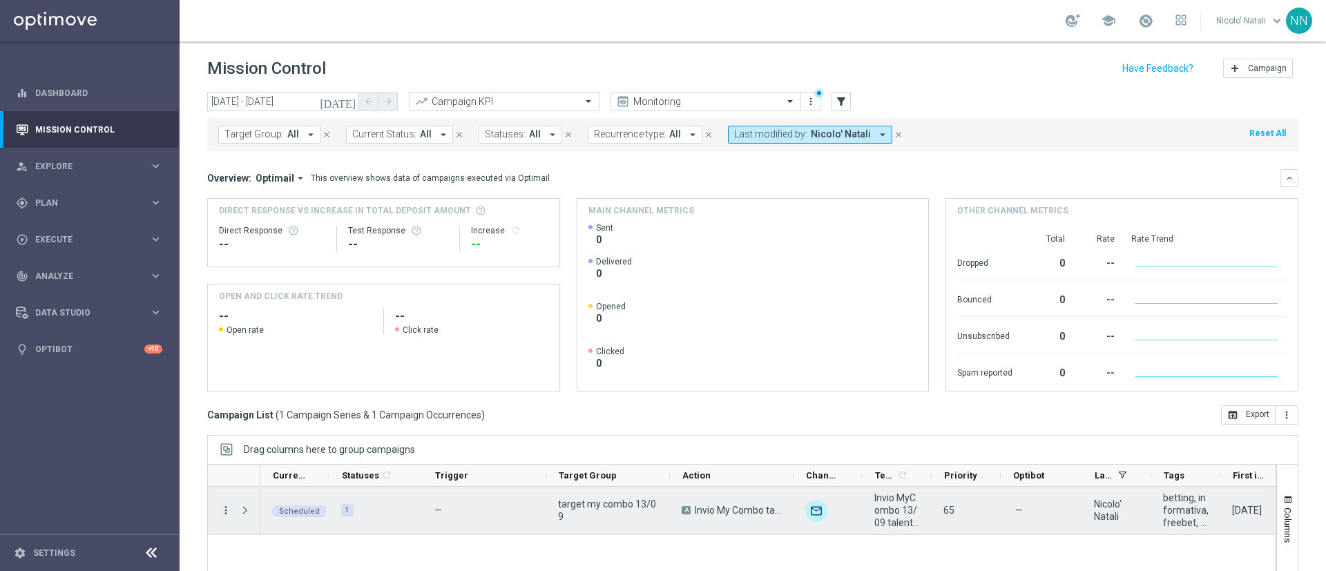
click at [227, 507] on icon "more_vert" at bounding box center [226, 510] width 12 height 12
click at [241, 470] on icon "edit" at bounding box center [243, 470] width 10 height 10
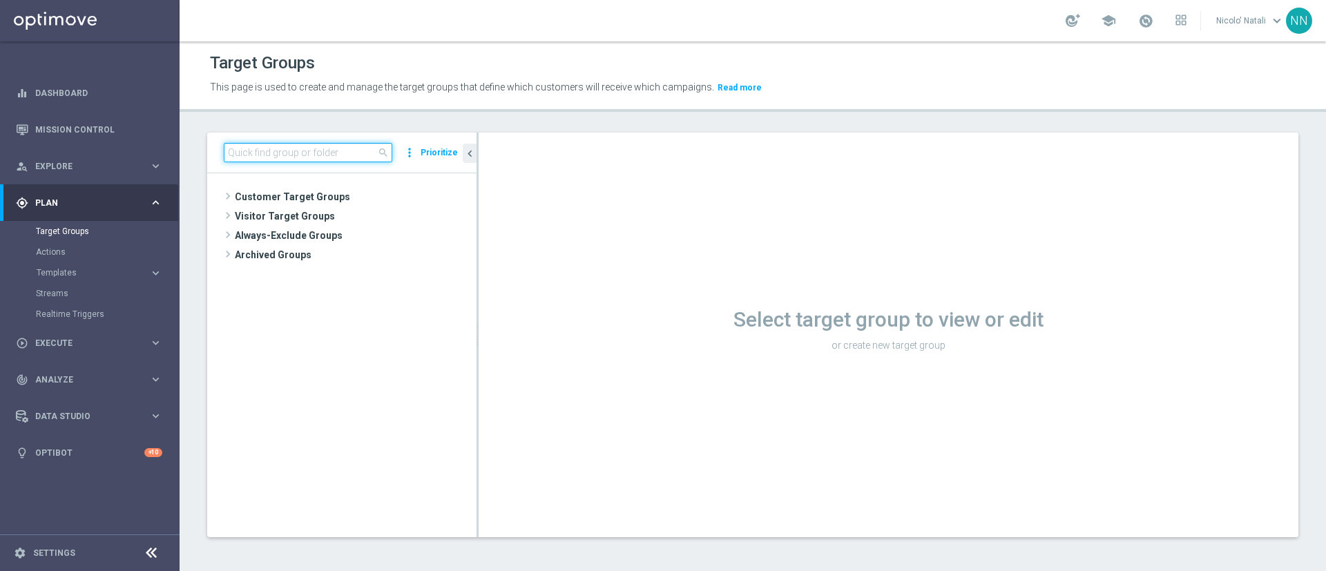
click at [281, 151] on input at bounding box center [308, 152] width 169 height 19
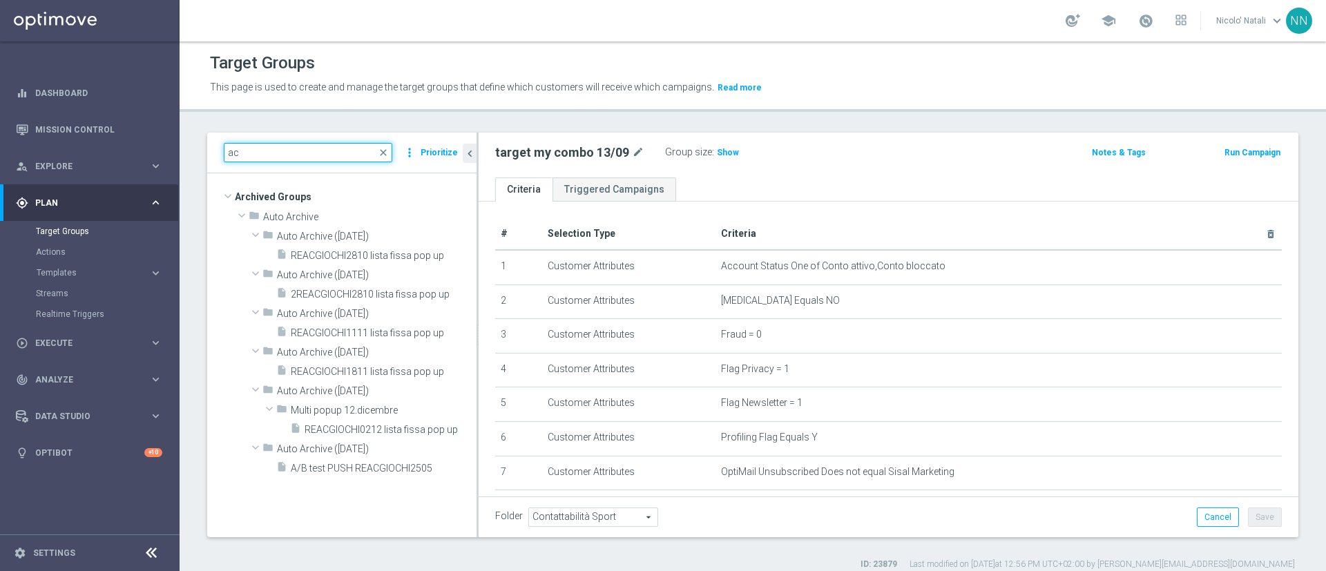
type input "a"
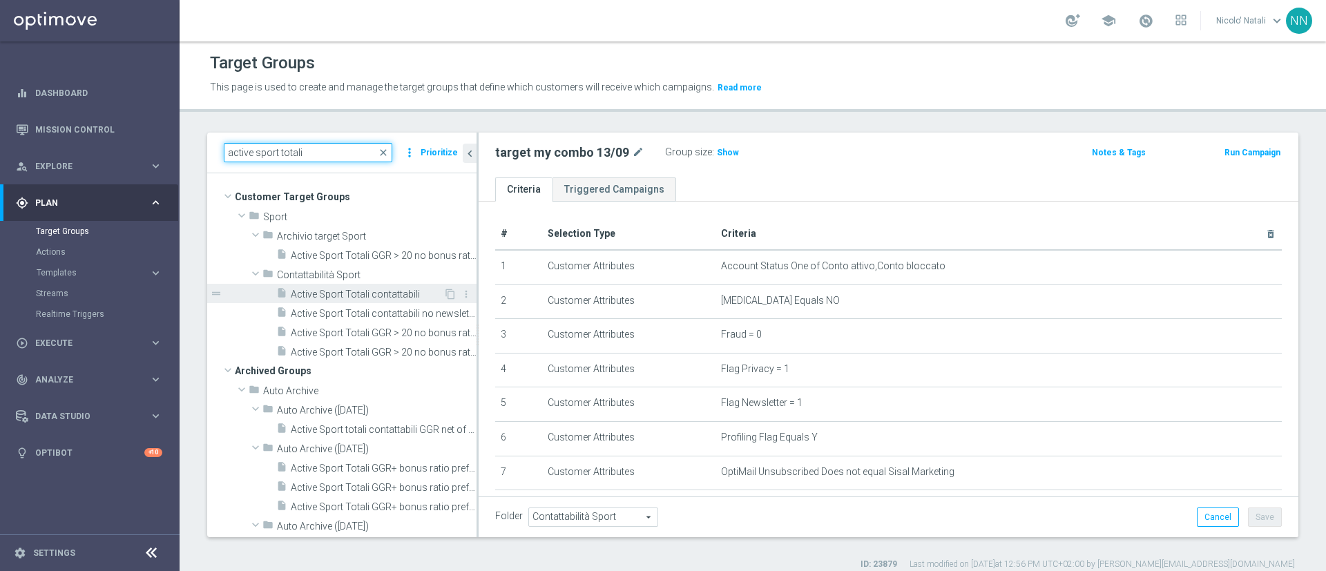
type input "active sport totali"
click at [334, 292] on span "Active Sport Totali contattabili" at bounding box center [367, 295] width 153 height 12
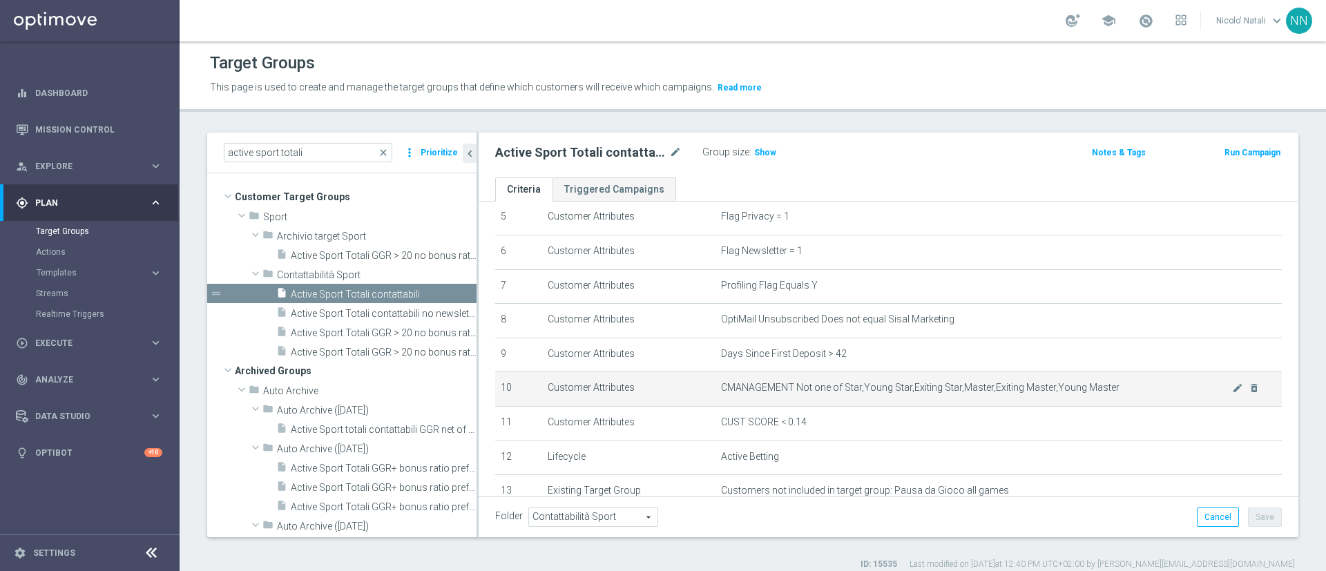
scroll to position [204, 0]
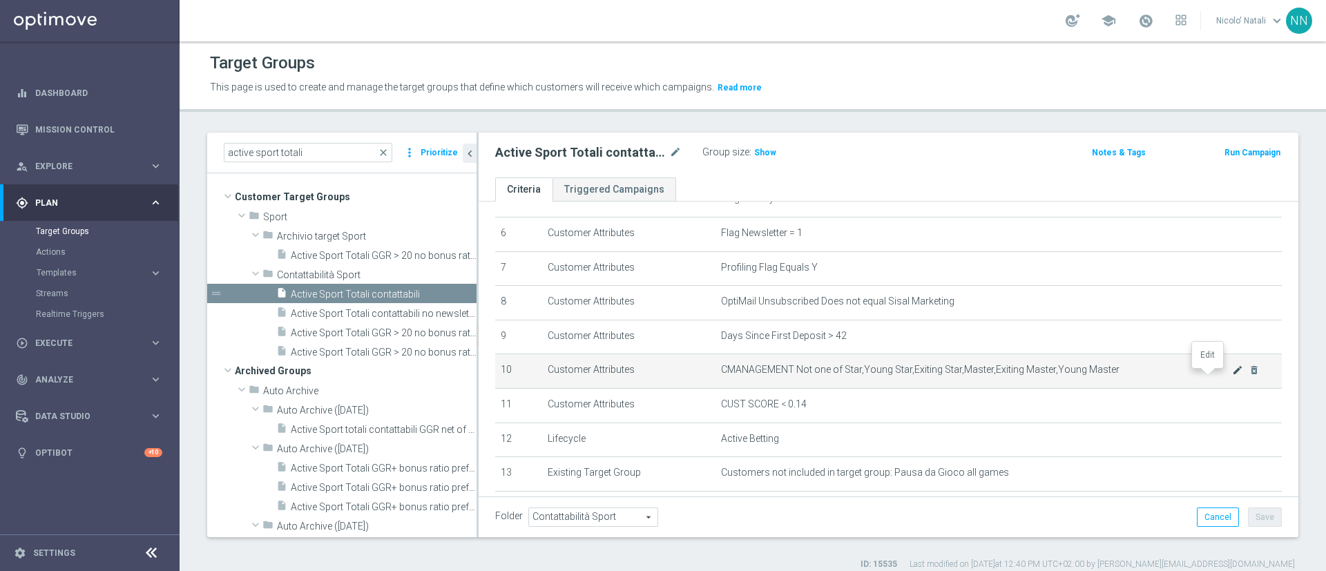
click at [1232, 376] on icon "mode_edit" at bounding box center [1237, 370] width 11 height 11
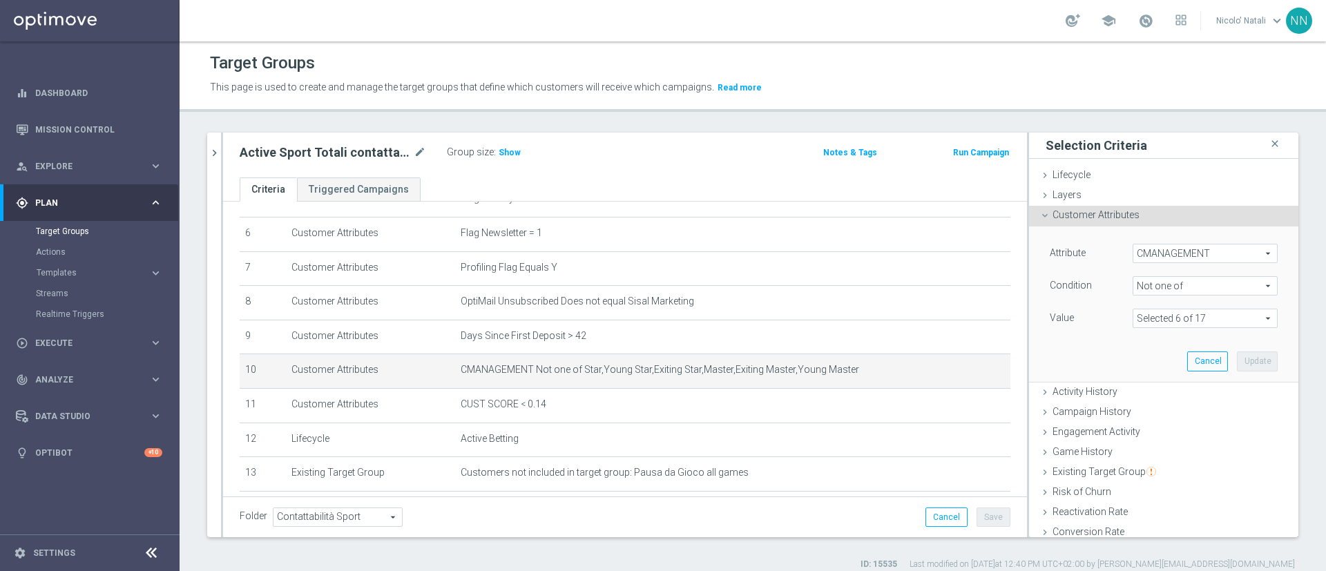
click at [1161, 316] on span at bounding box center [1206, 318] width 144 height 18
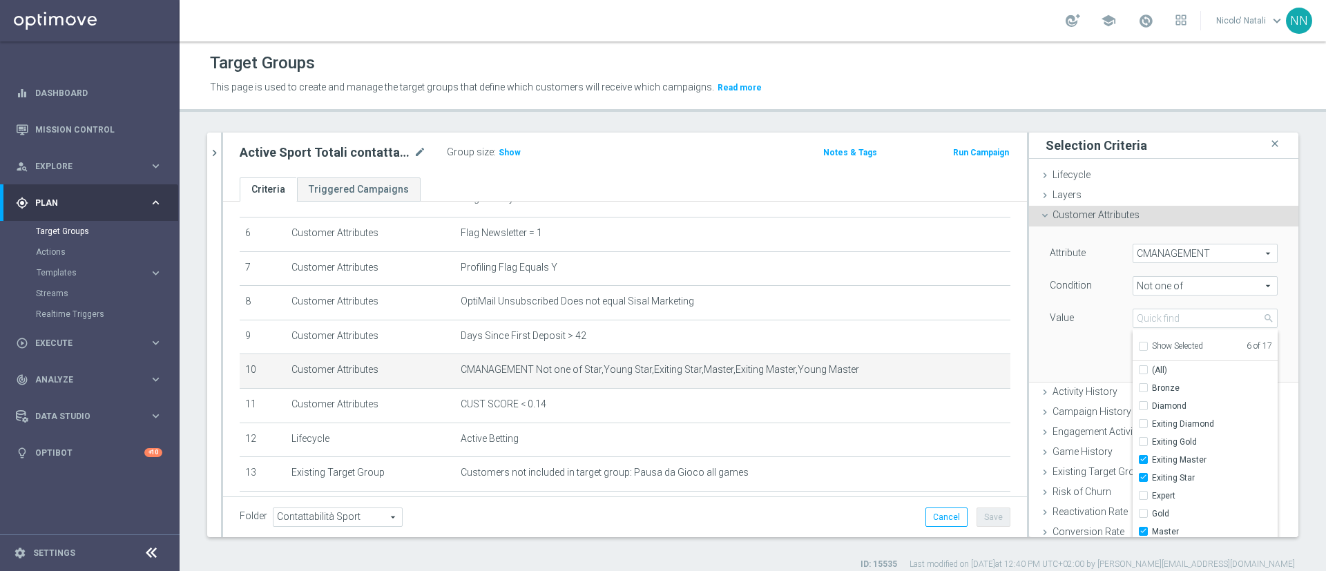
click at [1074, 329] on div "Value" at bounding box center [1081, 320] width 83 height 22
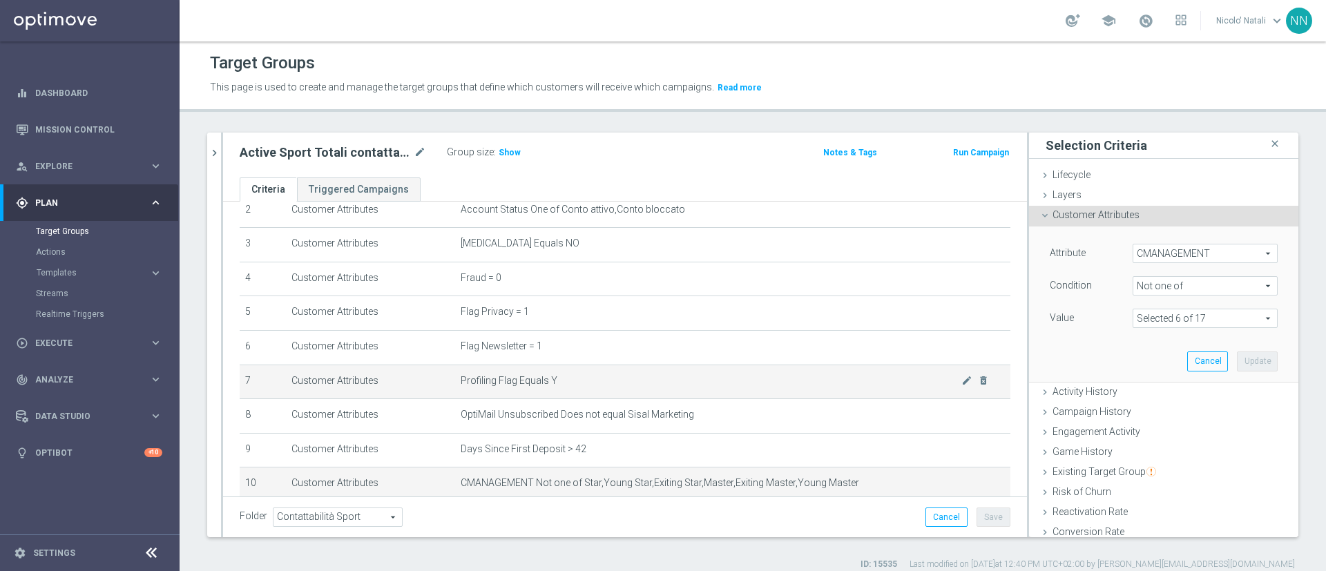
scroll to position [202, 0]
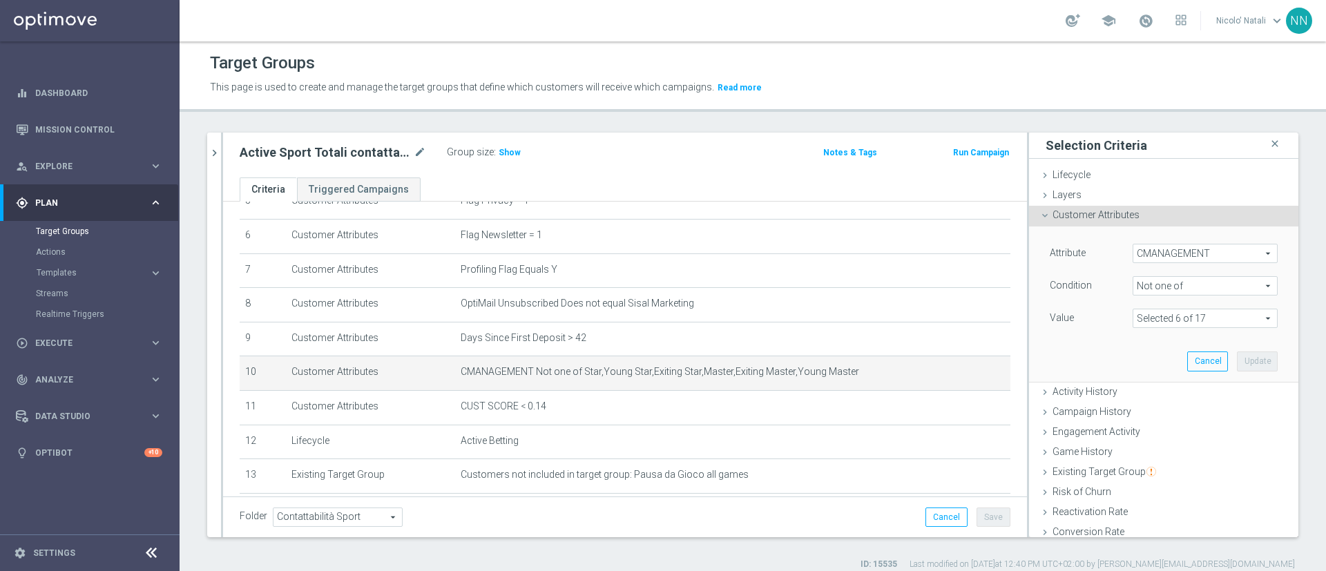
click at [83, 277] on button "Templates keyboard_arrow_right" at bounding box center [99, 272] width 127 height 11
click at [79, 275] on span "Templates" at bounding box center [86, 273] width 99 height 8
click at [67, 294] on link "Optimail" at bounding box center [93, 293] width 101 height 11
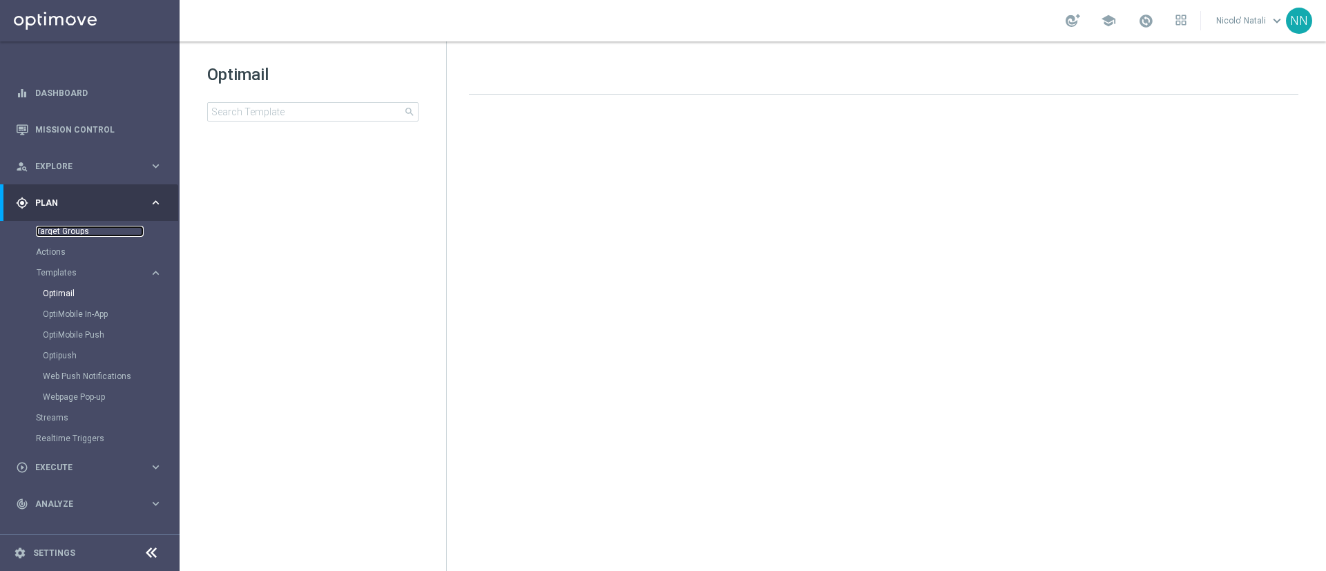
click at [69, 226] on link "Target Groups" at bounding box center [90, 231] width 108 height 11
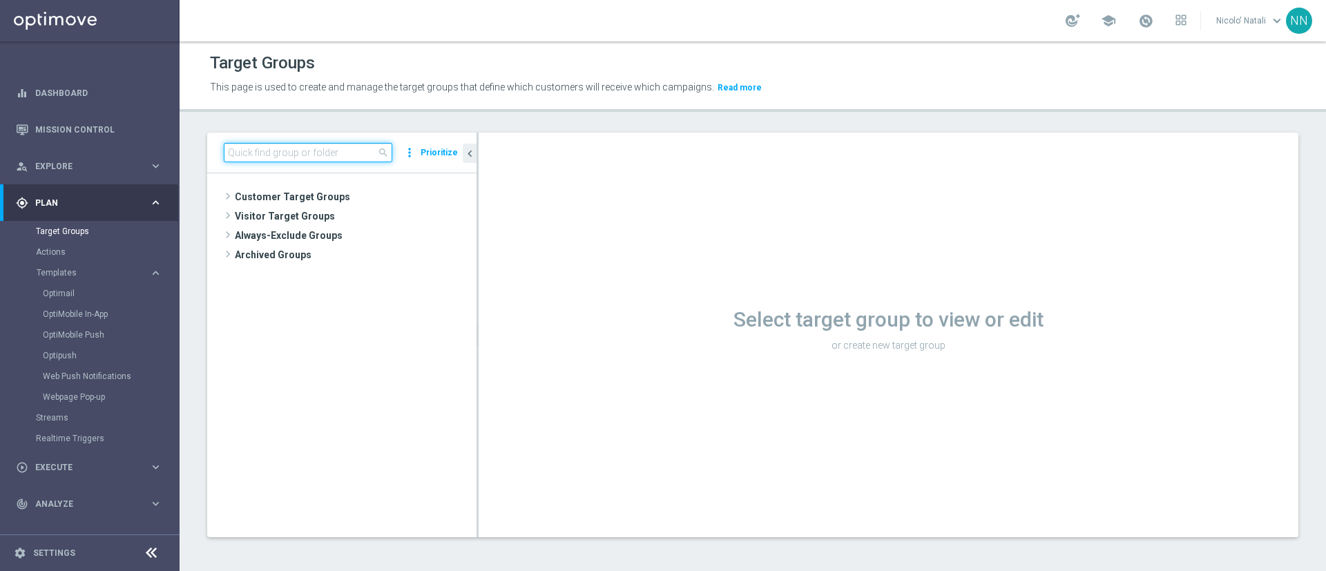
click at [283, 154] on input at bounding box center [308, 152] width 169 height 19
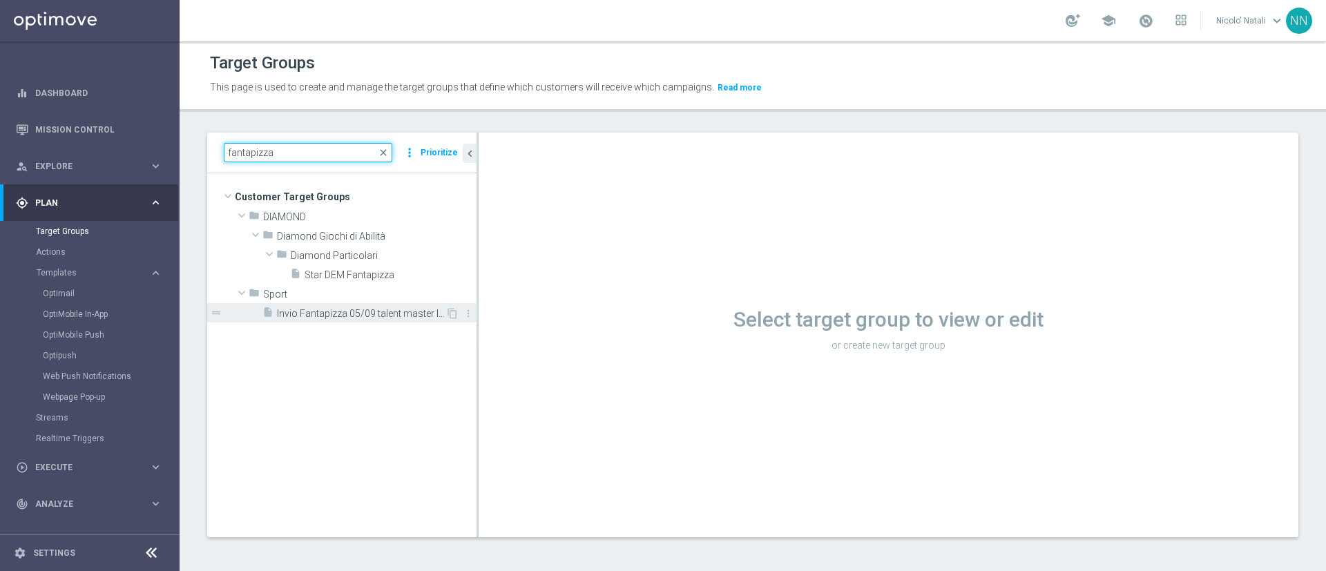
type input "fantapizza"
click at [323, 313] on span "Invio Fantapizza 05/09 talent master low" at bounding box center [361, 314] width 169 height 12
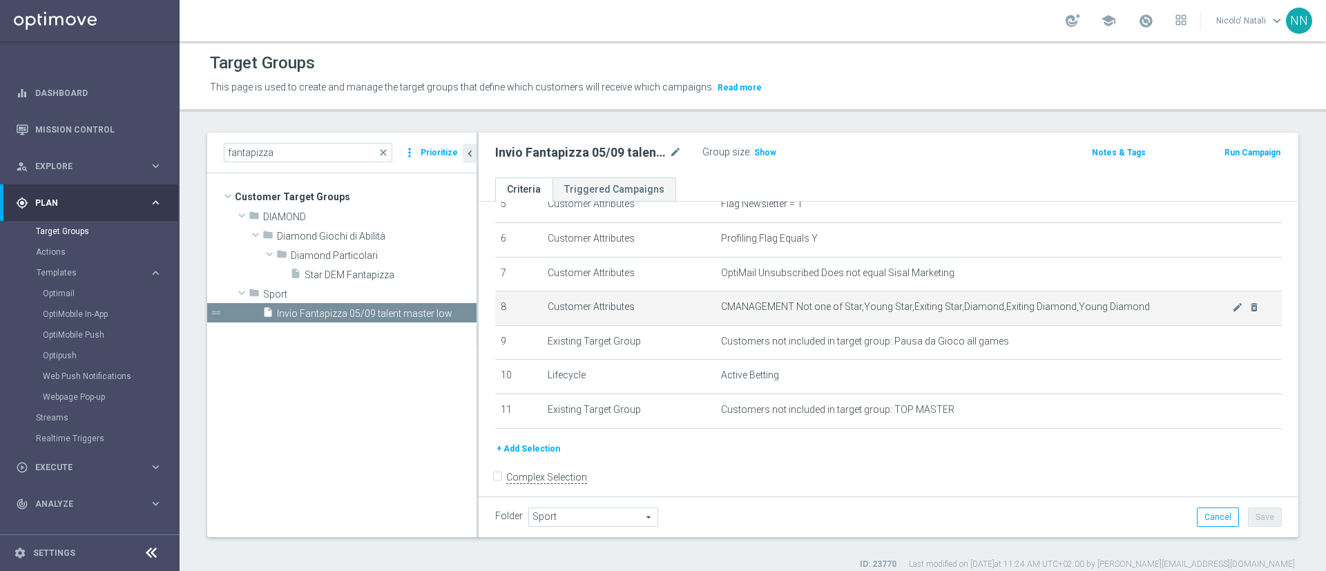
scroll to position [202, 0]
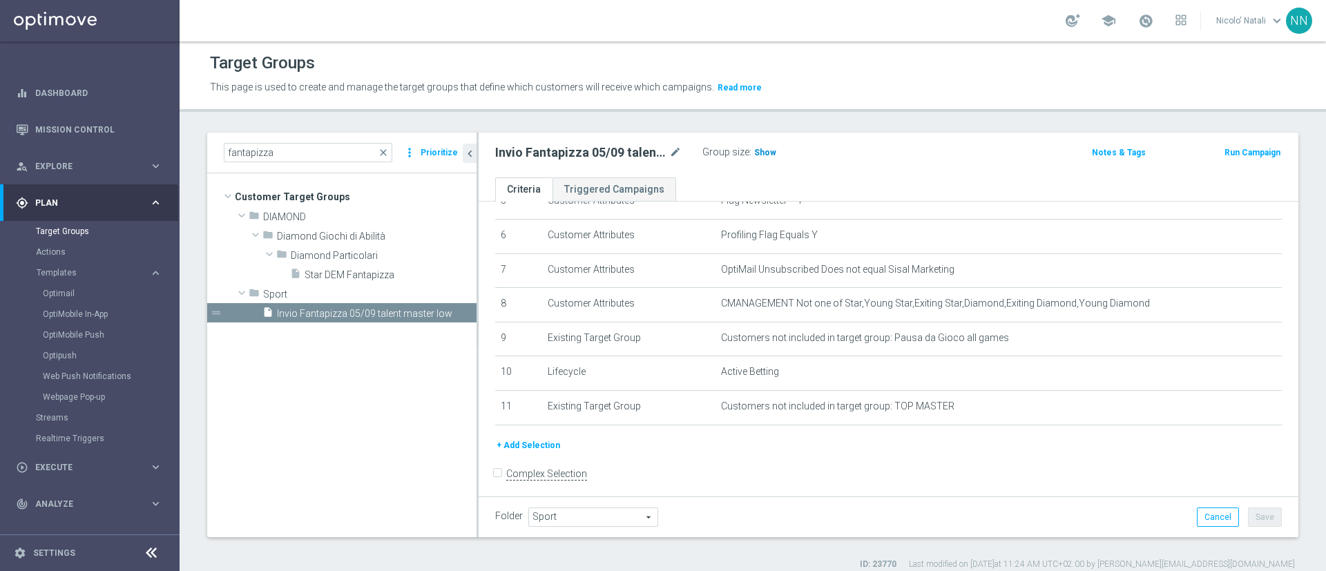
click at [759, 148] on span "Show" at bounding box center [765, 153] width 22 height 10
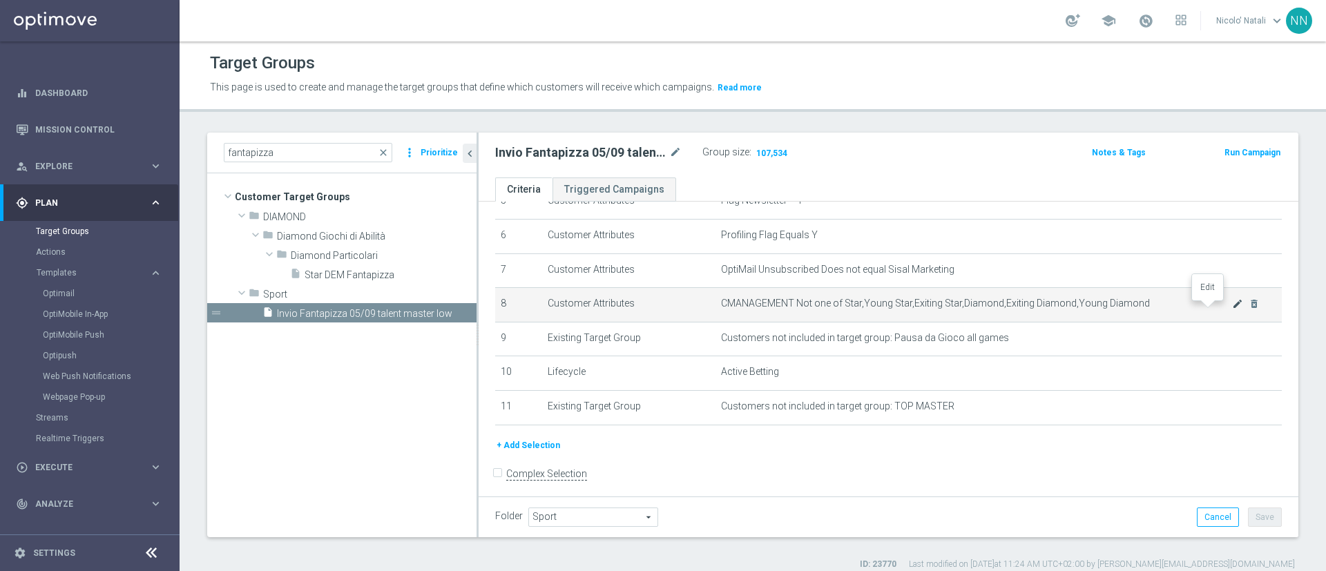
click at [1232, 309] on icon "mode_edit" at bounding box center [1237, 303] width 11 height 11
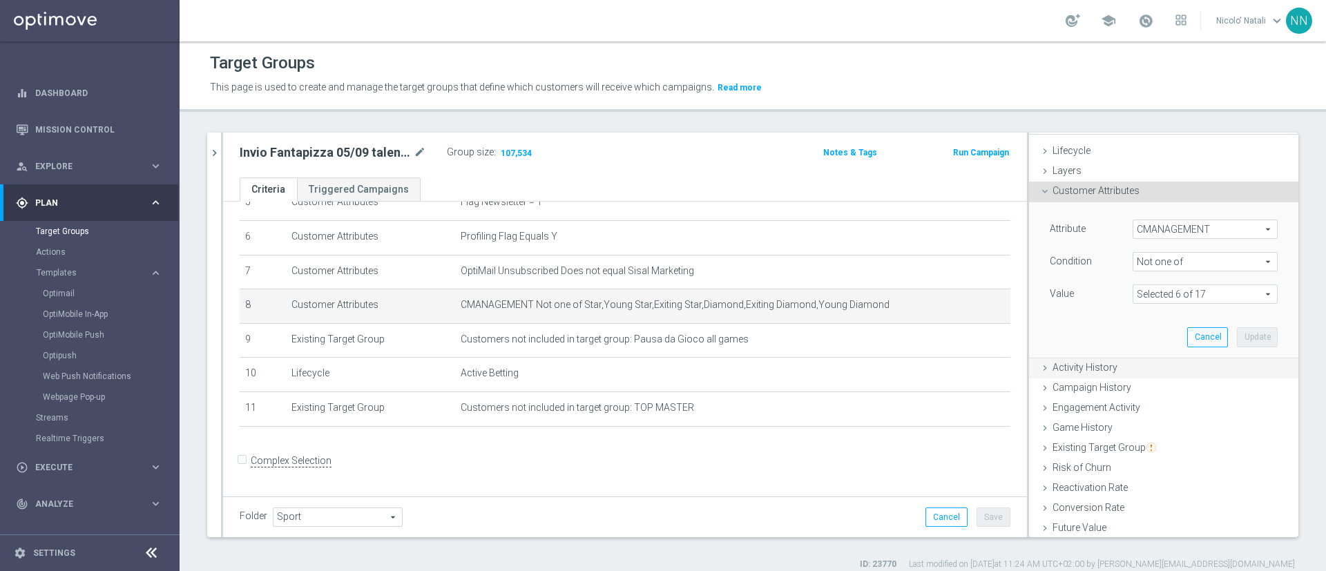
scroll to position [25, 0]
click at [1149, 296] on span at bounding box center [1206, 294] width 144 height 18
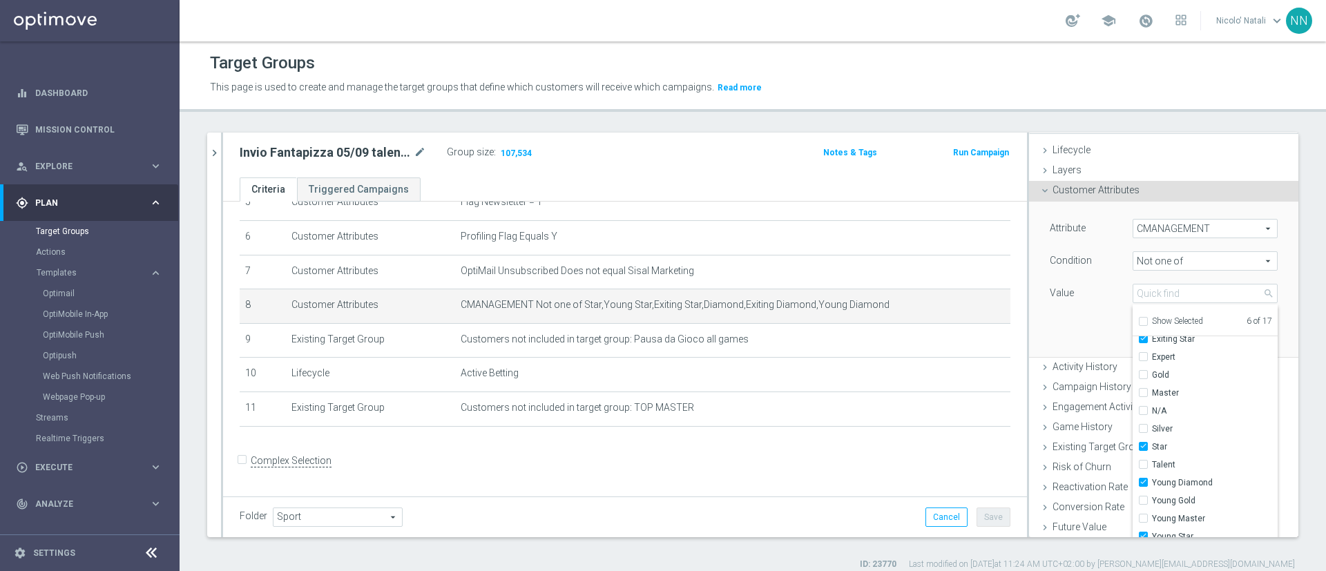
scroll to position [112, 0]
click at [1080, 309] on div "Attribute CMANAGEMENT CMANAGEMENT arrow_drop_down search Condition Not one of N…" at bounding box center [1164, 279] width 249 height 155
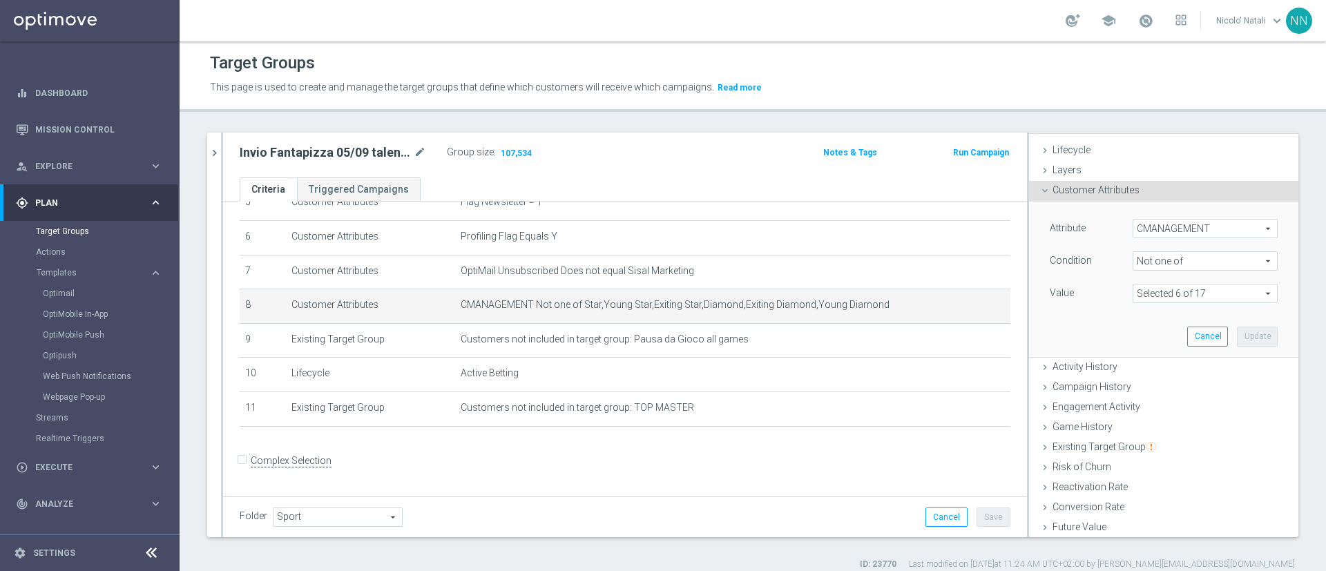
click at [1175, 291] on span at bounding box center [1206, 294] width 144 height 18
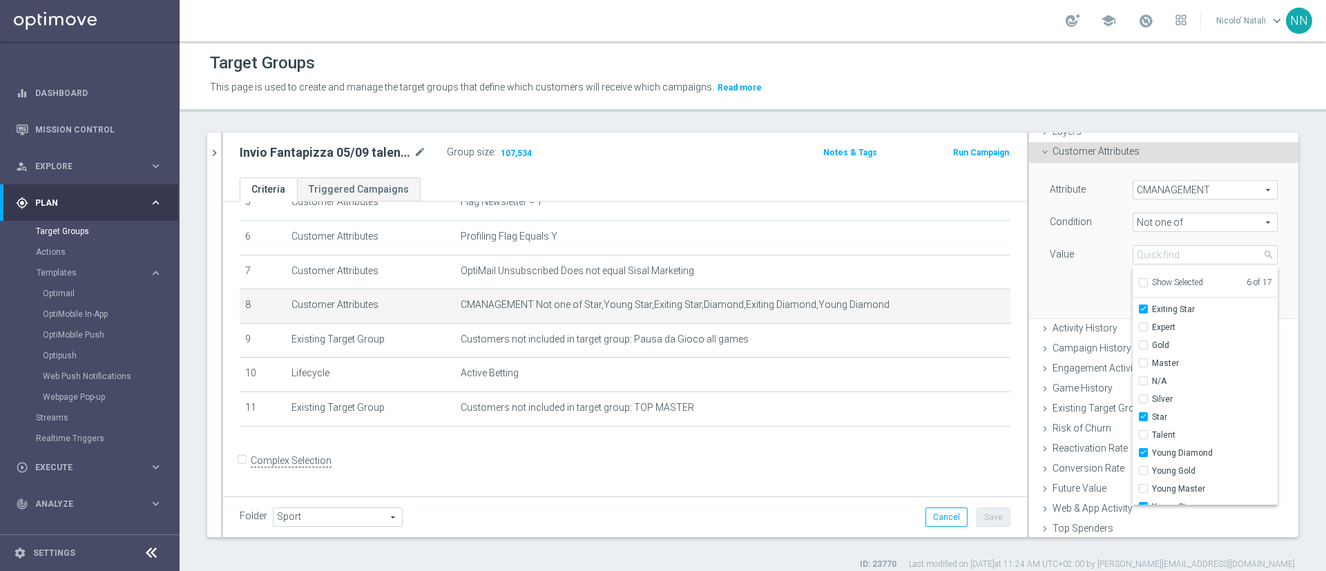
scroll to position [116, 0]
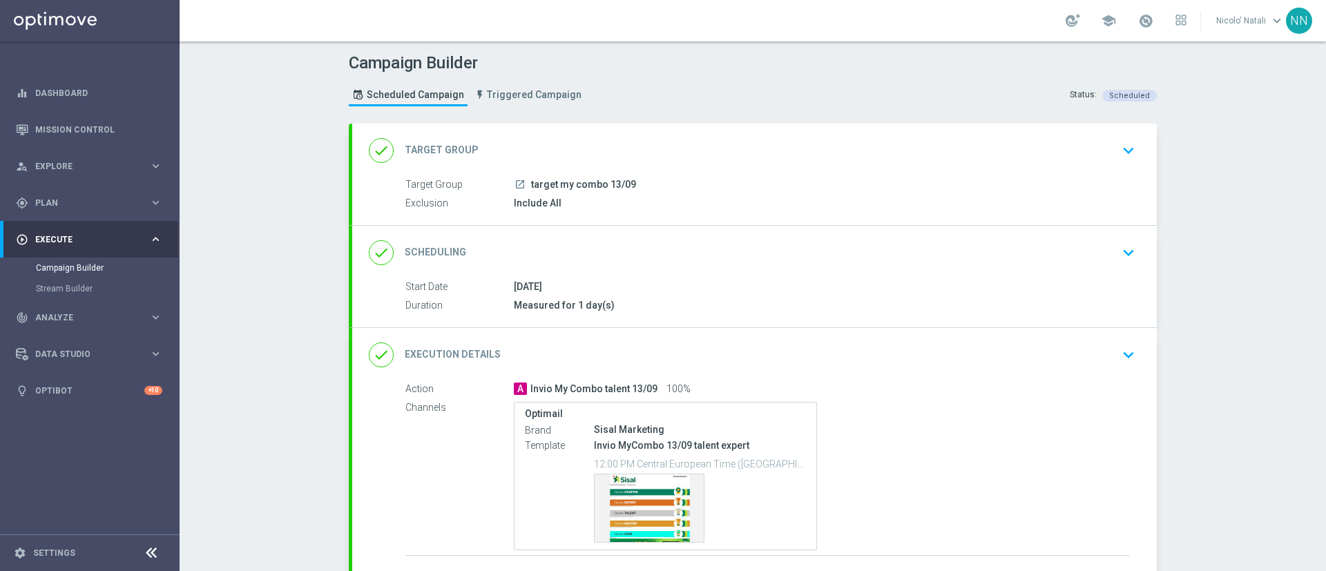
click at [598, 158] on div "done Target Group keyboard_arrow_down" at bounding box center [755, 150] width 772 height 26
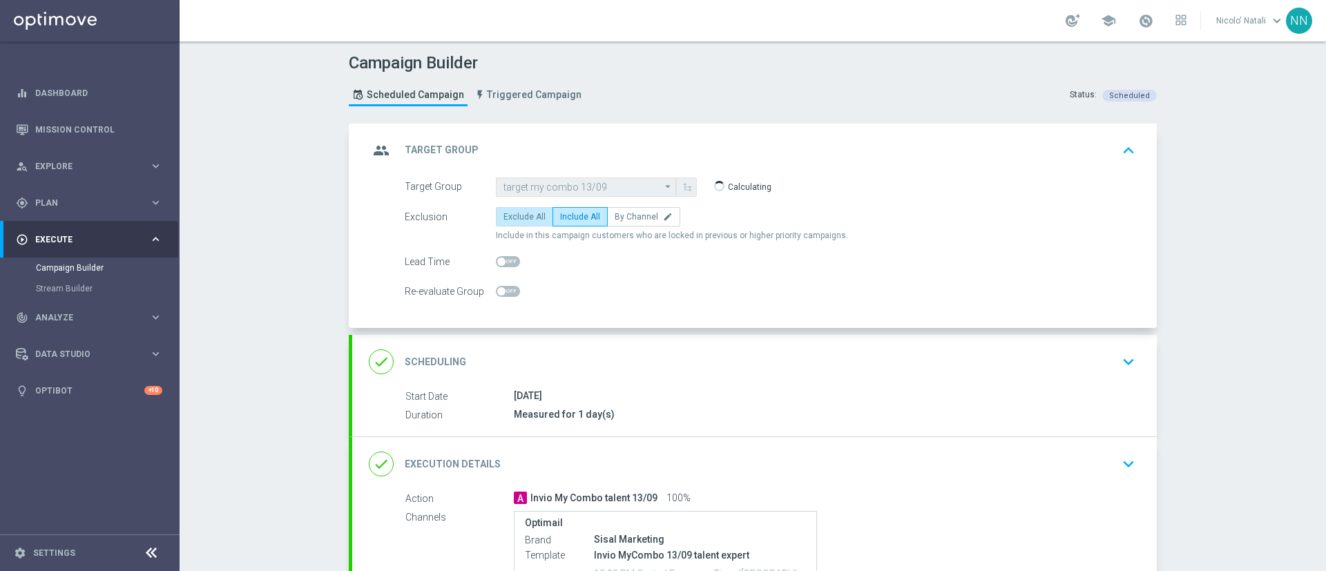
click at [529, 220] on span "Exclude All" at bounding box center [525, 217] width 42 height 10
click at [513, 220] on input "Exclude All" at bounding box center [508, 219] width 9 height 9
radio input "true"
click at [589, 343] on div "done Scheduling keyboard_arrow_down" at bounding box center [754, 362] width 805 height 54
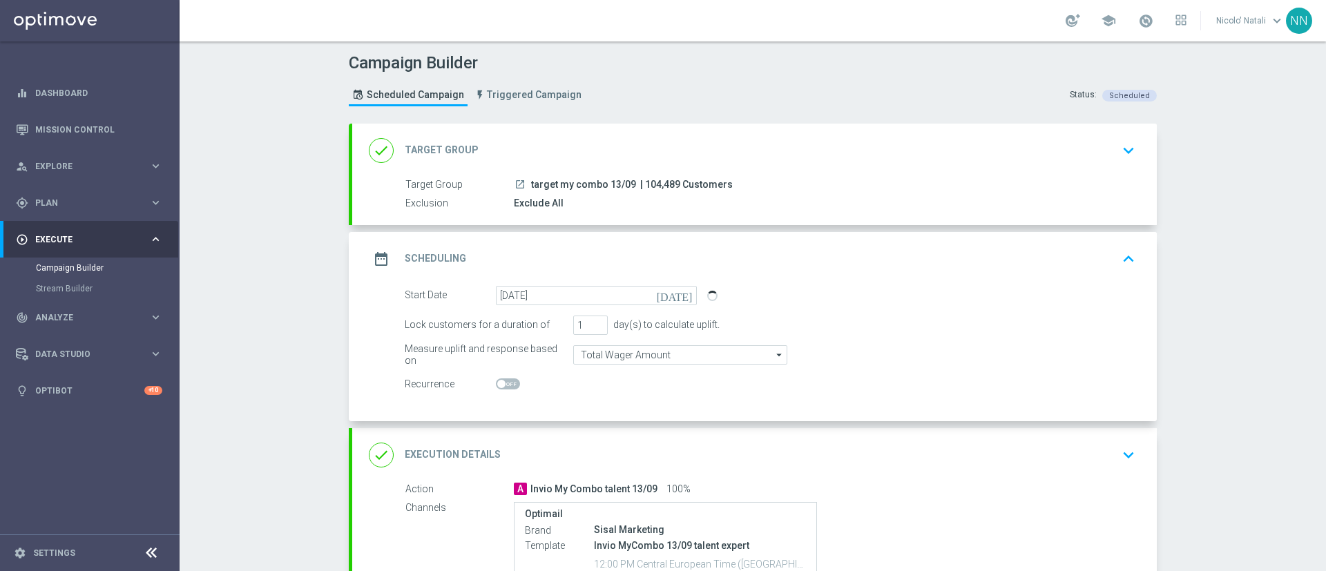
click at [638, 142] on div "done Target Group keyboard_arrow_down" at bounding box center [755, 150] width 772 height 26
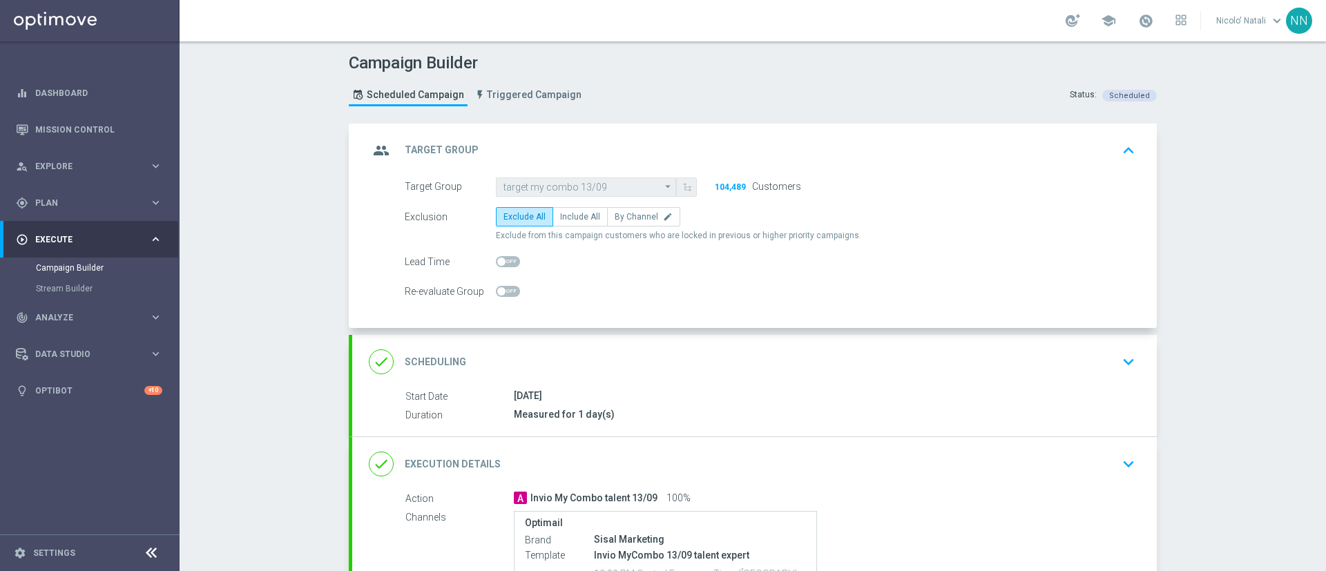
click at [623, 371] on div "done Scheduling keyboard_arrow_down" at bounding box center [755, 362] width 772 height 26
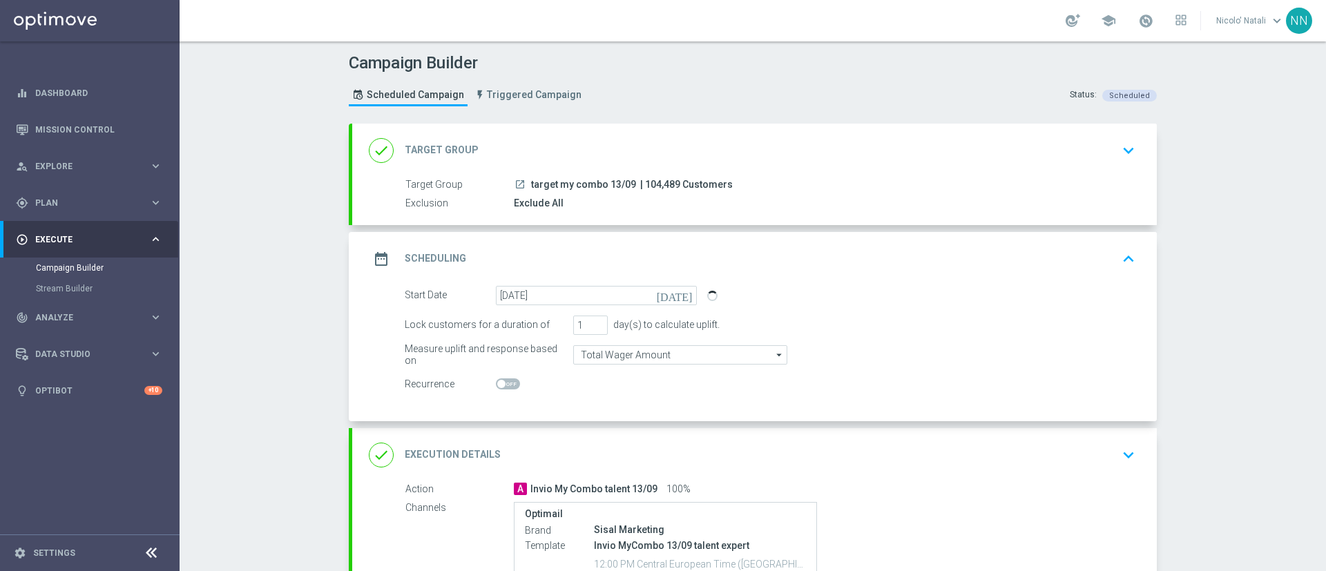
click at [586, 140] on div "done Target Group keyboard_arrow_down" at bounding box center [755, 150] width 772 height 26
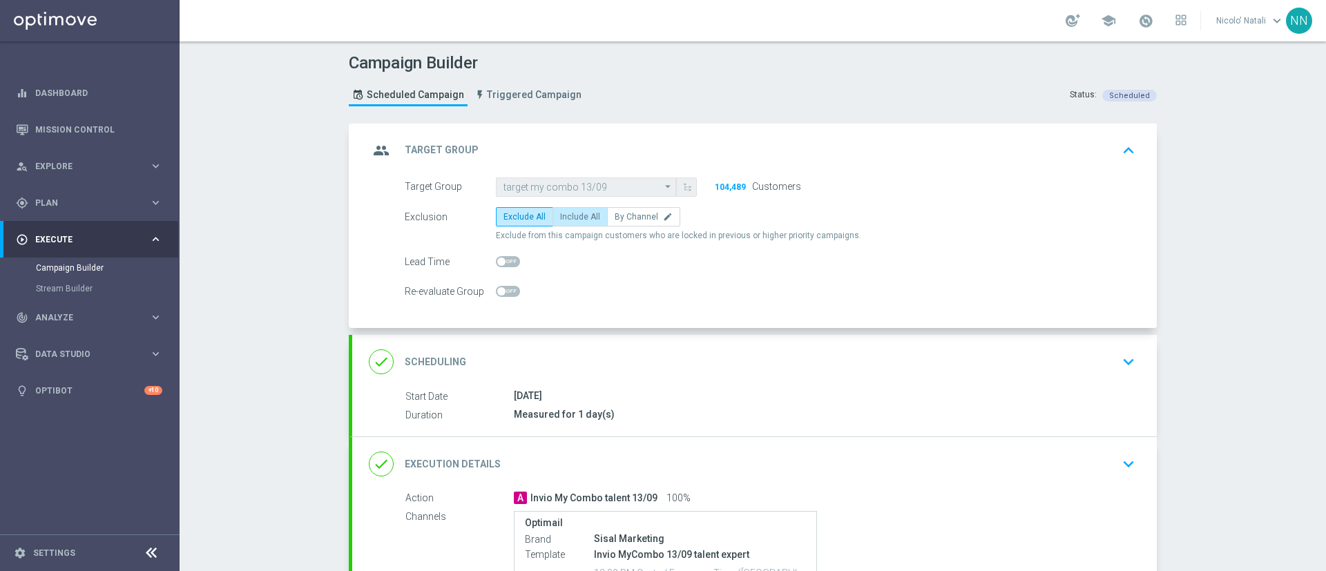
click at [567, 214] on span "Include All" at bounding box center [580, 217] width 40 height 10
click at [567, 215] on input "Include All" at bounding box center [564, 219] width 9 height 9
radio input "true"
click at [508, 259] on span at bounding box center [508, 261] width 24 height 11
click at [508, 259] on input "checkbox" at bounding box center [508, 261] width 24 height 11
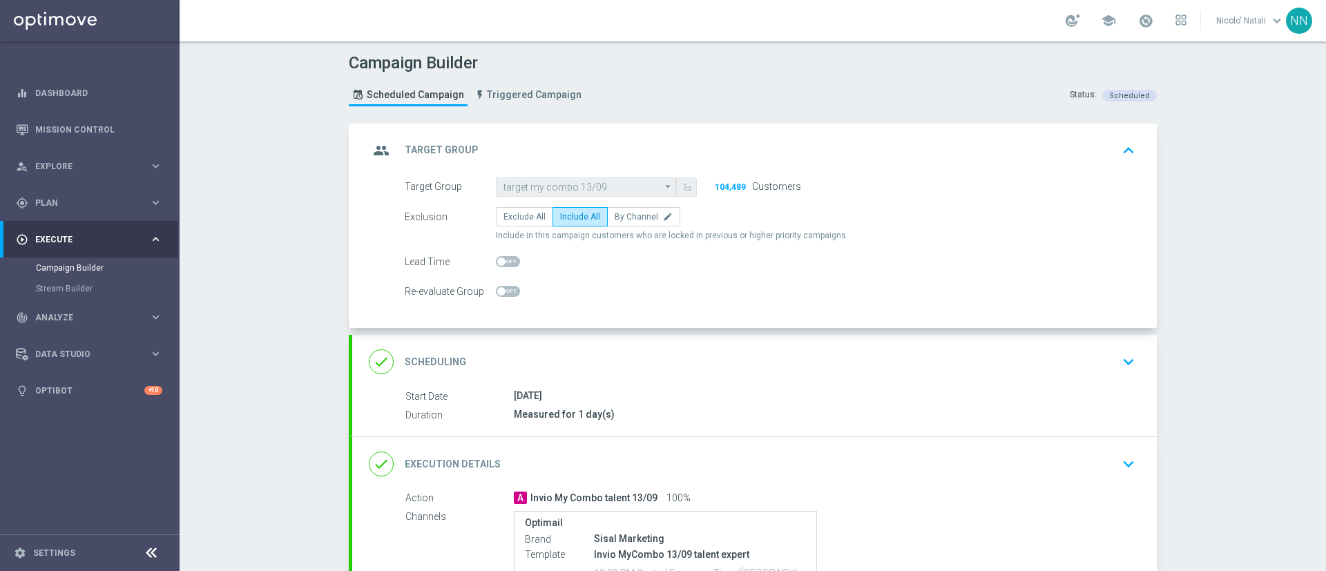
checkbox input "true"
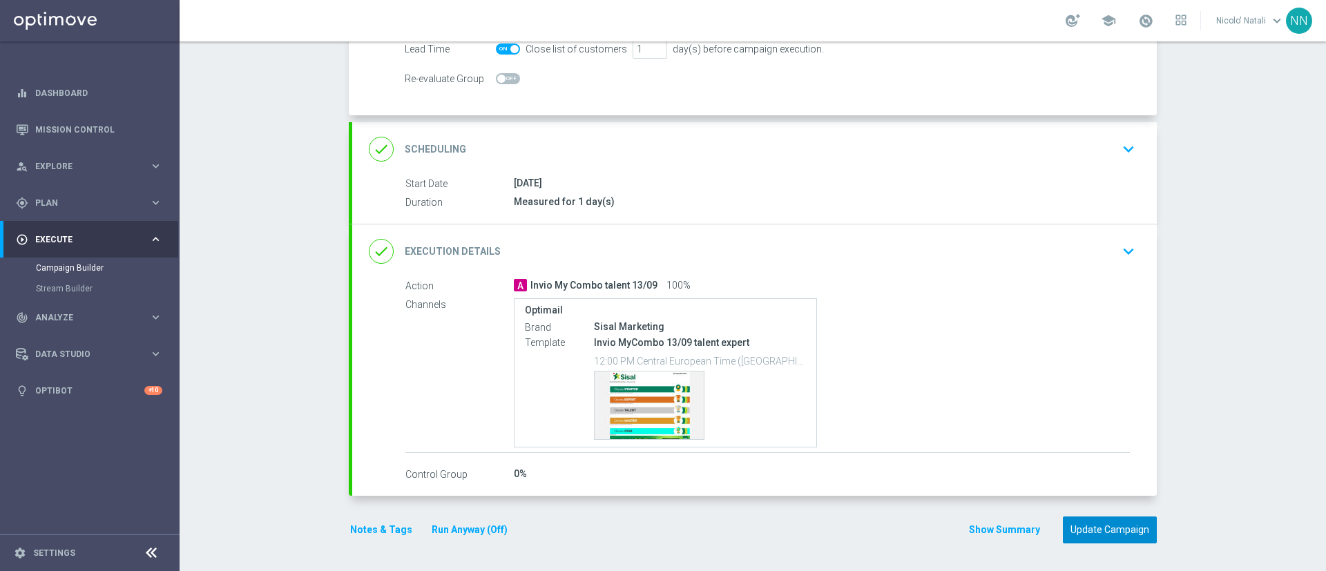
click at [1074, 535] on button "Update Campaign" at bounding box center [1110, 530] width 94 height 27
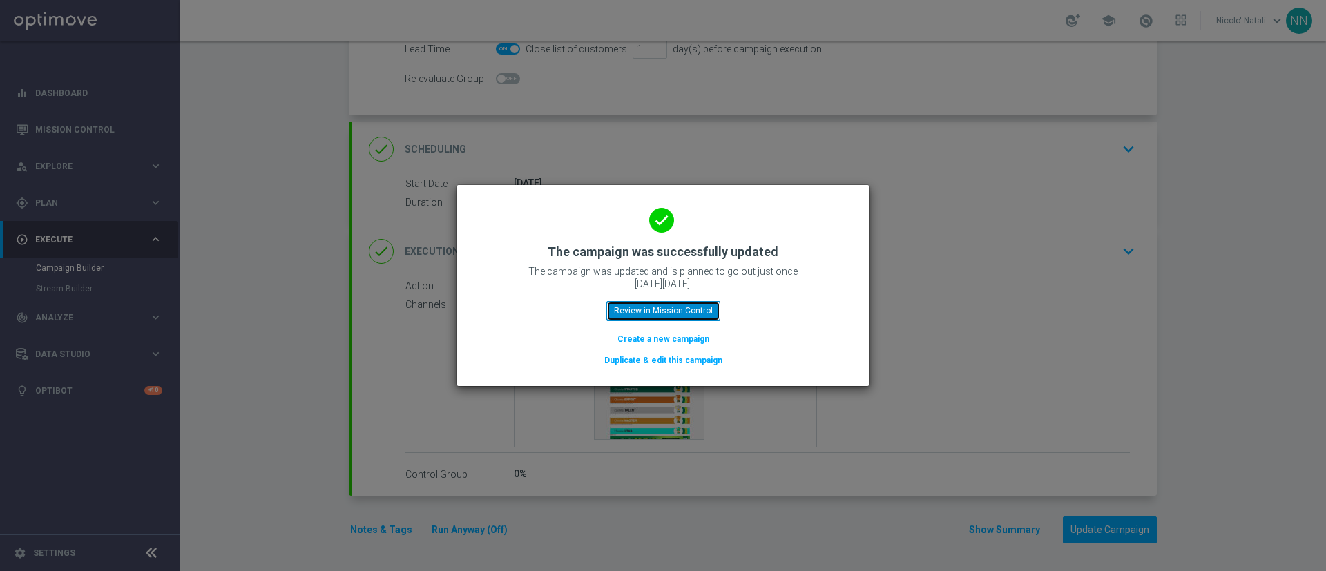
click at [671, 315] on button "Review in Mission Control" at bounding box center [664, 310] width 114 height 19
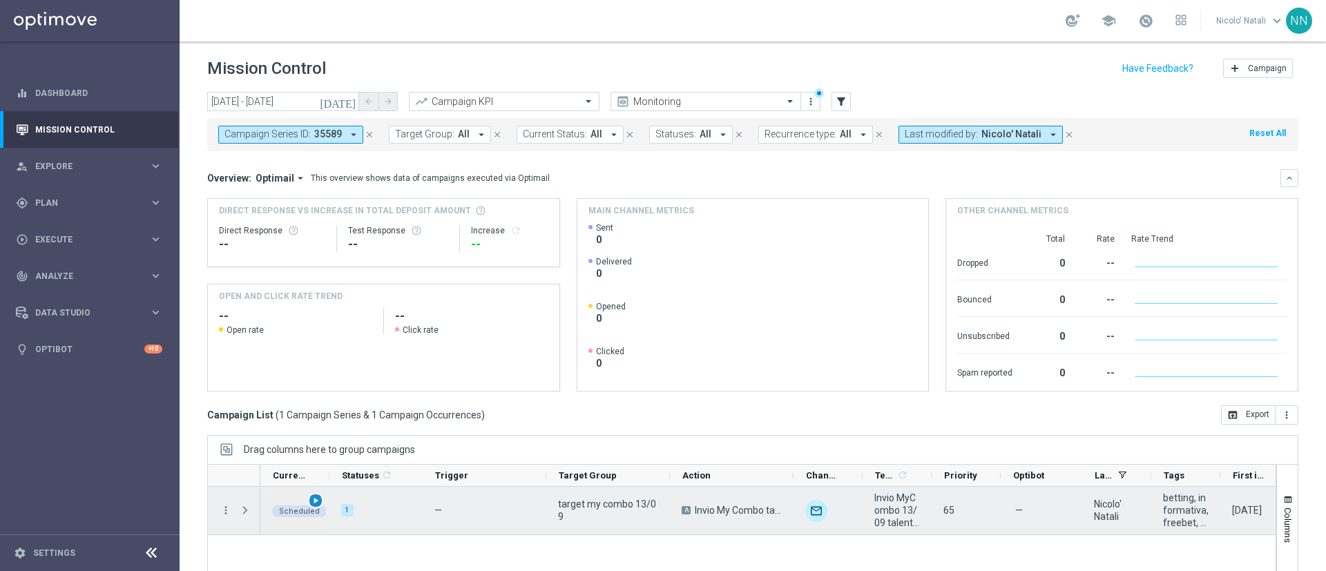
click at [312, 501] on span "play_arrow" at bounding box center [316, 501] width 10 height 10
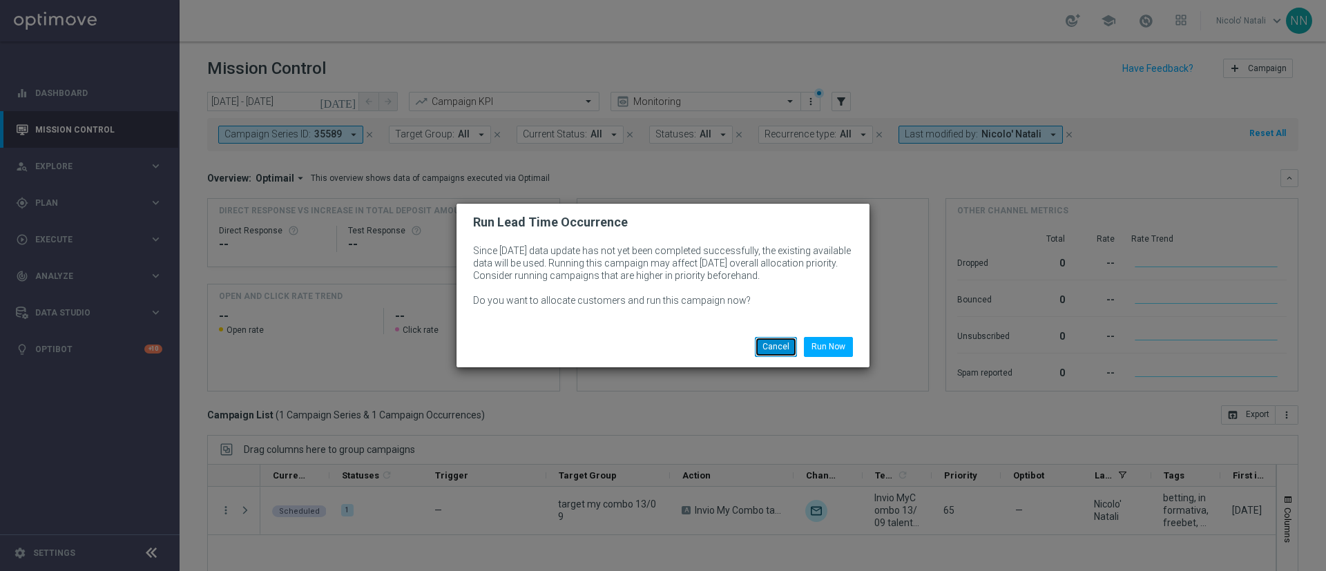
click at [767, 342] on button "Cancel" at bounding box center [776, 346] width 42 height 19
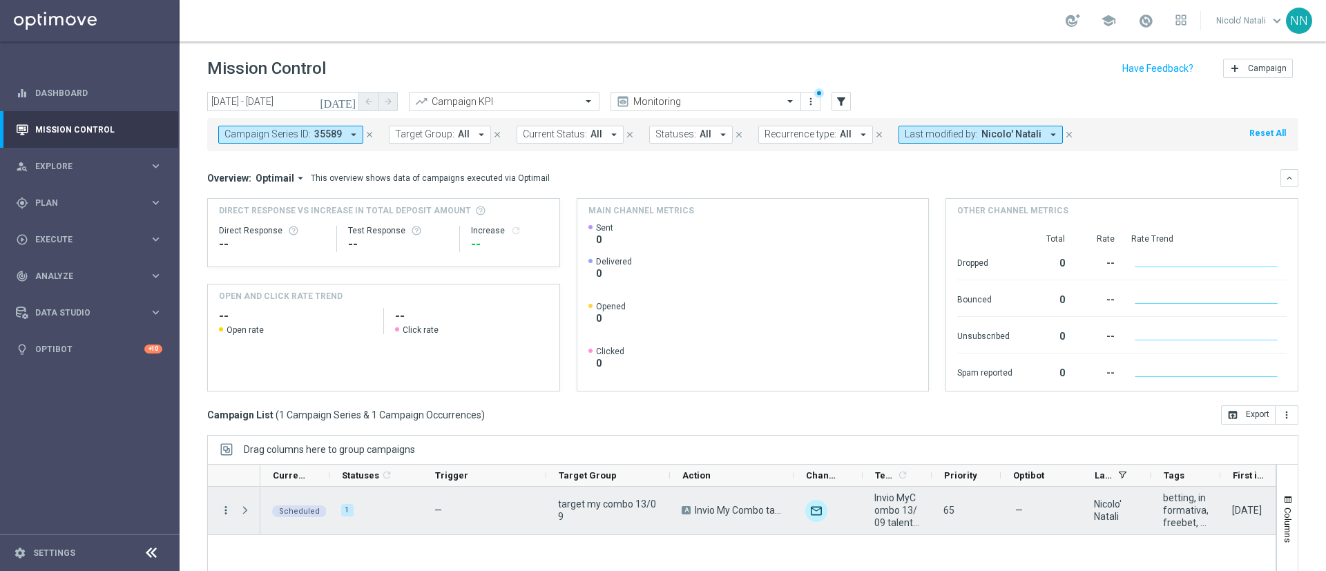
click at [229, 513] on icon "more_vert" at bounding box center [226, 510] width 12 height 12
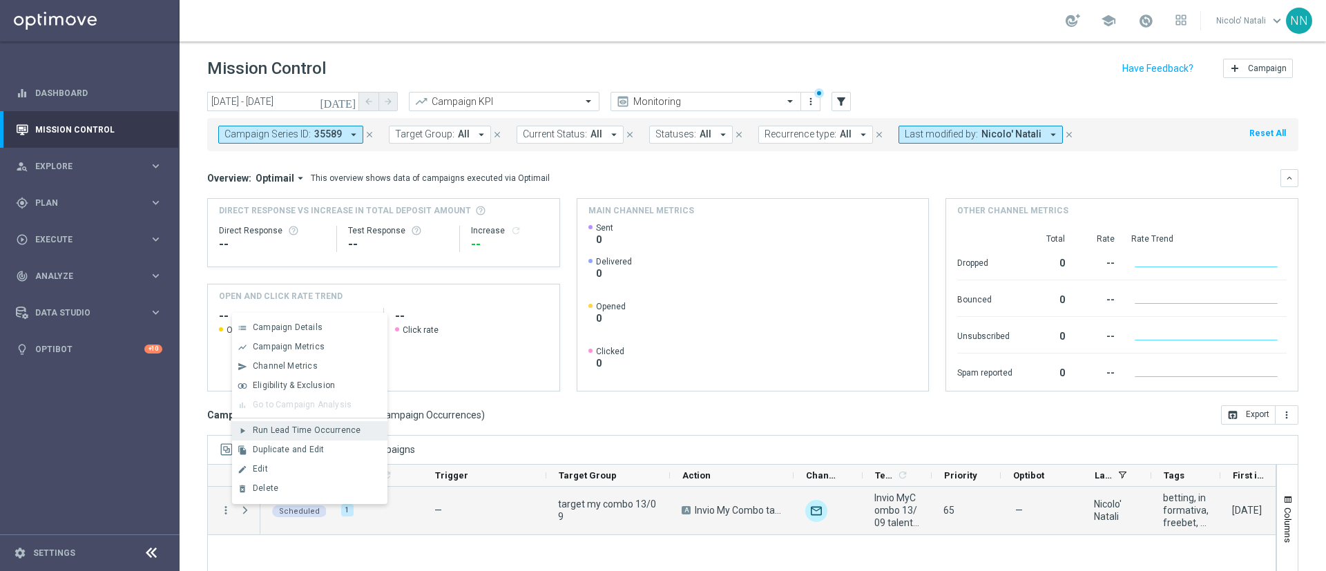
click at [307, 428] on span "Run Lead Time Occurrence" at bounding box center [307, 431] width 108 height 10
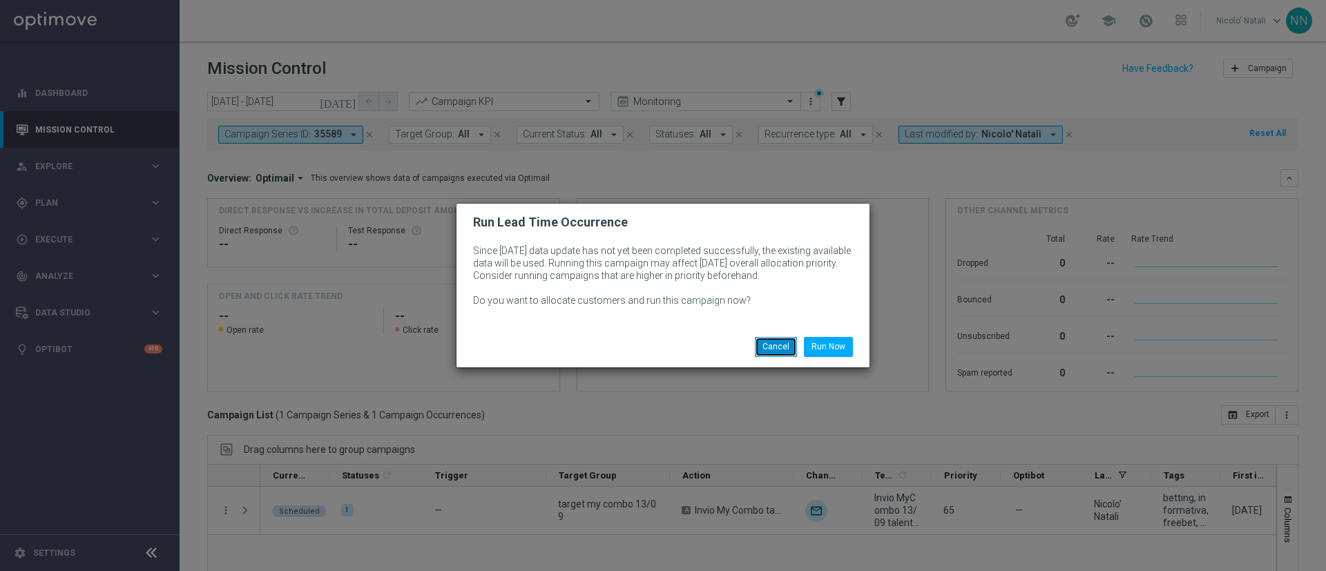
click at [774, 354] on button "Cancel" at bounding box center [776, 346] width 42 height 19
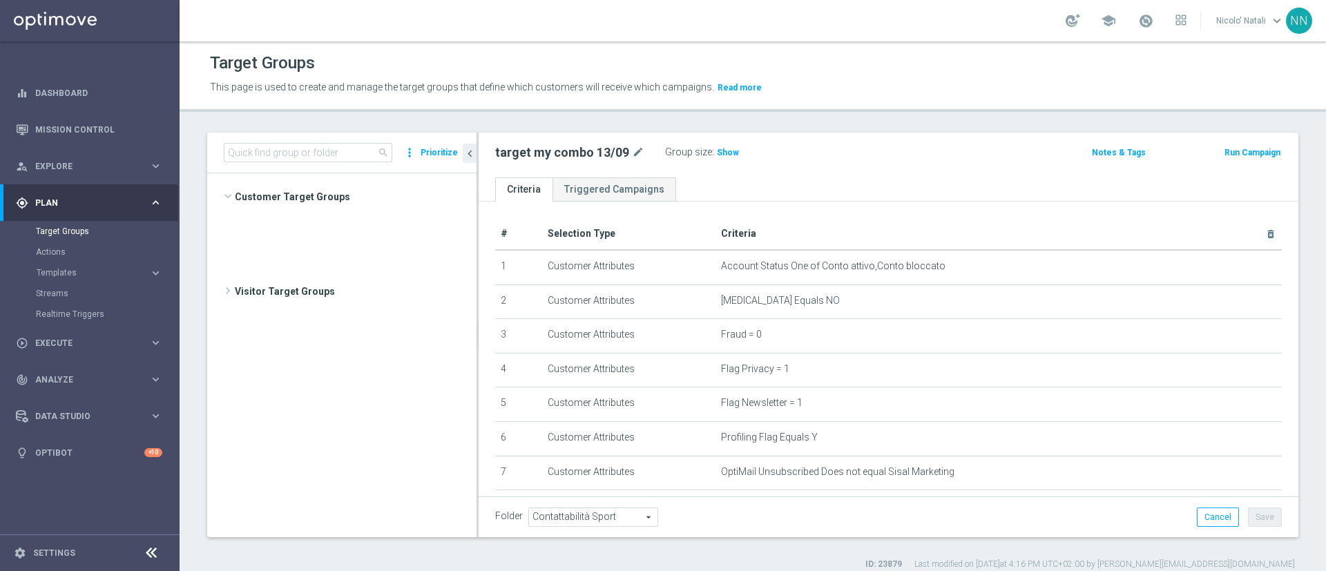
scroll to position [806, 0]
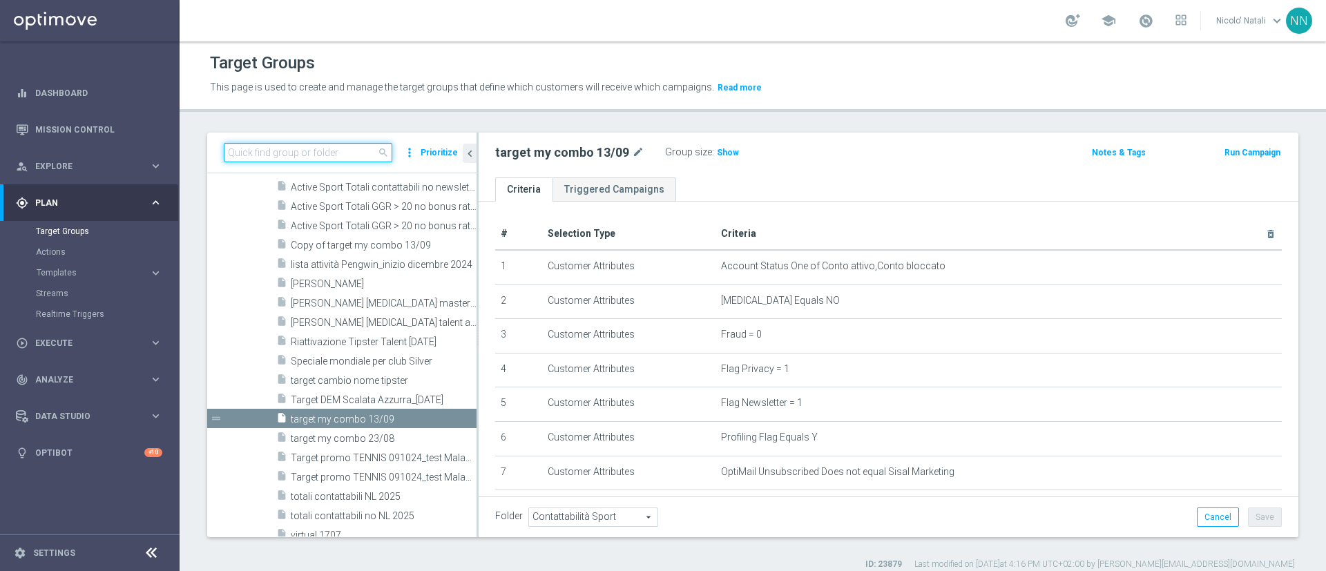
click at [361, 149] on input at bounding box center [308, 152] width 169 height 19
paste input "Active BETTING nosaldo GGR <= 0 L3M"
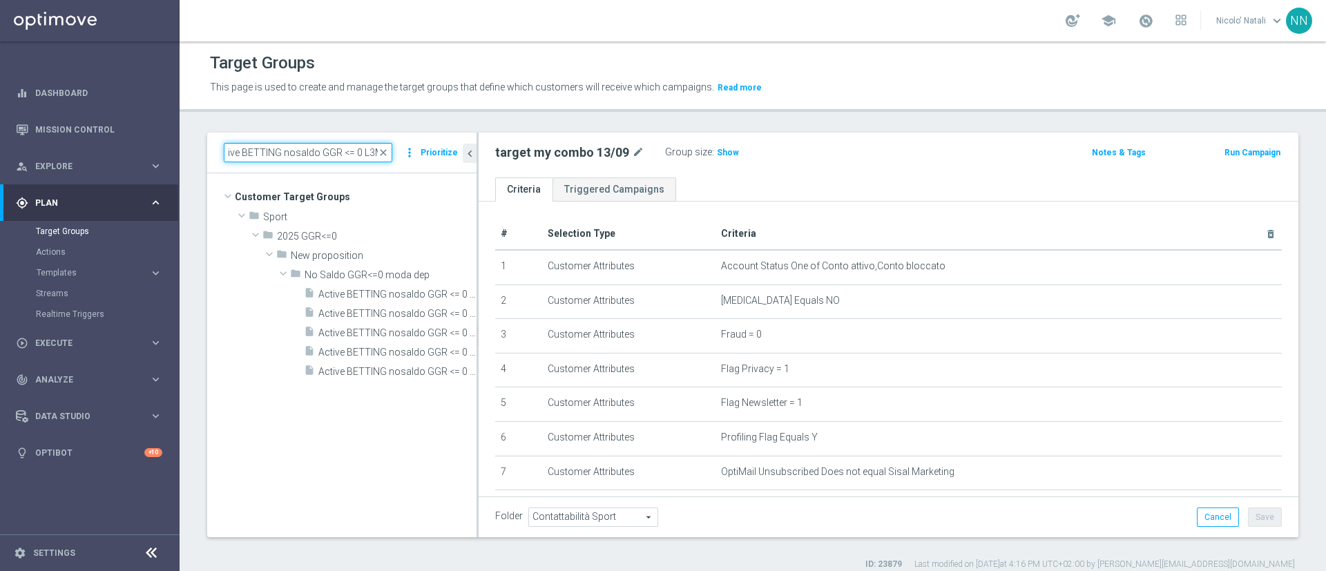
scroll to position [0, 0]
type input "Active BETTING nosaldo GGR <= 0 L3M"
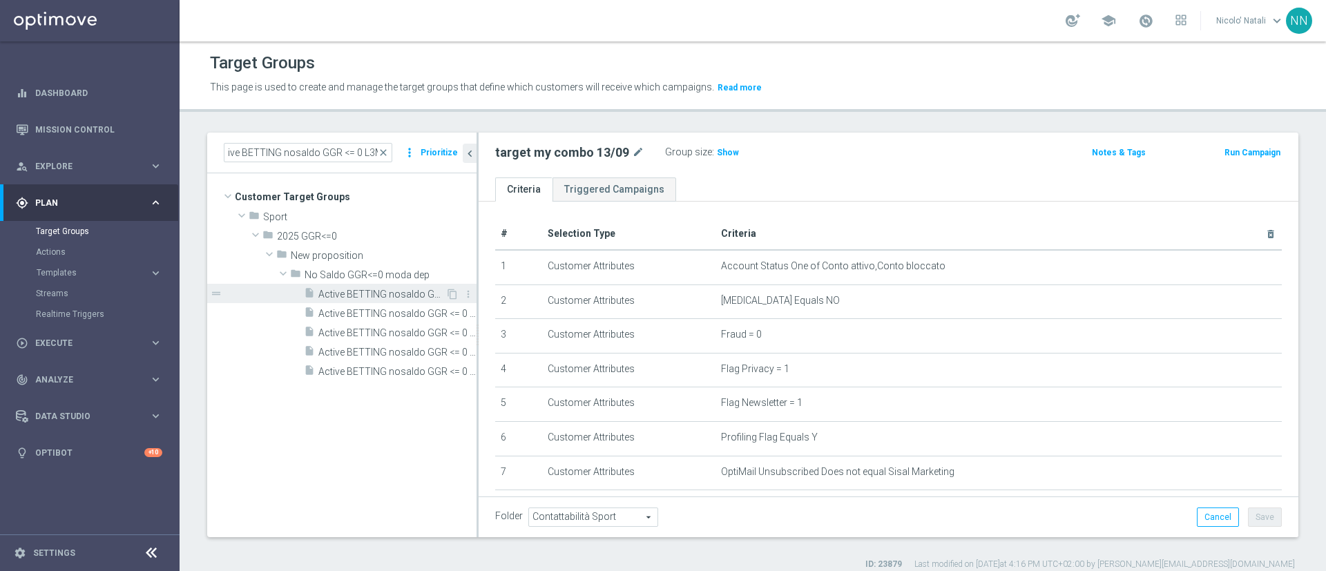
click at [383, 292] on span "Active BETTING nosaldo GGR <= 0 L3M" at bounding box center [381, 295] width 127 height 12
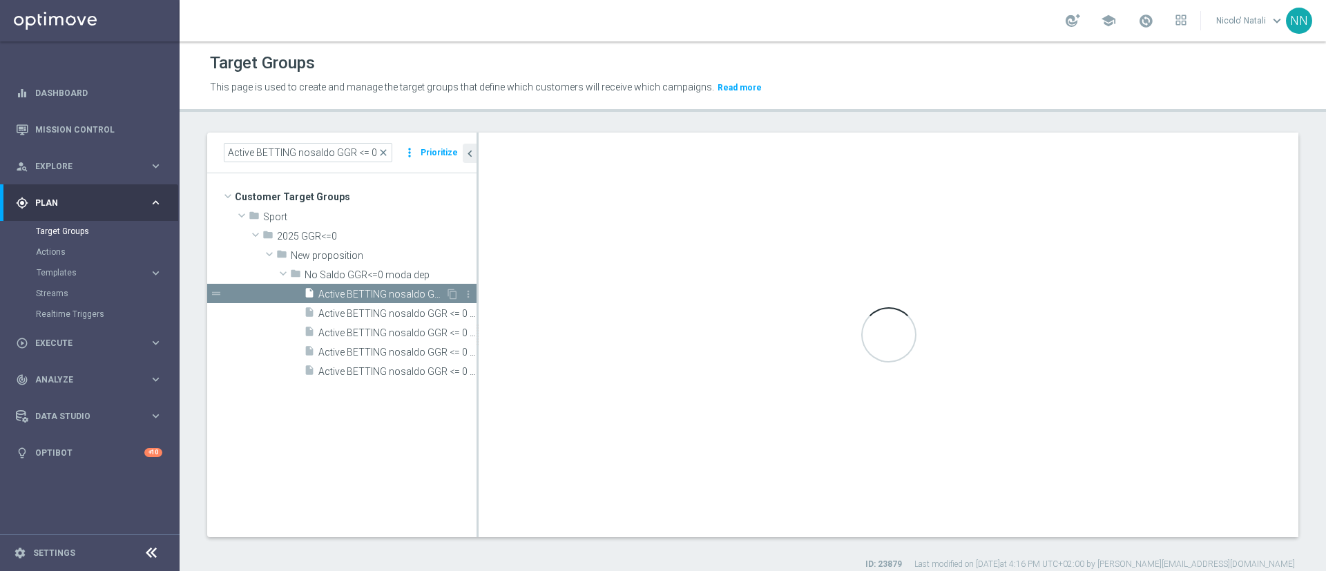
type input "No Saldo GGR<=0 moda dep"
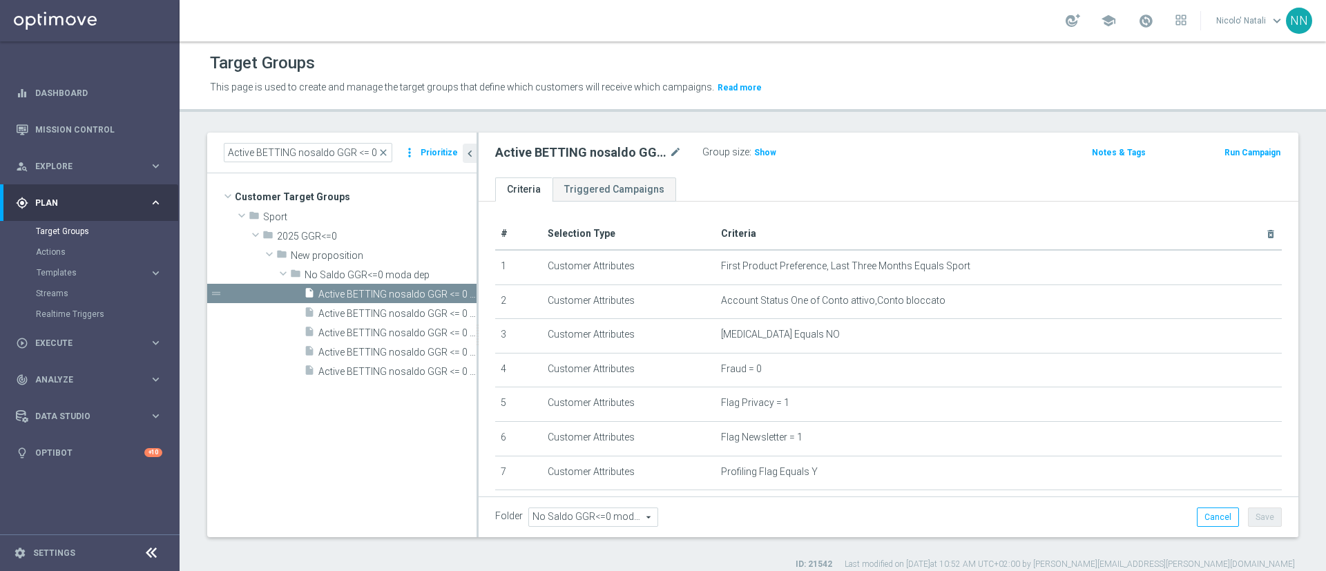
click at [1231, 150] on button "Run Campaign" at bounding box center [1252, 152] width 59 height 15
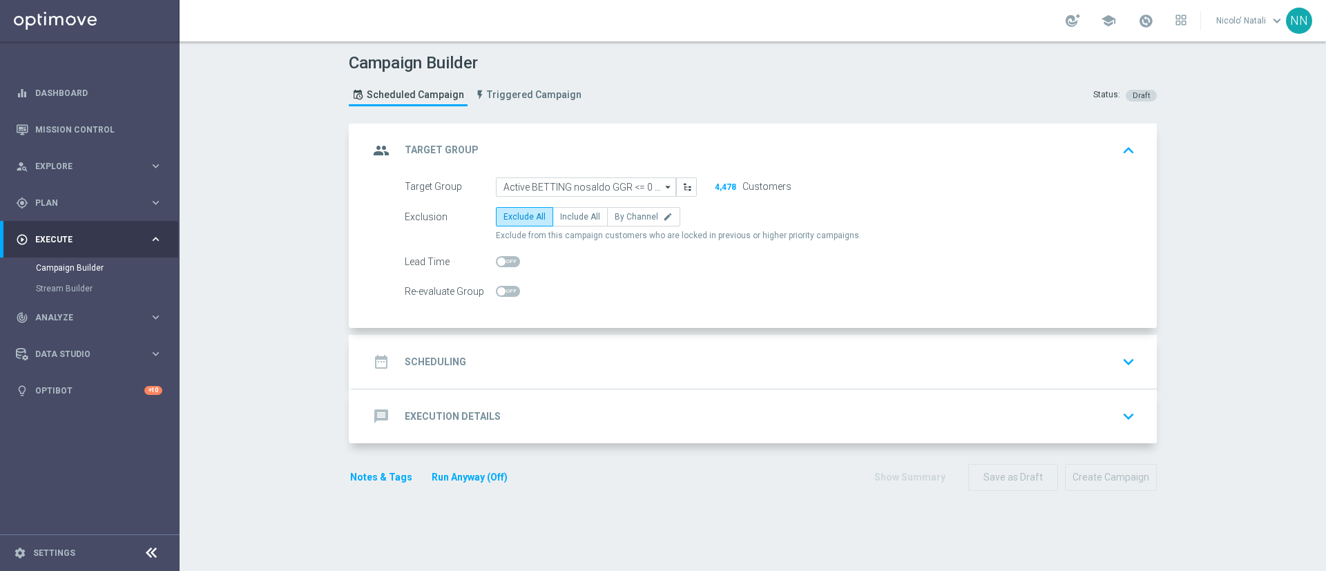
click at [591, 343] on div "date_range Scheduling keyboard_arrow_down" at bounding box center [754, 362] width 805 height 54
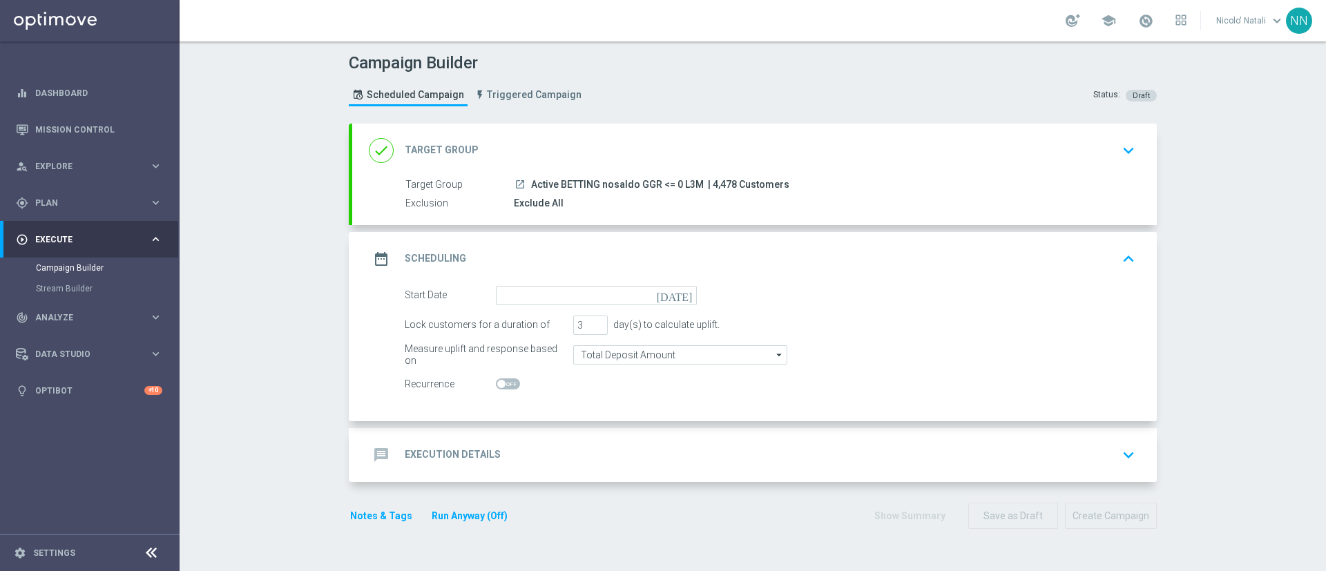
click at [578, 280] on div "date_range Scheduling keyboard_arrow_up" at bounding box center [754, 259] width 805 height 54
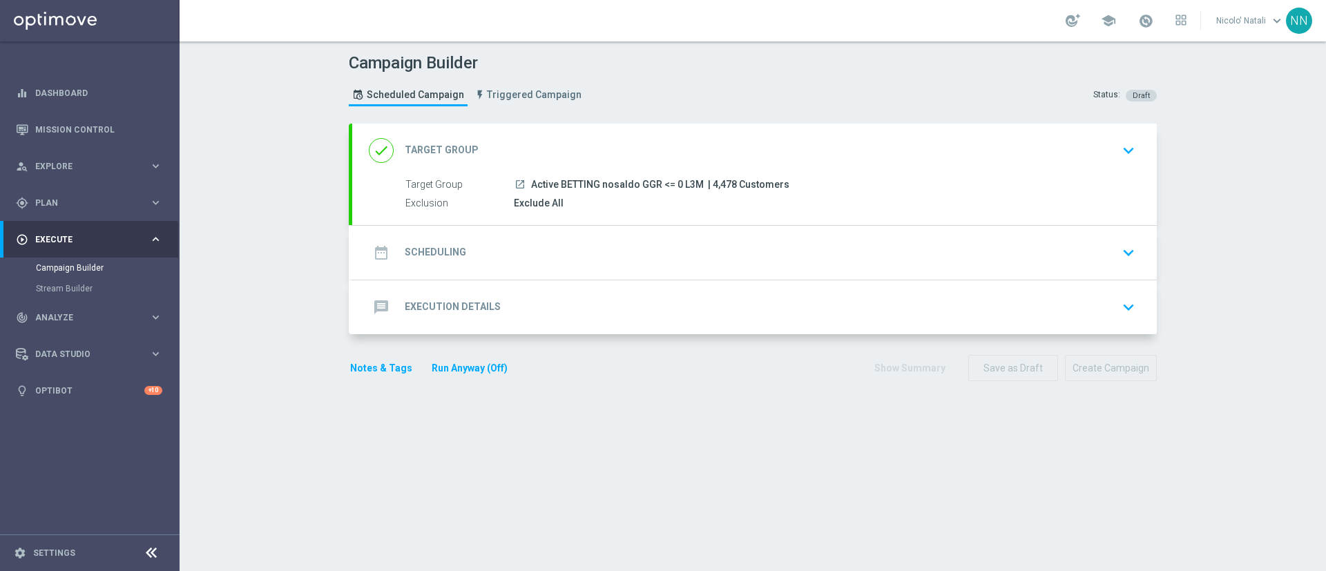
click at [571, 262] on div "date_range Scheduling keyboard_arrow_down" at bounding box center [755, 253] width 772 height 26
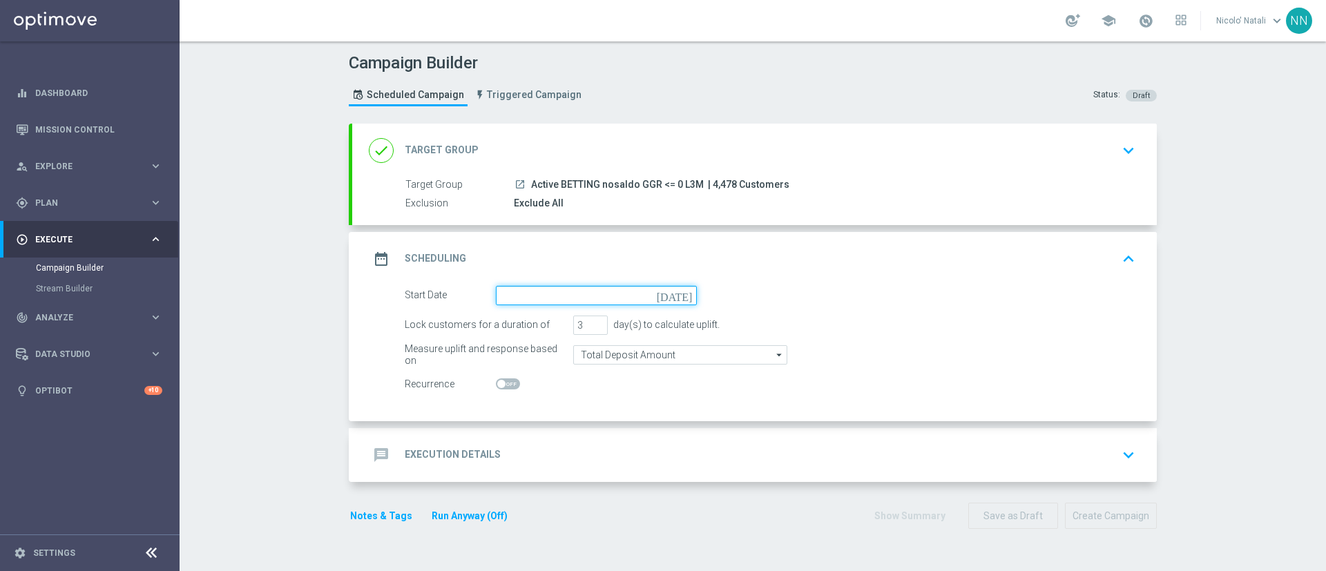
click at [562, 300] on input at bounding box center [596, 295] width 201 height 19
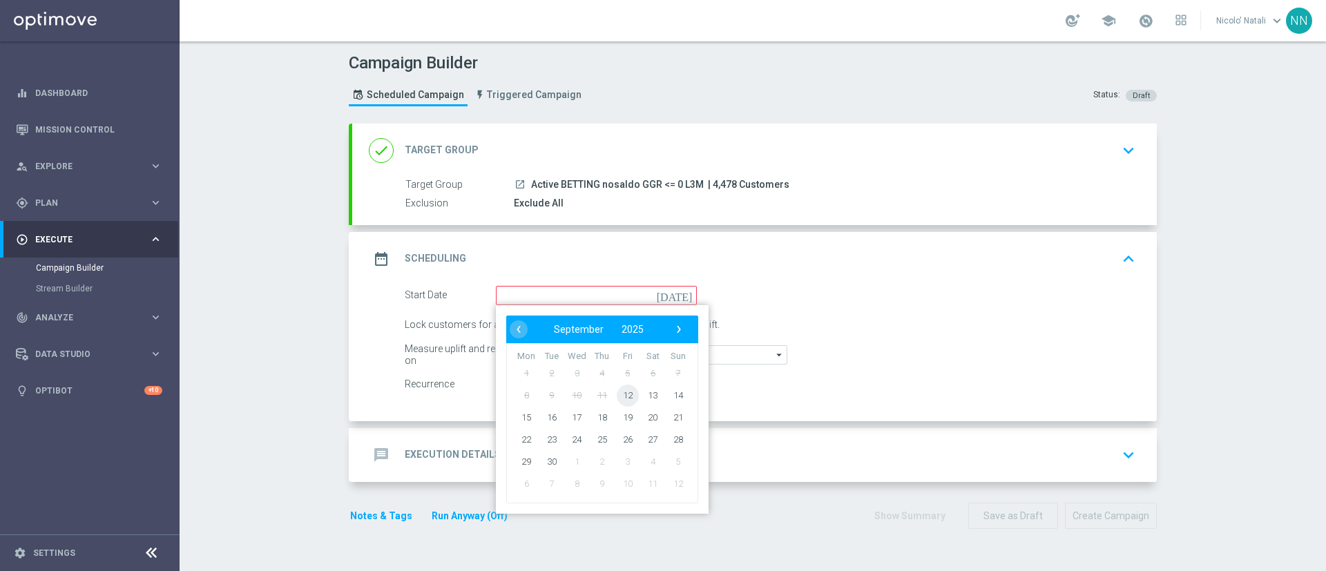
click at [623, 396] on span "12" at bounding box center [628, 395] width 22 height 22
type input "[DATE]"
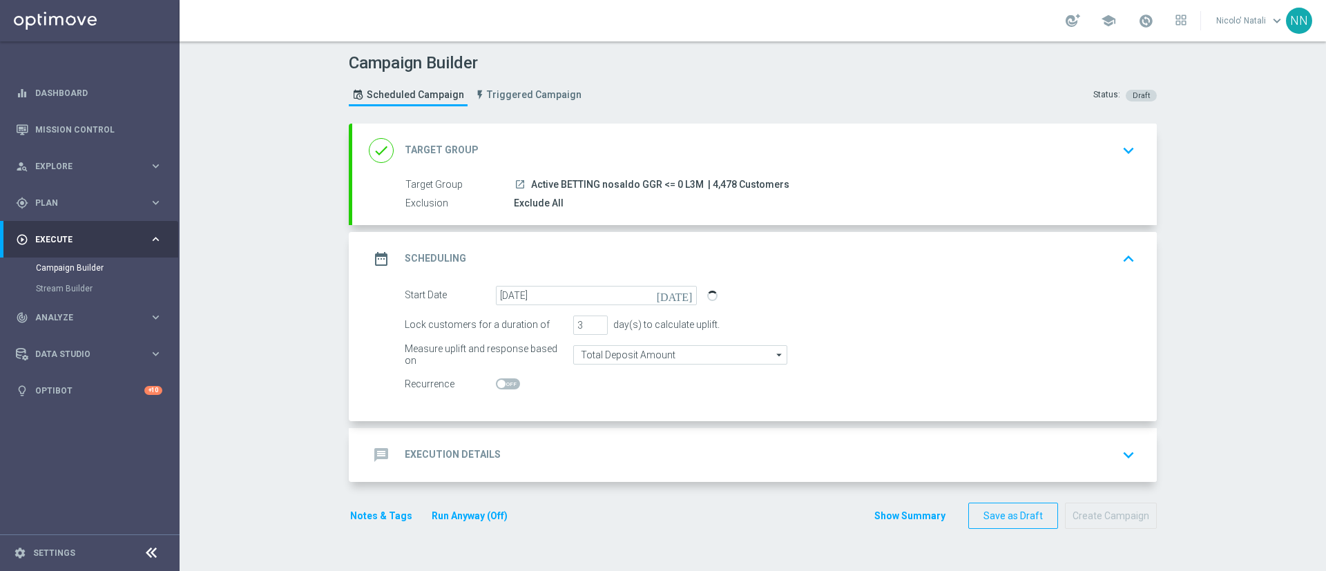
click at [523, 439] on div "message Execution Details keyboard_arrow_down" at bounding box center [754, 455] width 805 height 54
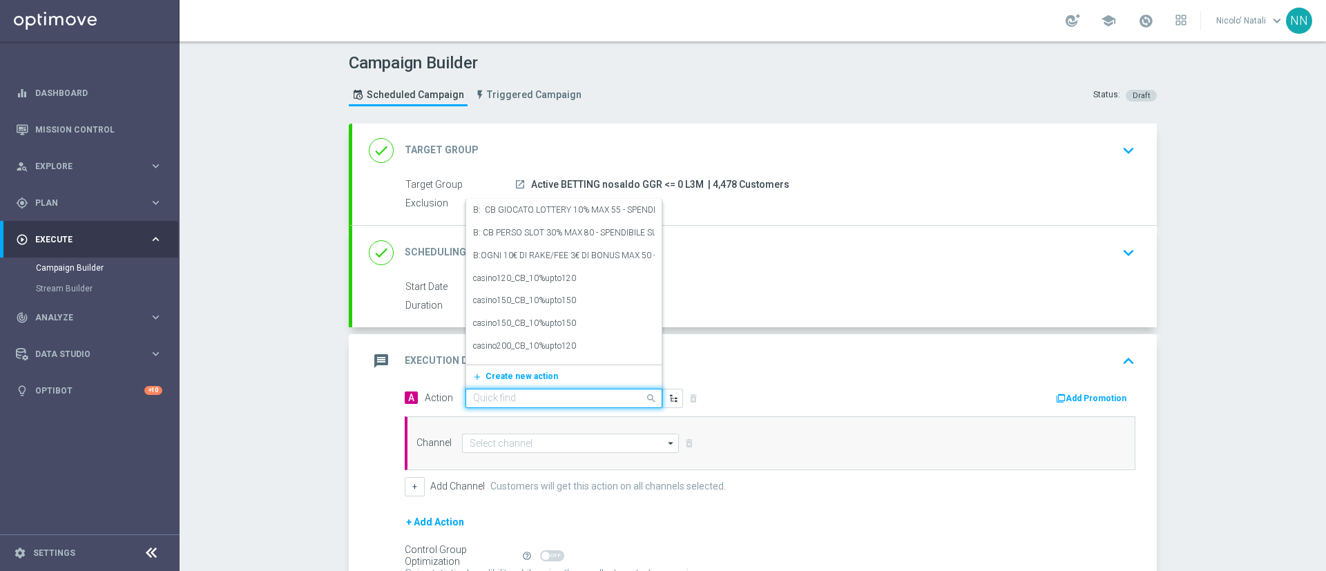
click at [515, 390] on div "Quick find" at bounding box center [564, 398] width 197 height 19
paste input "Deposita almeno 10€ e gioca qel5 per ricevere il 10% dell'importo giocato sul p…"
type input "Deposita almeno 10€ e gioca qel5 per ricevere il 10% dell'importo giocato sul p…"
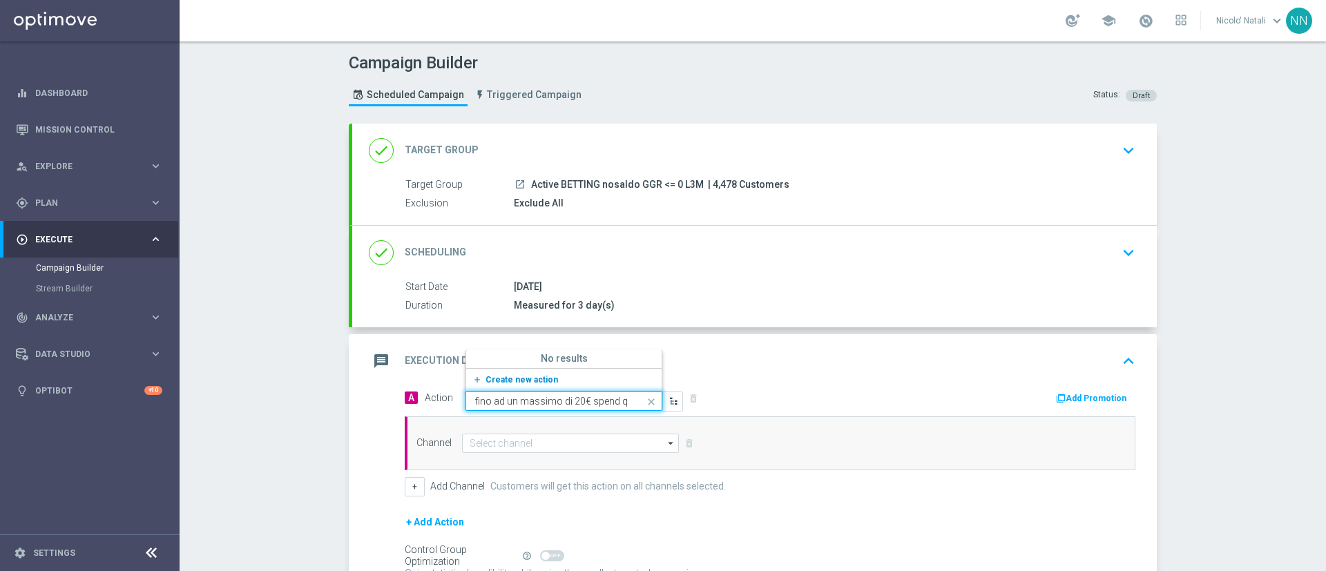
click at [515, 377] on span "Create new action" at bounding box center [522, 380] width 73 height 10
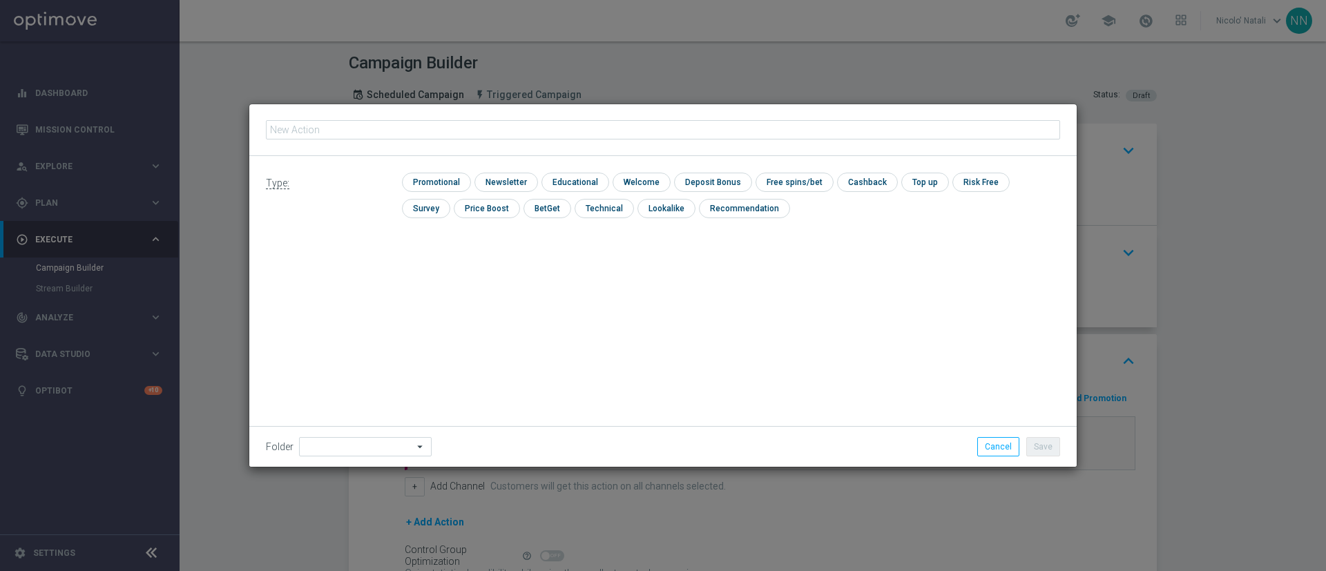
type input "Deposita almeno 10€ e gioca qel5 per ricevere il 10% dell'importo giocato sul p…"
click at [439, 190] on input "checkbox" at bounding box center [435, 182] width 66 height 19
checkbox input "true"
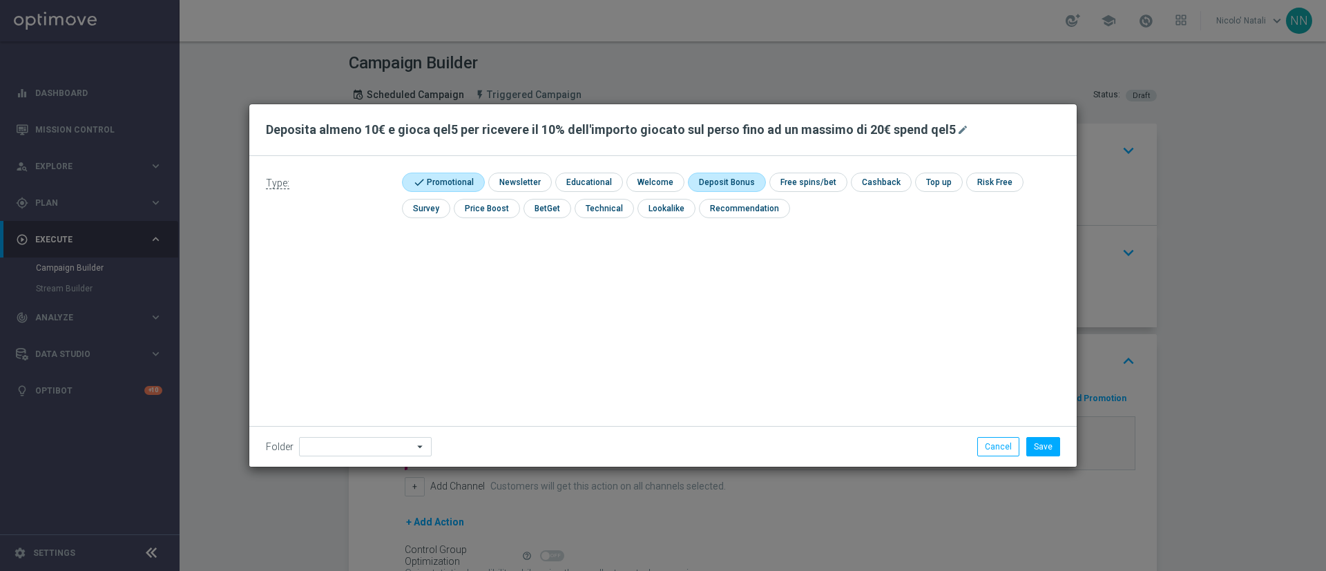
click at [718, 187] on input "checkbox" at bounding box center [725, 182] width 74 height 19
click at [732, 178] on input "checkbox" at bounding box center [731, 182] width 87 height 19
checkbox input "false"
click at [870, 190] on input "checkbox" at bounding box center [880, 182] width 58 height 19
checkbox input "true"
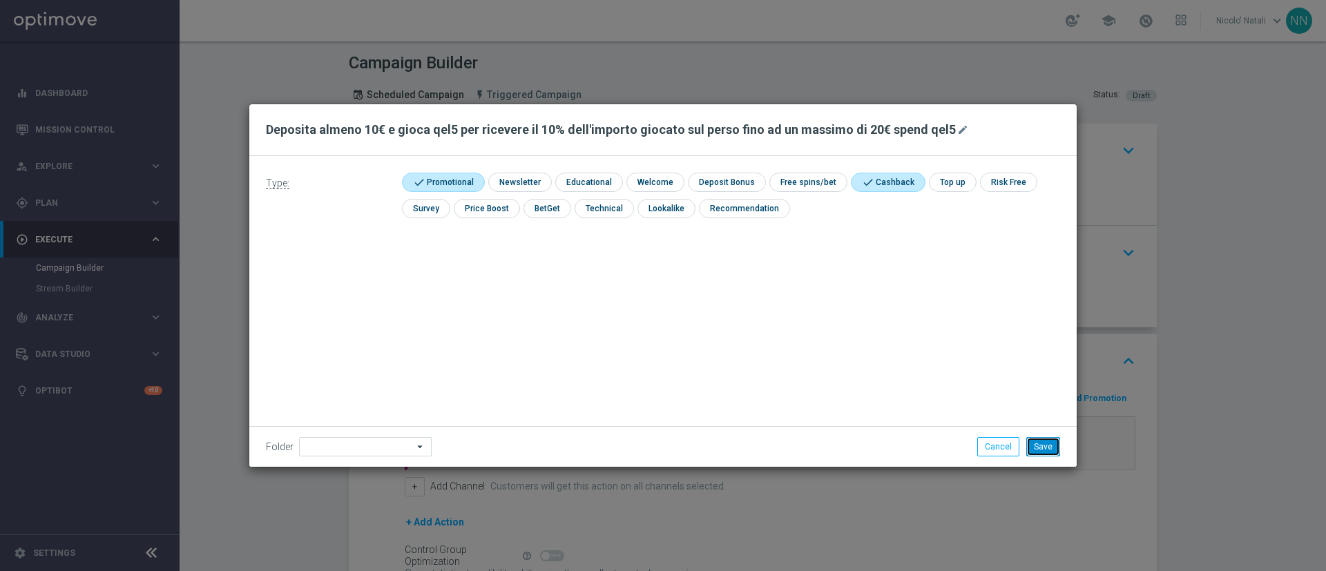
click at [1046, 444] on button "Save" at bounding box center [1044, 446] width 34 height 19
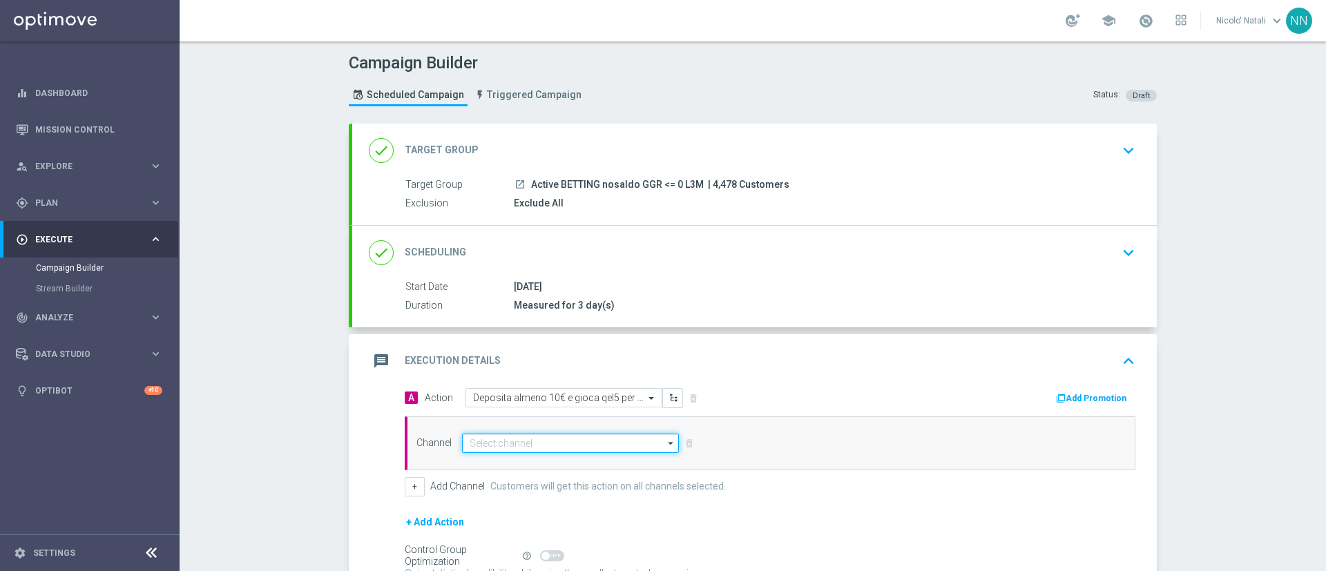
click at [564, 442] on input at bounding box center [570, 443] width 217 height 19
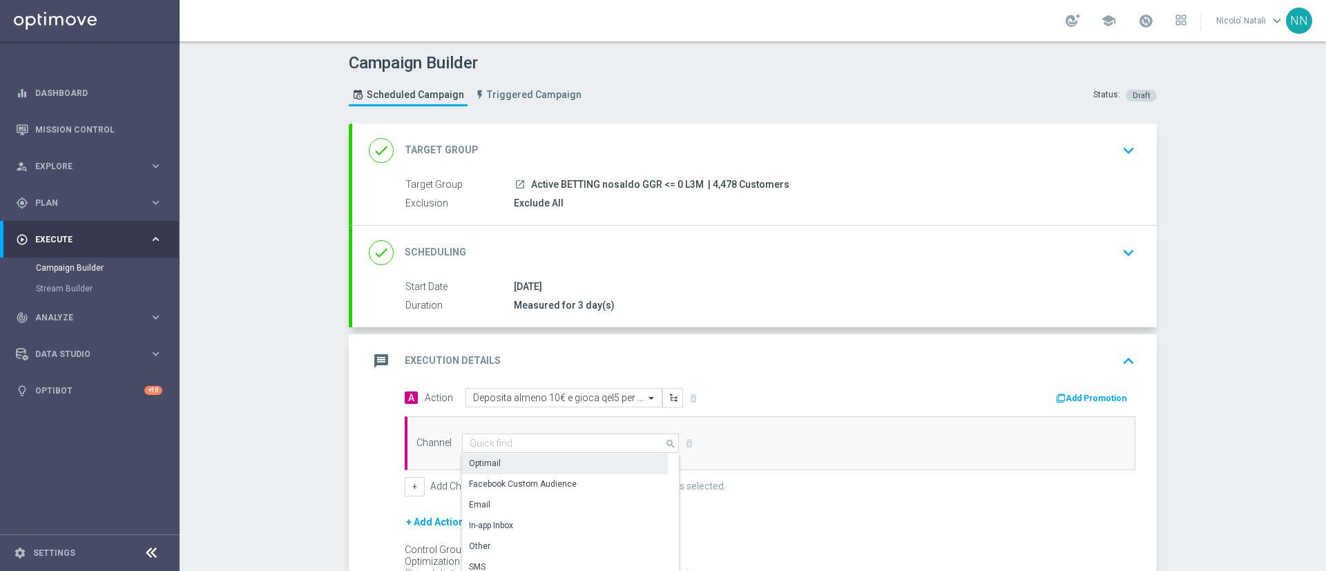
click at [522, 458] on div "Optimail" at bounding box center [565, 463] width 206 height 19
type input "Optimail"
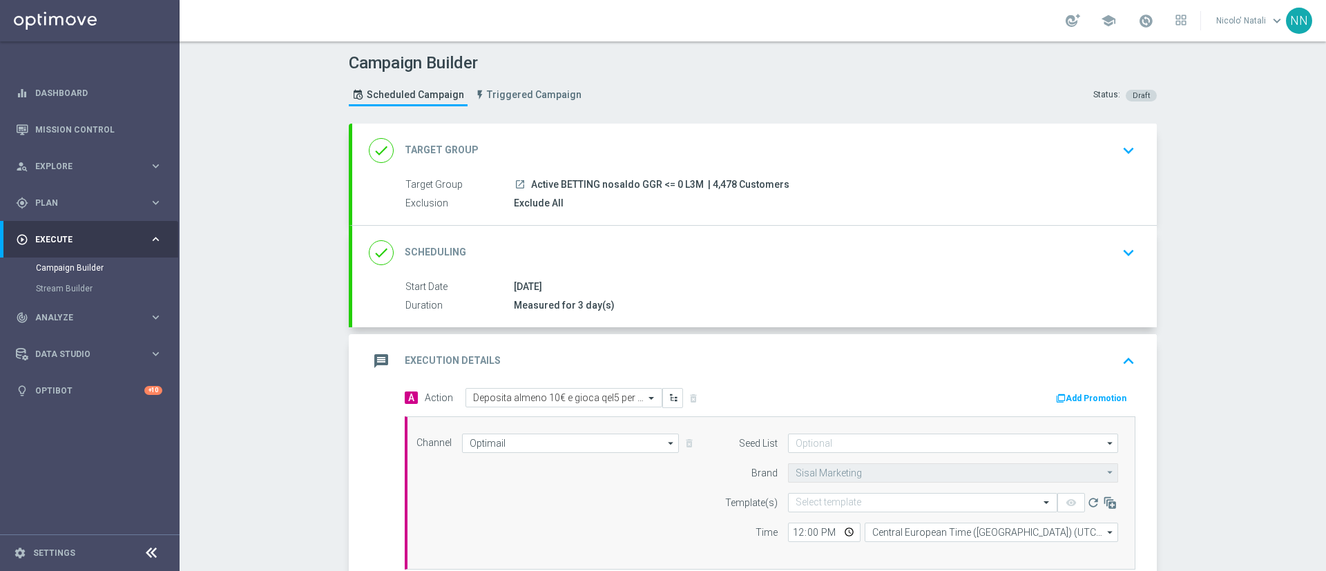
click at [1083, 402] on button "Add Promotion" at bounding box center [1093, 398] width 77 height 15
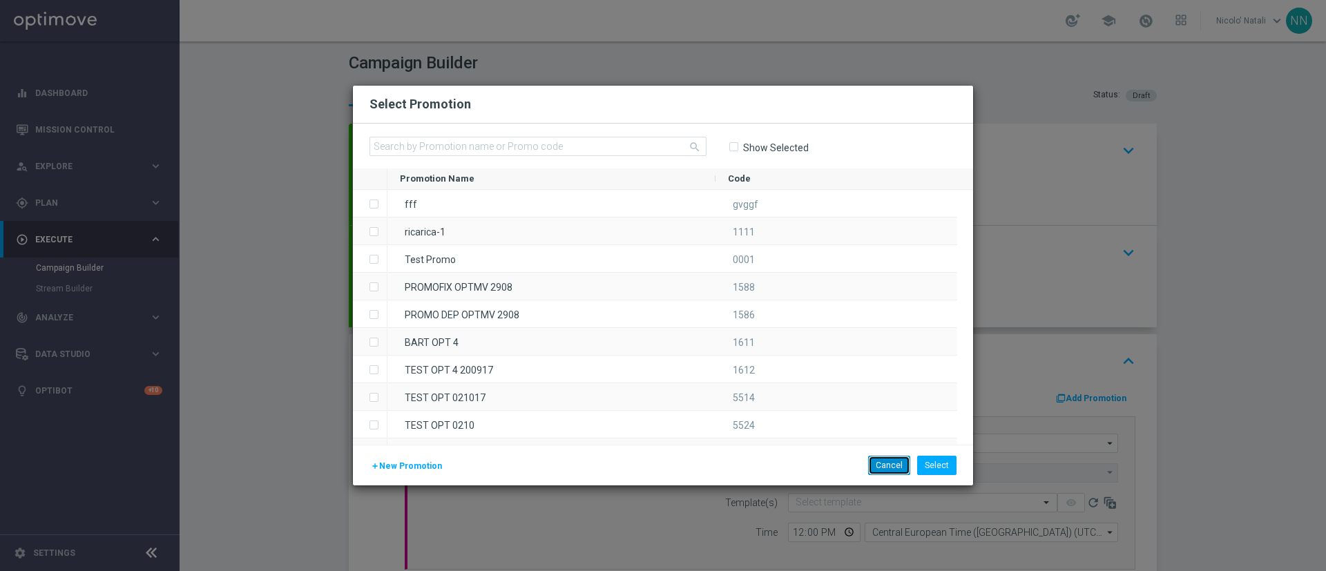
click at [888, 456] on button "Cancel" at bounding box center [889, 465] width 42 height 19
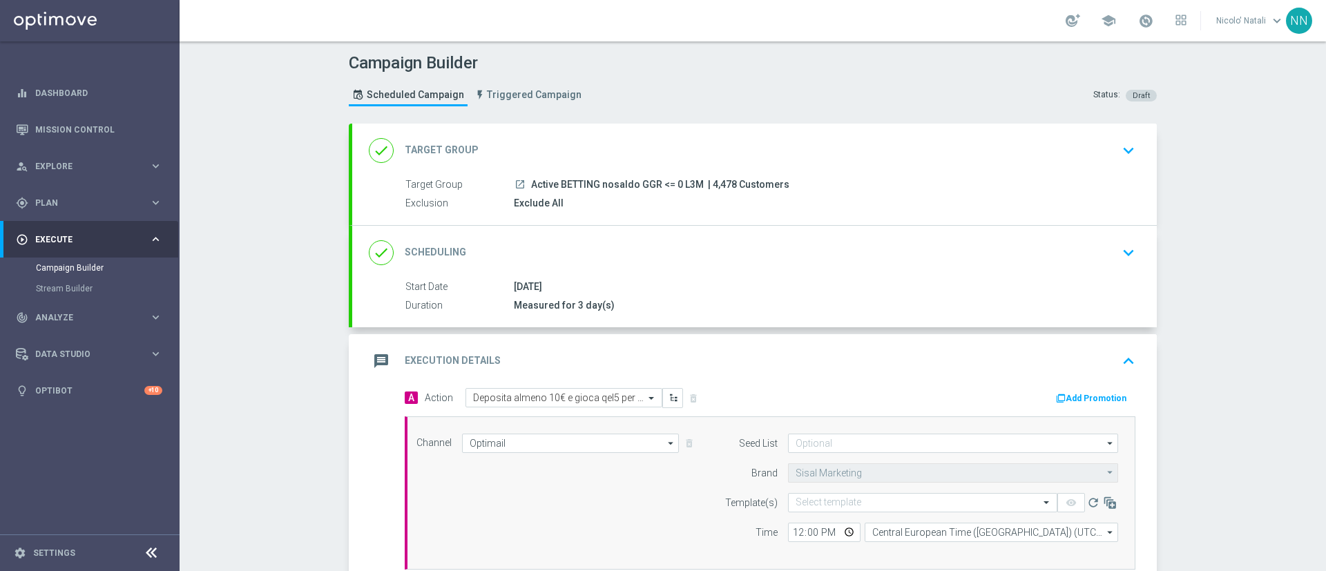
scroll to position [50, 0]
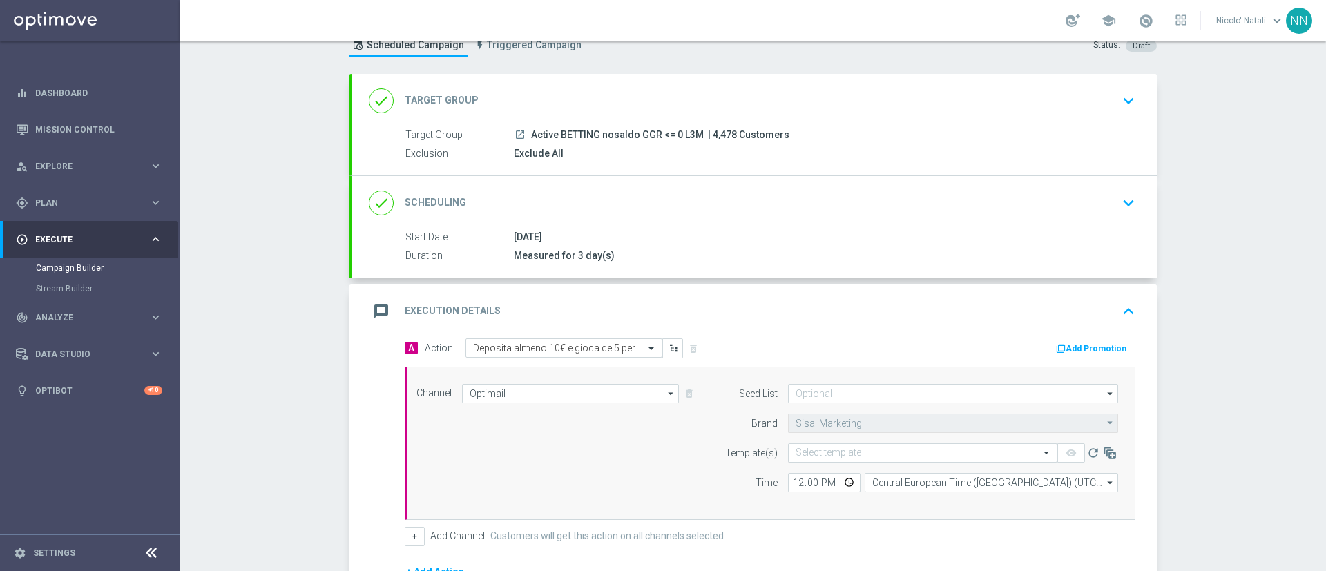
click at [809, 453] on input "text" at bounding box center [909, 454] width 227 height 12
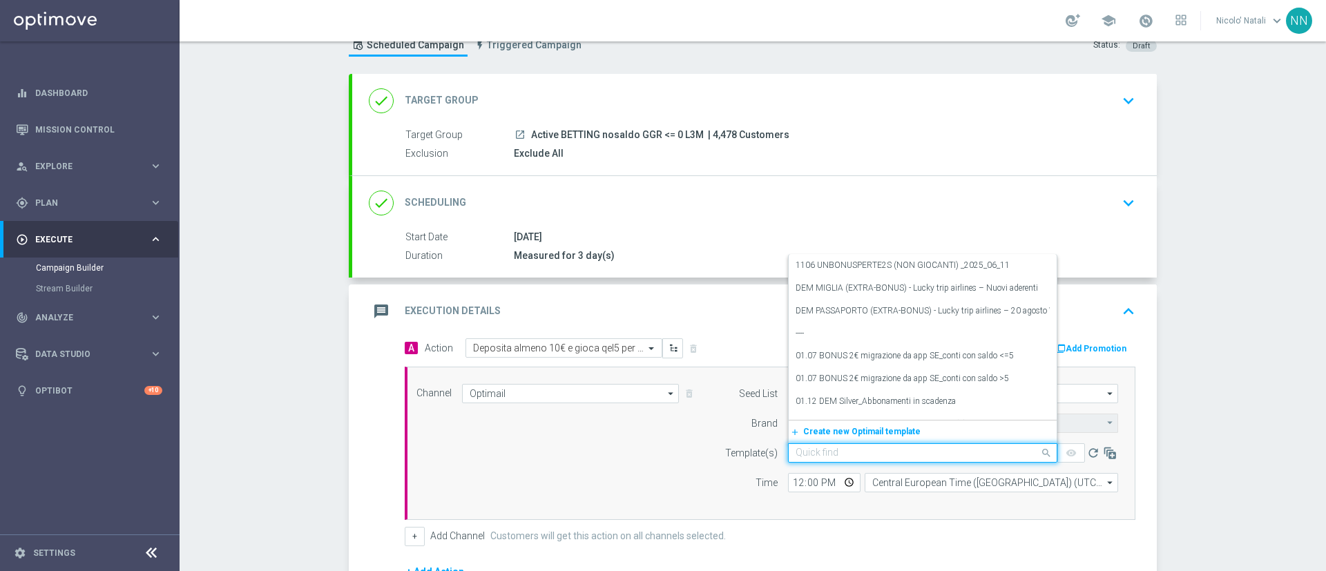
paste input "SPORTDEPOCB1209"
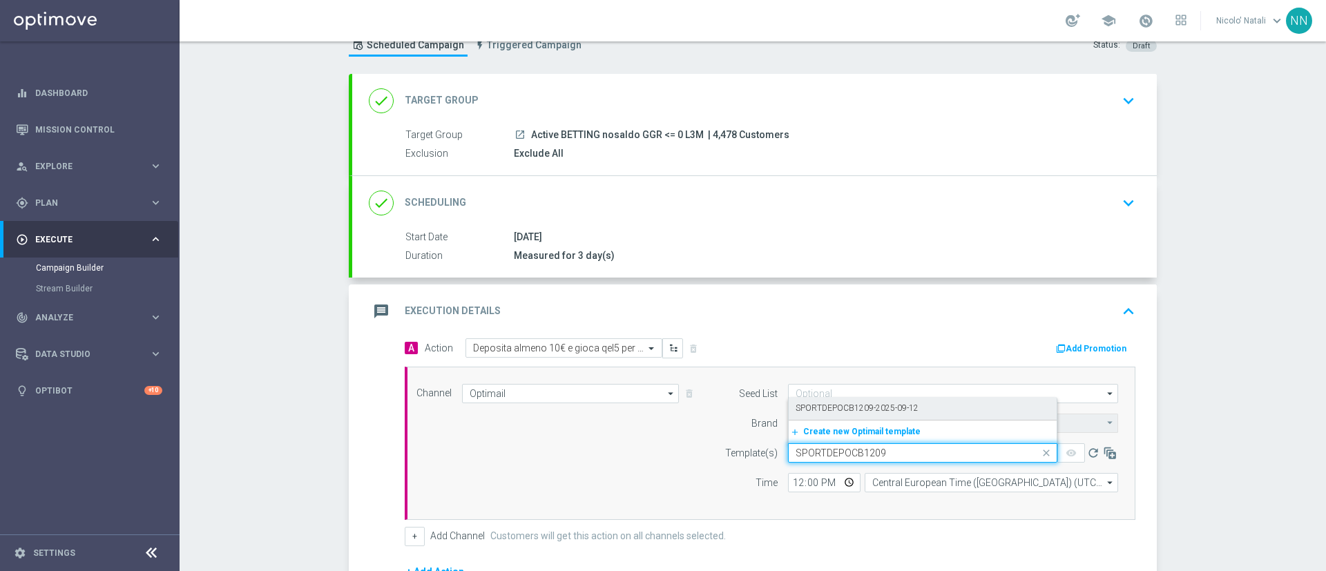
click at [823, 414] on label "SPORTDEPOCB1209-2025-09-12" at bounding box center [857, 409] width 123 height 12
type input "SPORTDEPOCB1209"
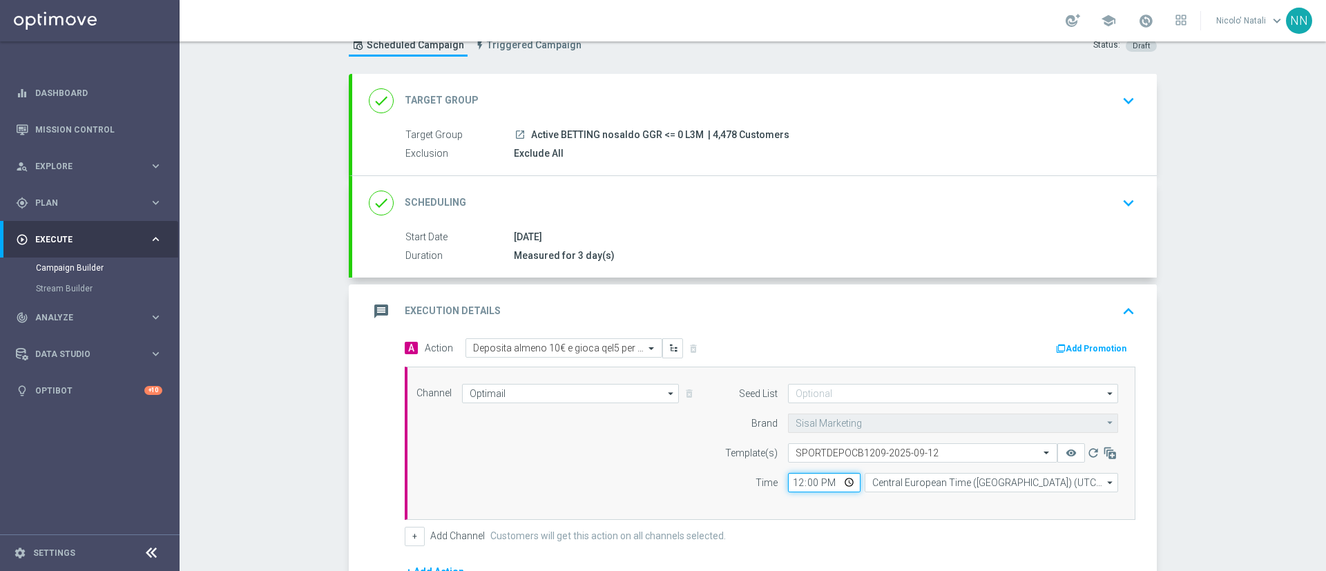
click at [801, 479] on input "12:00" at bounding box center [824, 482] width 73 height 19
click at [792, 481] on input "12:00" at bounding box center [824, 482] width 73 height 19
type input "18:00"
click at [1084, 344] on button "Add Promotion" at bounding box center [1093, 348] width 77 height 15
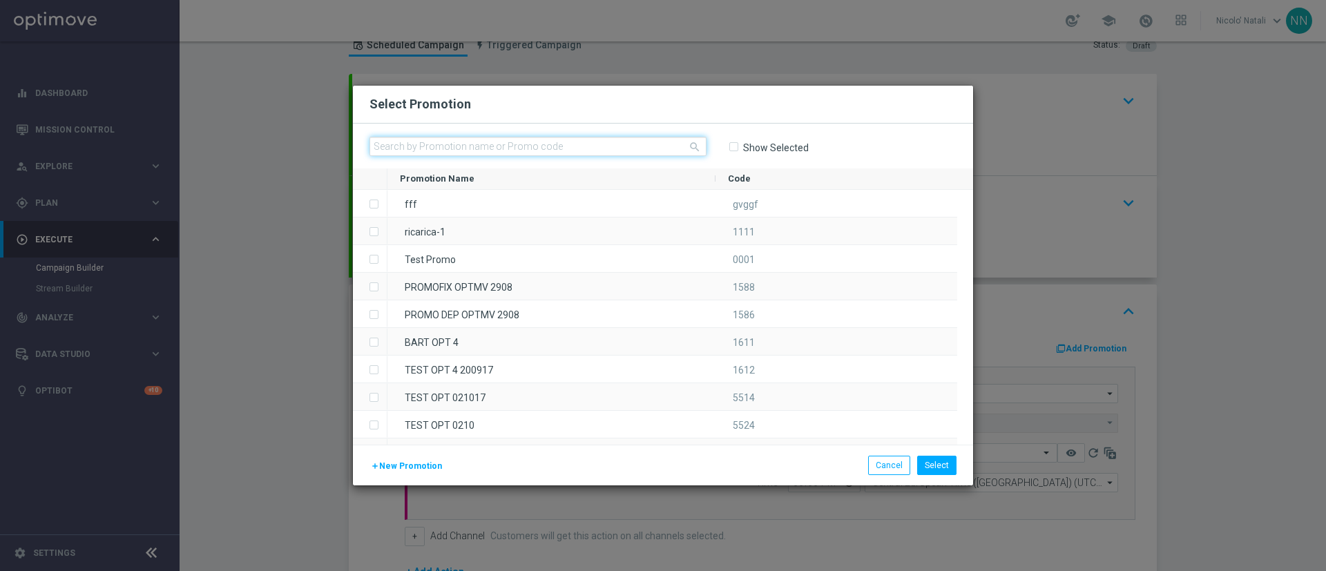
click at [604, 151] on input "text" at bounding box center [538, 146] width 337 height 19
paste input "SPORTDEPOCB1209"
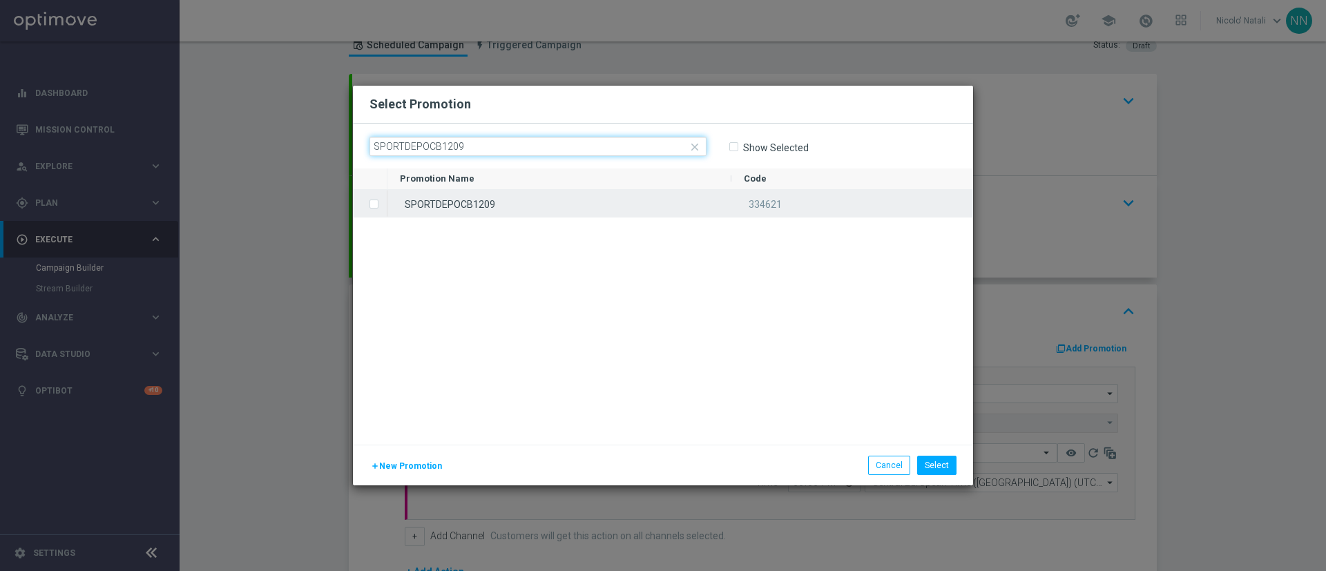
type input "SPORTDEPOCB1209"
click at [589, 205] on div "SPORTDEPOCB1209" at bounding box center [560, 203] width 344 height 27
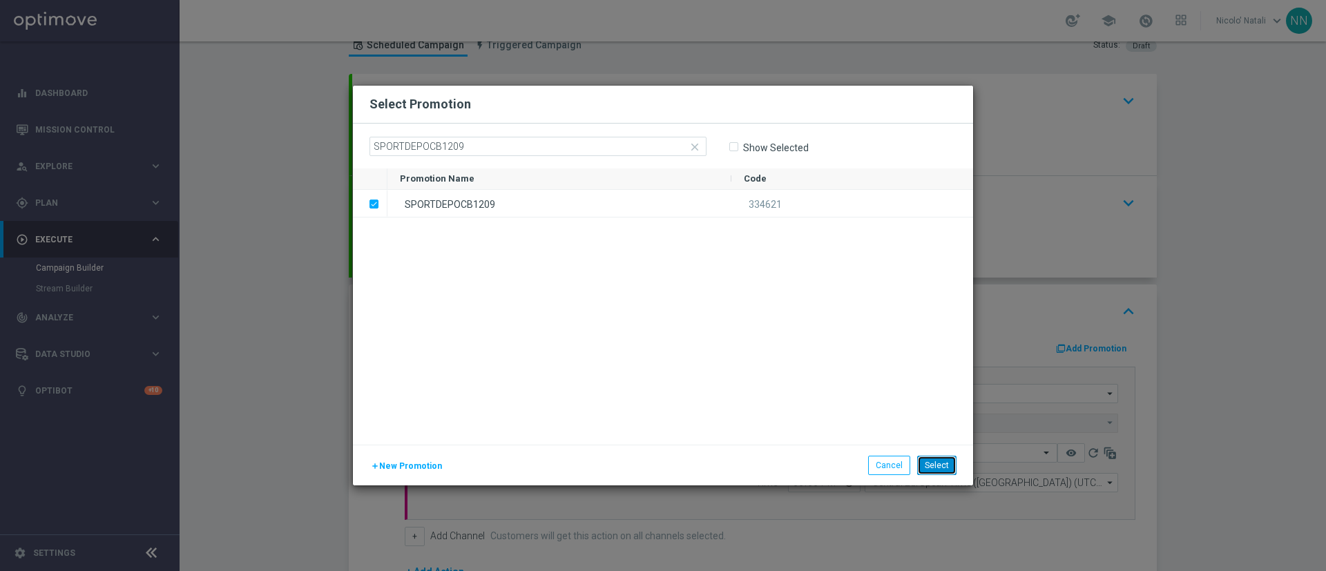
click at [955, 466] on button "Select" at bounding box center [936, 465] width 39 height 19
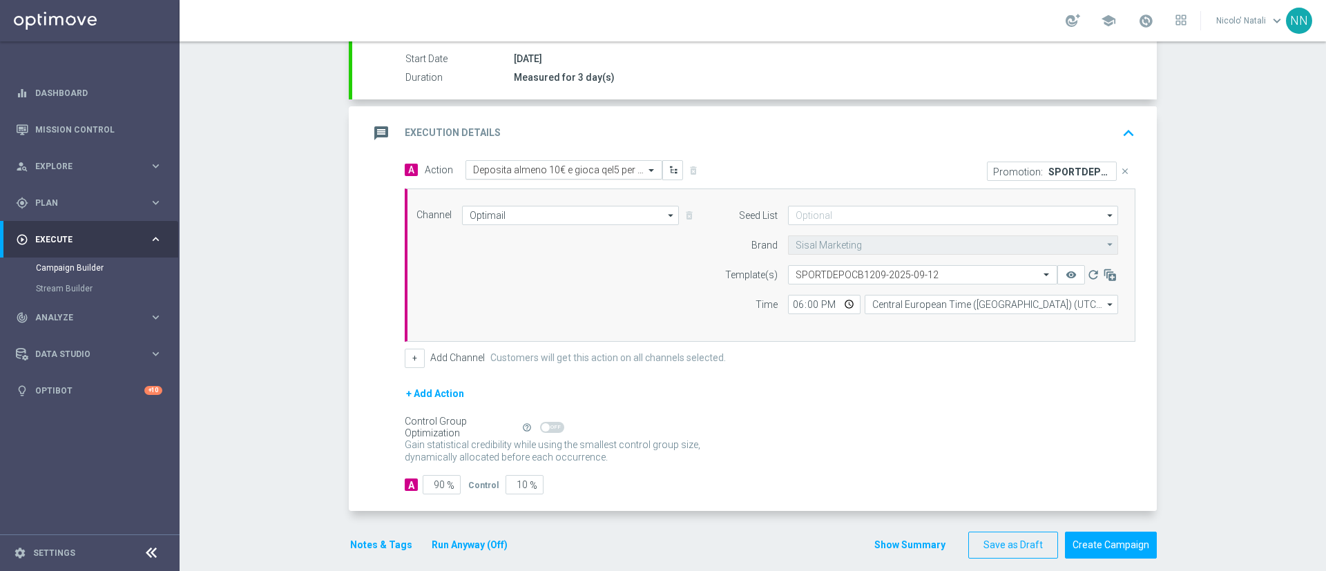
scroll to position [243, 0]
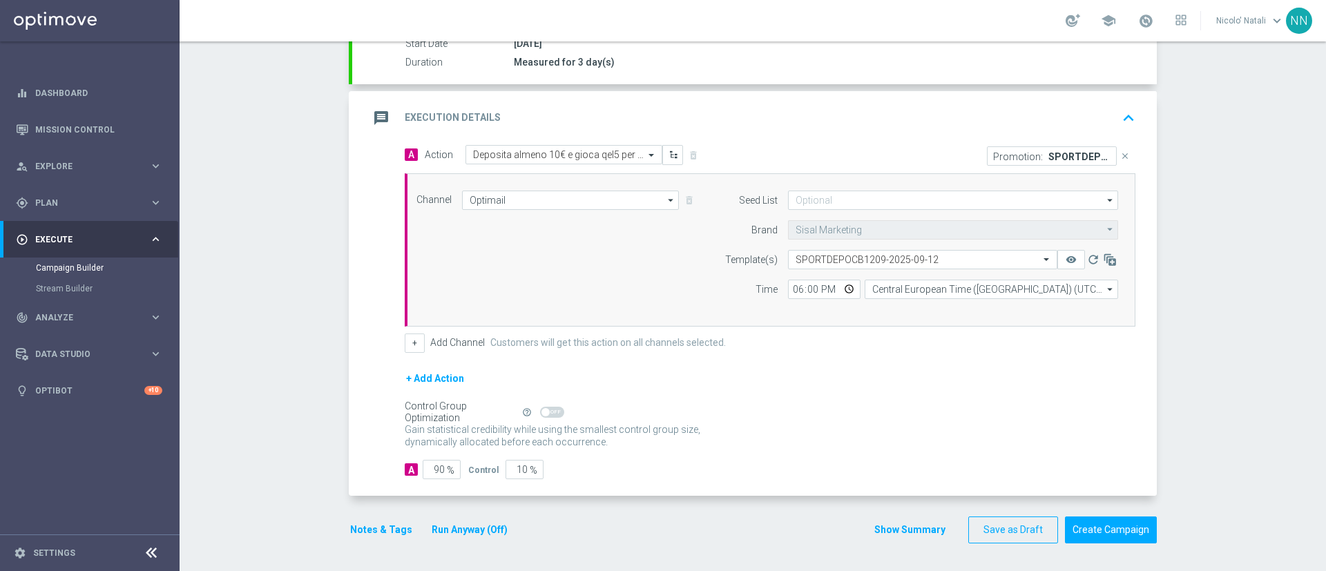
click at [364, 530] on button "Notes & Tags" at bounding box center [381, 530] width 65 height 17
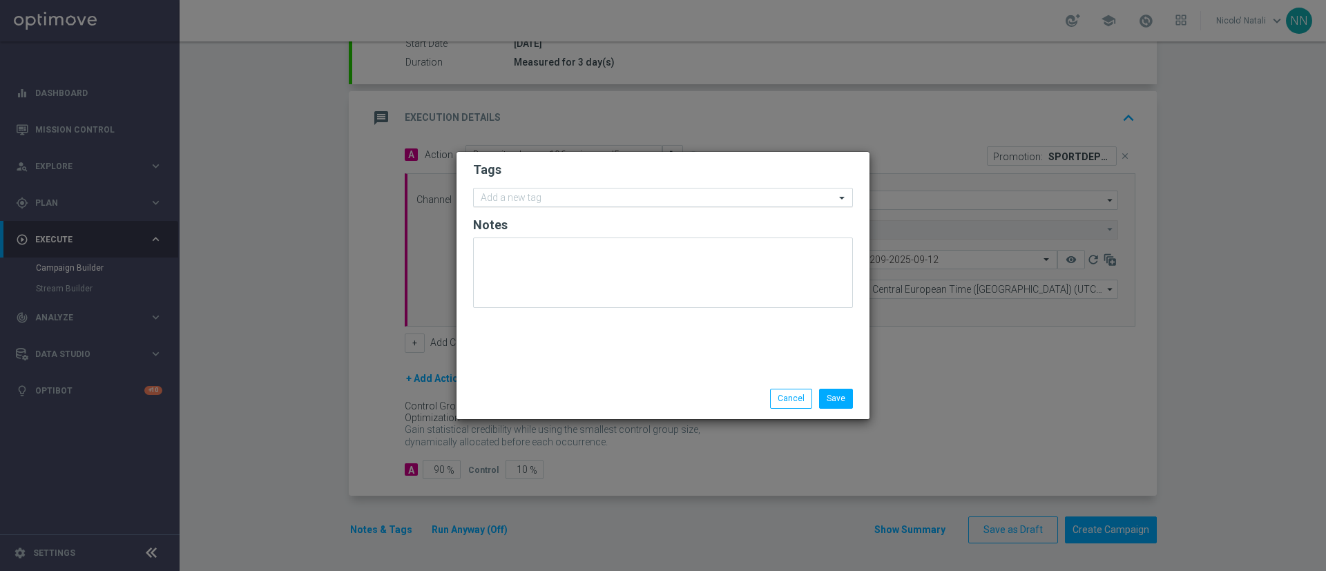
click at [557, 198] on input "text" at bounding box center [658, 199] width 354 height 12
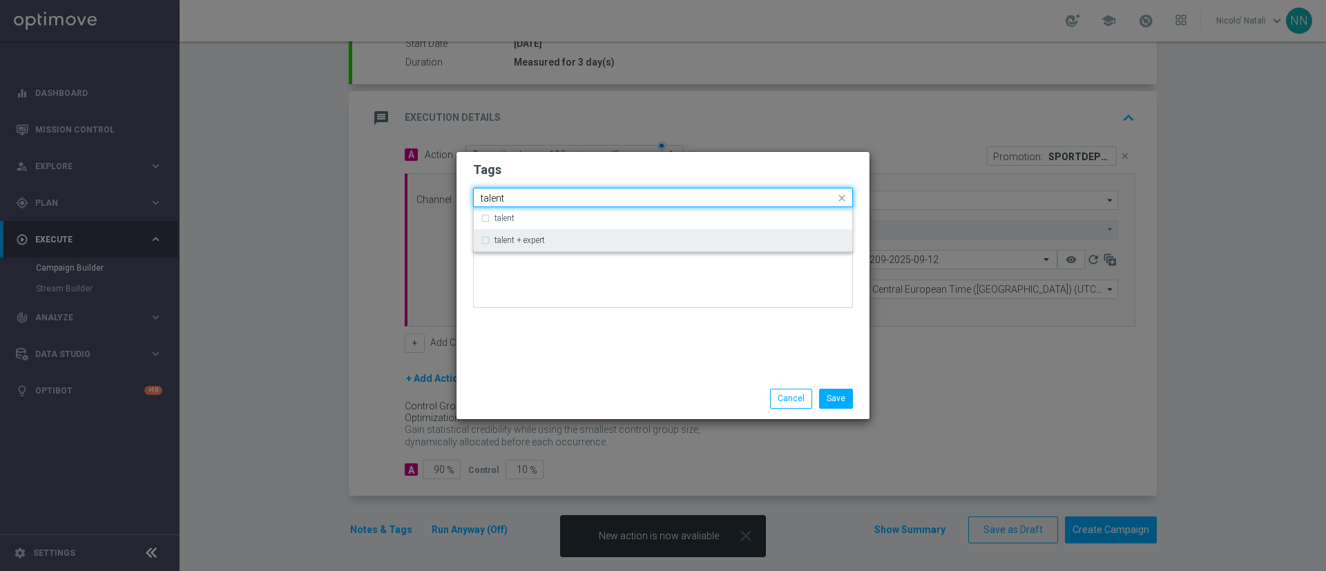
click at [548, 238] on div "talent + expert" at bounding box center [670, 240] width 351 height 8
type input "talent"
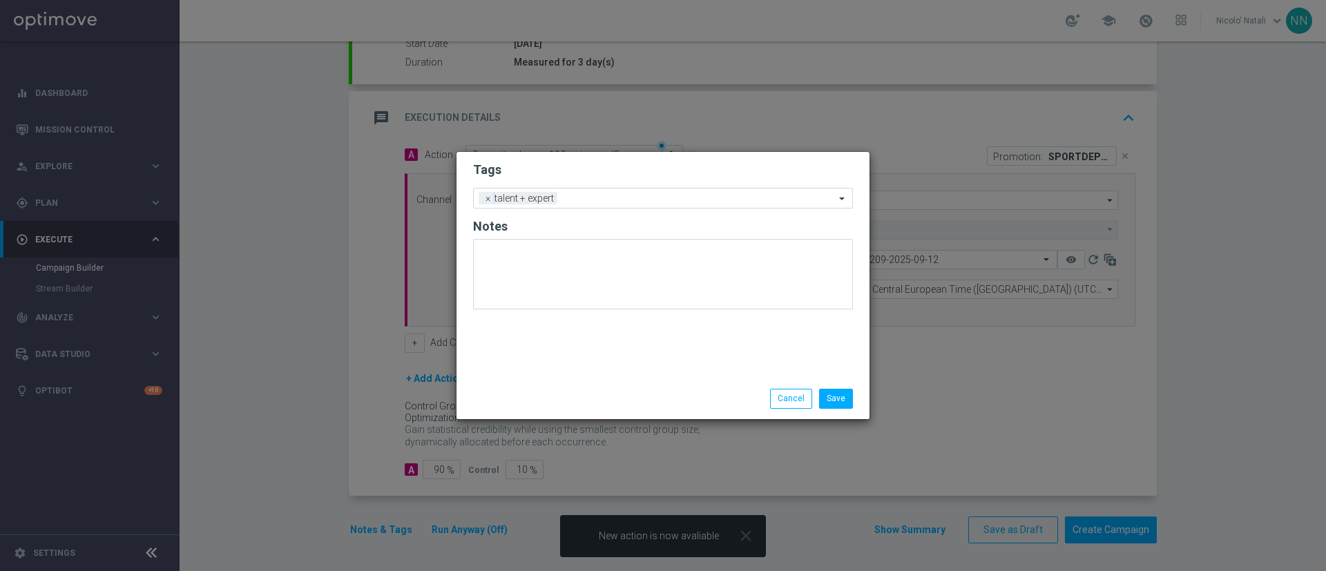
click at [555, 334] on div "Tags Add a new tag × talent + expert Notes" at bounding box center [663, 265] width 413 height 227
click at [629, 193] on input "text" at bounding box center [699, 199] width 272 height 12
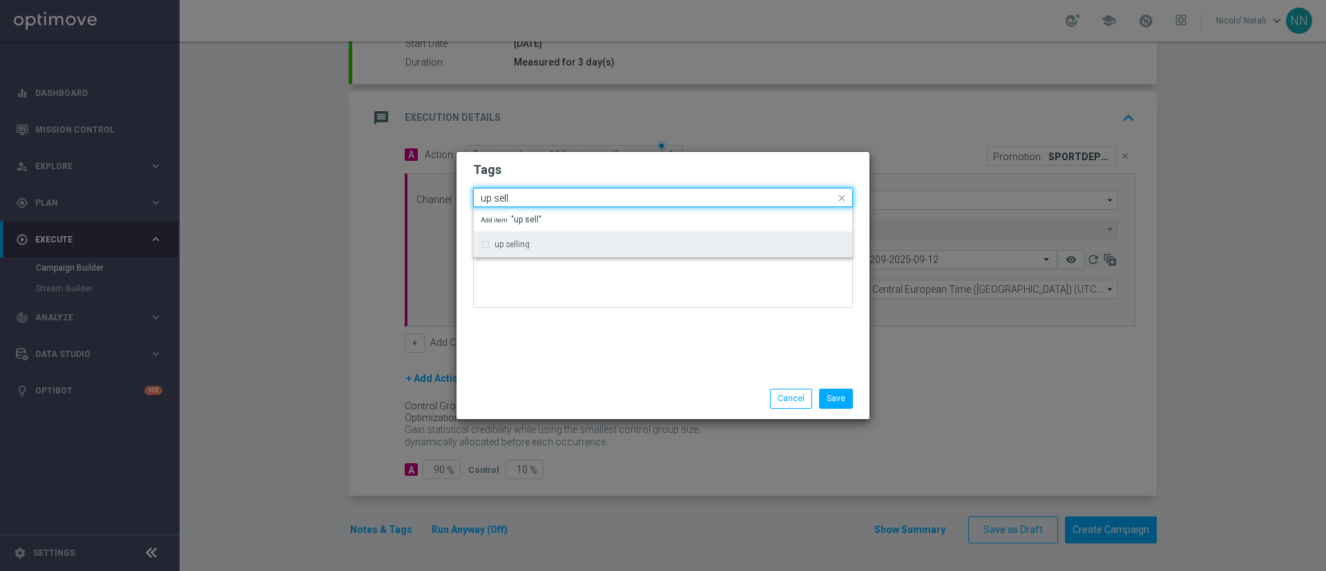
click at [602, 233] on div "up selling" at bounding box center [663, 244] width 365 height 22
type input "up sell"
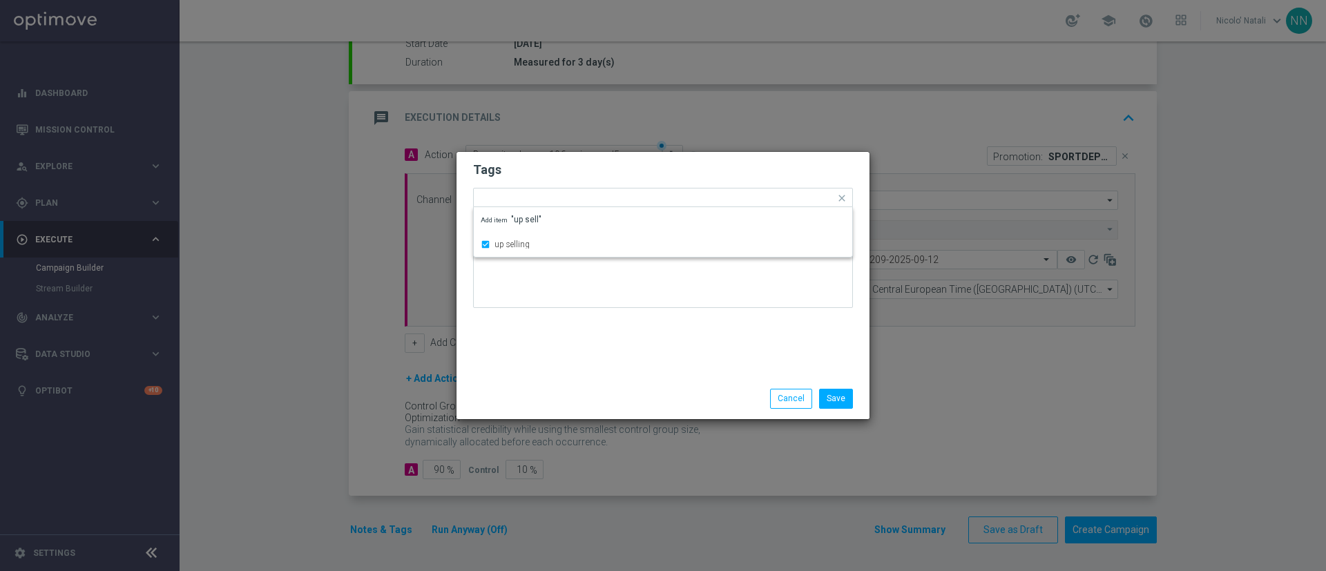
click at [601, 379] on div "Save Cancel" at bounding box center [663, 399] width 413 height 40
click at [648, 191] on div "Add a new tag × talent + expert × up selling" at bounding box center [654, 198] width 361 height 19
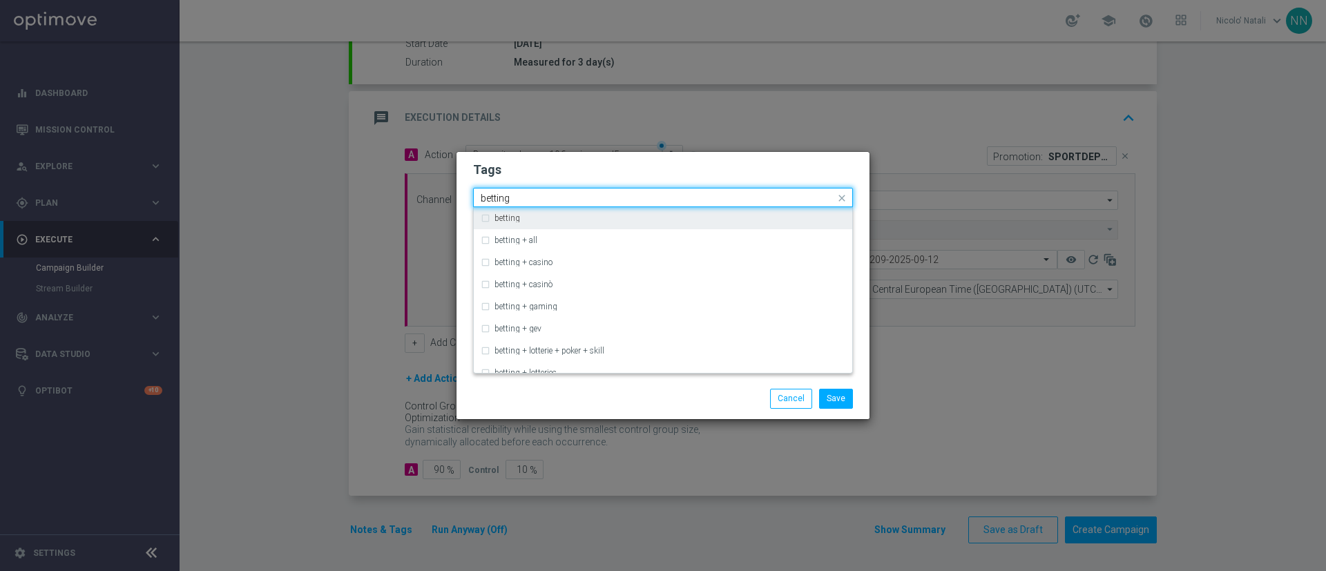
click at [629, 213] on div "betting" at bounding box center [663, 218] width 365 height 22
type input "betting"
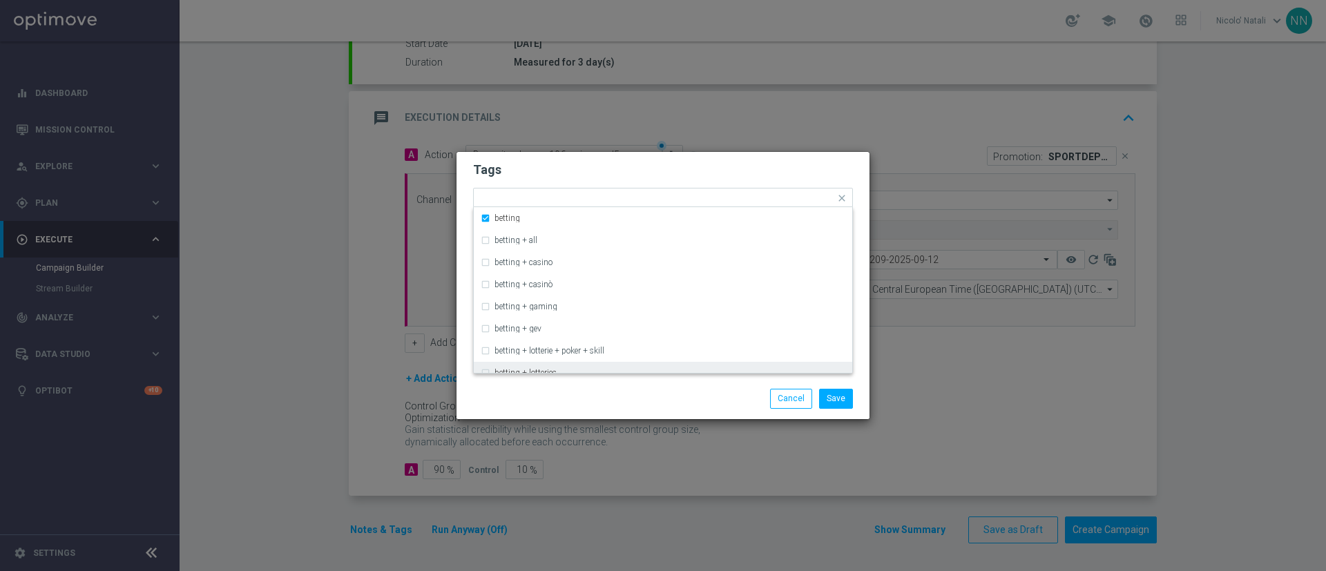
click at [608, 409] on div "Save Cancel" at bounding box center [663, 399] width 413 height 40
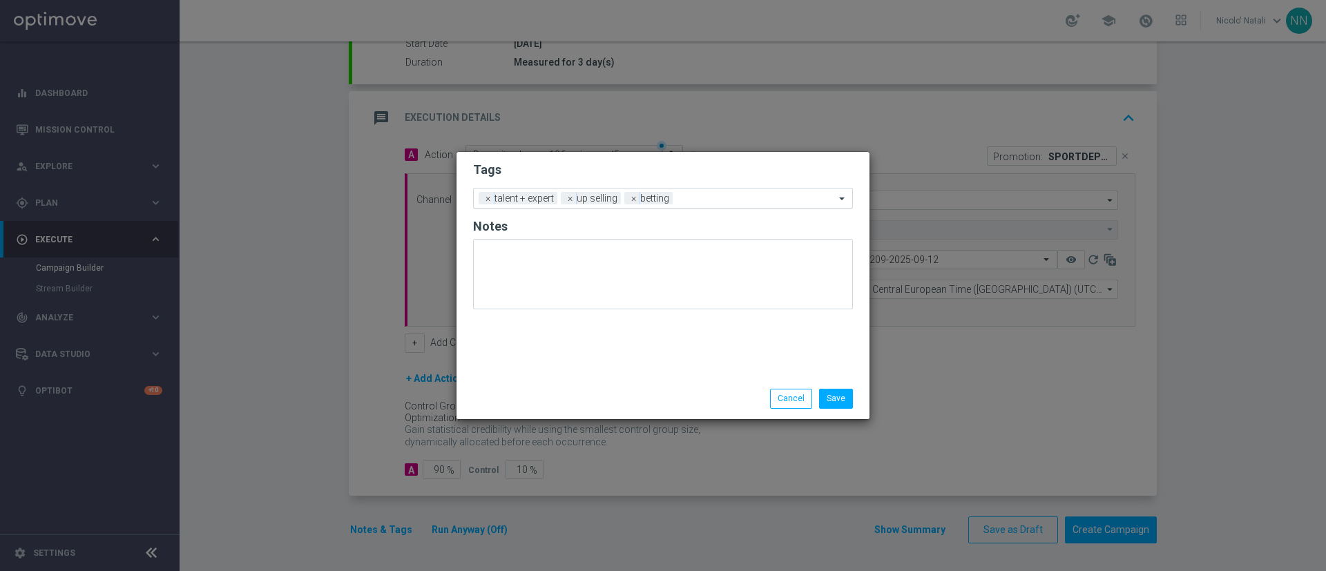
click at [734, 207] on ng-select "Add a new tag × talent + expert × up selling × betting" at bounding box center [663, 198] width 380 height 21
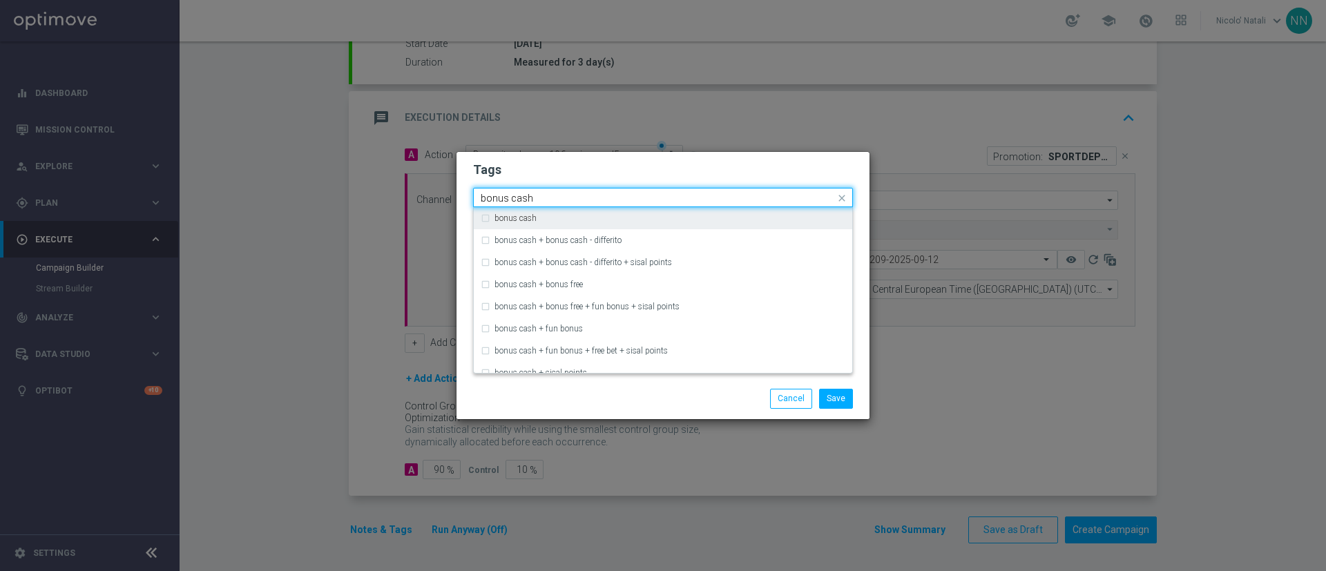
click at [733, 211] on div "bonus cash" at bounding box center [663, 218] width 365 height 22
type input "bonus cash"
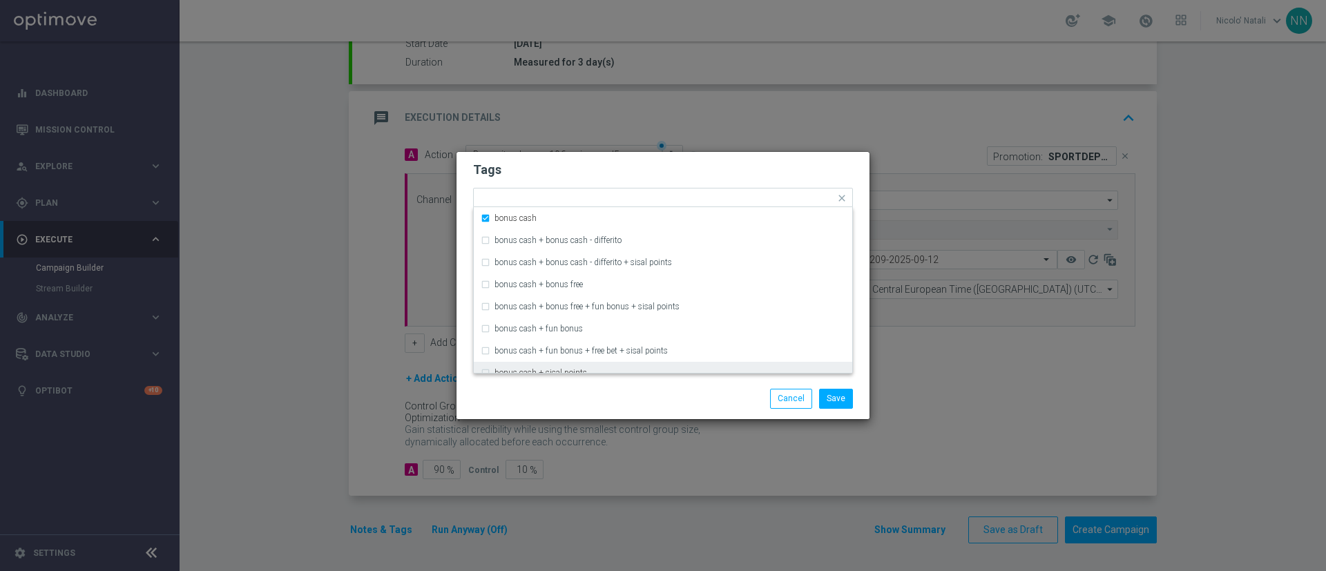
click at [664, 406] on div "Save Cancel" at bounding box center [729, 398] width 267 height 19
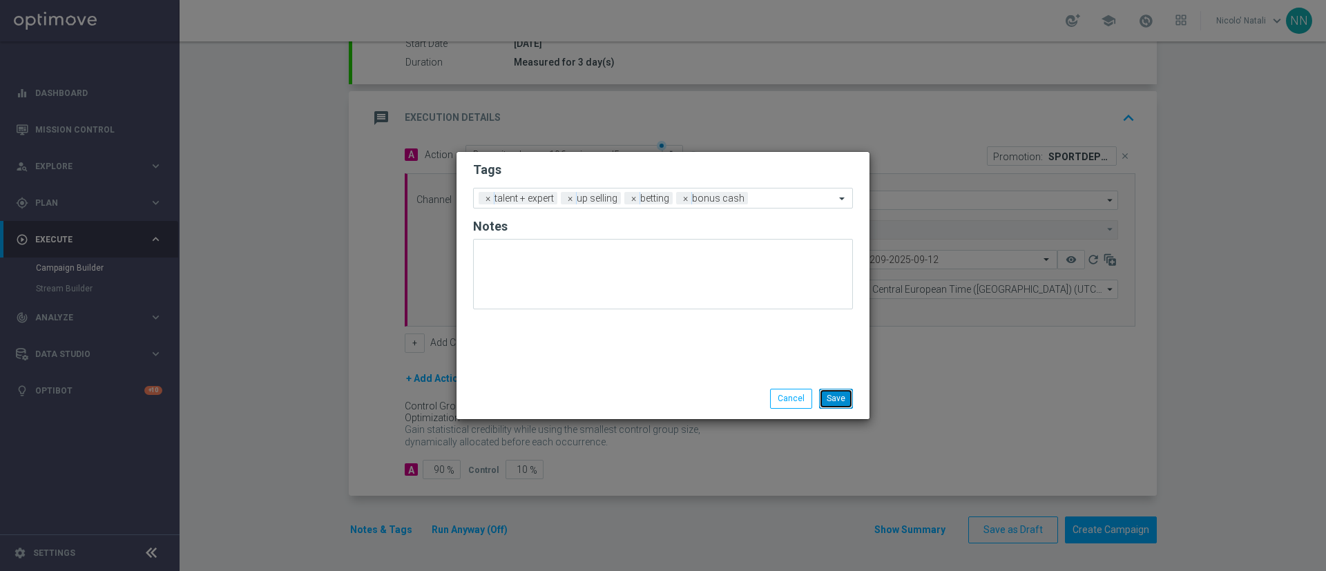
click at [839, 406] on button "Save" at bounding box center [836, 398] width 34 height 19
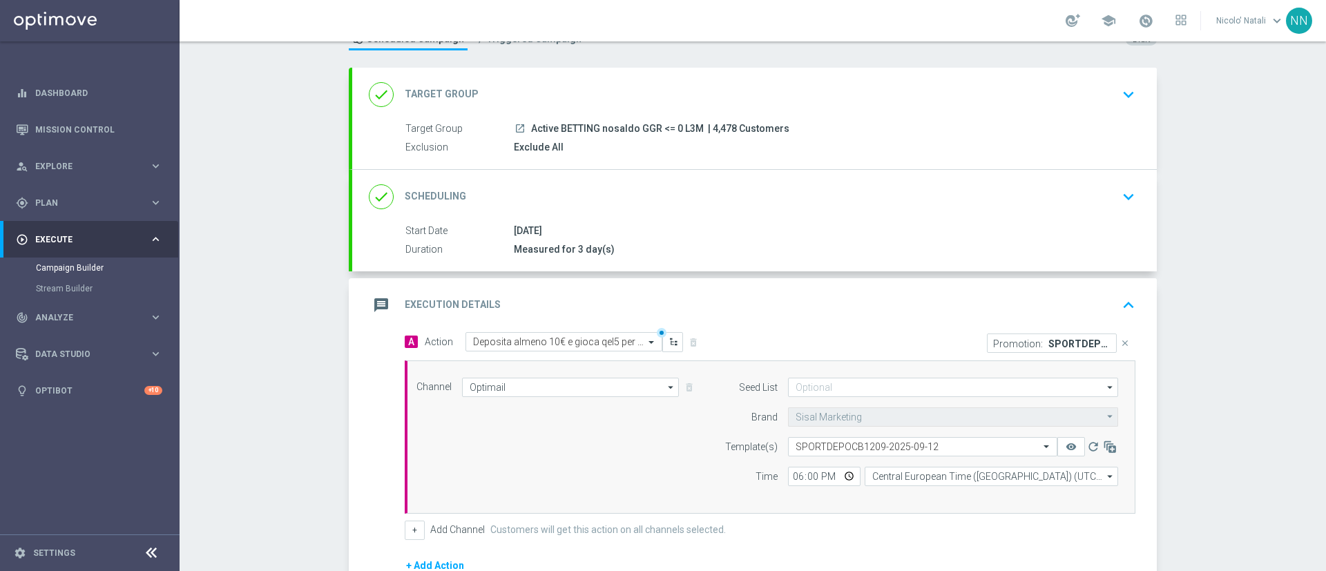
scroll to position [44, 0]
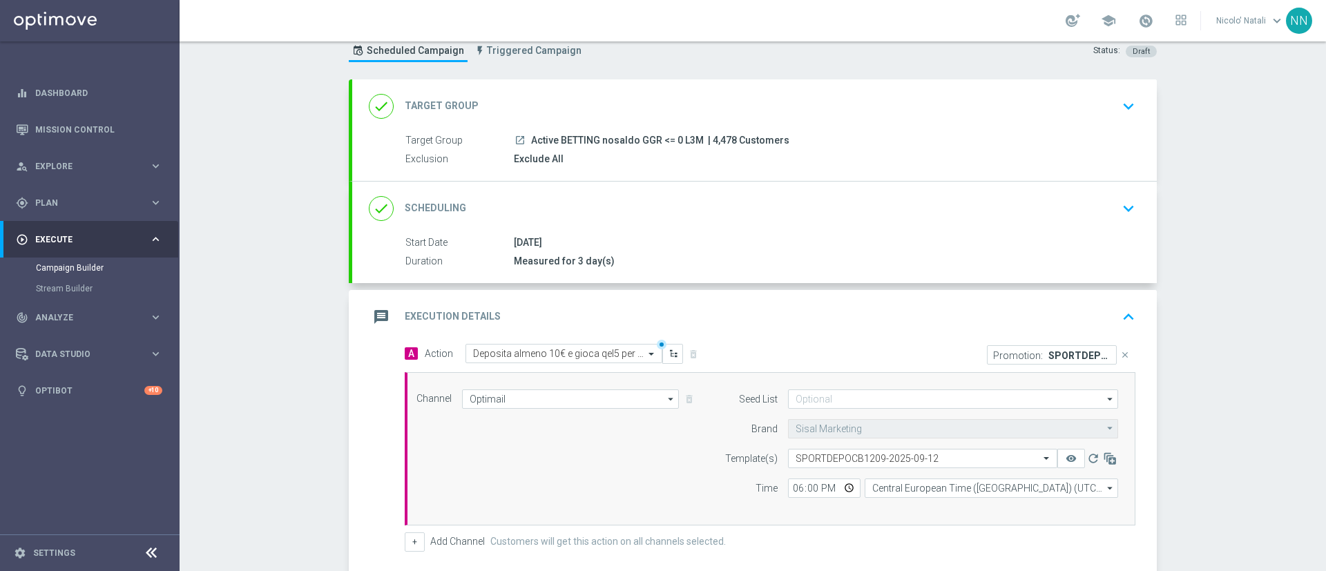
click at [705, 225] on div "done Scheduling keyboard_arrow_down" at bounding box center [754, 209] width 805 height 54
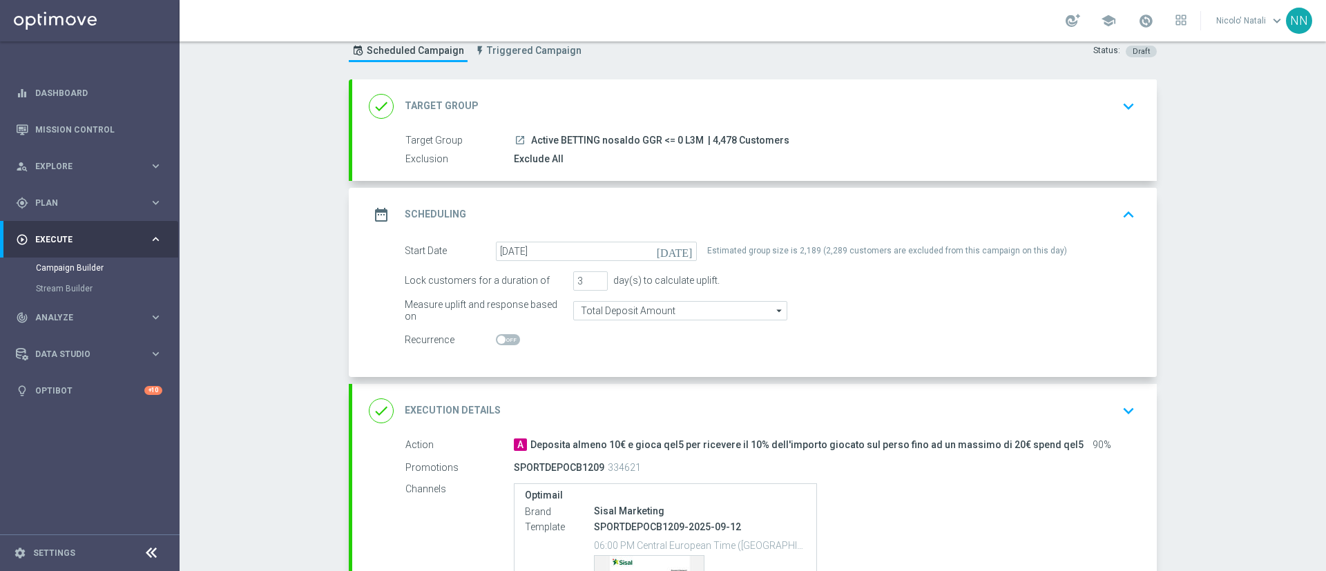
click at [671, 214] on div "date_range Scheduling keyboard_arrow_up" at bounding box center [755, 215] width 772 height 26
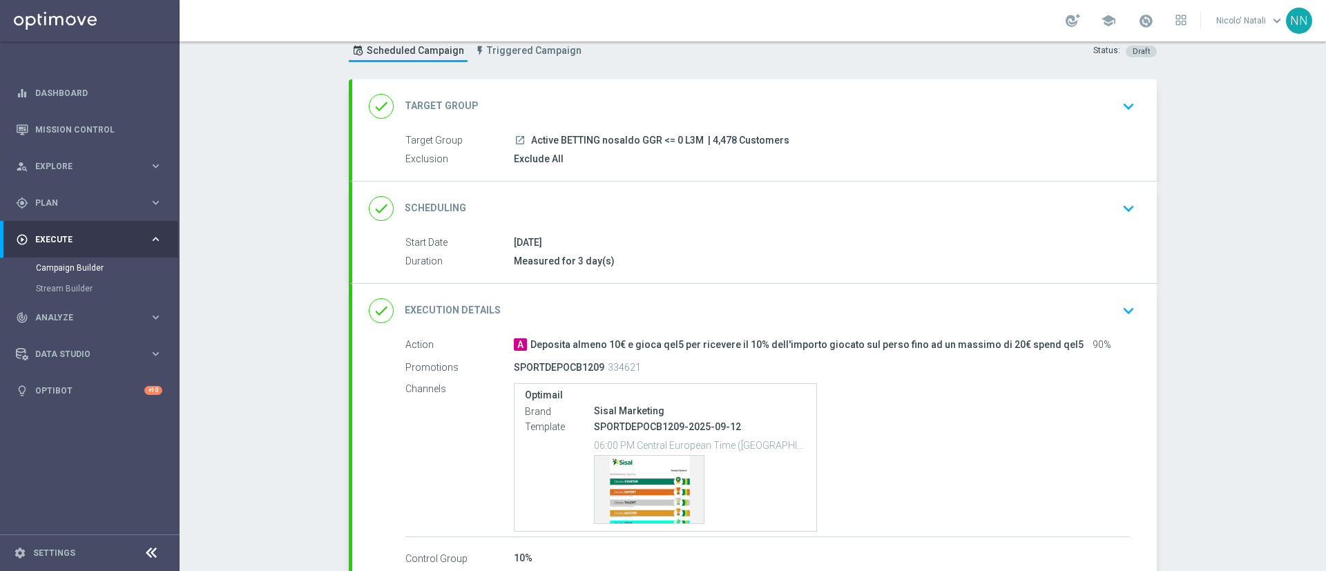
click at [607, 105] on div "done Target Group keyboard_arrow_down" at bounding box center [755, 106] width 772 height 26
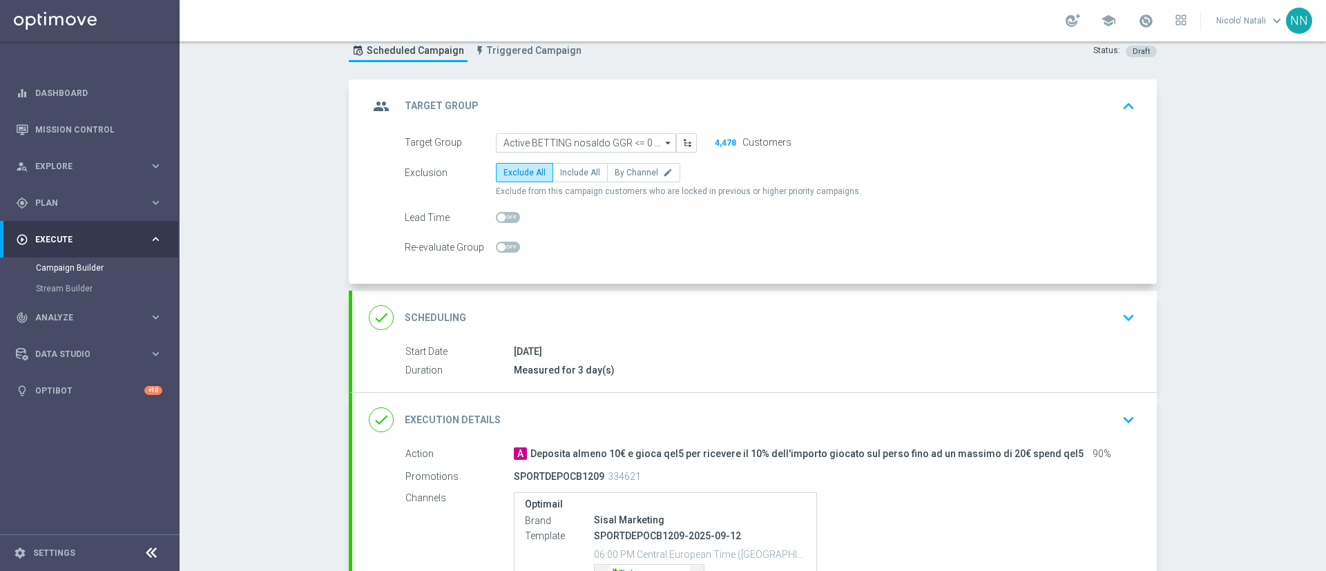
click at [597, 109] on div "group Target Group keyboard_arrow_up" at bounding box center [755, 106] width 772 height 26
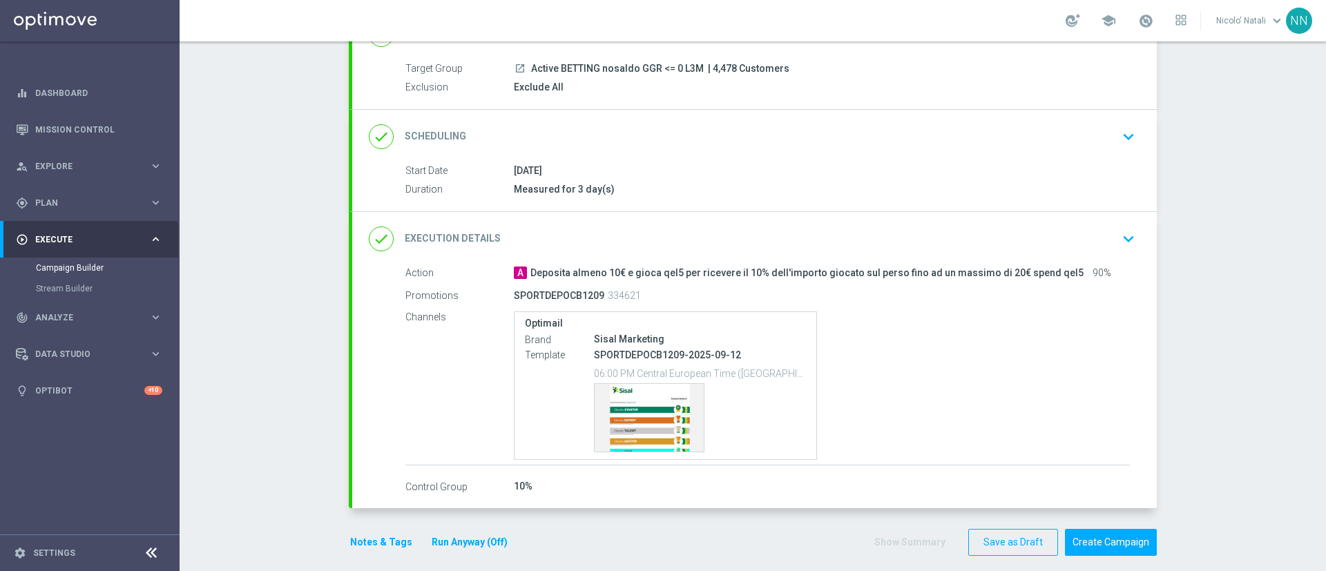
scroll to position [114, 0]
click at [1085, 553] on button "Create Campaign" at bounding box center [1111, 544] width 92 height 27
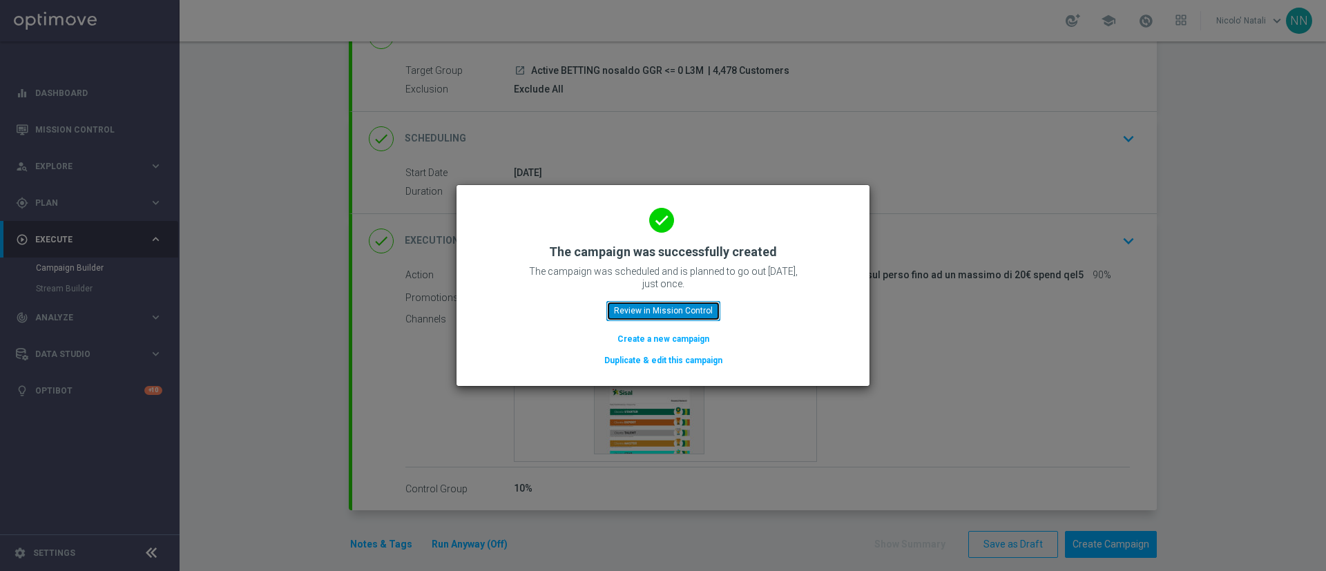
click at [678, 311] on button "Review in Mission Control" at bounding box center [664, 310] width 114 height 19
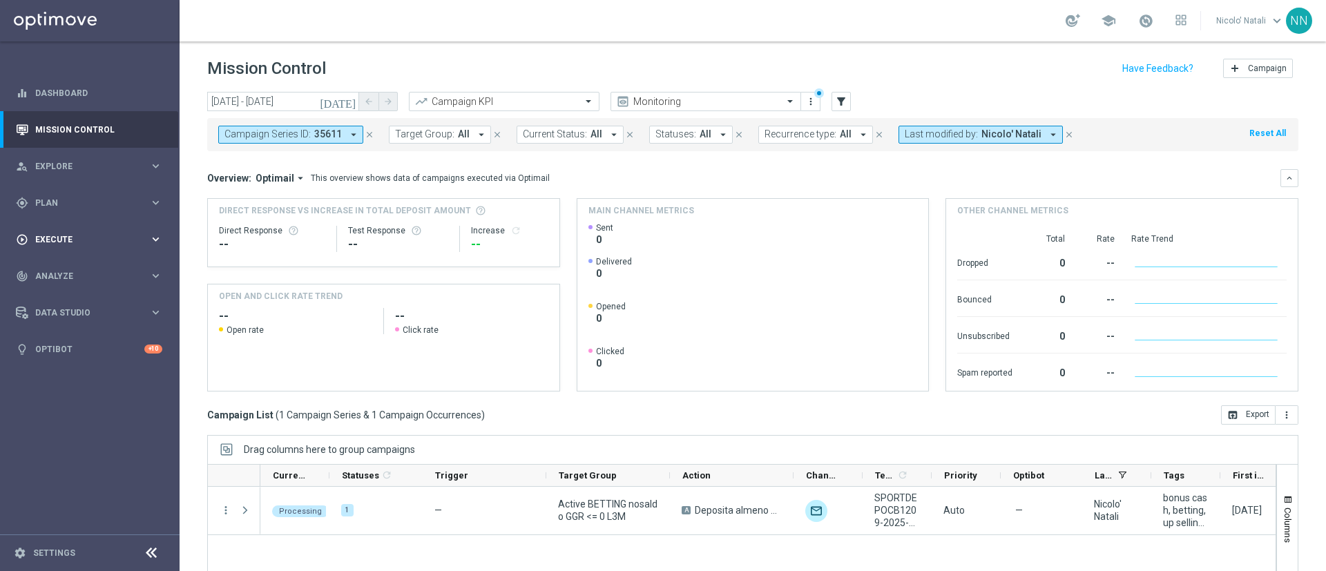
click at [57, 238] on span "Execute" at bounding box center [92, 240] width 114 height 8
click at [61, 266] on link "Campaign Builder" at bounding box center [90, 268] width 108 height 11
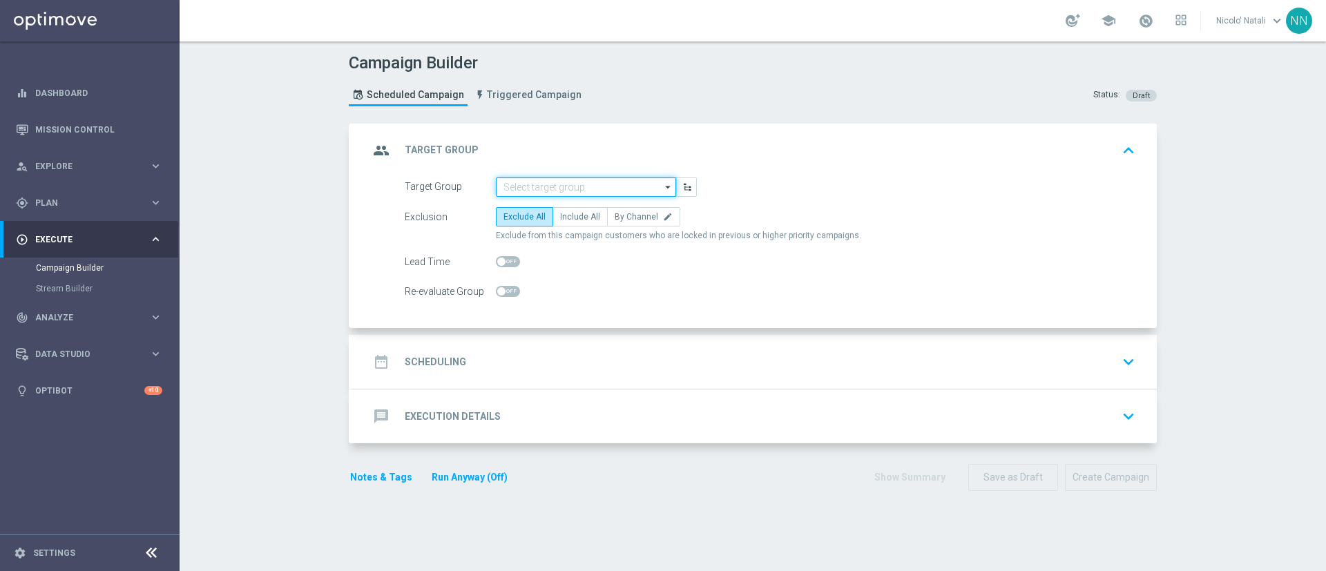
click at [515, 188] on input at bounding box center [586, 187] width 180 height 19
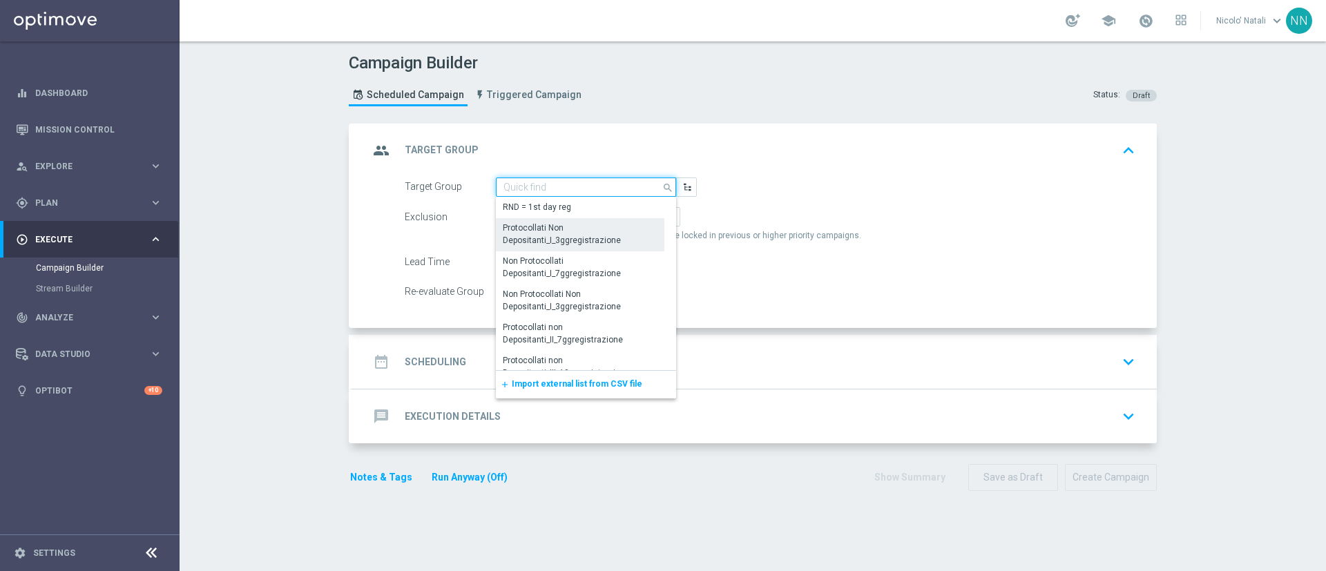
paste input "Active Betting no nwl GGR nb > 0 saldo"
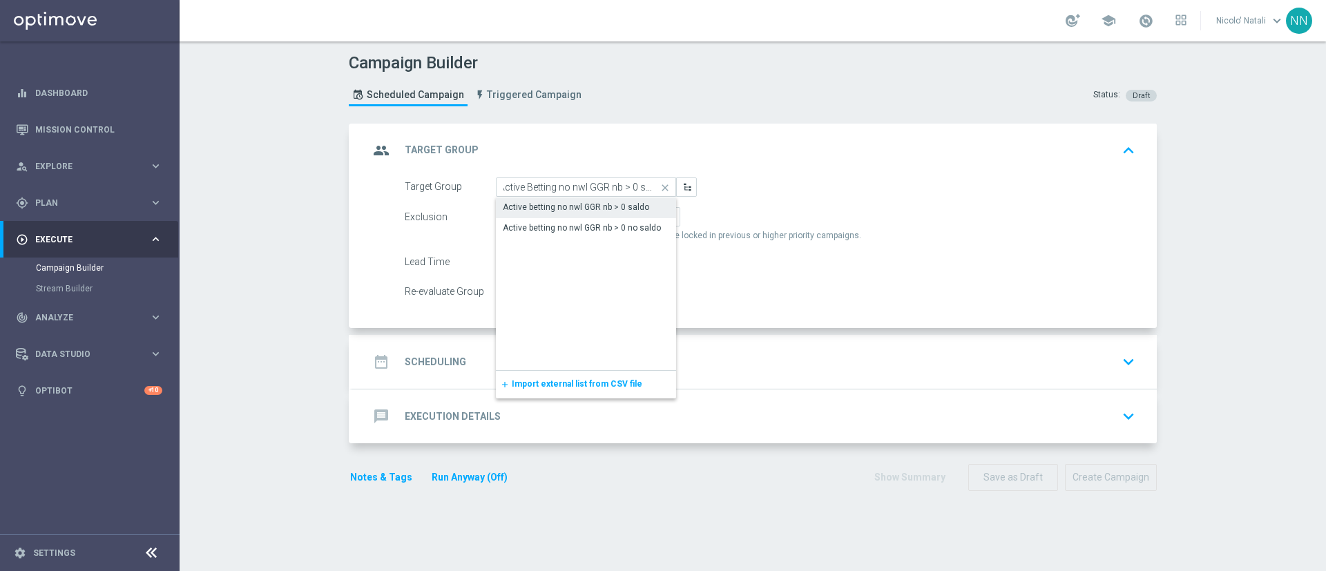
click at [534, 210] on div "Active betting no nwl GGR nb > 0 saldo" at bounding box center [576, 207] width 146 height 12
type input "Active betting no nwl GGR nb > 0 saldo"
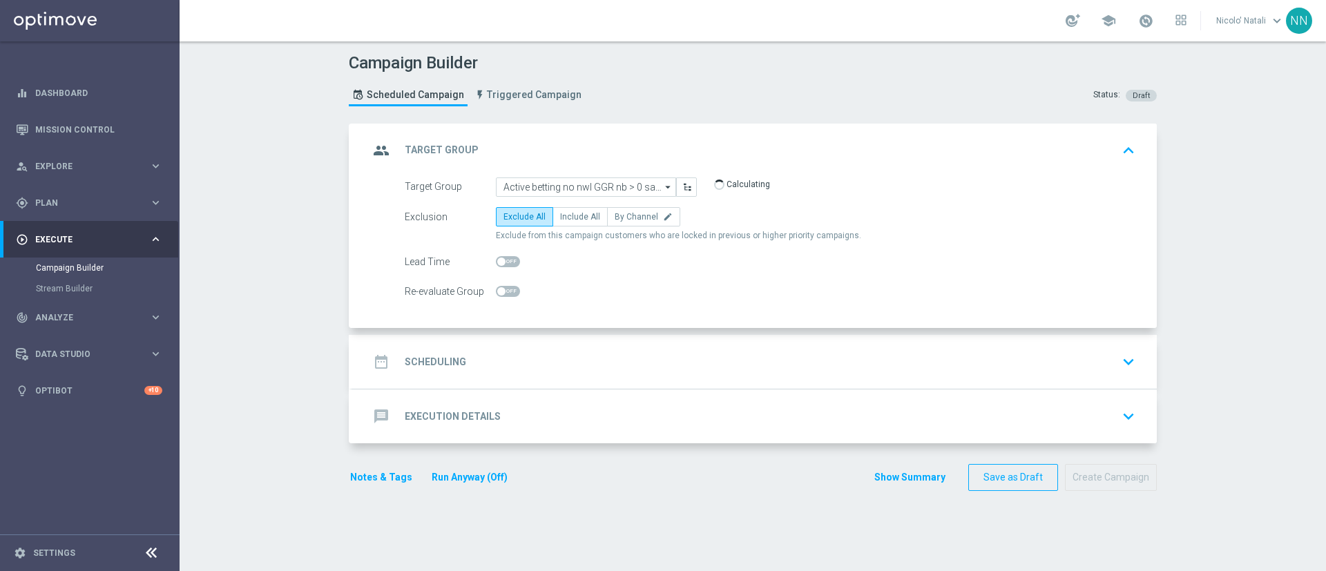
click at [541, 359] on div "date_range Scheduling keyboard_arrow_down" at bounding box center [755, 362] width 772 height 26
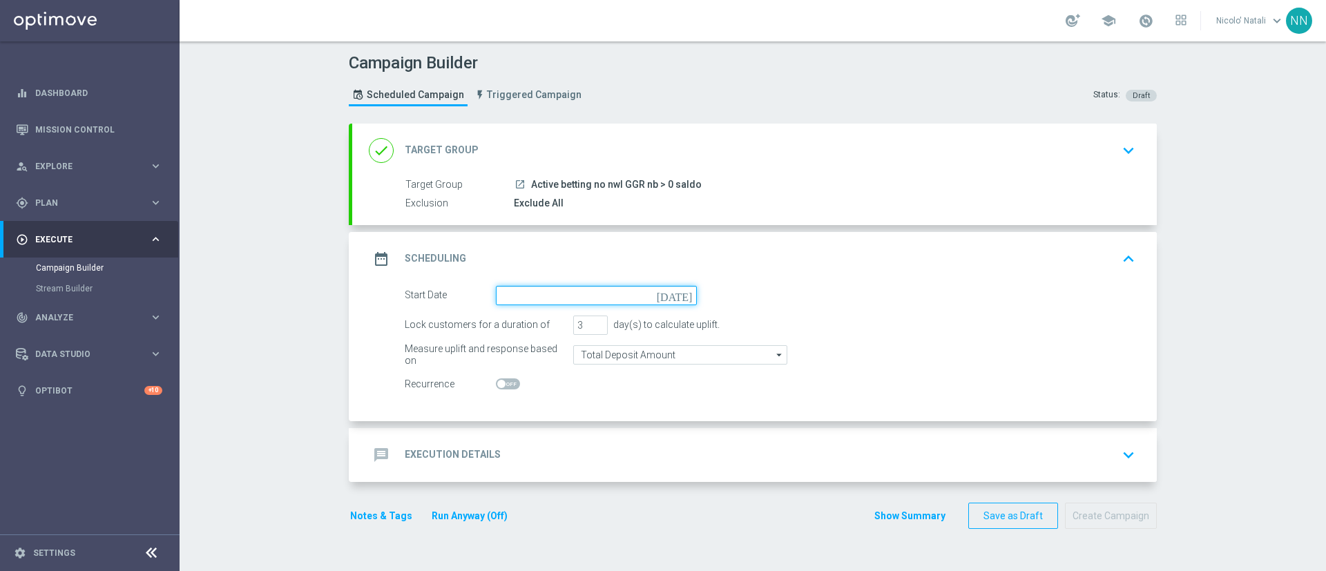
click at [530, 292] on input at bounding box center [596, 295] width 201 height 19
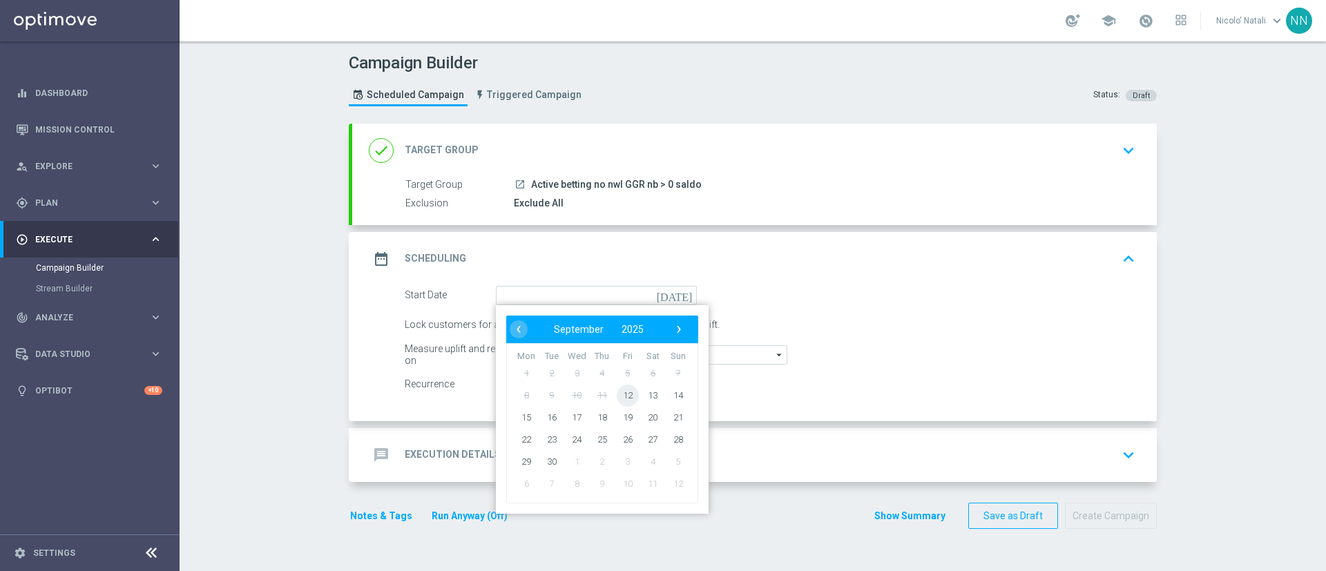
click at [628, 394] on span "12" at bounding box center [628, 395] width 22 height 22
type input "12 Sep 2025"
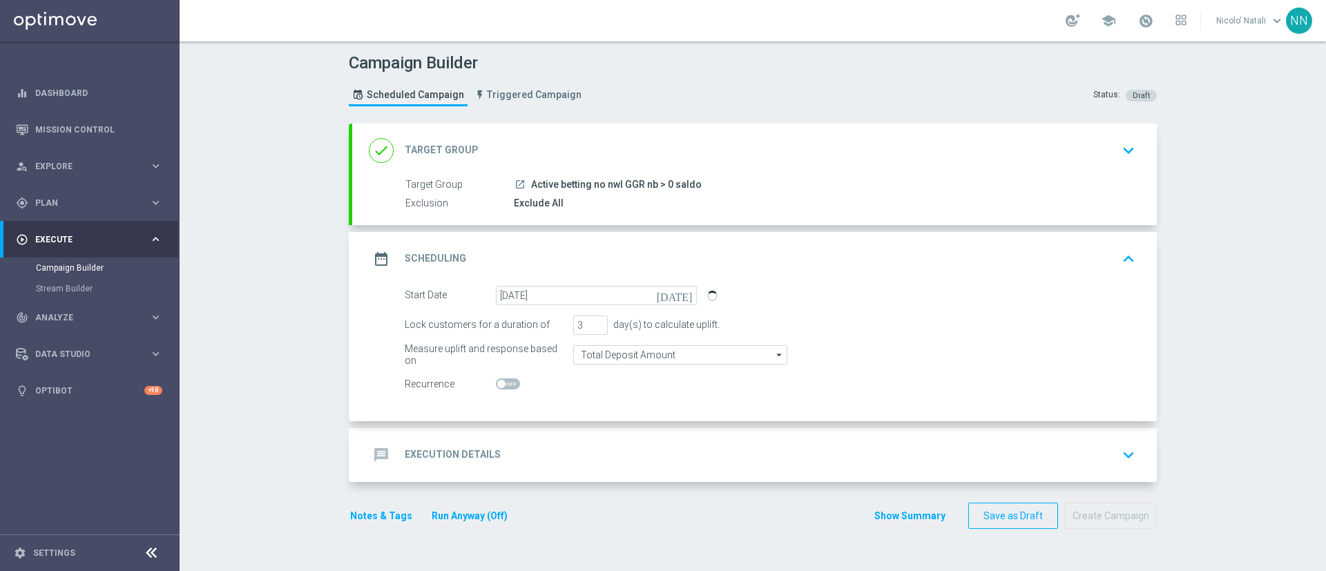
click at [584, 427] on accordion "done Target Group keyboard_arrow_down Target Group launch Active betting no nwl…" at bounding box center [753, 303] width 808 height 359
click at [582, 435] on div "message Execution Details keyboard_arrow_down" at bounding box center [754, 455] width 805 height 54
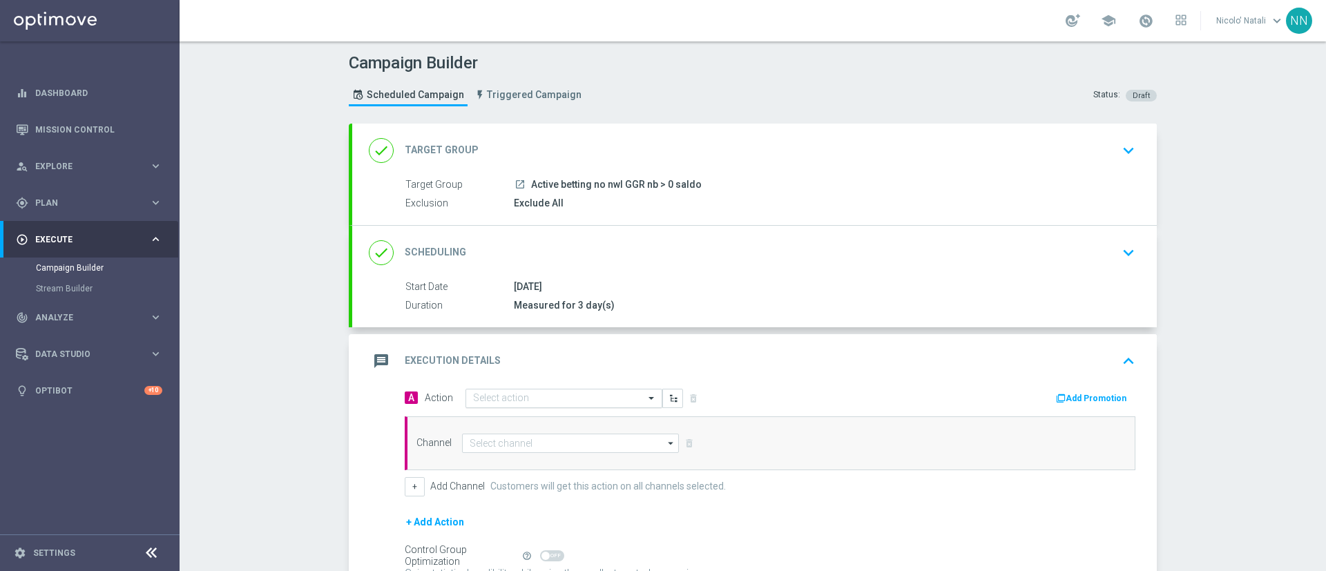
click at [568, 394] on input "text" at bounding box center [550, 399] width 154 height 12
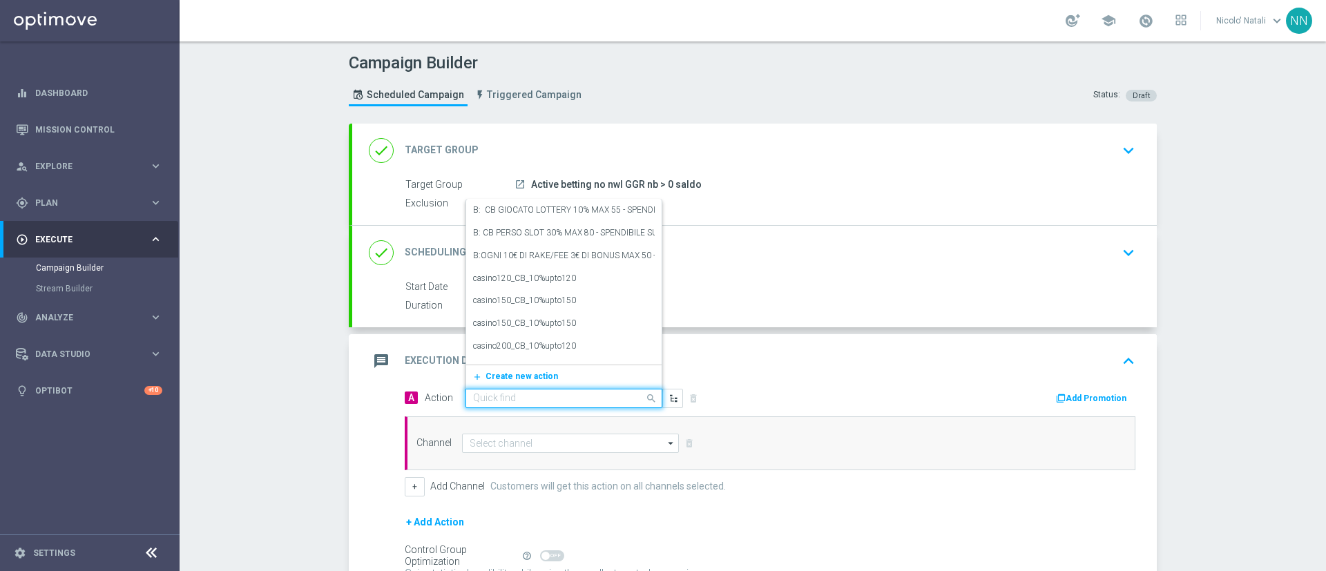
paste input "Deposita almeno 10€ e gioca qel4 per ricevere il 20% dell'importo giocato sul p…"
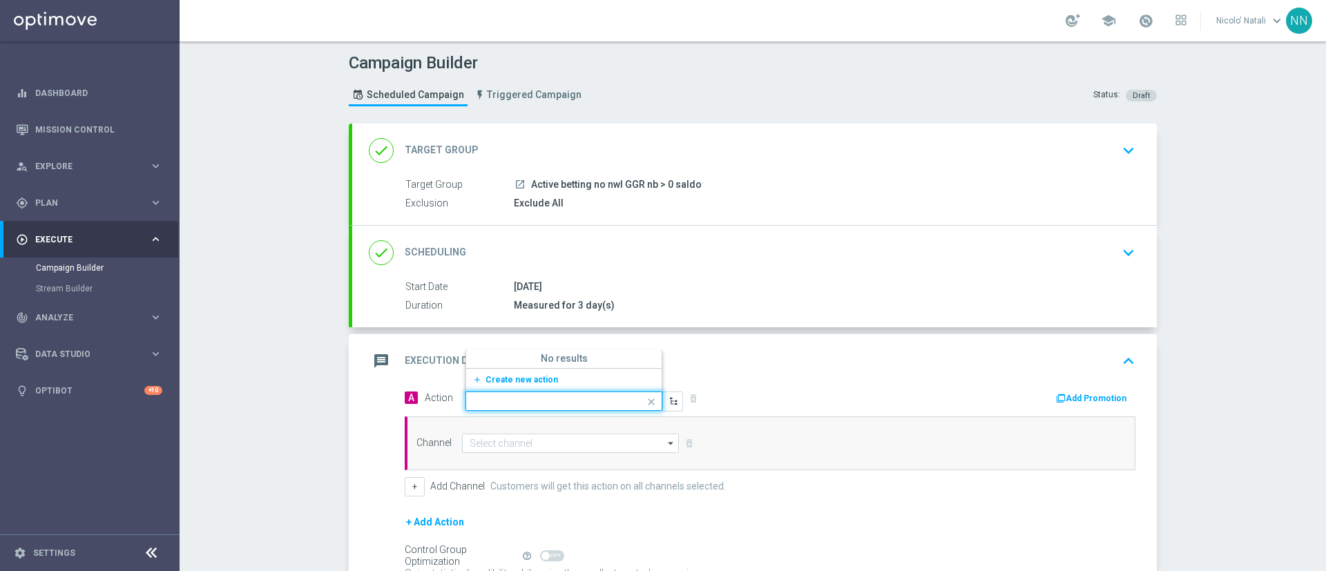
type input "Deposita almeno 10€ e gioca qel4 per ricevere il 20% dell'importo giocato sul p…"
click at [508, 378] on span "Create new action" at bounding box center [522, 380] width 73 height 10
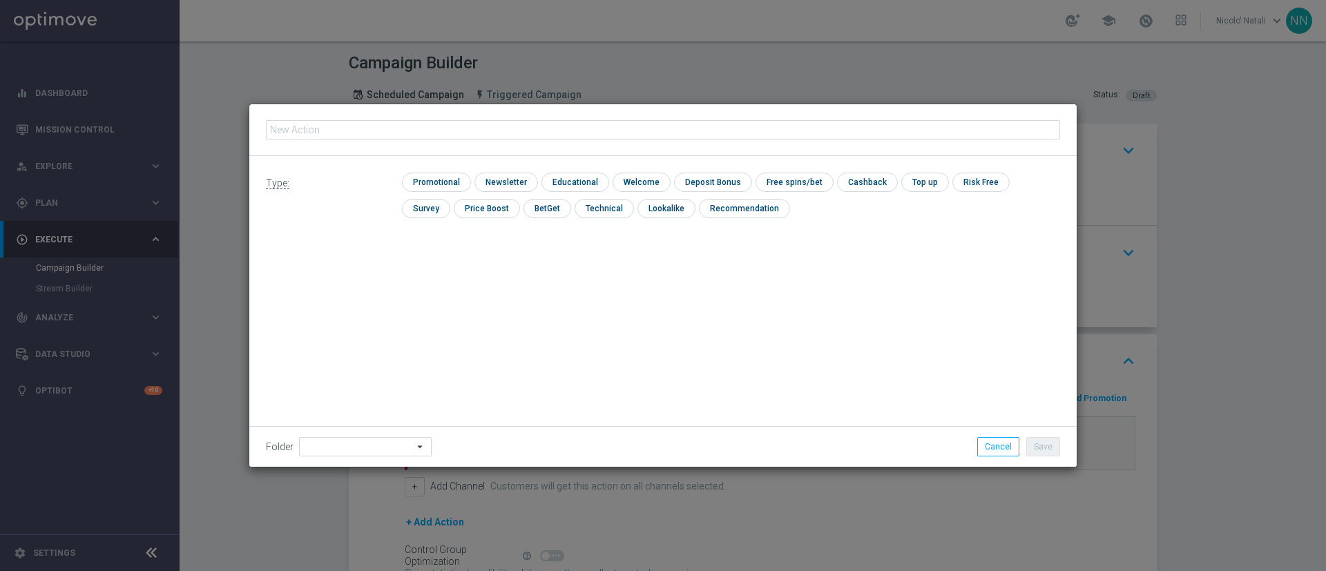
type input "Deposita almeno 10€ e gioca qel4 per ricevere il 20% dell'importo giocato sul p…"
click at [439, 187] on input "checkbox" at bounding box center [435, 182] width 66 height 19
checkbox input "true"
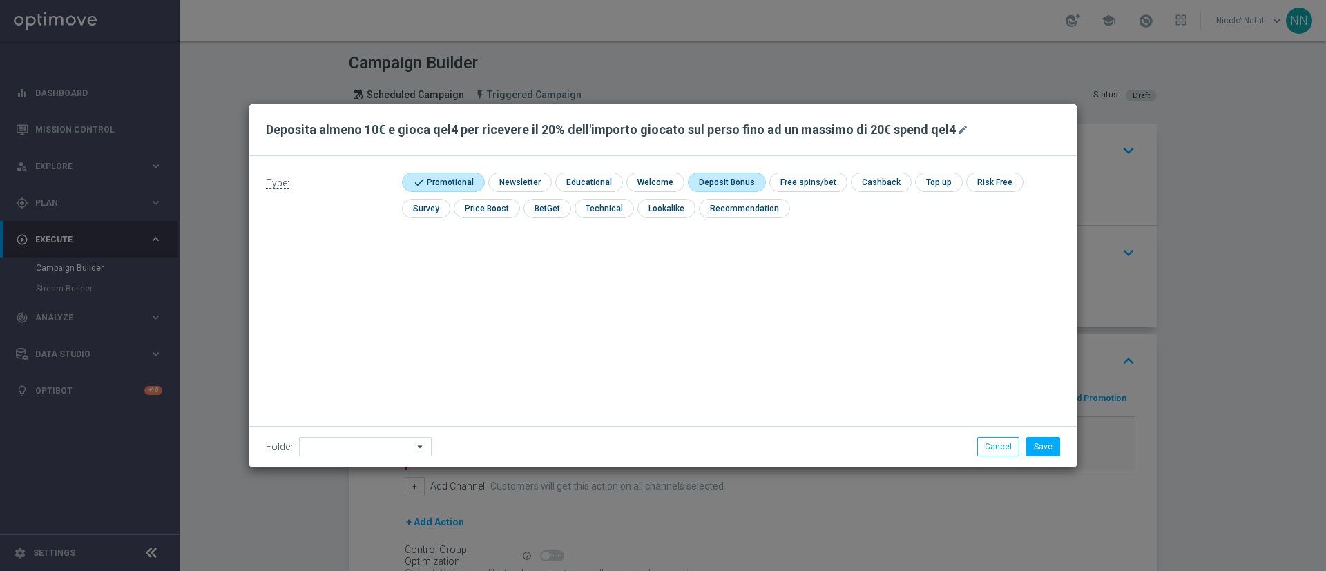
click at [731, 180] on input "checkbox" at bounding box center [725, 182] width 74 height 19
checkbox input "true"
click at [911, 174] on div "check Cashback" at bounding box center [895, 182] width 61 height 19
click at [888, 184] on input "checkbox" at bounding box center [894, 182] width 58 height 19
checkbox input "true"
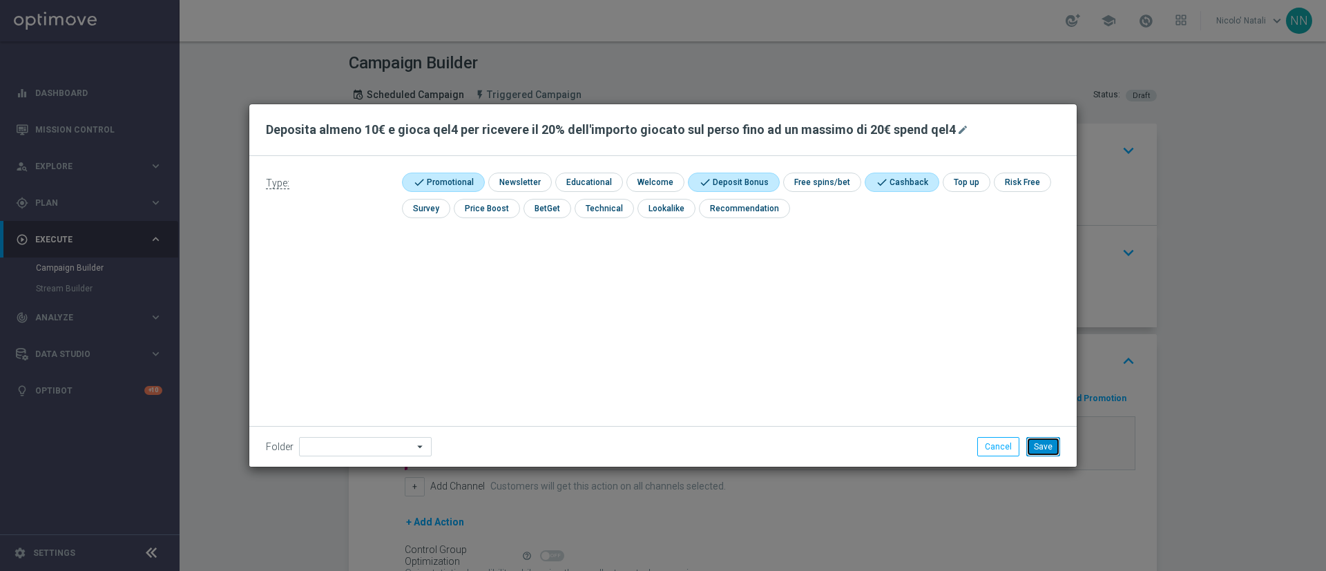
click at [1048, 452] on button "Save" at bounding box center [1044, 446] width 34 height 19
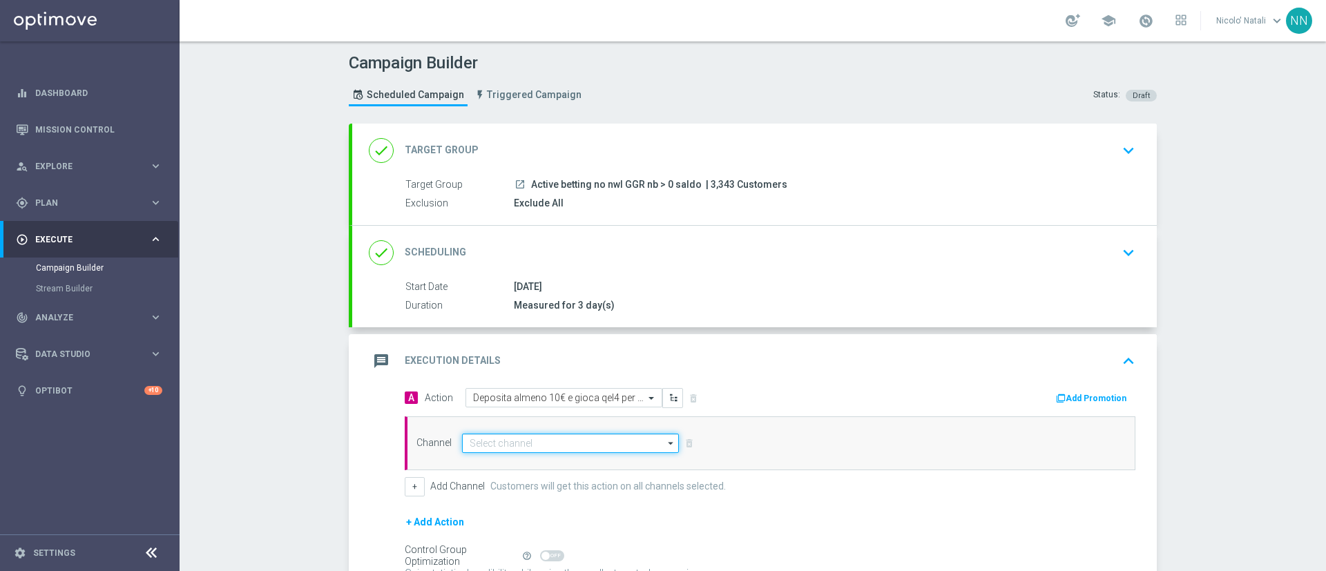
click at [571, 445] on input at bounding box center [570, 443] width 217 height 19
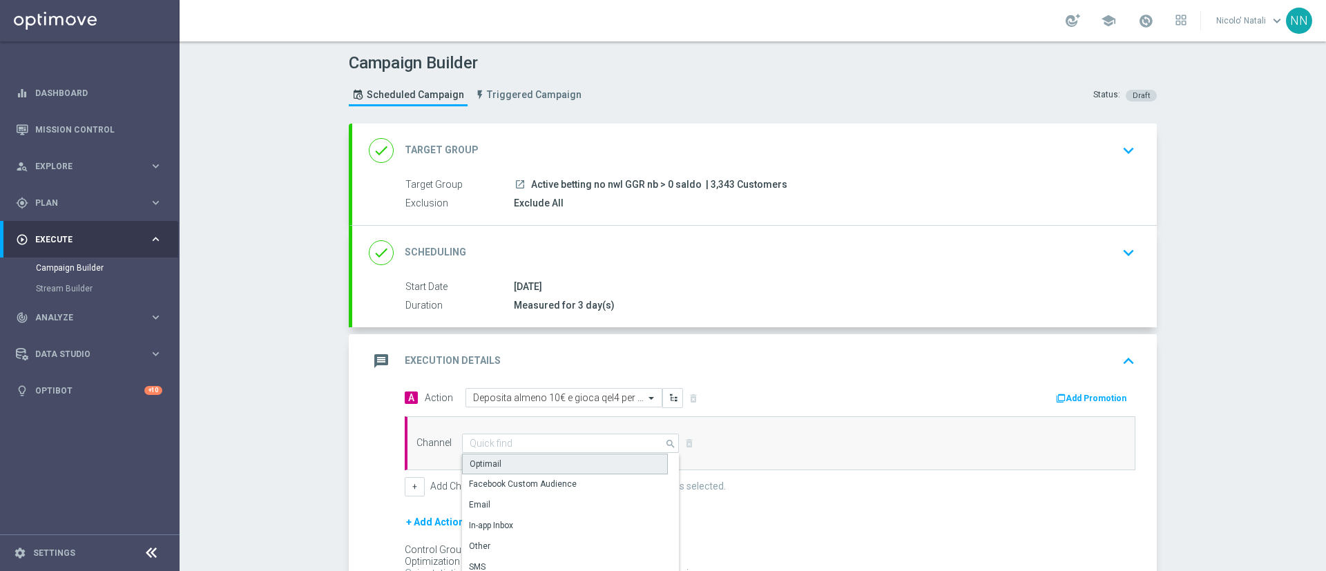
drag, startPoint x: 542, startPoint y: 467, endPoint x: 535, endPoint y: 490, distance: 24.3
click at [541, 468] on div "Optimail" at bounding box center [565, 464] width 206 height 21
type input "Optimail"
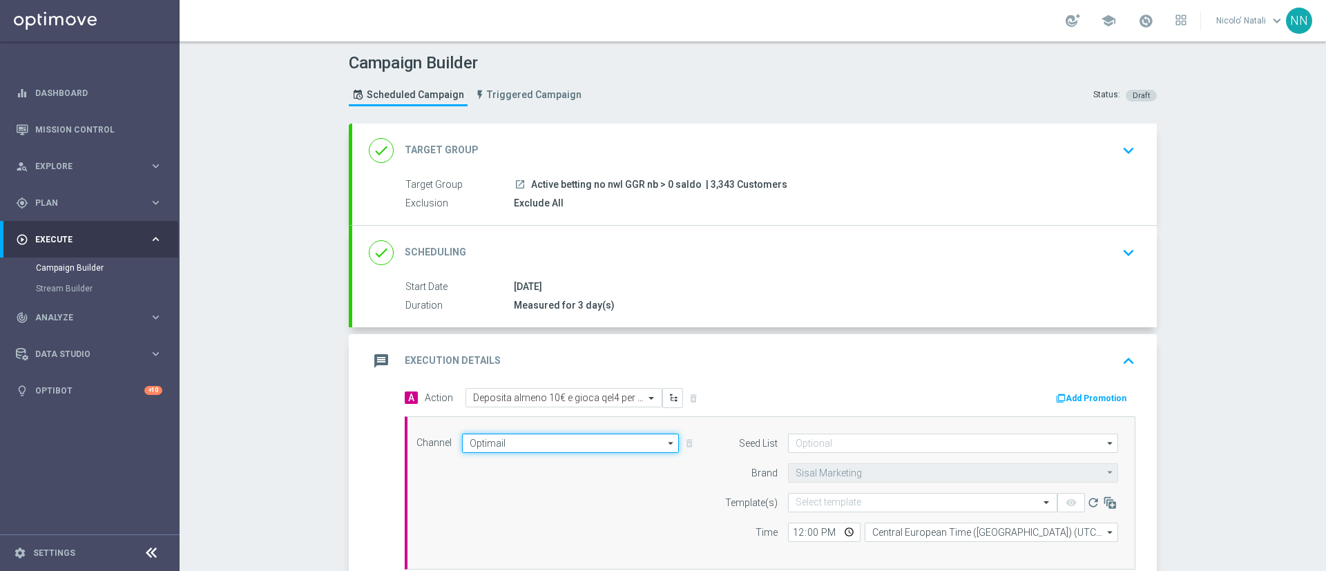
click at [525, 447] on input "Optimail" at bounding box center [570, 443] width 217 height 19
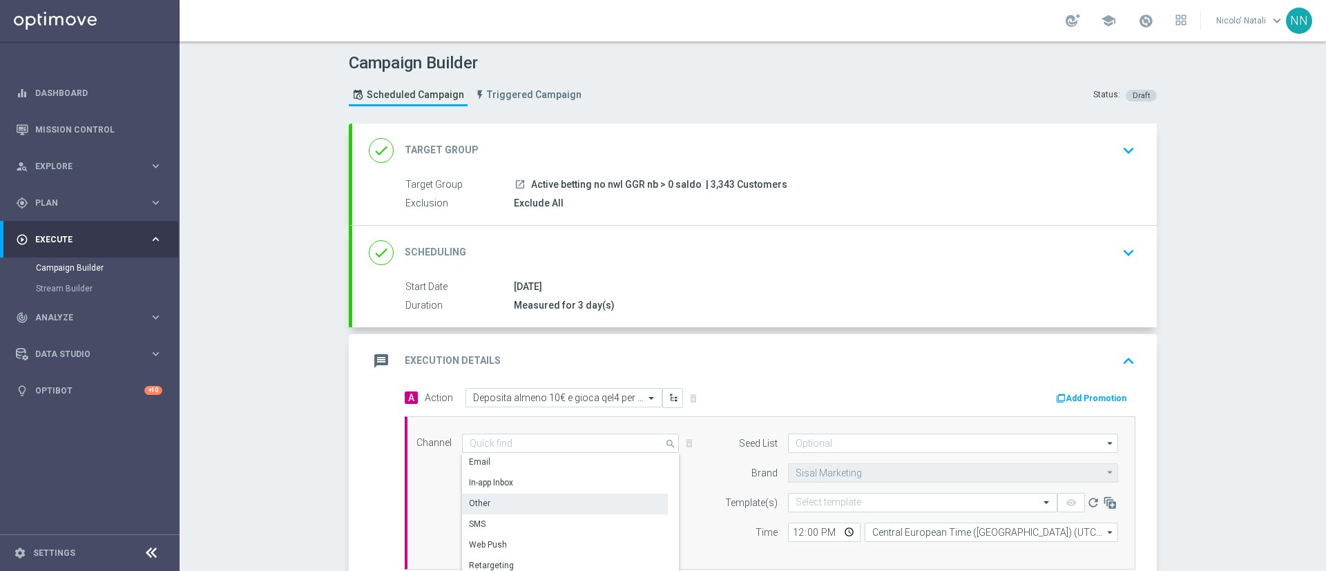
click at [502, 505] on div "Other" at bounding box center [565, 503] width 206 height 19
type input "Other"
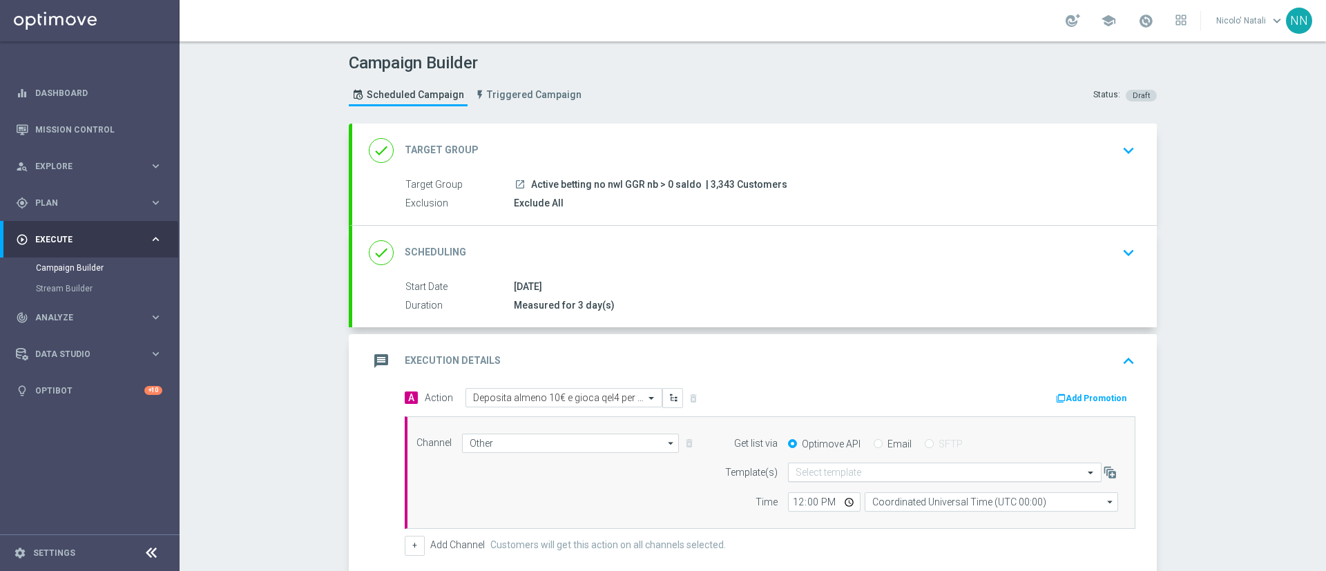
click at [888, 473] on input "text" at bounding box center [931, 473] width 271 height 12
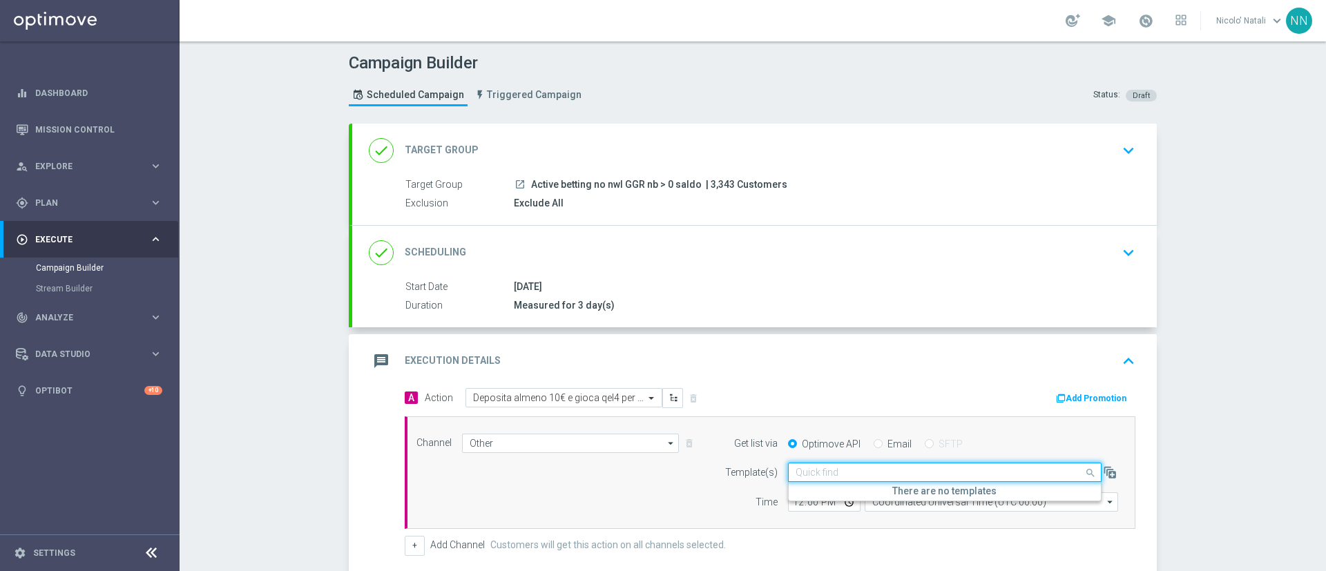
click at [888, 441] on label "Email" at bounding box center [900, 444] width 24 height 12
click at [878, 441] on input "Email" at bounding box center [878, 445] width 9 height 9
radio input "true"
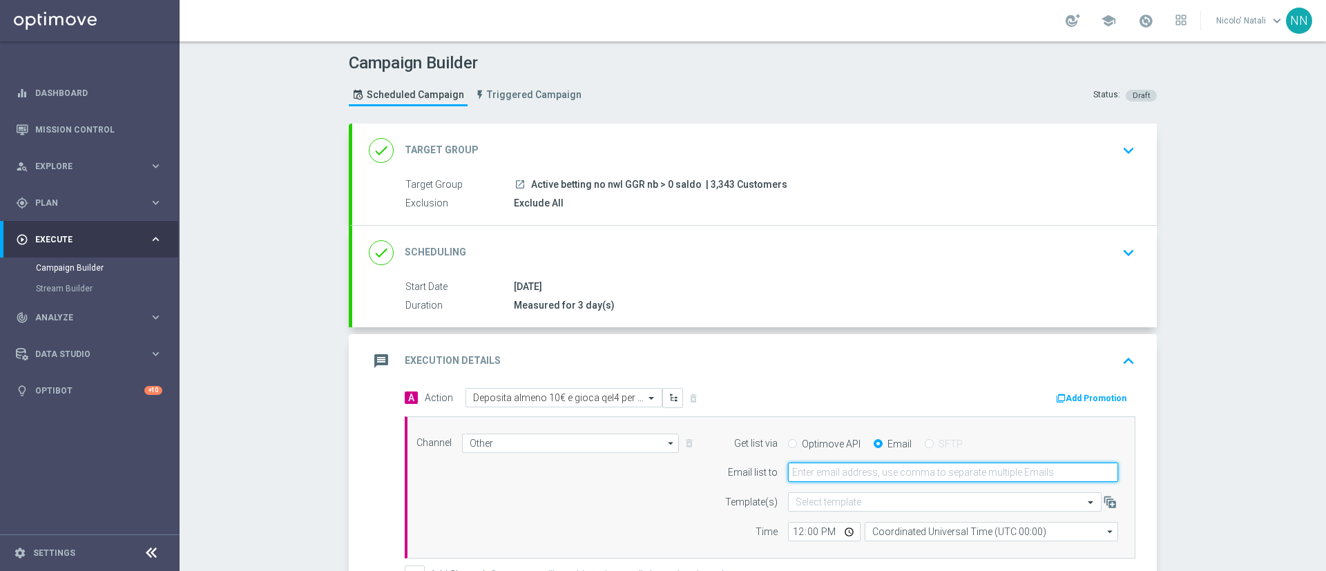
click at [891, 464] on input "email" at bounding box center [953, 472] width 330 height 19
type input "francesca.mascarucci@sisal.it"
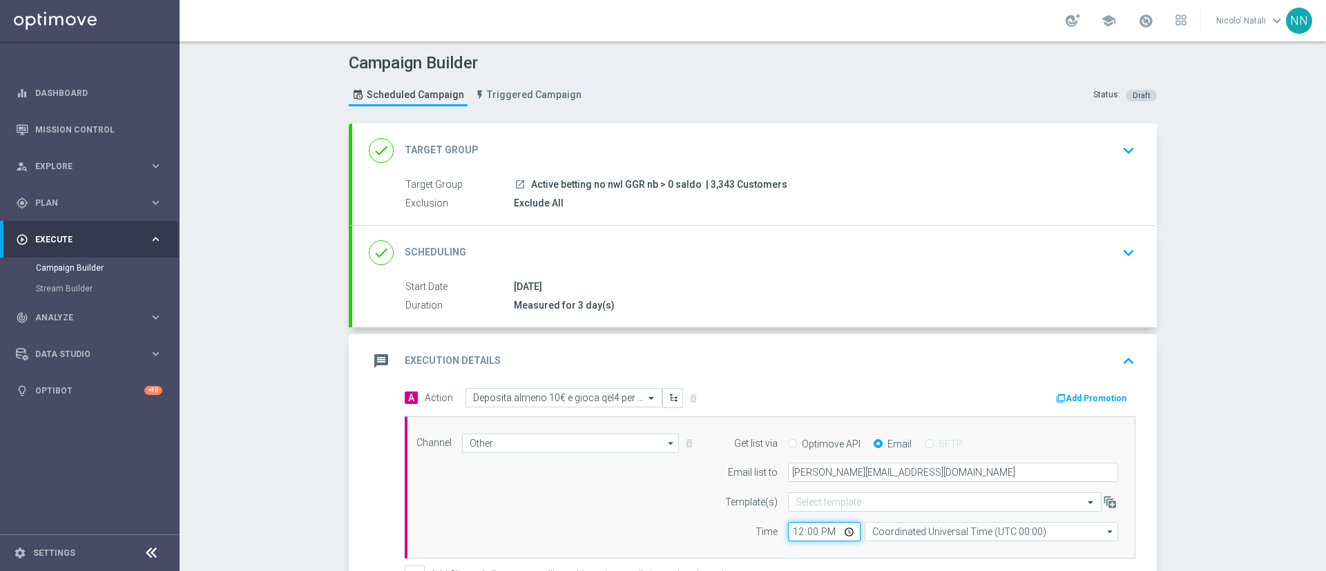
click at [796, 531] on input "12:00" at bounding box center [824, 531] width 73 height 19
type input "18:00"
click at [1080, 392] on button "Add Promotion" at bounding box center [1093, 398] width 77 height 15
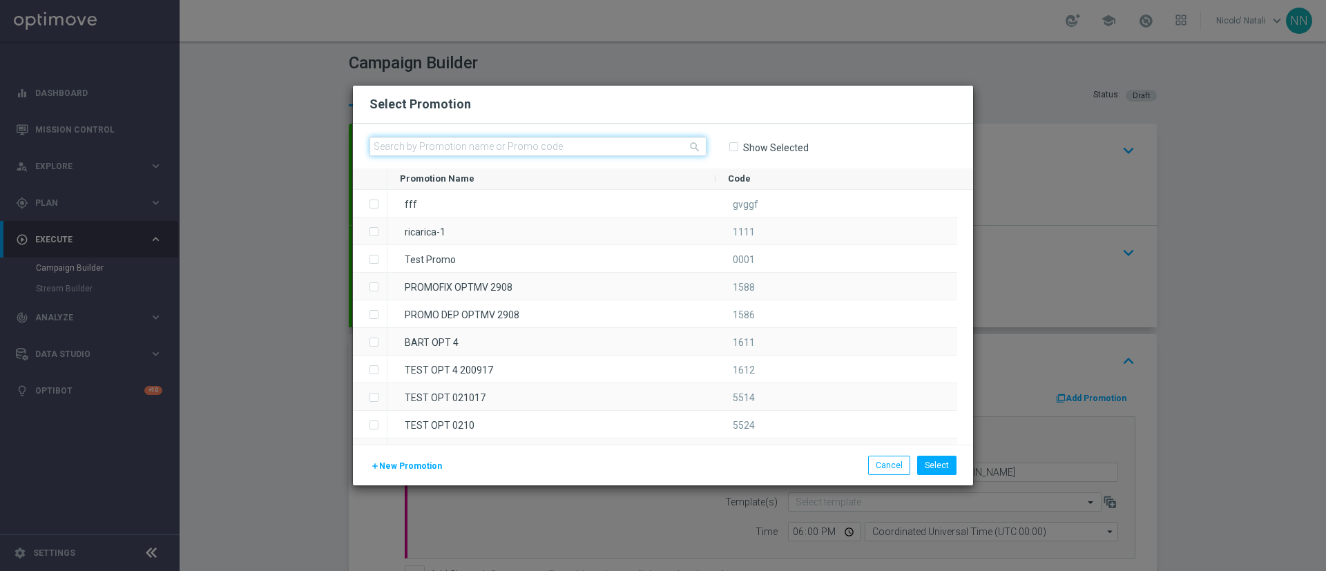
click at [649, 151] on input "text" at bounding box center [538, 146] width 337 height 19
paste input "SCOMMDEPCB1209"
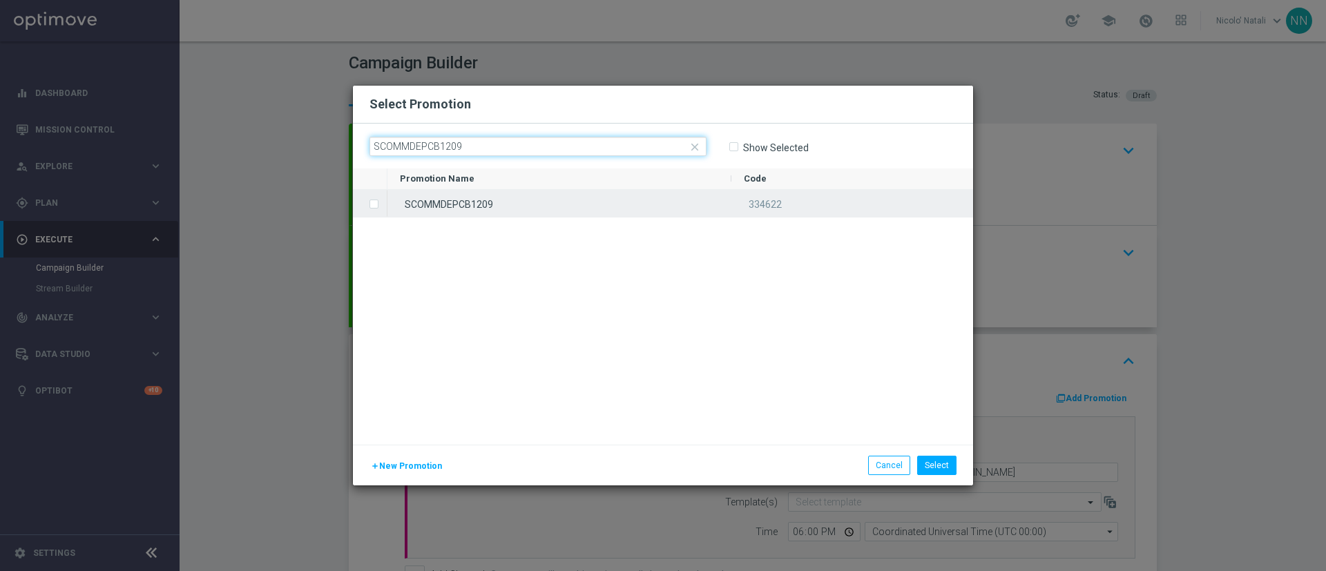
type input "SCOMMDEPCB1209"
click at [633, 212] on div "SCOMMDEPCB1209" at bounding box center [560, 203] width 344 height 27
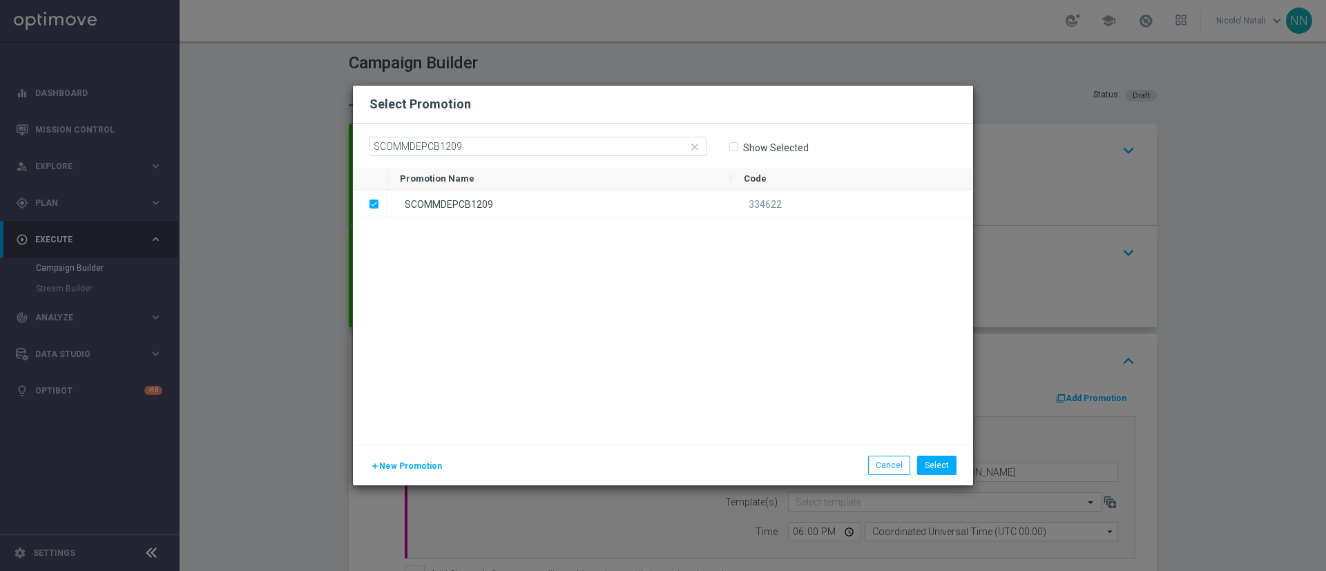
click at [933, 476] on div "add New Promotion Select Cancel" at bounding box center [663, 465] width 620 height 41
click at [933, 473] on button "Select" at bounding box center [936, 465] width 39 height 19
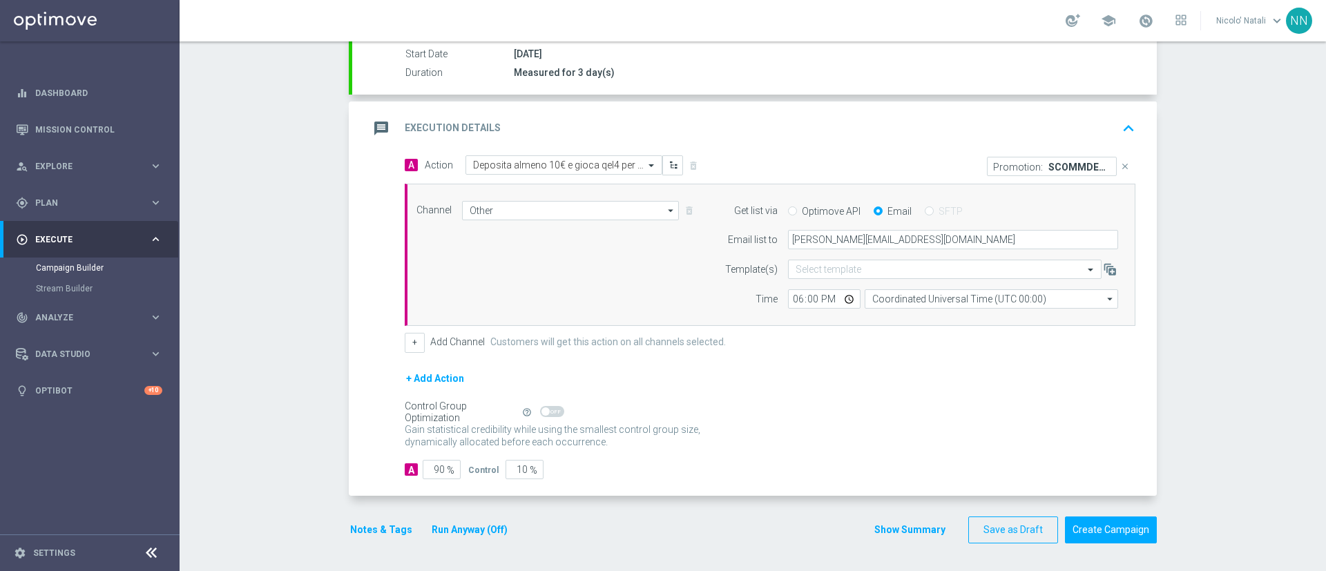
scroll to position [0, 0]
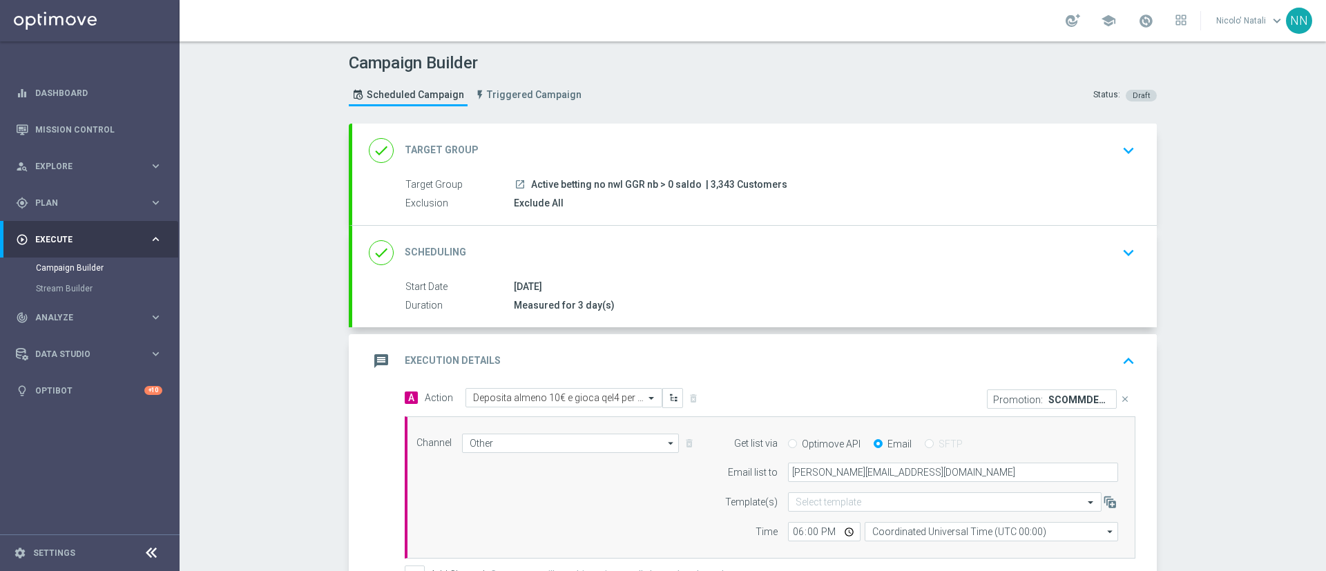
click at [600, 240] on div "done Scheduling keyboard_arrow_down" at bounding box center [755, 253] width 772 height 26
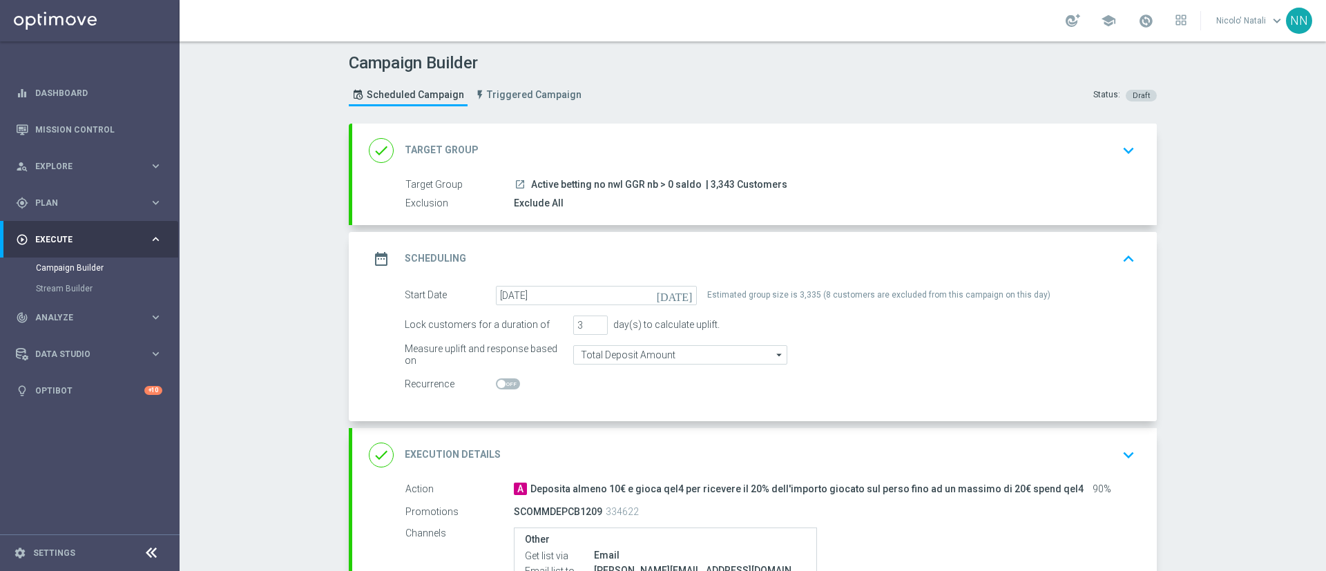
scroll to position [193, 0]
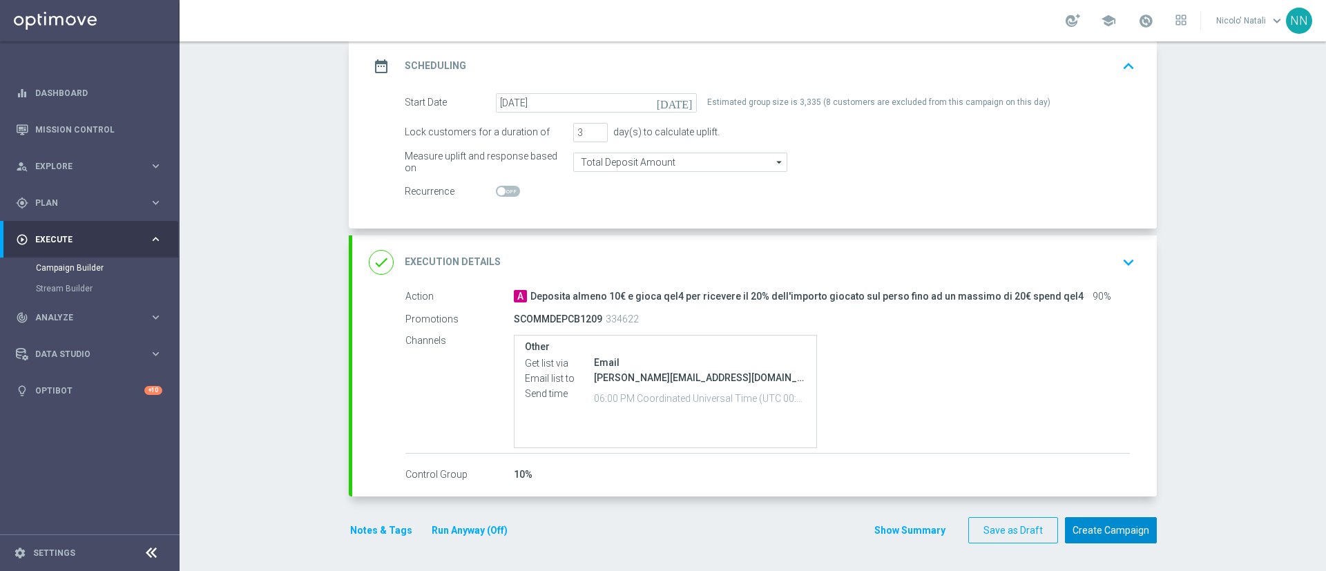
click at [1087, 524] on button "Create Campaign" at bounding box center [1111, 530] width 92 height 27
click at [1153, 28] on link at bounding box center [1146, 21] width 18 height 22
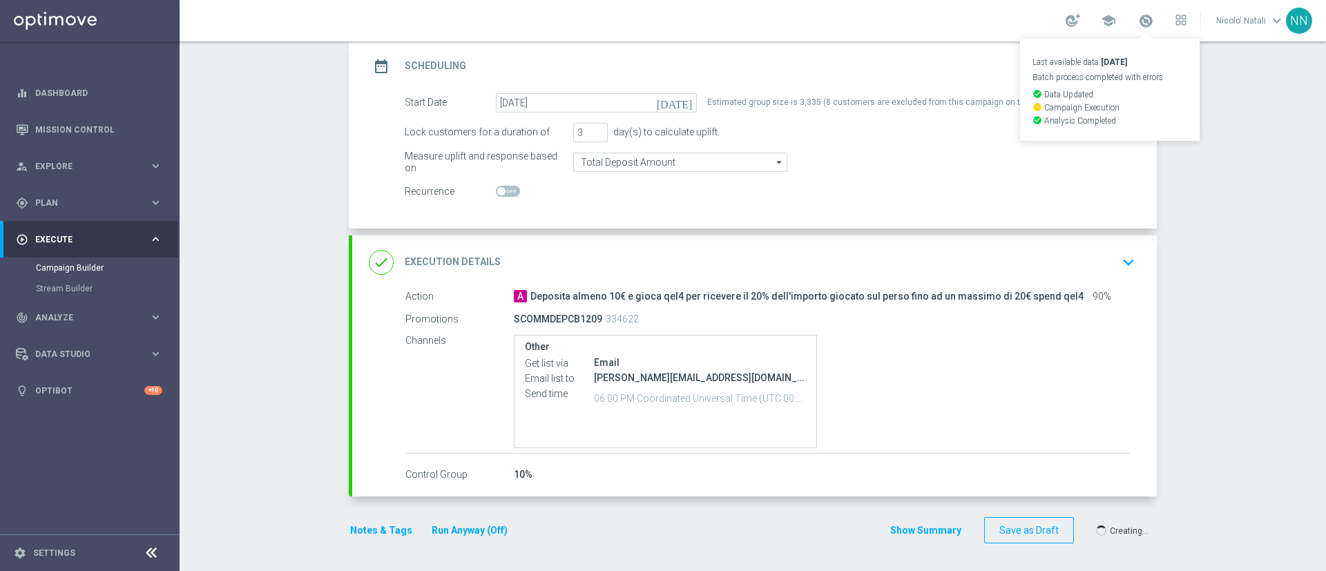
click at [1207, 184] on div at bounding box center [649, 285] width 1326 height 571
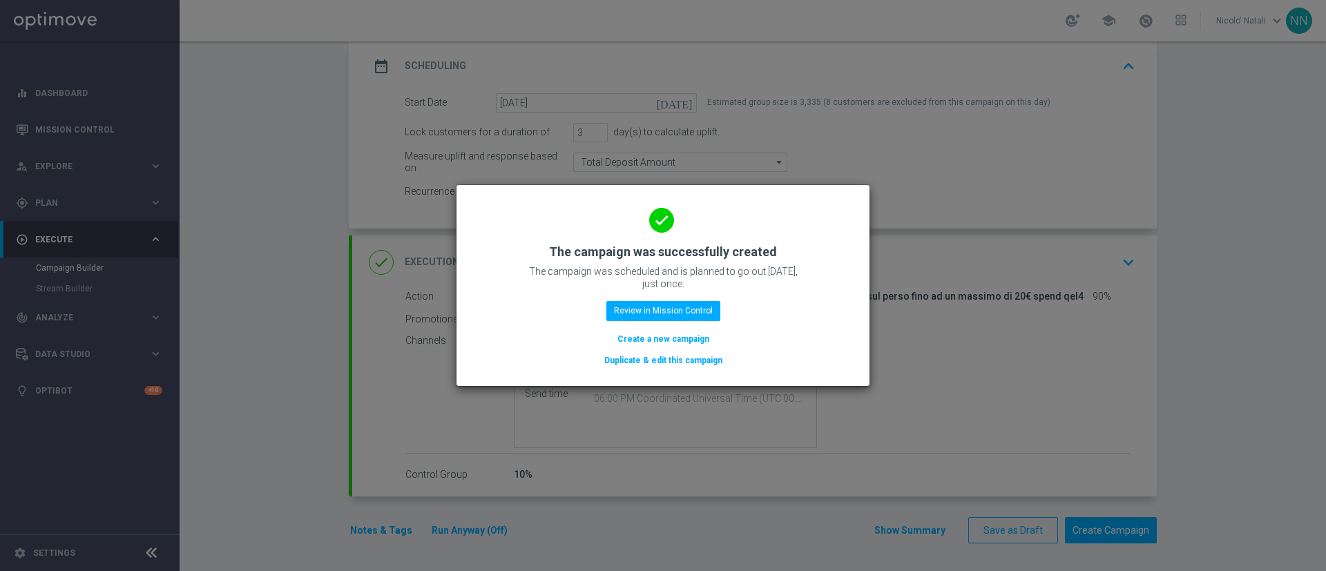
click at [680, 344] on button "Create a new campaign" at bounding box center [663, 339] width 95 height 15
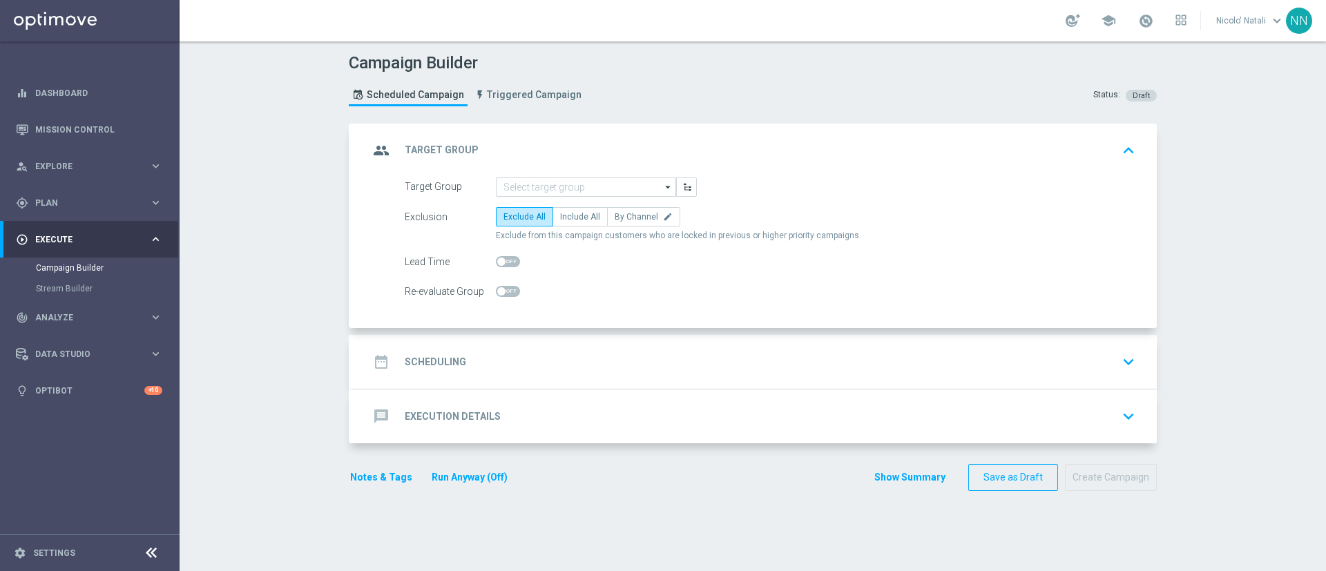
scroll to position [0, 0]
click at [549, 189] on input at bounding box center [586, 187] width 180 height 19
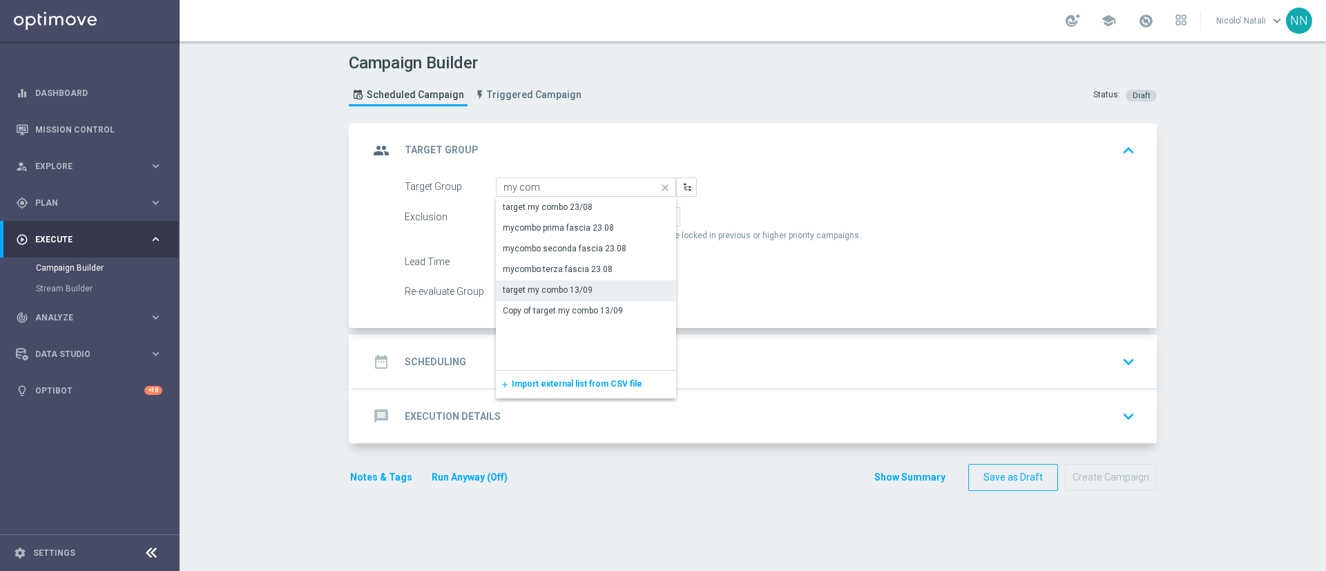
click at [549, 286] on div "target my combo 13/09" at bounding box center [548, 290] width 90 height 12
type input "target my combo 13/09"
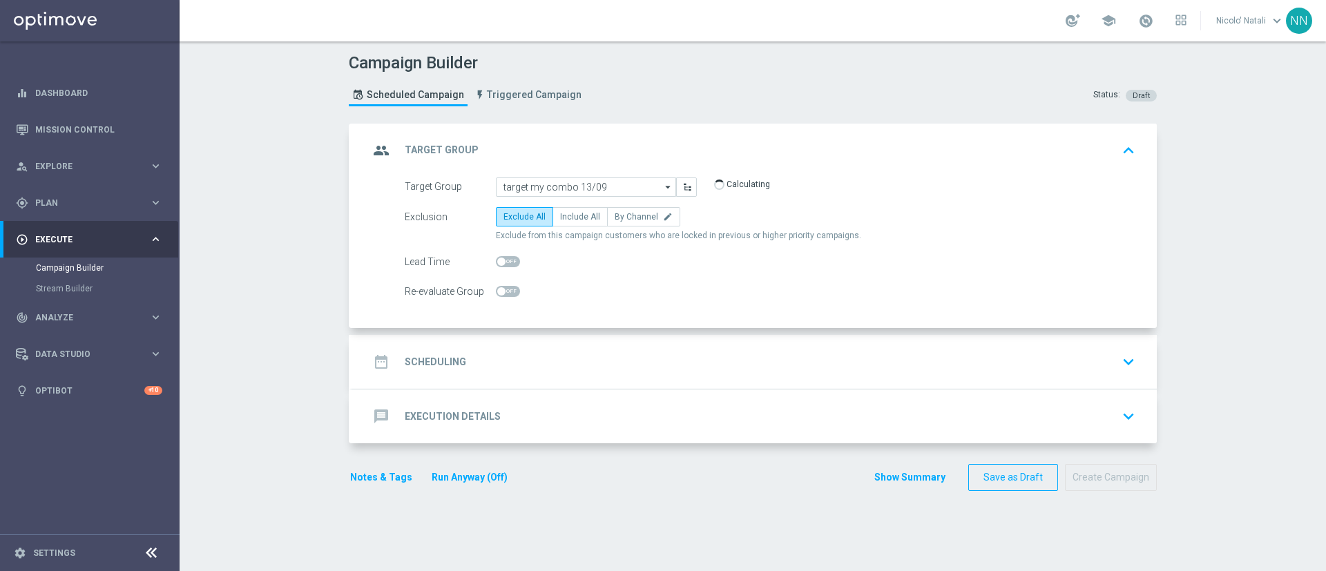
click at [575, 347] on div "date_range Scheduling keyboard_arrow_down" at bounding box center [754, 362] width 805 height 54
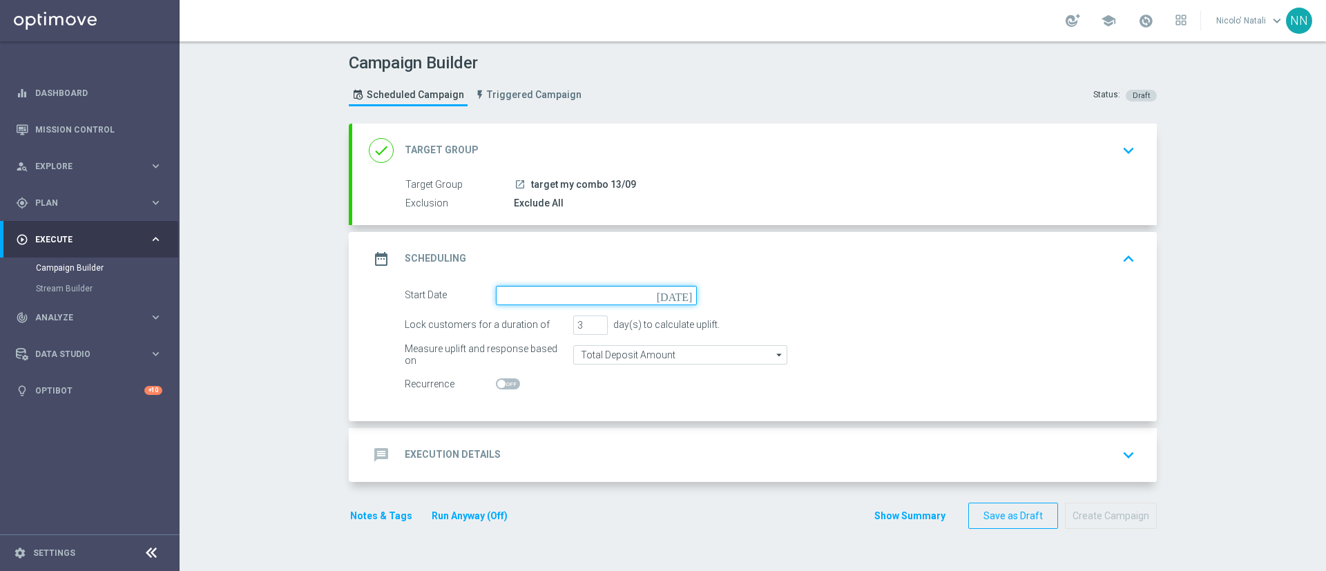
click at [540, 298] on input at bounding box center [596, 295] width 201 height 19
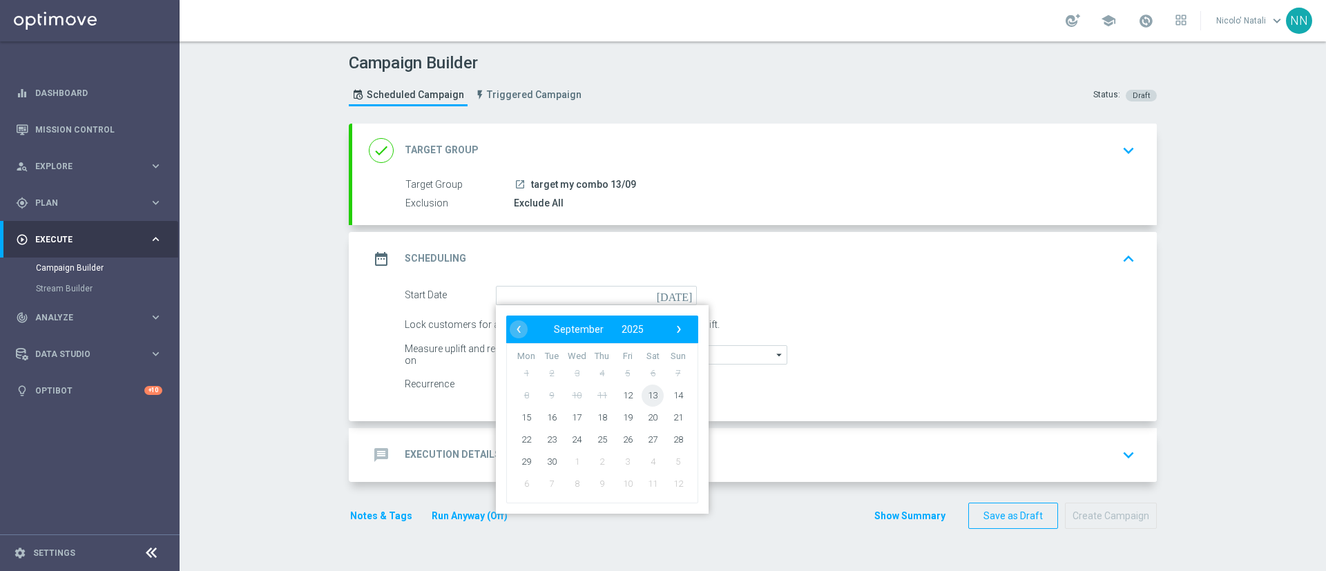
click at [651, 400] on span "13" at bounding box center [653, 395] width 22 height 22
type input "13 Sep 2025"
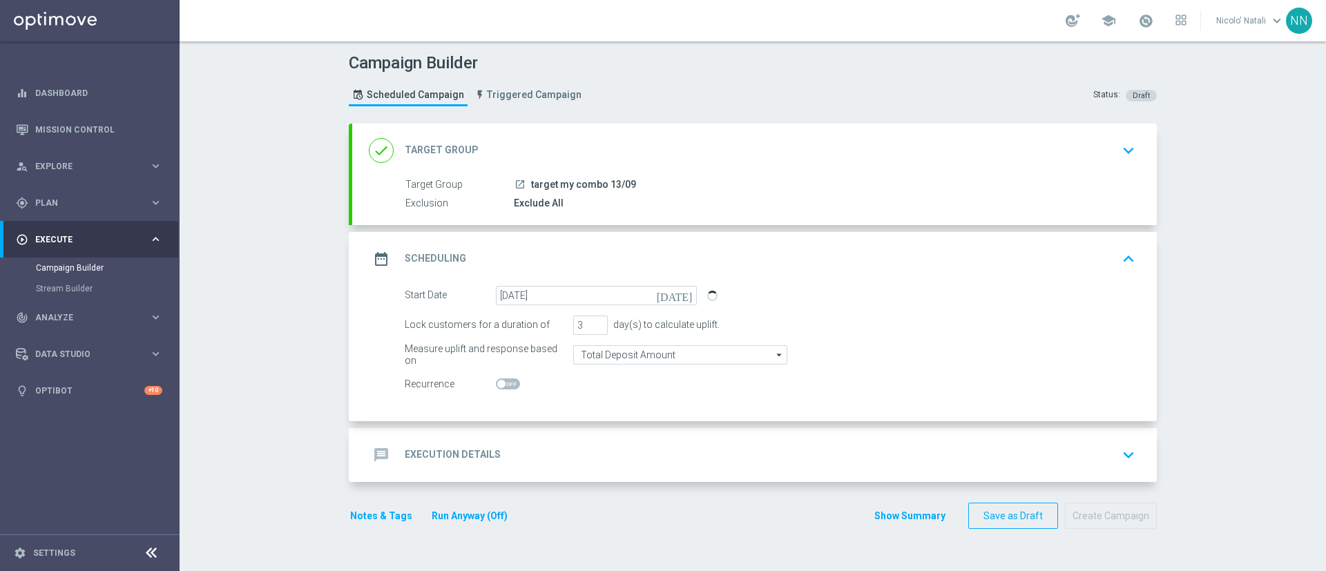
click at [574, 433] on div "message Execution Details keyboard_arrow_down" at bounding box center [754, 455] width 805 height 54
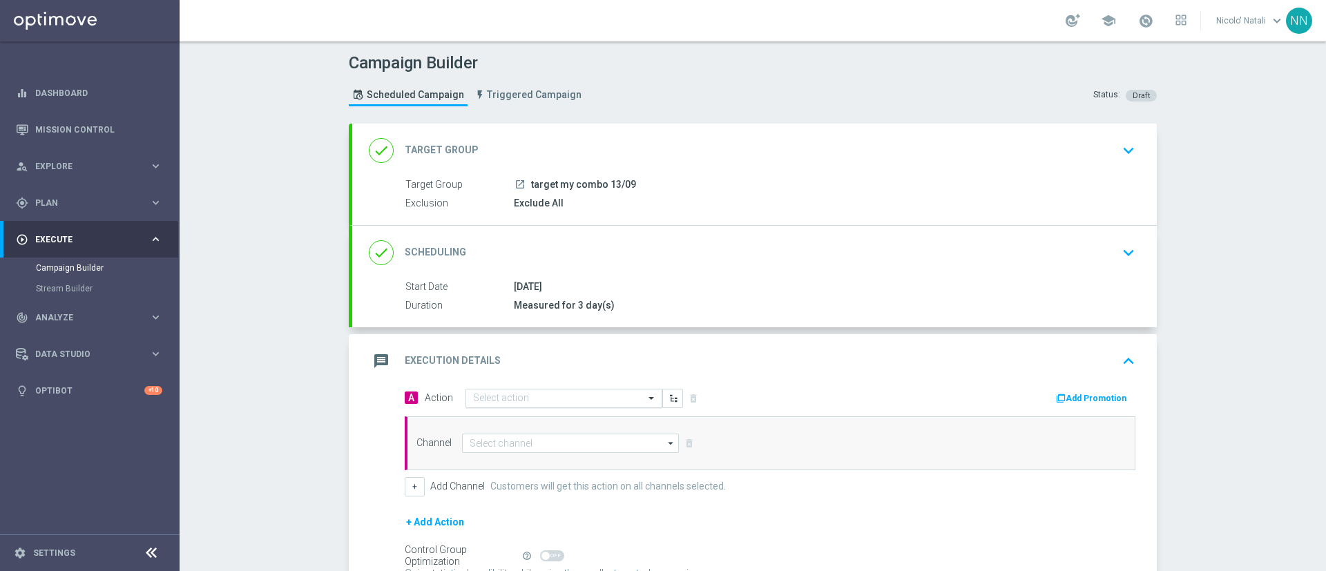
click at [533, 394] on input "text" at bounding box center [550, 399] width 154 height 12
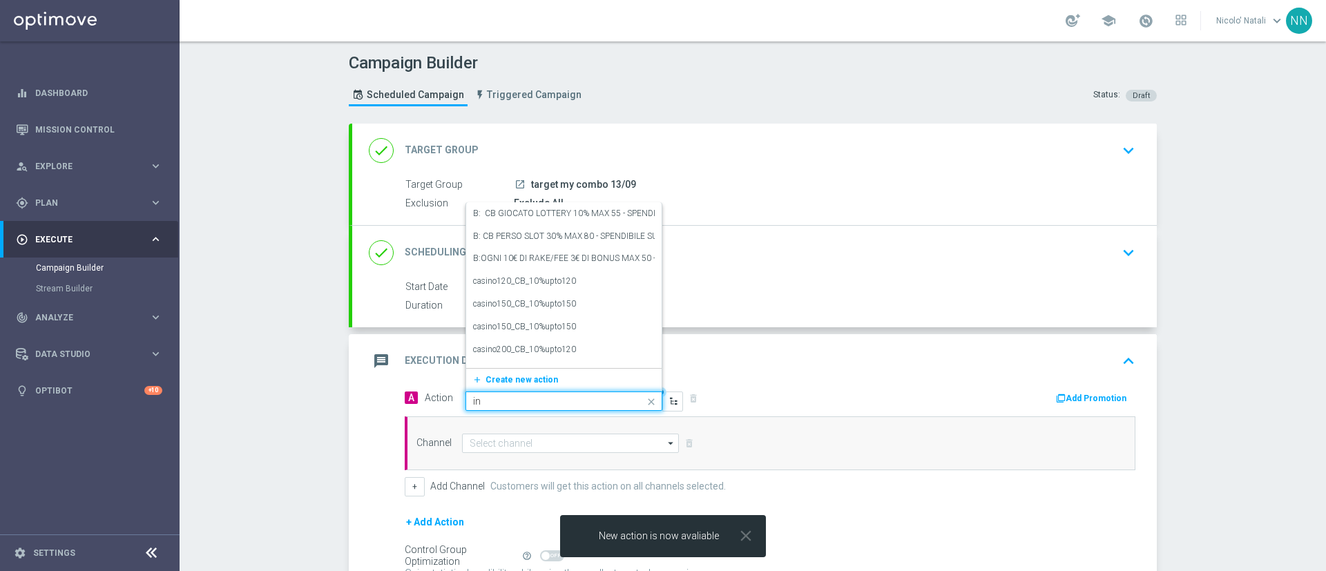
type input "i"
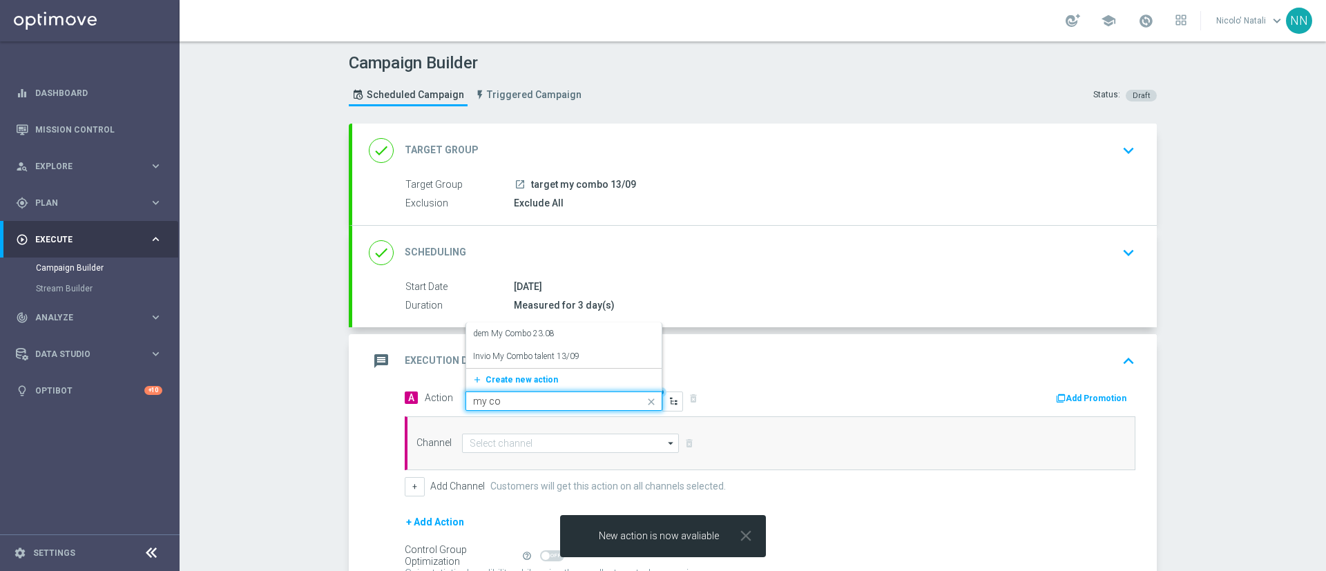
type input "my com"
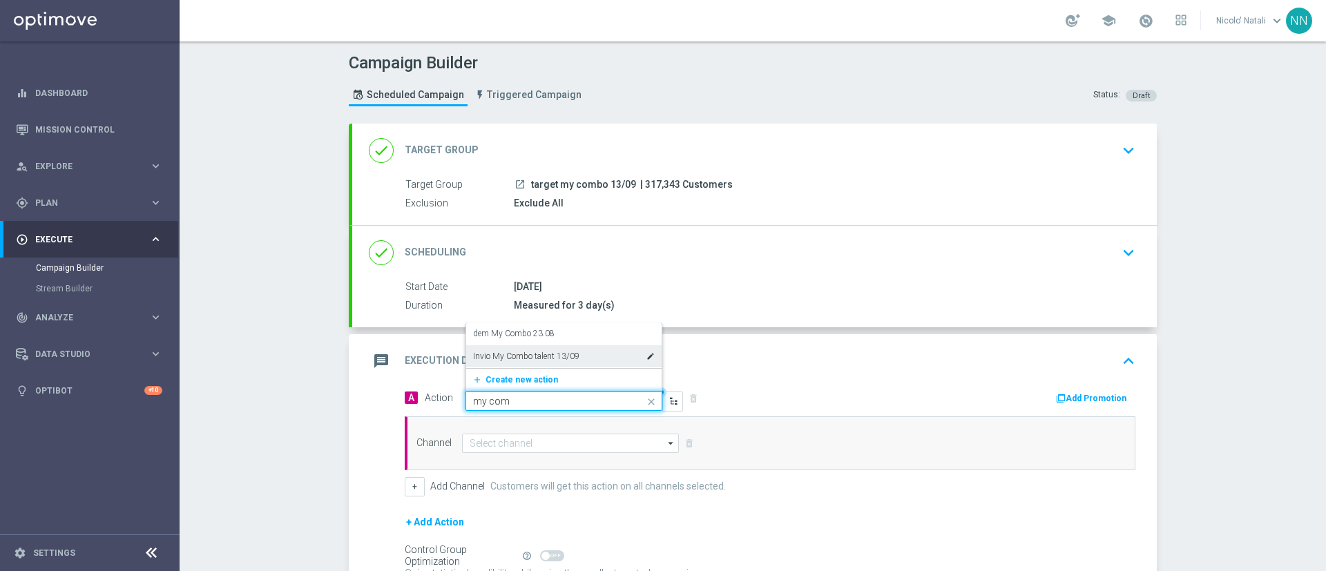
click at [530, 354] on label "Invio My Combo talent 13/09" at bounding box center [526, 357] width 106 height 12
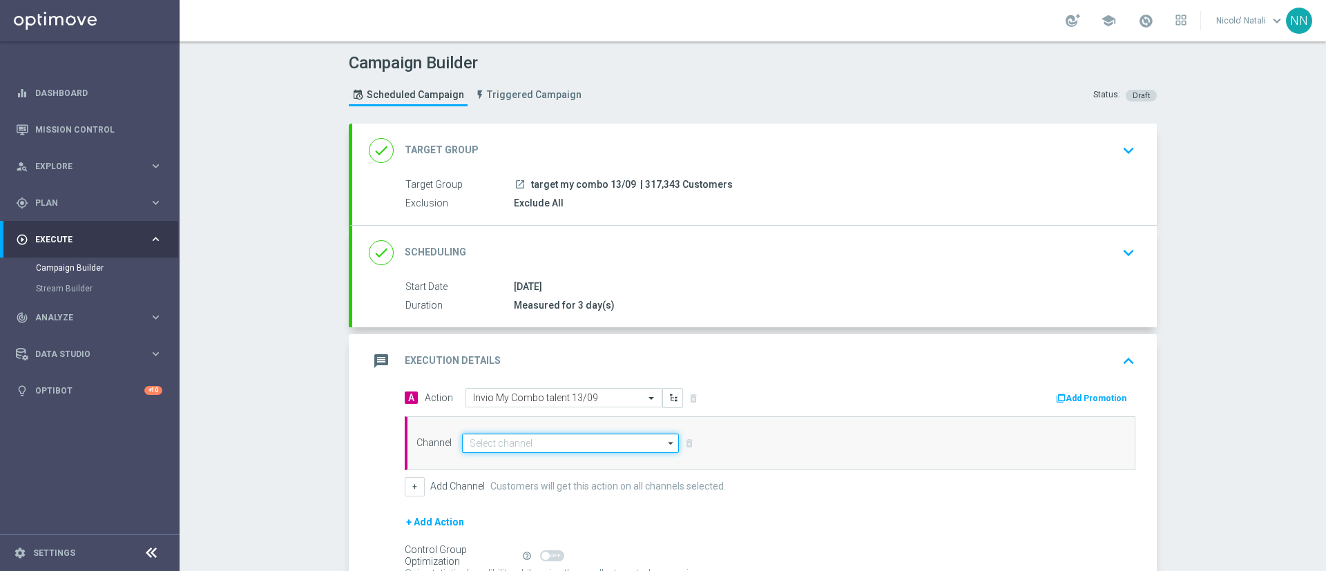
click at [527, 443] on input at bounding box center [570, 443] width 217 height 19
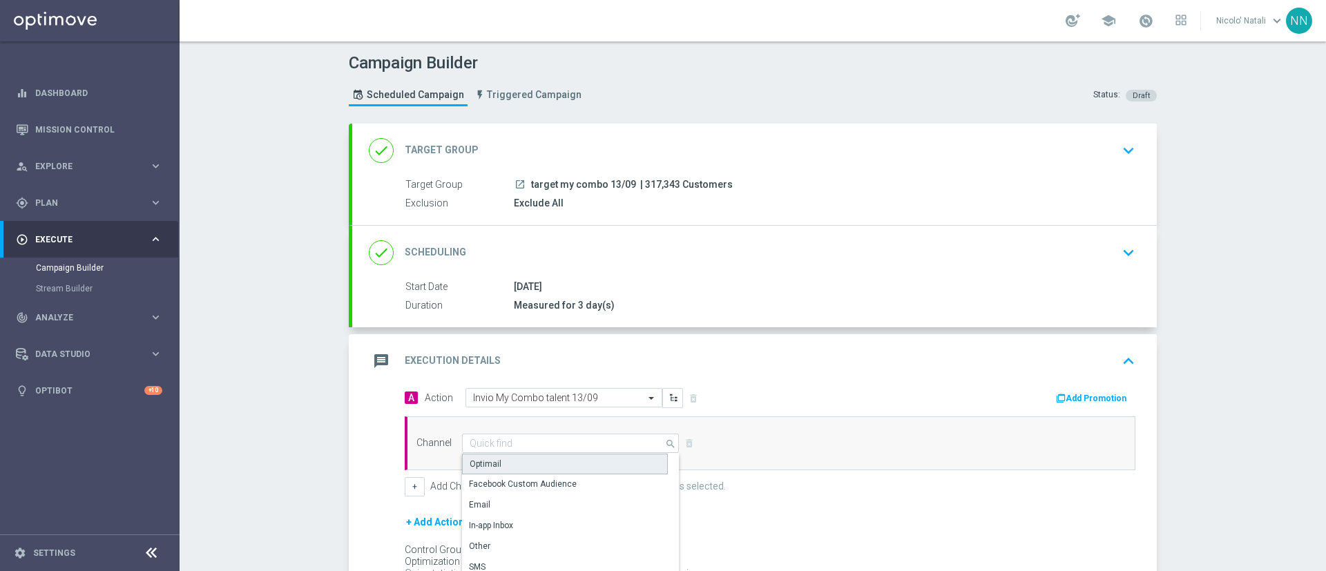
click at [515, 464] on div "Optimail" at bounding box center [565, 464] width 206 height 21
type input "Optimail"
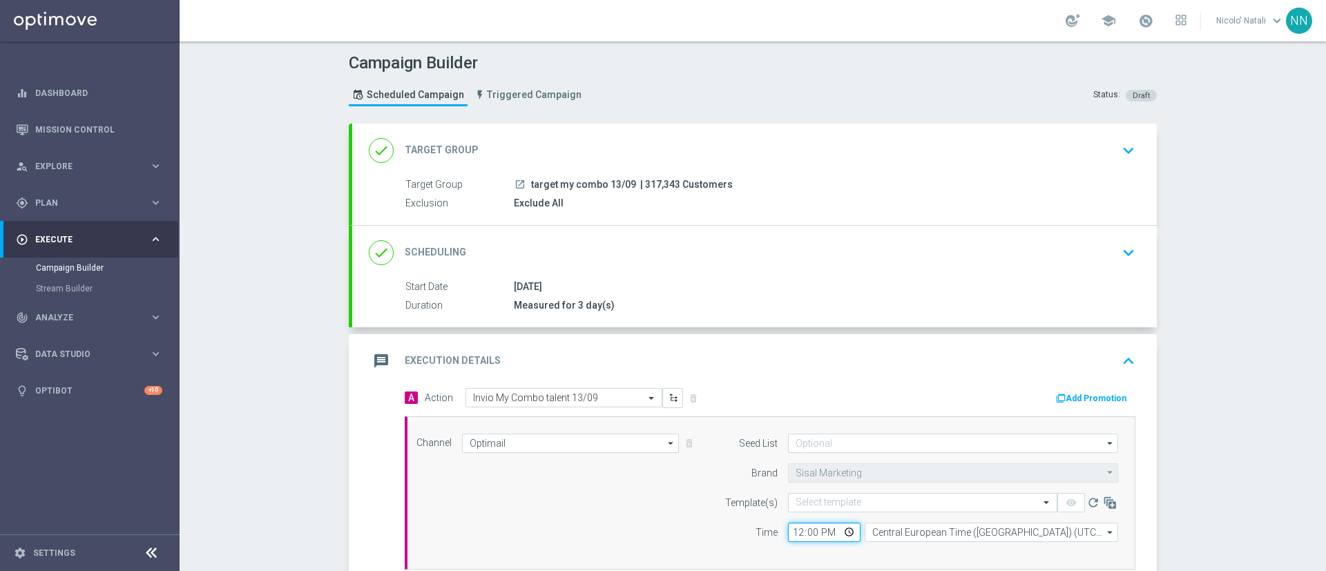
click at [791, 530] on input "12:00" at bounding box center [824, 532] width 73 height 19
click at [688, 542] on div "Channel Optimail Optimail arrow_drop_down Drag here to set row groups Drag here…" at bounding box center [767, 493] width 723 height 119
click at [864, 501] on input "text" at bounding box center [909, 503] width 227 height 12
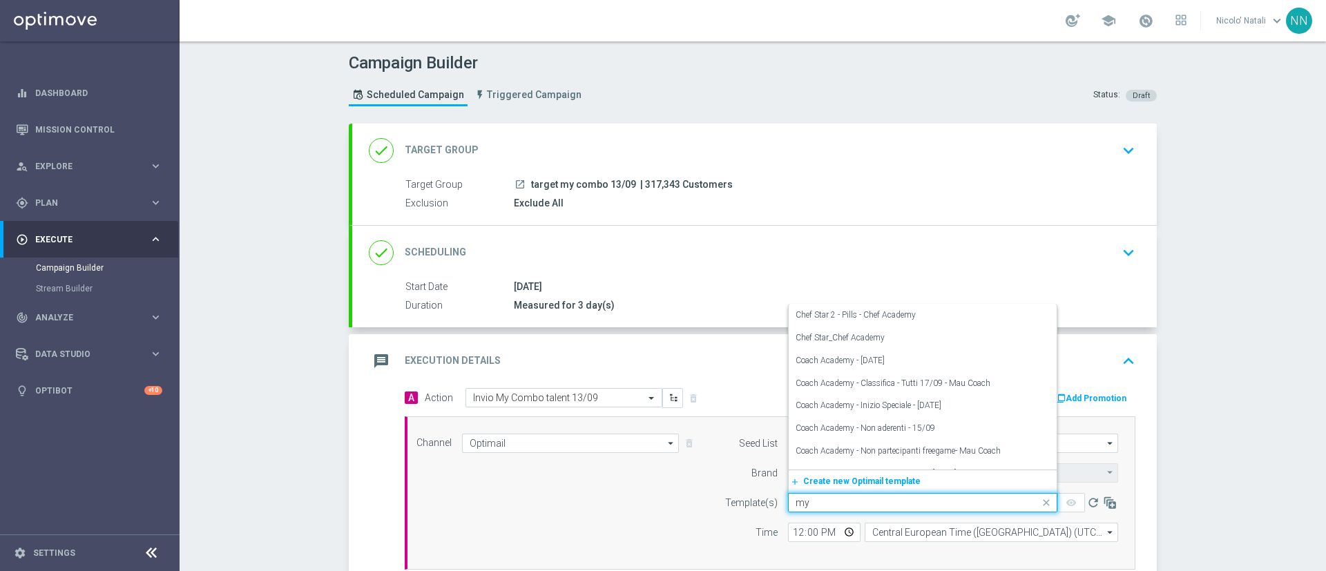
type input "m"
type input "t"
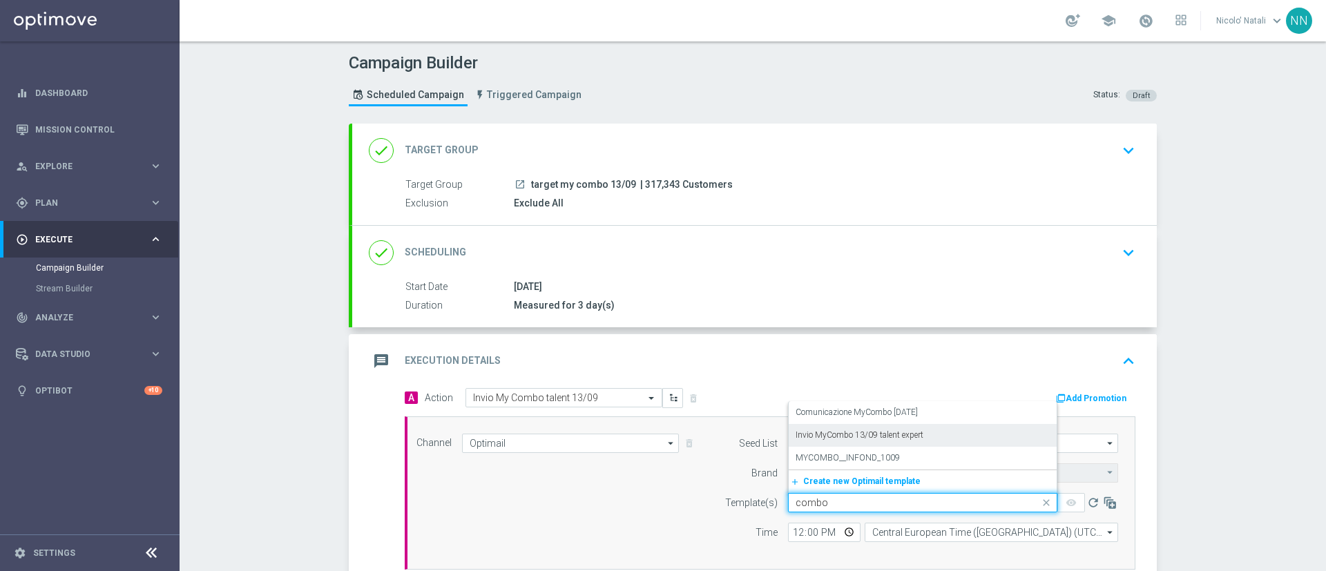
click at [840, 439] on label "Invio MyCombo 13/09 talent expert" at bounding box center [860, 436] width 128 height 12
type input "combo"
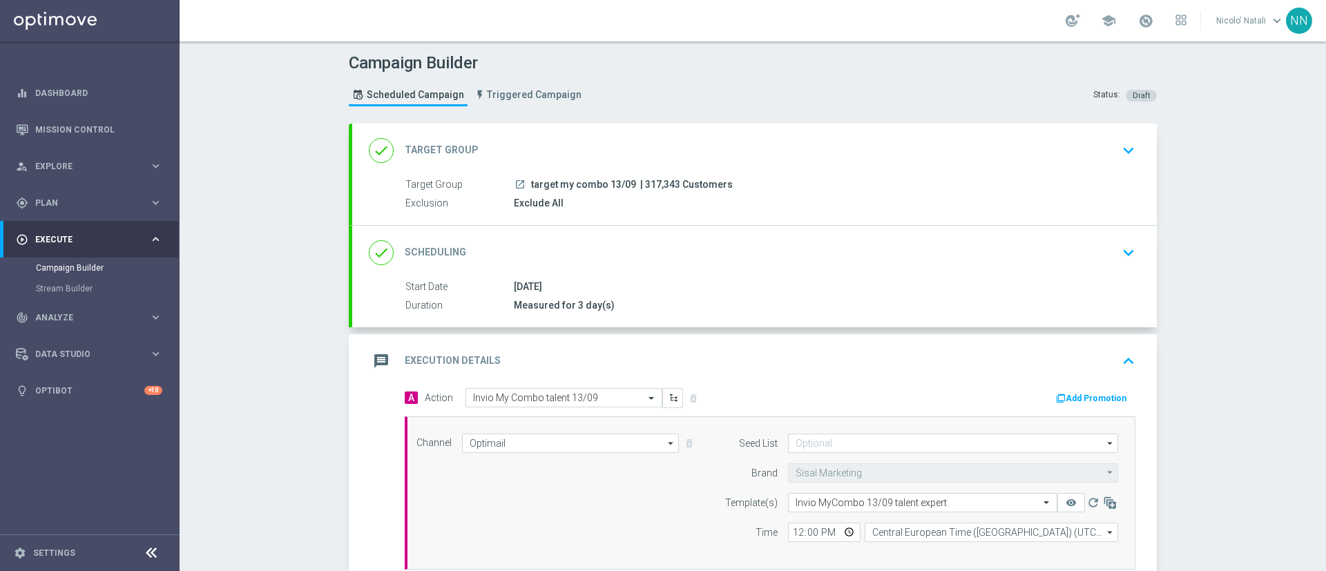
click at [1080, 392] on button "Add Promotion" at bounding box center [1093, 398] width 77 height 15
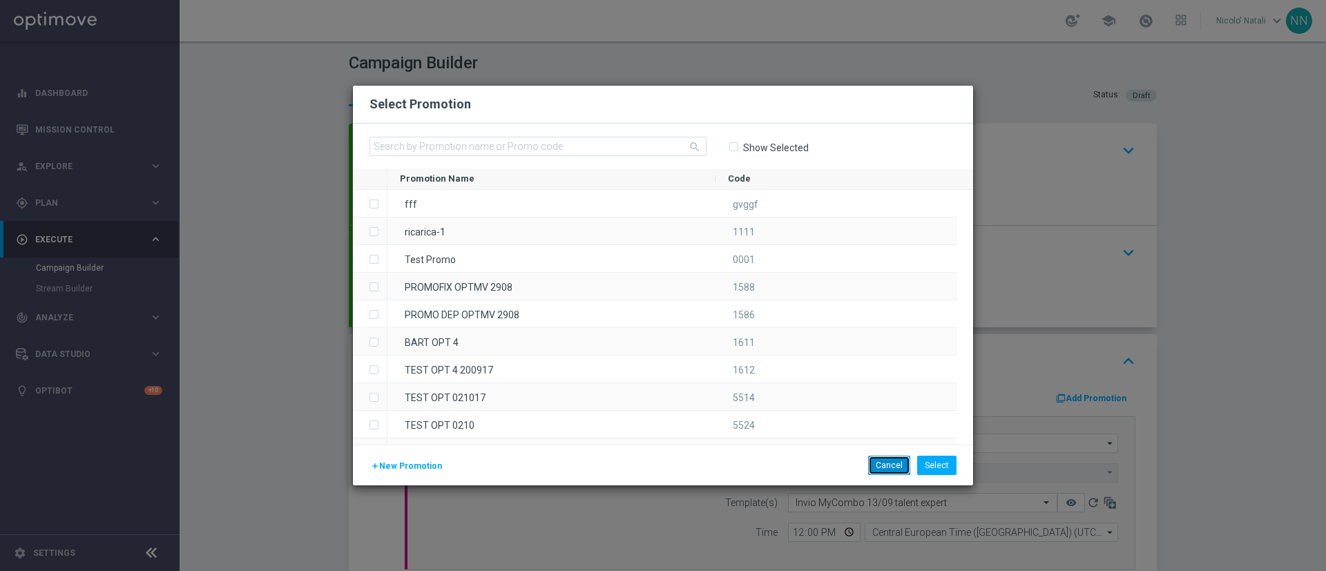
click at [887, 468] on button "Cancel" at bounding box center [889, 465] width 42 height 19
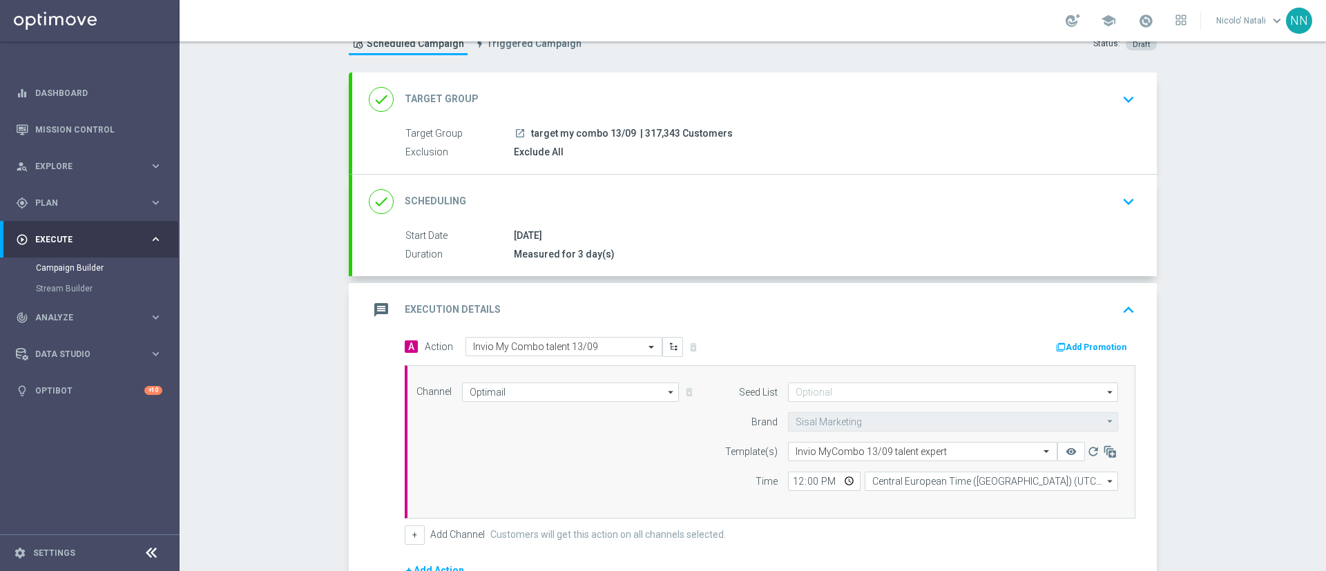
scroll to position [44, 0]
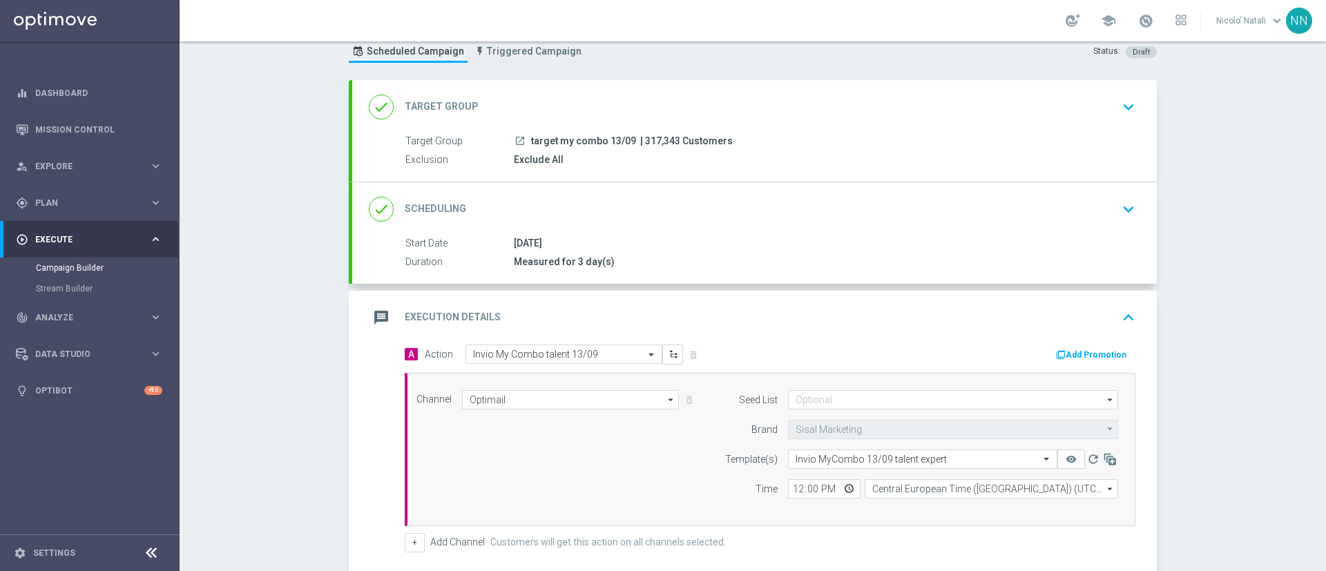
click at [783, 213] on div "done Scheduling keyboard_arrow_down" at bounding box center [755, 209] width 772 height 26
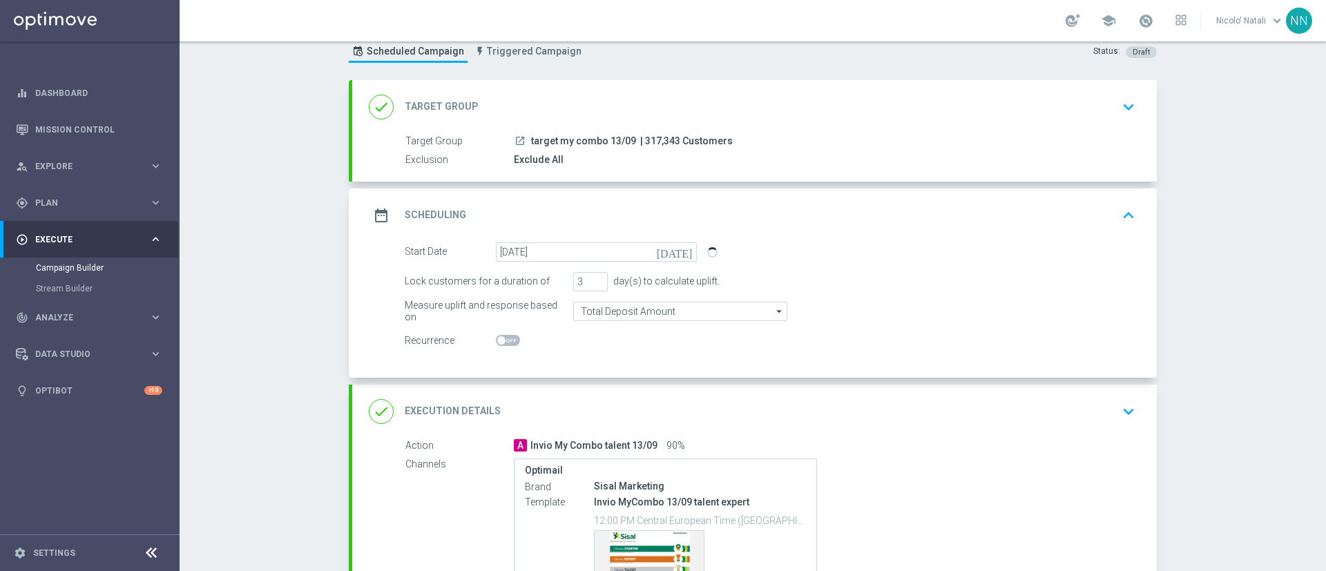
scroll to position [203, 0]
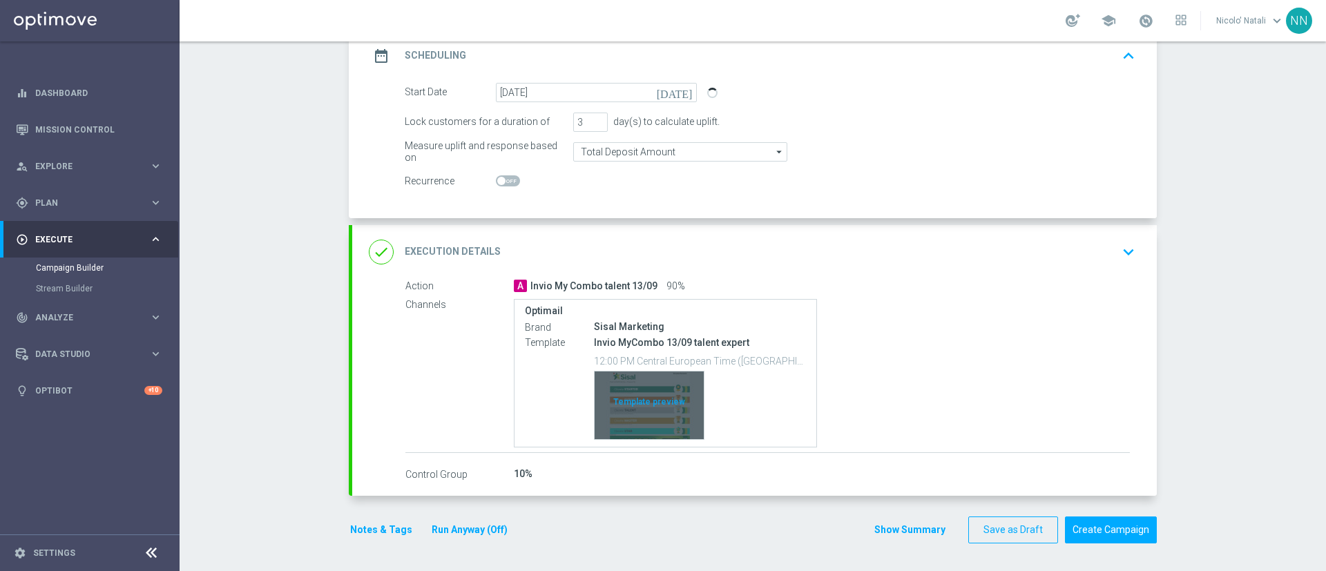
click at [650, 399] on div "Template preview" at bounding box center [649, 406] width 109 height 68
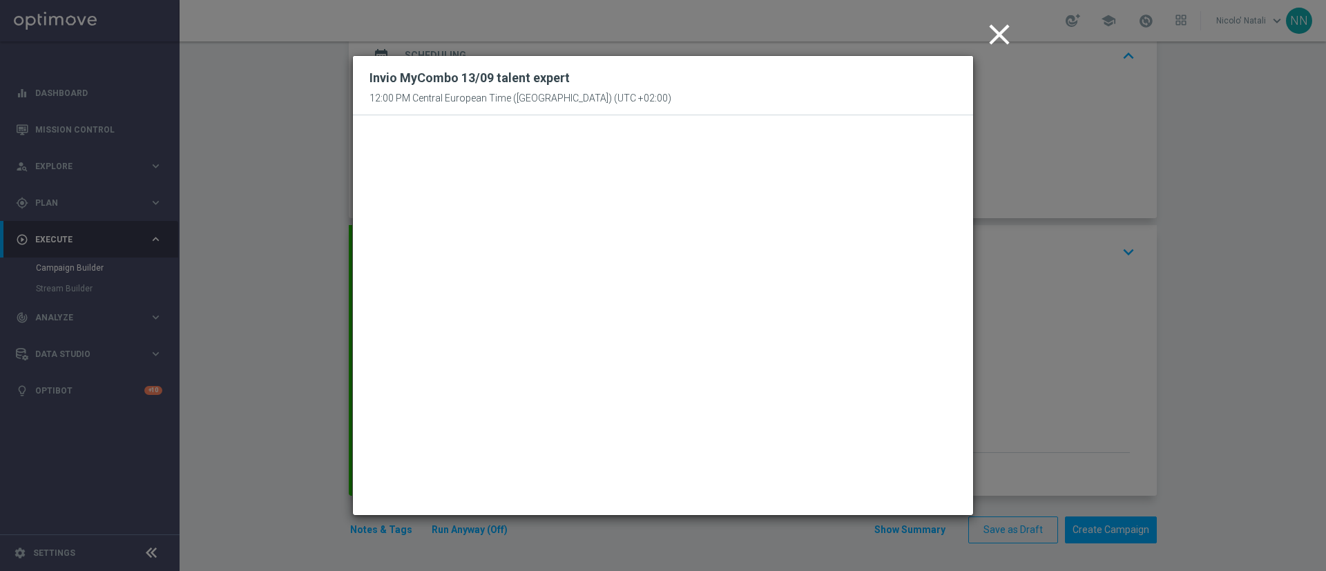
click at [1000, 42] on icon "close" at bounding box center [999, 34] width 35 height 35
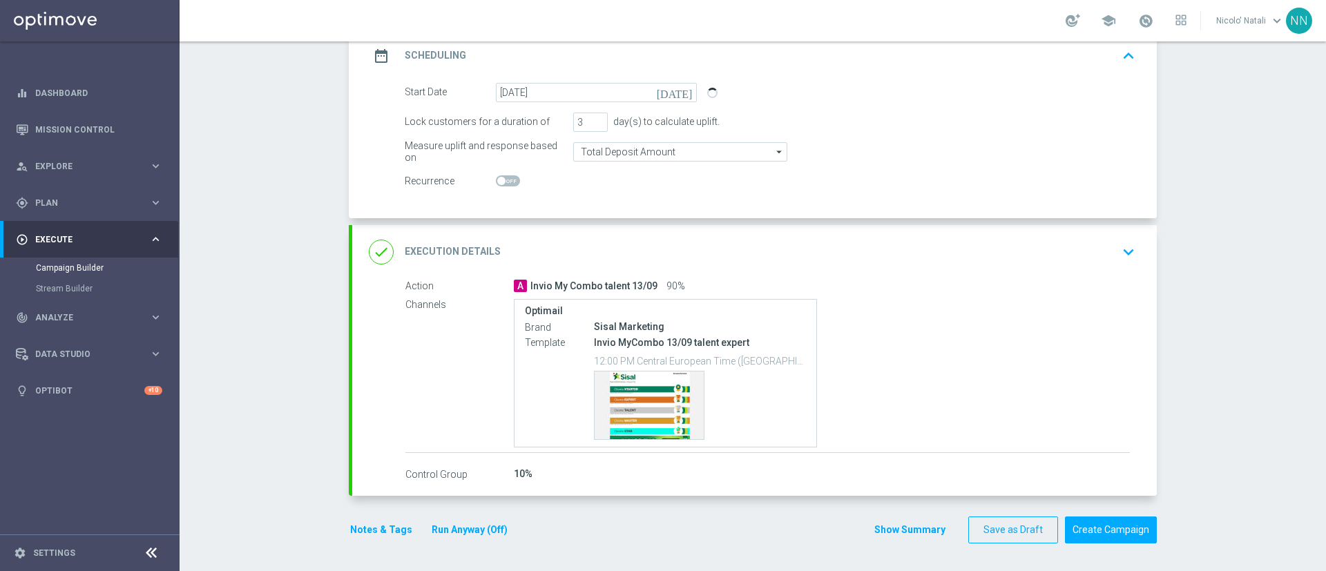
scroll to position [0, 0]
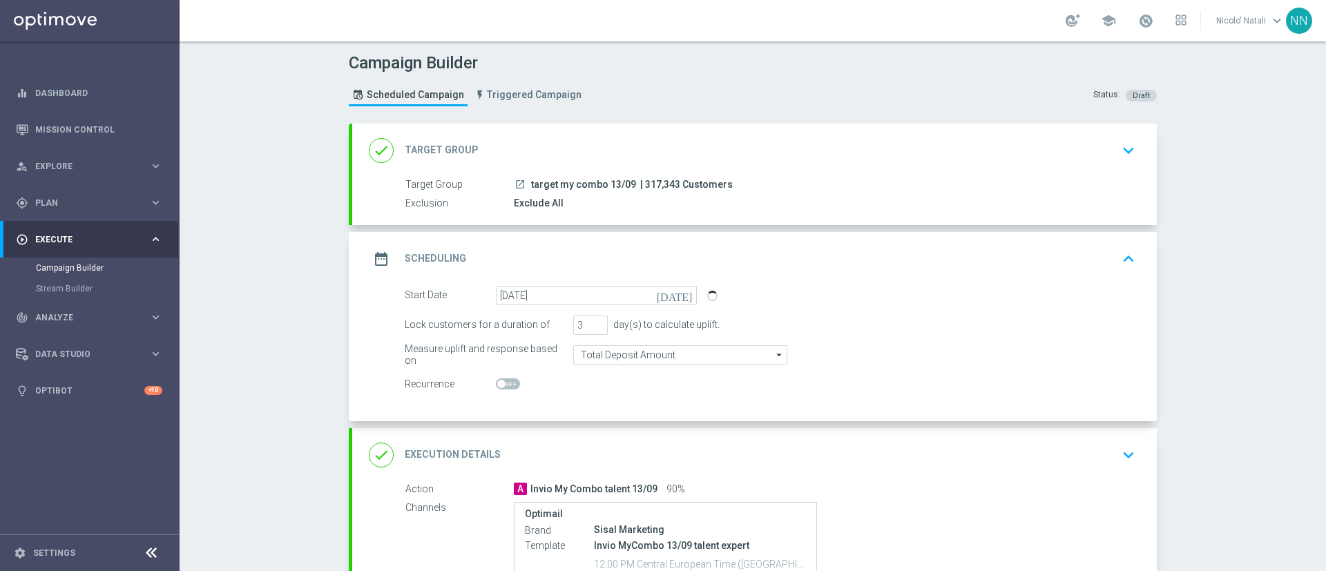
click at [890, 269] on div "date_range Scheduling keyboard_arrow_up" at bounding box center [755, 259] width 772 height 26
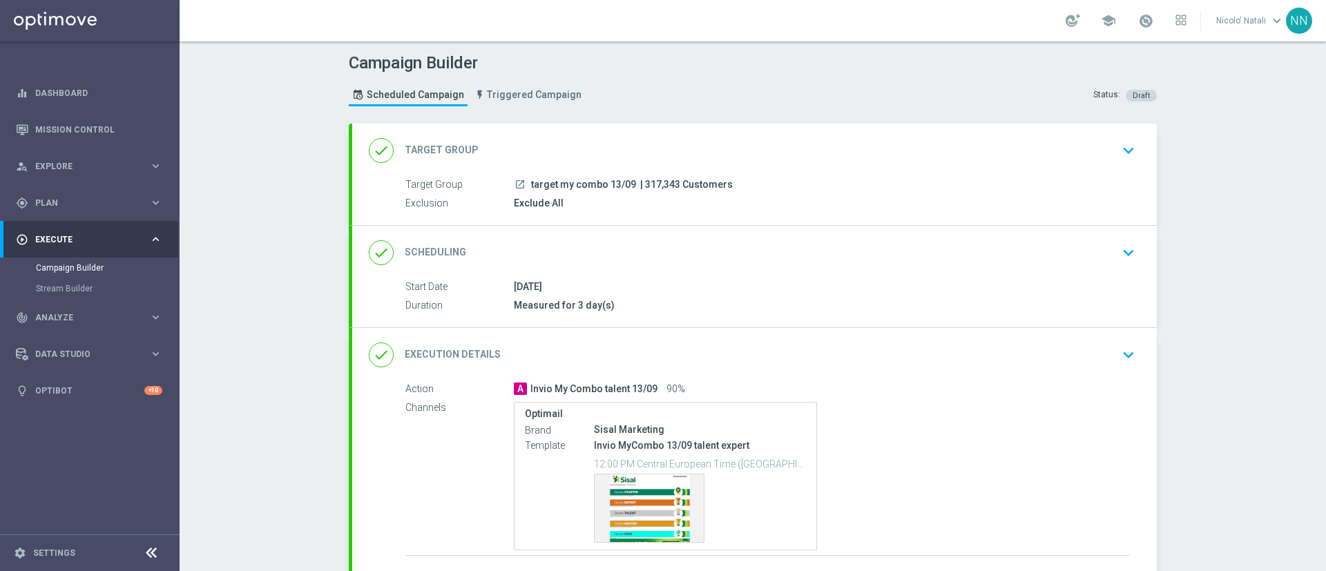
click at [890, 269] on div "done Scheduling keyboard_arrow_down Start Date 13 Sep 2025 Duration Measured fo…" at bounding box center [754, 277] width 805 height 102
click at [875, 262] on div "done Scheduling keyboard_arrow_down" at bounding box center [755, 253] width 772 height 26
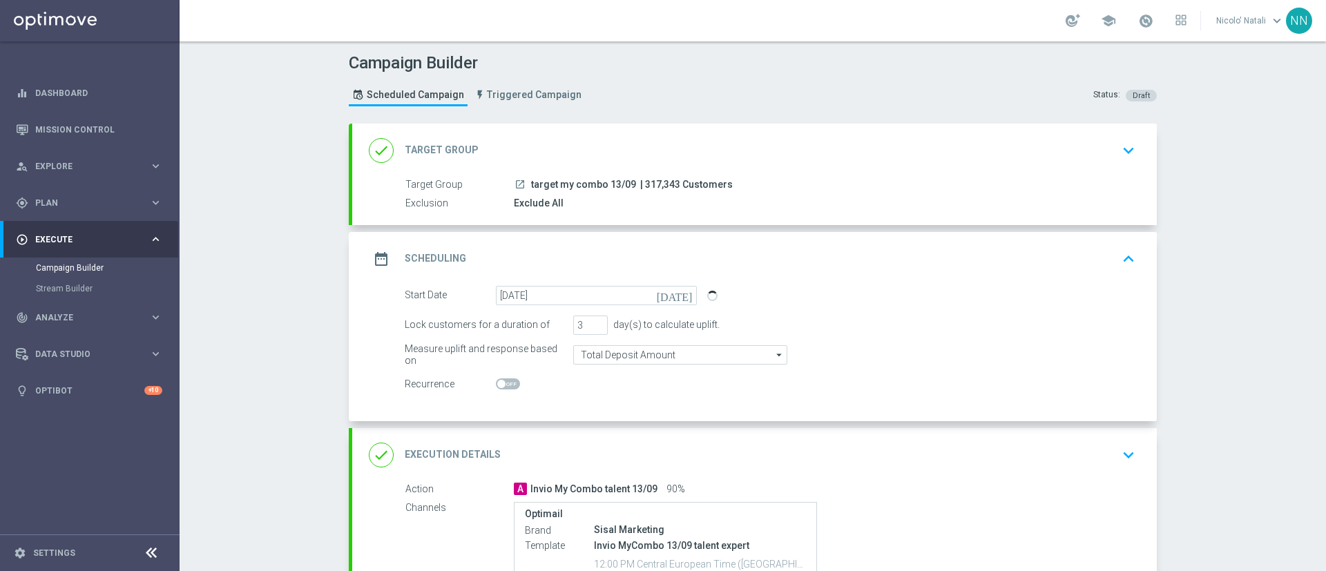
click at [752, 167] on div "done Target Group keyboard_arrow_down" at bounding box center [754, 151] width 805 height 54
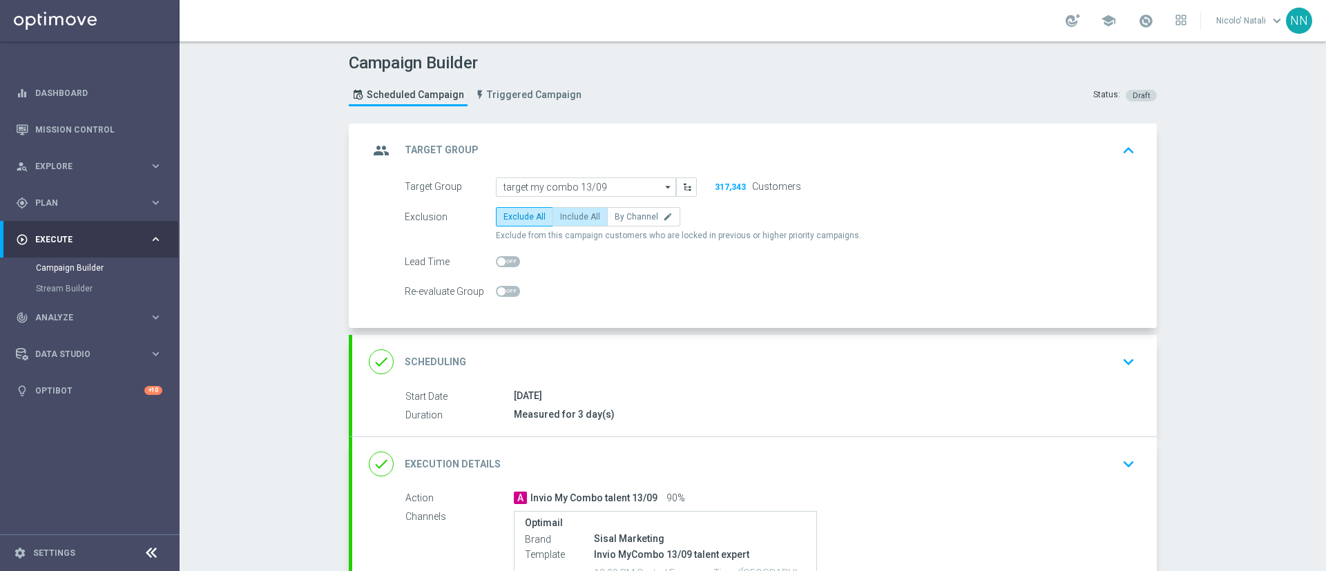
click at [571, 221] on span "Include All" at bounding box center [580, 217] width 40 height 10
click at [569, 221] on input "Include All" at bounding box center [564, 219] width 9 height 9
radio input "true"
click at [497, 260] on span at bounding box center [501, 262] width 8 height 8
click at [496, 260] on input "checkbox" at bounding box center [508, 261] width 24 height 11
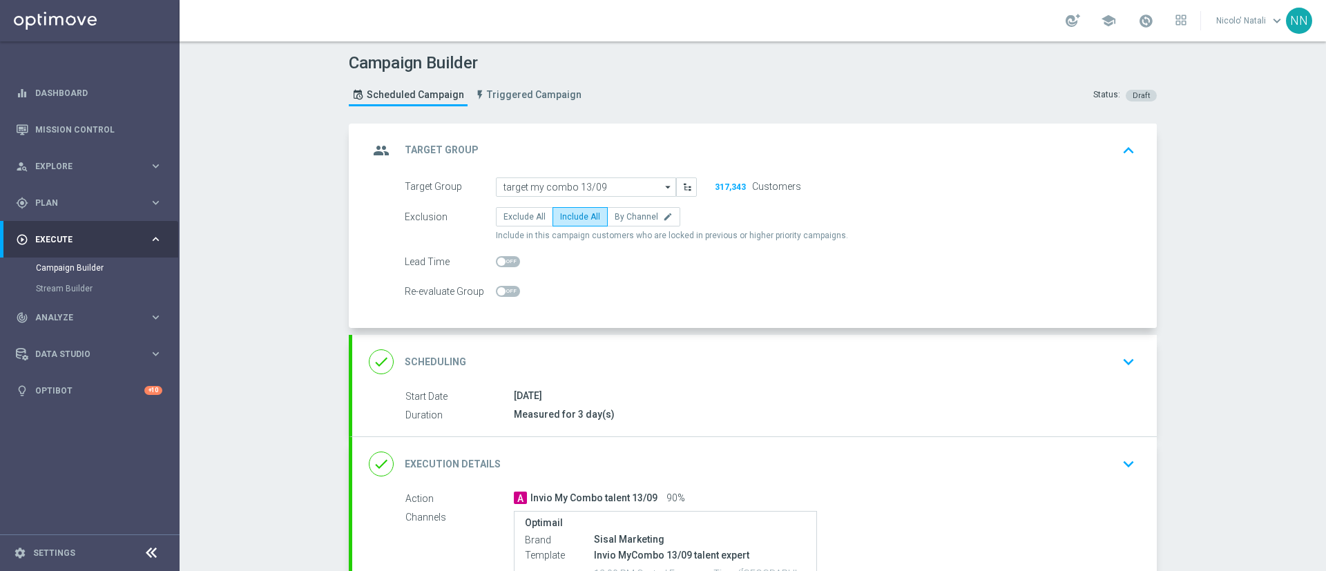
checkbox input "true"
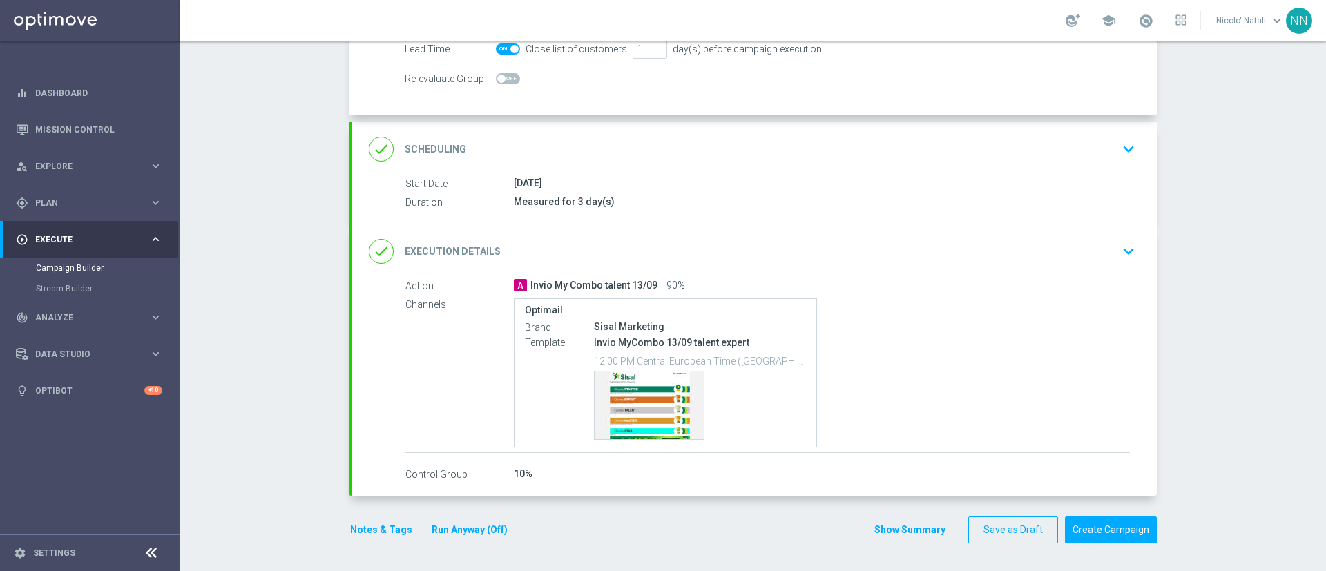
click at [379, 525] on button "Notes & Tags" at bounding box center [381, 530] width 65 height 17
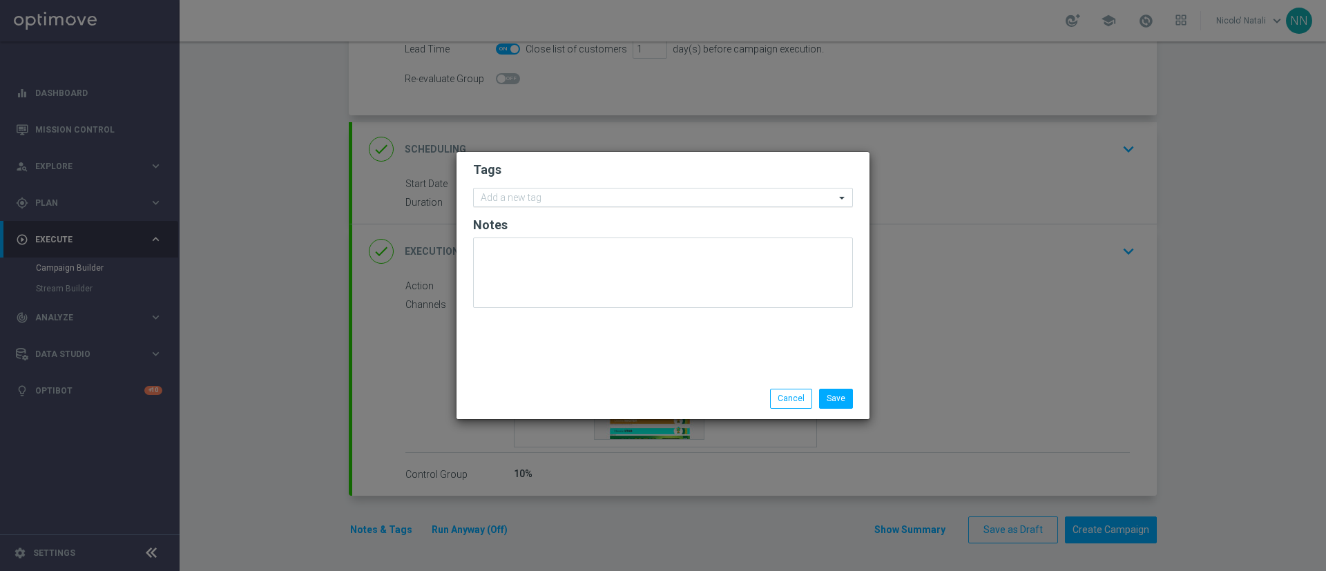
click at [520, 202] on input "text" at bounding box center [658, 199] width 354 height 12
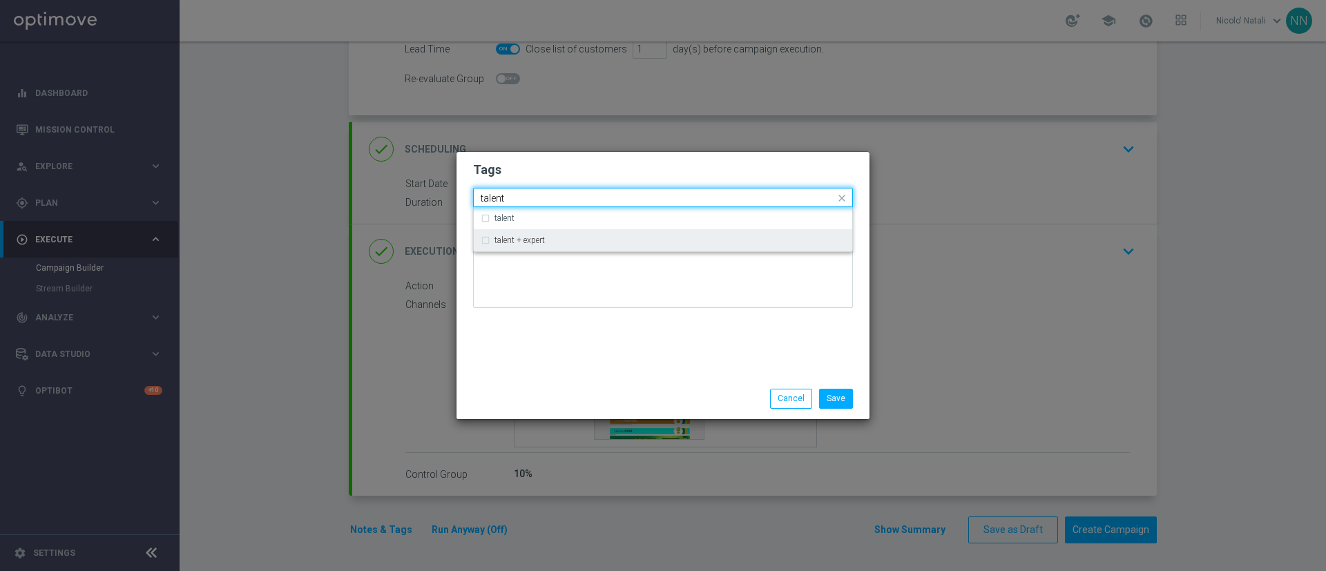
click at [523, 233] on div "talent + expert" at bounding box center [663, 240] width 365 height 22
type input "talent"
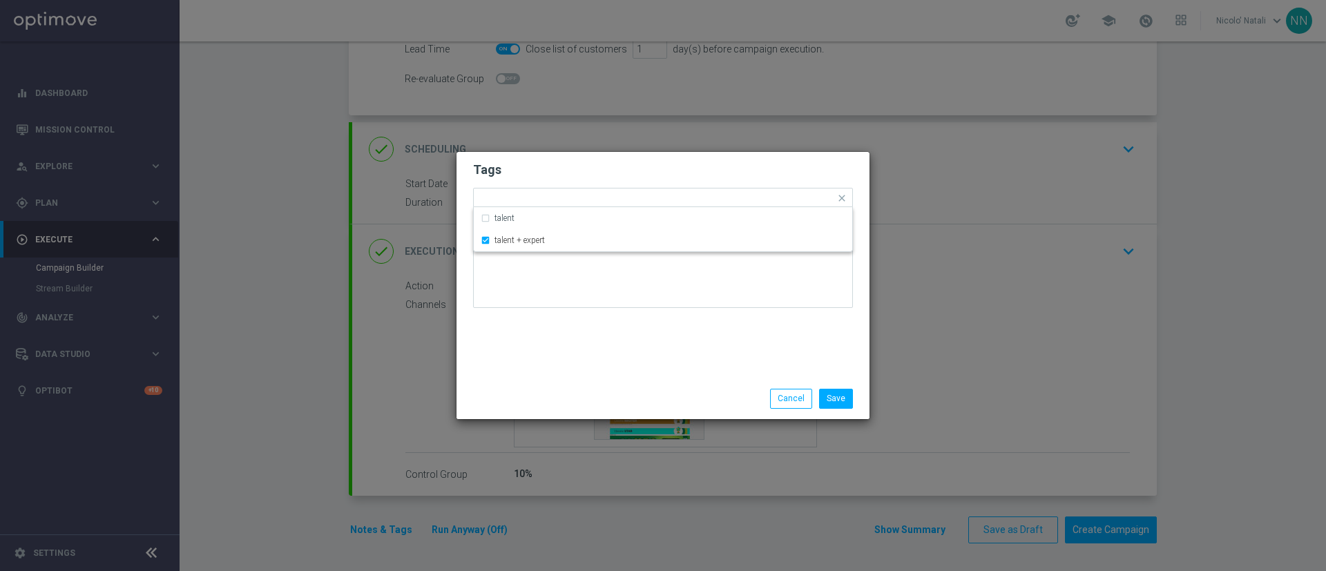
click at [527, 342] on div "Tags Quick find × talent + expert talent talent + expert Notes" at bounding box center [663, 265] width 413 height 227
click at [587, 196] on input "text" at bounding box center [699, 199] width 272 height 12
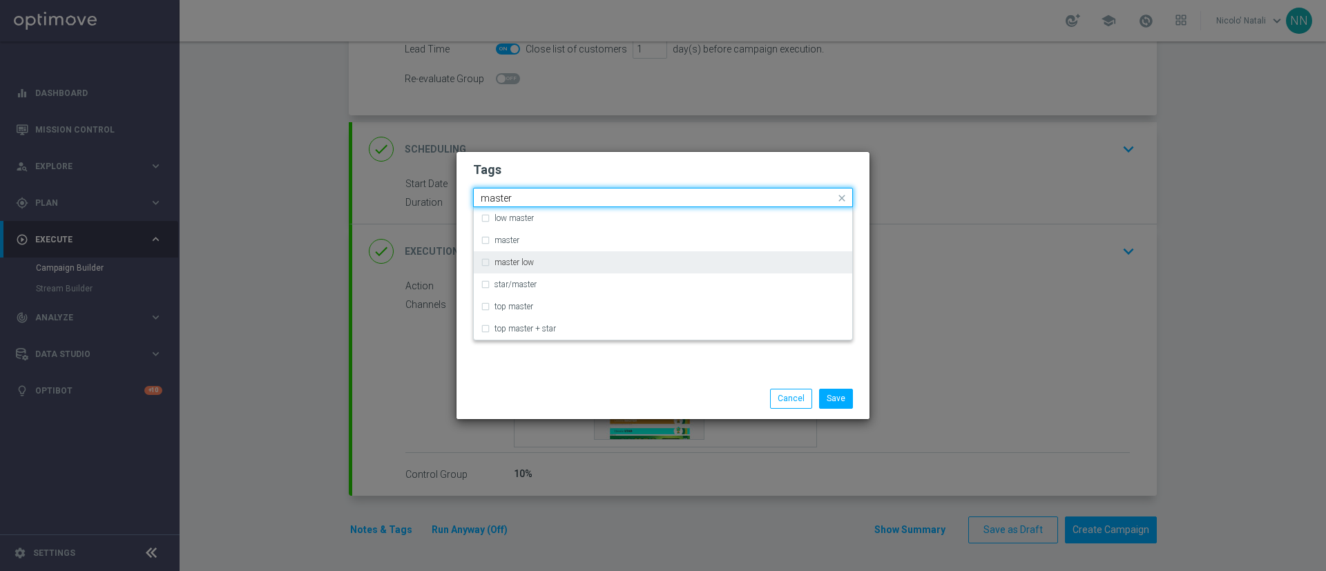
click at [548, 263] on div "master low" at bounding box center [670, 262] width 351 height 8
type input "master"
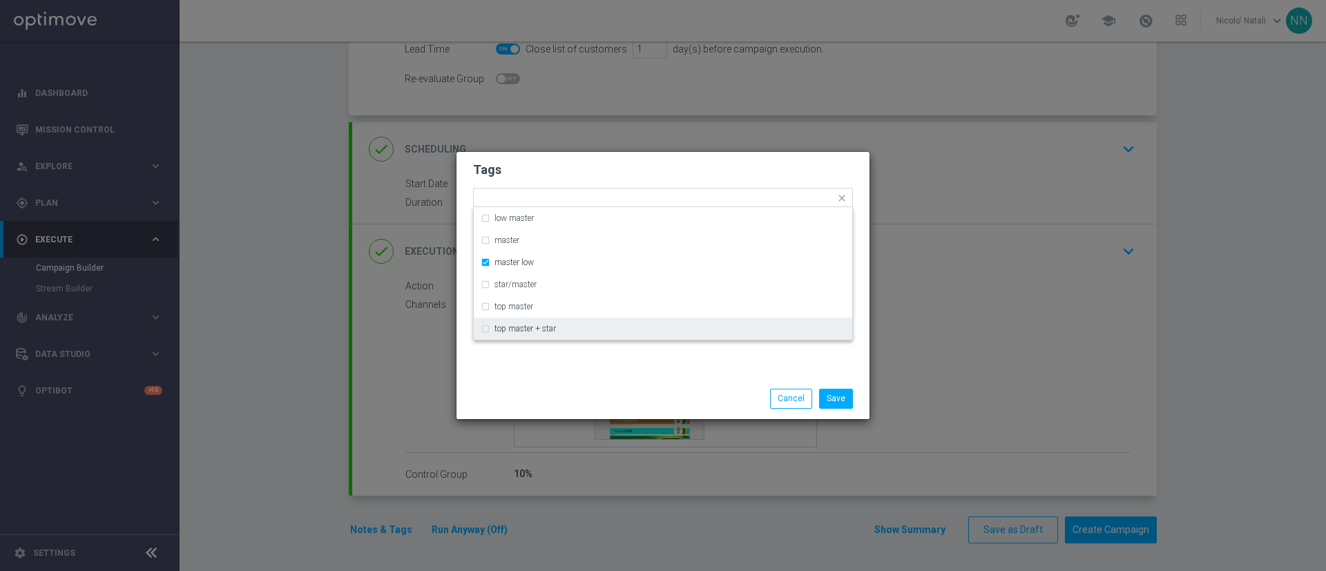
click at [566, 363] on div "Tags Quick find × talent + expert × master low low master master master low sta…" at bounding box center [663, 265] width 413 height 227
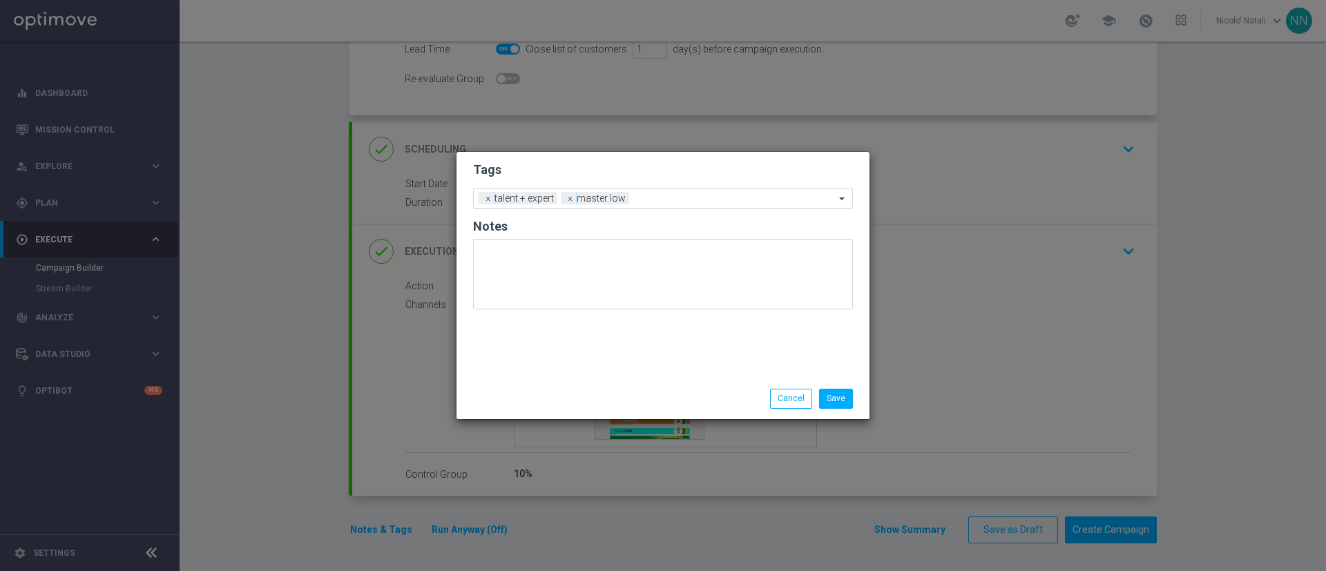
click at [673, 195] on input "text" at bounding box center [735, 199] width 200 height 12
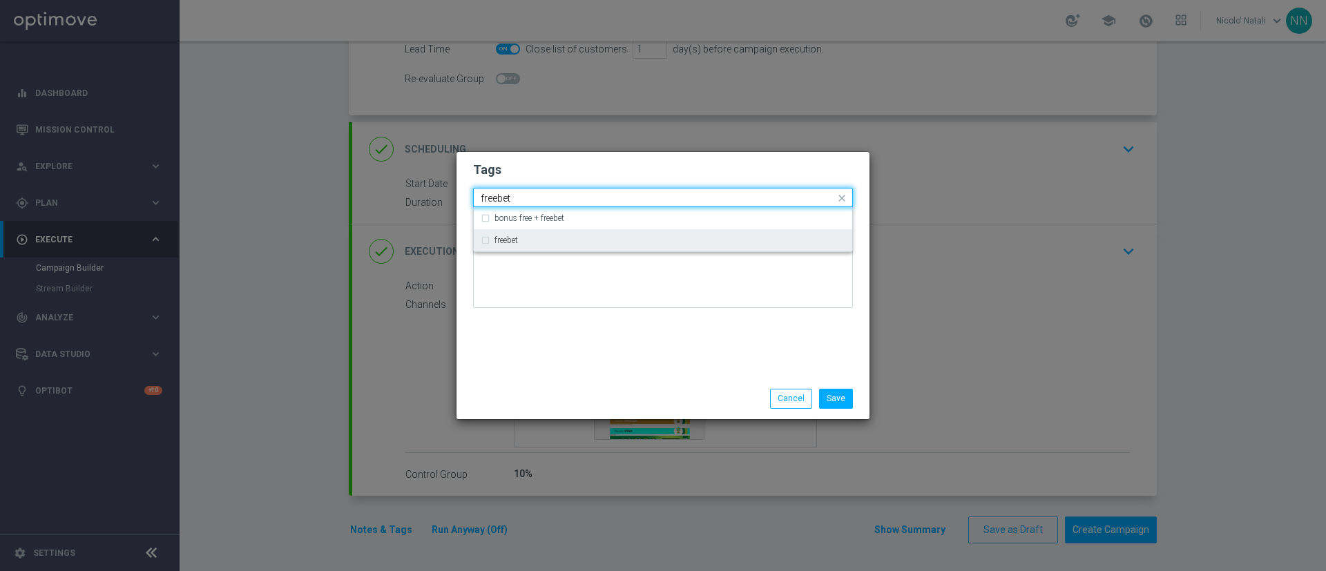
click at [654, 232] on div "freebet" at bounding box center [663, 240] width 365 height 22
type input "freebet"
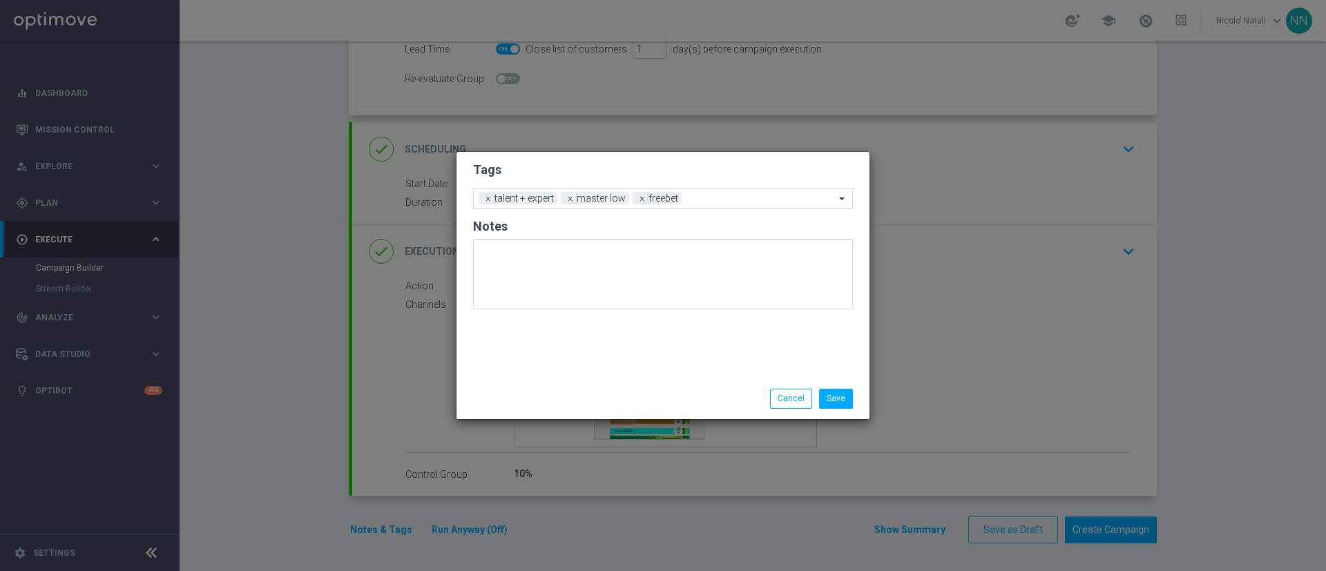
click at [639, 354] on div "Tags Add a new tag × talent + expert × master low × freebet Notes" at bounding box center [663, 265] width 413 height 227
click at [709, 193] on div "Add a new tag × talent + expert × master low × freebet" at bounding box center [654, 198] width 361 height 19
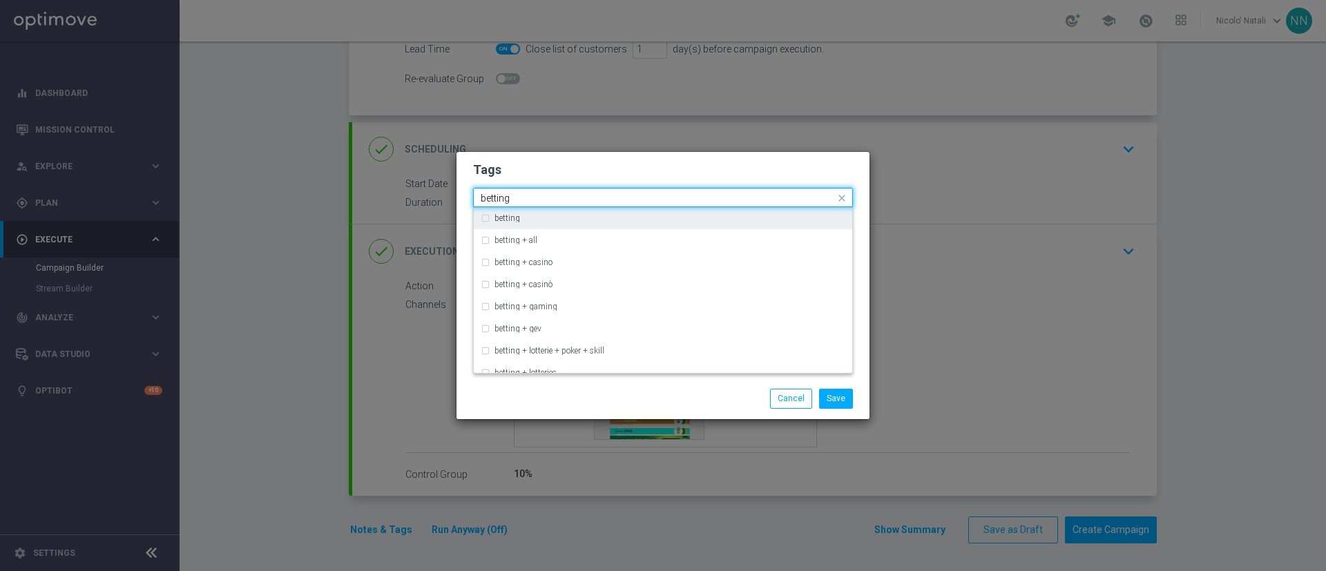
click at [687, 220] on div "betting" at bounding box center [670, 218] width 351 height 8
type input "betting"
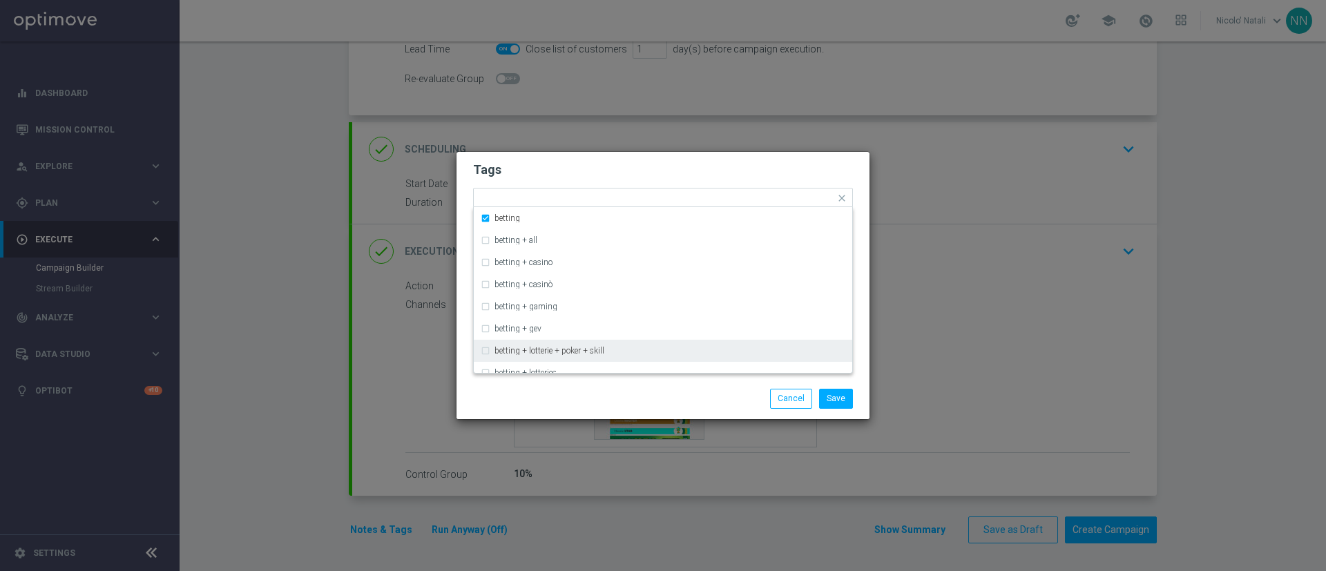
click at [696, 385] on div "Save Cancel" at bounding box center [663, 399] width 413 height 40
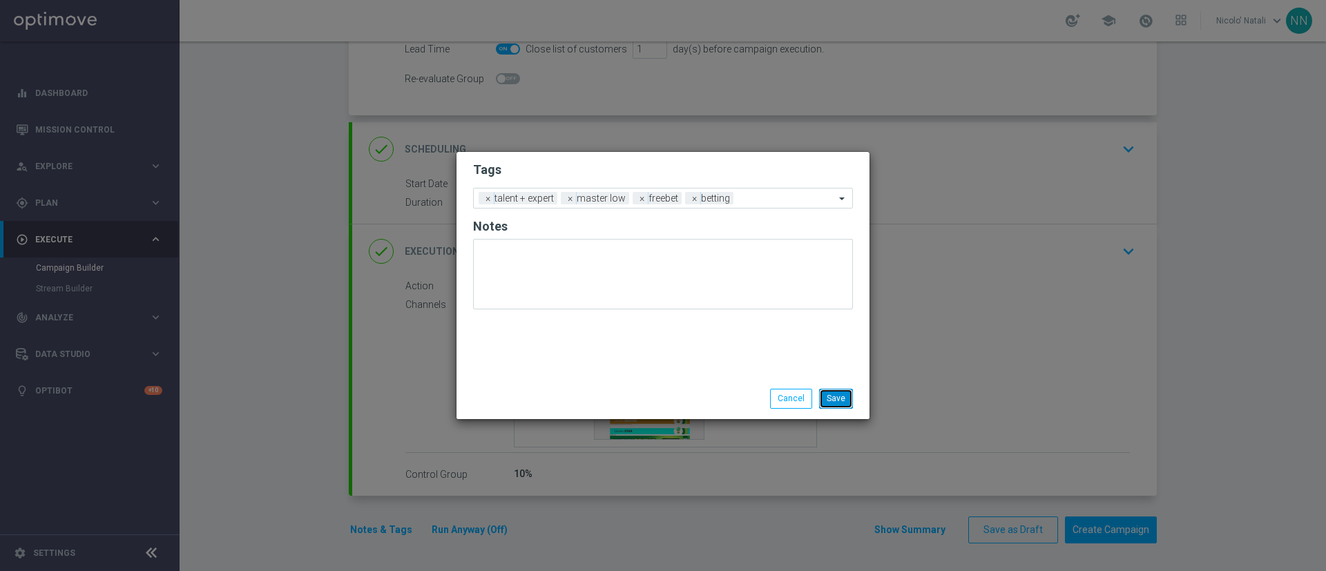
click at [829, 394] on button "Save" at bounding box center [836, 398] width 34 height 19
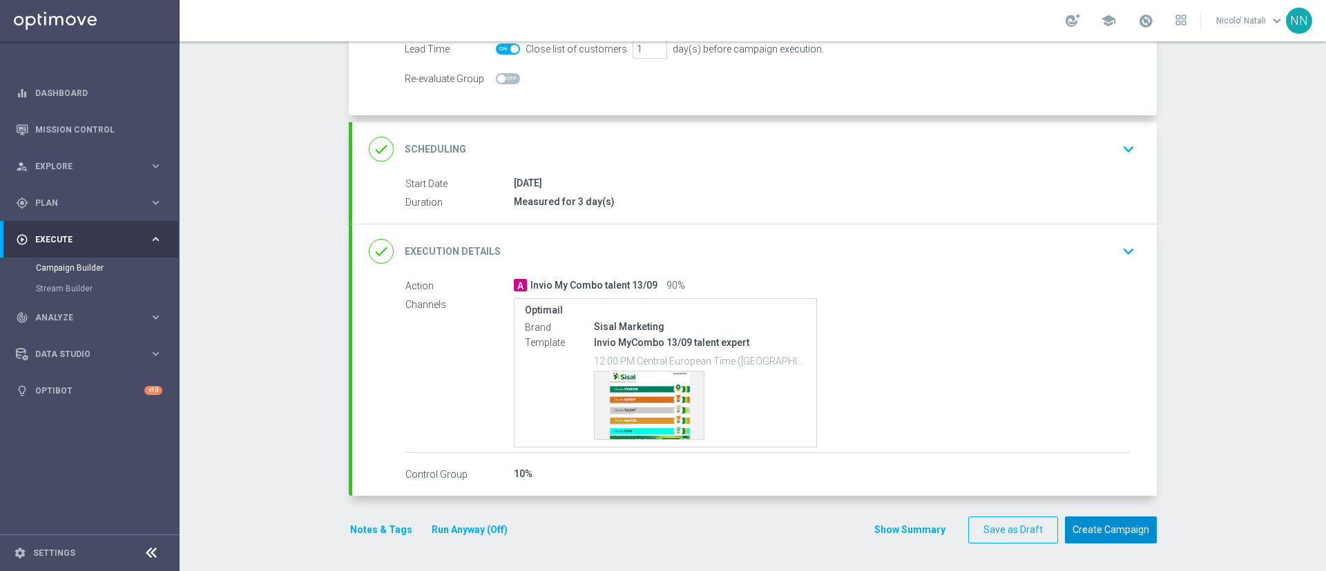
click at [1100, 524] on button "Create Campaign" at bounding box center [1111, 530] width 92 height 27
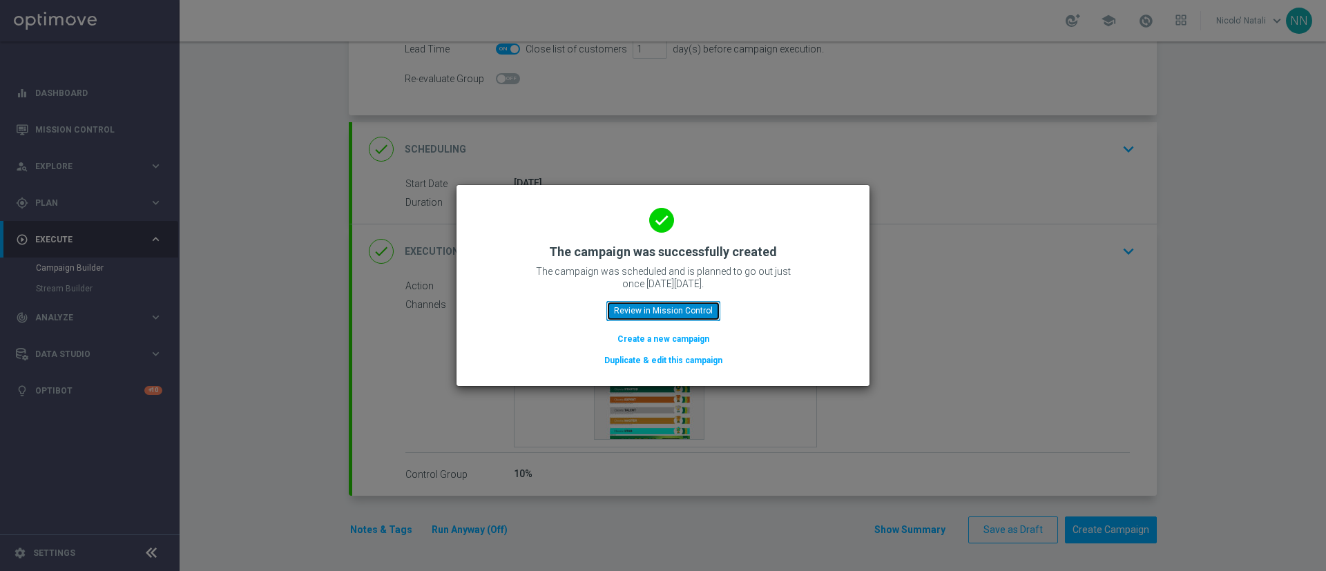
click at [690, 308] on button "Review in Mission Control" at bounding box center [664, 310] width 114 height 19
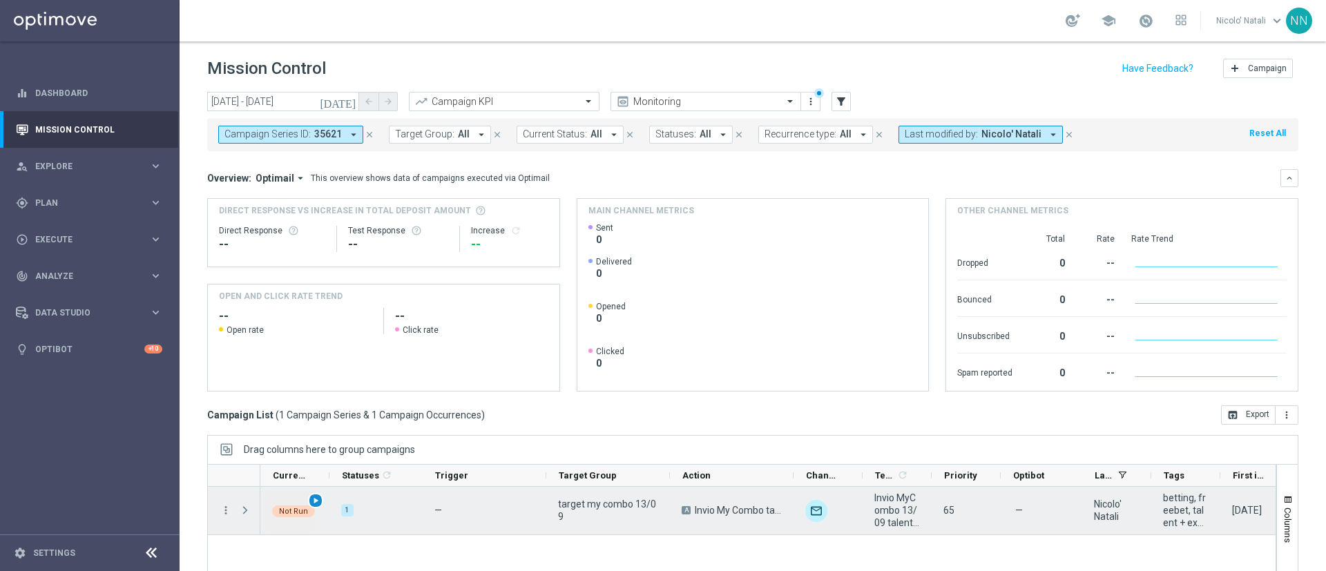
click at [313, 496] on span "play_arrow" at bounding box center [316, 501] width 10 height 10
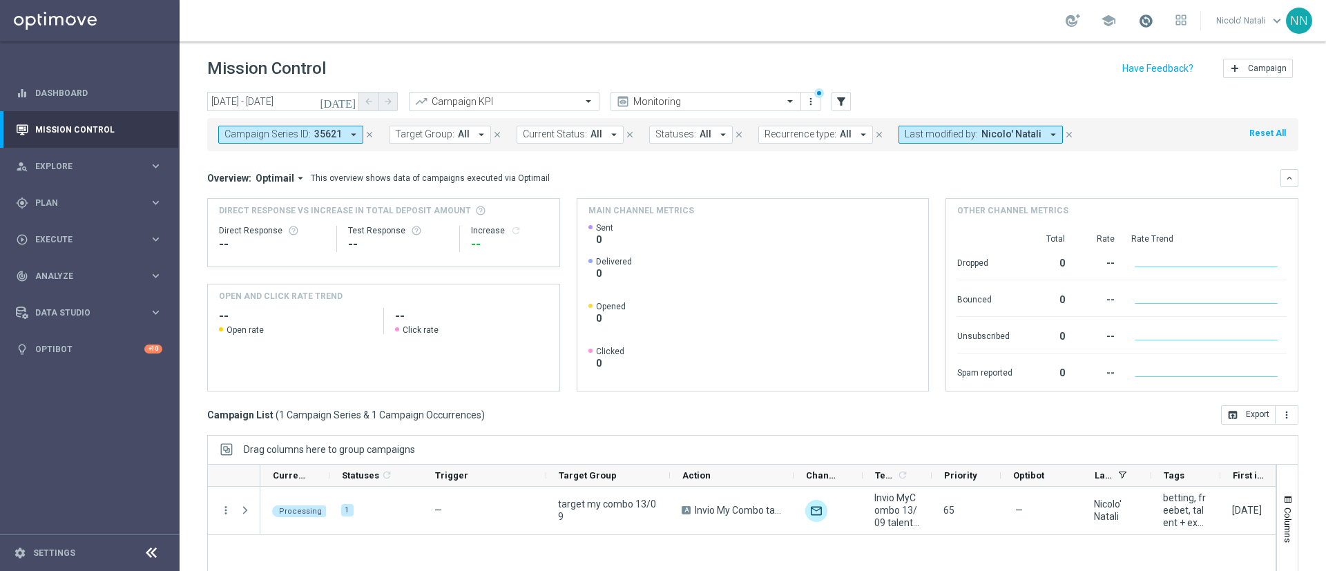
click at [1154, 15] on span at bounding box center [1145, 20] width 15 height 15
click at [929, 72] on div "Mission Control add Campaign" at bounding box center [752, 68] width 1091 height 27
click at [370, 135] on icon "close" at bounding box center [370, 135] width 10 height 10
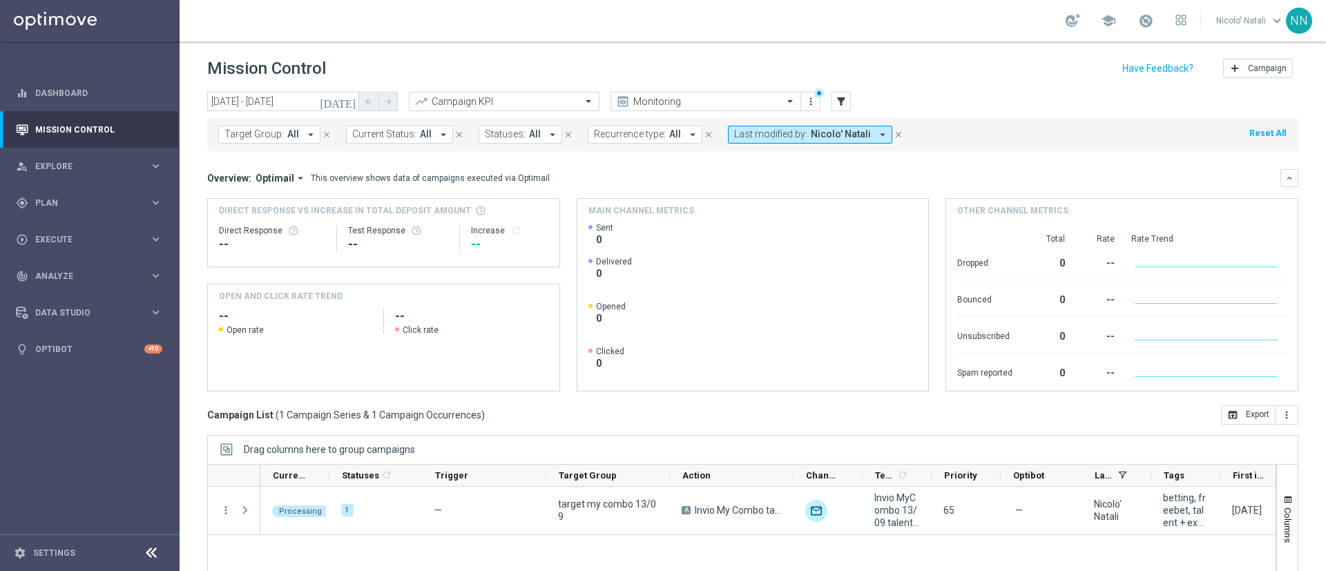
click at [345, 106] on icon "[DATE]" at bounding box center [338, 101] width 37 height 12
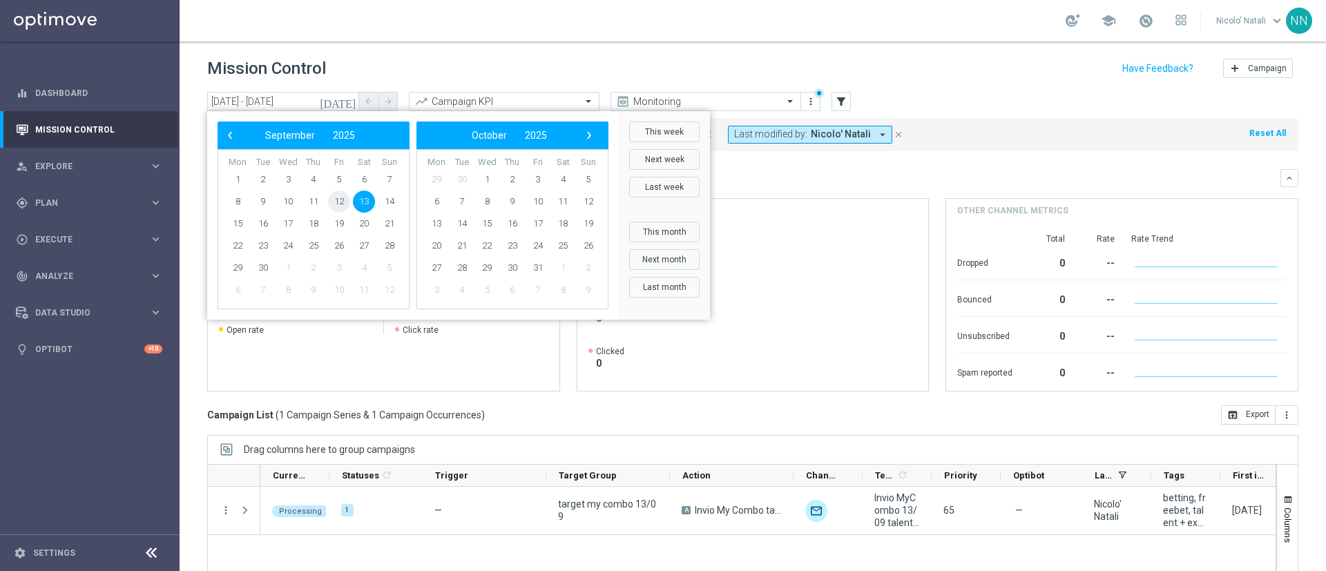
click at [330, 195] on span "12" at bounding box center [339, 202] width 22 height 22
click at [350, 197] on span "12" at bounding box center [339, 202] width 22 height 22
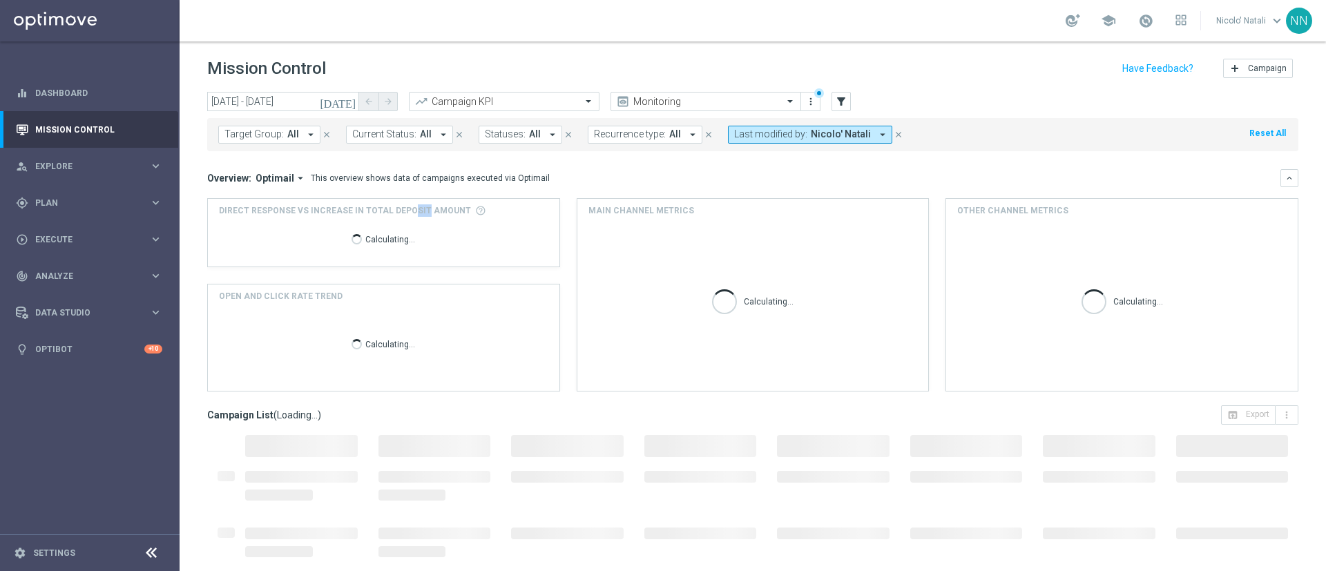
click at [351, 198] on div "Direct Response VS Increase In Total Deposit Amount Calculating... OPEN AND CLI…" at bounding box center [752, 295] width 1091 height 194
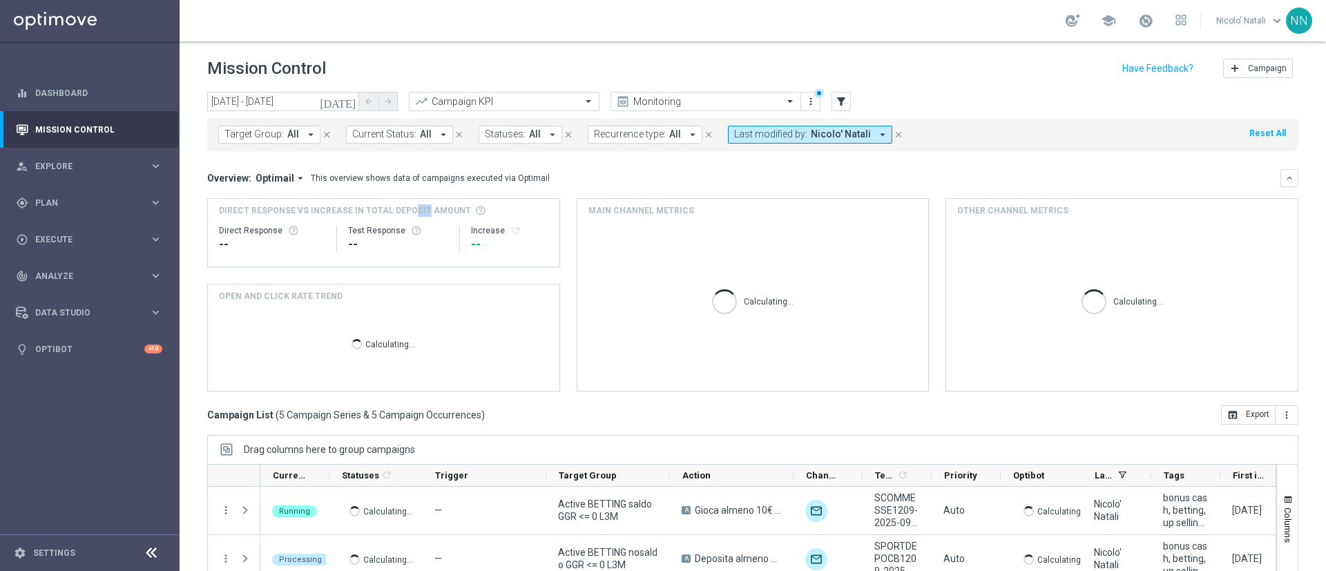
click at [352, 97] on icon "[DATE]" at bounding box center [338, 101] width 37 height 12
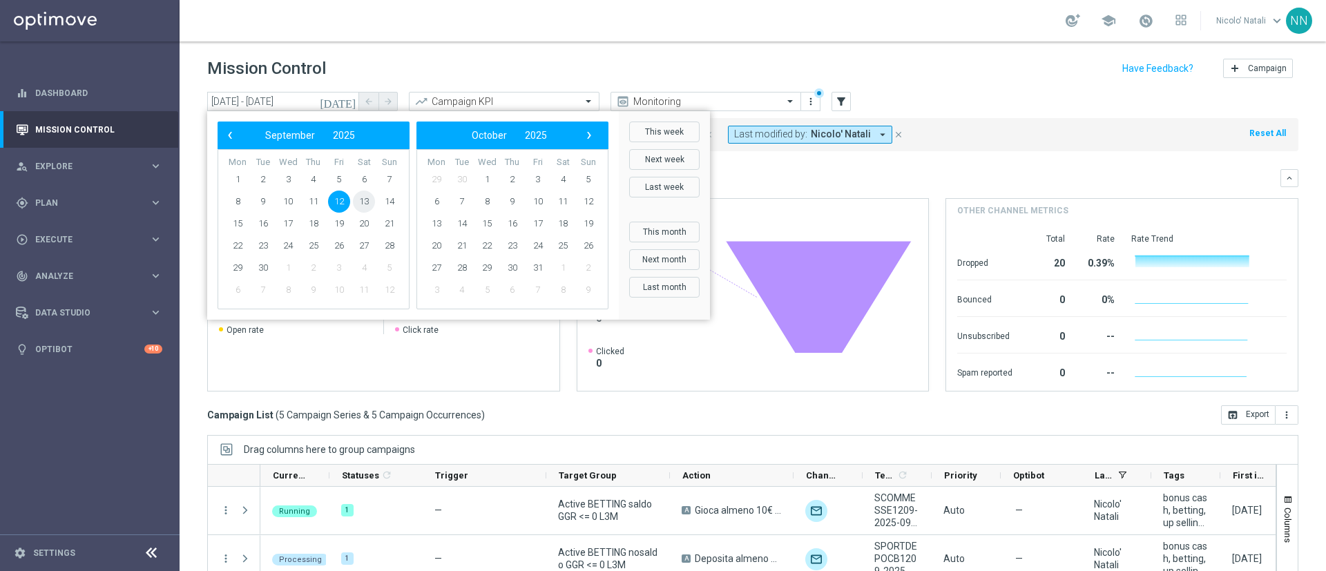
click at [368, 196] on span "13" at bounding box center [364, 202] width 22 height 22
click at [344, 198] on span "12" at bounding box center [339, 202] width 22 height 22
click at [363, 199] on span "13" at bounding box center [364, 202] width 22 height 22
type input "12 Sep 2025 - 13 Sep 2025"
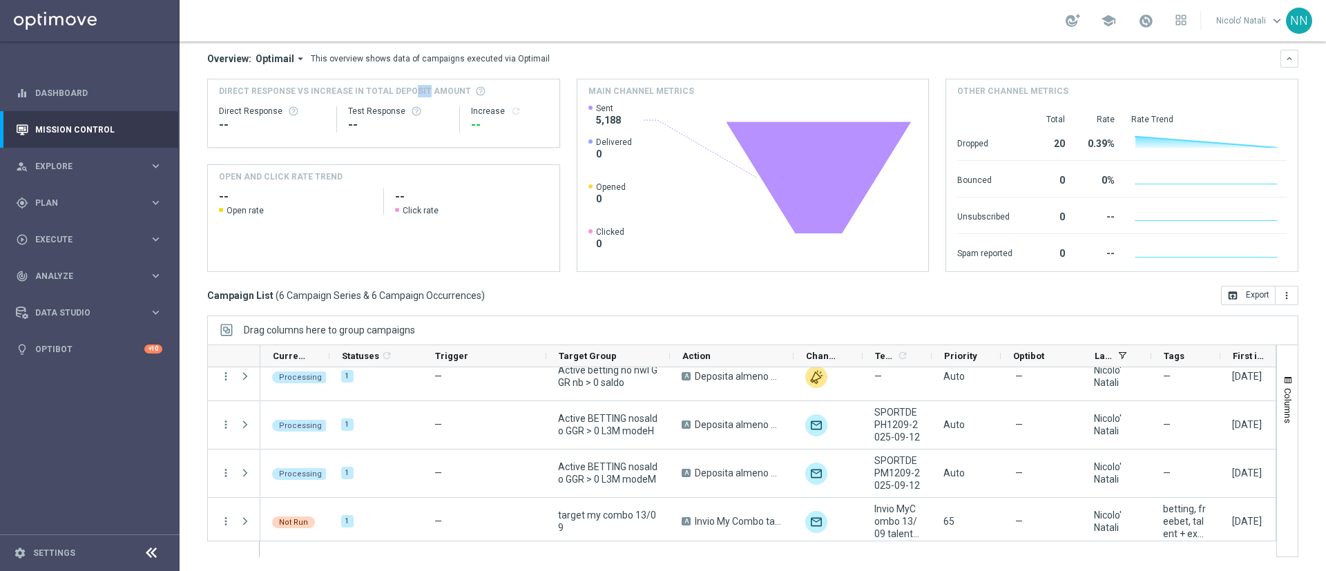
scroll to position [112, 0]
click at [1138, 23] on link at bounding box center [1146, 21] width 18 height 22
click at [959, 23] on div "school Last available data: 11 Sep 2025 Batch process completed successfully ch…" at bounding box center [753, 20] width 1147 height 41
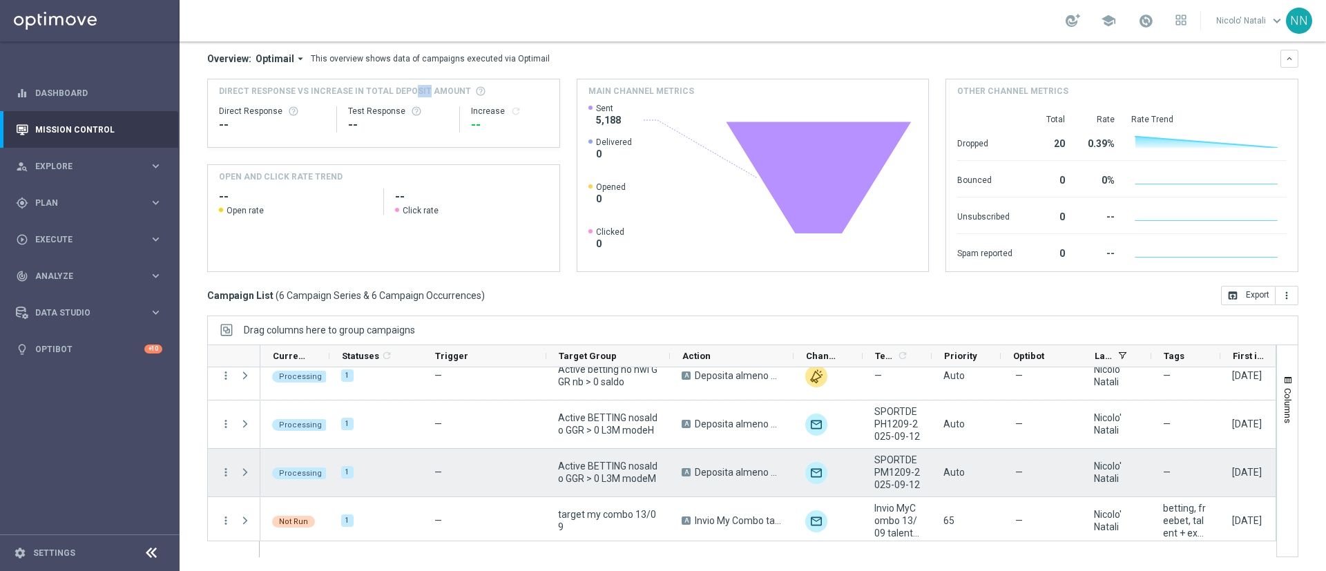
scroll to position [0, 0]
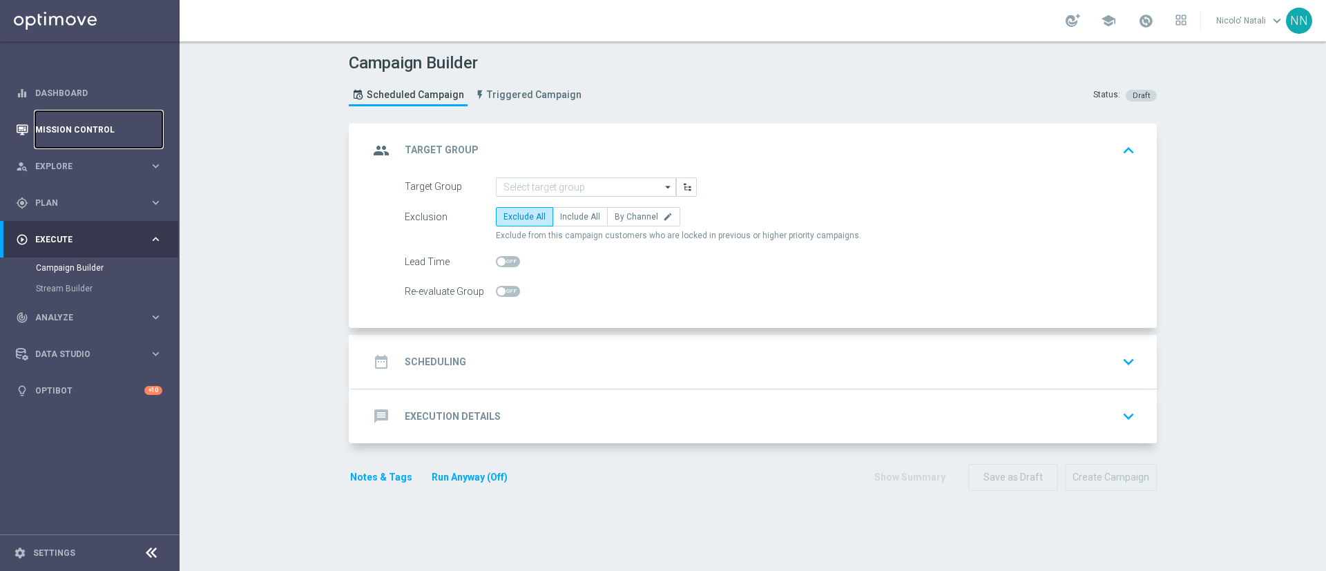
click at [93, 124] on link "Mission Control" at bounding box center [98, 129] width 127 height 37
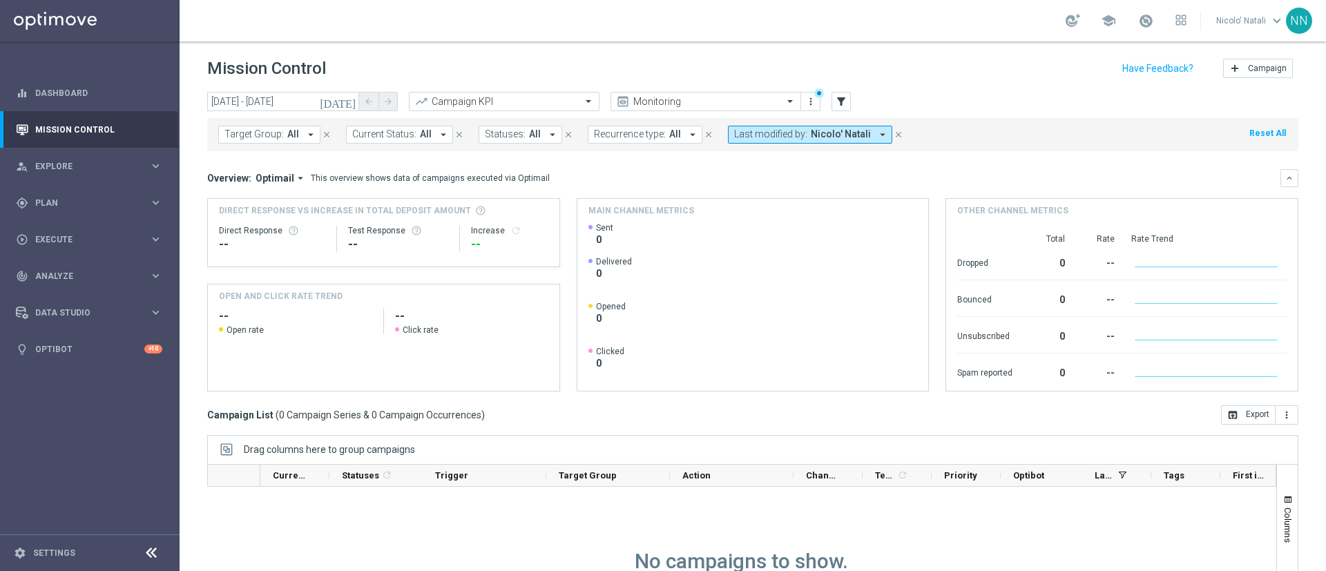
click at [347, 102] on icon "[DATE]" at bounding box center [338, 101] width 37 height 12
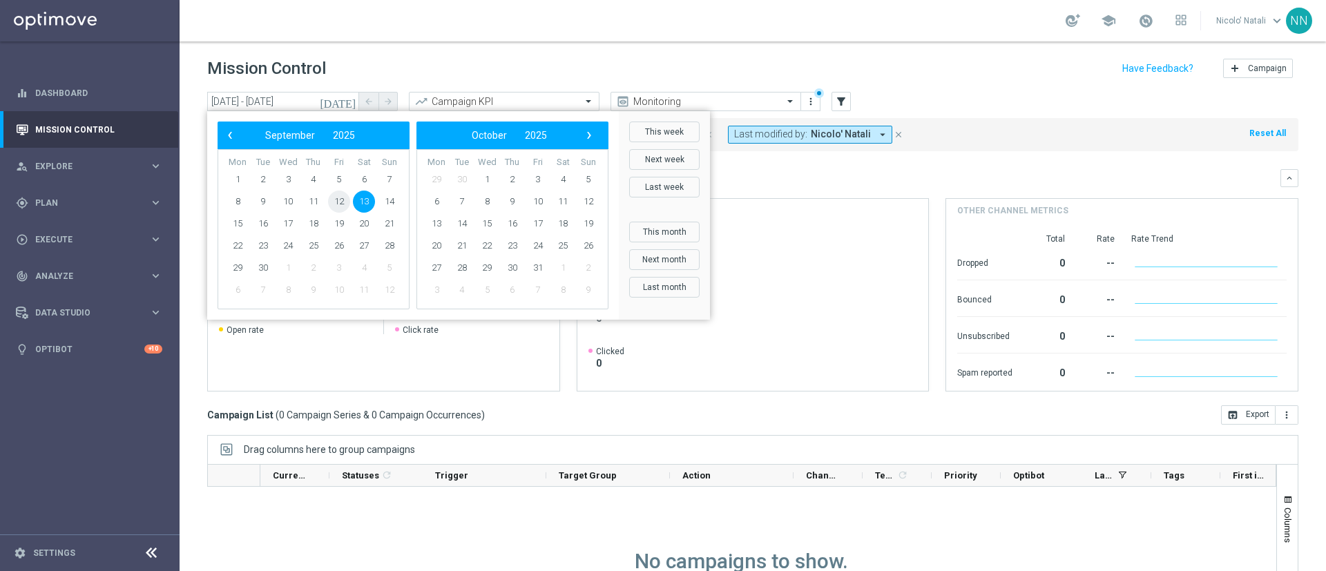
click at [343, 196] on span "12" at bounding box center [339, 202] width 22 height 22
type input "[DATE] - [DATE]"
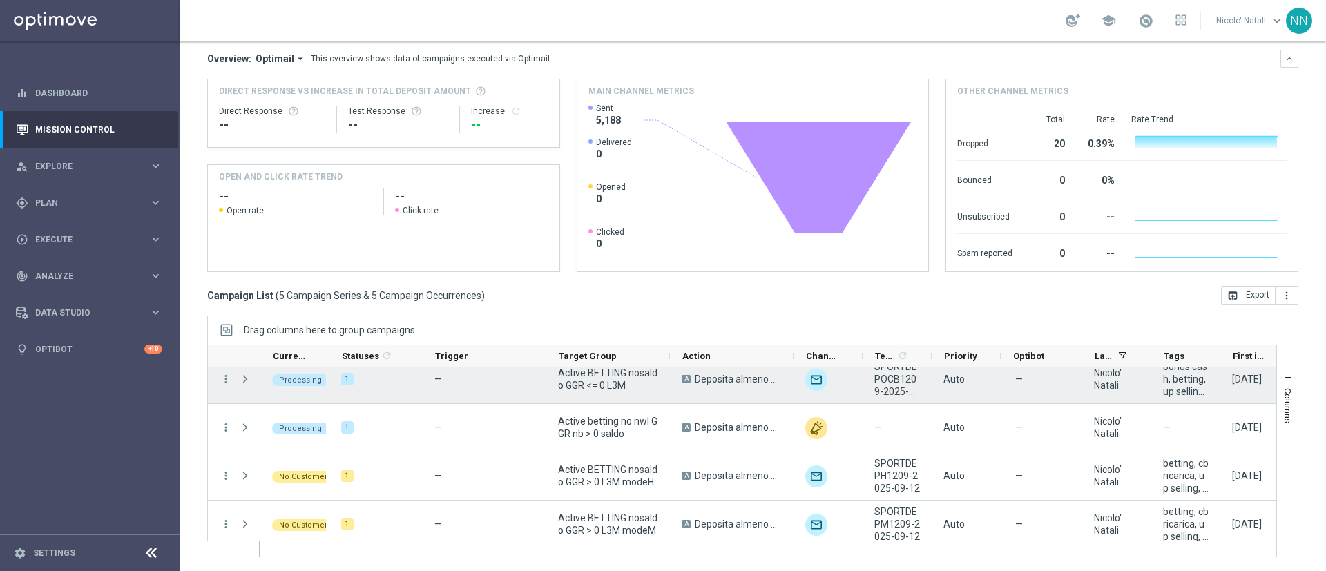
scroll to position [68, 0]
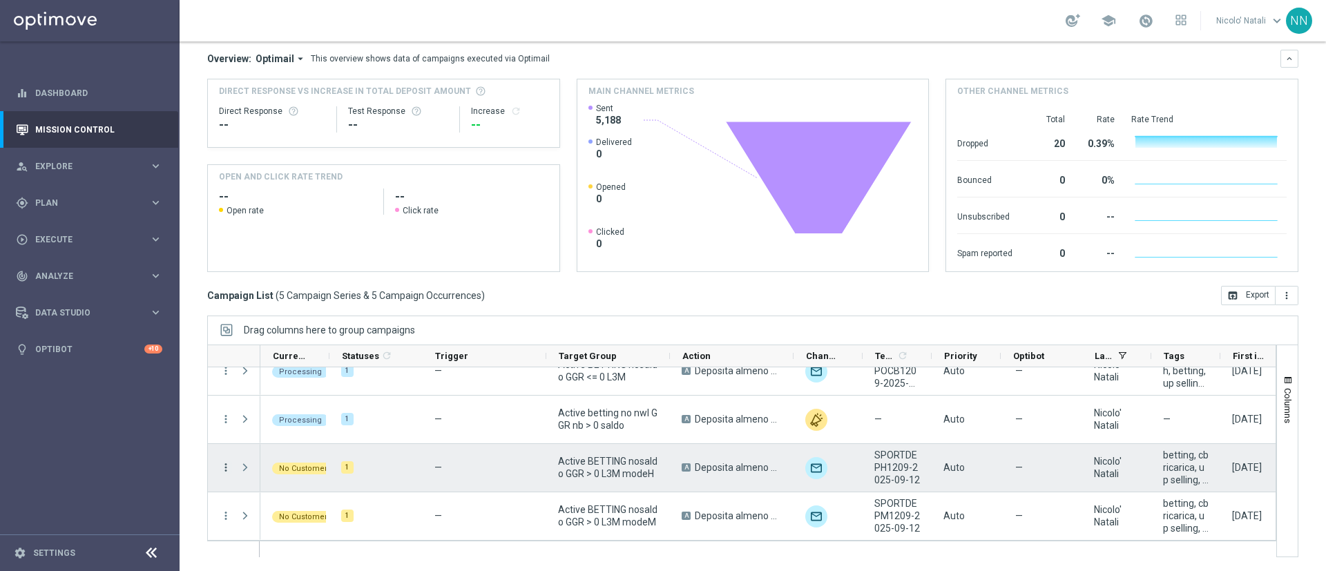
click at [224, 468] on icon "more_vert" at bounding box center [226, 467] width 12 height 12
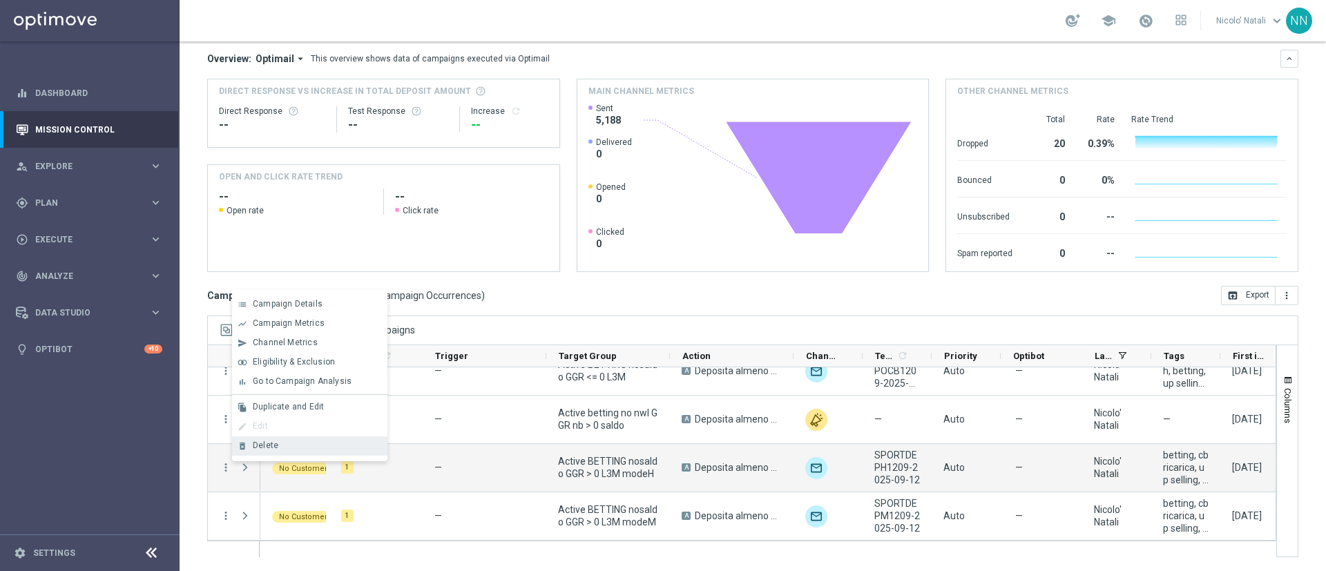
click at [249, 447] on div "delete_forever" at bounding box center [242, 446] width 21 height 10
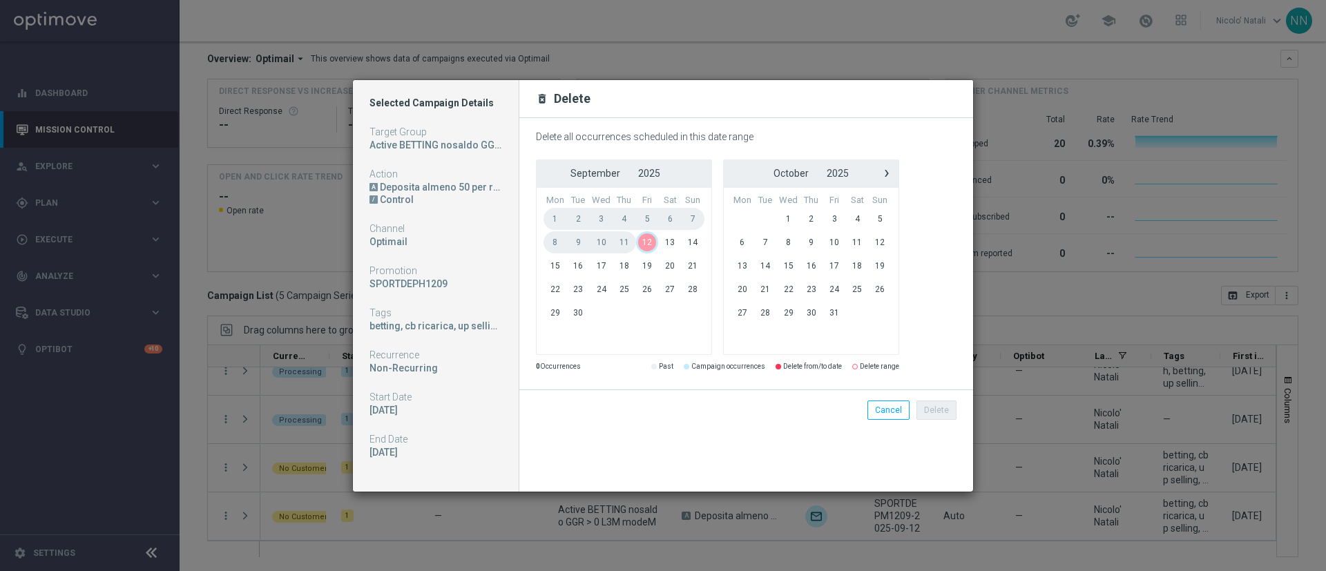
click at [651, 240] on span "12" at bounding box center [647, 242] width 23 height 22
click at [951, 411] on button "Delete" at bounding box center [937, 410] width 40 height 19
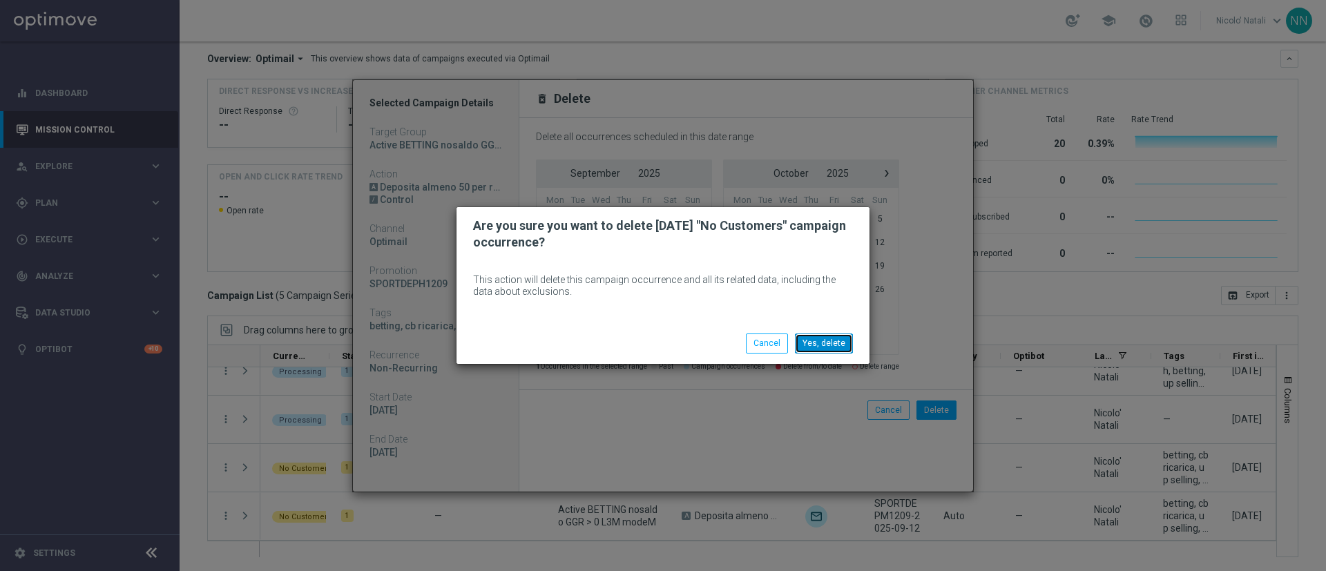
click at [819, 341] on button "Yes, delete" at bounding box center [824, 343] width 58 height 19
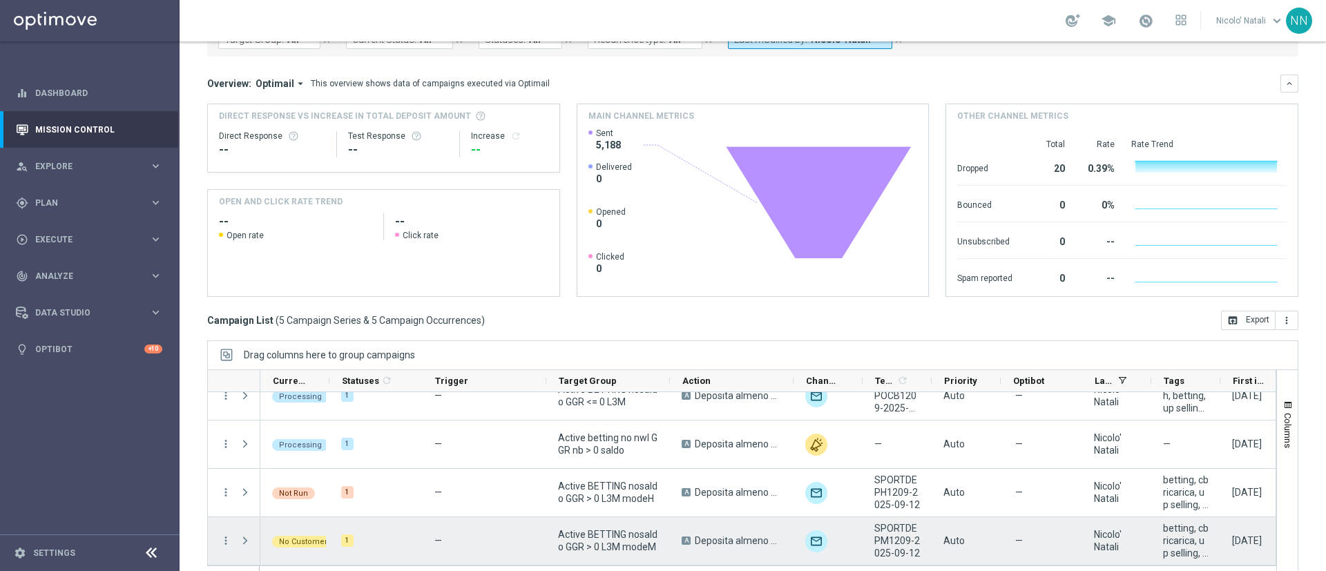
scroll to position [120, 0]
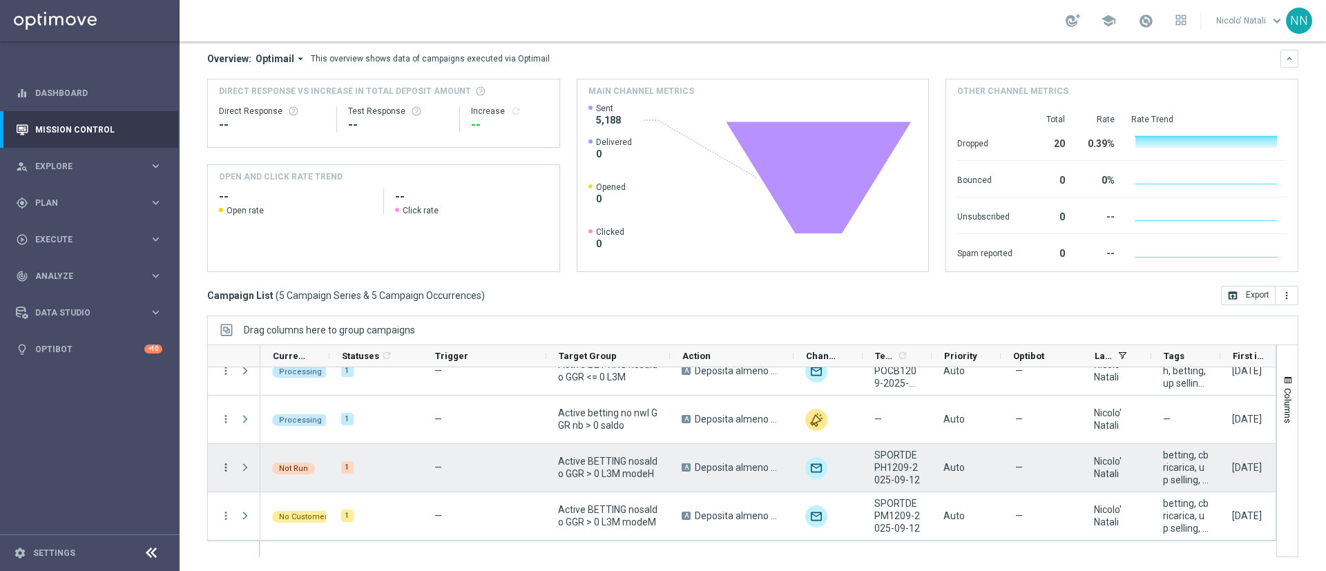
click at [226, 468] on icon "more_vert" at bounding box center [226, 467] width 12 height 12
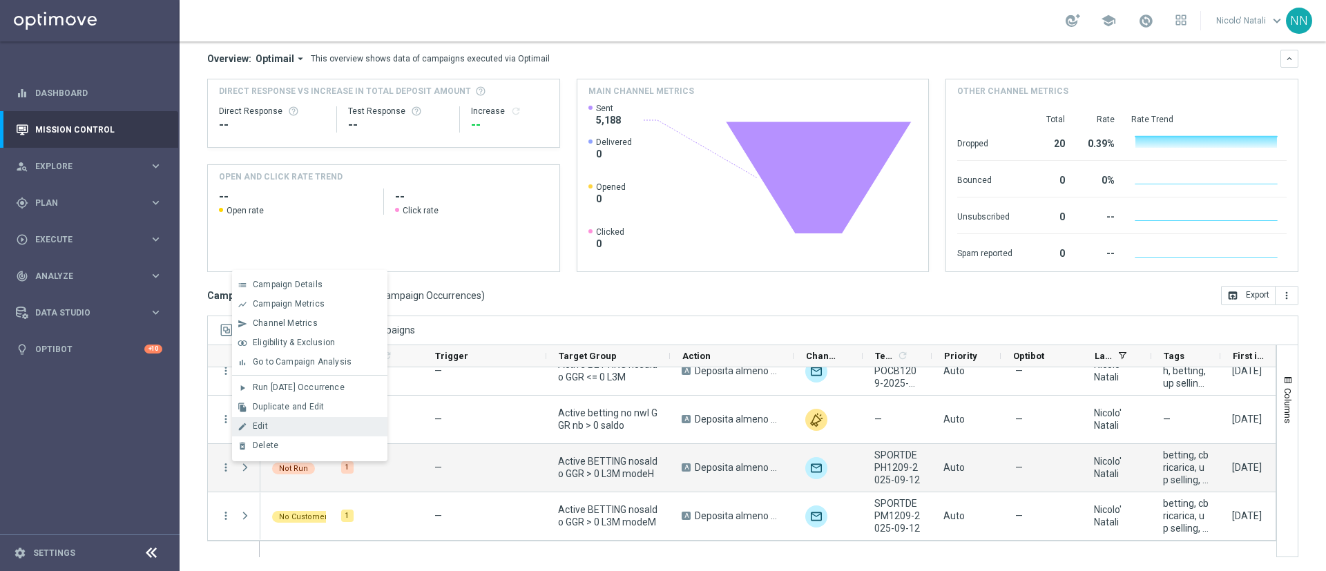
click at [262, 422] on span "Edit" at bounding box center [260, 426] width 15 height 10
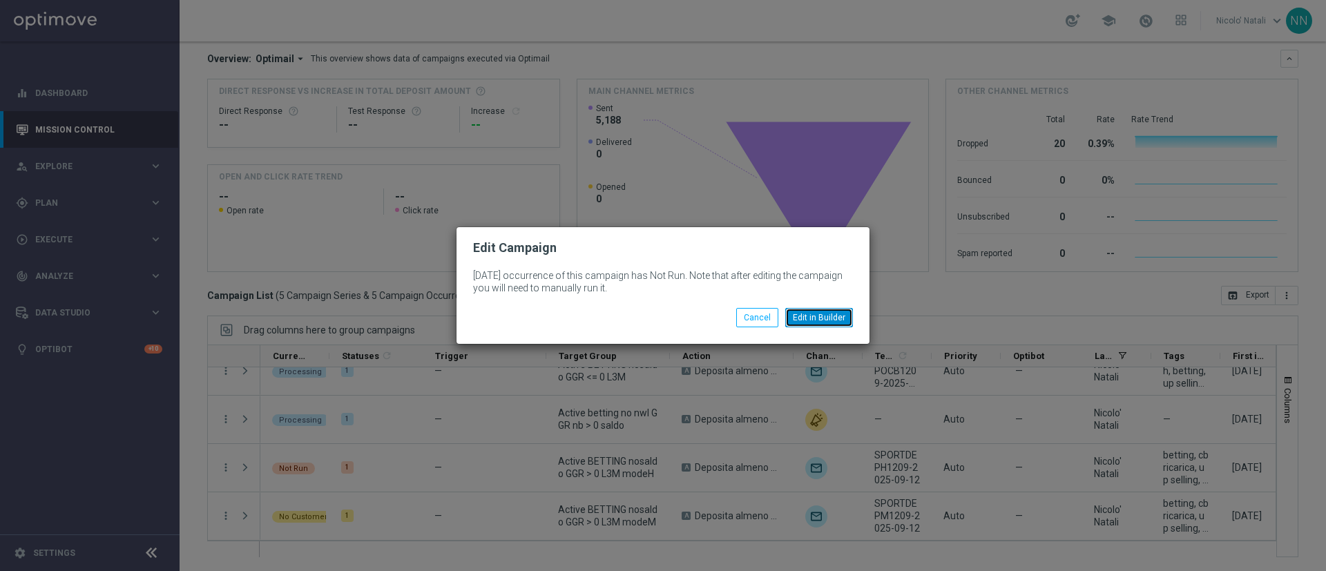
click at [805, 315] on button "Edit in Builder" at bounding box center [819, 317] width 68 height 19
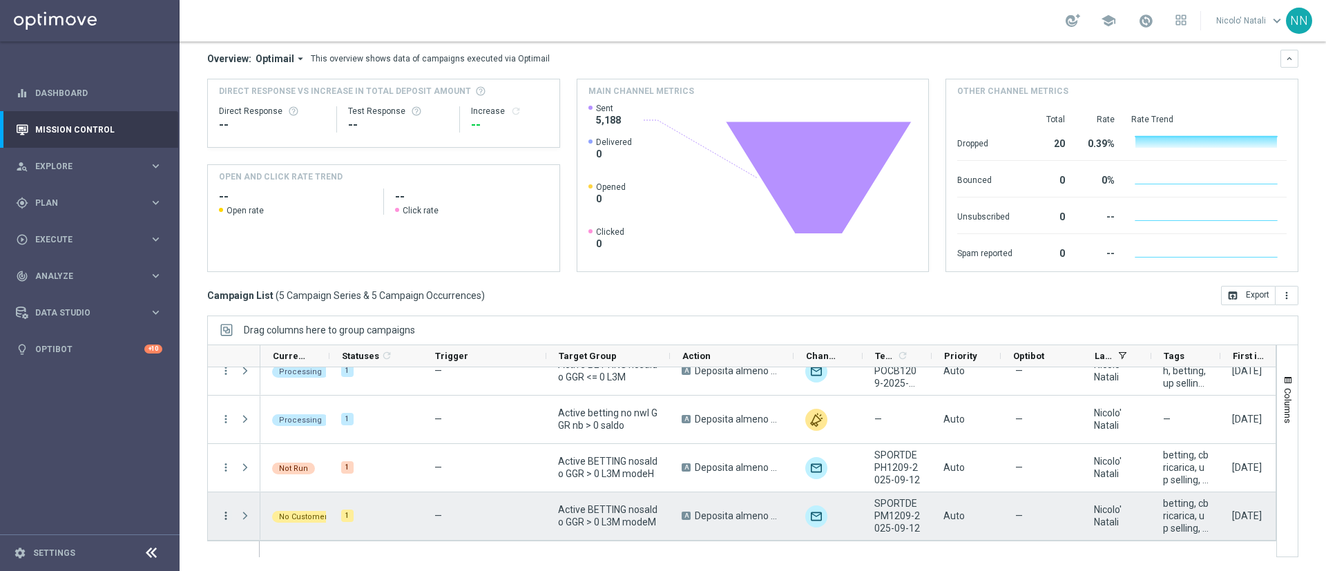
click at [221, 515] on icon "more_vert" at bounding box center [226, 516] width 12 height 12
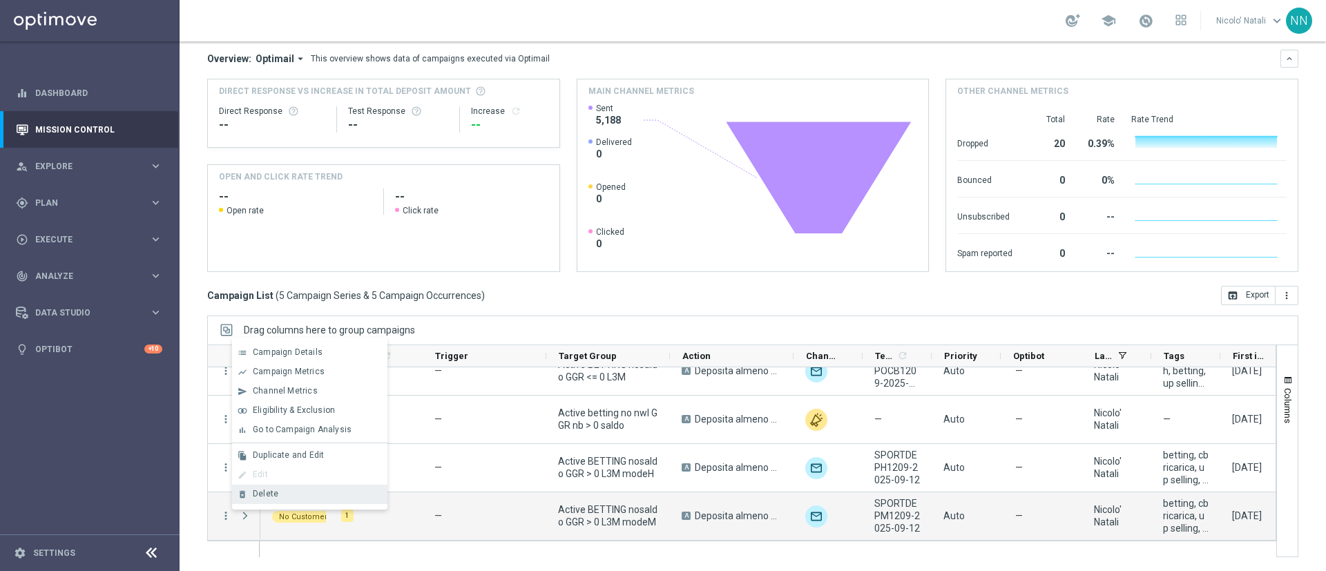
click at [248, 494] on div "delete_forever" at bounding box center [242, 495] width 21 height 10
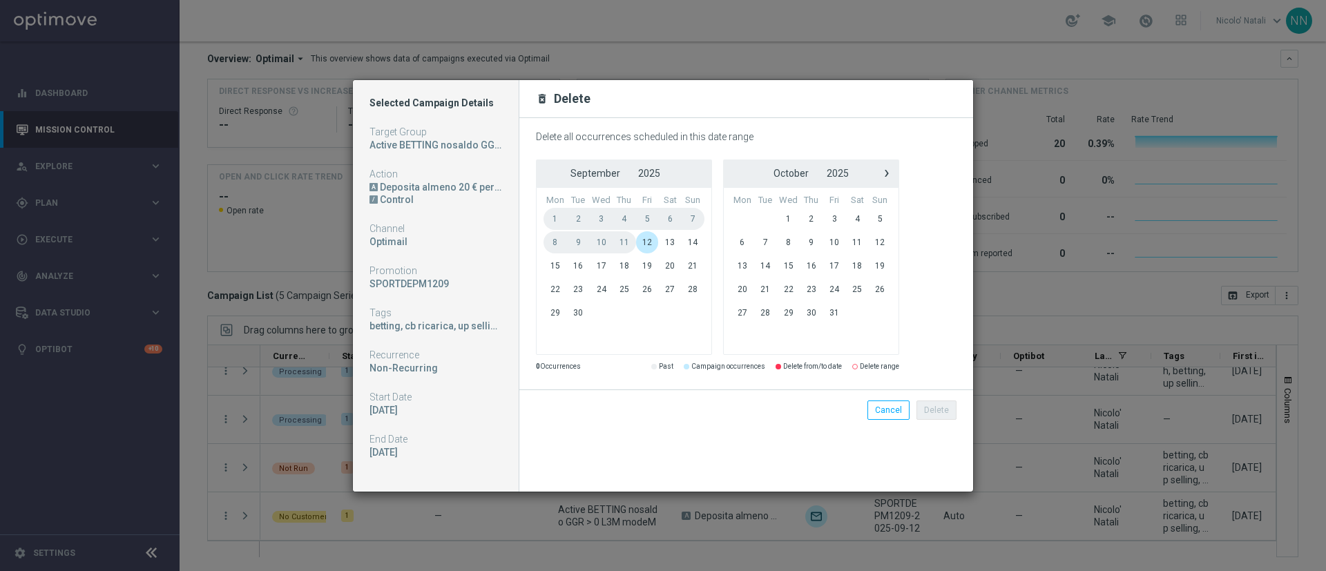
click at [654, 250] on span "12" at bounding box center [647, 242] width 23 height 22
click at [649, 235] on span "12" at bounding box center [647, 242] width 23 height 22
click at [938, 414] on button "Delete" at bounding box center [937, 410] width 40 height 19
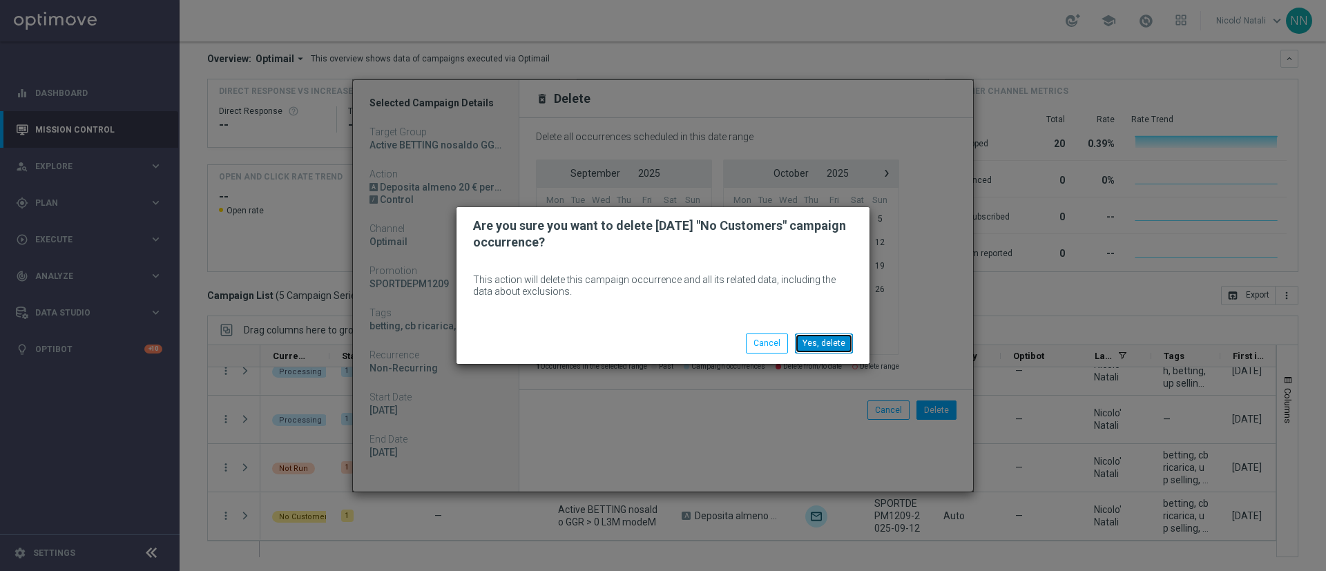
click at [821, 343] on button "Yes, delete" at bounding box center [824, 343] width 58 height 19
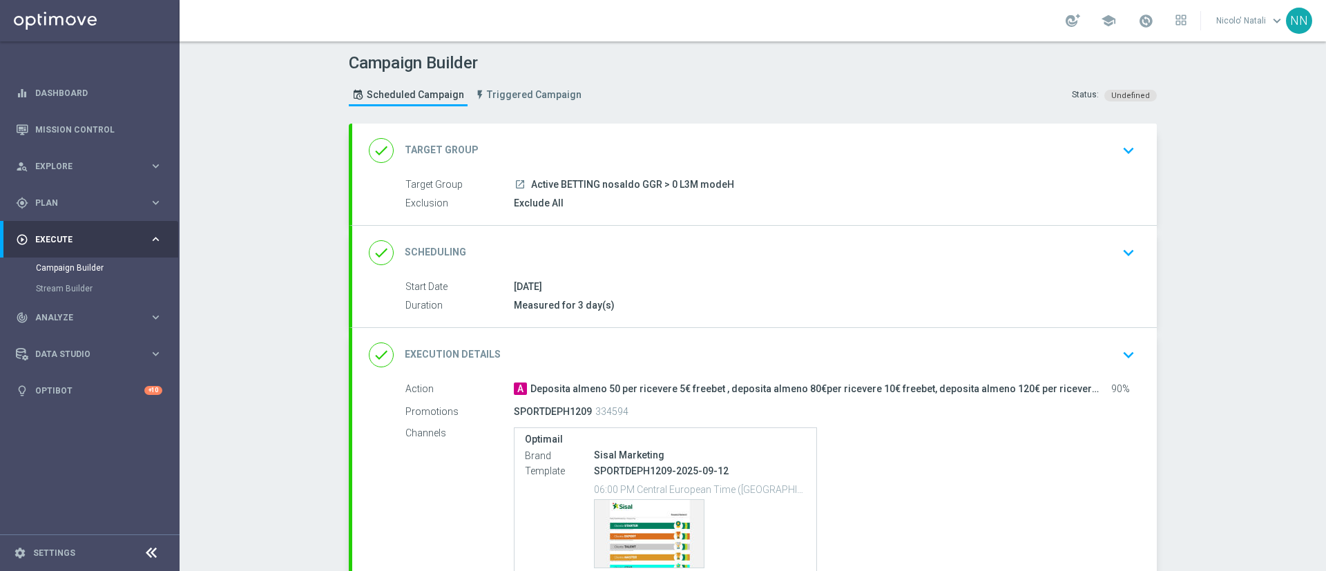
click at [752, 153] on div "done Target Group keyboard_arrow_down" at bounding box center [755, 150] width 772 height 26
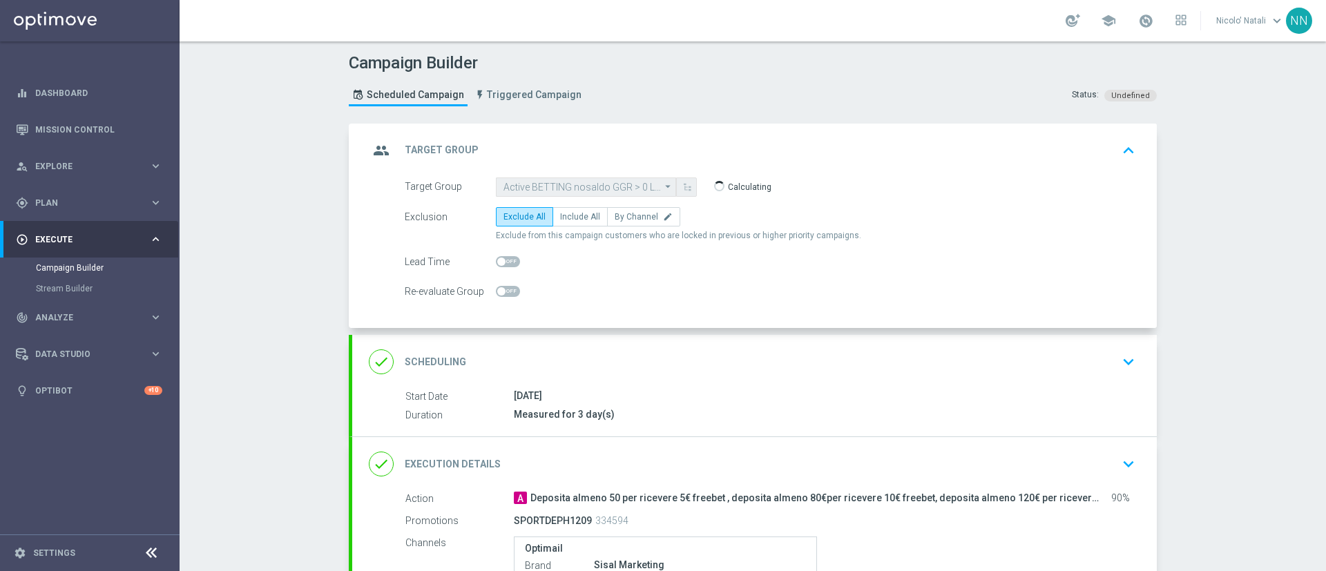
click at [721, 359] on div "done Scheduling keyboard_arrow_down" at bounding box center [755, 362] width 772 height 26
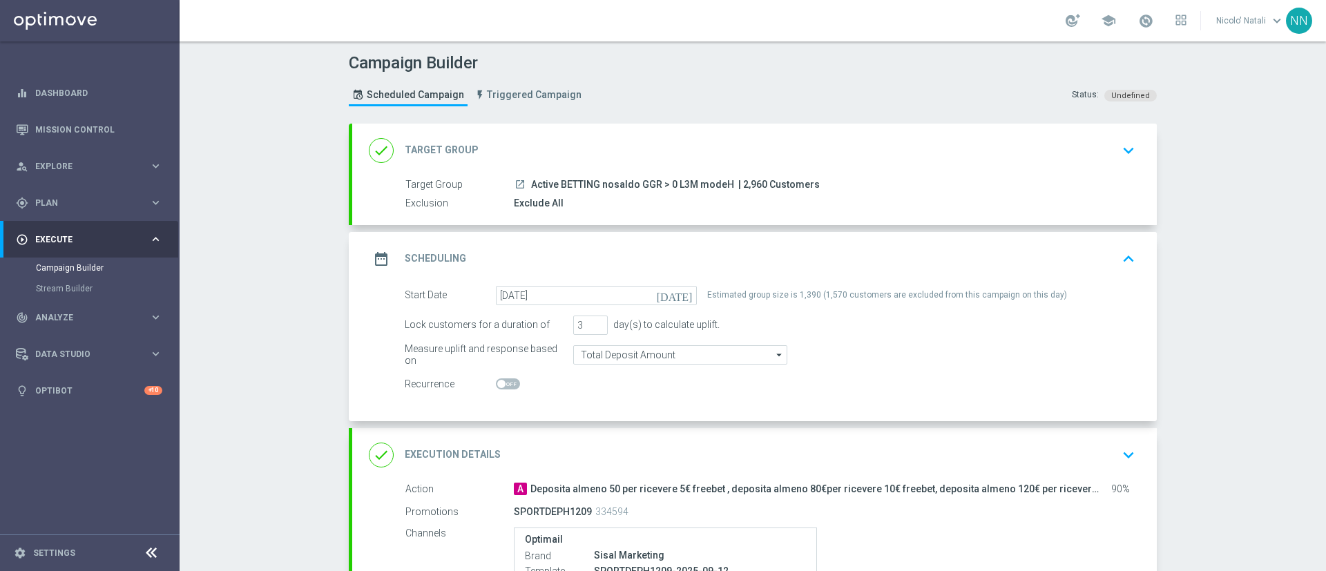
click at [580, 166] on div "done Target Group keyboard_arrow_down" at bounding box center [754, 151] width 805 height 54
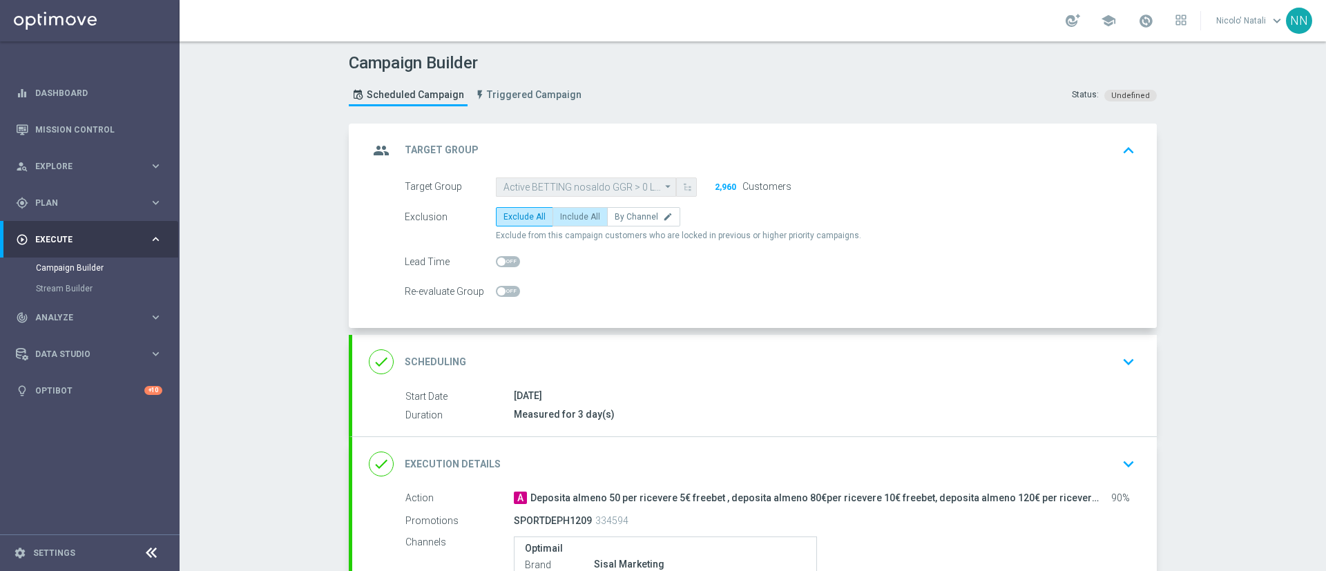
click at [565, 215] on span "Include All" at bounding box center [580, 217] width 40 height 10
click at [565, 215] on input "Include All" at bounding box center [564, 219] width 9 height 9
radio input "true"
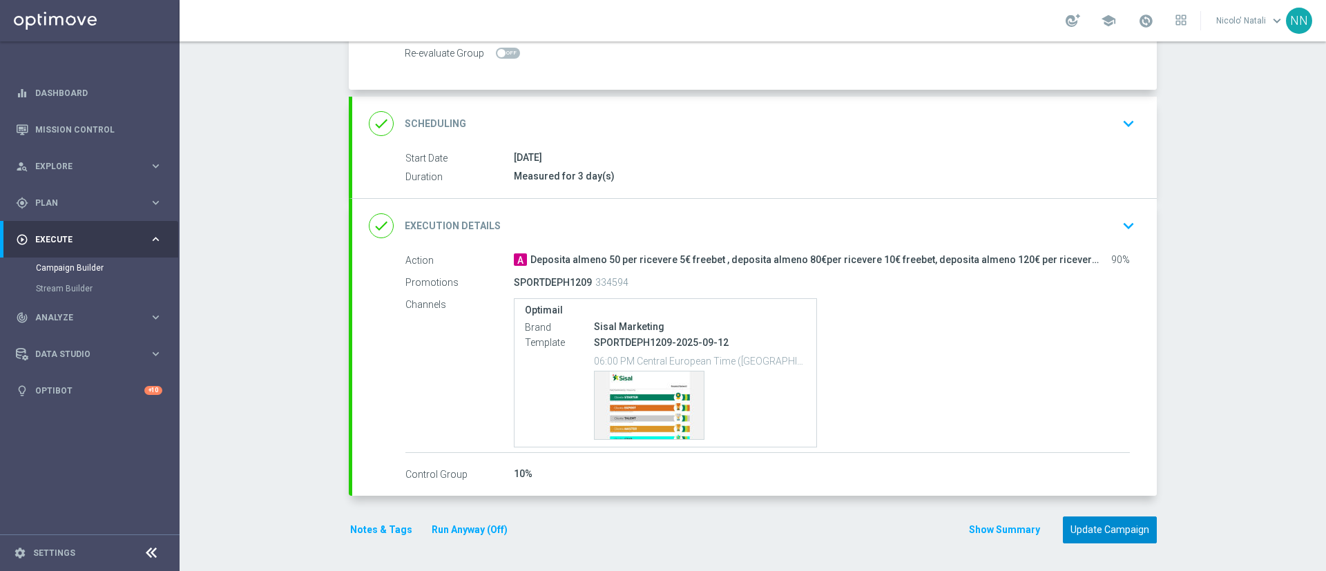
click at [1078, 533] on button "Update Campaign" at bounding box center [1110, 530] width 94 height 27
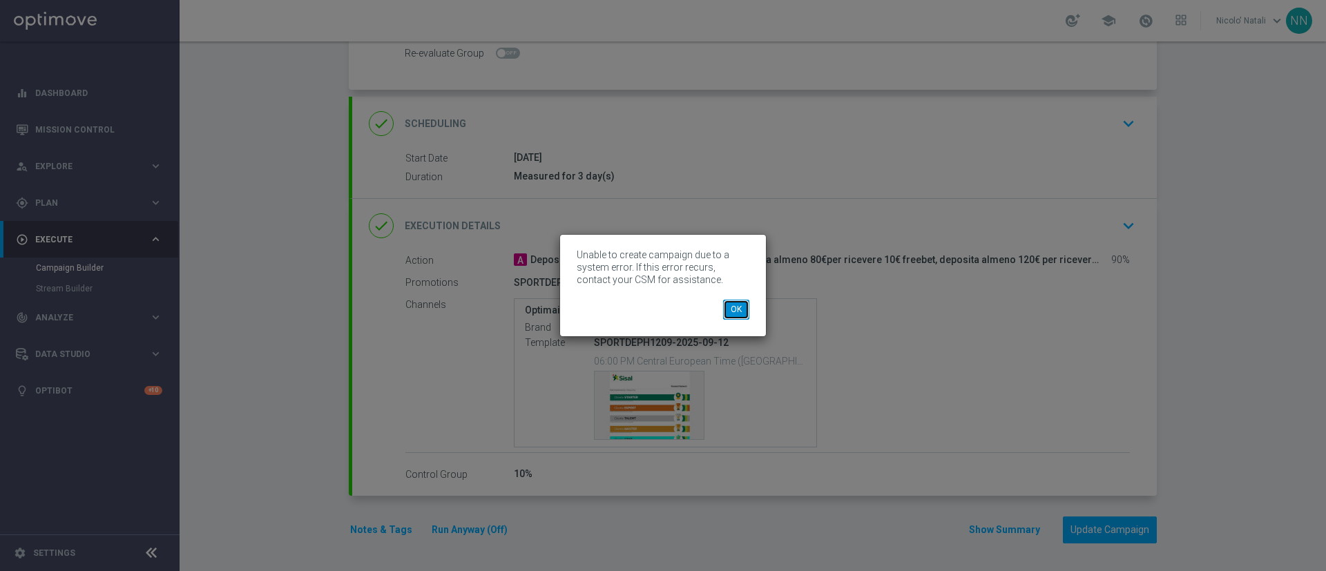
click at [743, 309] on button "OK" at bounding box center [736, 309] width 26 height 19
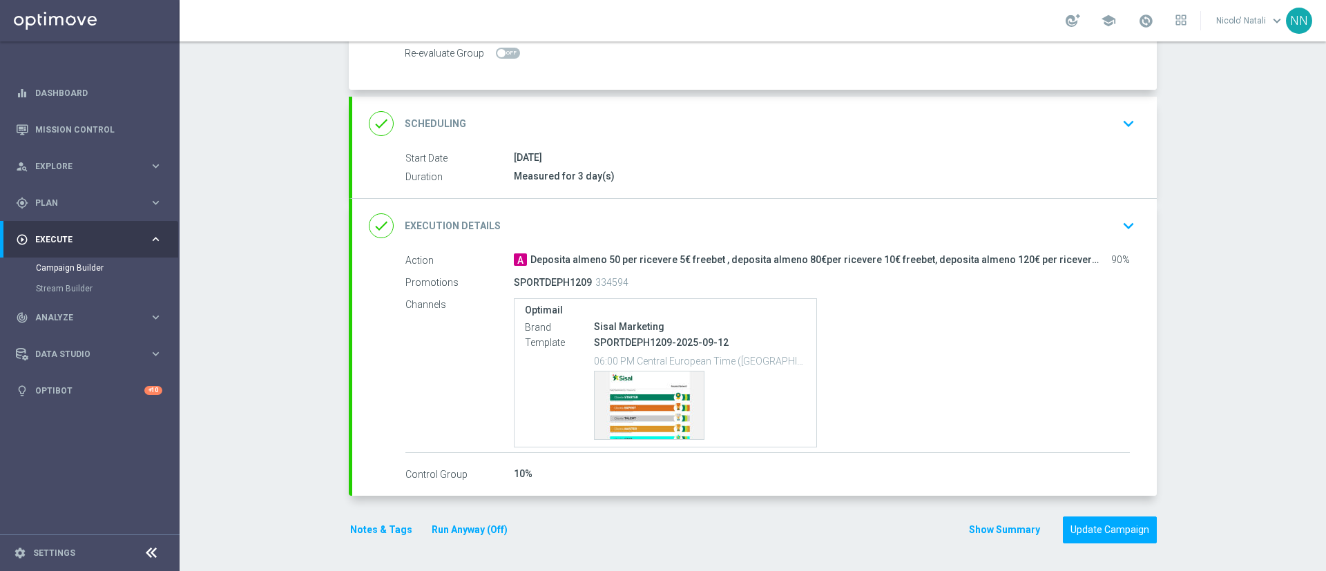
scroll to position [0, 0]
click at [1077, 524] on button "Update Campaign" at bounding box center [1110, 530] width 94 height 27
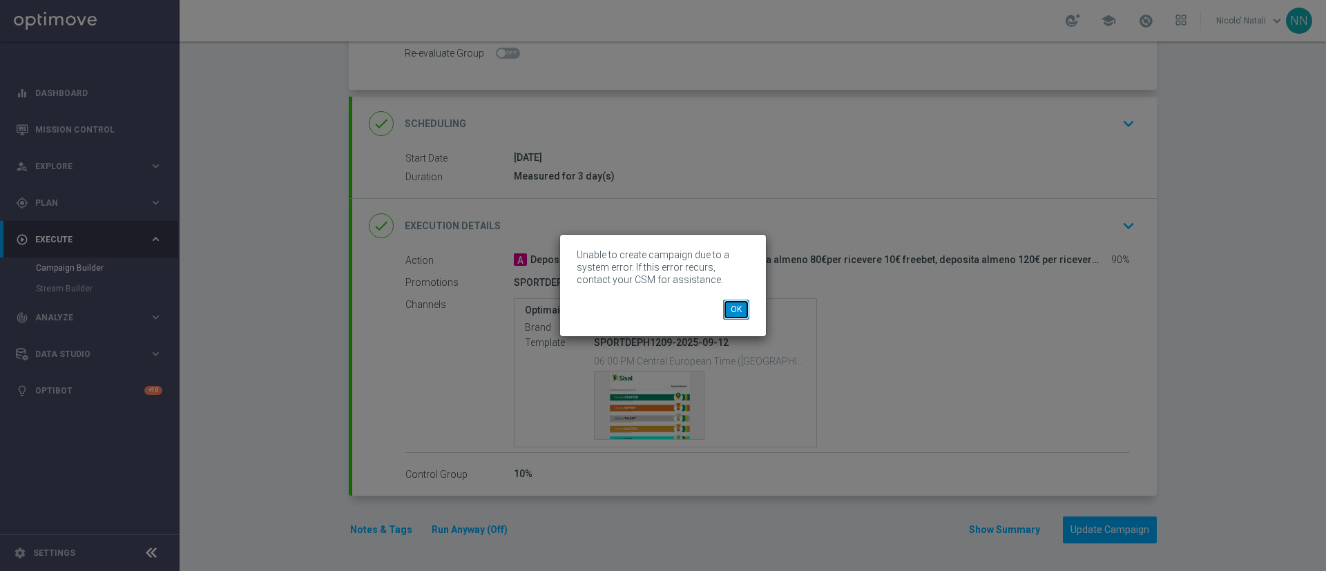
click at [735, 314] on button "OK" at bounding box center [736, 309] width 26 height 19
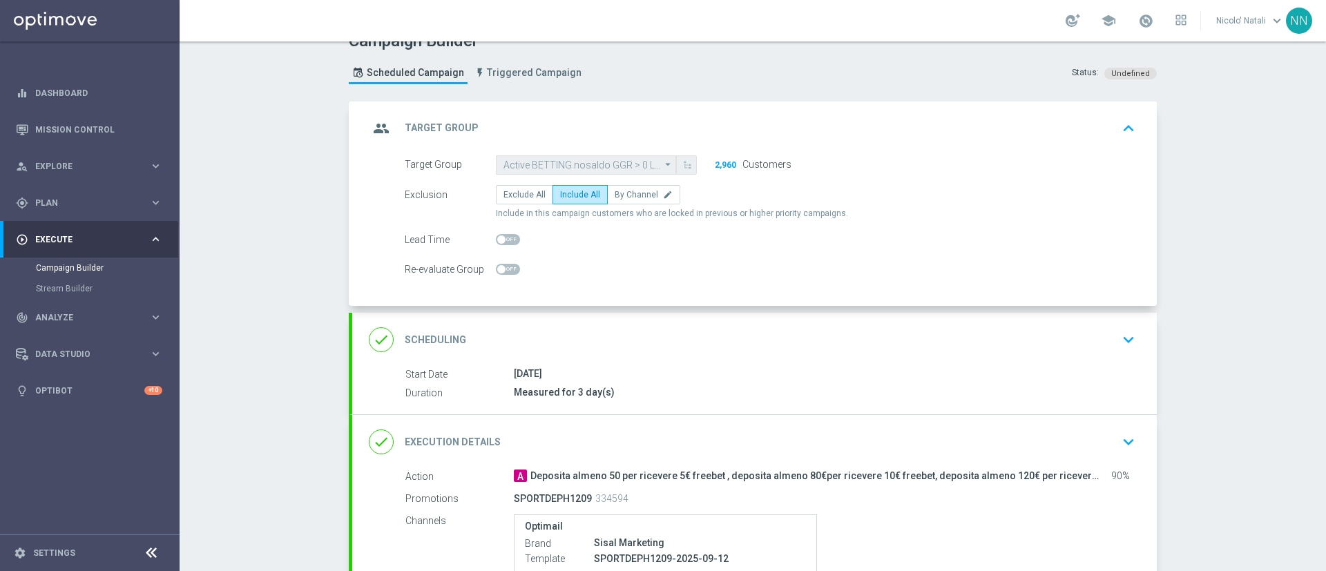
scroll to position [17, 0]
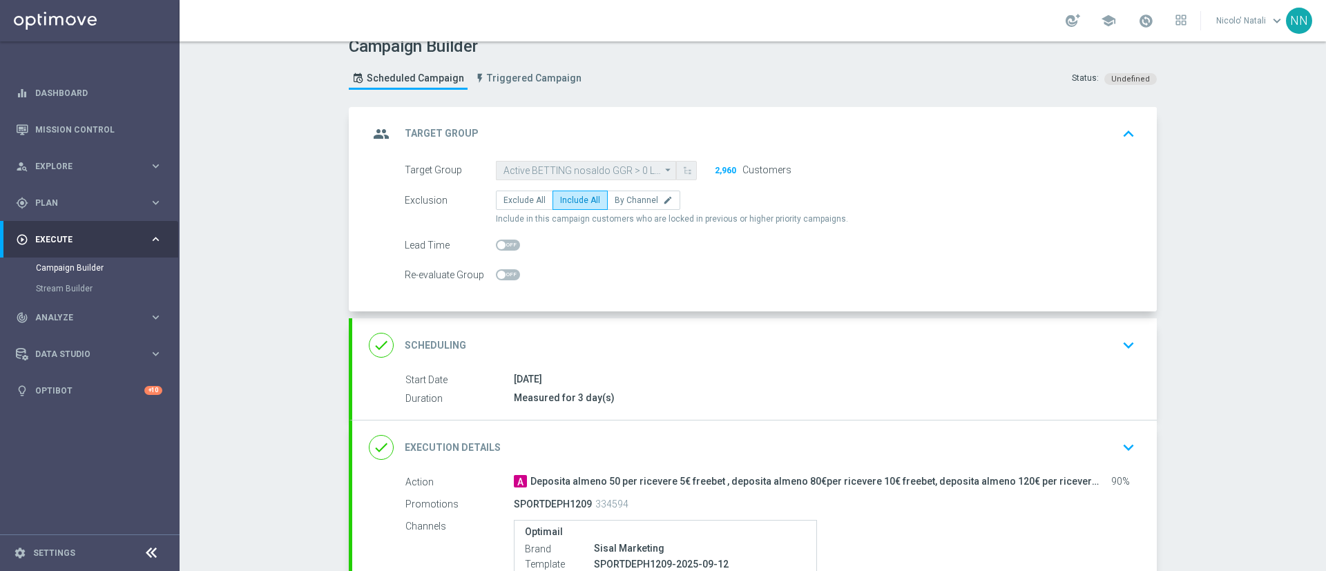
click at [663, 129] on div "group Target Group keyboard_arrow_up" at bounding box center [755, 134] width 772 height 26
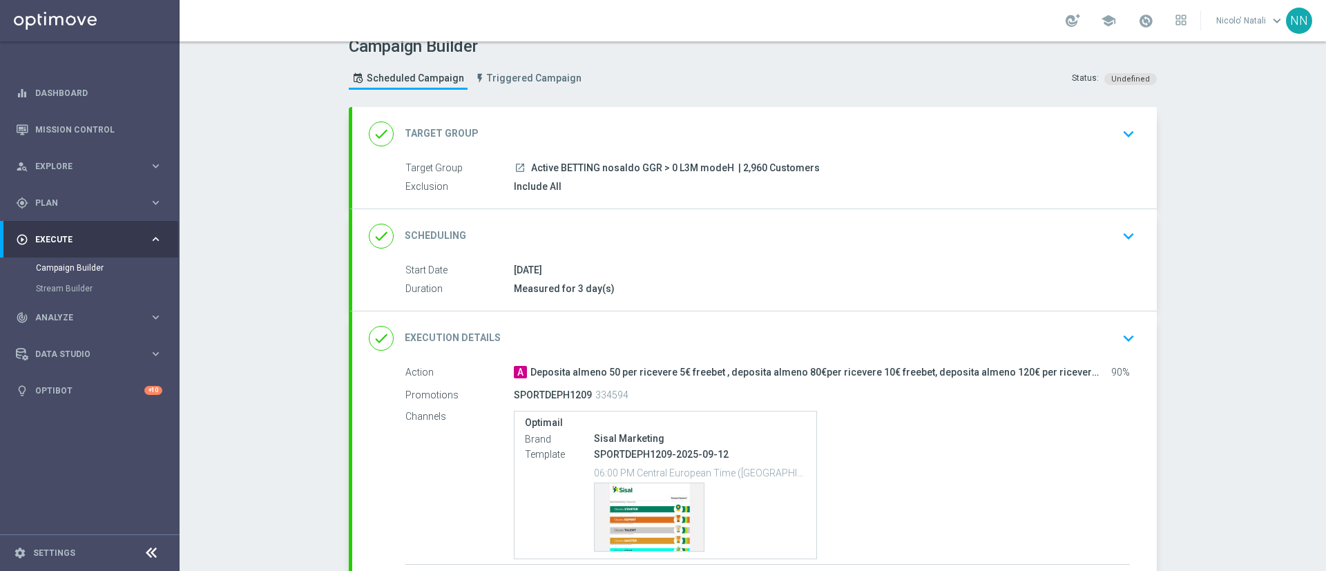
click at [714, 143] on div "done Target Group keyboard_arrow_down" at bounding box center [755, 134] width 772 height 26
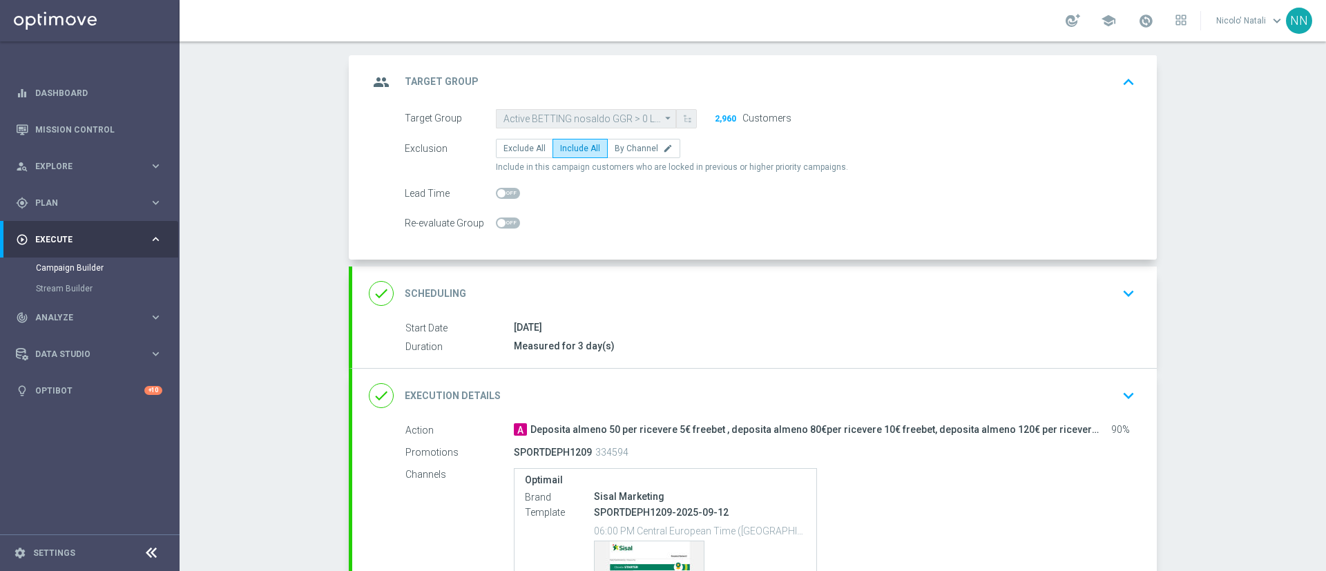
scroll to position [238, 0]
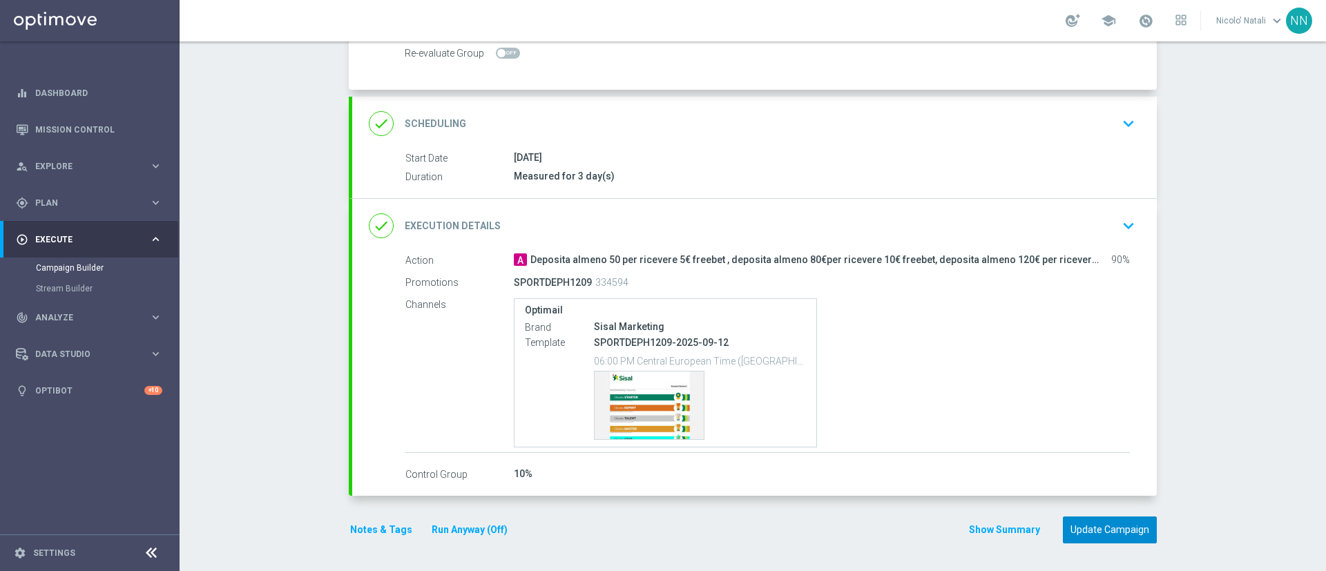
click at [1079, 531] on button "Update Campaign" at bounding box center [1110, 530] width 94 height 27
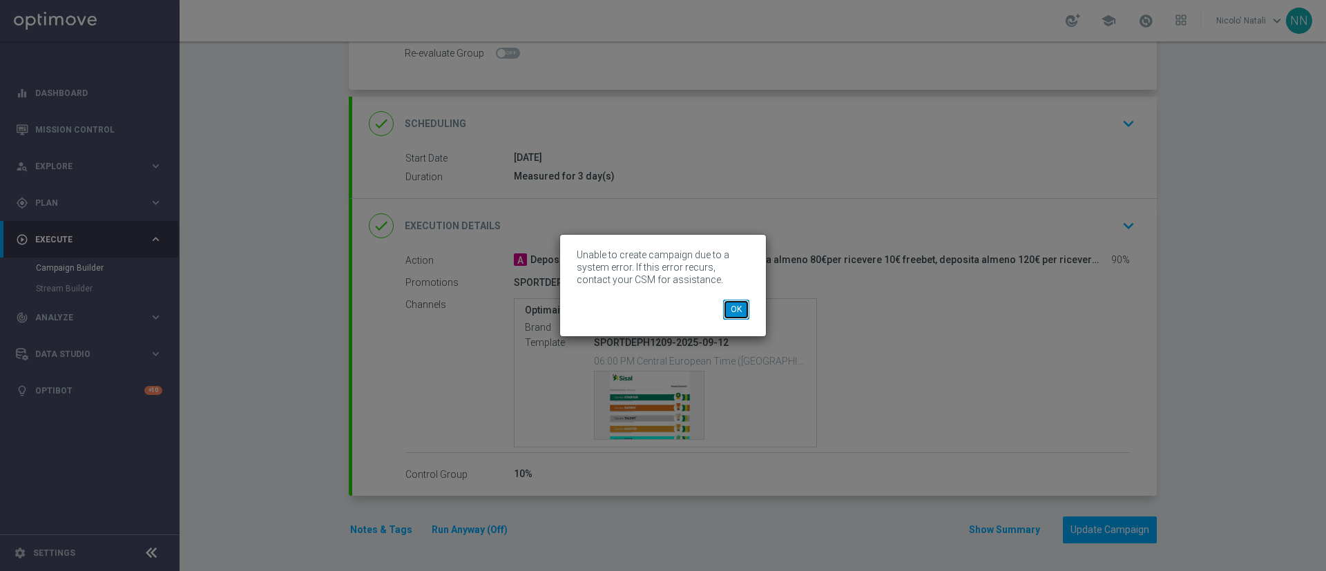
click at [736, 313] on button "OK" at bounding box center [736, 309] width 26 height 19
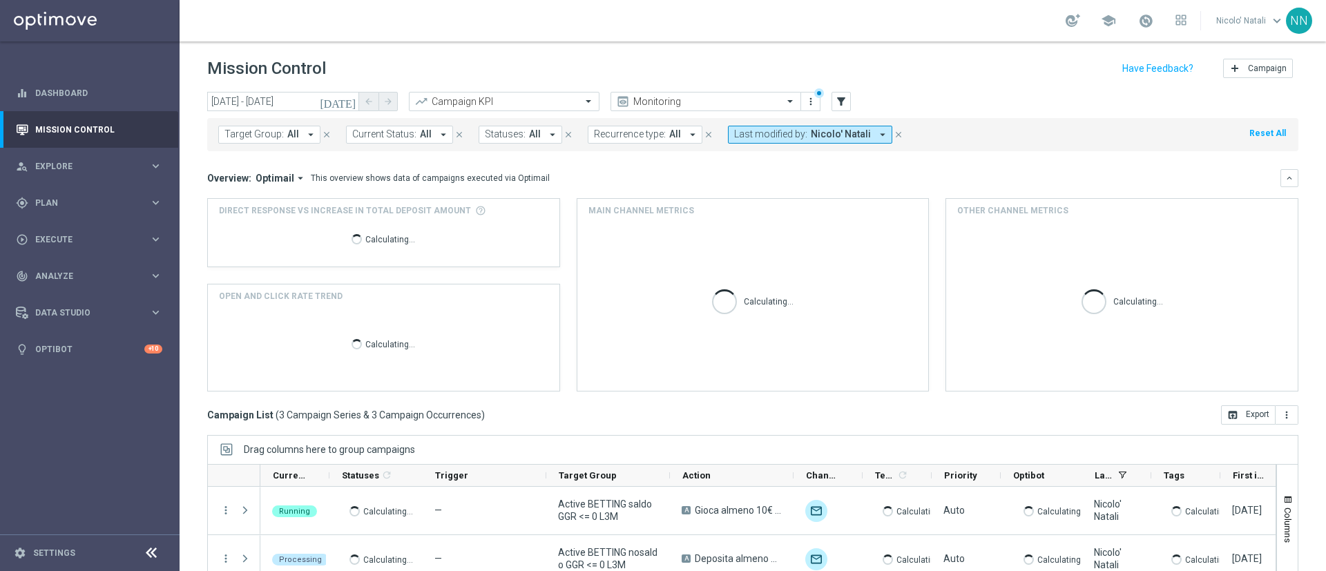
scroll to position [120, 0]
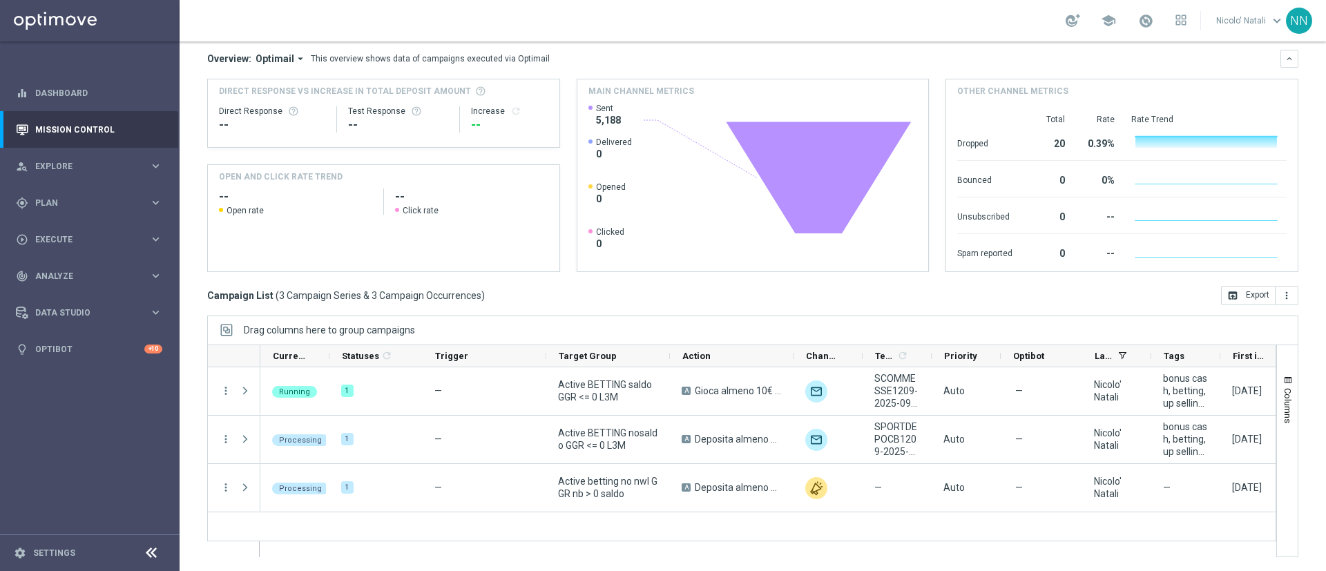
click at [1141, 30] on link at bounding box center [1146, 21] width 18 height 22
click at [919, 60] on div "Overview: Optimail arrow_drop_down This overview shows data of campaigns execut…" at bounding box center [744, 59] width 1074 height 12
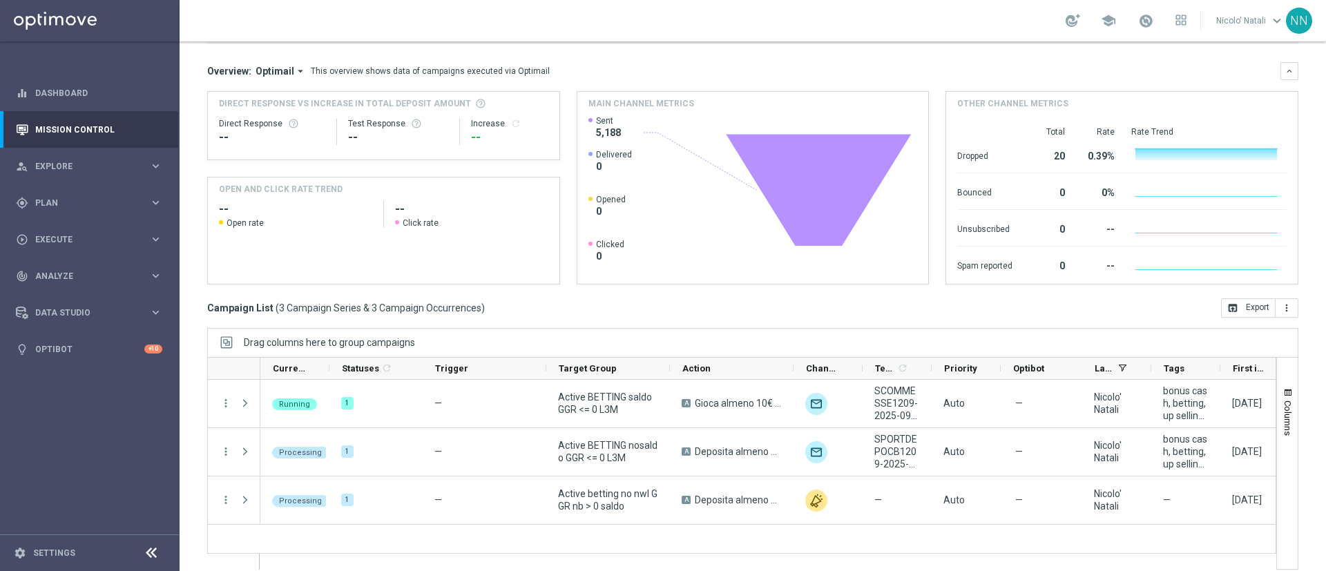
scroll to position [0, 0]
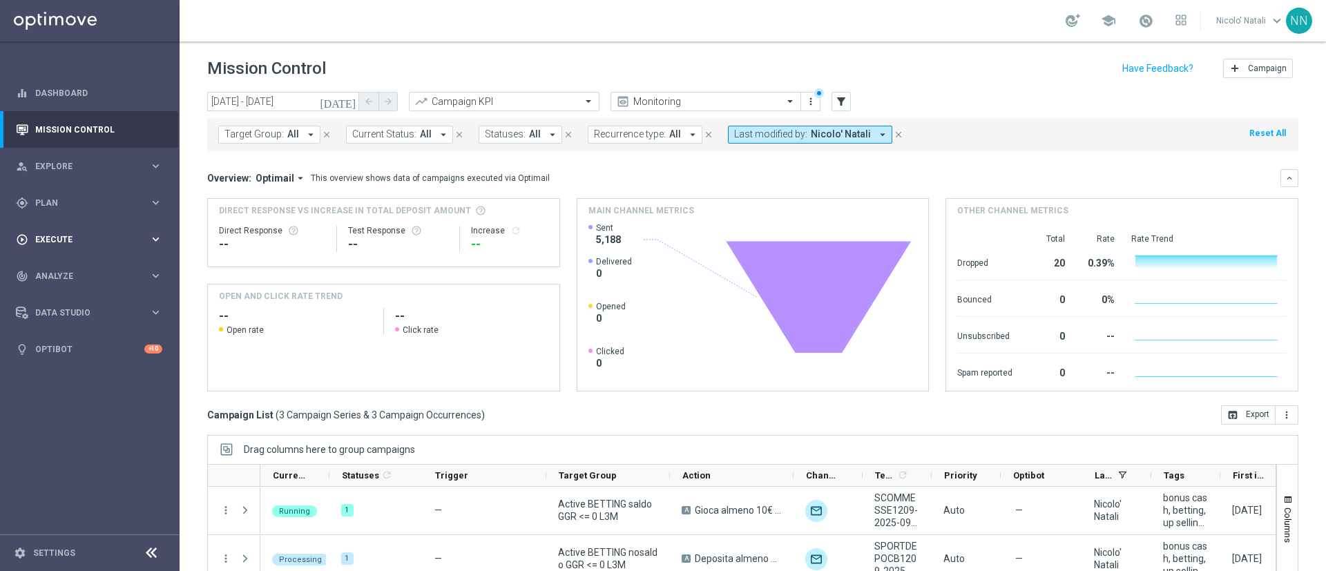
click at [63, 245] on div "play_circle_outline Execute" at bounding box center [82, 239] width 133 height 12
click at [64, 264] on link "Campaign Builder" at bounding box center [90, 268] width 108 height 11
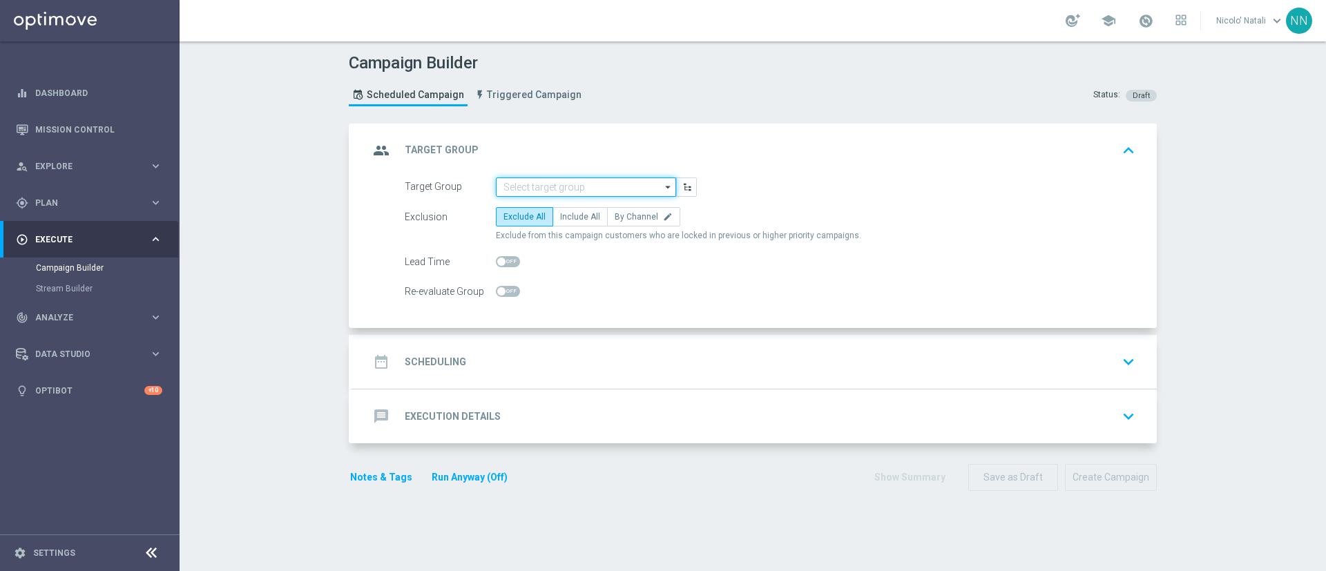
click at [553, 184] on input at bounding box center [586, 187] width 180 height 19
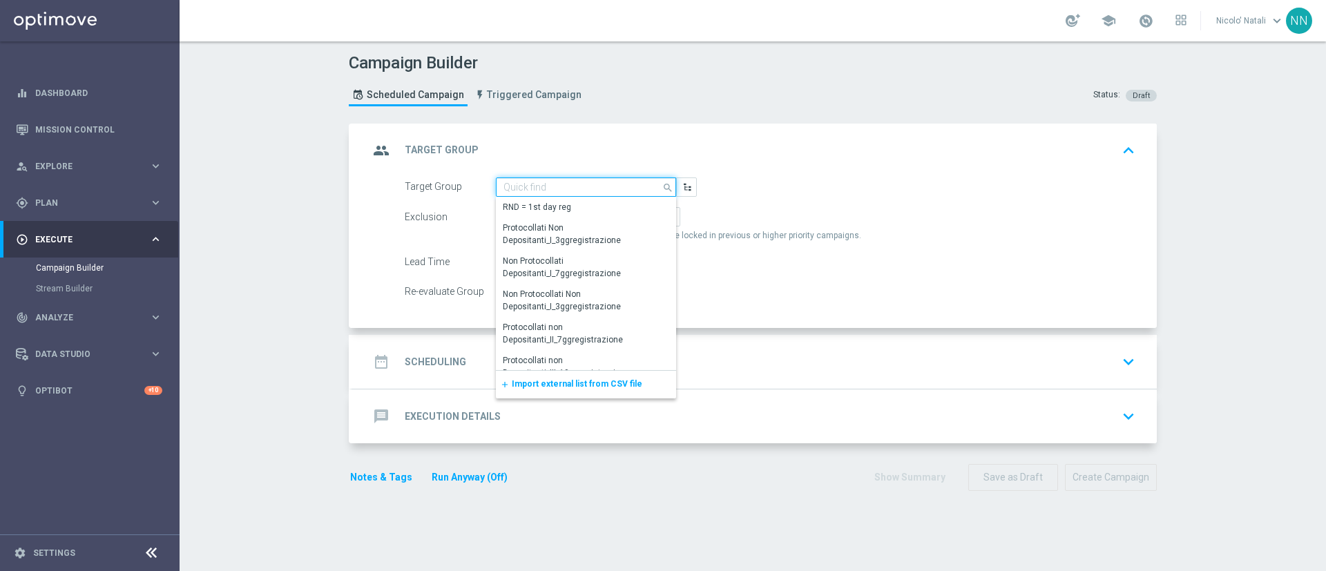
paste input "Active BETTING nosaldo GGR > 0 L3M modeH"
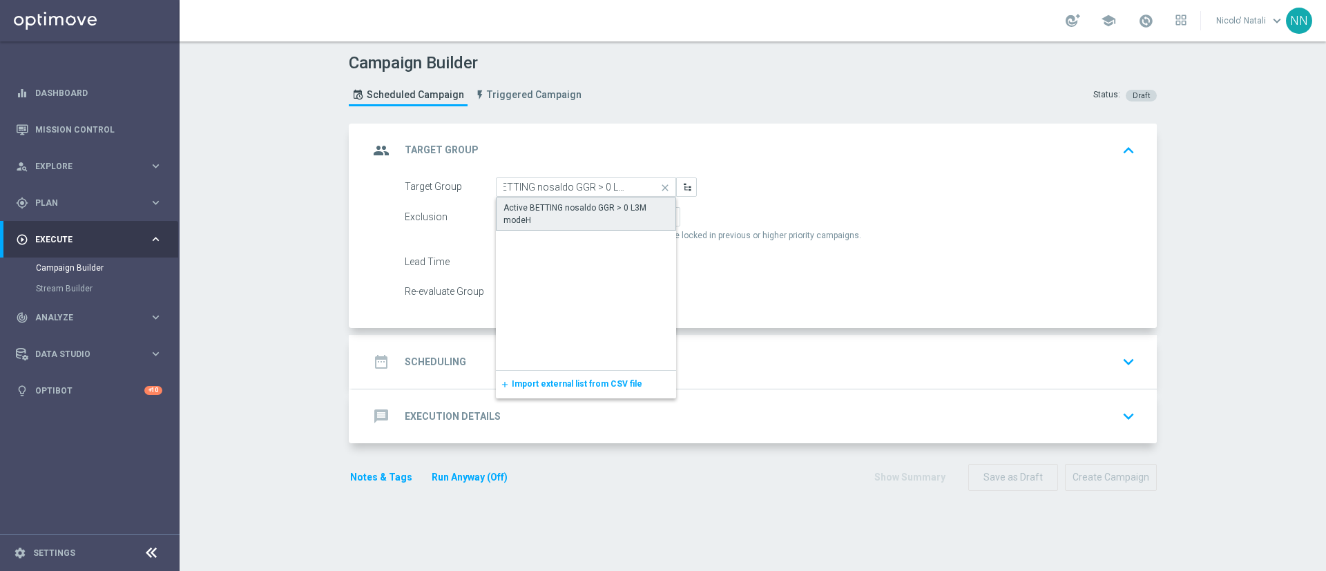
click at [553, 200] on div "Active BETTING nosaldo GGR > 0 L3M modeH" at bounding box center [586, 214] width 180 height 33
type input "Active BETTING nosaldo GGR > 0 L3M modeH"
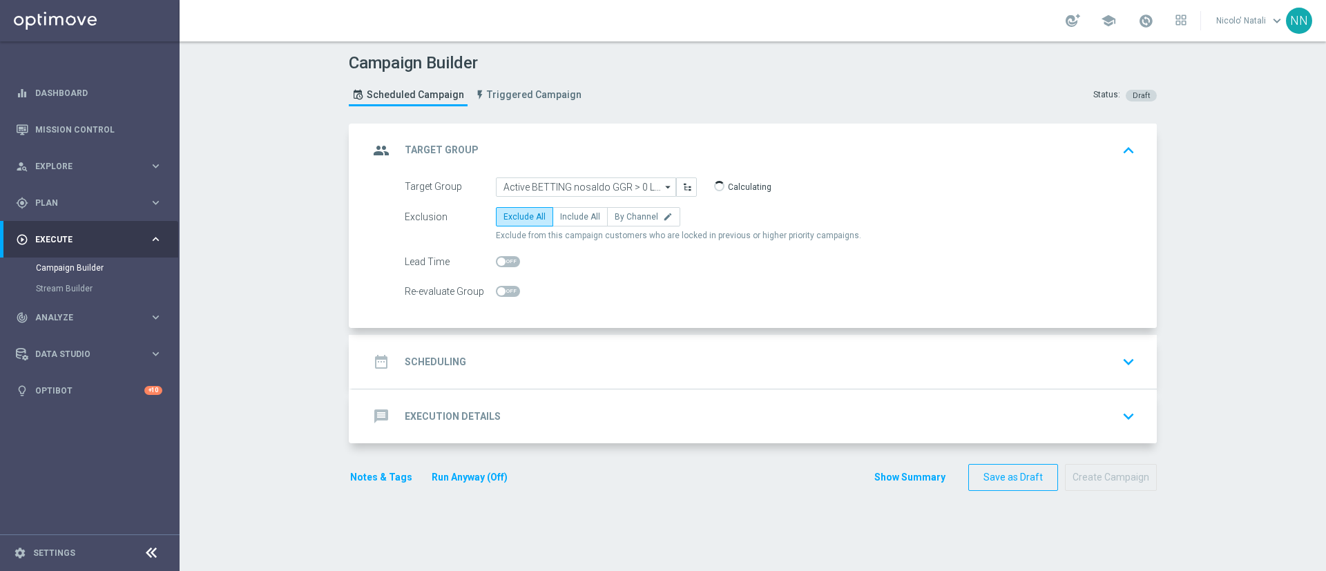
click at [627, 365] on div "date_range Scheduling keyboard_arrow_down" at bounding box center [755, 362] width 772 height 26
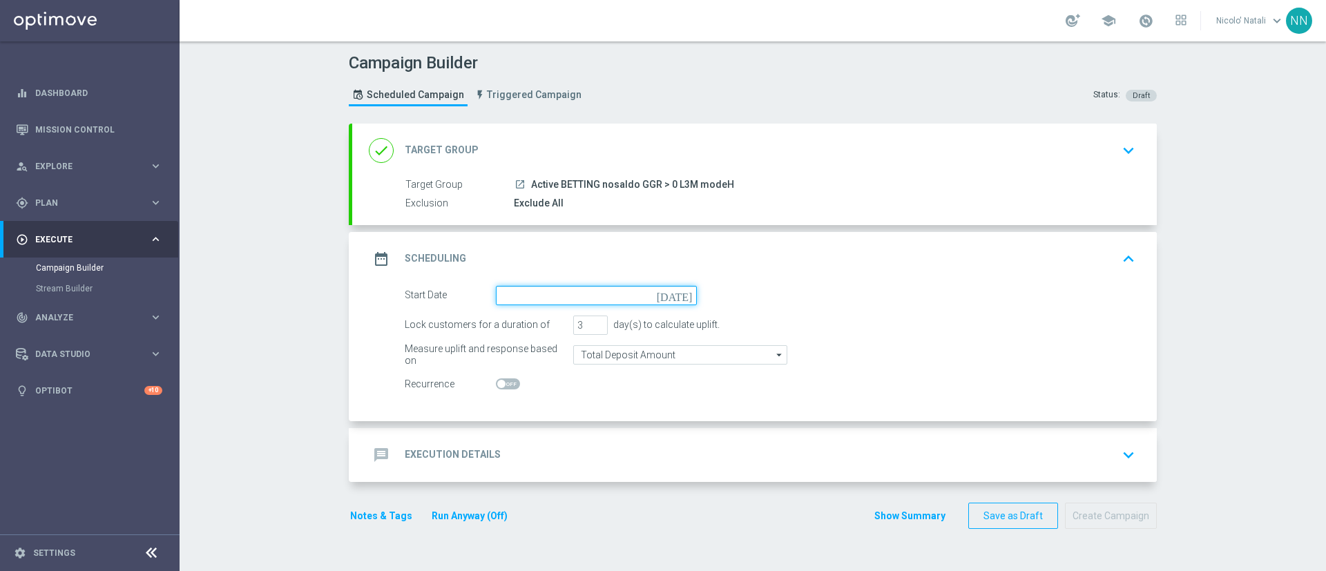
click at [585, 286] on input at bounding box center [596, 295] width 201 height 19
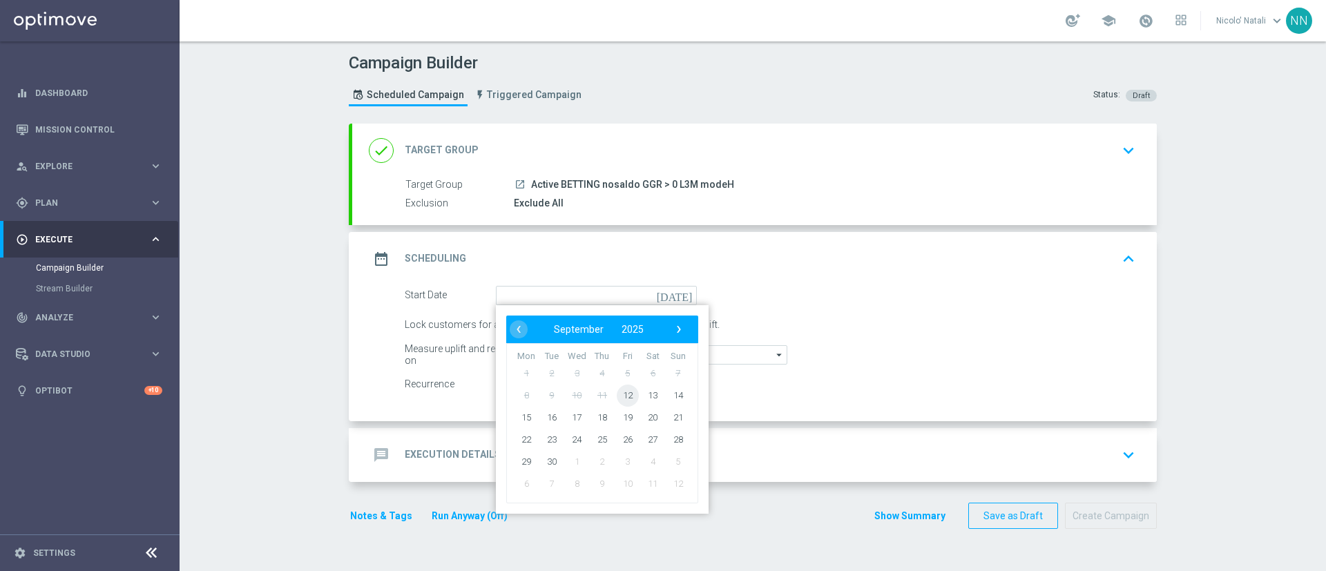
click at [617, 392] on span "12" at bounding box center [628, 395] width 22 height 22
type input "[DATE]"
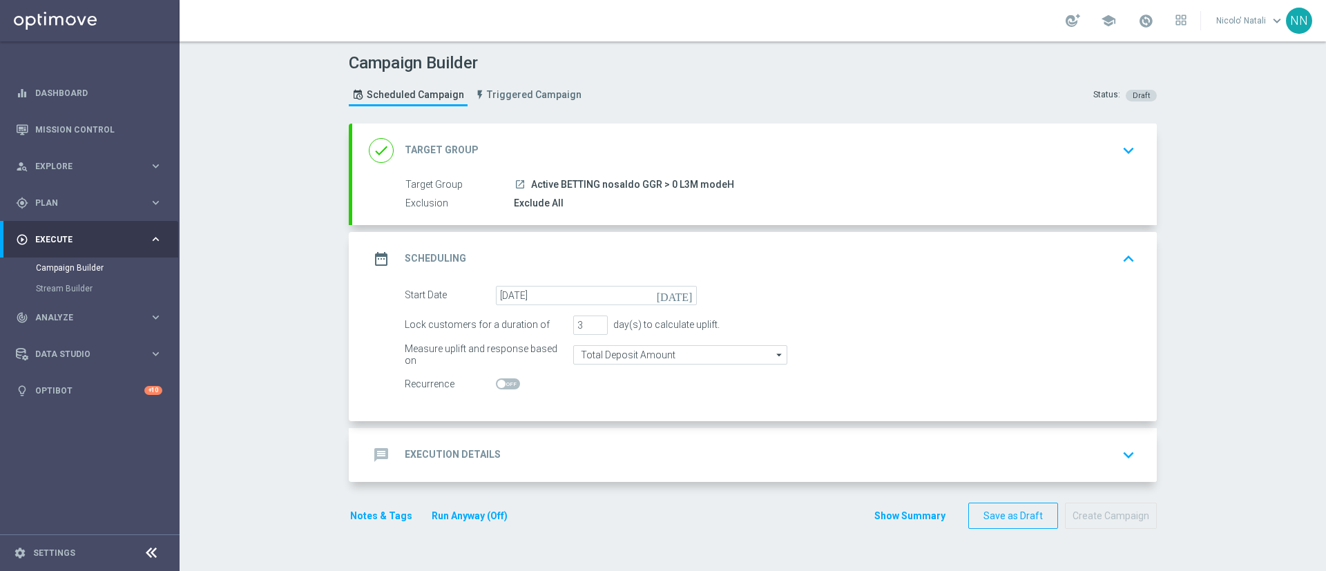
click at [562, 442] on div "message Execution Details keyboard_arrow_down" at bounding box center [755, 455] width 772 height 26
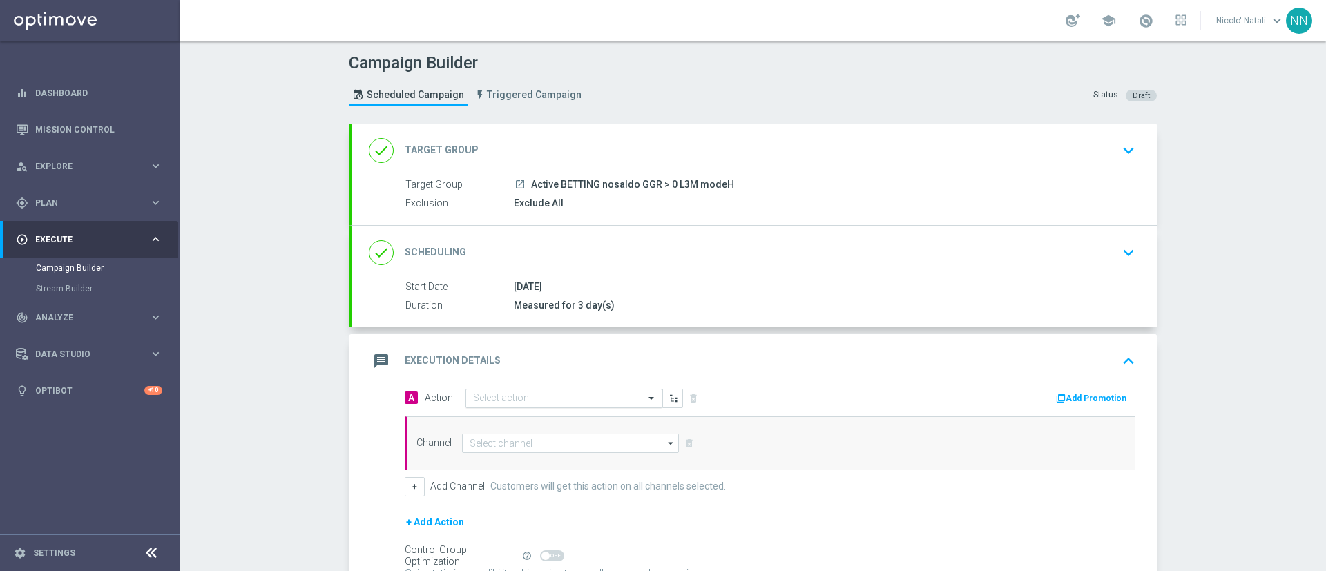
click at [546, 400] on input "text" at bounding box center [550, 399] width 154 height 12
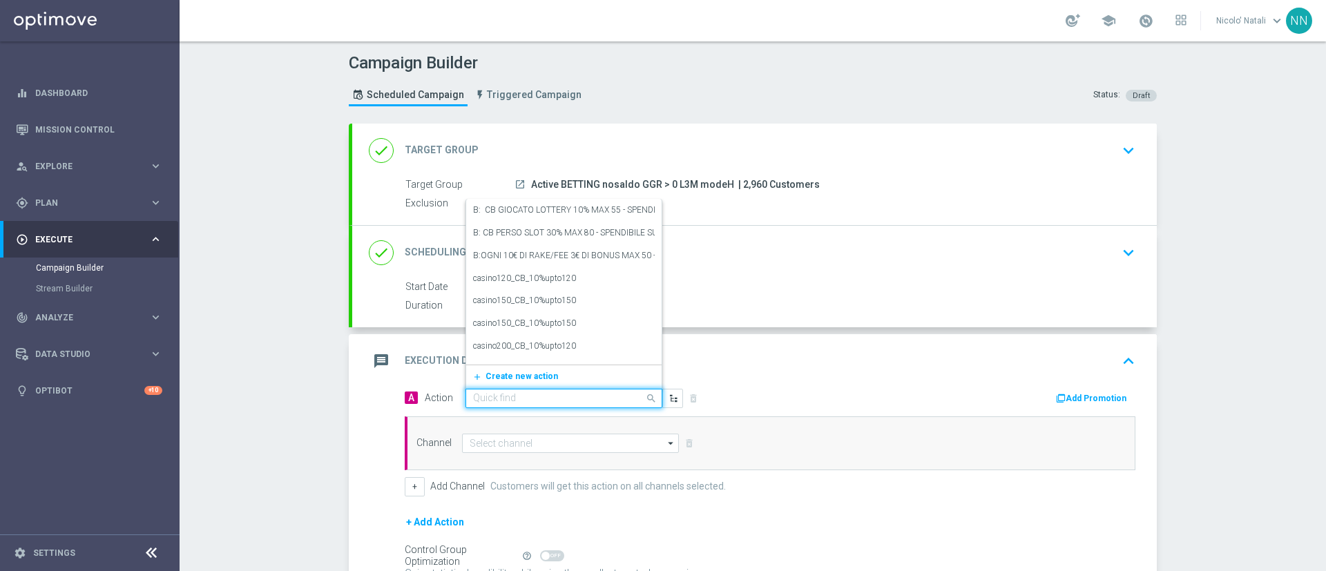
paste input "Deposita almeno 50 per ricevere 5€ freebet , deposita almeno 80€per ricevere 10…"
type input "Deposita almeno 50 per ricevere 5€ freebet , deposita almeno 80€per ricevere 10…"
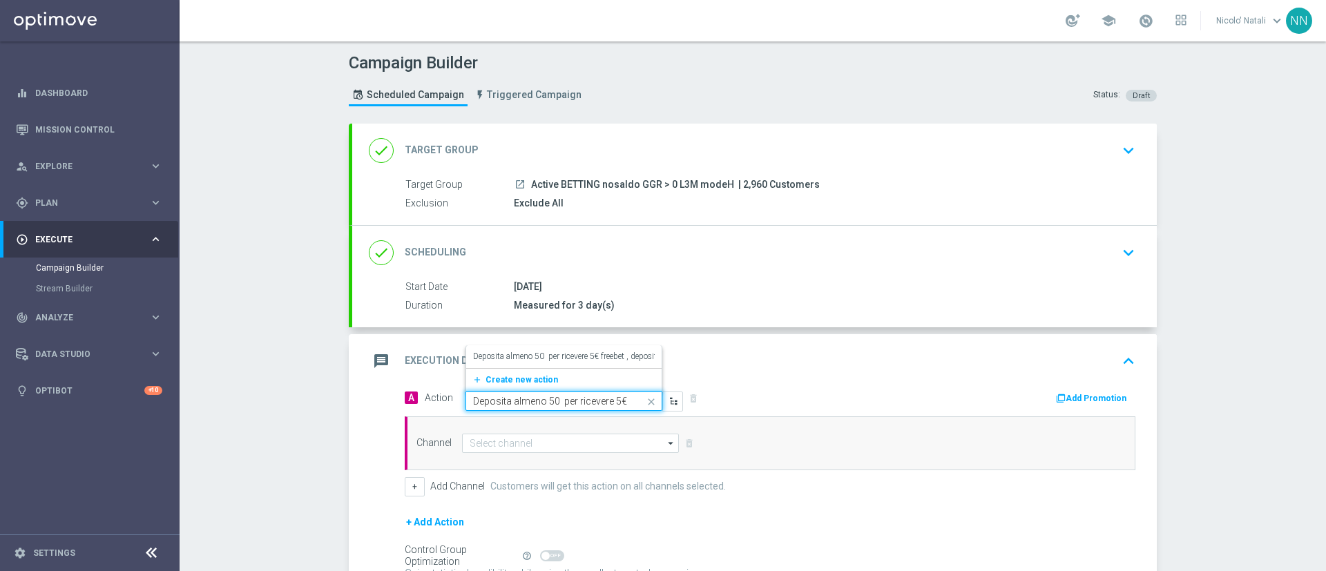
scroll to position [0, 423]
click at [537, 347] on div "Deposita almeno 50 per ricevere 5€ freebet , deposita almeno 80€per ricevere 10…" at bounding box center [564, 356] width 182 height 23
click at [1079, 387] on div "message Execution Details keyboard_arrow_up" at bounding box center [754, 361] width 805 height 54
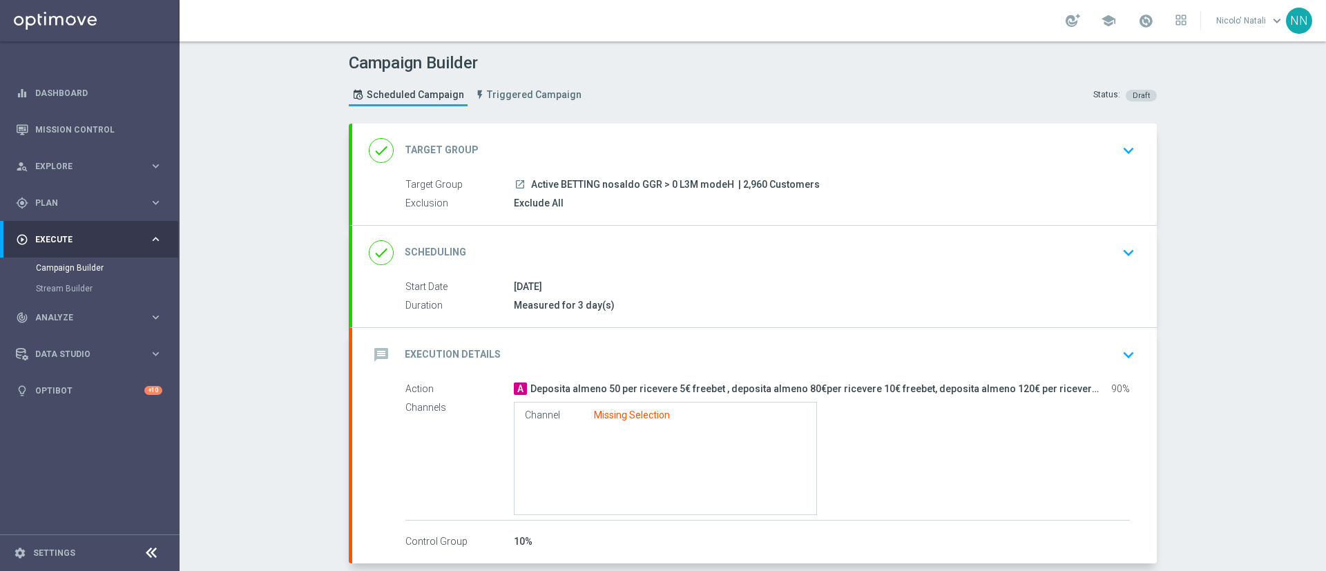
click at [1118, 355] on icon "keyboard_arrow_down" at bounding box center [1128, 355] width 21 height 21
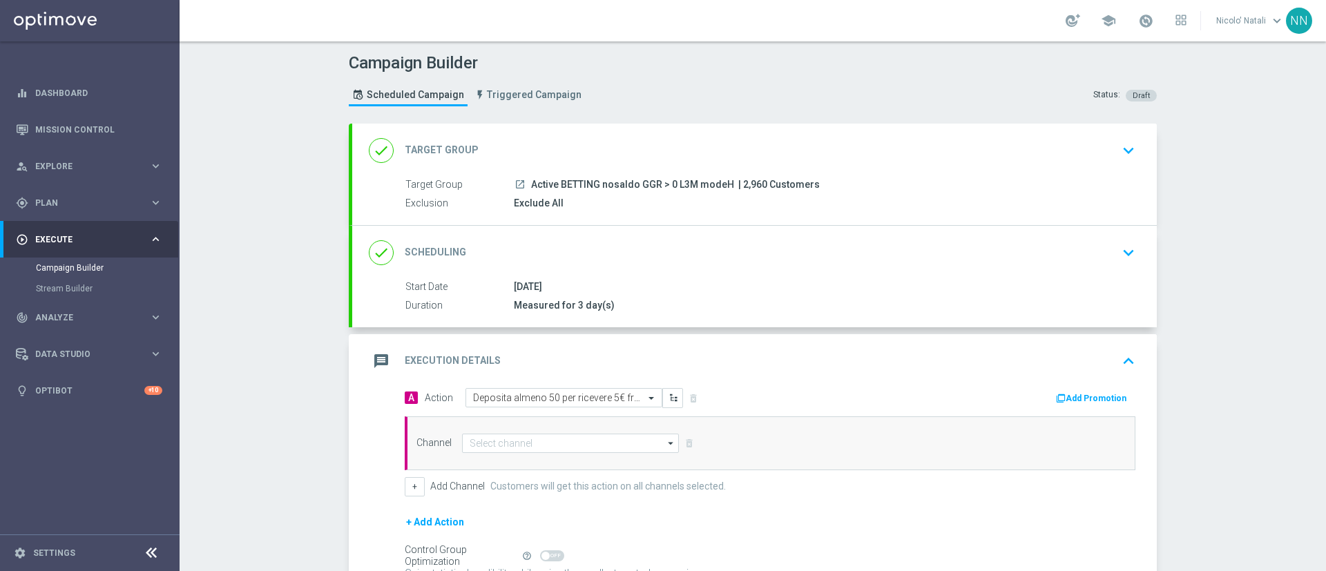
click at [1068, 391] on button "Add Promotion" at bounding box center [1093, 398] width 77 height 15
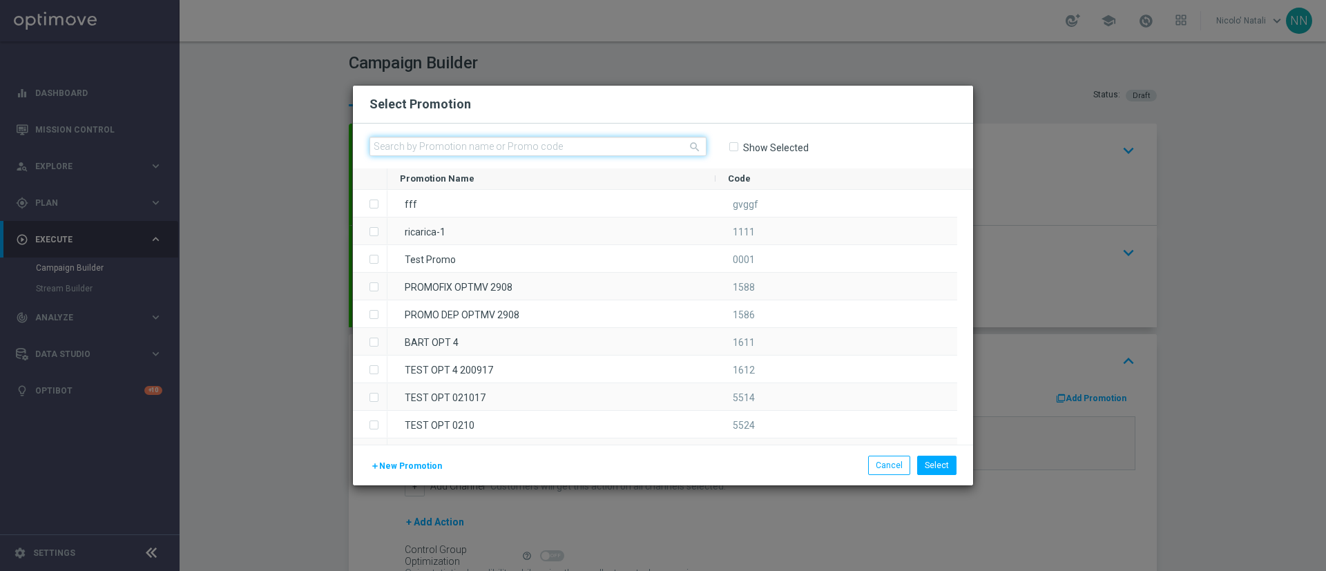
click at [635, 147] on input "text" at bounding box center [538, 146] width 337 height 19
paste input "SPORTDEPH1209"
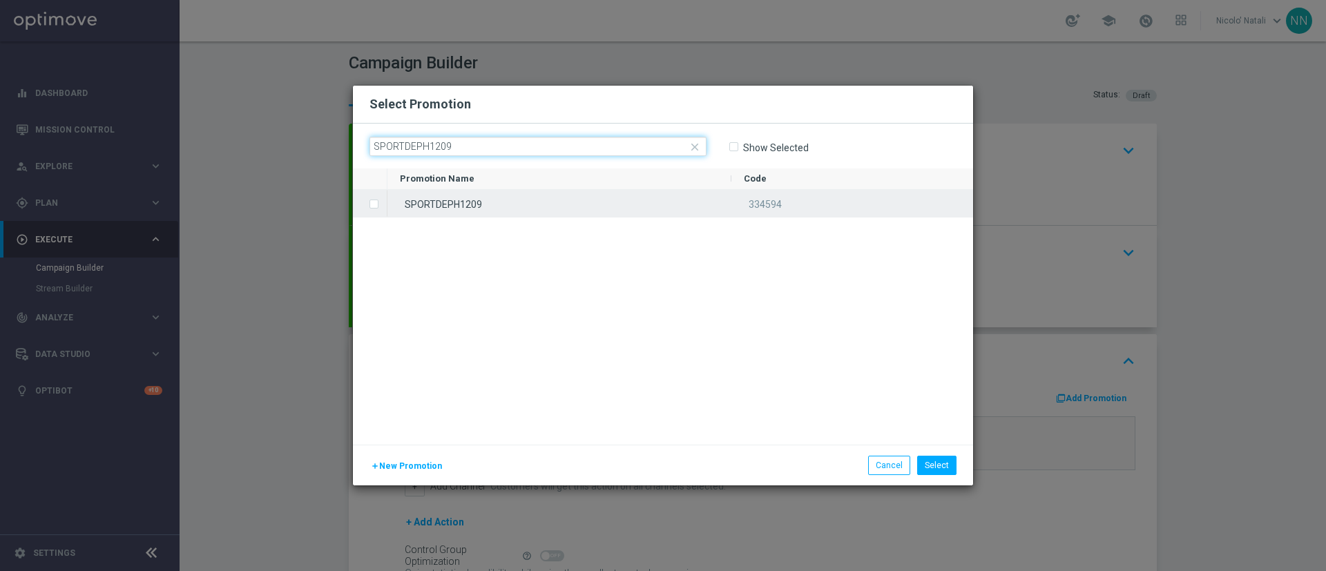
type input "SPORTDEPH1209"
click at [605, 208] on div "SPORTDEPH1209" at bounding box center [560, 203] width 344 height 27
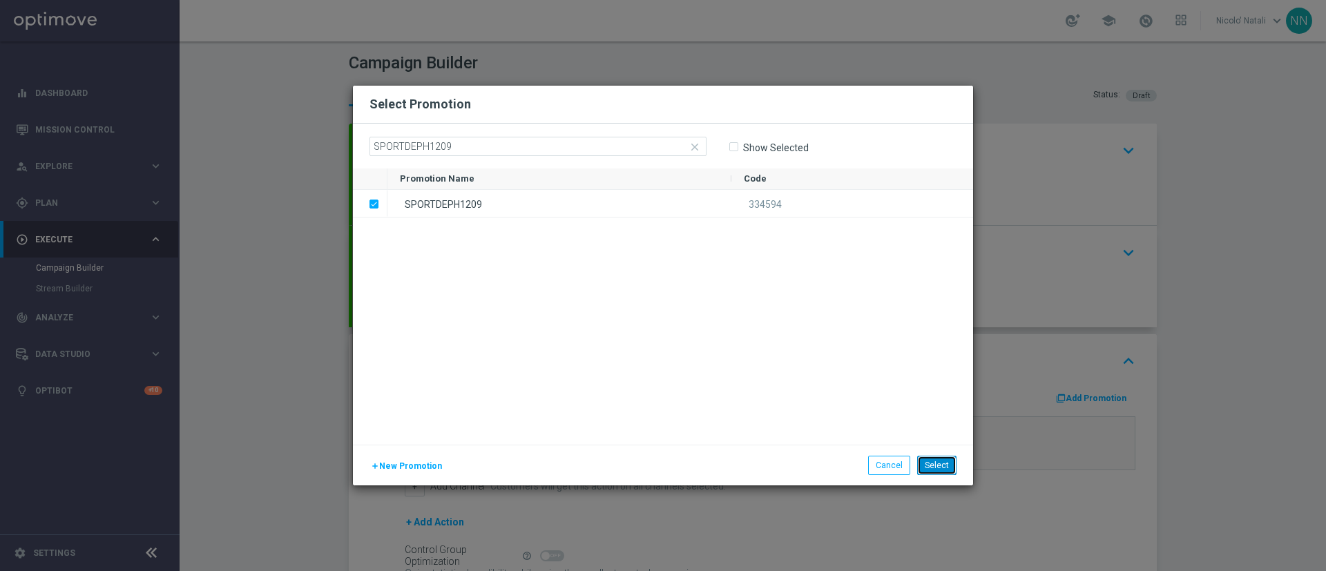
click at [937, 461] on button "Select" at bounding box center [936, 465] width 39 height 19
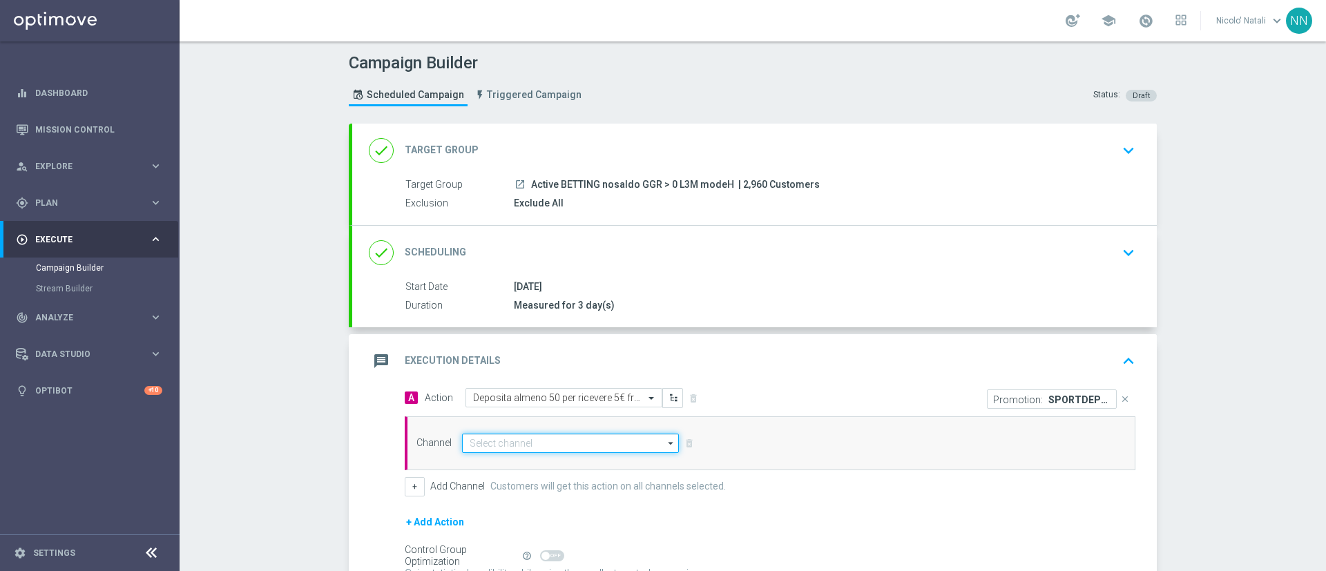
click at [596, 443] on input at bounding box center [570, 443] width 217 height 19
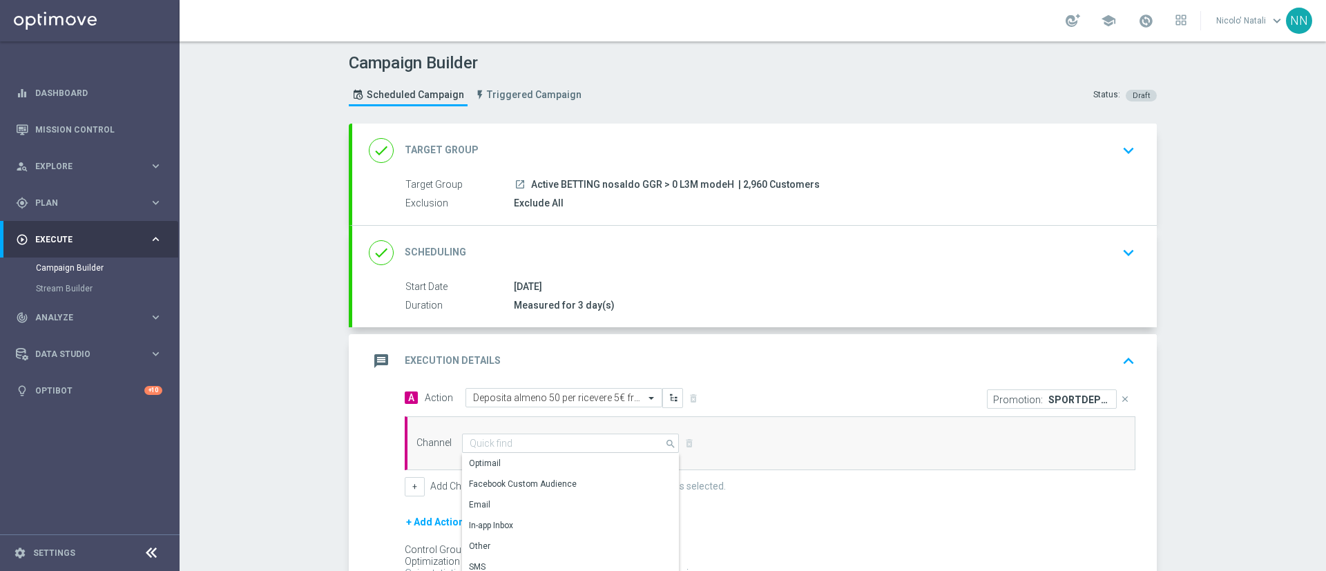
click at [555, 461] on div "Optimail" at bounding box center [565, 463] width 206 height 19
type input "Optimail"
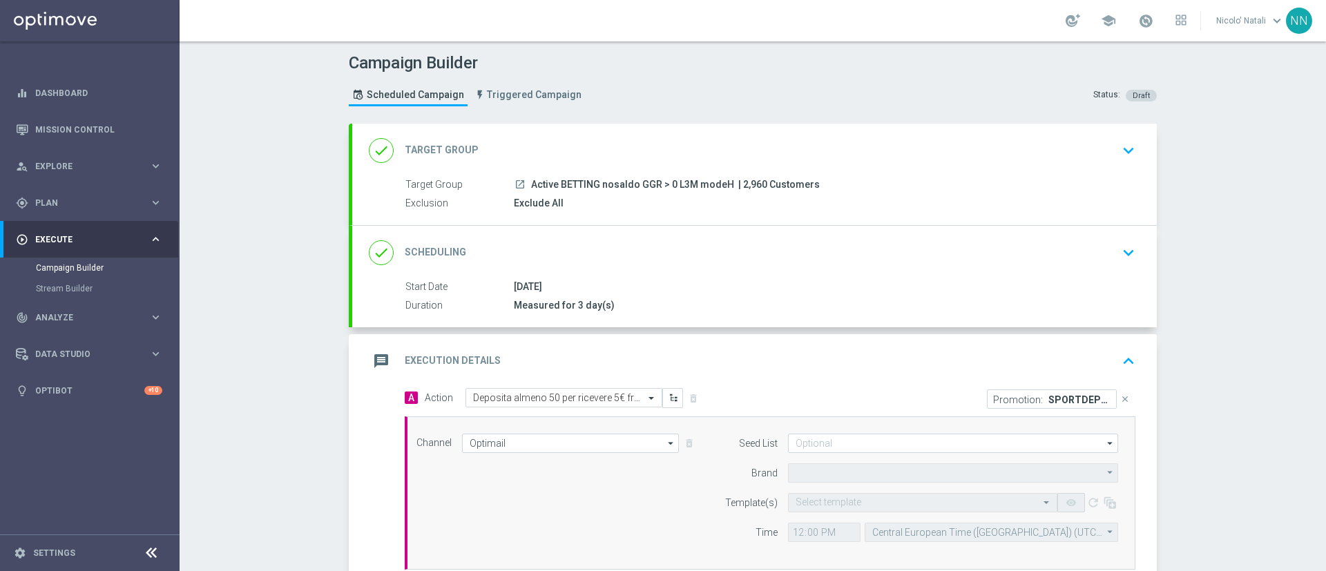
type input "Sisal Marketing"
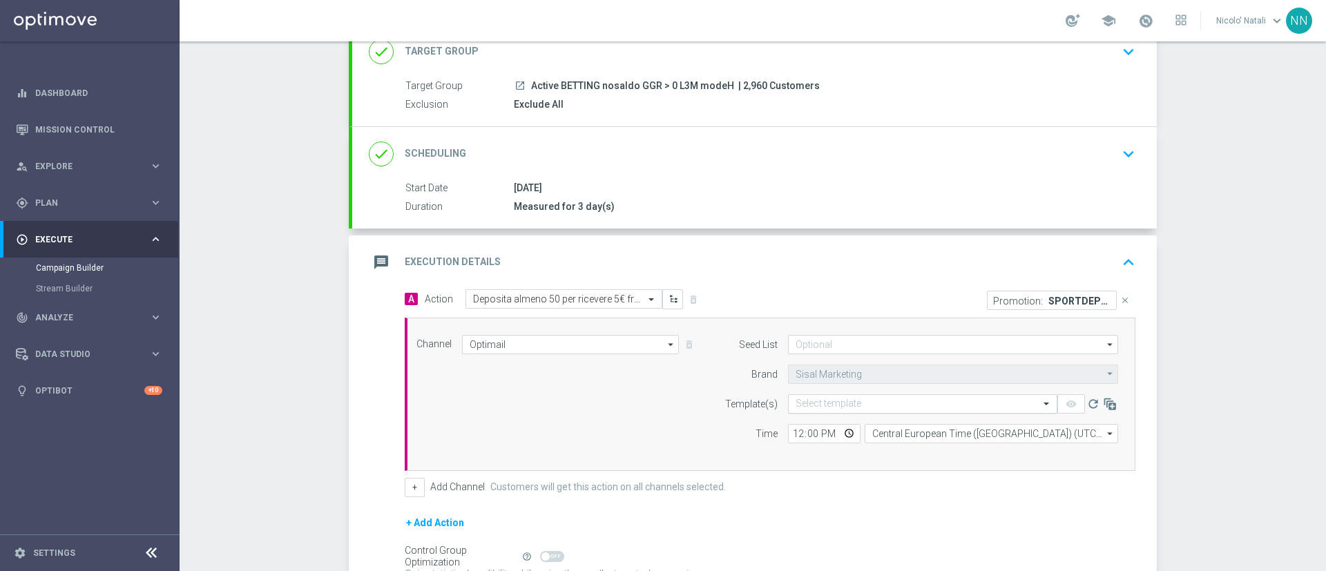
click at [859, 401] on input "text" at bounding box center [909, 405] width 227 height 12
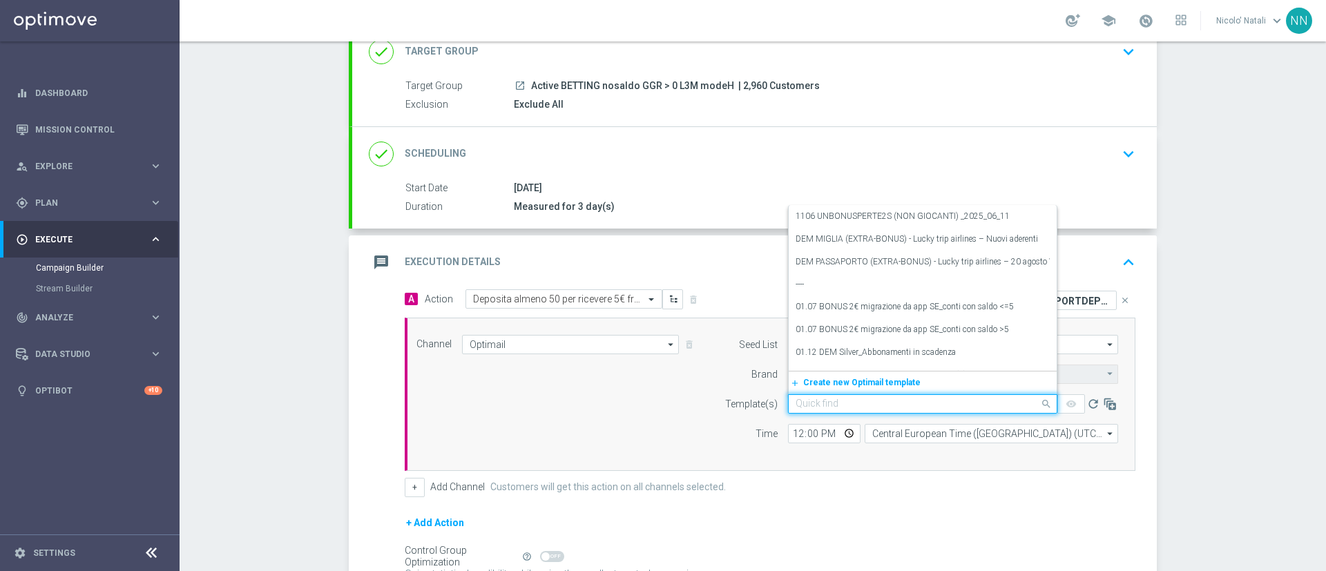
paste input "SPORTDEPH1209"
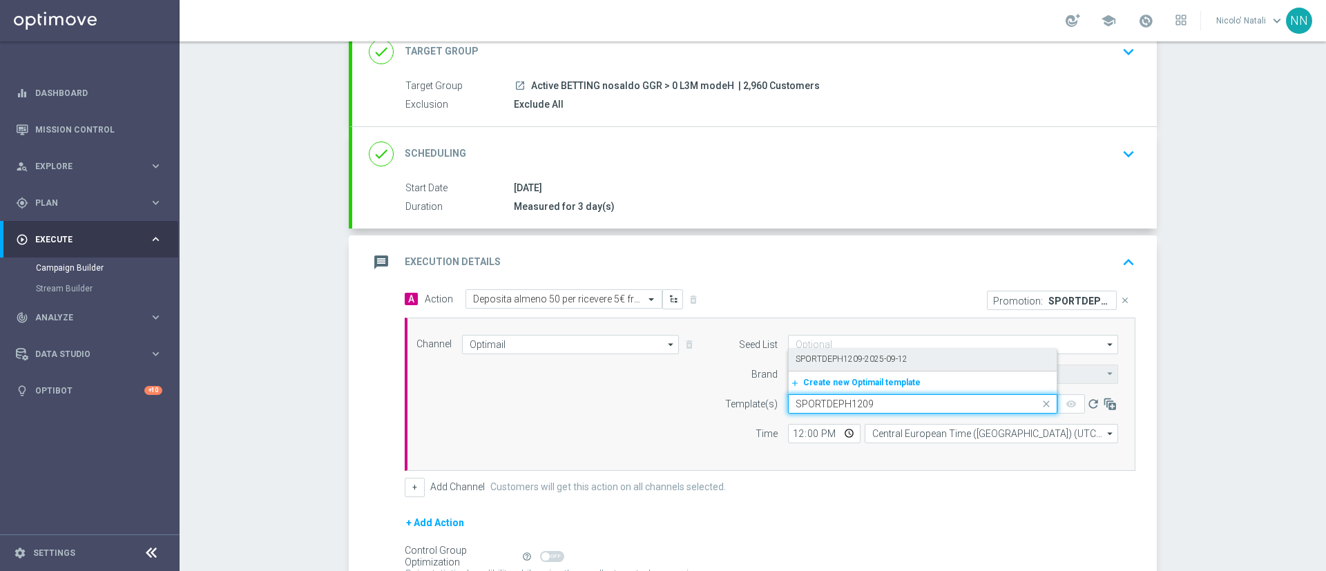
click at [856, 364] on label "SPORTDEPH1209-2025-09-12" at bounding box center [852, 360] width 112 height 12
type input "SPORTDEPH1209"
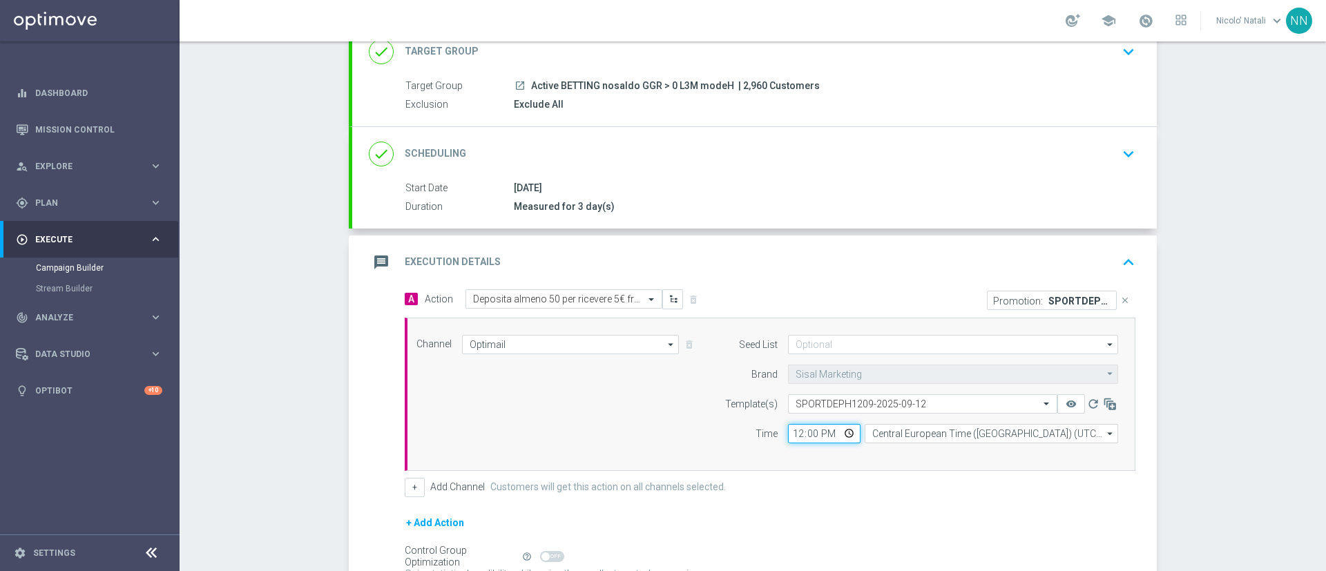
click at [792, 435] on input "12:00" at bounding box center [824, 433] width 73 height 19
type input "18:00"
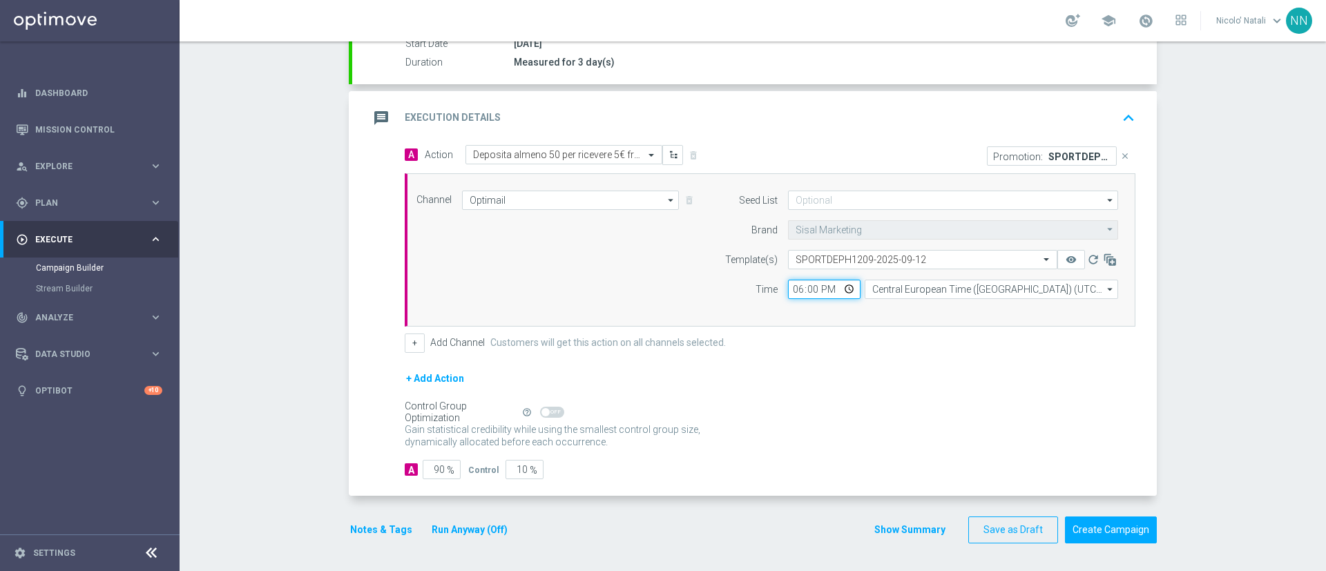
scroll to position [0, 0]
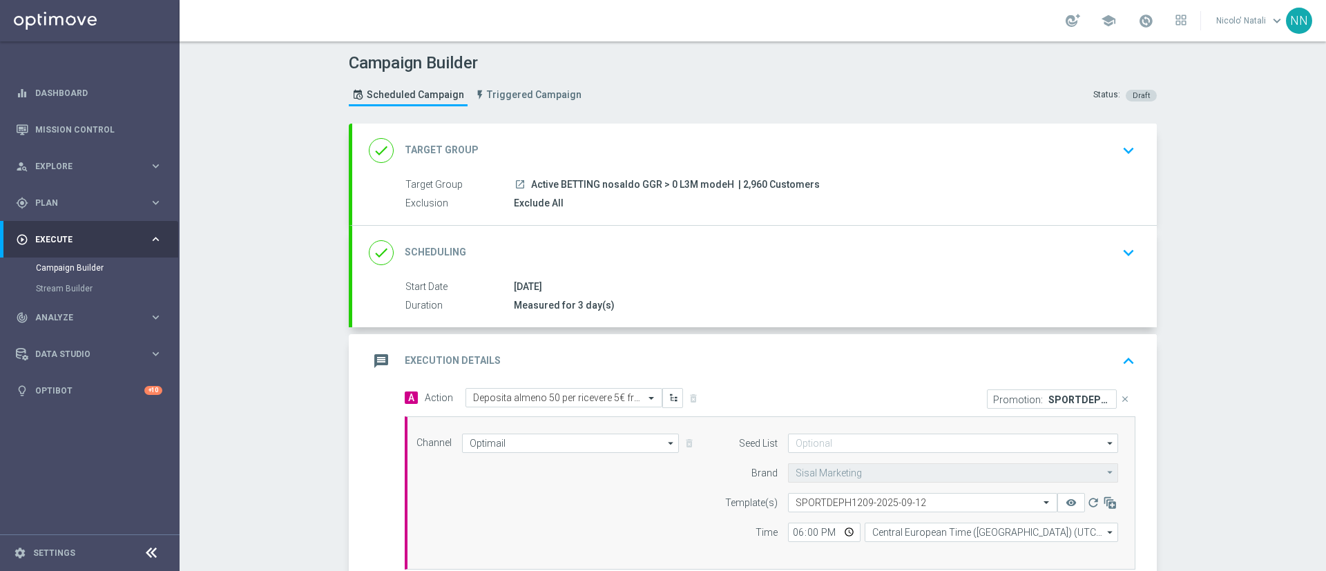
click at [636, 253] on div "done Scheduling keyboard_arrow_down" at bounding box center [755, 253] width 772 height 26
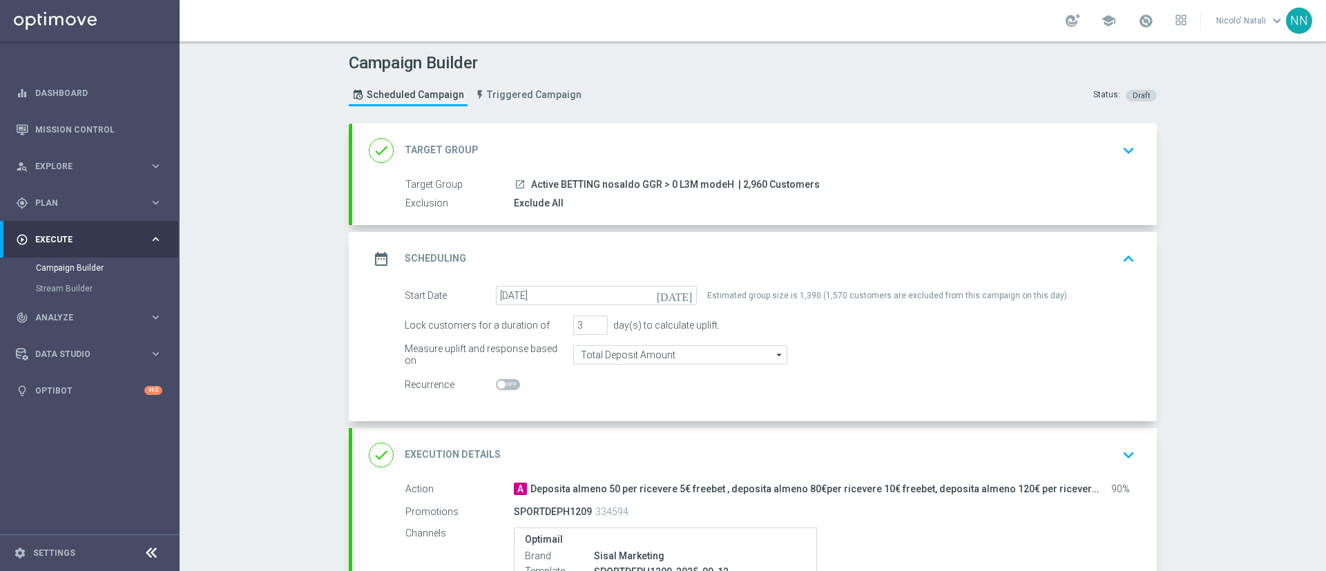
click at [613, 161] on div "done Target Group keyboard_arrow_down" at bounding box center [755, 150] width 772 height 26
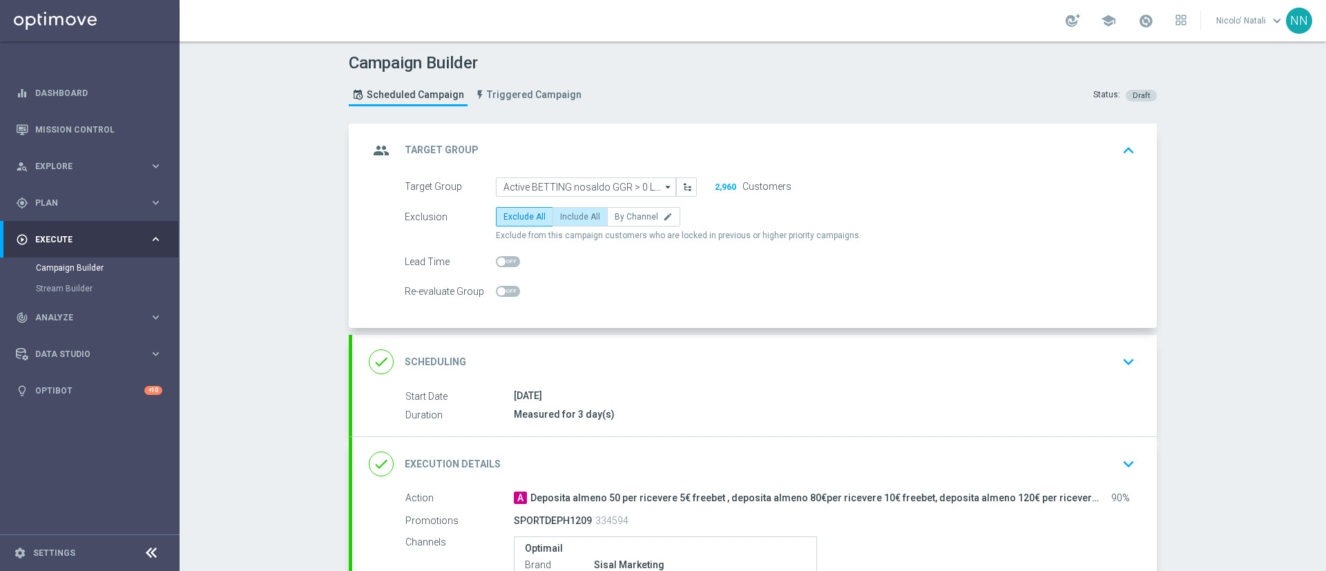
click at [572, 215] on span "Include All" at bounding box center [580, 217] width 40 height 10
click at [569, 215] on input "Include All" at bounding box center [564, 219] width 9 height 9
radio input "true"
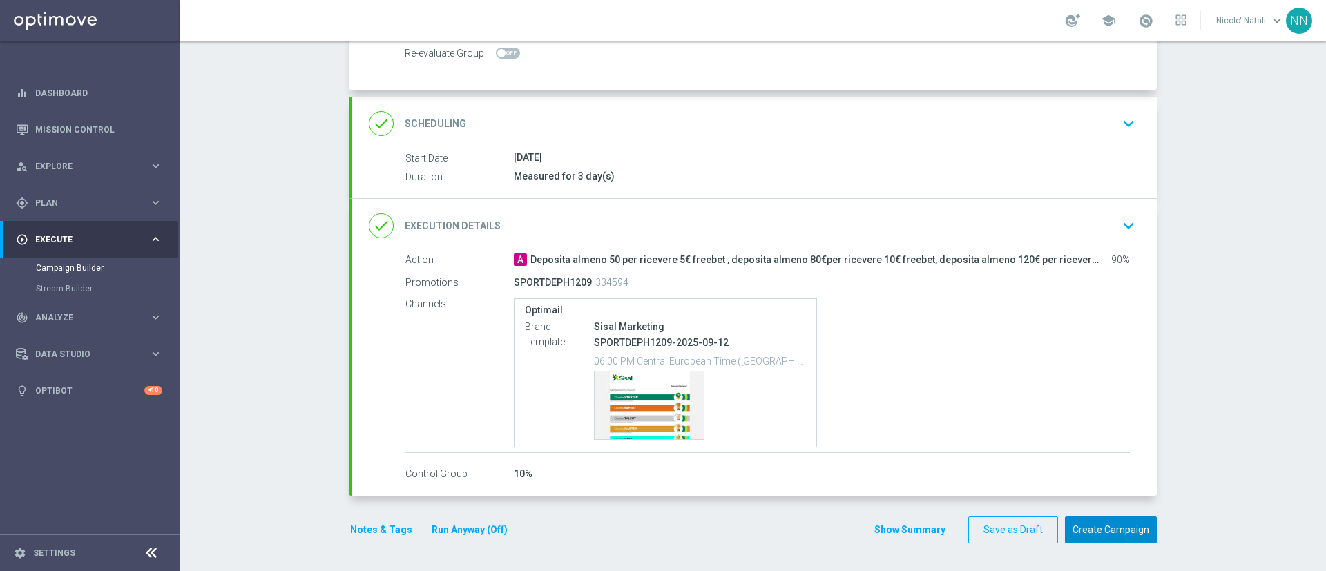
click at [1119, 541] on button "Create Campaign" at bounding box center [1111, 530] width 92 height 27
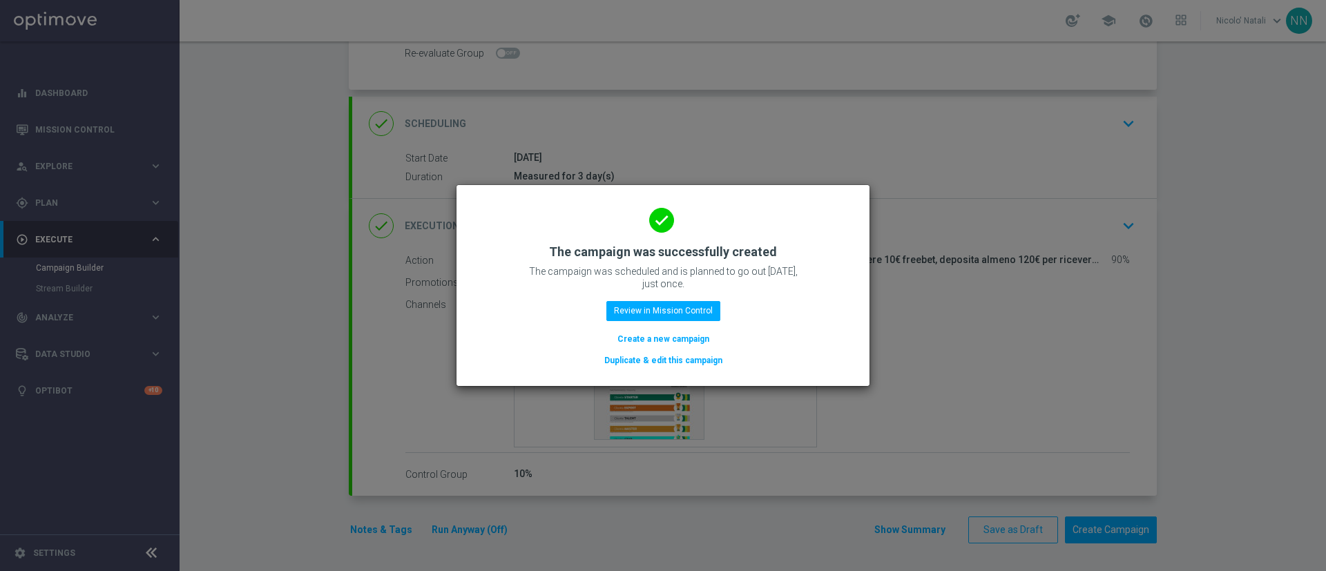
click at [692, 332] on button "Create a new campaign" at bounding box center [663, 339] width 95 height 15
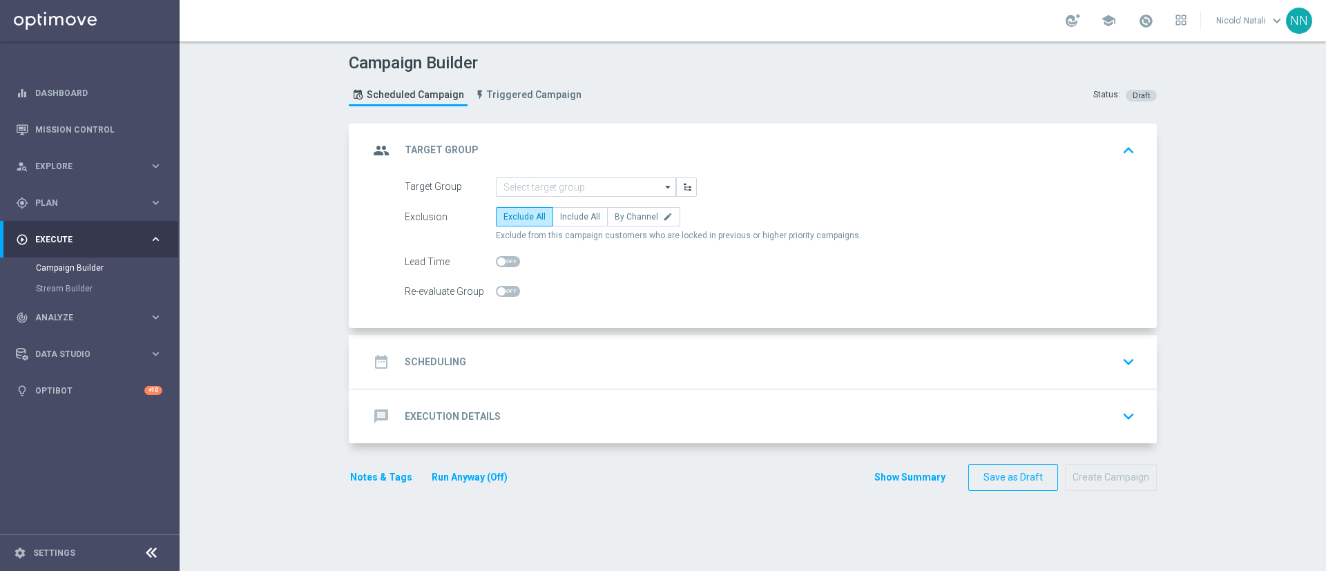
scroll to position [0, 0]
click at [573, 182] on input at bounding box center [586, 187] width 180 height 19
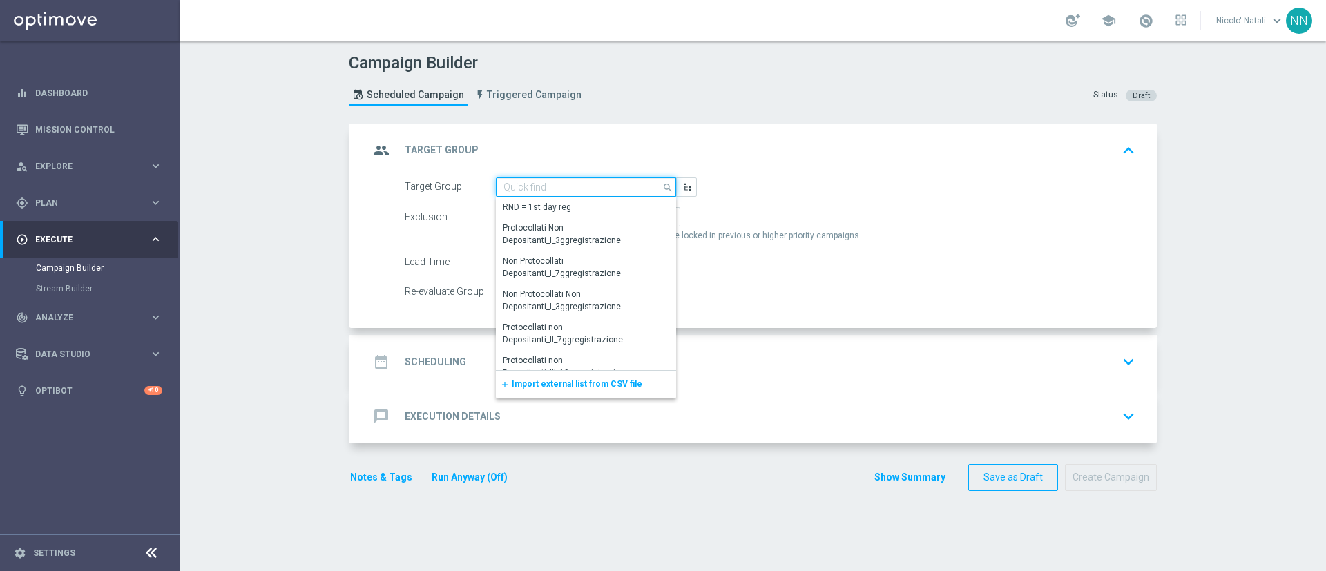
paste input "Active BETTING nosaldo GGR > 0 L3M modeM"
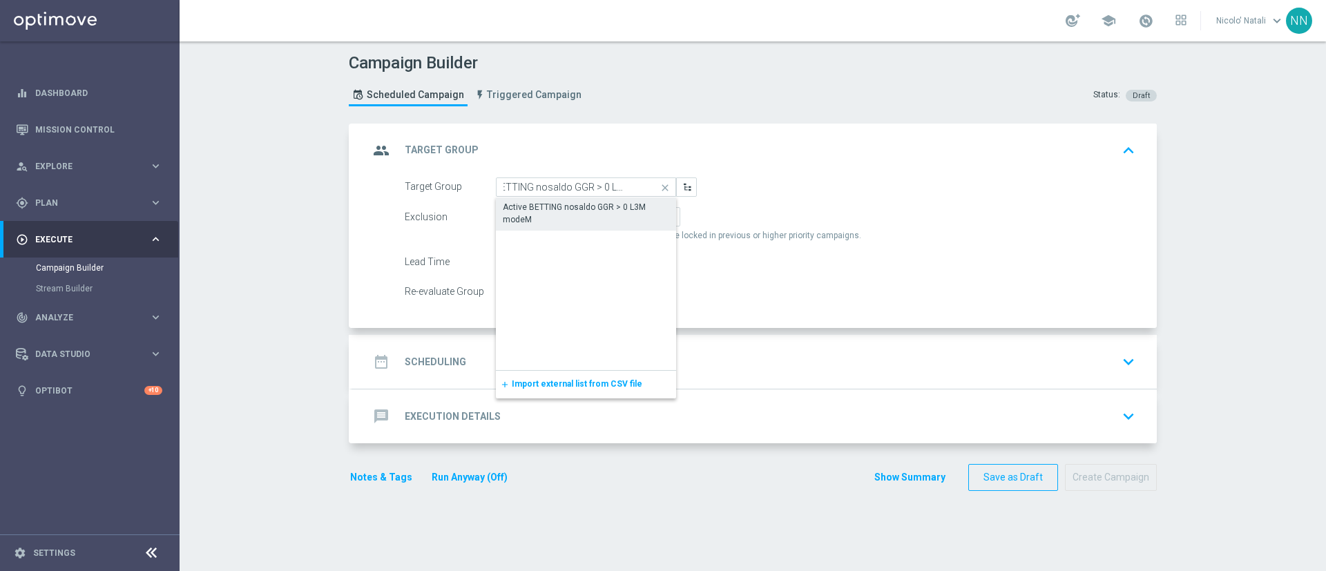
click at [569, 204] on div "Active BETTING nosaldo GGR > 0 L3M modeM" at bounding box center [586, 213] width 166 height 25
type input "Active BETTING nosaldo GGR > 0 L3M modeM"
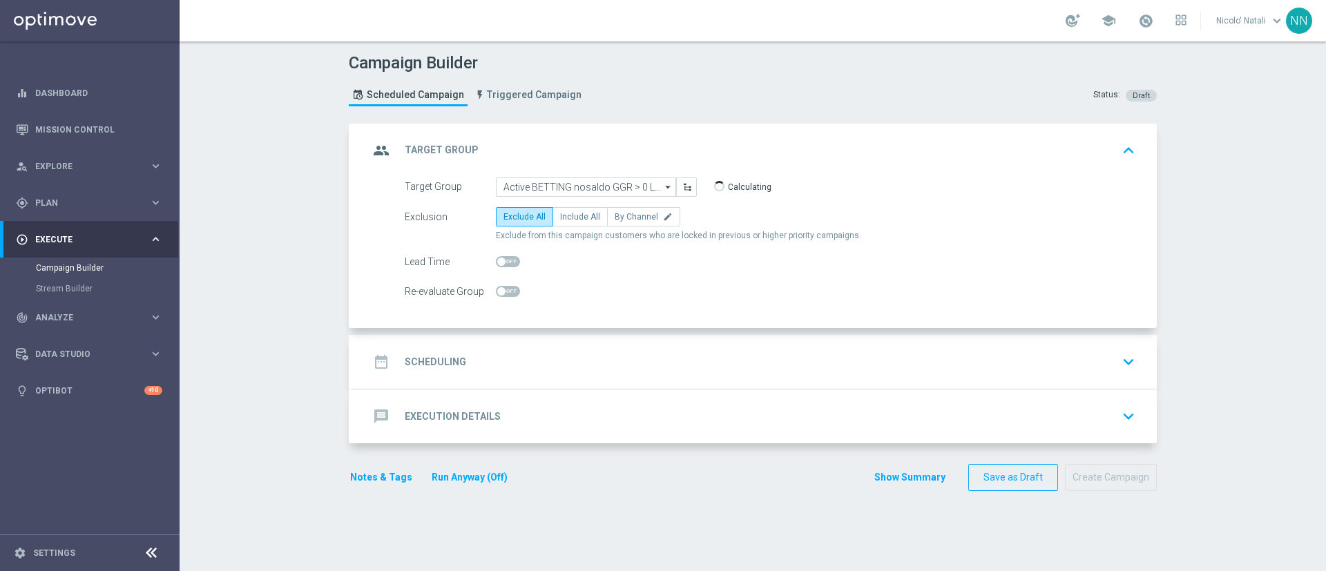
click at [606, 347] on div "date_range Scheduling keyboard_arrow_down" at bounding box center [754, 362] width 805 height 54
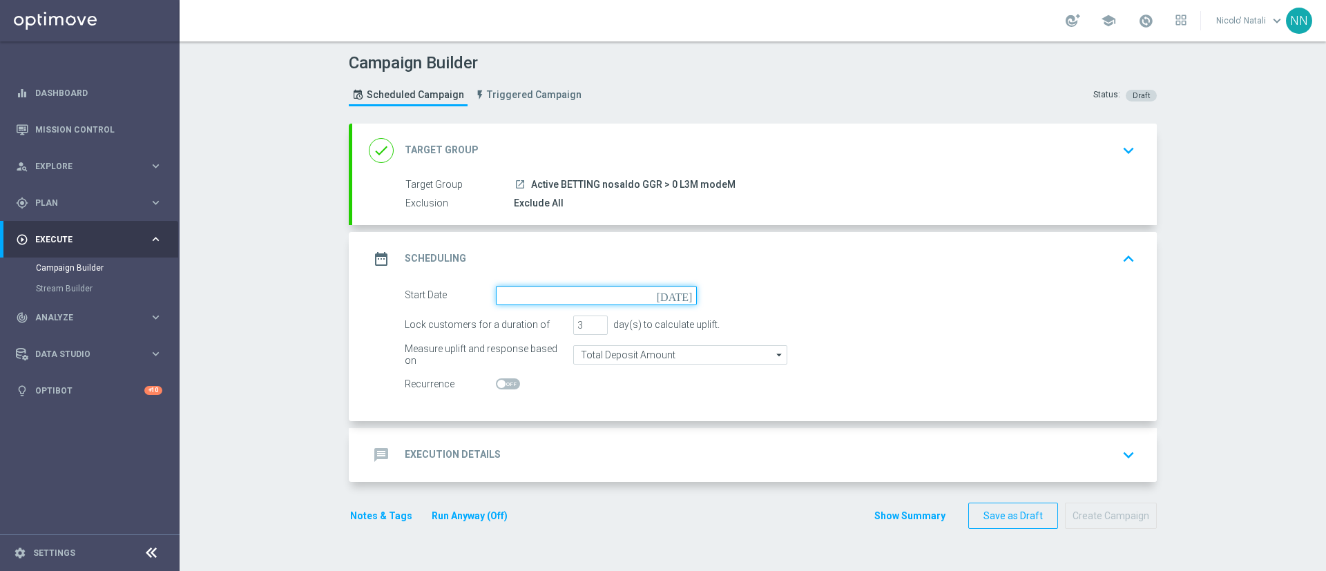
click at [565, 292] on input at bounding box center [596, 295] width 201 height 19
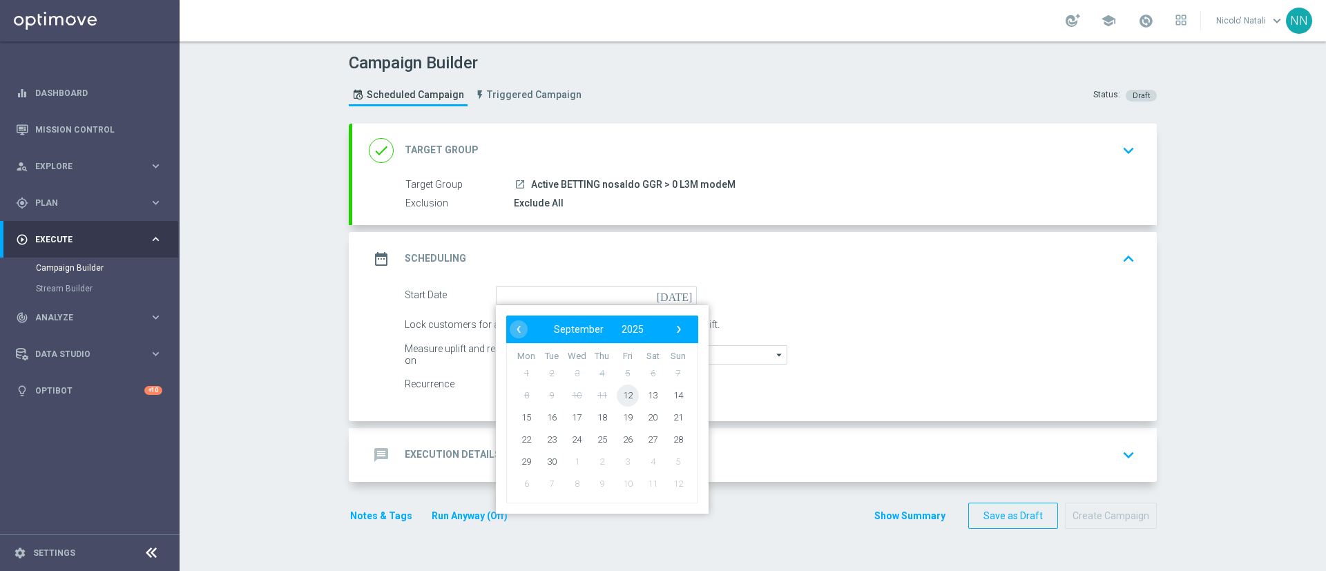
click at [622, 389] on span "12" at bounding box center [628, 395] width 22 height 22
type input "[DATE]"
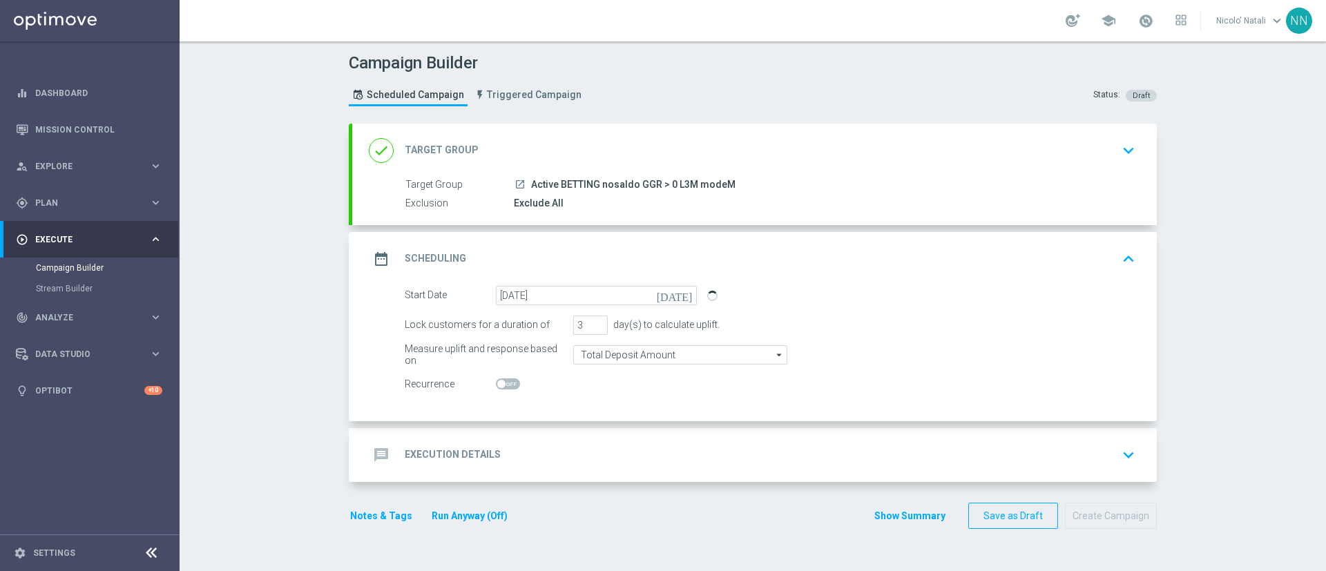
click at [571, 446] on div "message Execution Details keyboard_arrow_down" at bounding box center [755, 455] width 772 height 26
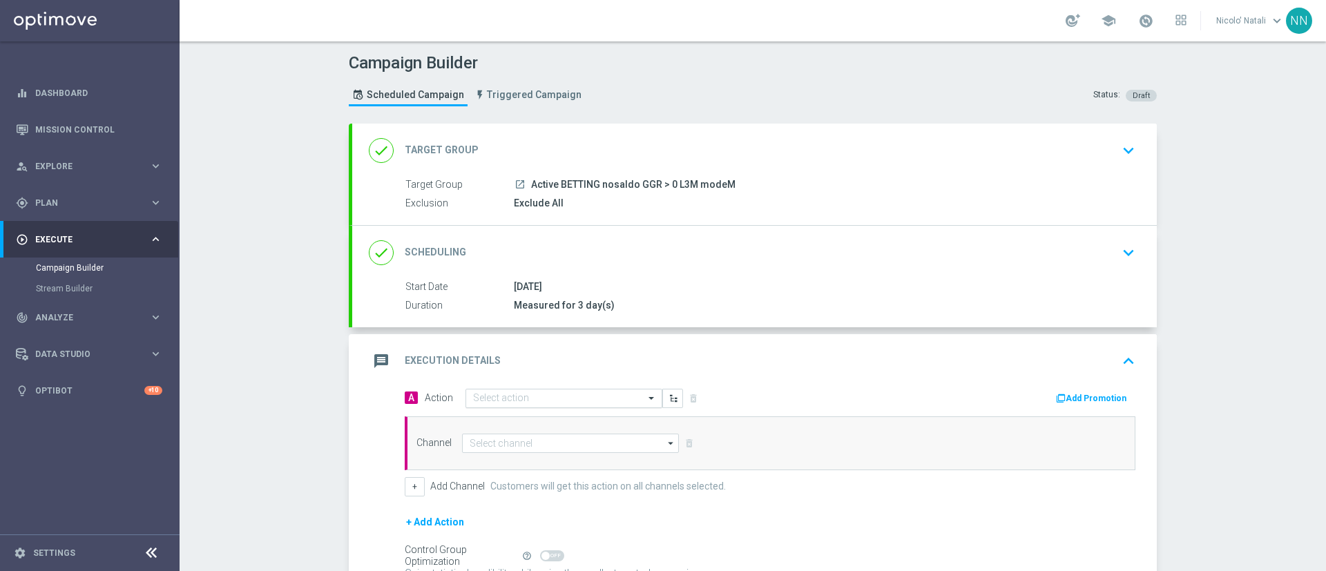
click at [554, 401] on input "text" at bounding box center [550, 399] width 154 height 12
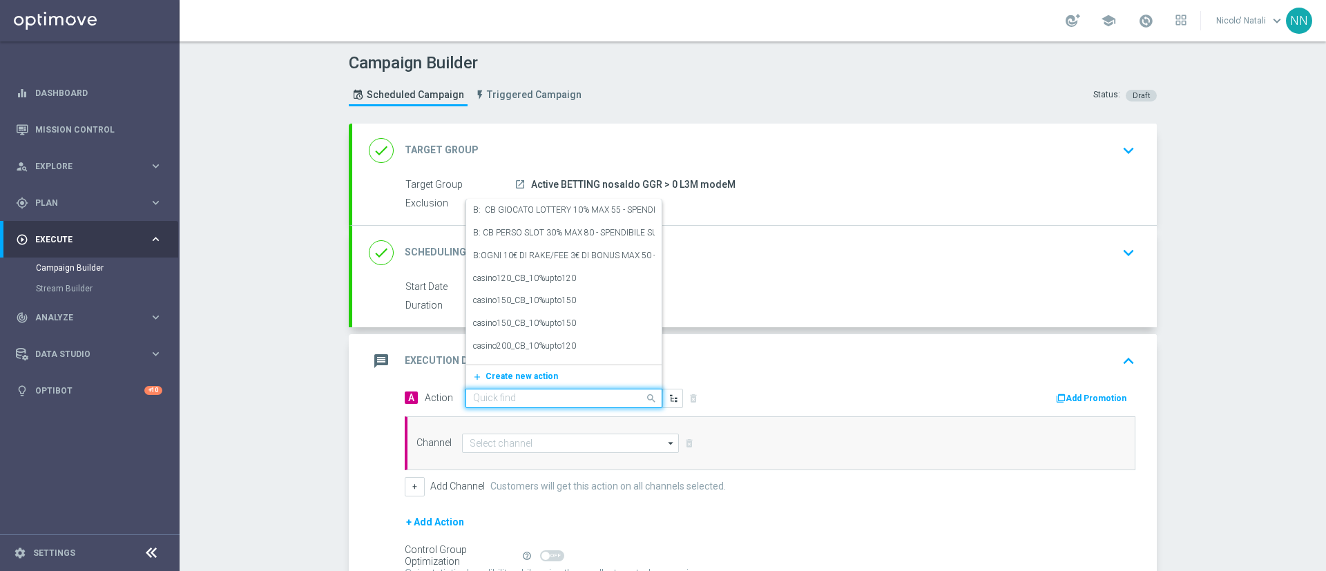
paste input "Deposita almeno 20 € per 2€ freebet almeno 40€ per 5€ freebet almeno 60€ per 10…"
type input "Deposita almeno 20 € per 2€ freebet almeno 40€ per 5€ freebet almeno 60€ per 10…"
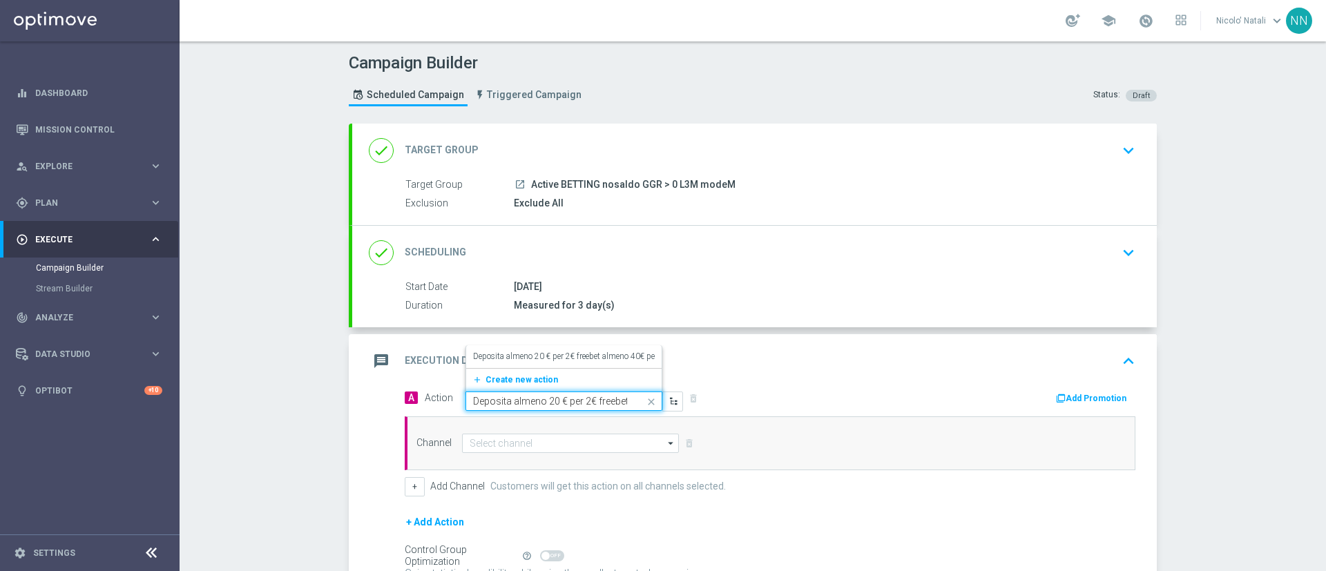
scroll to position [0, 262]
click at [545, 359] on label "Deposita almeno 20 € per 2€ freebet almeno 40€ per 5€ freebet almeno 60€ per 10…" at bounding box center [646, 357] width 346 height 12
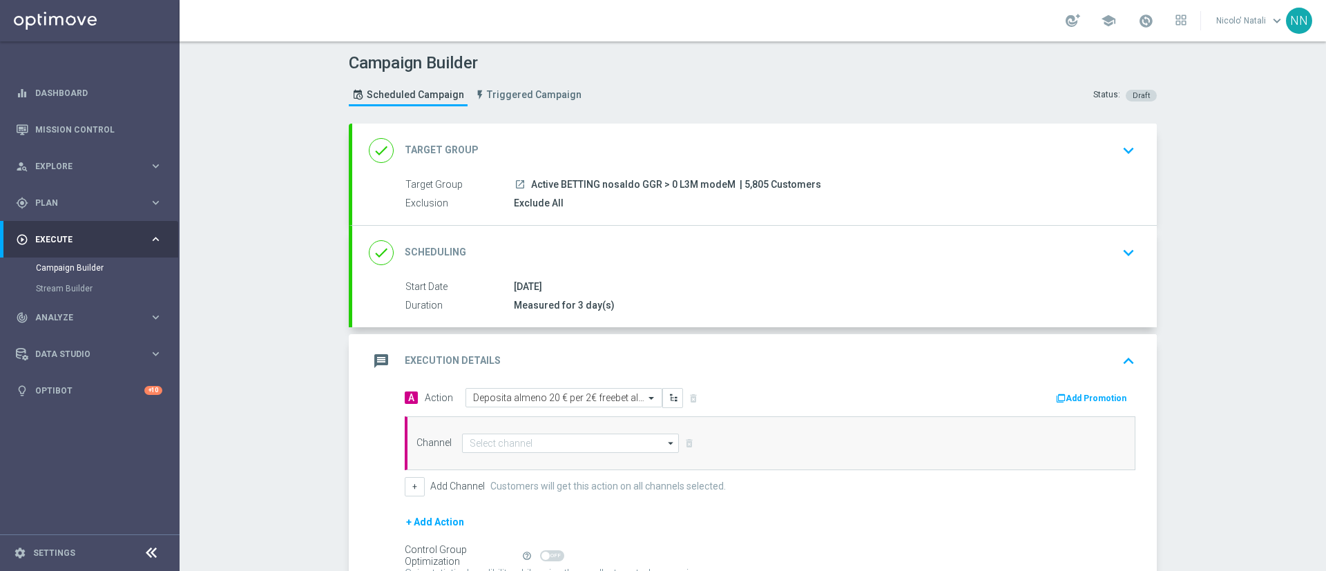
scroll to position [0, 0]
click at [1058, 400] on icon "button" at bounding box center [1061, 399] width 10 height 10
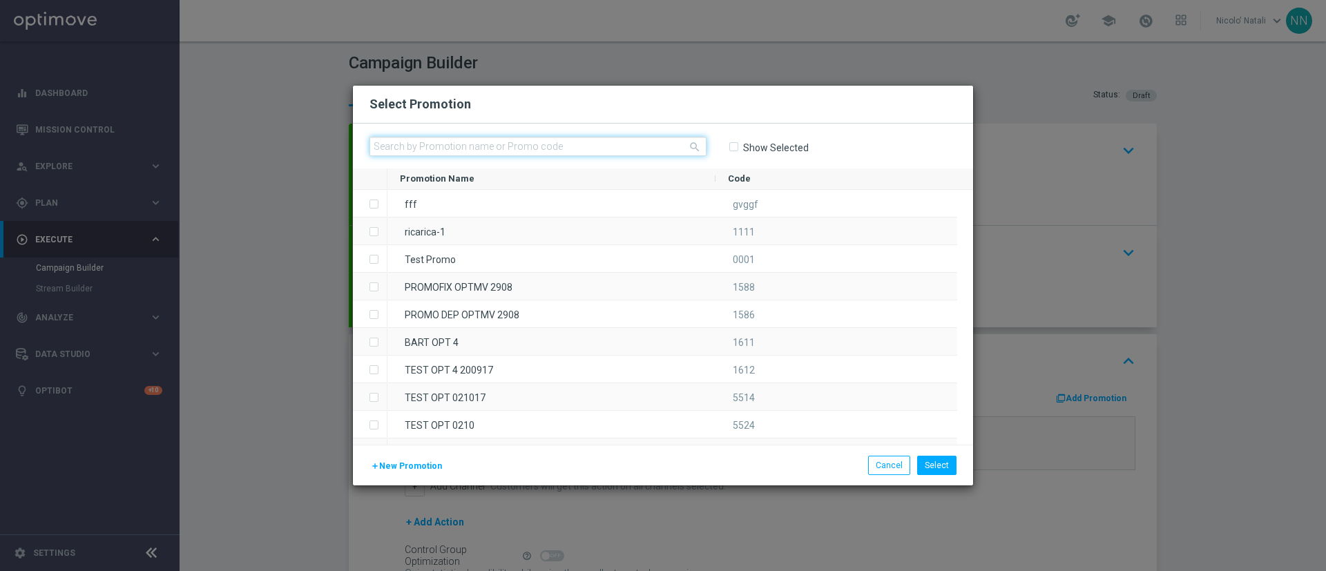
click at [622, 149] on input "text" at bounding box center [538, 146] width 337 height 19
paste input "SPORTDEPM1209"
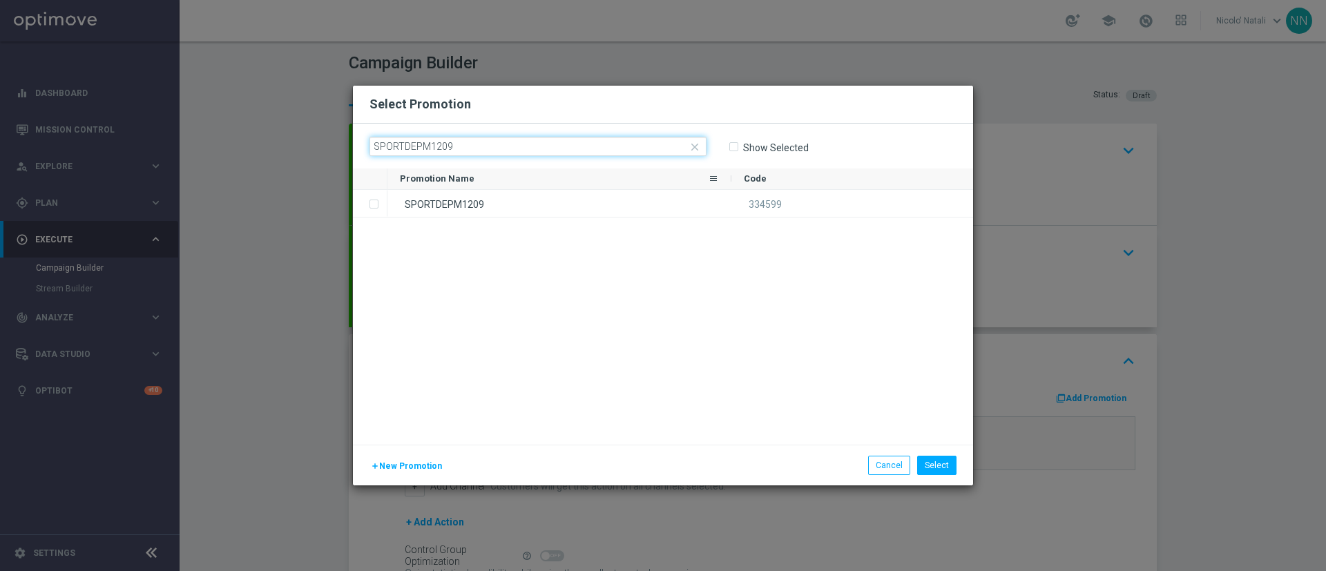
type input "SPORTDEPM1209"
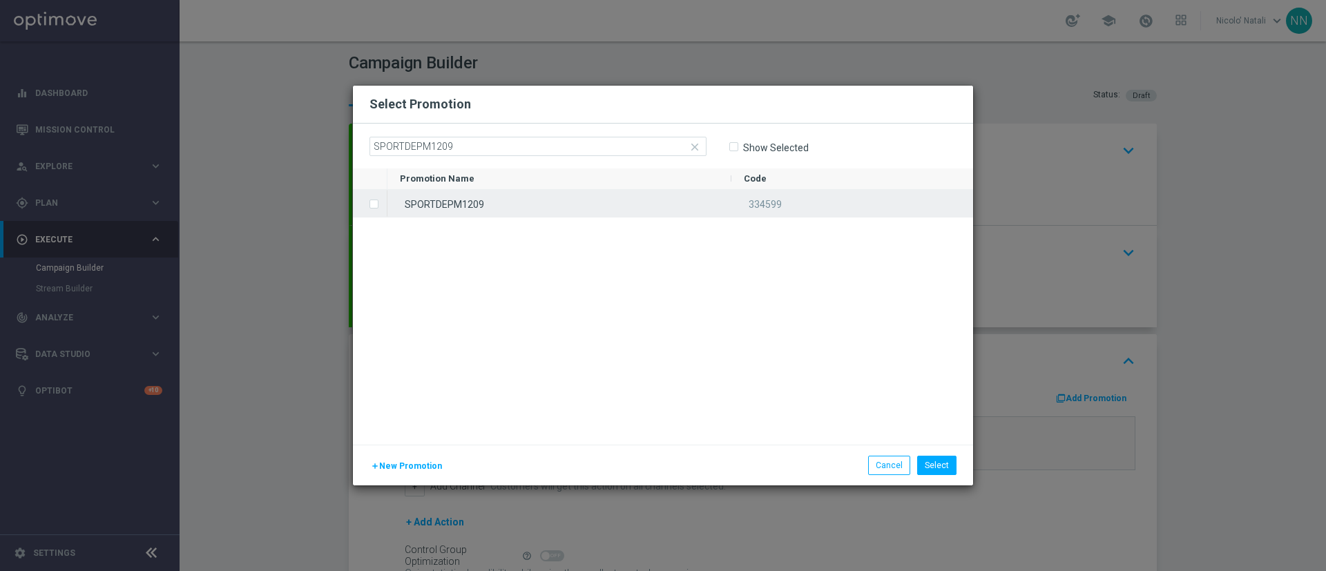
click at [617, 205] on div "SPORTDEPM1209" at bounding box center [560, 203] width 344 height 27
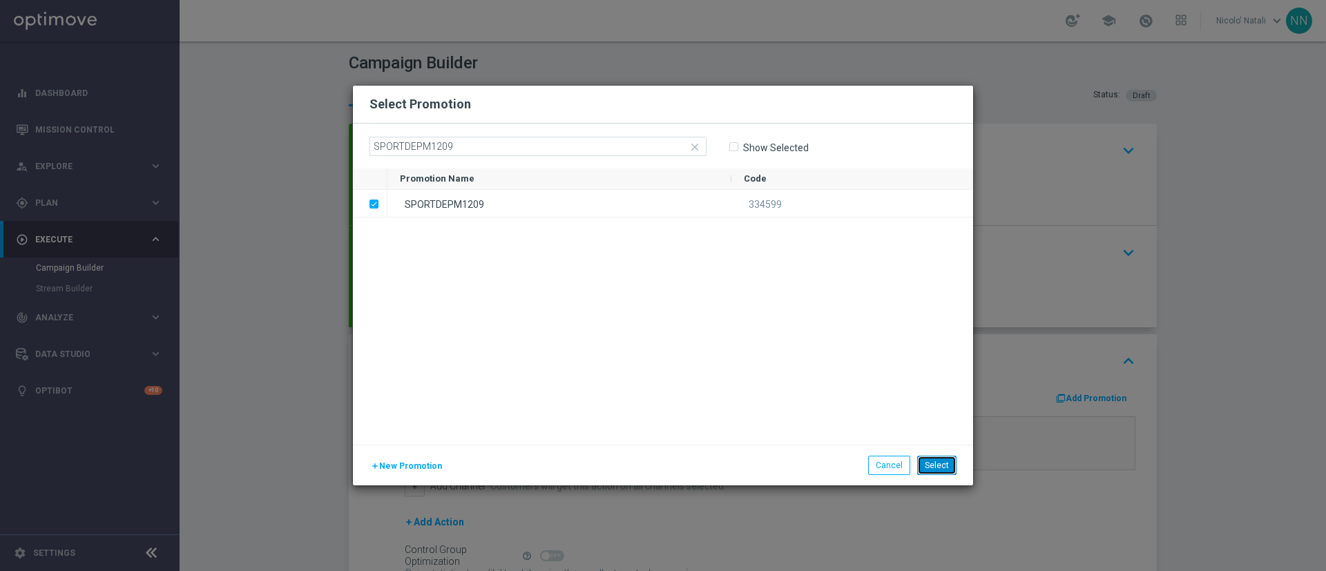
click at [938, 465] on button "Select" at bounding box center [936, 465] width 39 height 19
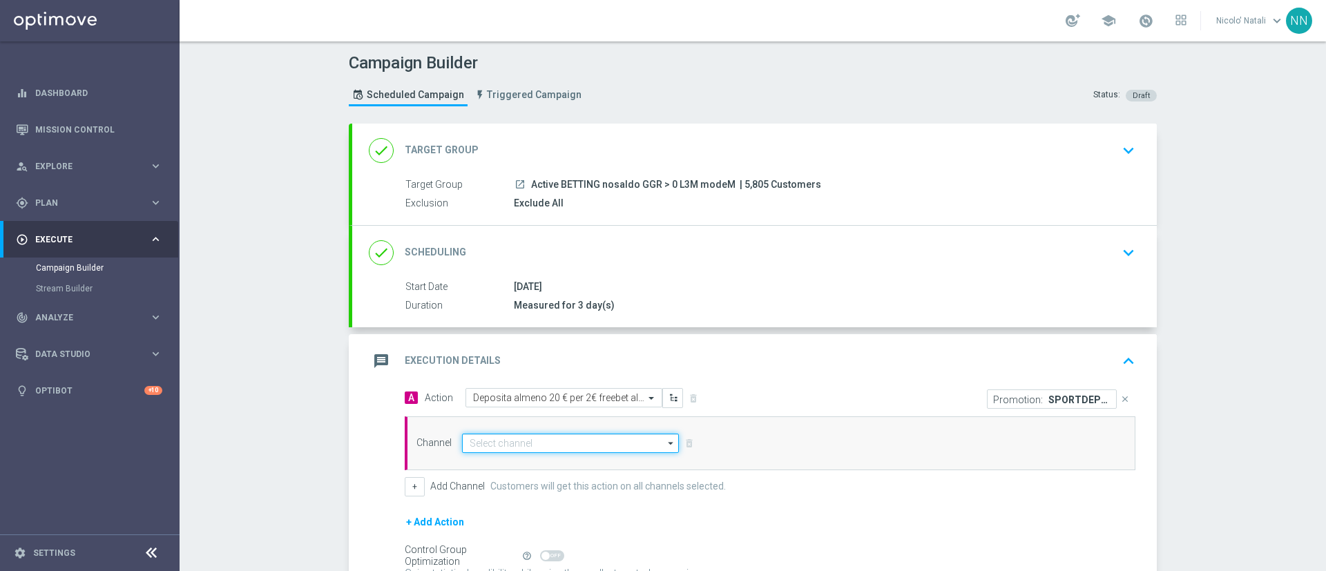
click at [574, 441] on input at bounding box center [570, 443] width 217 height 19
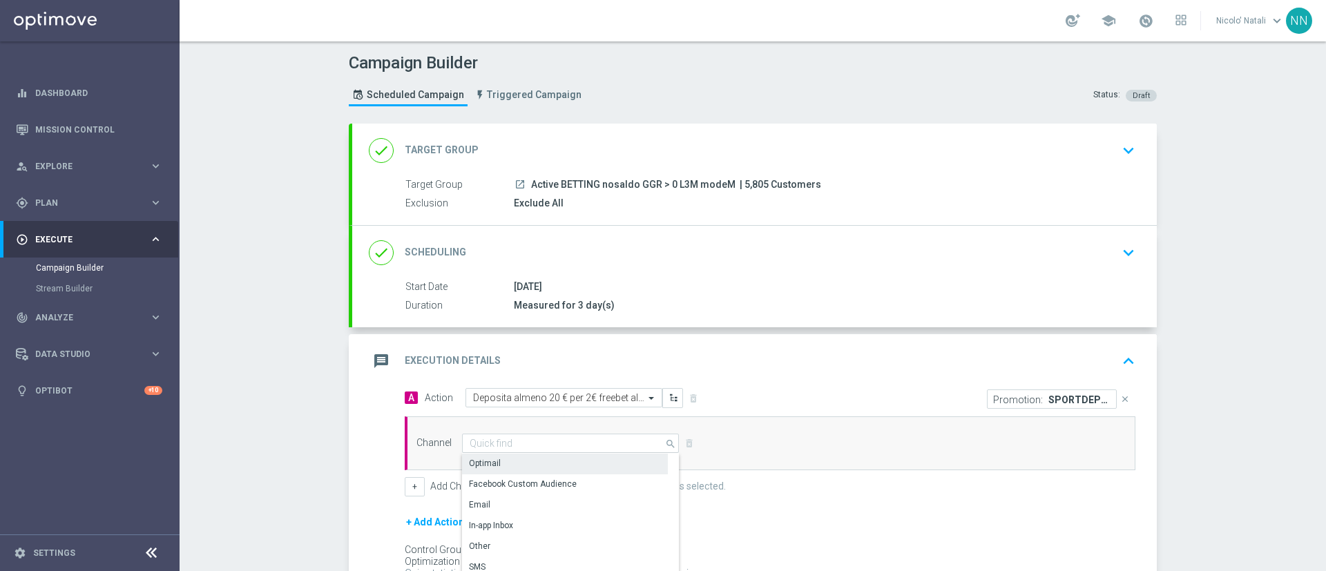
click at [537, 465] on div "Optimail" at bounding box center [565, 463] width 206 height 19
type input "Optimail"
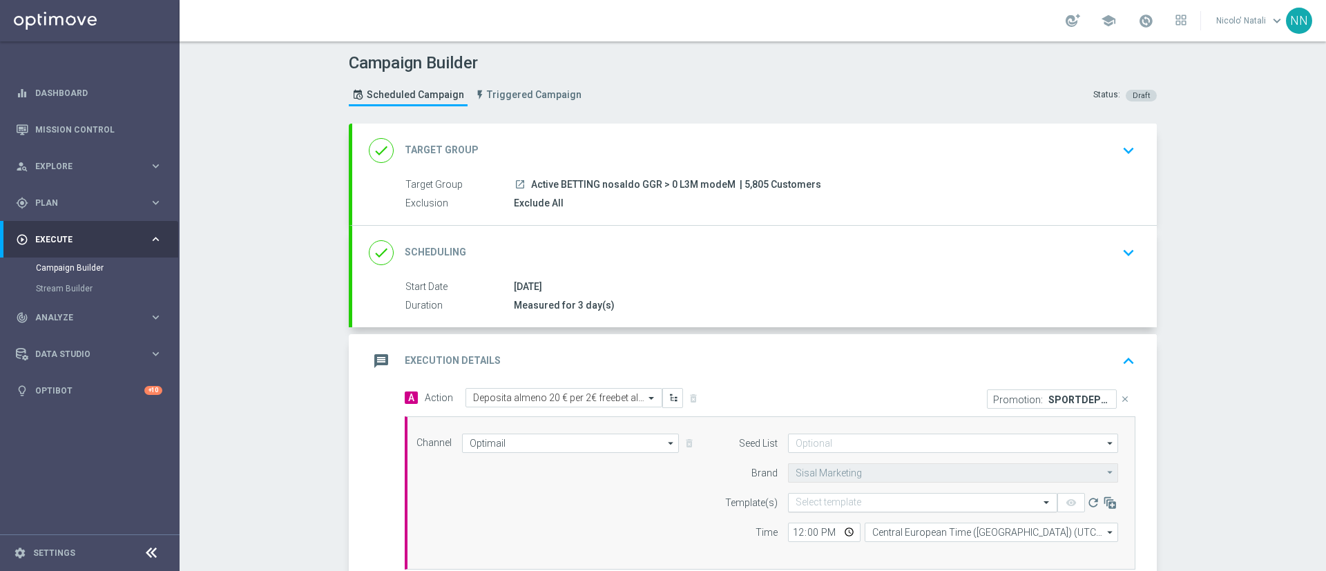
click at [863, 498] on input "text" at bounding box center [909, 503] width 227 height 12
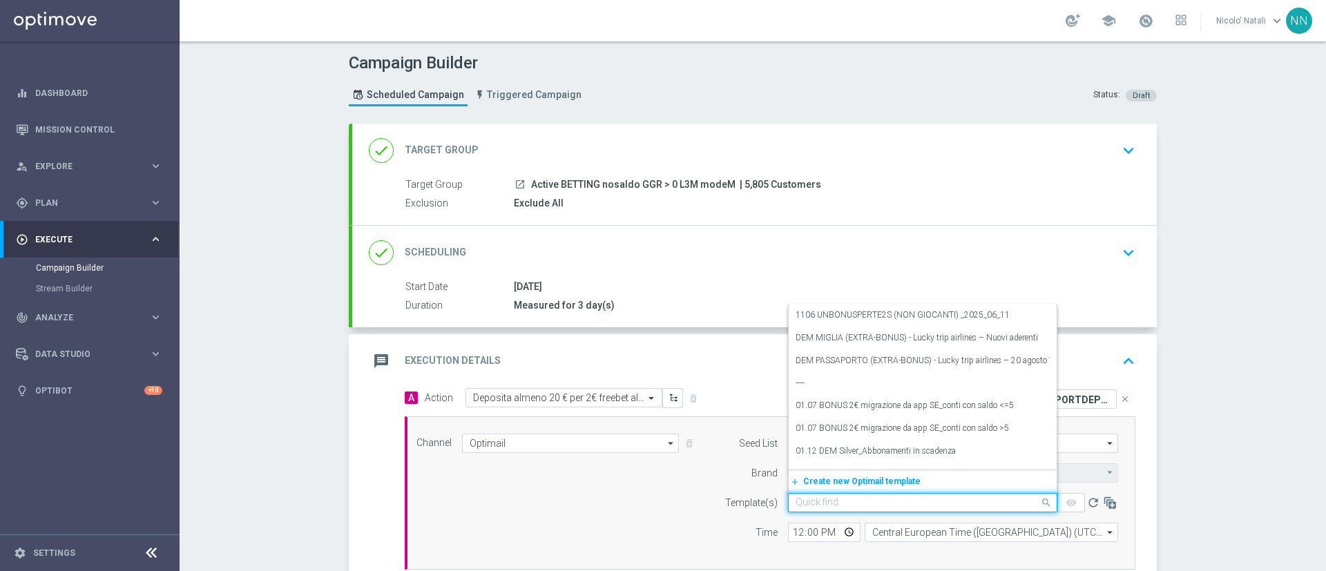
paste input "SPORTDEPM1209"
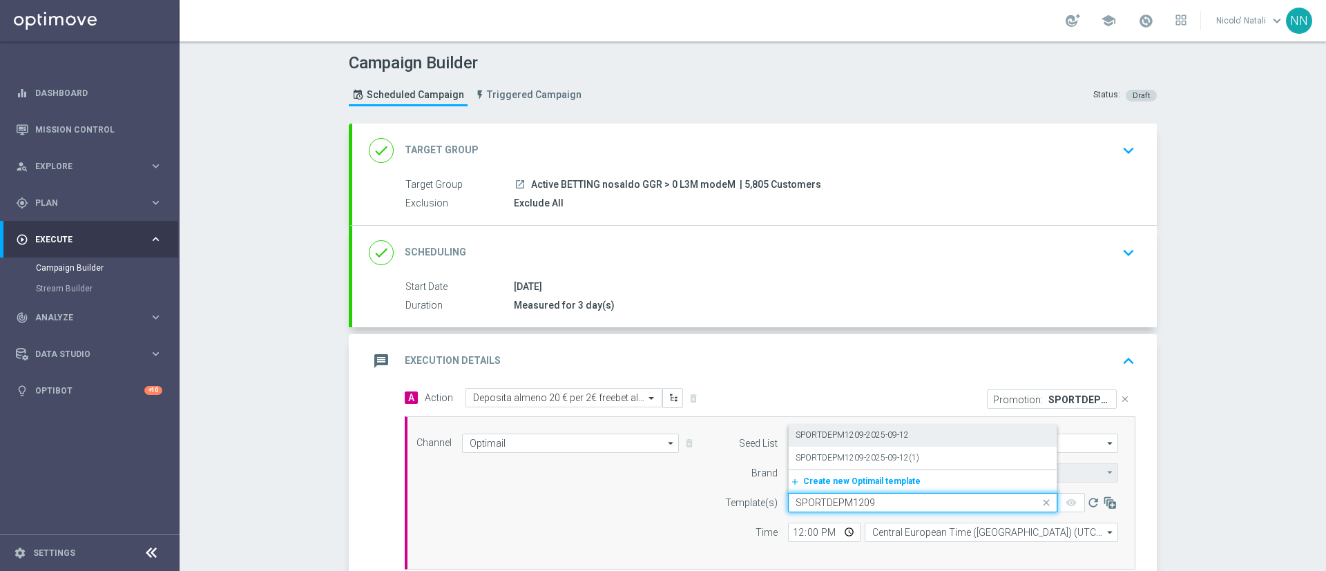
click at [832, 435] on label "SPORTDEPM1209-2025-09-12" at bounding box center [852, 436] width 113 height 12
type input "SPORTDEPM1209"
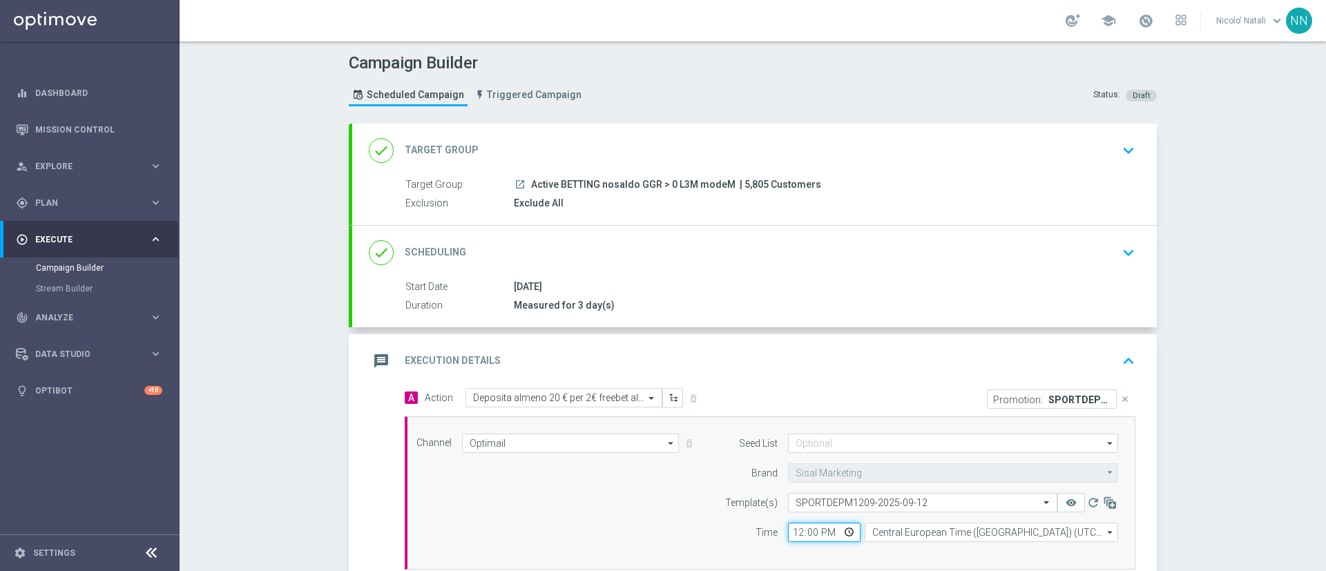
click at [788, 536] on input "12:00" at bounding box center [824, 532] width 73 height 19
type input "18:00"
click at [711, 242] on div "done Scheduling keyboard_arrow_down" at bounding box center [755, 253] width 772 height 26
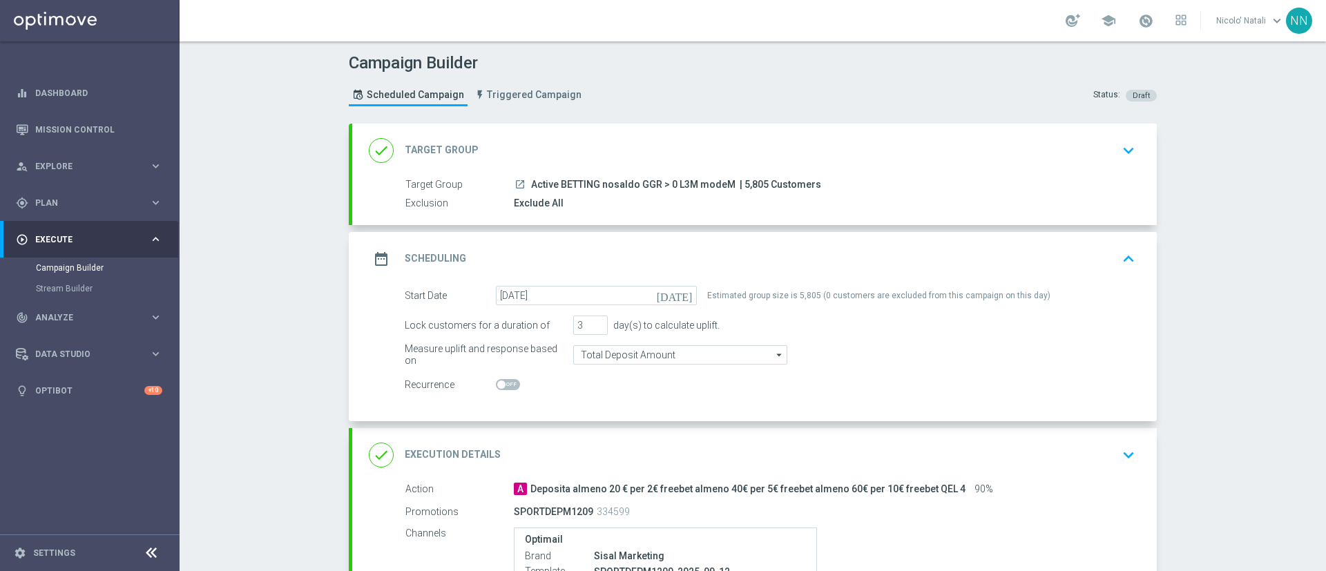
click at [622, 153] on div "done Target Group keyboard_arrow_down" at bounding box center [755, 150] width 772 height 26
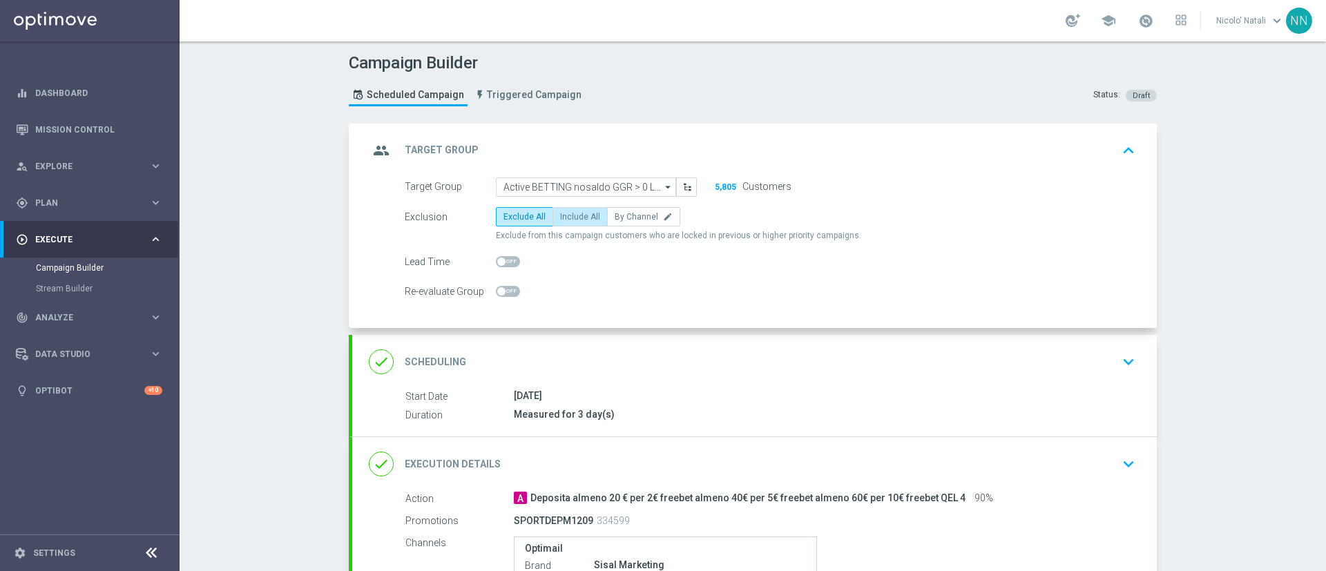
click at [572, 213] on span "Include All" at bounding box center [580, 217] width 40 height 10
click at [569, 215] on input "Include All" at bounding box center [564, 219] width 9 height 9
radio input "true"
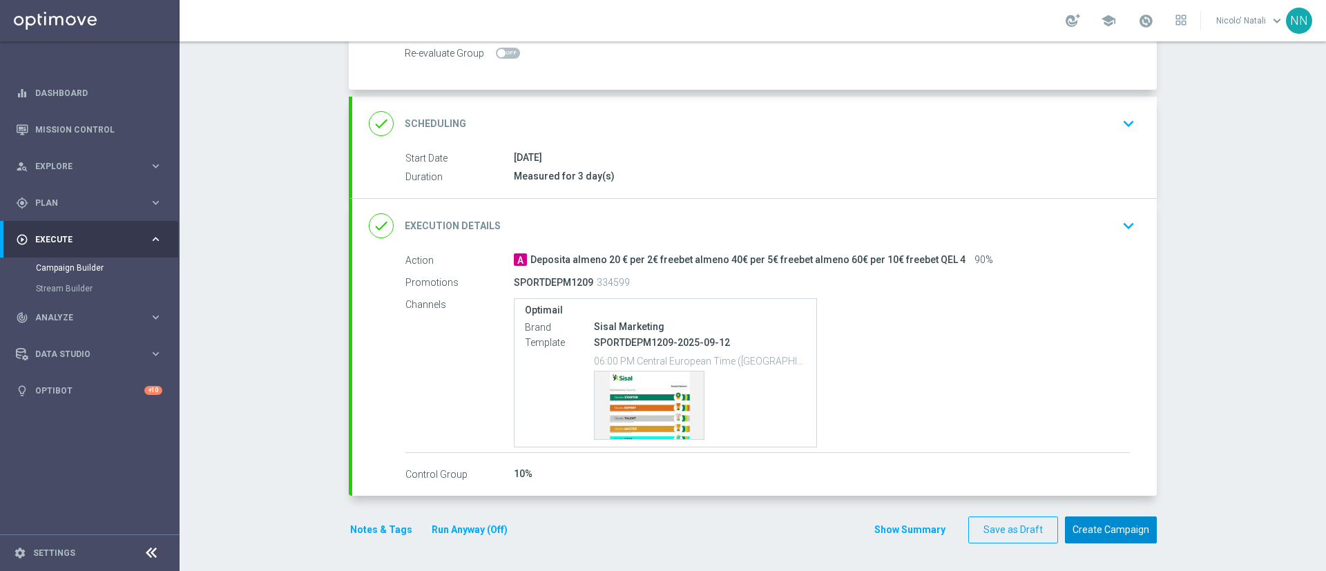
click at [1083, 524] on button "Create Campaign" at bounding box center [1111, 530] width 92 height 27
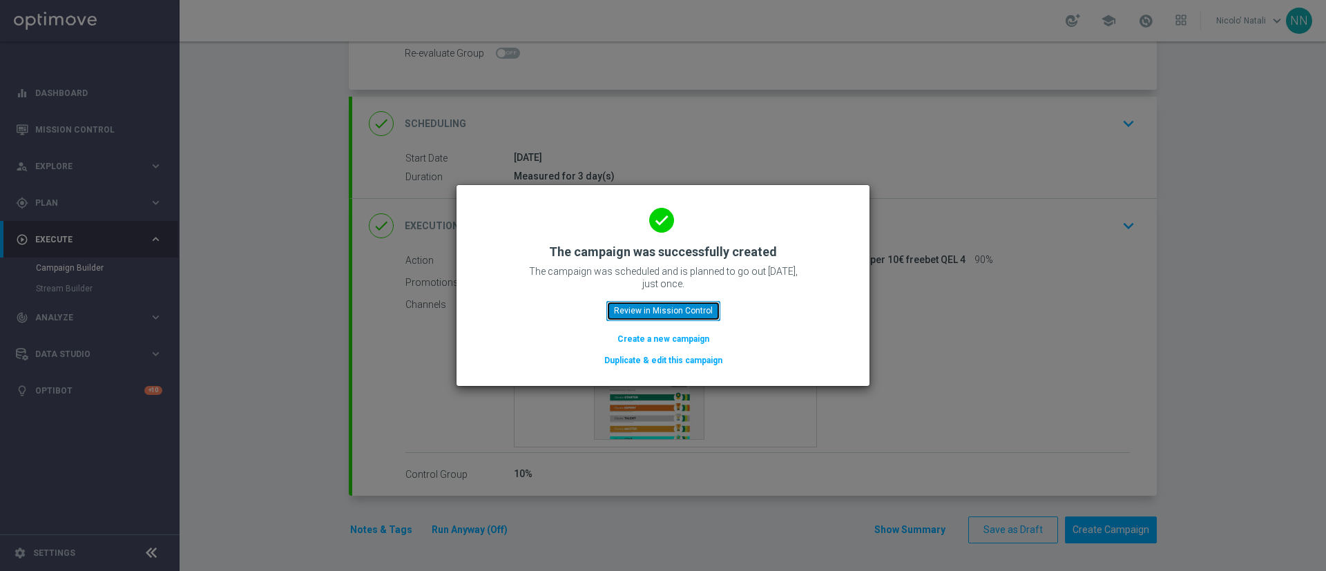
click at [705, 312] on button "Review in Mission Control" at bounding box center [664, 310] width 114 height 19
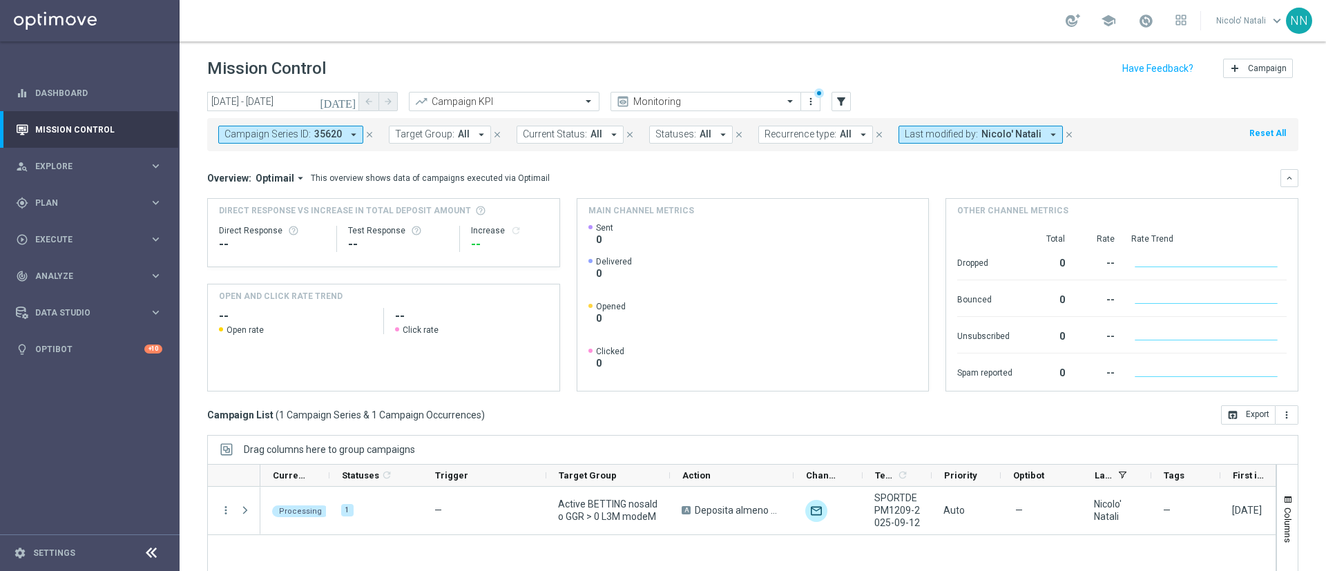
click at [369, 136] on icon "close" at bounding box center [370, 135] width 10 height 10
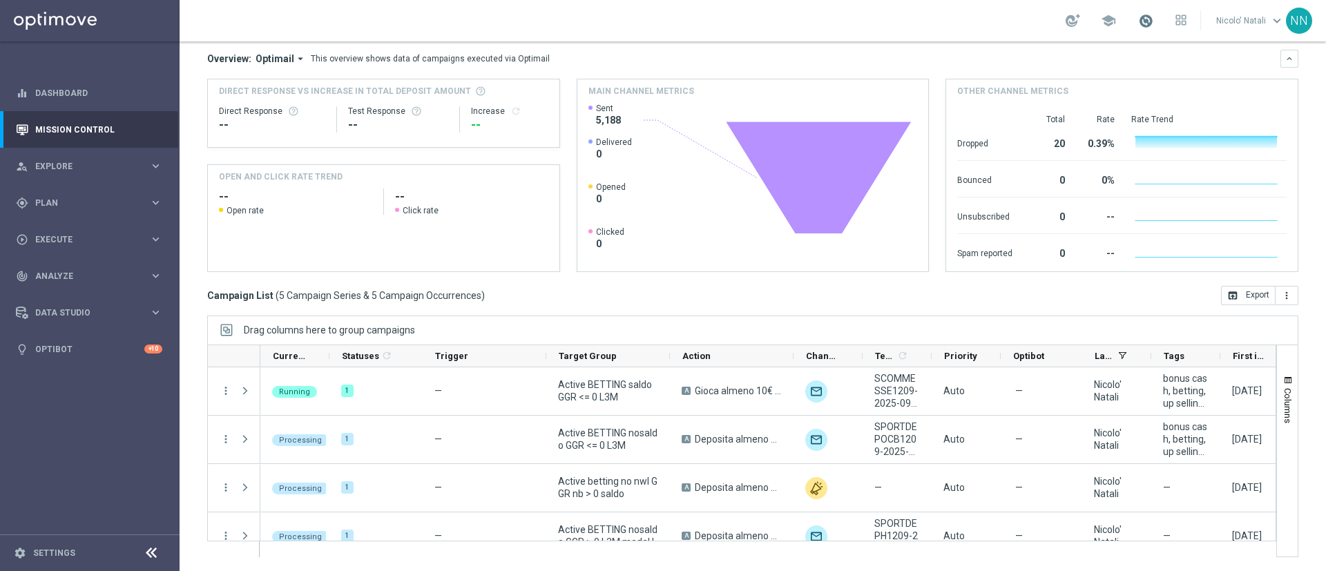
click at [1143, 21] on span at bounding box center [1145, 20] width 15 height 15
click at [902, 61] on div "Overview: Optimail arrow_drop_down This overview shows data of campaigns execut…" at bounding box center [744, 59] width 1074 height 12
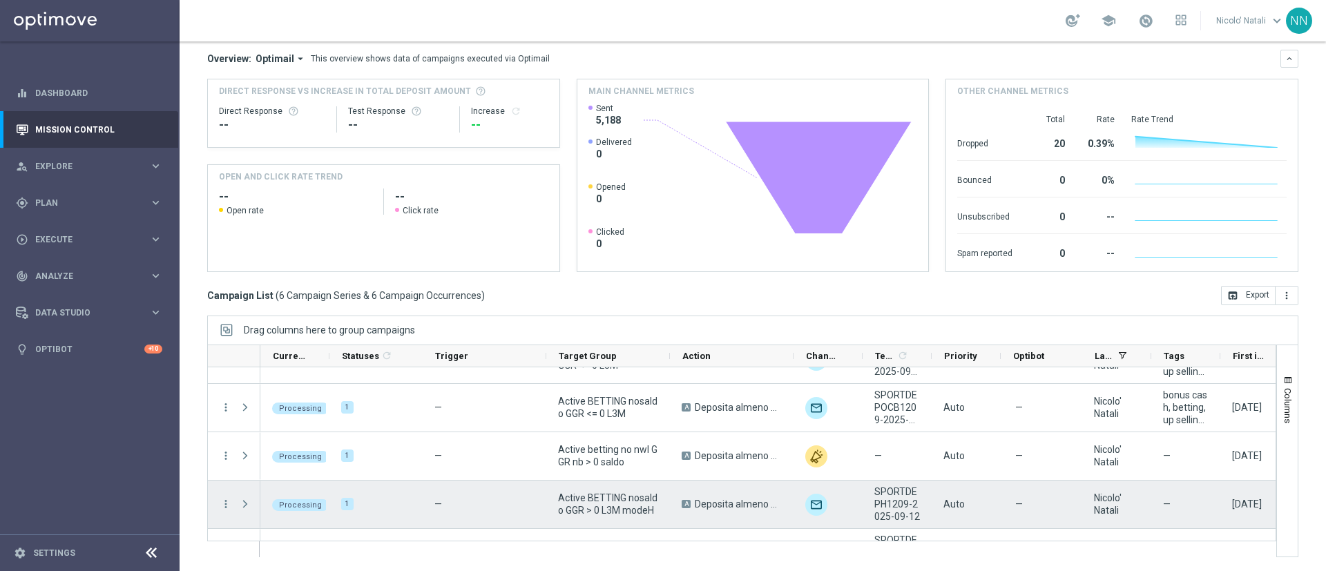
scroll to position [19, 0]
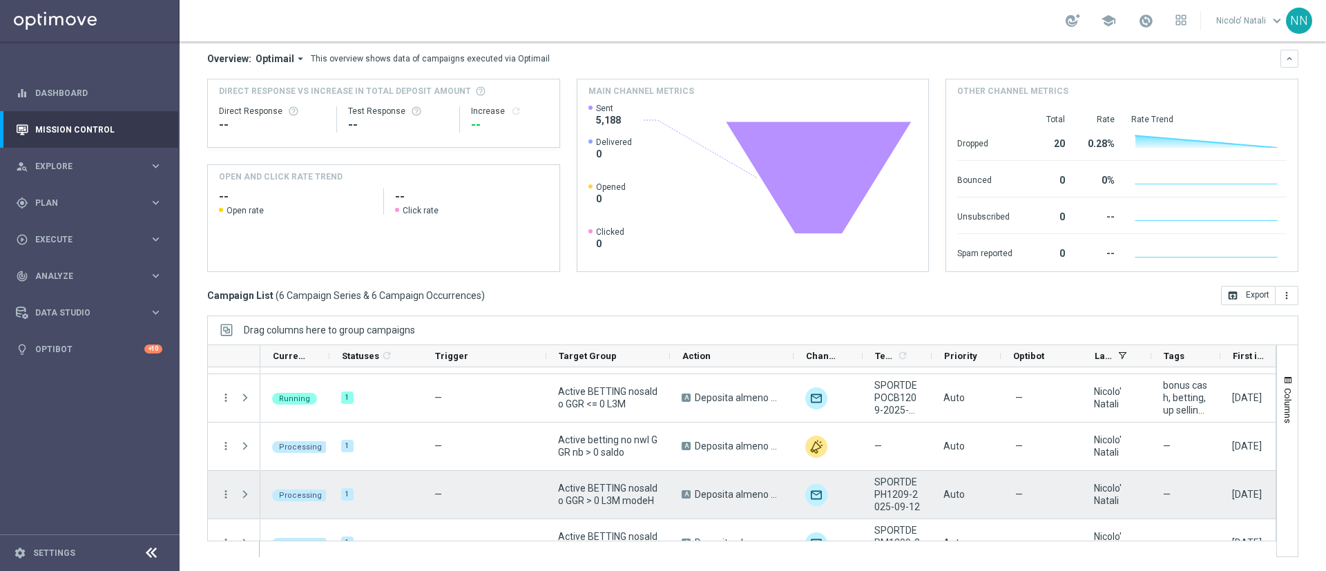
scroll to position [40, 0]
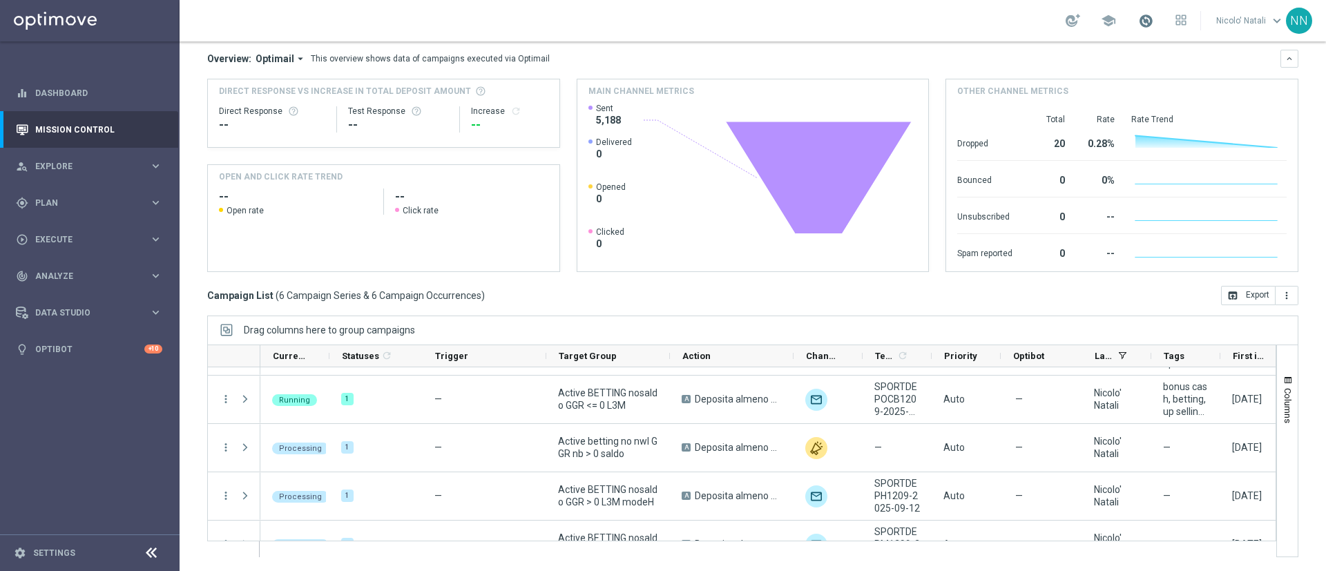
click at [1143, 24] on span at bounding box center [1145, 20] width 15 height 15
click at [956, 50] on div "Overview: Optimail arrow_drop_down This overview shows data of campaigns execut…" at bounding box center [752, 59] width 1091 height 18
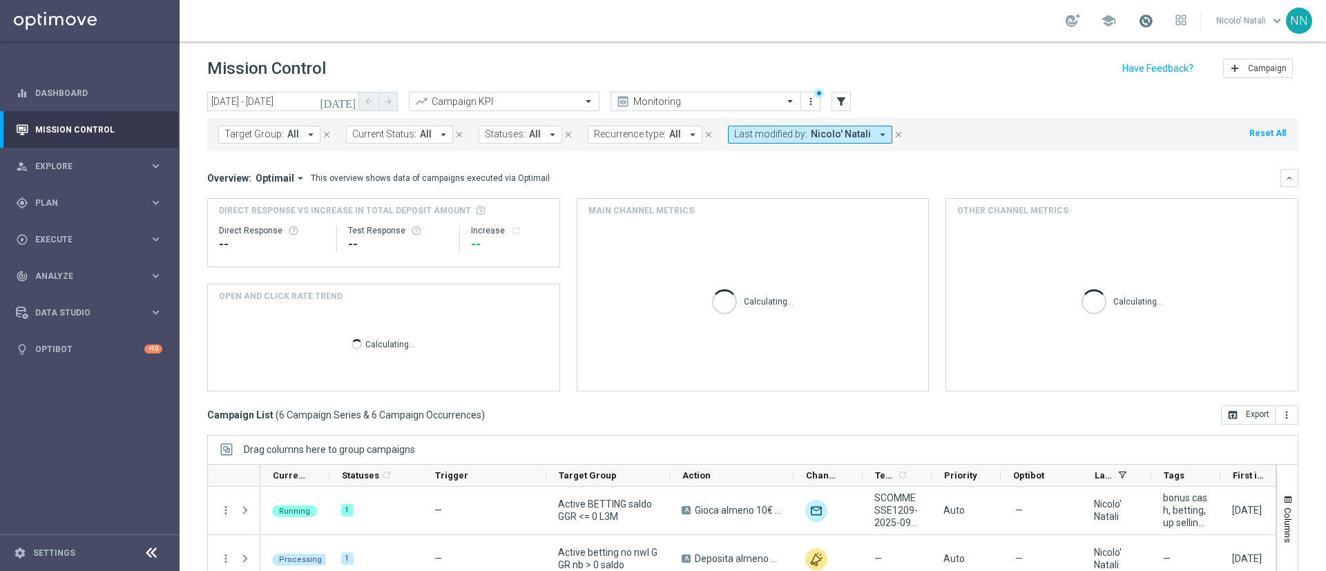
click at [1152, 15] on span at bounding box center [1145, 20] width 15 height 15
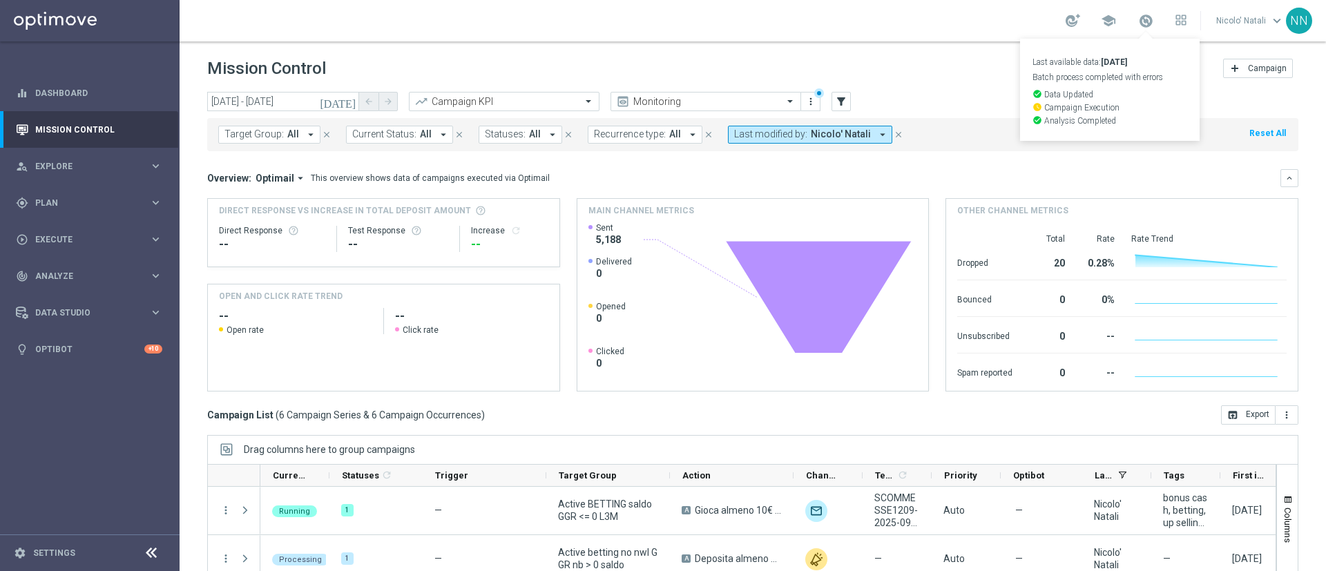
click at [966, 99] on div "[DATE] [DATE] - [DATE] arrow_back arrow_forward Campaign KPI trending_up Monito…" at bounding box center [752, 102] width 1091 height 21
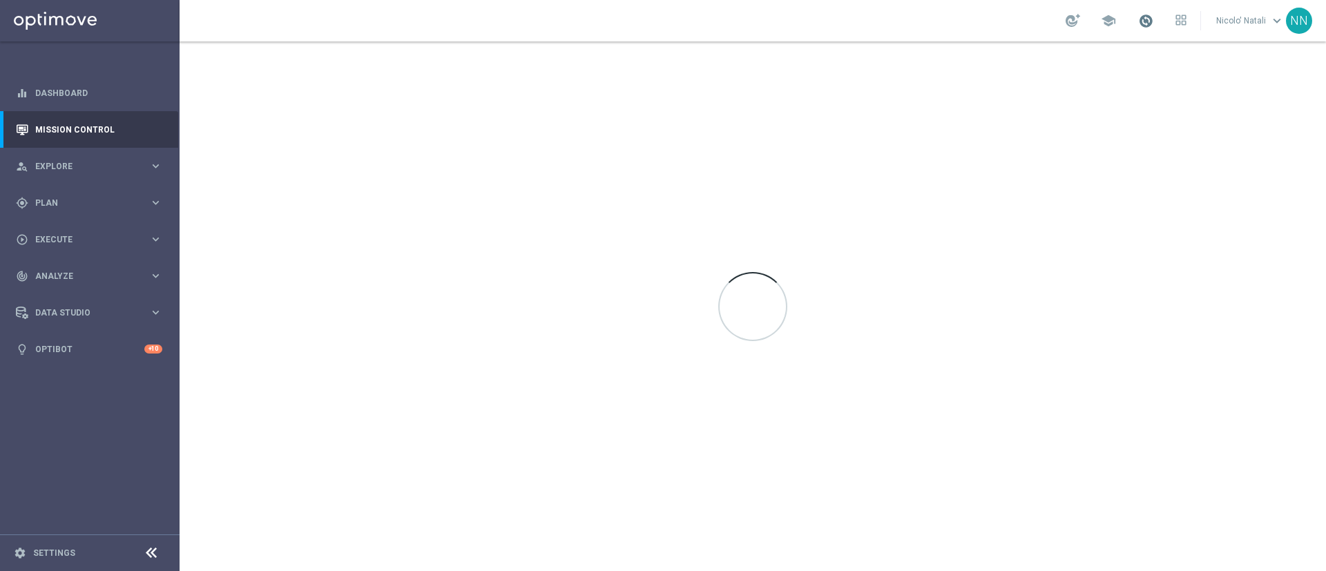
click at [1141, 18] on span at bounding box center [1145, 20] width 15 height 15
click at [1243, 153] on div at bounding box center [753, 306] width 1147 height 530
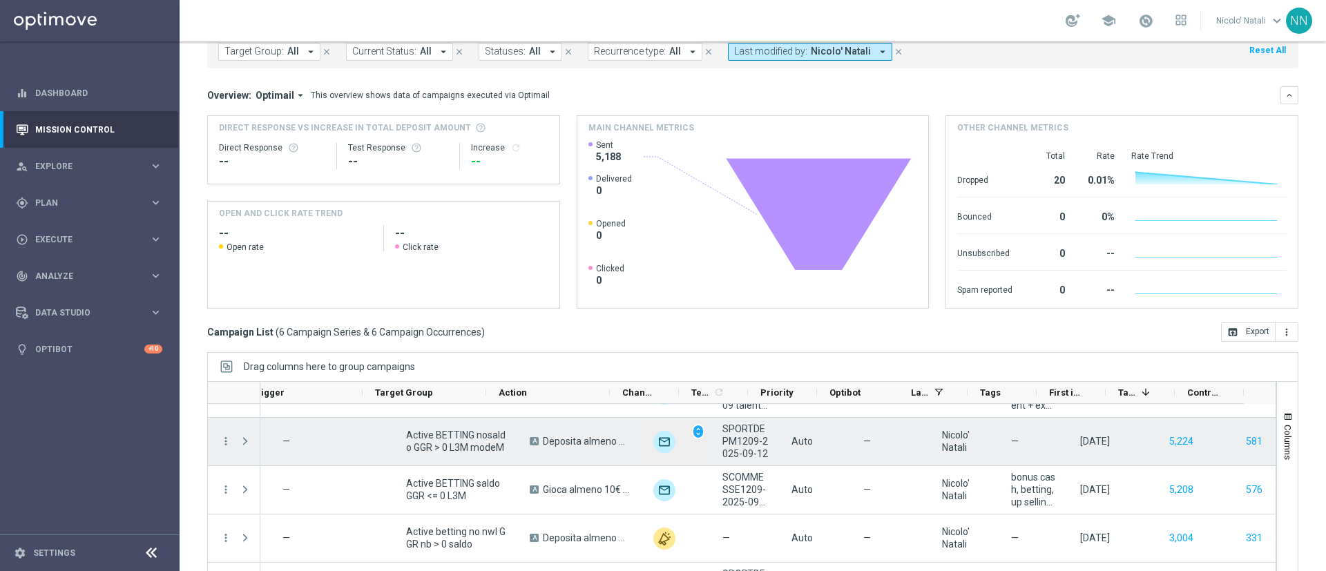
scroll to position [41, 0]
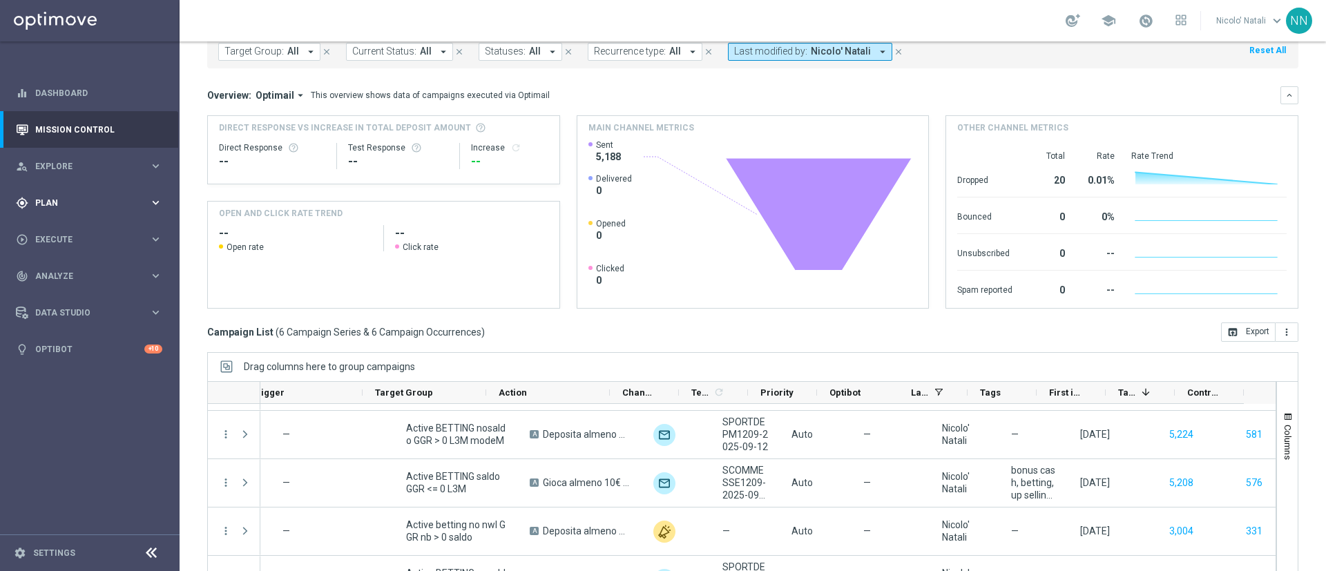
click at [79, 205] on span "Plan" at bounding box center [92, 203] width 114 height 8
click at [72, 271] on span "Templates" at bounding box center [86, 273] width 99 height 8
click at [67, 298] on link "Optimail" at bounding box center [93, 293] width 101 height 11
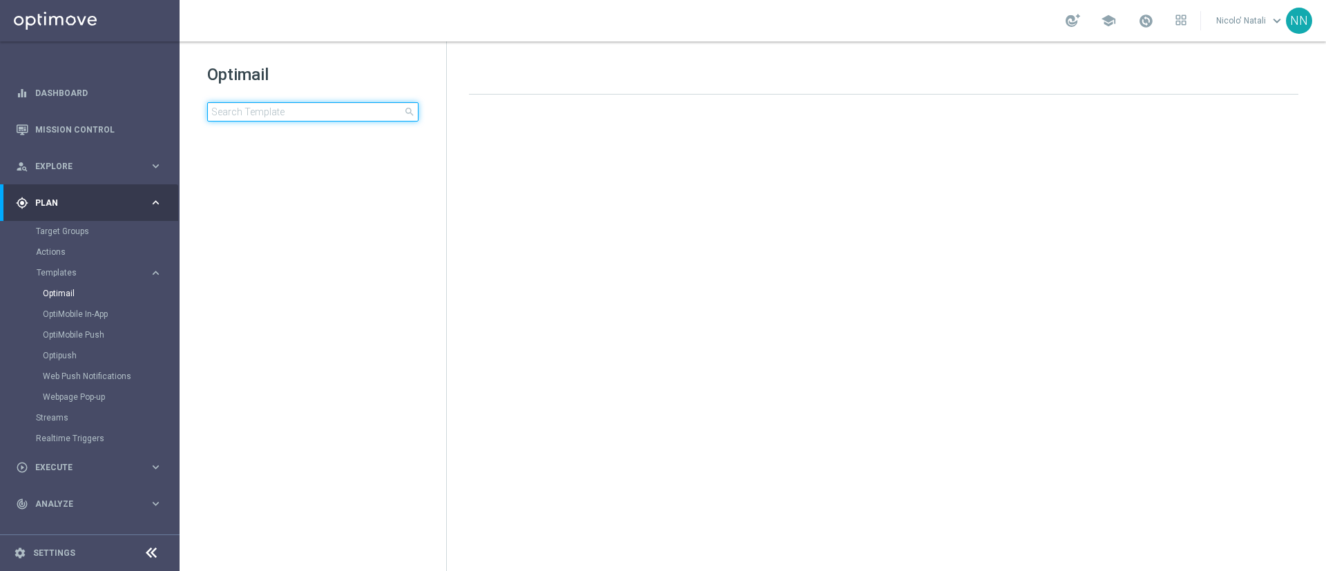
click at [274, 117] on input at bounding box center [312, 111] width 211 height 19
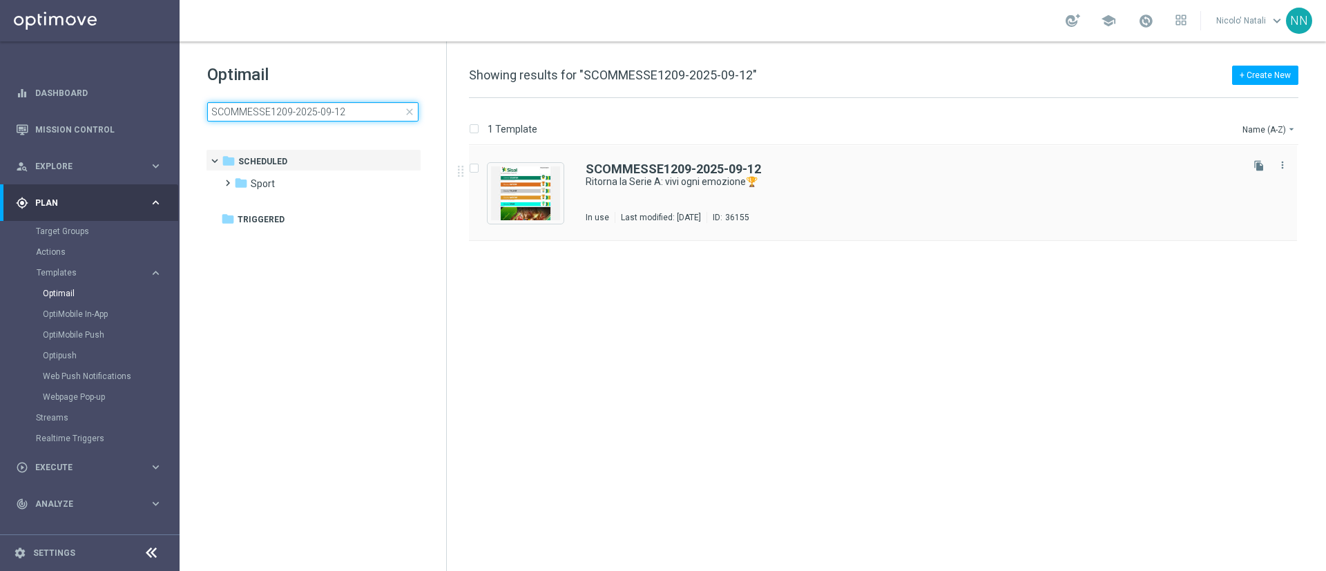
type input "SCOMMESSE1209-2025-09-12"
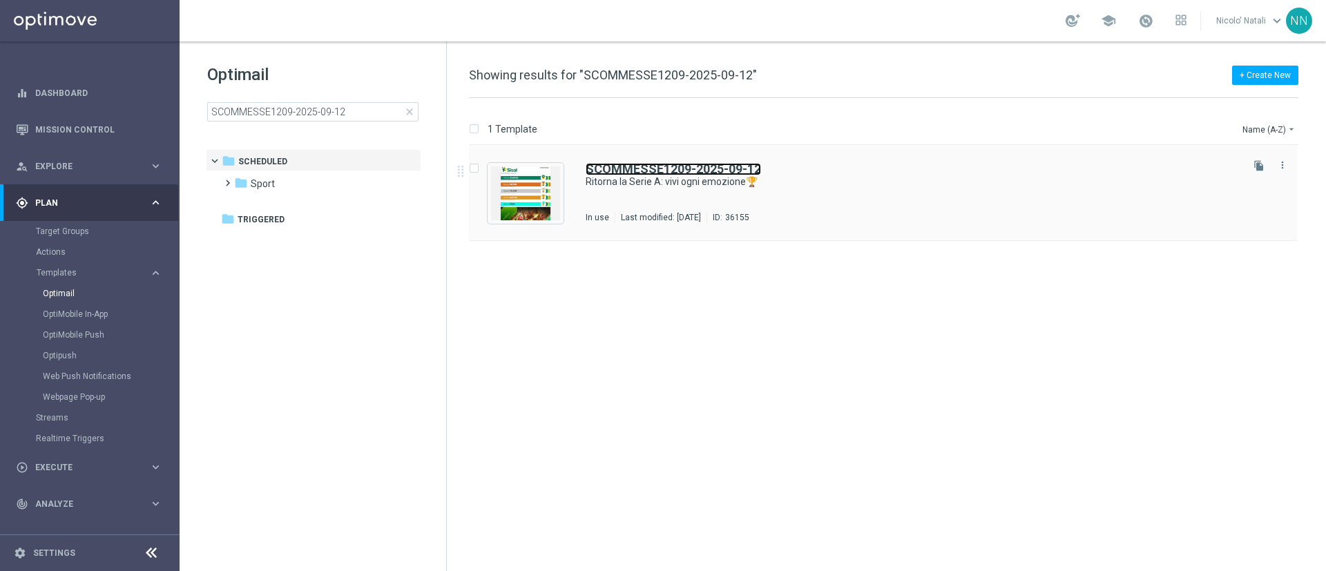
click at [660, 173] on b "SCOMMESSE1209-2025-09-12" at bounding box center [673, 169] width 175 height 15
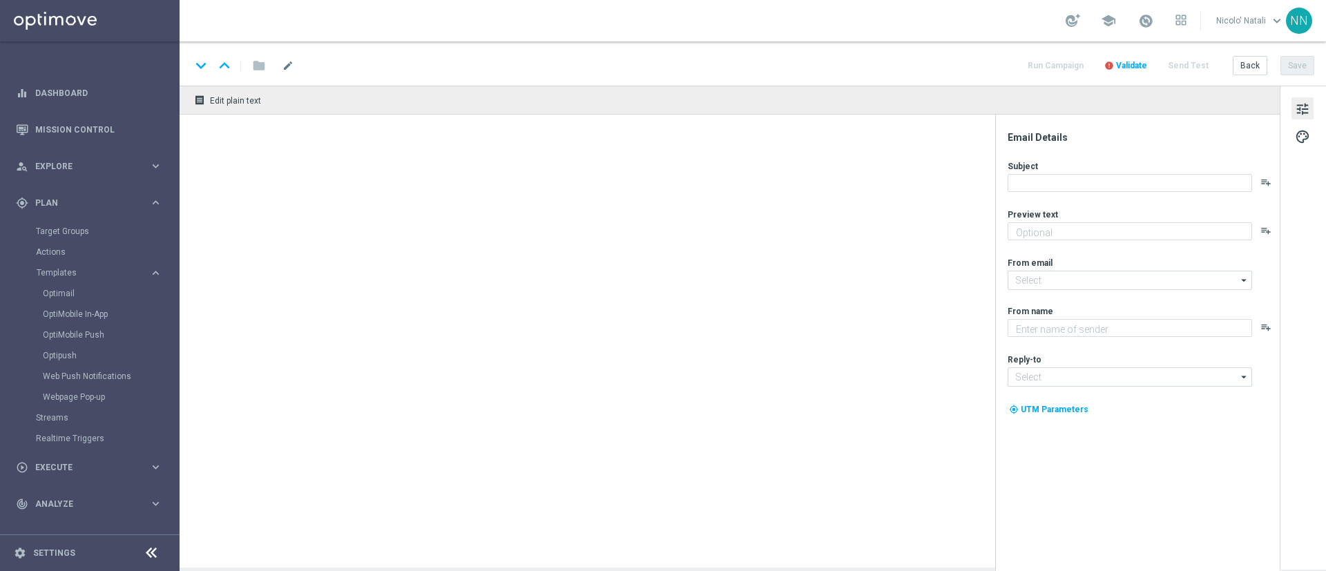
type textarea "fino a 20€ Bonus🎁"
type input "newsletter@comunicazioni.sisal.it"
type textarea "Sisal"
type input "info@sisal.it"
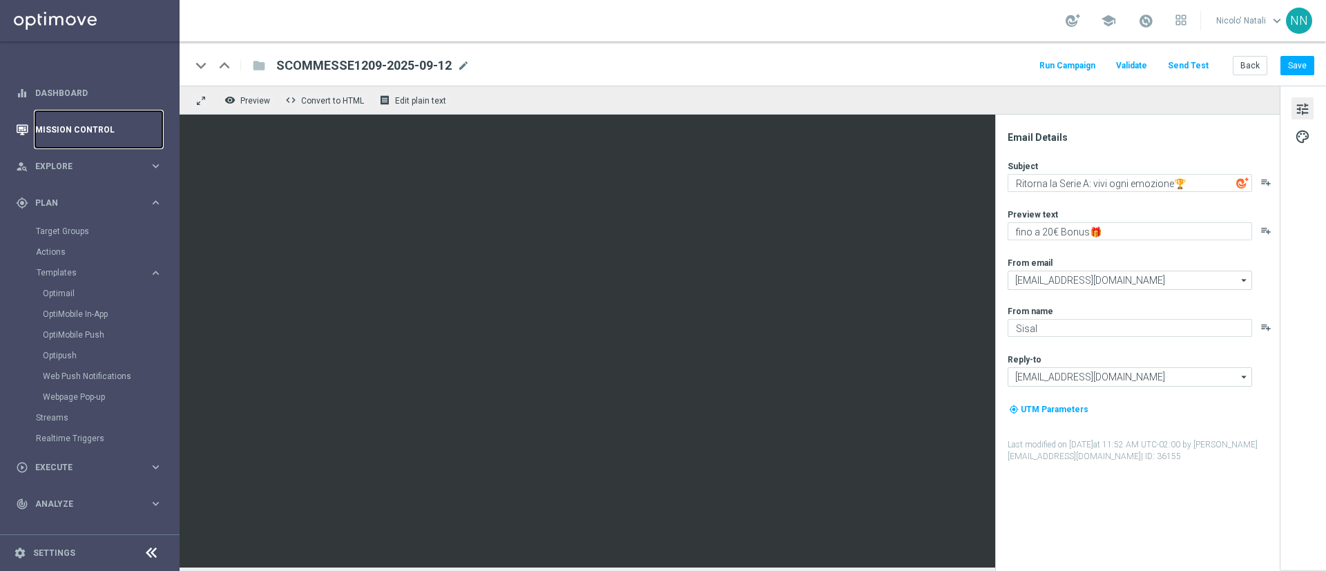
click at [113, 139] on link "Mission Control" at bounding box center [98, 129] width 127 height 37
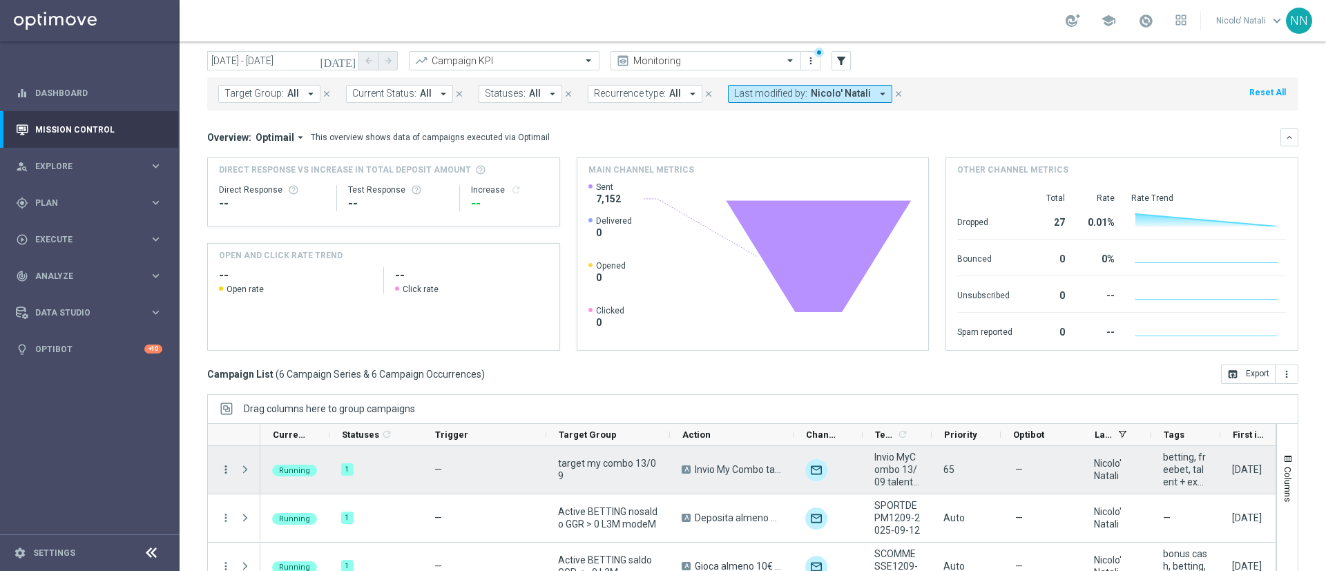
click at [227, 468] on icon "more_vert" at bounding box center [226, 470] width 12 height 12
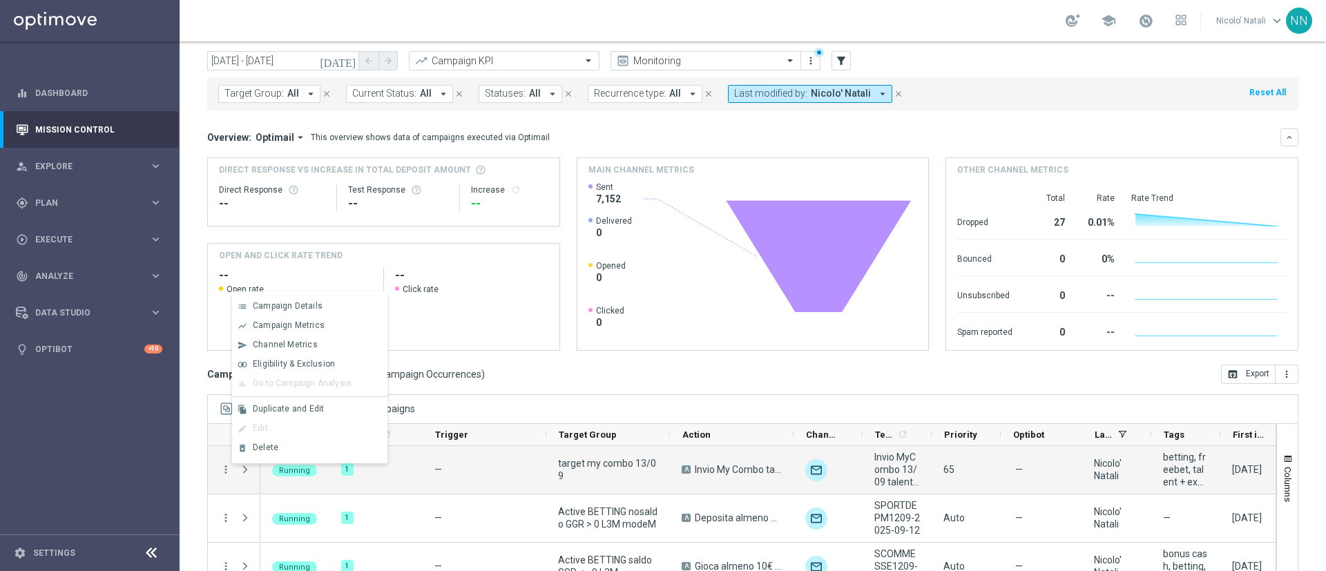
click at [595, 358] on mini-dashboard "Overview: Optimail arrow_drop_down This overview shows data of campaigns execut…" at bounding box center [752, 238] width 1091 height 254
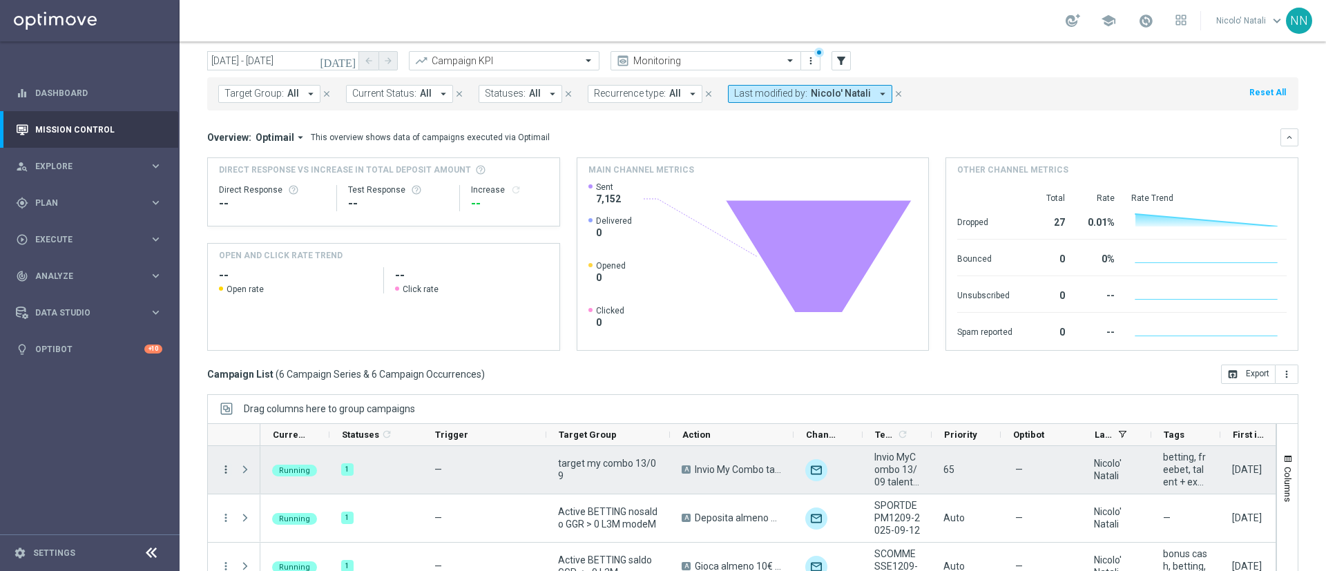
click at [225, 470] on icon "more_vert" at bounding box center [226, 470] width 12 height 12
click at [265, 446] on span "Delete" at bounding box center [266, 448] width 26 height 10
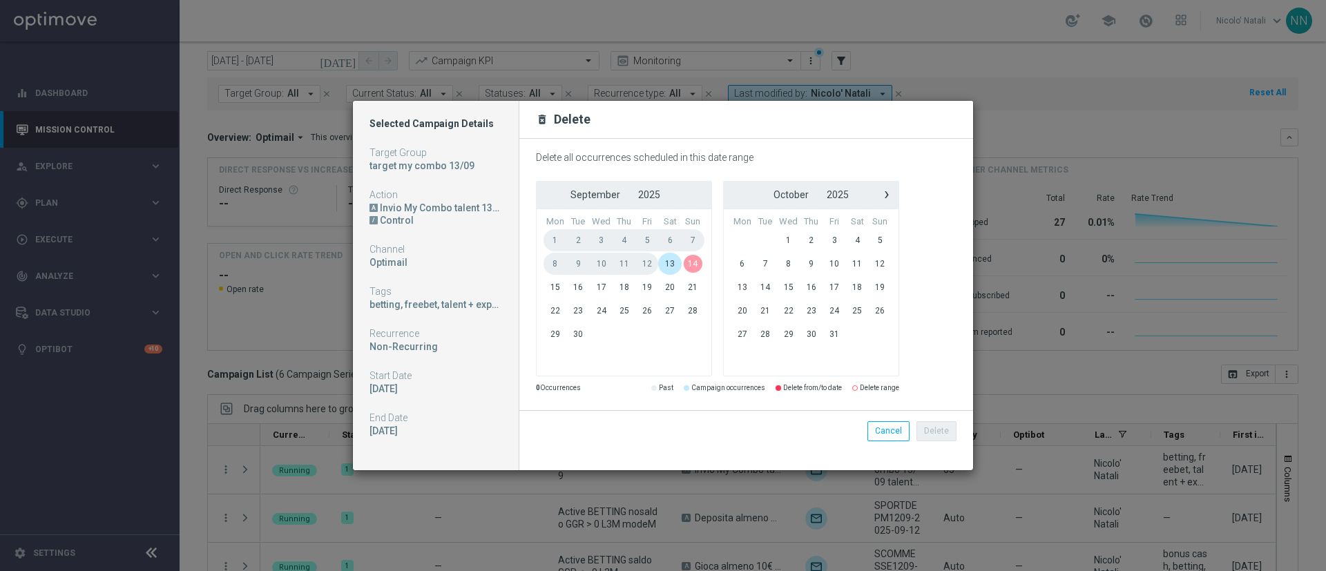
click at [672, 261] on span "13" at bounding box center [669, 264] width 23 height 22
click at [949, 427] on button "Delete" at bounding box center [937, 430] width 40 height 19
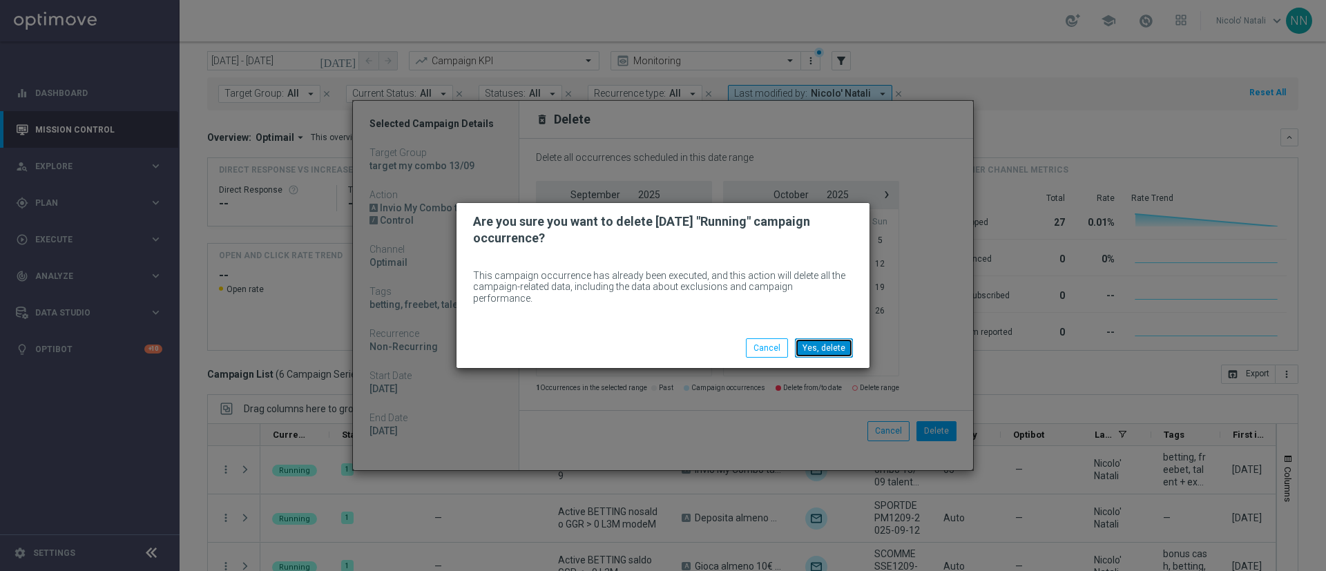
click at [821, 344] on button "Yes, delete" at bounding box center [824, 347] width 58 height 19
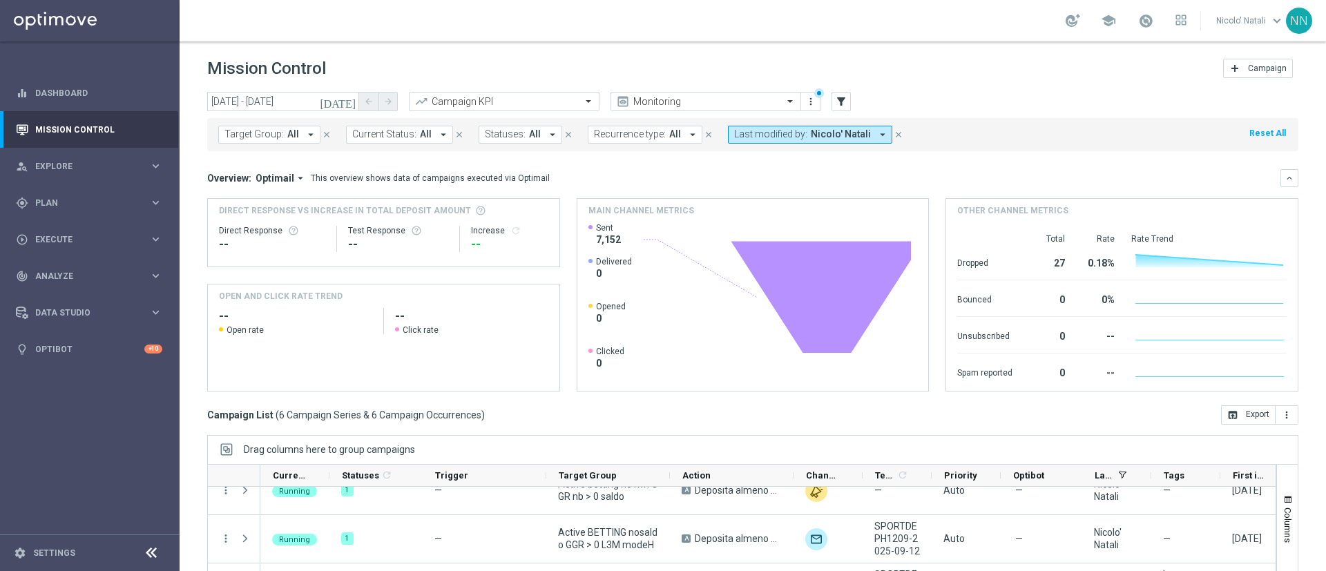
scroll to position [120, 0]
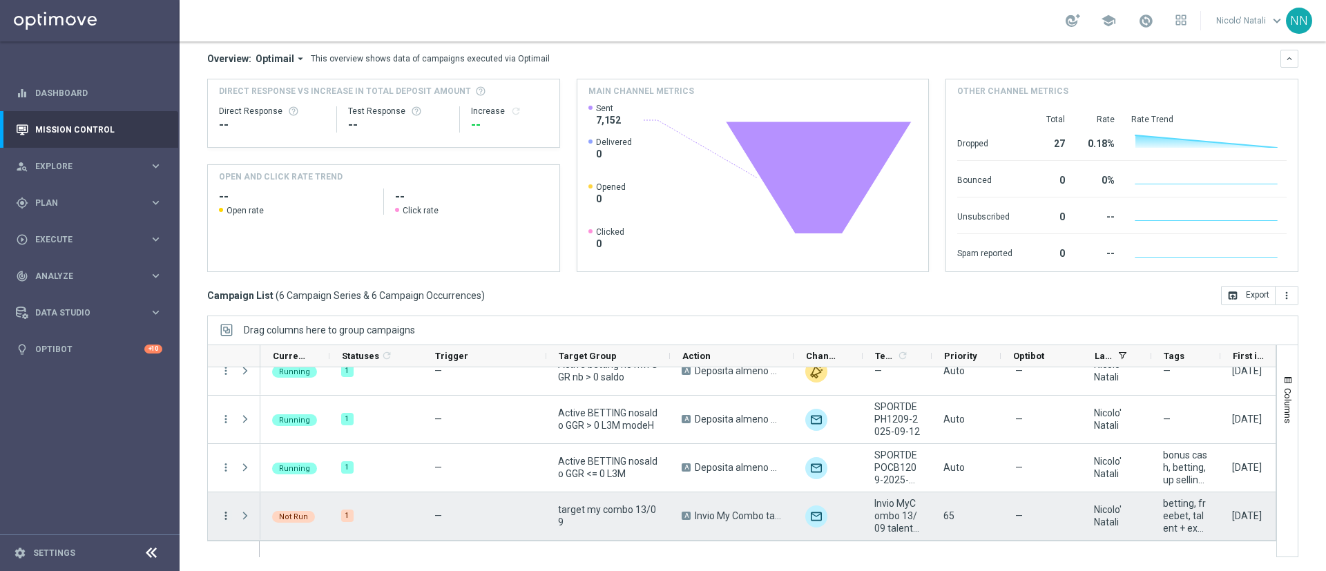
click at [225, 515] on icon "more_vert" at bounding box center [226, 516] width 12 height 12
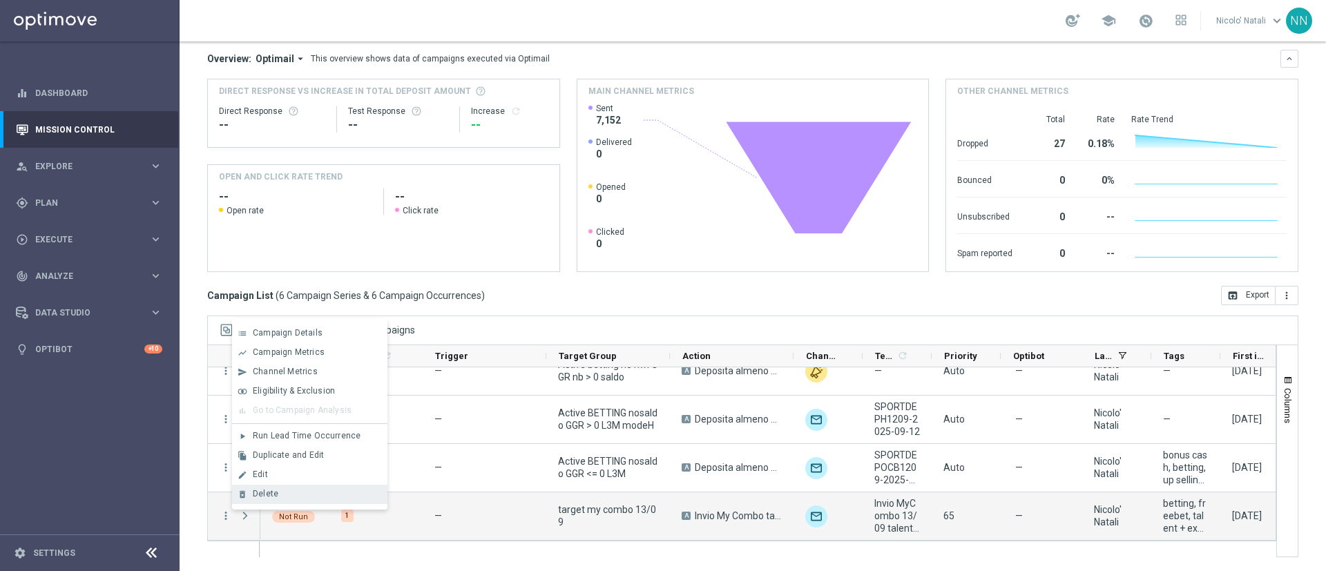
click at [265, 487] on div "delete_forever [GEOGRAPHIC_DATA]" at bounding box center [309, 494] width 155 height 19
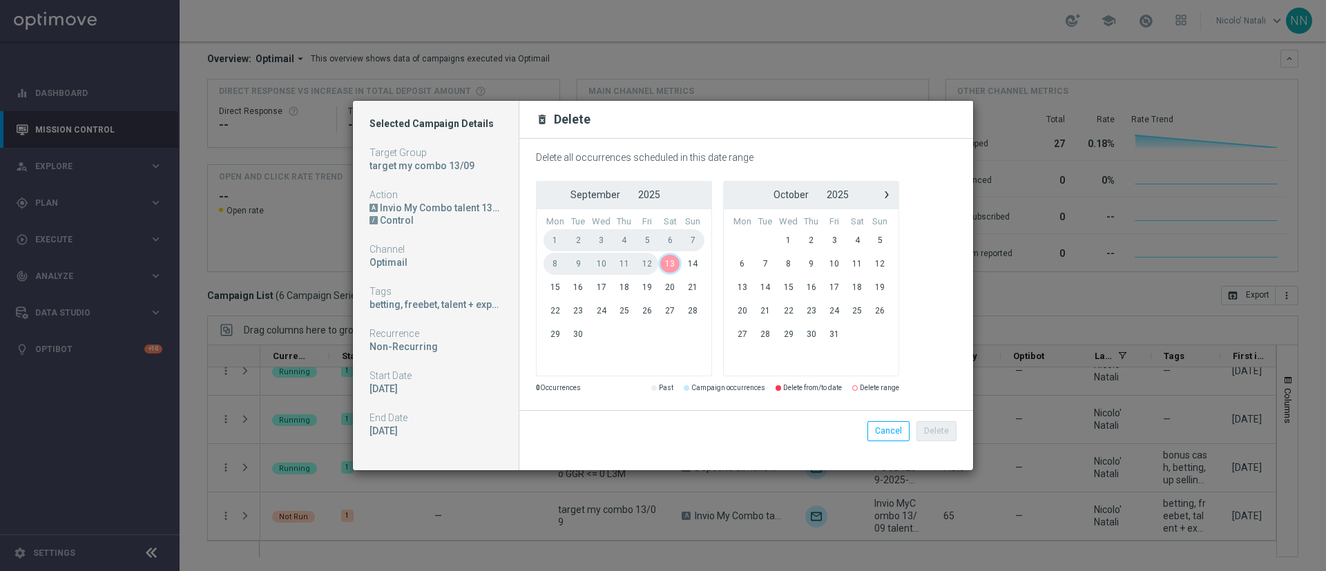
click at [663, 258] on span "13" at bounding box center [669, 264] width 23 height 22
click at [936, 430] on button "Delete" at bounding box center [937, 430] width 40 height 19
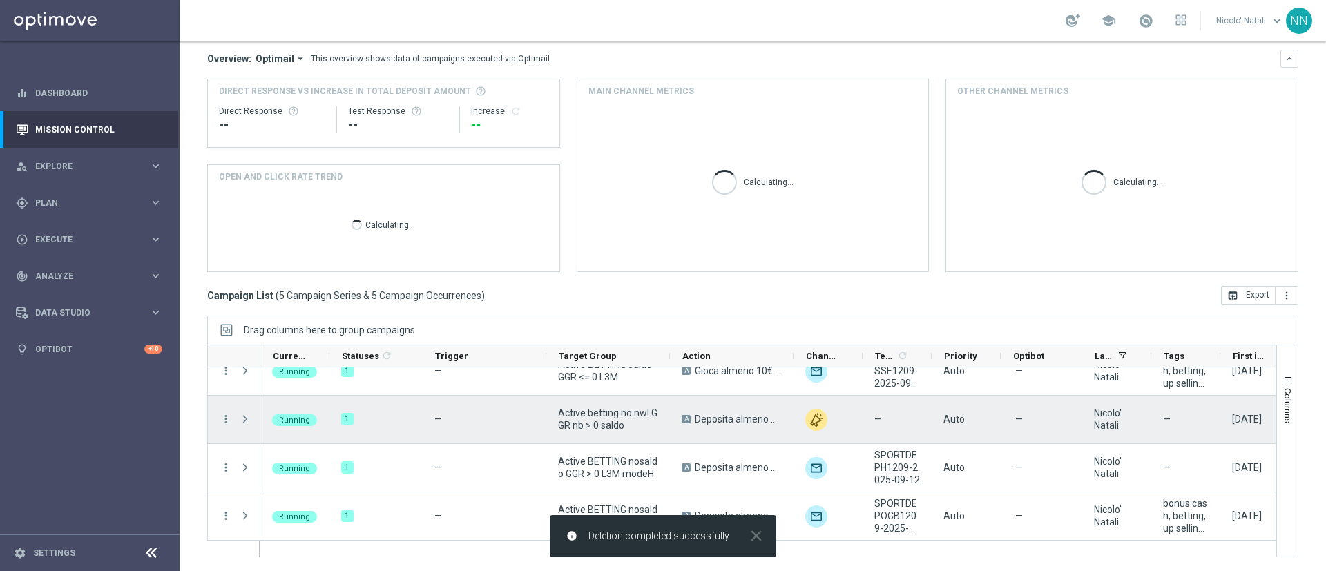
scroll to position [0, 0]
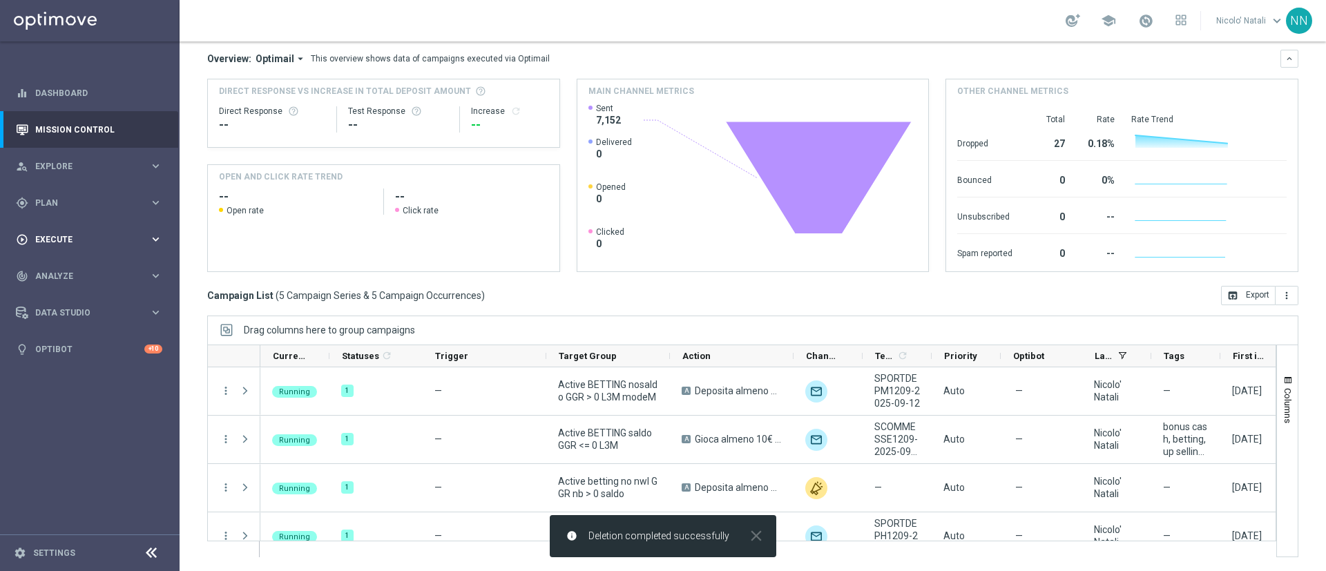
click at [86, 233] on div "play_circle_outline Execute" at bounding box center [82, 239] width 133 height 12
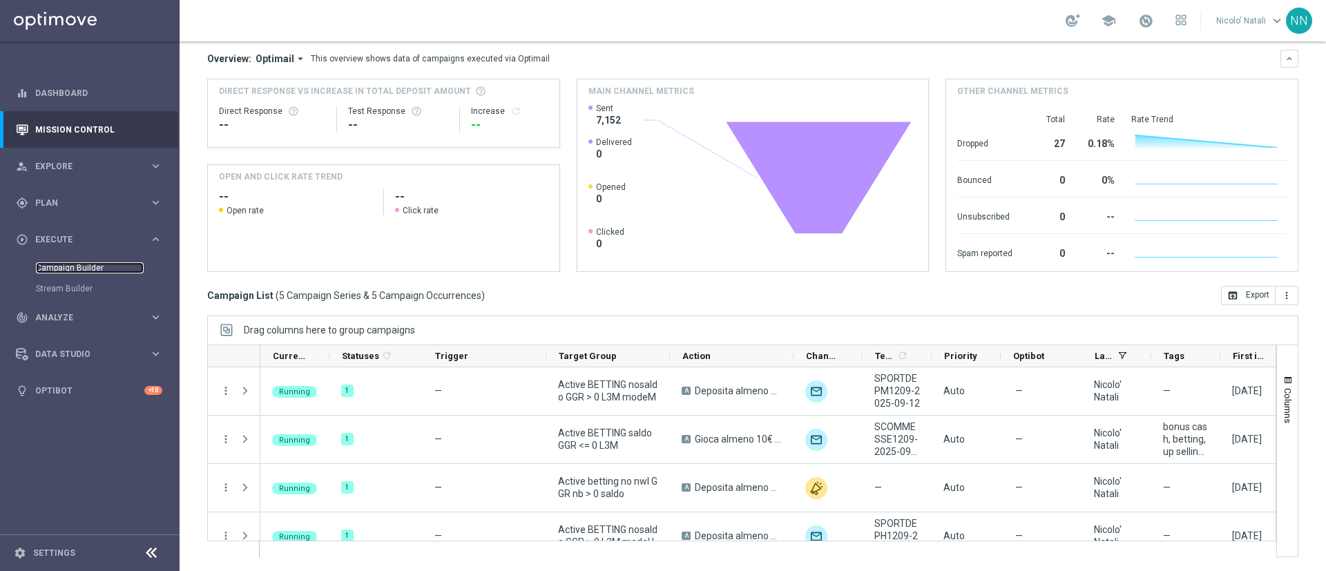
click at [75, 267] on link "Campaign Builder" at bounding box center [90, 268] width 108 height 11
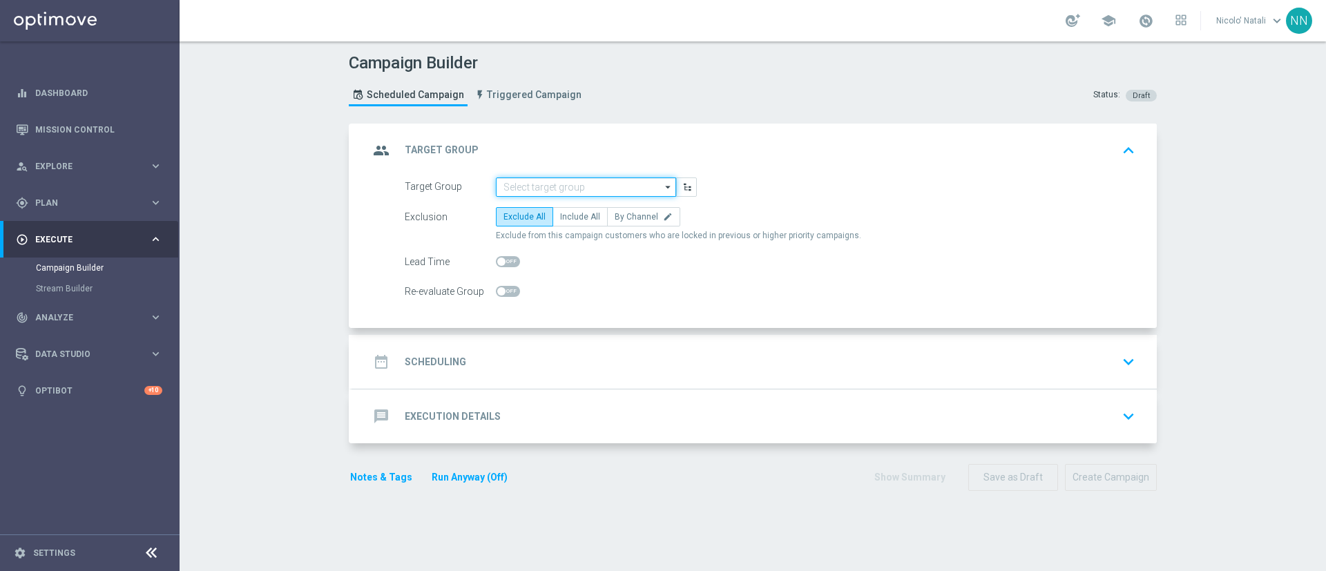
click at [537, 180] on input at bounding box center [586, 187] width 180 height 19
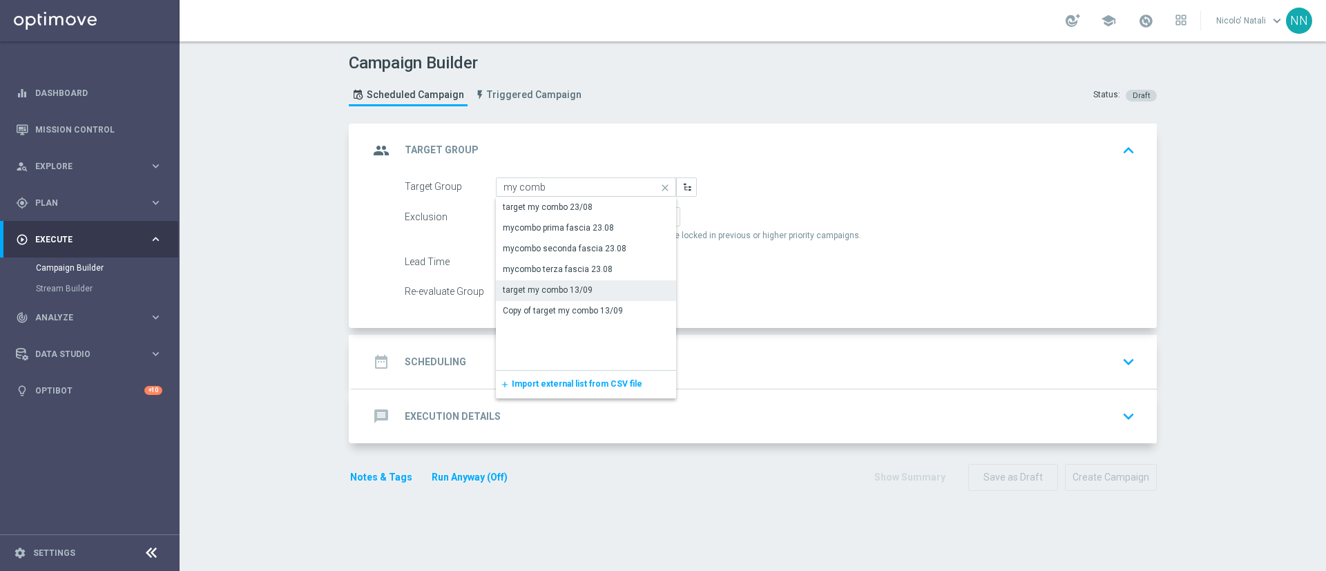
click at [550, 288] on div "target my combo 13/09" at bounding box center [548, 290] width 90 height 12
type input "target my combo 13/09"
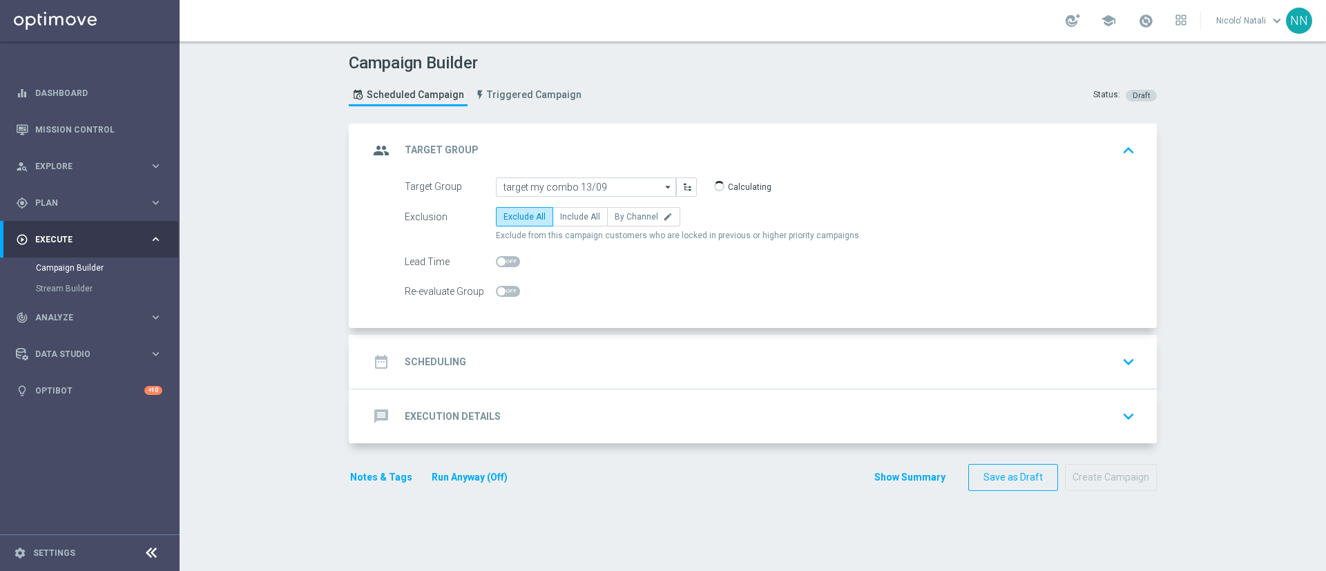
click at [500, 341] on div "date_range Scheduling keyboard_arrow_down" at bounding box center [754, 362] width 805 height 54
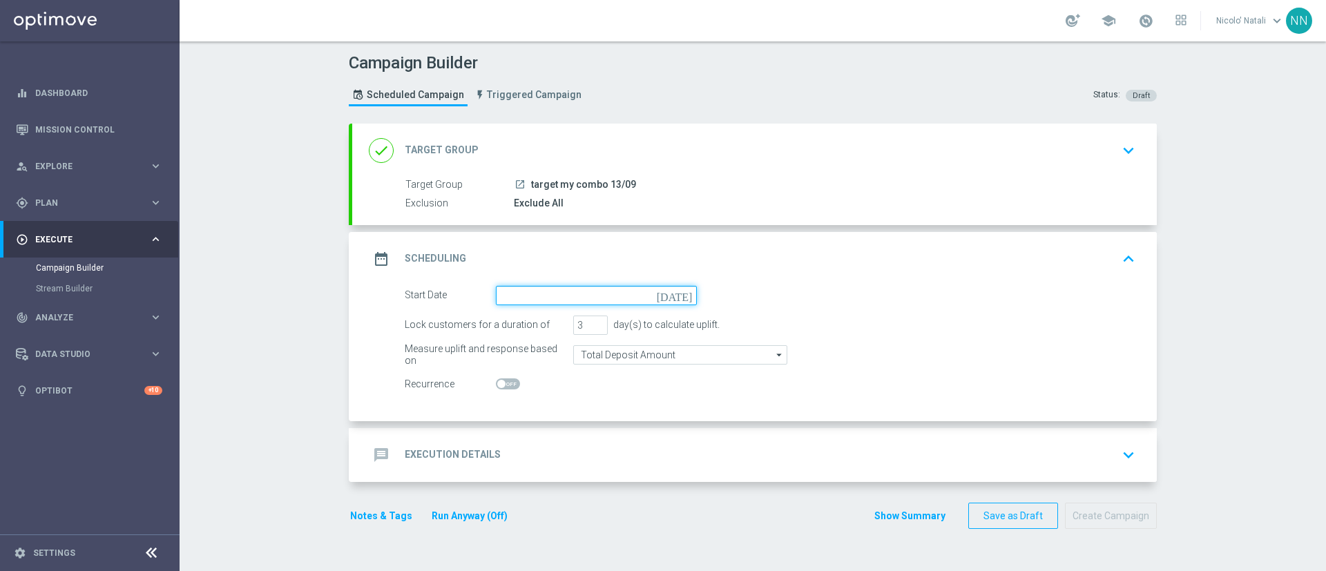
click at [502, 292] on input at bounding box center [596, 295] width 201 height 19
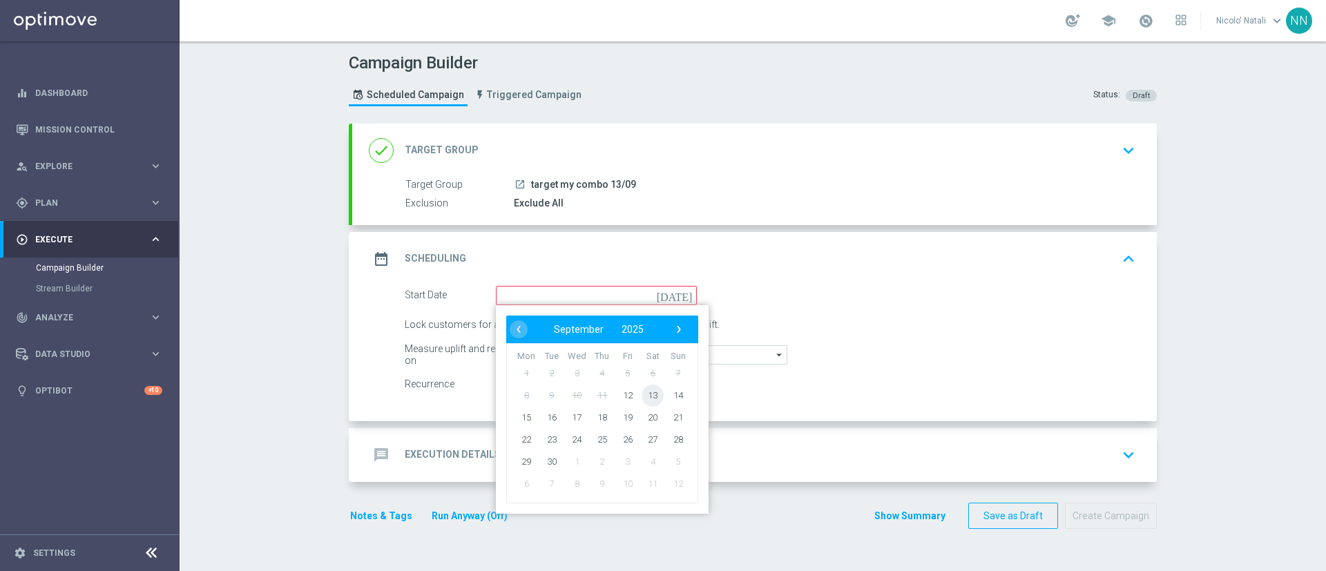
click at [646, 393] on span "13" at bounding box center [653, 395] width 22 height 22
type input "[DATE]"
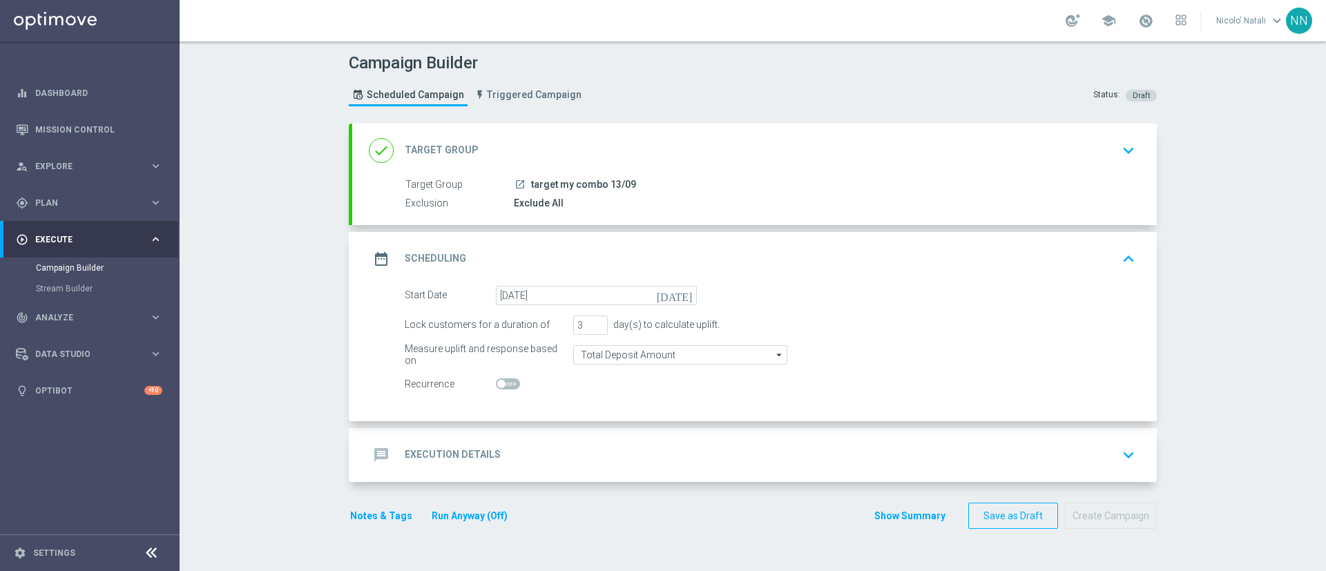
click at [611, 165] on div "done Target Group keyboard_arrow_down" at bounding box center [754, 151] width 805 height 54
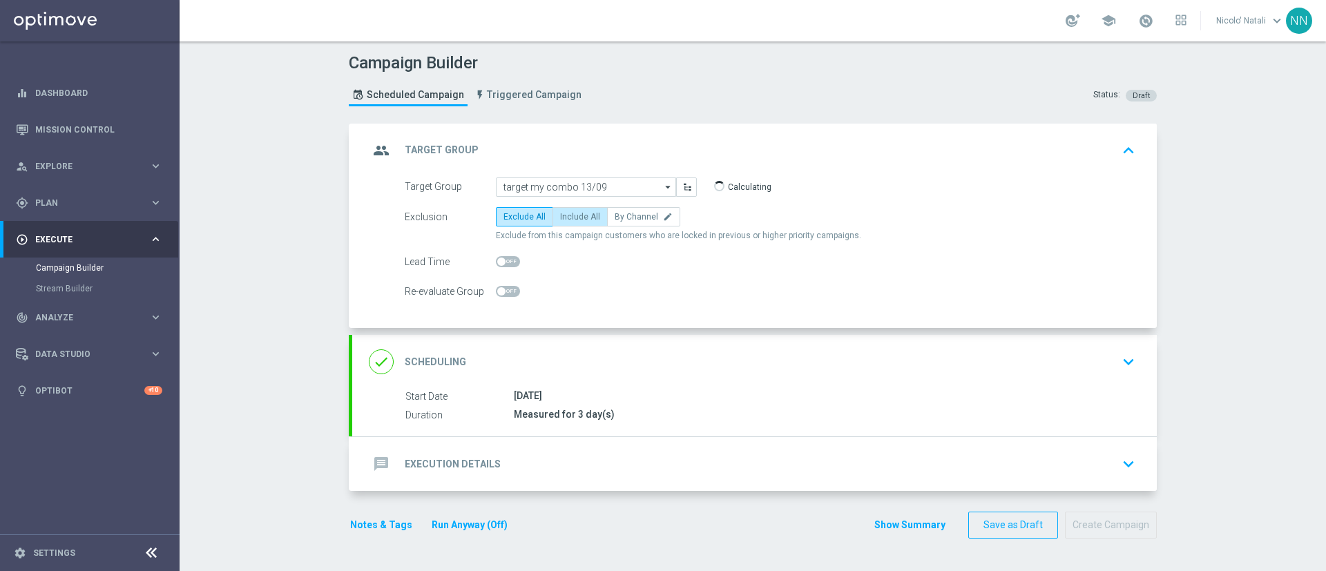
click at [570, 218] on span "Include All" at bounding box center [580, 217] width 40 height 10
click at [569, 218] on input "Include All" at bounding box center [564, 219] width 9 height 9
radio input "true"
click at [509, 261] on span at bounding box center [508, 261] width 24 height 11
click at [509, 261] on input "checkbox" at bounding box center [508, 261] width 24 height 11
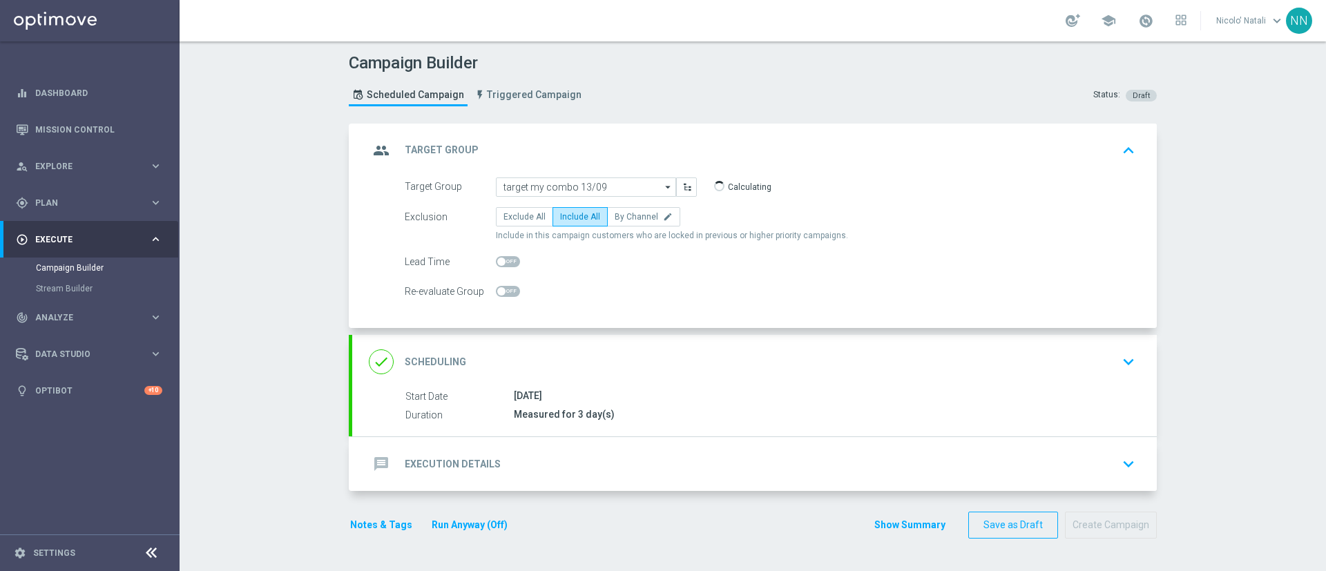
checkbox input "true"
click at [593, 451] on div "message Execution Details keyboard_arrow_down" at bounding box center [755, 464] width 772 height 26
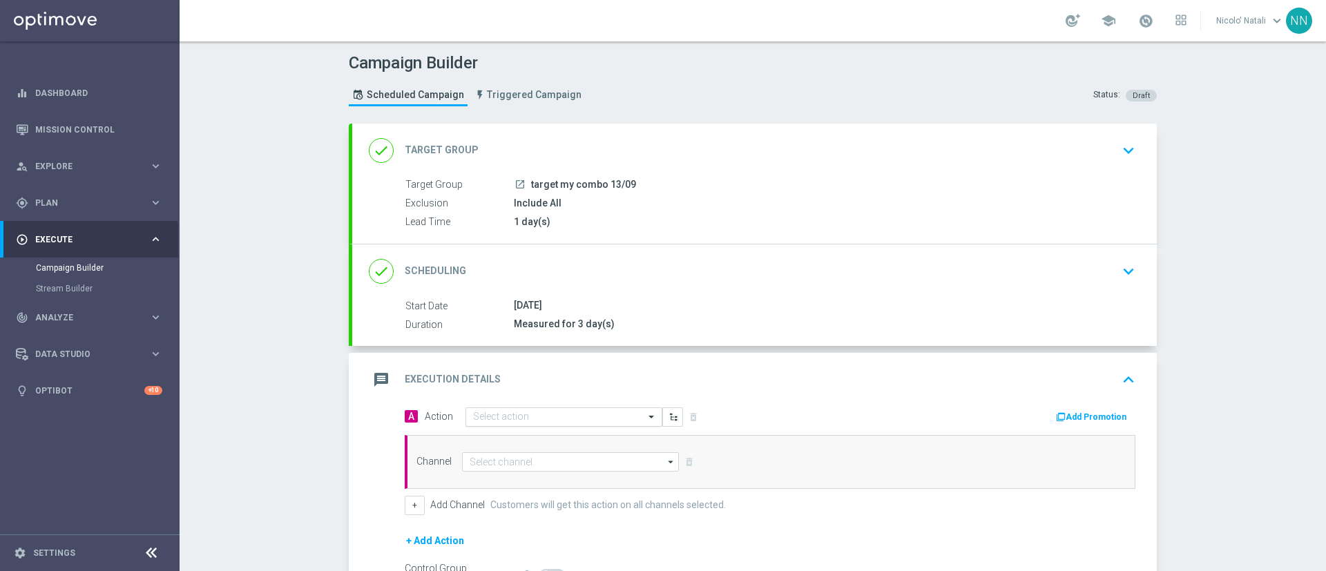
click at [570, 408] on div "Select action" at bounding box center [564, 417] width 197 height 19
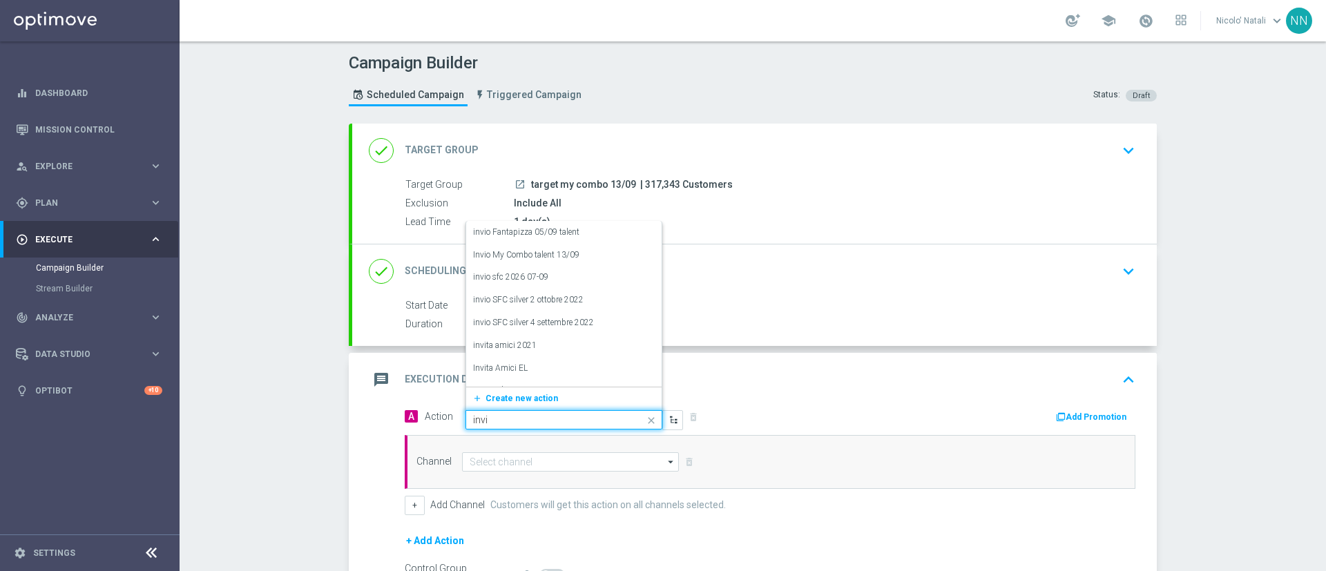
type input "invio"
click at [536, 285] on label "Invio My Combo talent 13/09" at bounding box center [526, 284] width 106 height 12
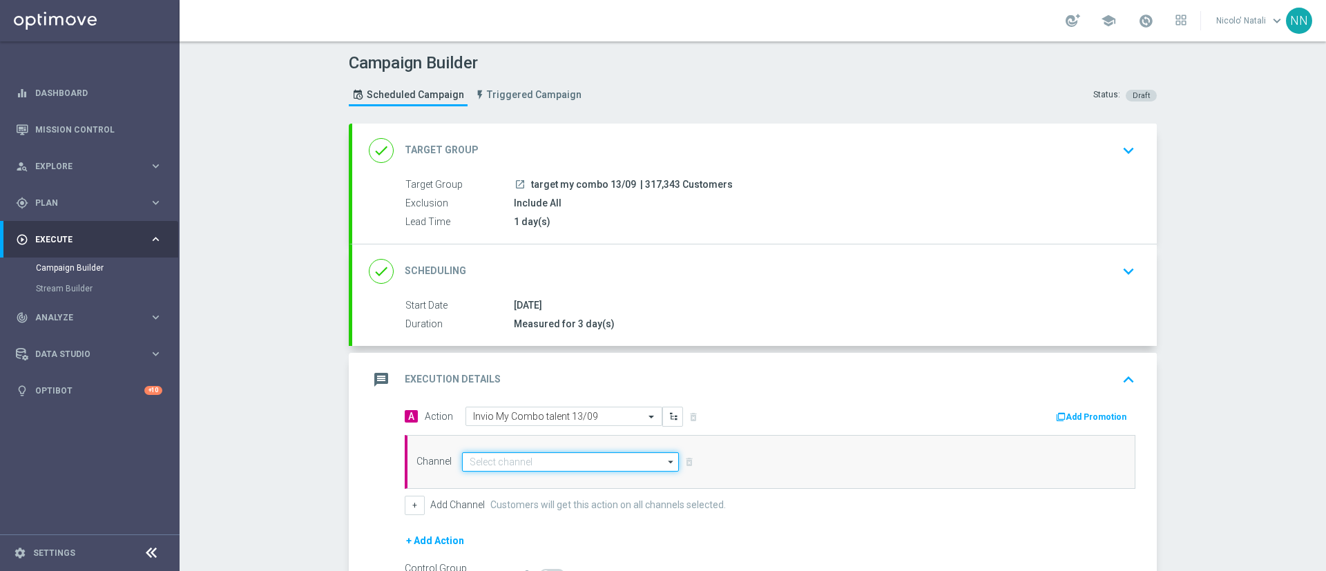
click at [557, 465] on input at bounding box center [570, 461] width 217 height 19
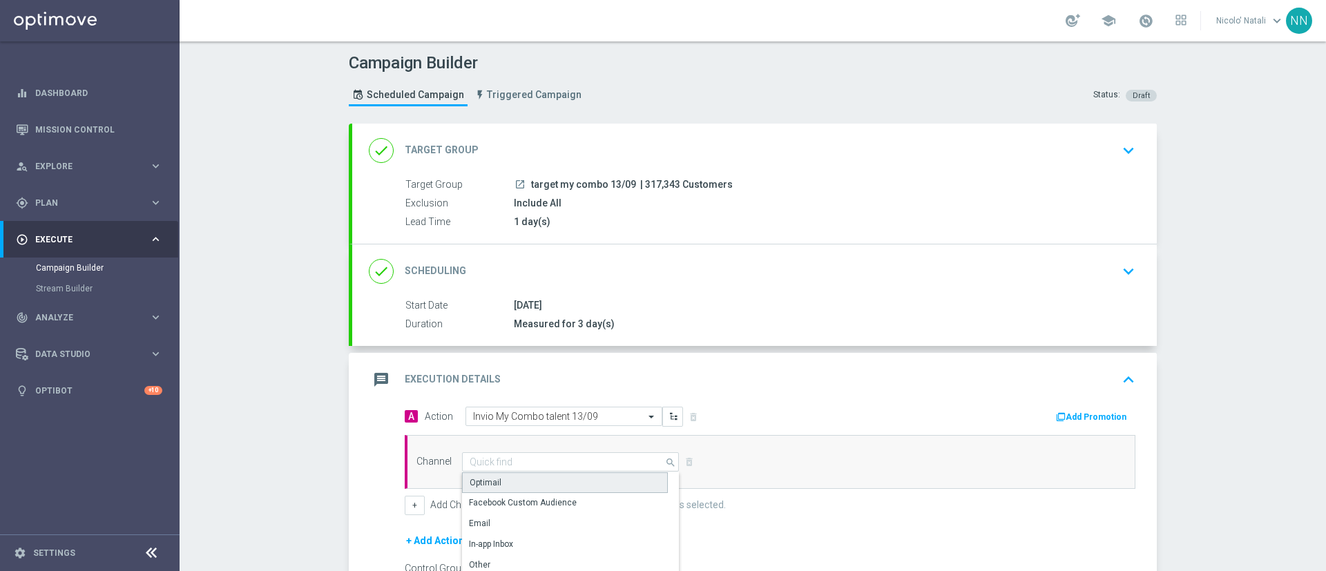
click at [549, 478] on div "Optimail" at bounding box center [565, 483] width 206 height 21
type input "Optimail"
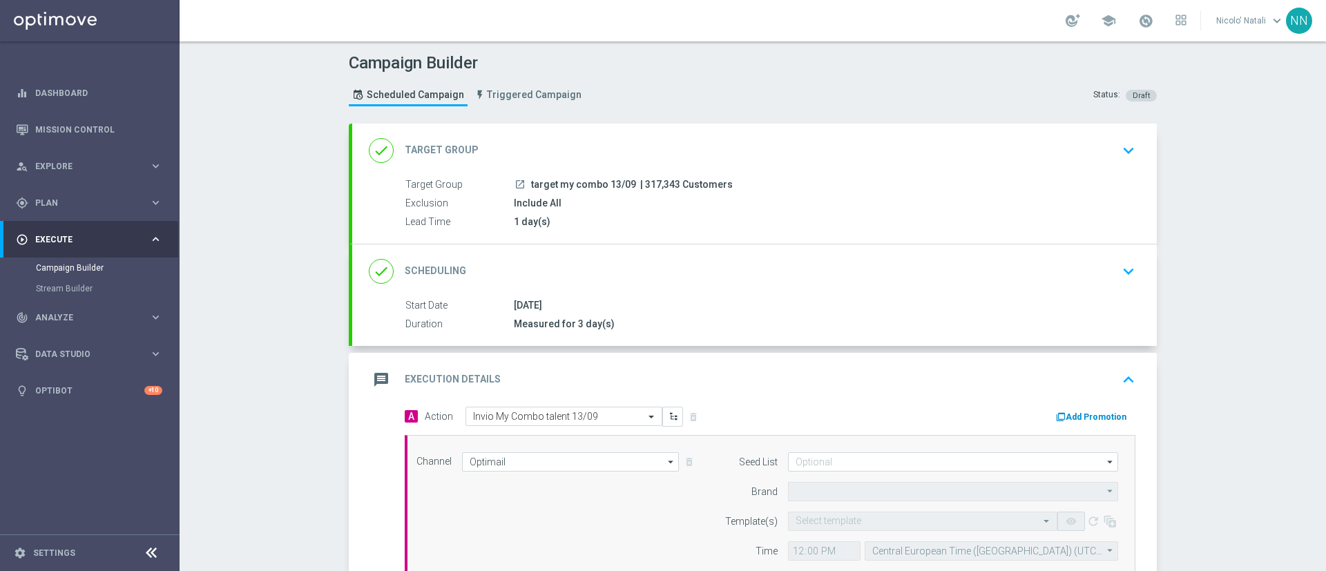
type input "Sisal Marketing"
click at [1058, 412] on icon "button" at bounding box center [1061, 417] width 10 height 10
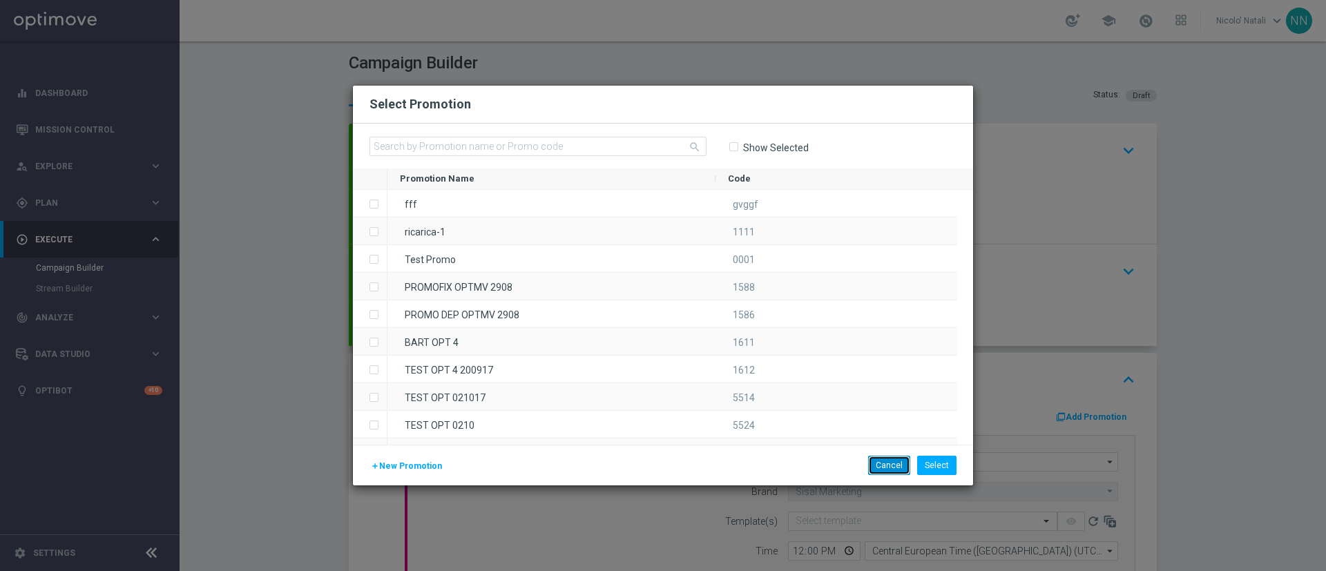
click at [875, 457] on button "Cancel" at bounding box center [889, 465] width 42 height 19
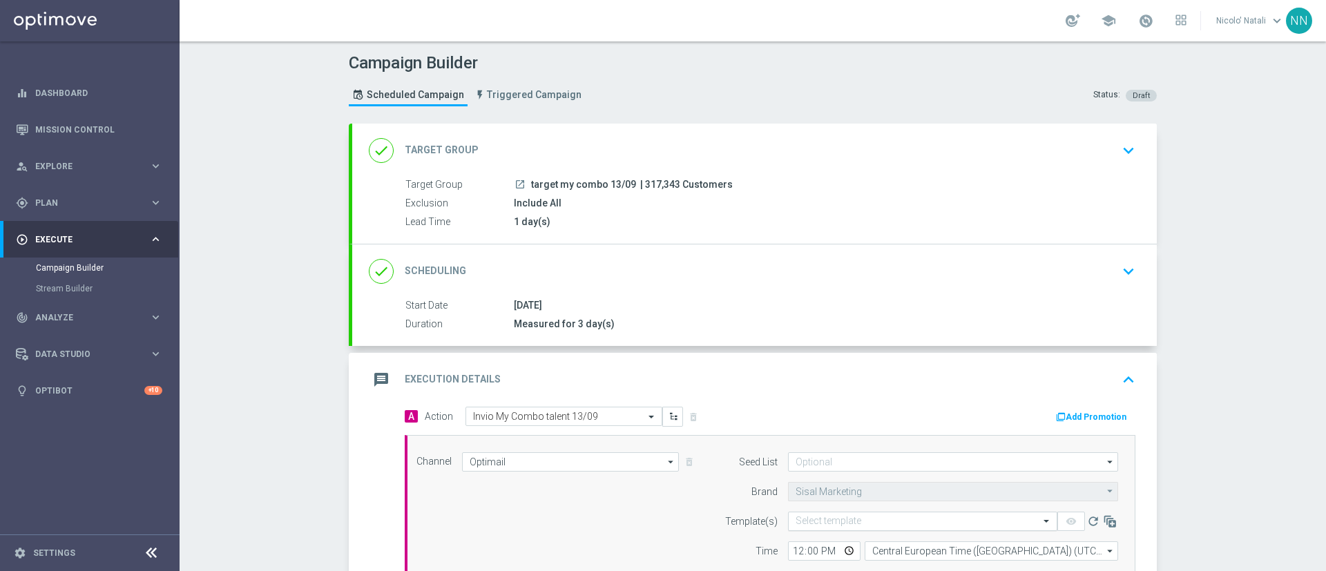
click at [850, 519] on input "text" at bounding box center [909, 522] width 227 height 12
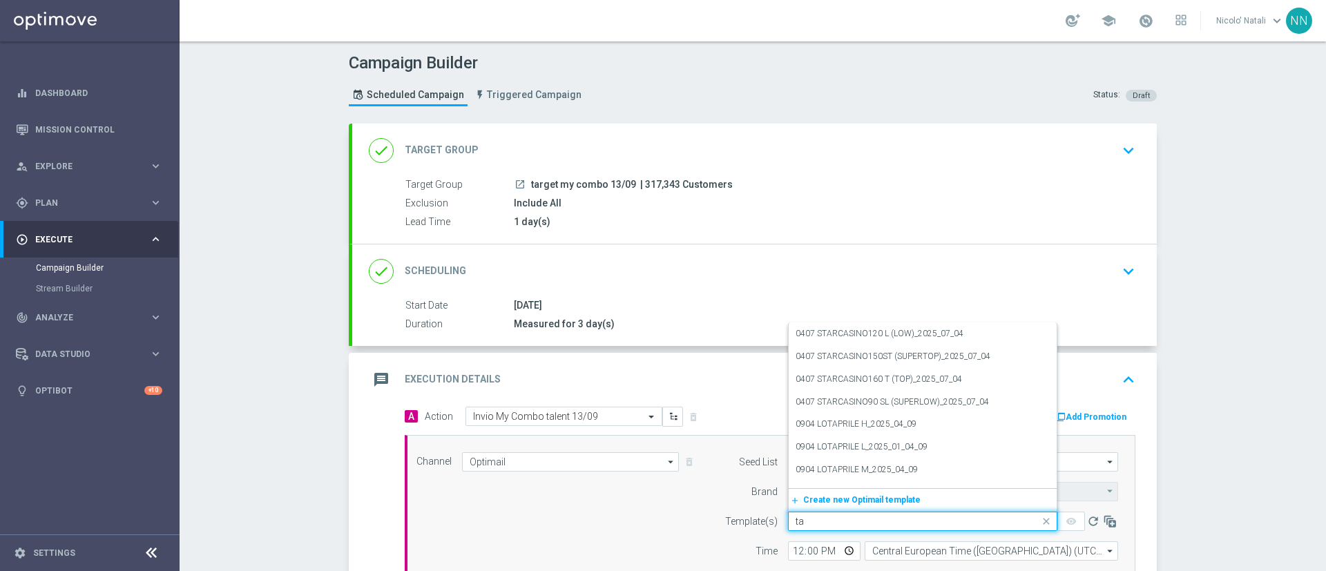
type input "t"
type input "13/"
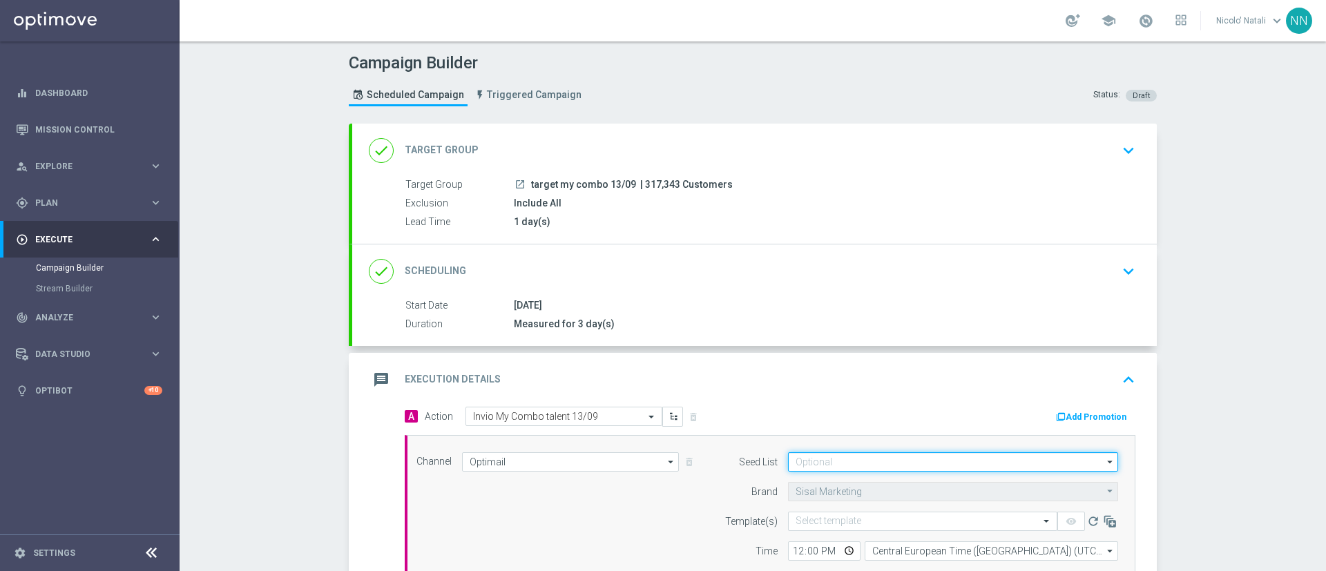
click at [834, 464] on input at bounding box center [953, 461] width 330 height 19
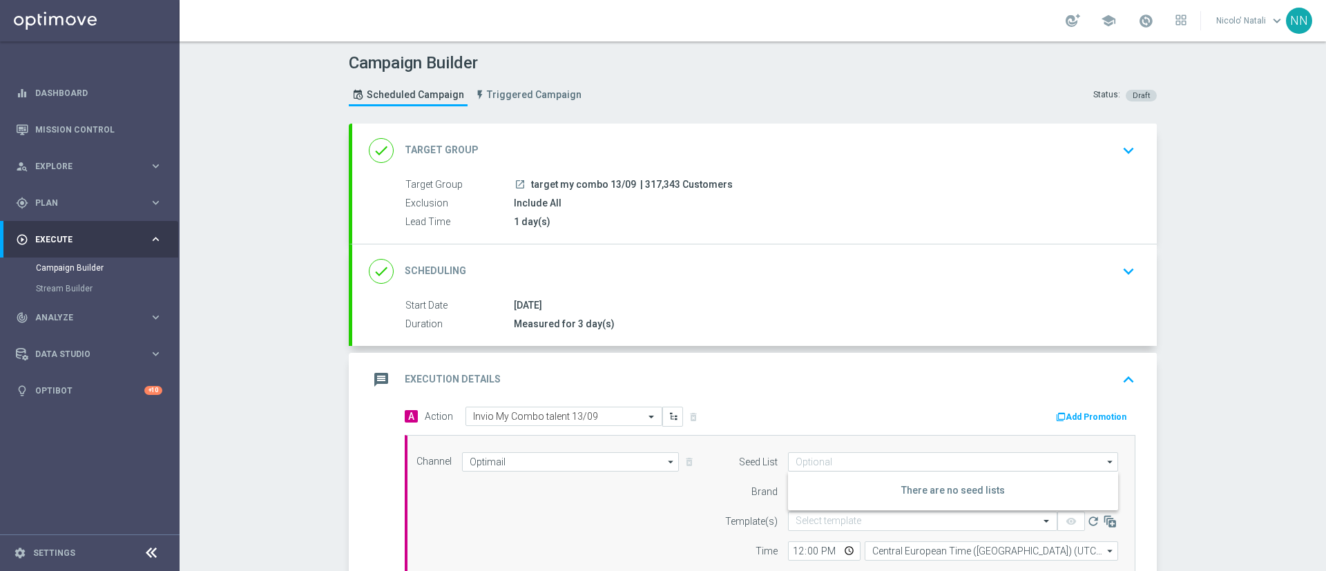
click at [831, 423] on div "Add Promotion" at bounding box center [958, 416] width 376 height 18
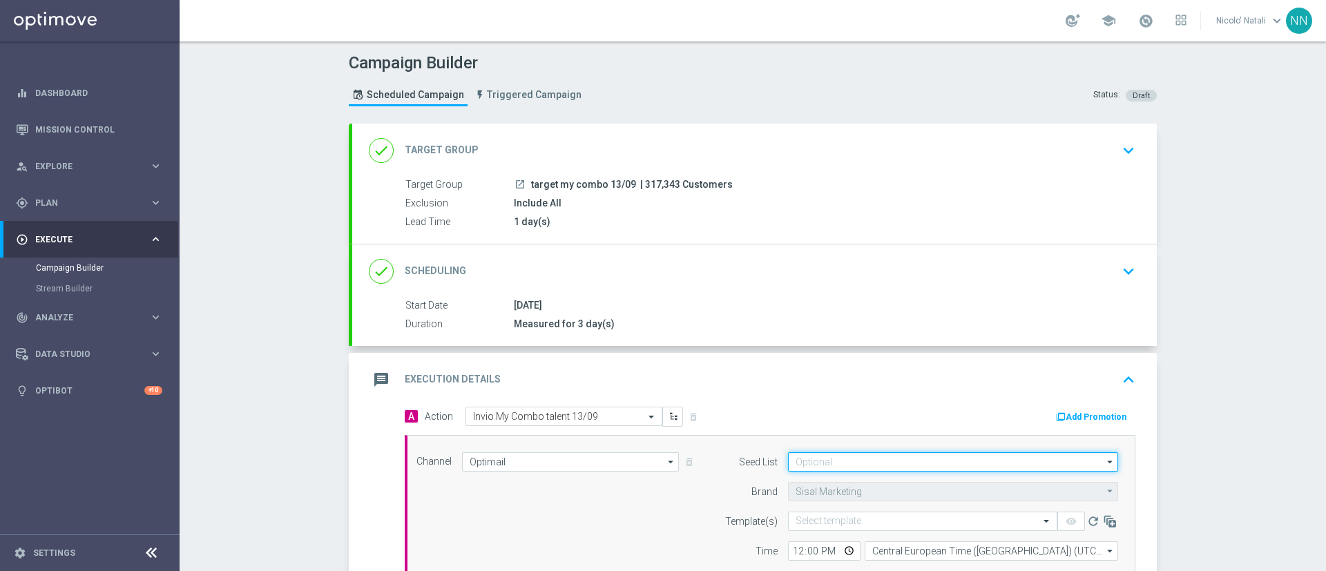
click at [829, 462] on input at bounding box center [953, 461] width 330 height 19
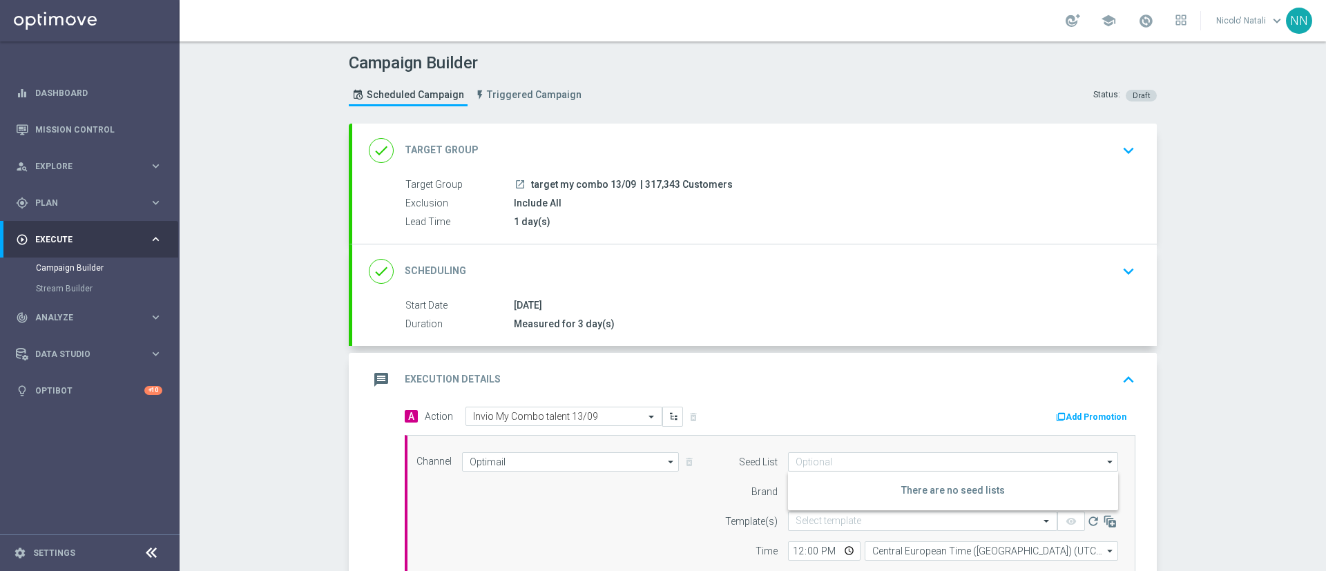
click at [837, 427] on div "A Action Select action Invio My Combo talent 13/09 delete_forever Add Promotion" at bounding box center [770, 417] width 752 height 21
click at [816, 515] on div "Select template" at bounding box center [829, 521] width 66 height 12
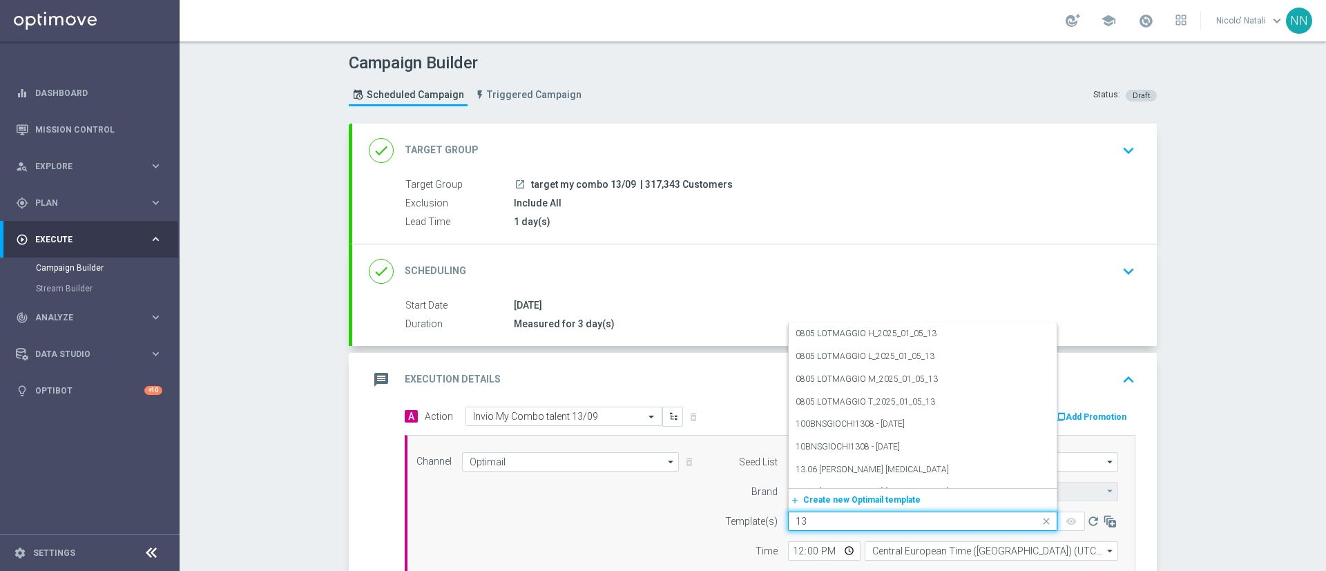
type input "13/"
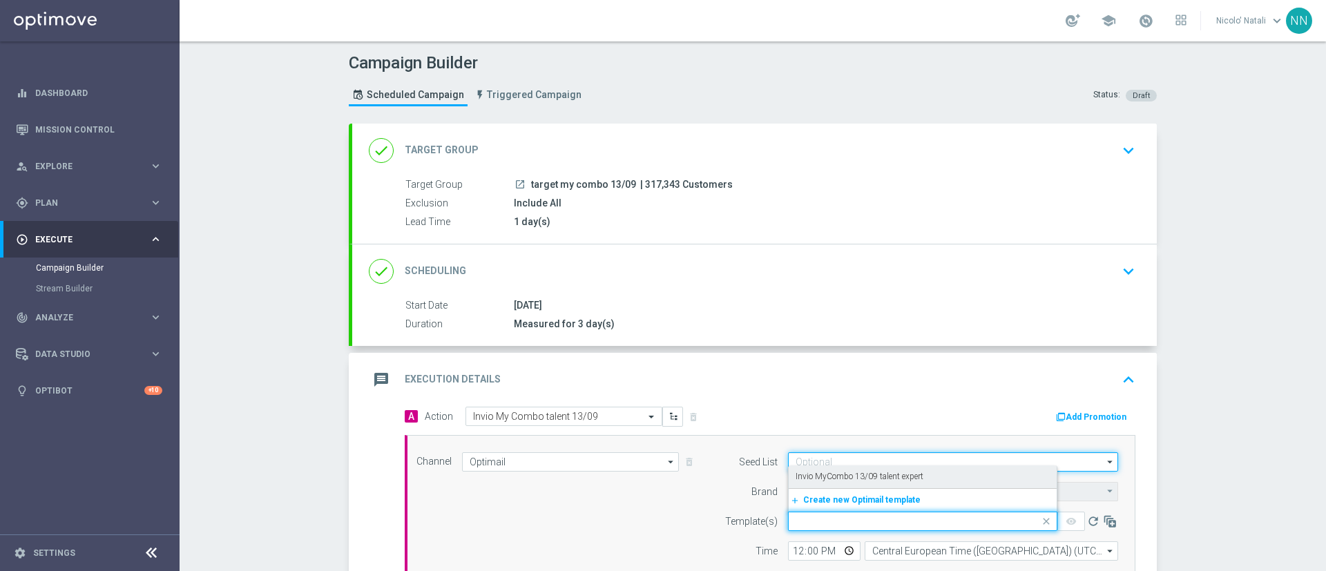
click at [826, 461] on input at bounding box center [953, 461] width 330 height 19
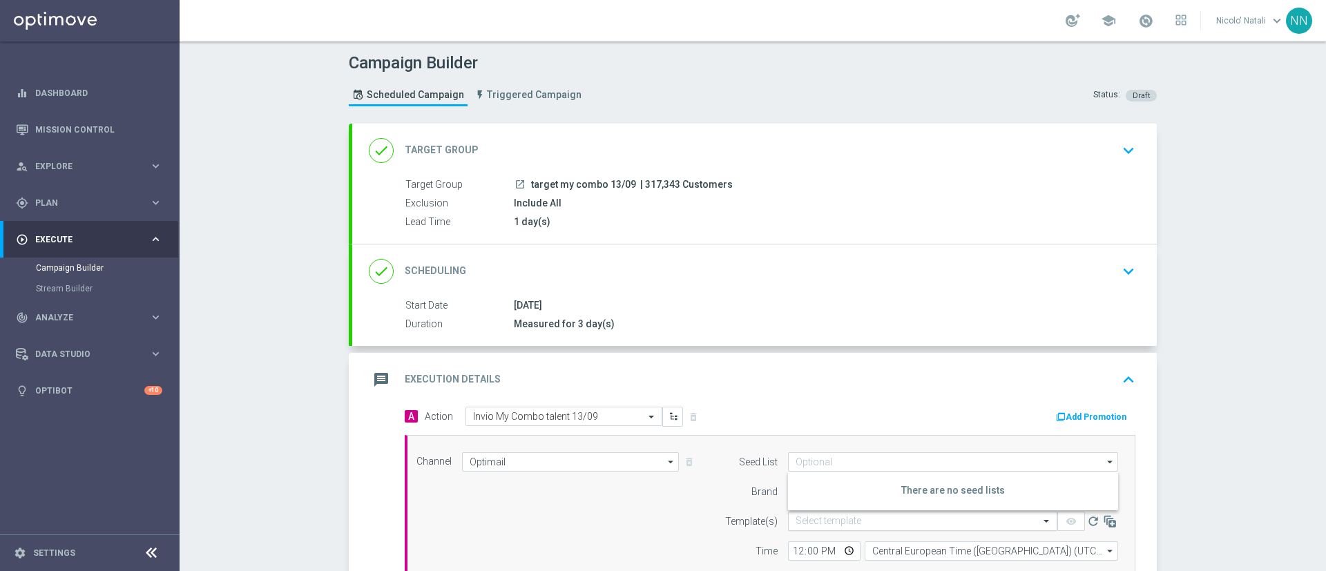
click at [808, 517] on input "text" at bounding box center [909, 522] width 227 height 12
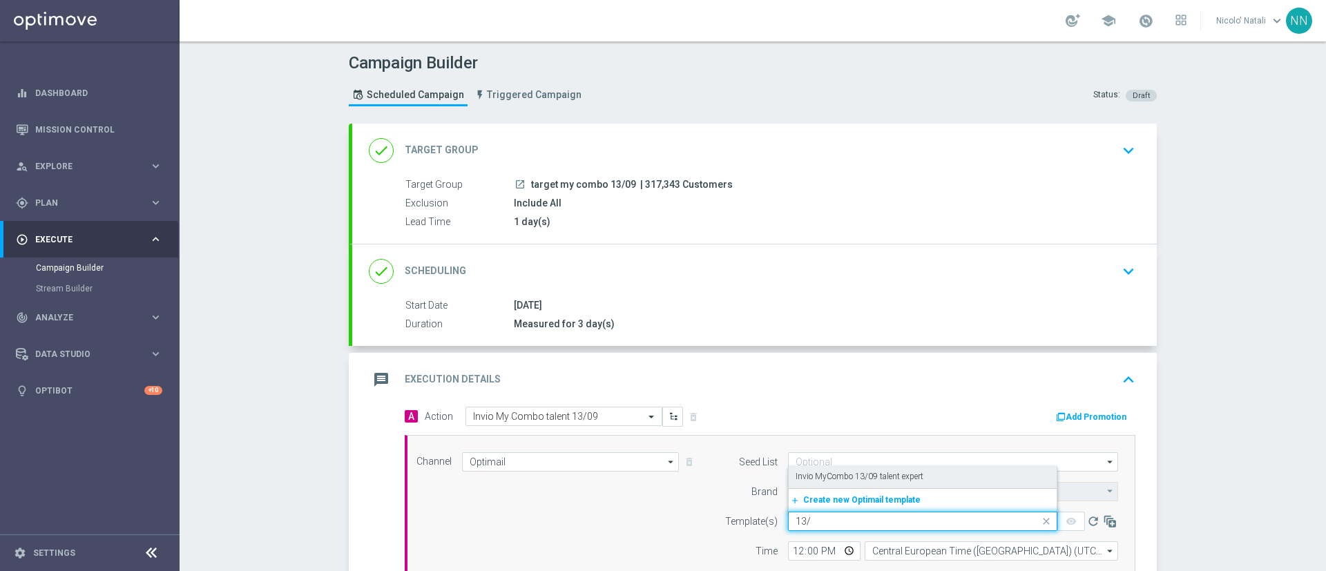
click at [817, 475] on label "Invio MyCombo 13/09 talent expert" at bounding box center [860, 477] width 128 height 12
type input "13/"
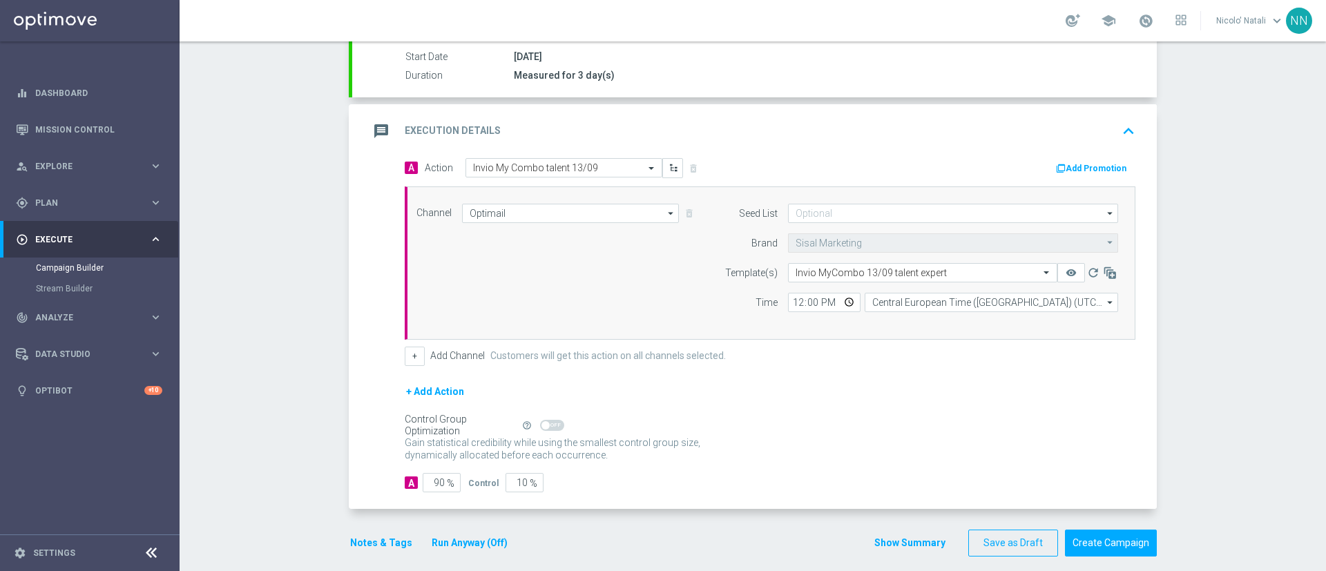
scroll to position [261, 0]
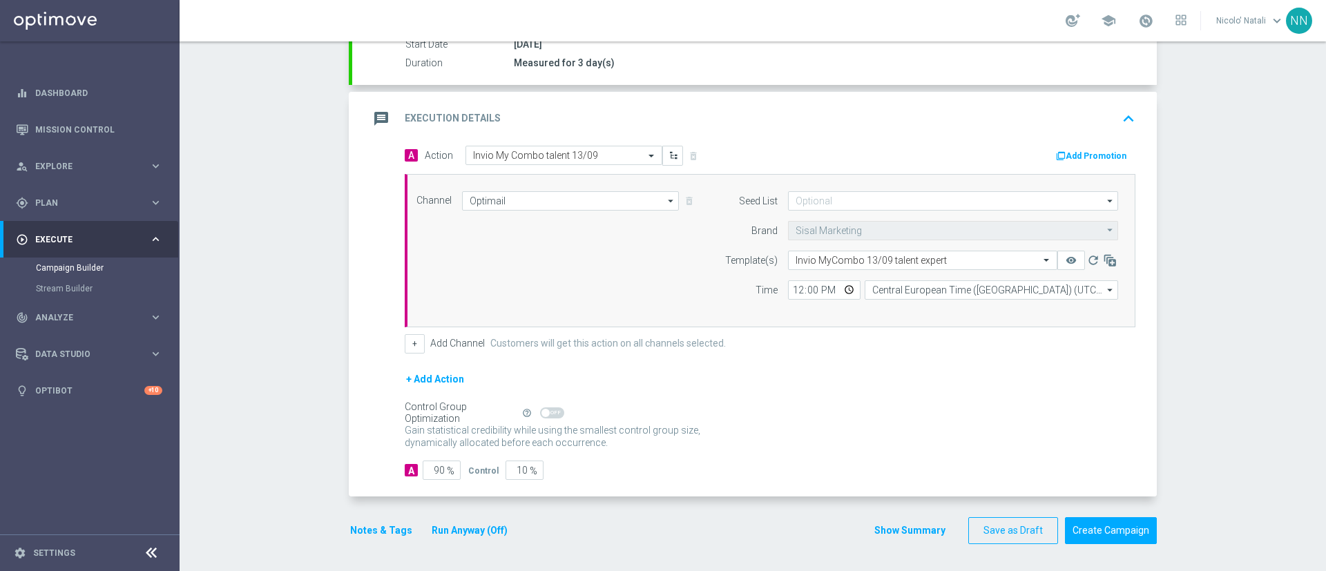
click at [375, 532] on button "Notes & Tags" at bounding box center [381, 530] width 65 height 17
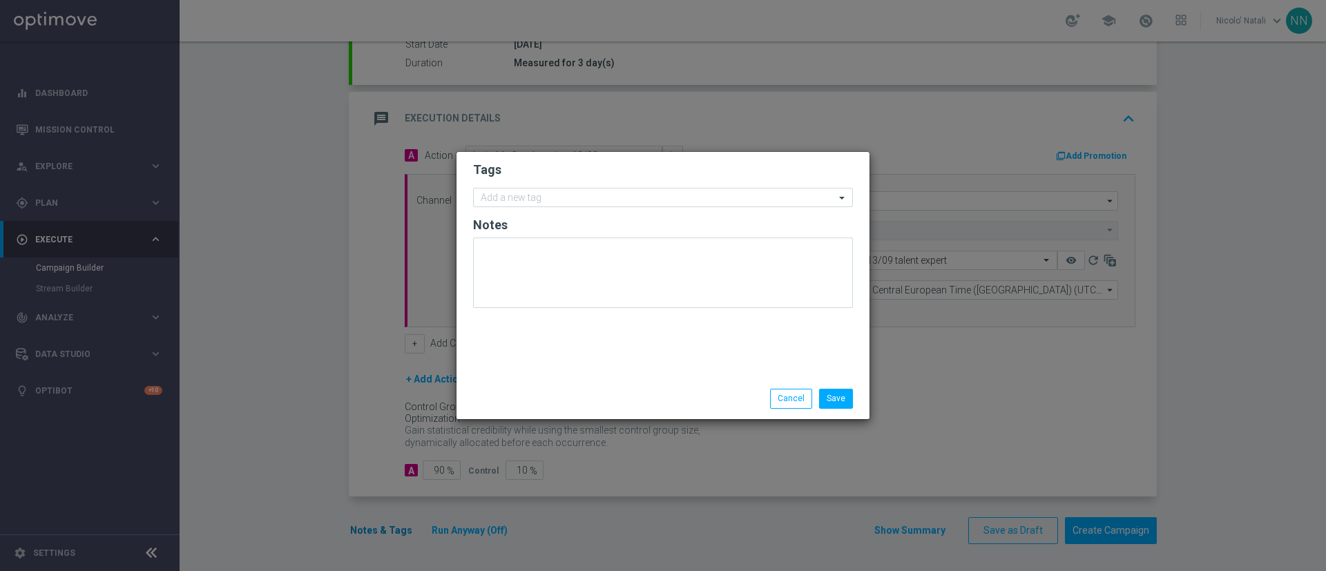
click at [375, 532] on modal-container "Tags Add a new tag Notes Save Cancel" at bounding box center [663, 285] width 1326 height 571
click at [788, 390] on button "Cancel" at bounding box center [791, 398] width 42 height 19
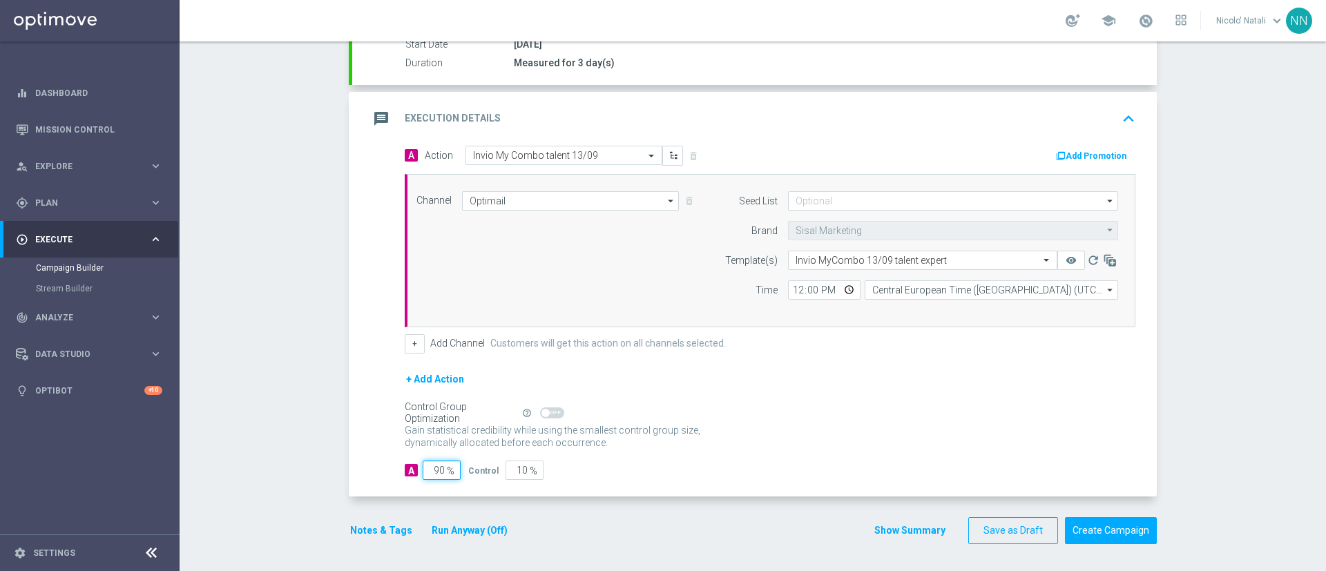
click at [430, 471] on input "90" at bounding box center [442, 470] width 38 height 19
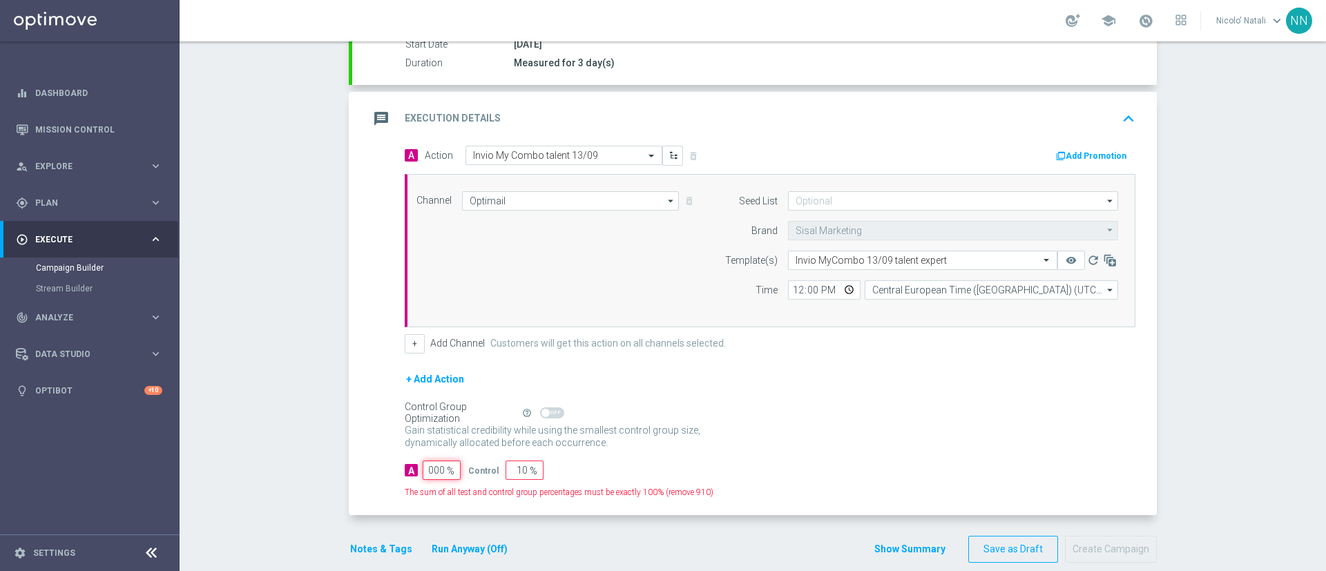
scroll to position [0, 0]
type input "1000"
click at [518, 468] on input "10" at bounding box center [525, 470] width 38 height 19
type input "1"
type input "99"
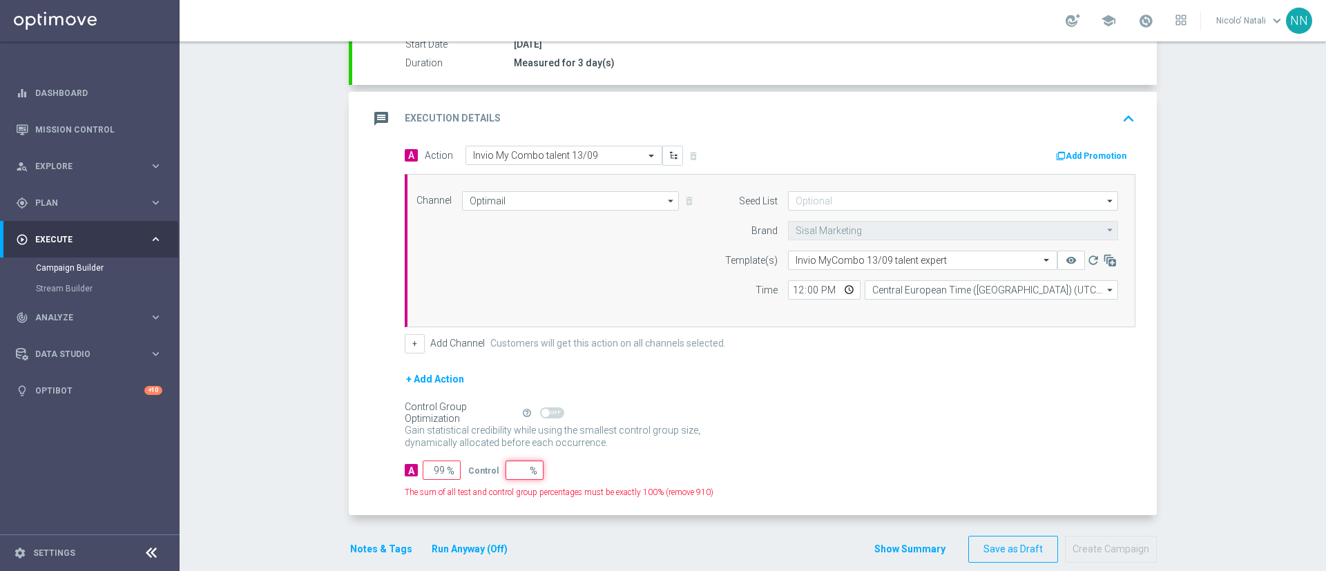
type input "100"
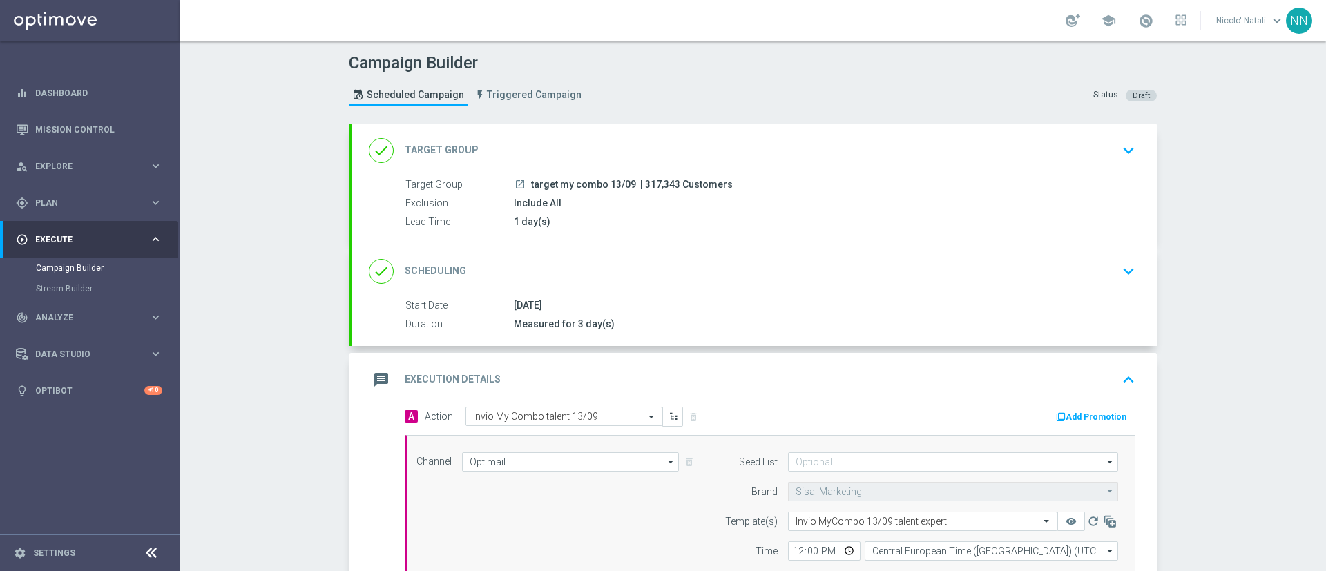
type input "0"
click at [716, 267] on div "done Scheduling keyboard_arrow_down" at bounding box center [755, 271] width 772 height 26
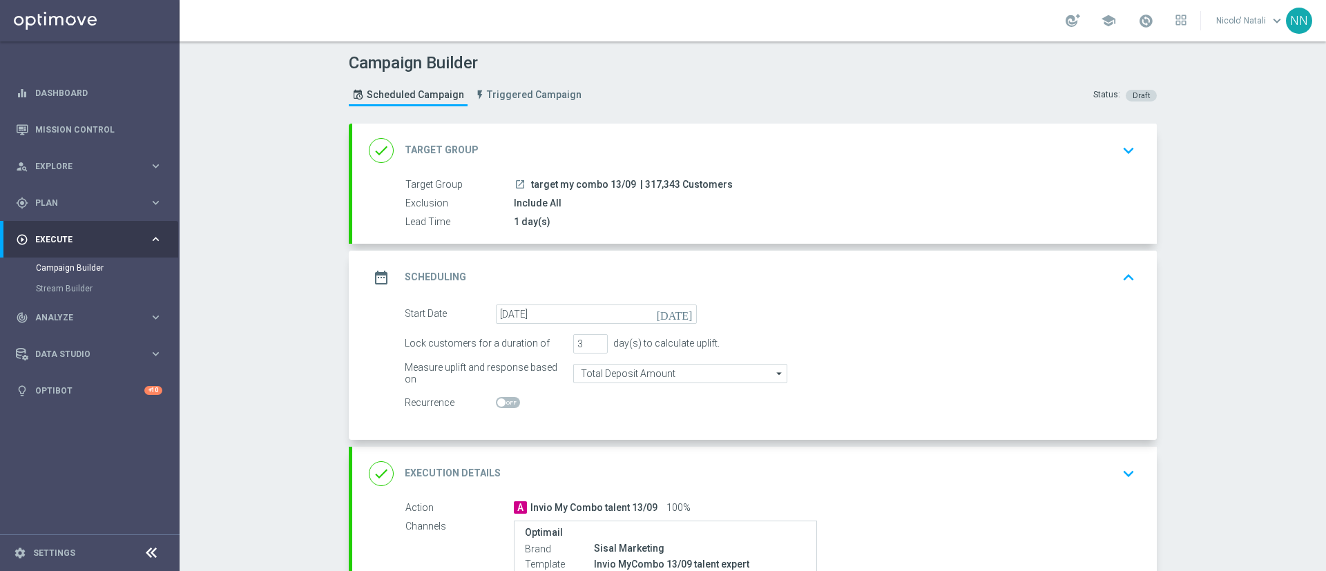
click at [747, 158] on div "done Target Group keyboard_arrow_down" at bounding box center [755, 150] width 772 height 26
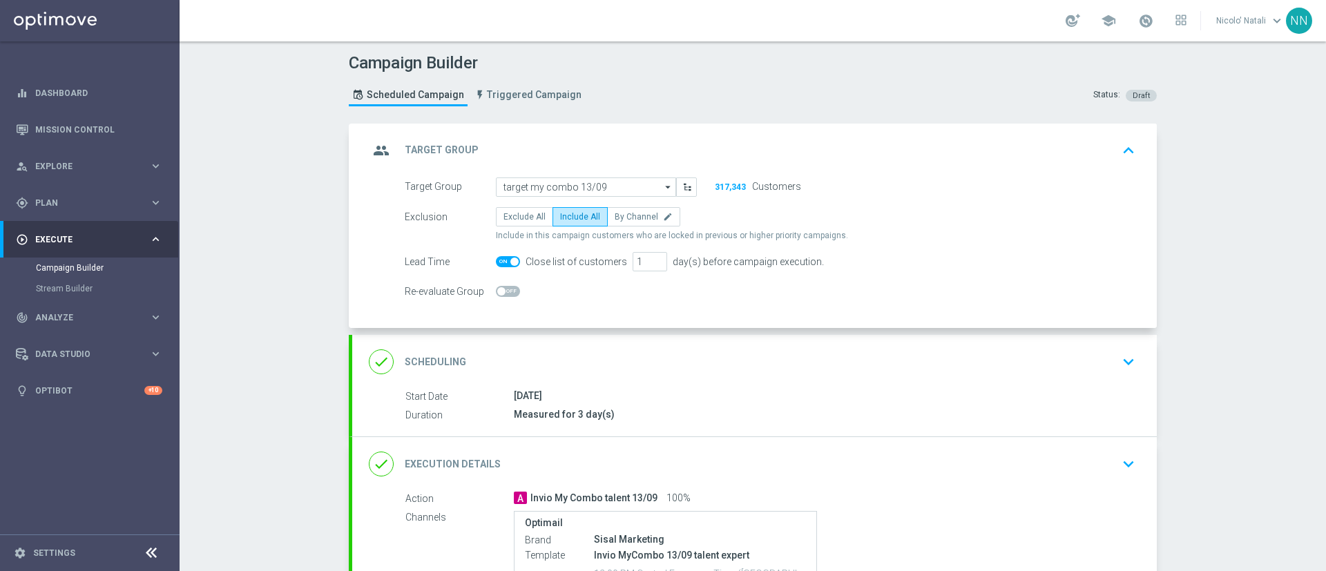
click at [680, 361] on div "done Scheduling keyboard_arrow_down" at bounding box center [755, 362] width 772 height 26
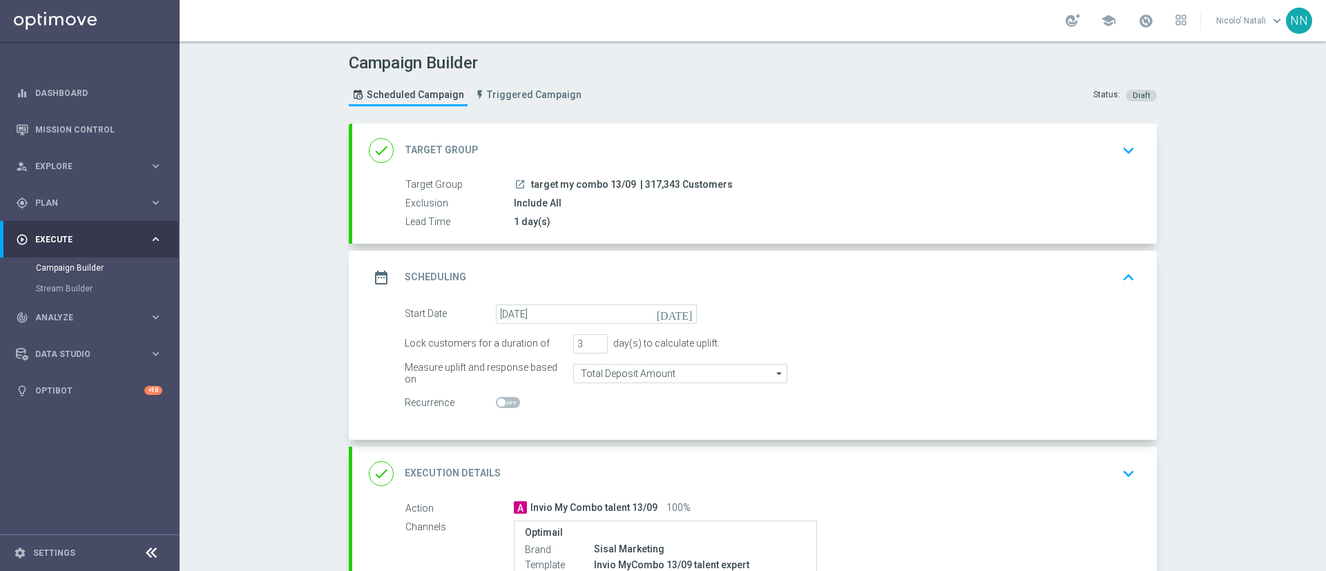
scroll to position [222, 0]
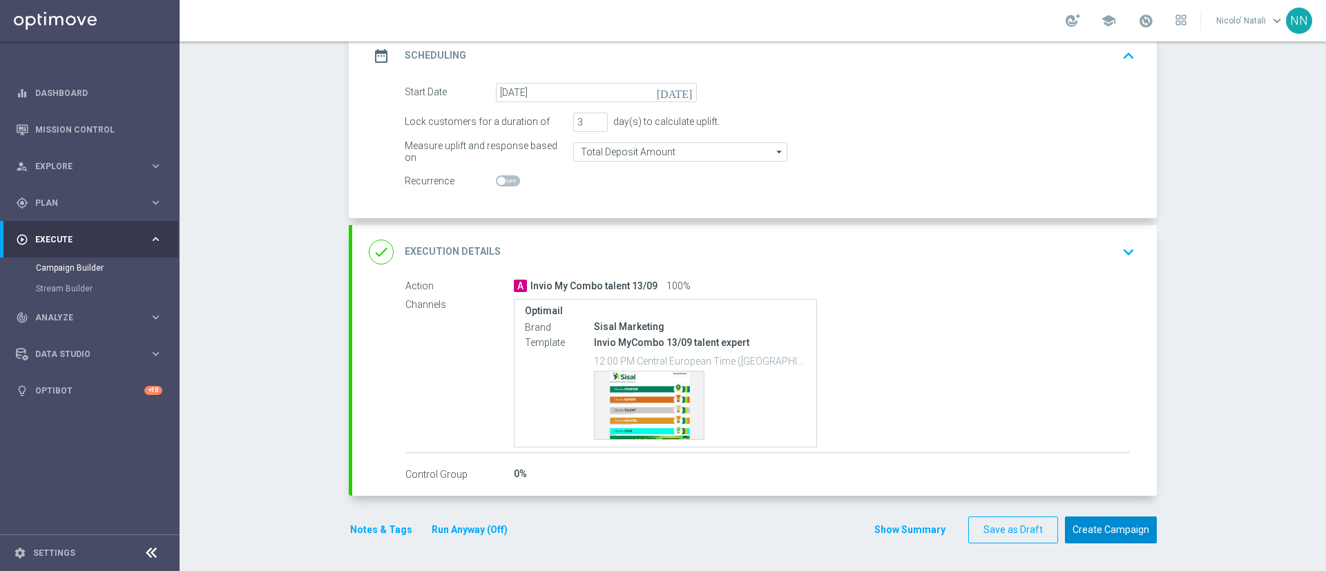
click at [1087, 521] on button "Create Campaign" at bounding box center [1111, 530] width 92 height 27
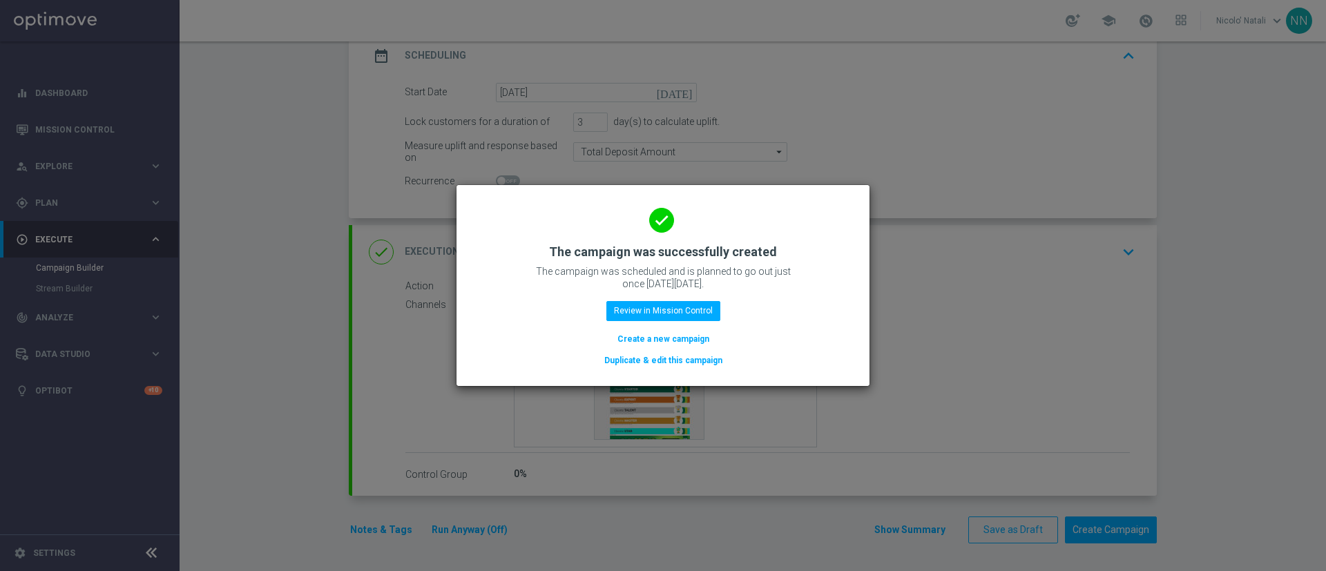
click at [836, 395] on modal-container "done The campaign was successfully created The campaign was scheduled and is pl…" at bounding box center [663, 285] width 1326 height 571
click at [688, 316] on button "Review in Mission Control" at bounding box center [664, 310] width 114 height 19
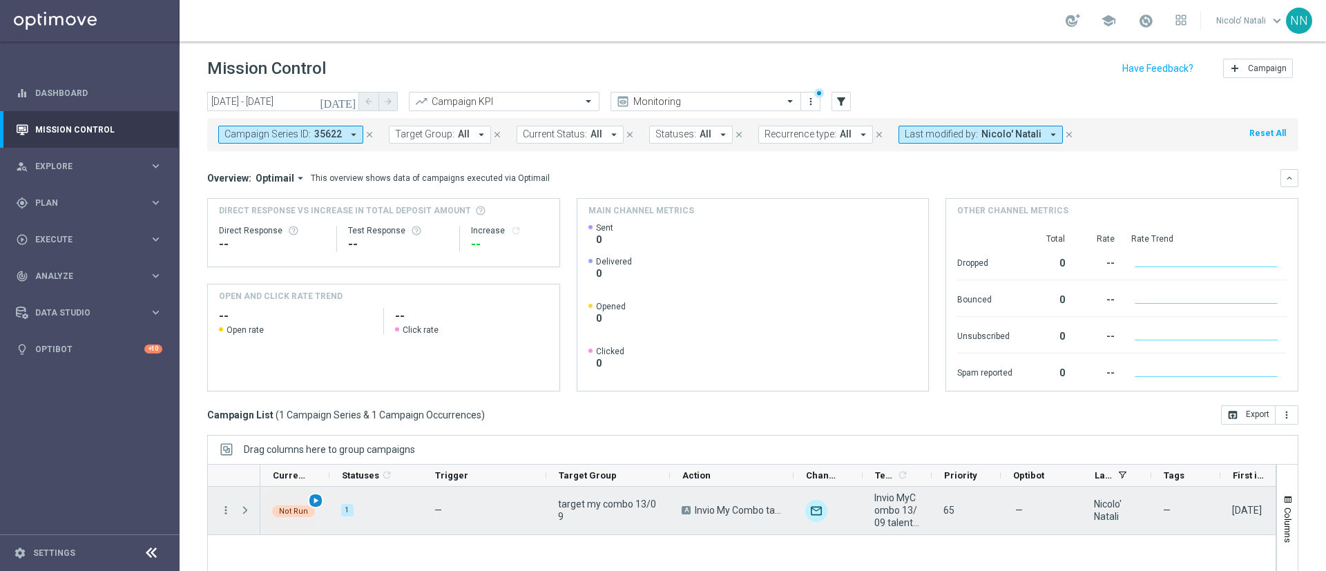
click at [319, 504] on span "play_arrow" at bounding box center [316, 501] width 10 height 10
click at [318, 499] on span "play_arrow" at bounding box center [316, 501] width 10 height 10
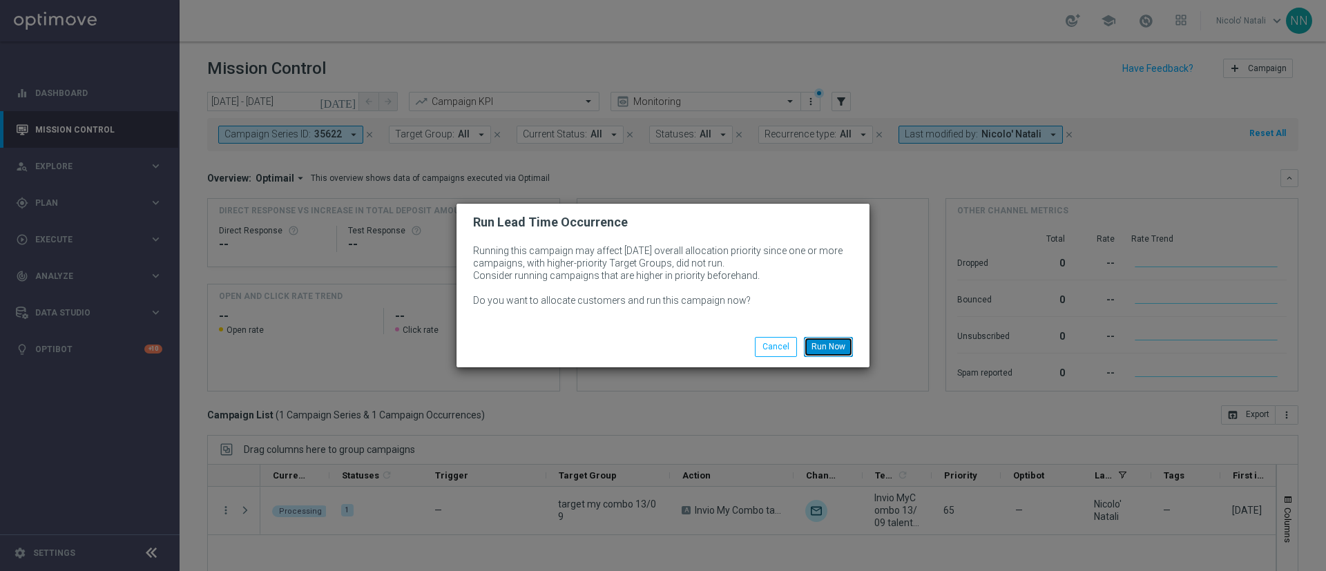
click at [821, 354] on button "Run Now" at bounding box center [828, 346] width 49 height 19
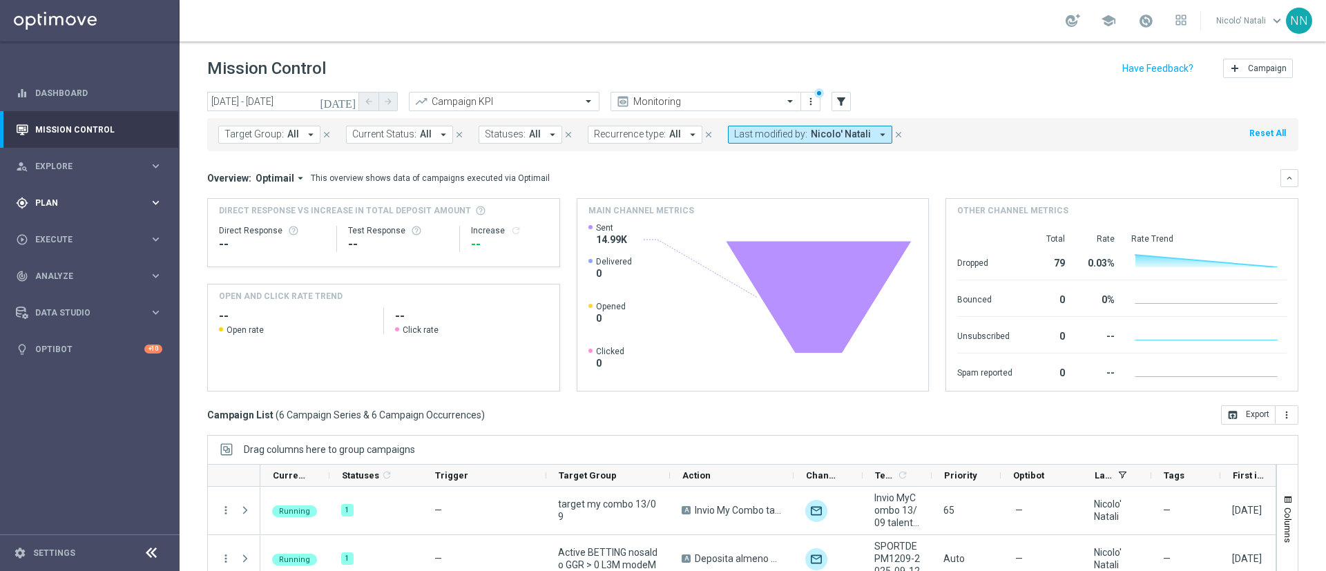
click at [66, 197] on div "gps_fixed Plan" at bounding box center [82, 203] width 133 height 12
click at [54, 269] on span "Templates" at bounding box center [86, 273] width 99 height 8
click at [55, 289] on link "Optimail" at bounding box center [93, 293] width 101 height 11
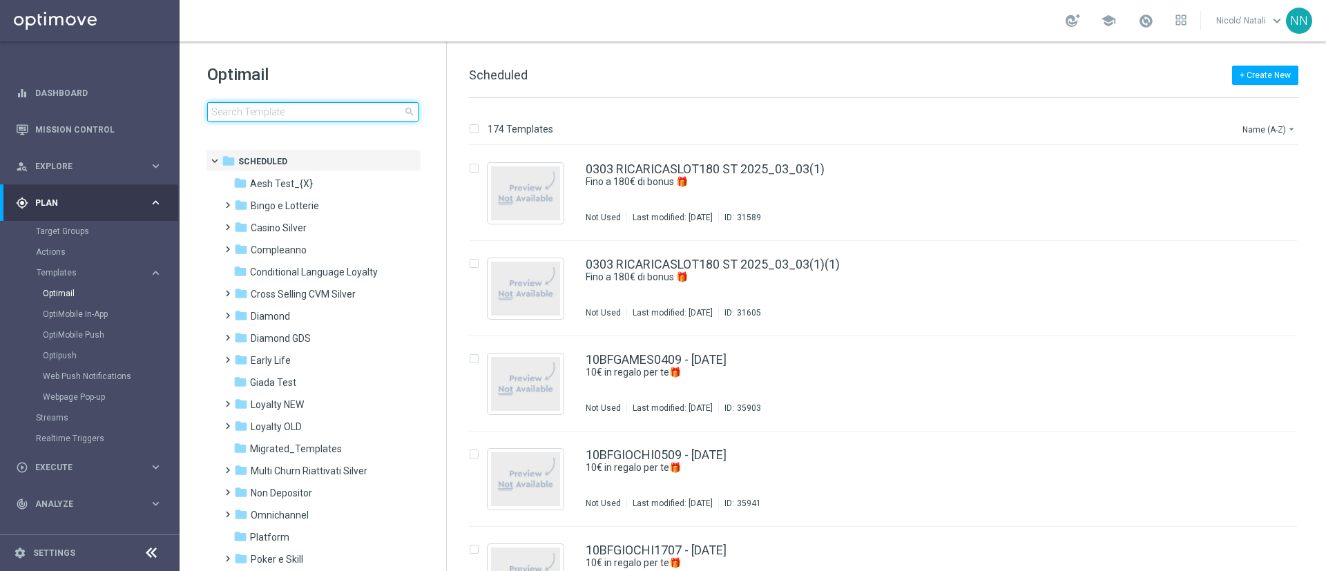
click at [305, 117] on input at bounding box center [312, 111] width 211 height 19
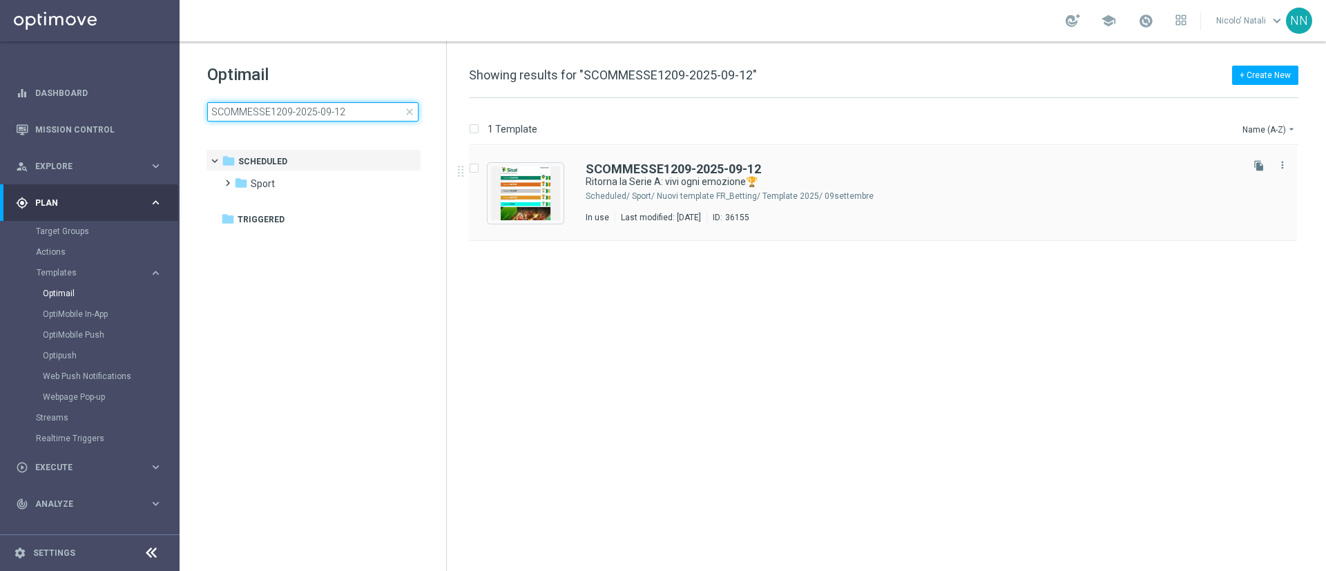
type input "SCOMMESSE1209-2025-09-12"
click at [890, 191] on div "Sport/ Nuovi template FR_Betting/ Template 2025/ 09settembre" at bounding box center [935, 196] width 607 height 11
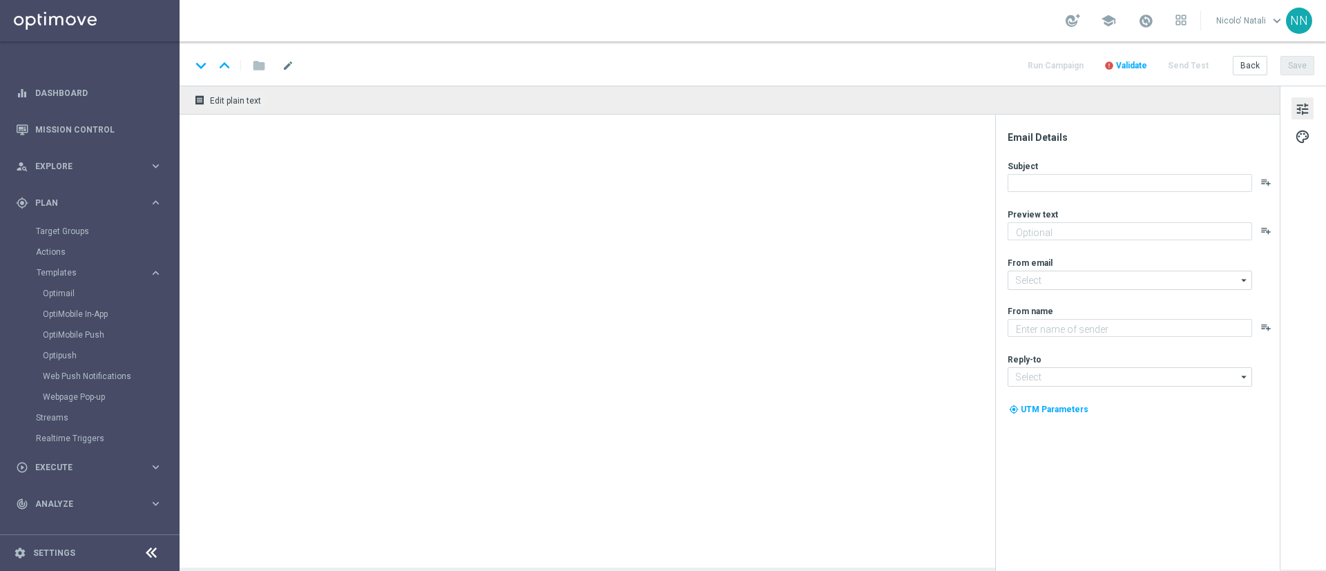
type textarea "fino a 20€ Bonus🎁"
type input "[EMAIL_ADDRESS][DOMAIN_NAME]"
type textarea "Sisal"
type input "[EMAIL_ADDRESS][DOMAIN_NAME]"
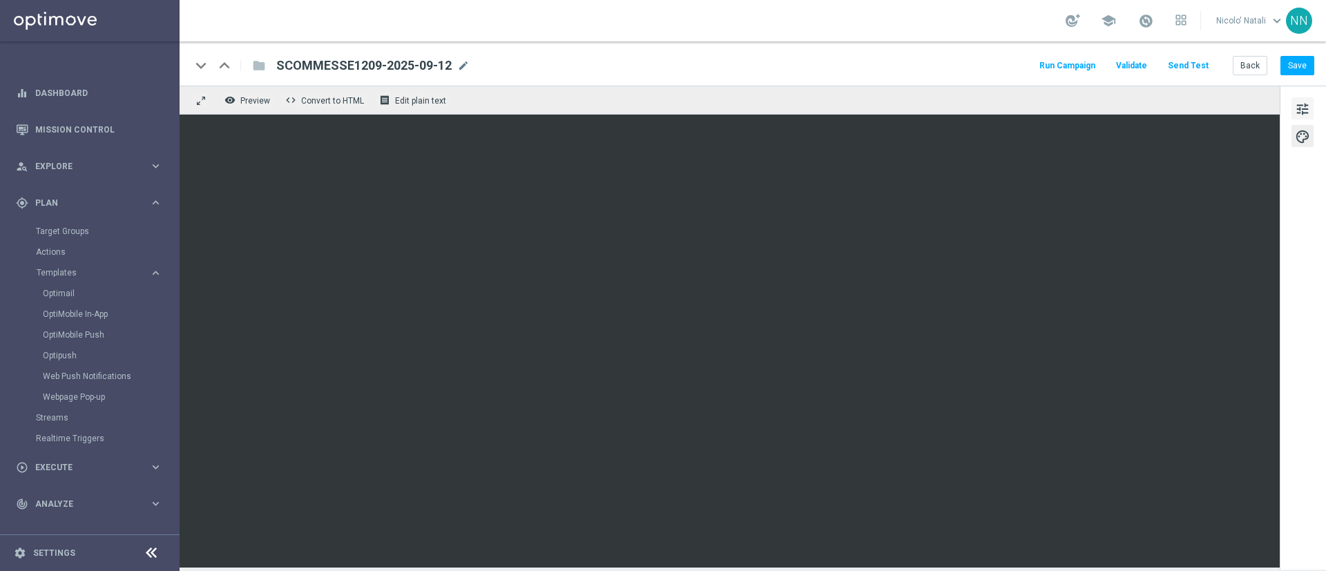
click at [1294, 104] on button "tune" at bounding box center [1303, 108] width 22 height 22
